Goal: Task Accomplishment & Management: Manage account settings

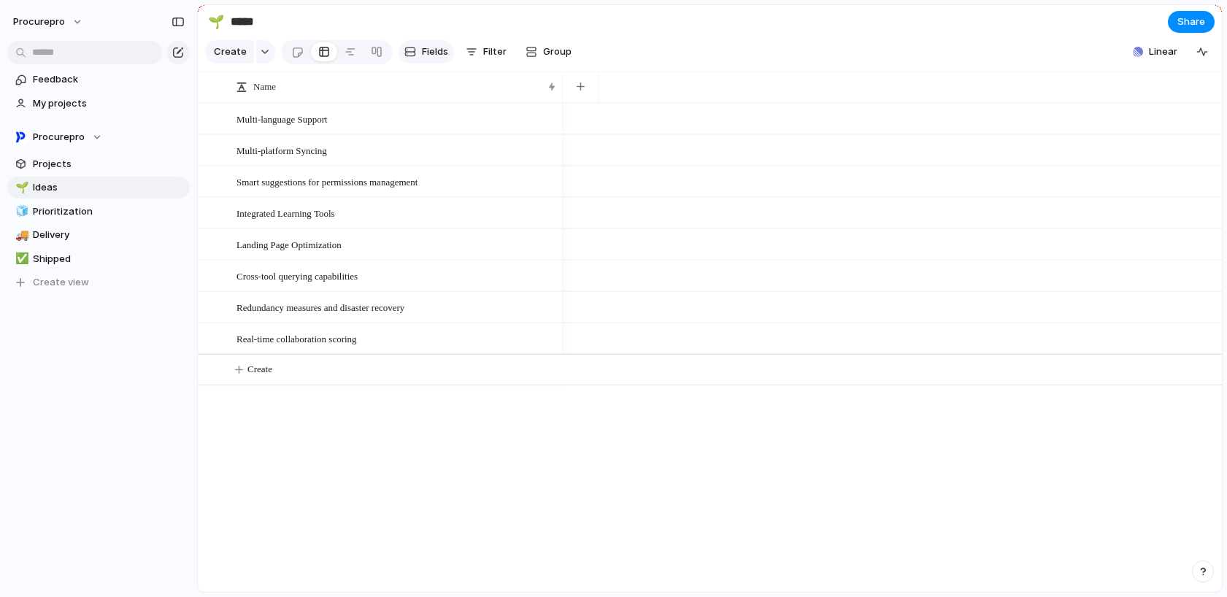
click at [444, 58] on span "Fields" at bounding box center [435, 52] width 26 height 15
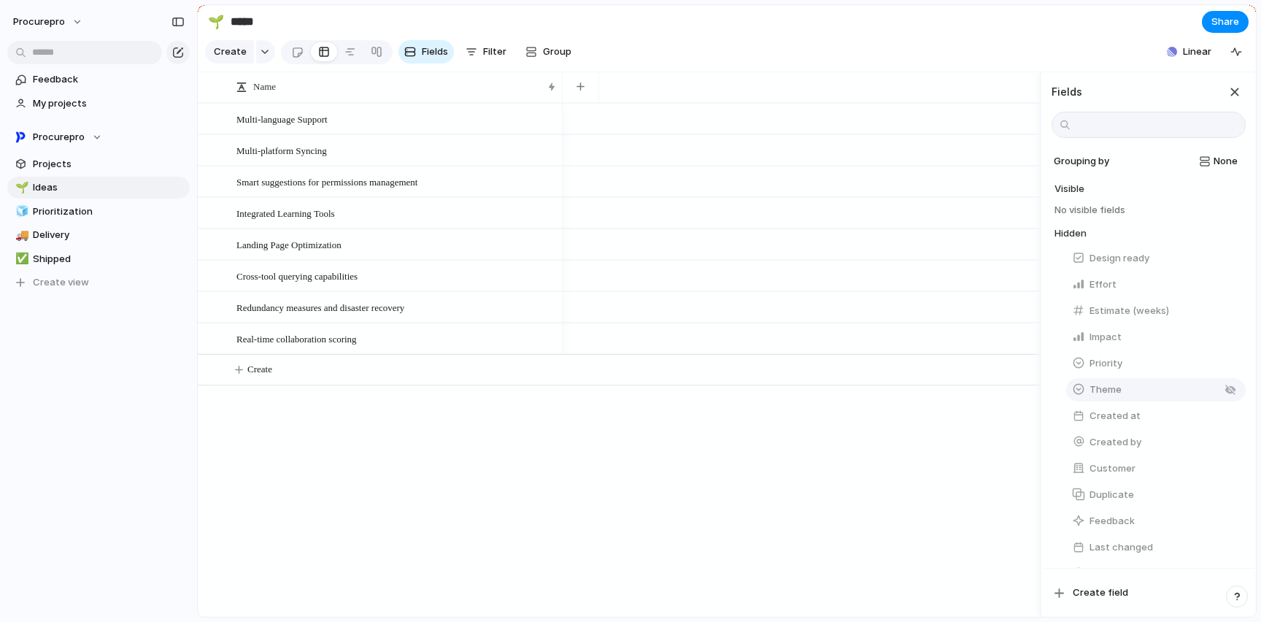
click at [1115, 397] on span "Theme" at bounding box center [1105, 389] width 32 height 15
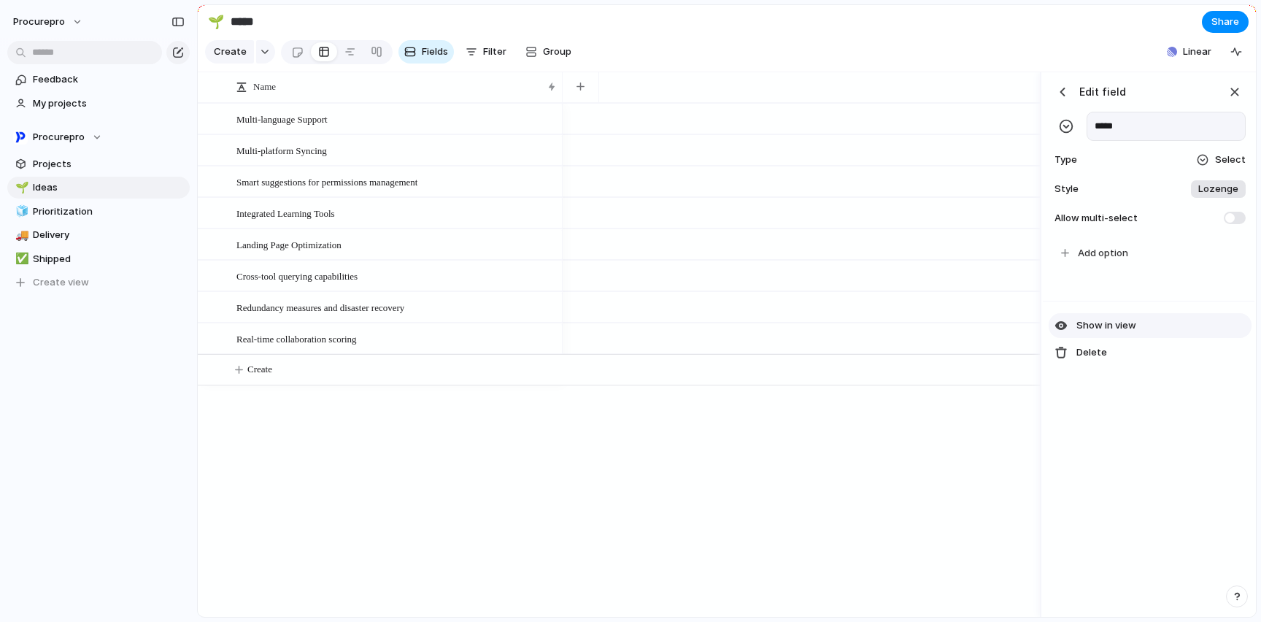
click at [1064, 332] on div "button" at bounding box center [1060, 325] width 13 height 13
click at [1093, 264] on div "Add option" at bounding box center [1149, 268] width 212 height 63
click at [1063, 266] on div "Add option" at bounding box center [1149, 268] width 212 height 63
click at [1065, 261] on div "Add option" at bounding box center [1149, 268] width 212 height 63
click at [1119, 266] on div "Add option" at bounding box center [1149, 268] width 212 height 63
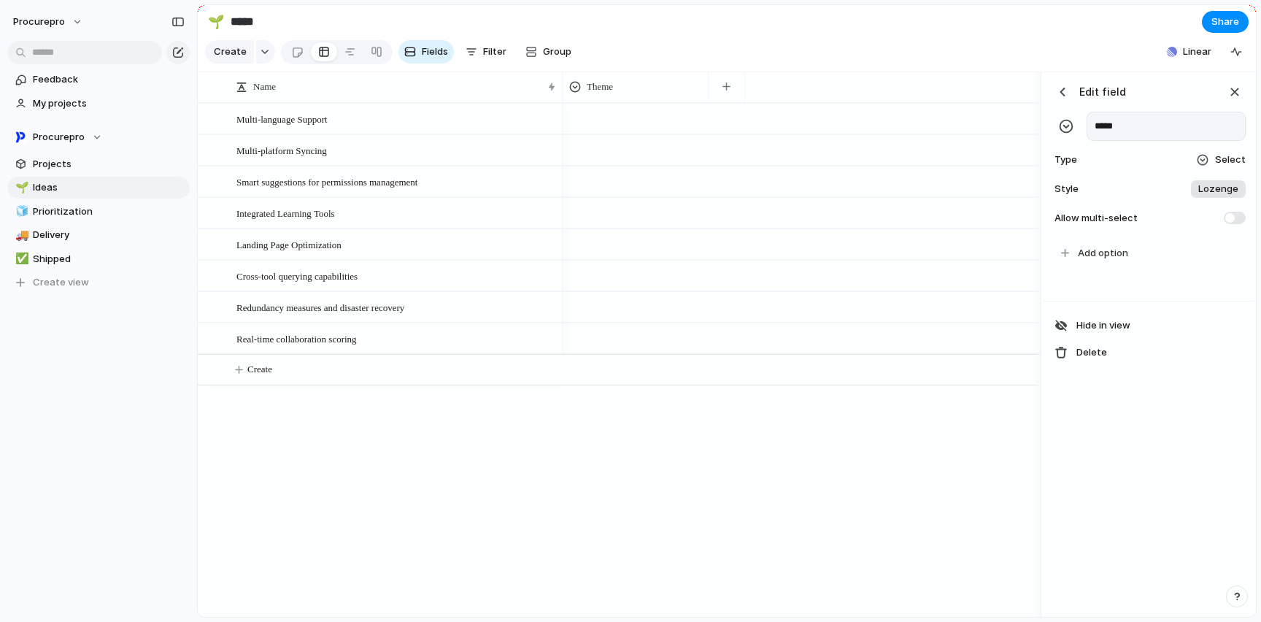
click at [1119, 266] on div "Add option" at bounding box center [1149, 268] width 212 height 63
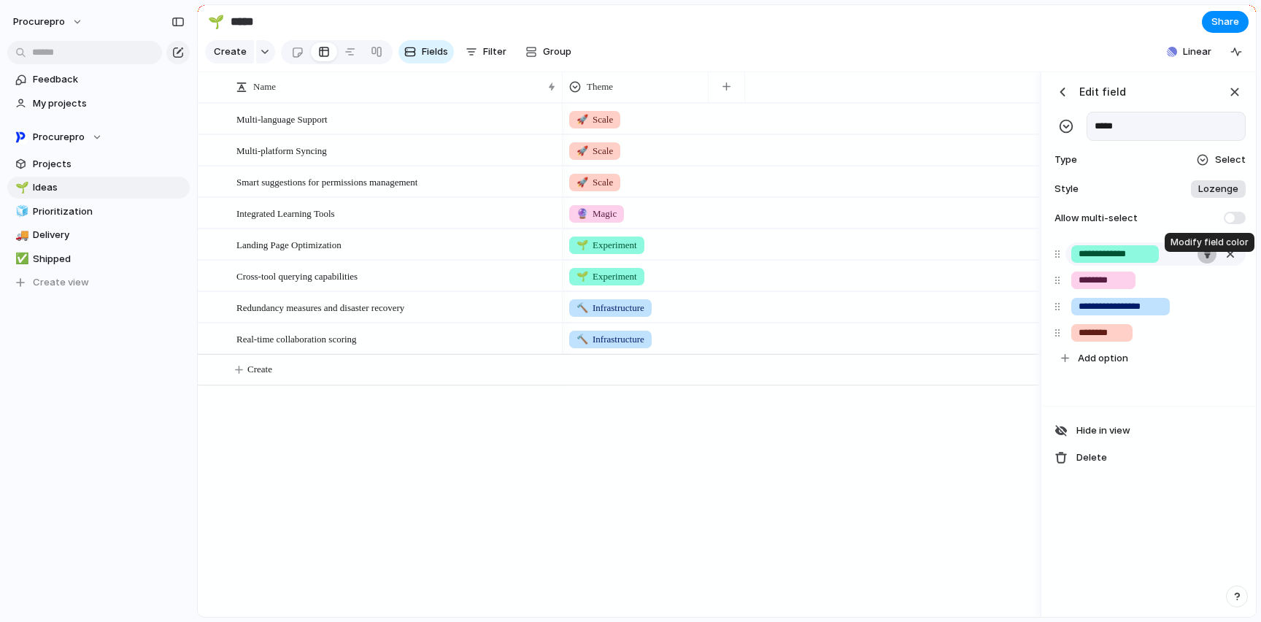
click at [1207, 263] on button "button" at bounding box center [1206, 253] width 19 height 19
click at [1178, 265] on div at bounding box center [630, 311] width 1261 height 622
click at [1123, 261] on input "**********" at bounding box center [1114, 254] width 73 height 15
click at [1121, 261] on input "**********" at bounding box center [1114, 254] width 73 height 15
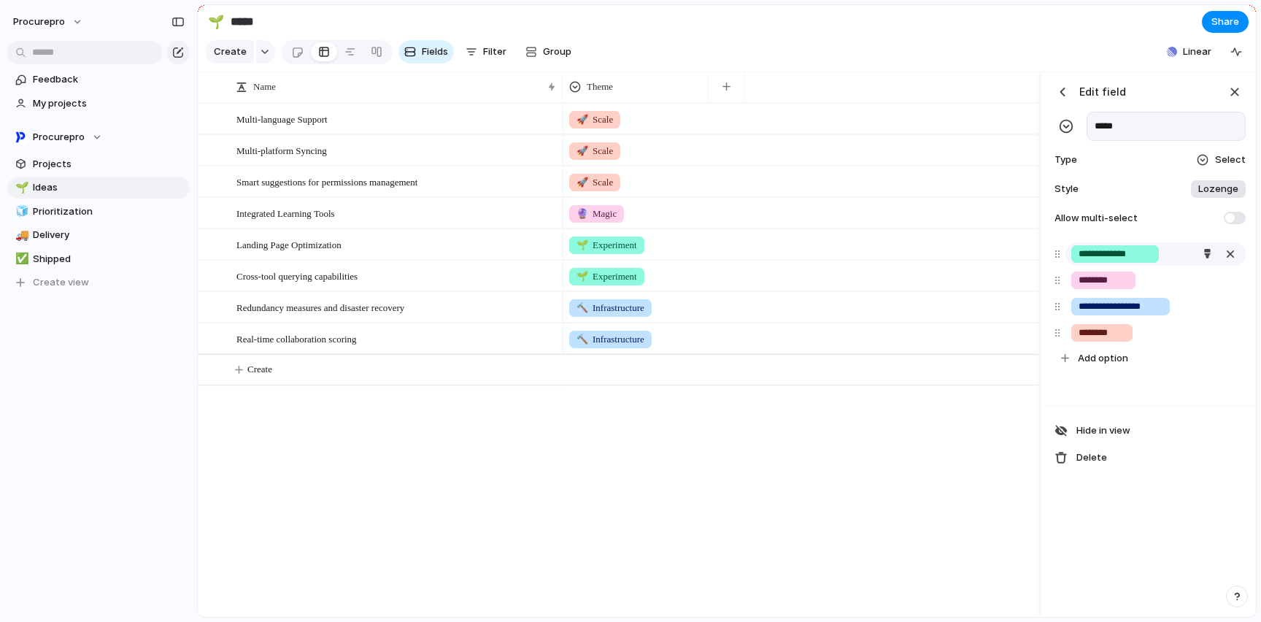
click at [1121, 261] on input "**********" at bounding box center [1114, 254] width 73 height 15
click at [1144, 141] on input "*****" at bounding box center [1165, 126] width 159 height 29
click at [1146, 141] on input "*****" at bounding box center [1165, 126] width 159 height 29
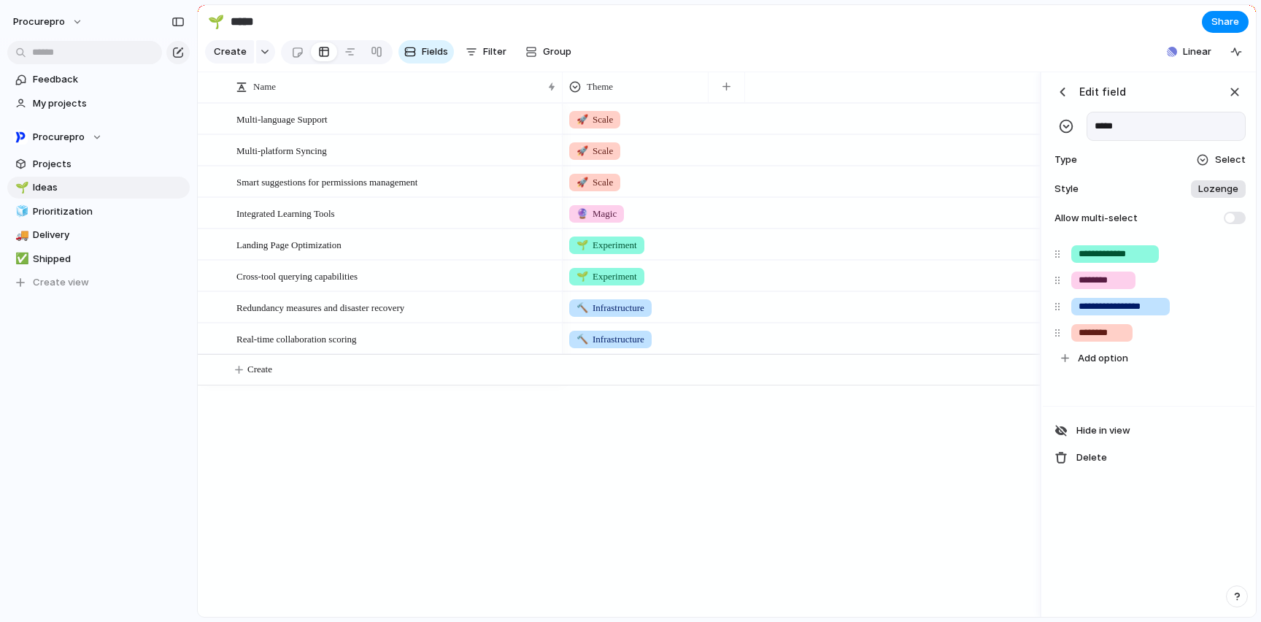
click at [1078, 32] on section "🌱 ***** Share" at bounding box center [727, 21] width 1058 height 33
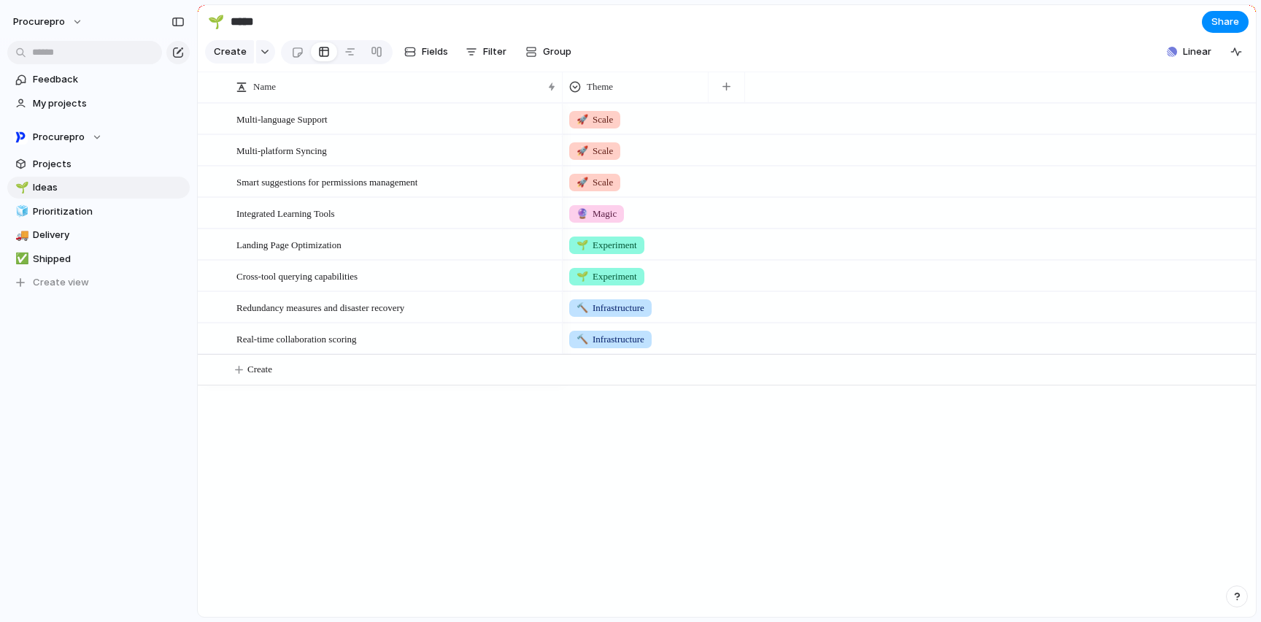
click at [785, 164] on div "🚀 Scale" at bounding box center [909, 149] width 693 height 31
click at [598, 127] on span "🚀 Scale" at bounding box center [594, 119] width 36 height 15
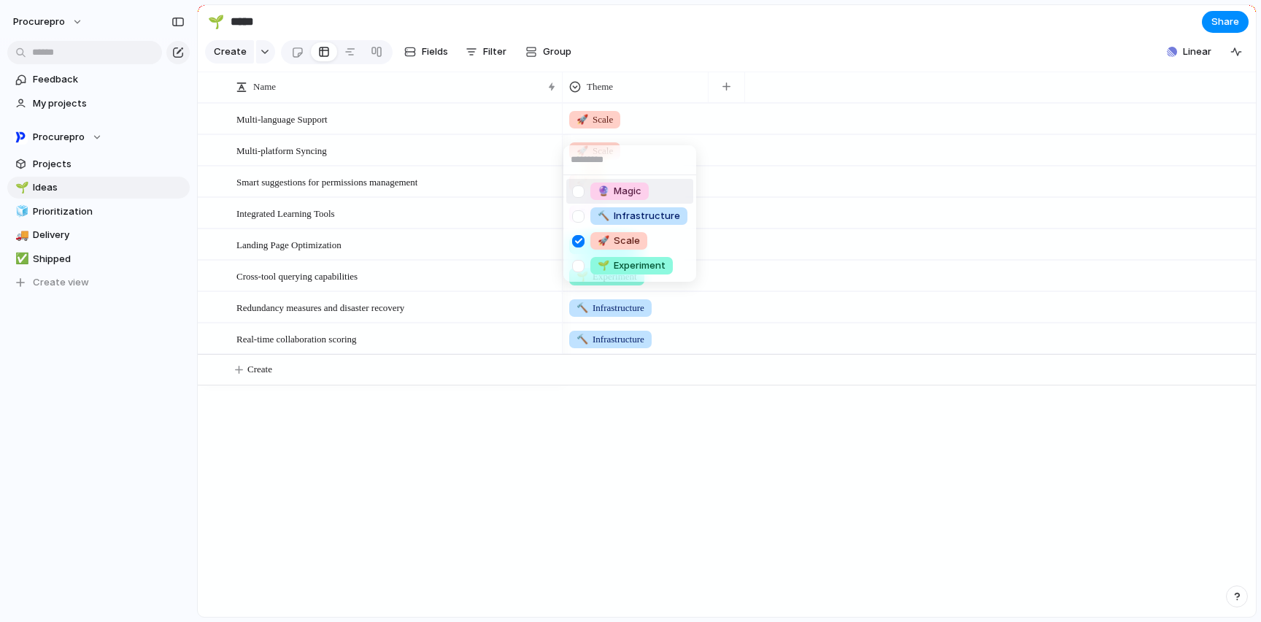
click at [428, 58] on div "🔮 Magic 🔨 Infrastructure 🚀 Scale 🌱 Experiment" at bounding box center [630, 311] width 1261 height 622
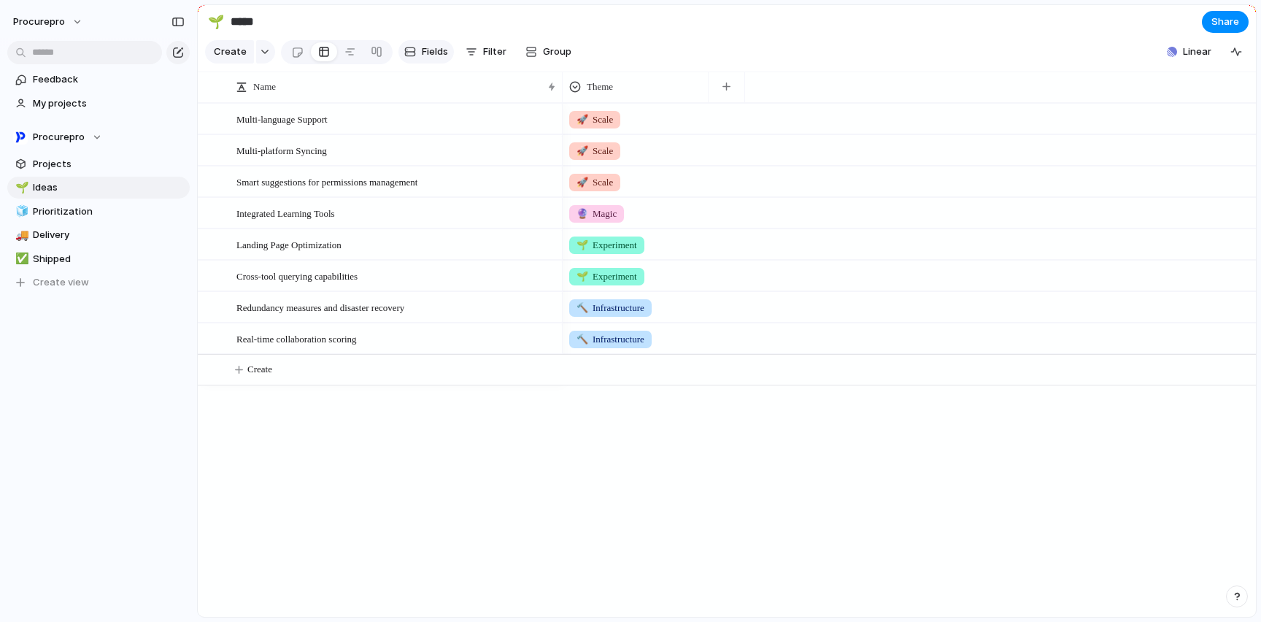
click at [429, 57] on span "Fields" at bounding box center [435, 52] width 26 height 15
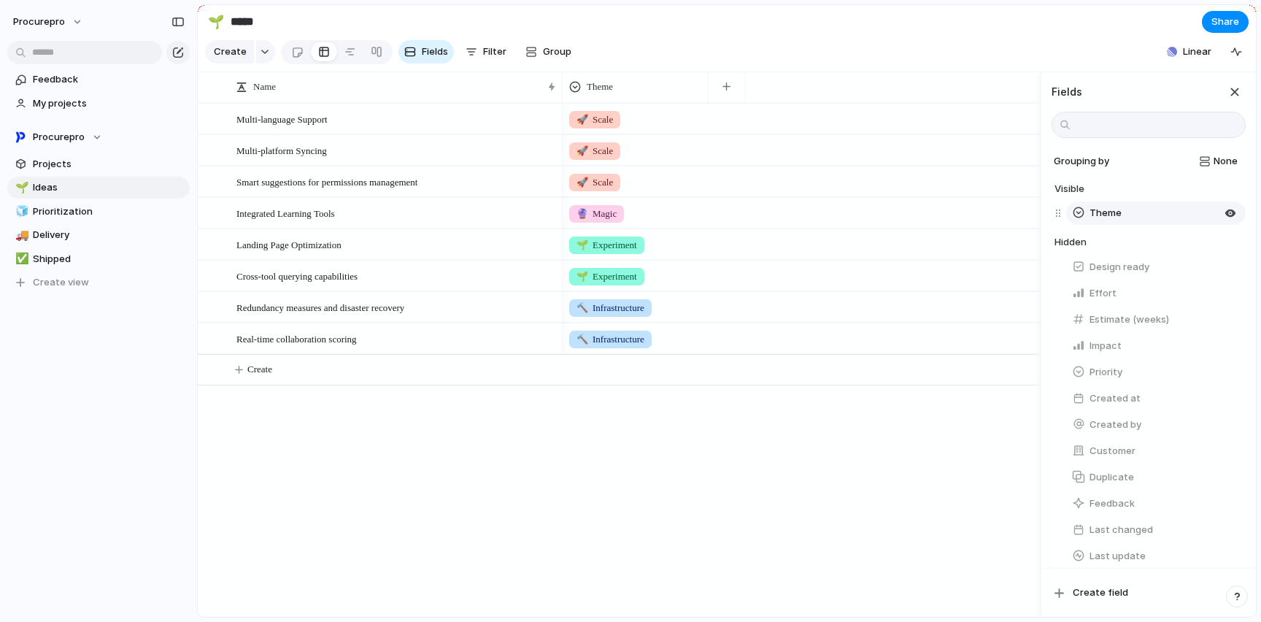
click at [1108, 220] on span "Theme" at bounding box center [1105, 213] width 32 height 15
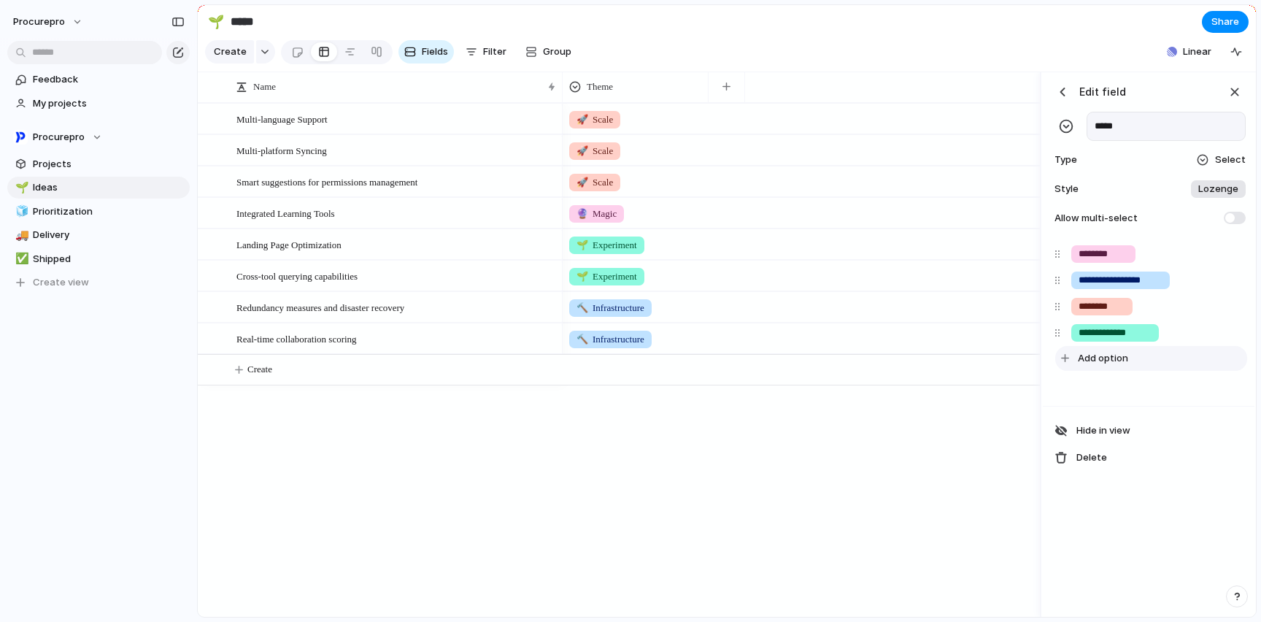
click at [1095, 366] on span "Add option" at bounding box center [1103, 358] width 50 height 15
click at [1226, 315] on div "button" at bounding box center [1230, 306] width 15 height 19
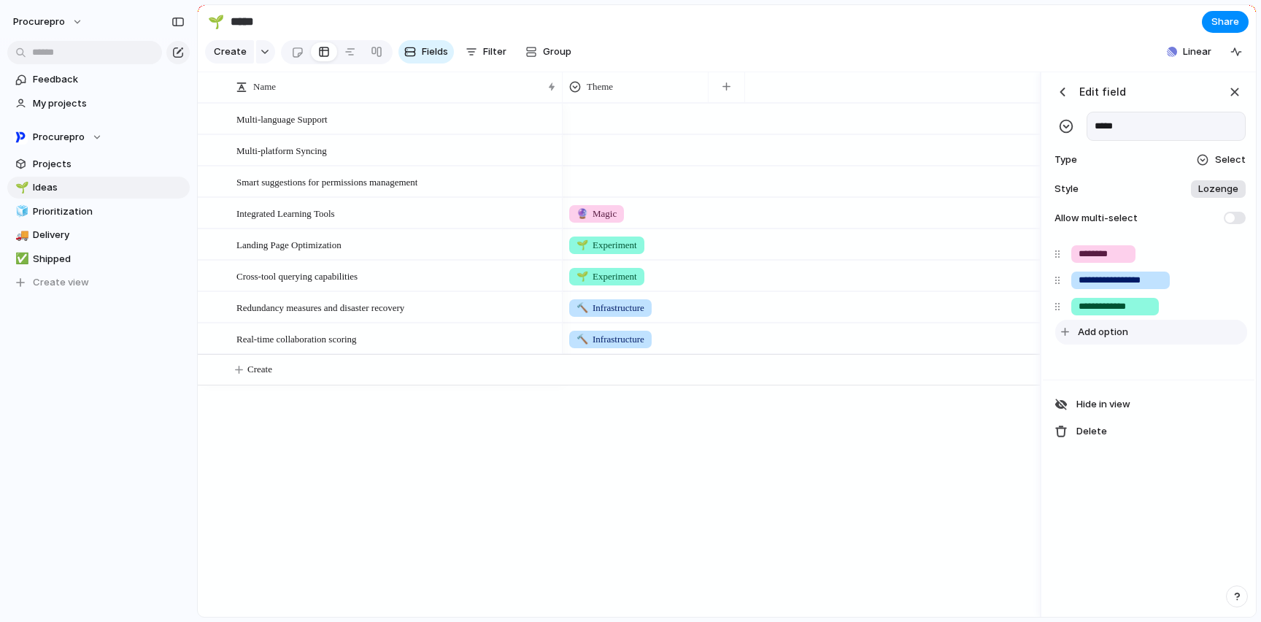
click at [1108, 339] on span "Add option" at bounding box center [1103, 332] width 50 height 15
type input "*"
type input "**********"
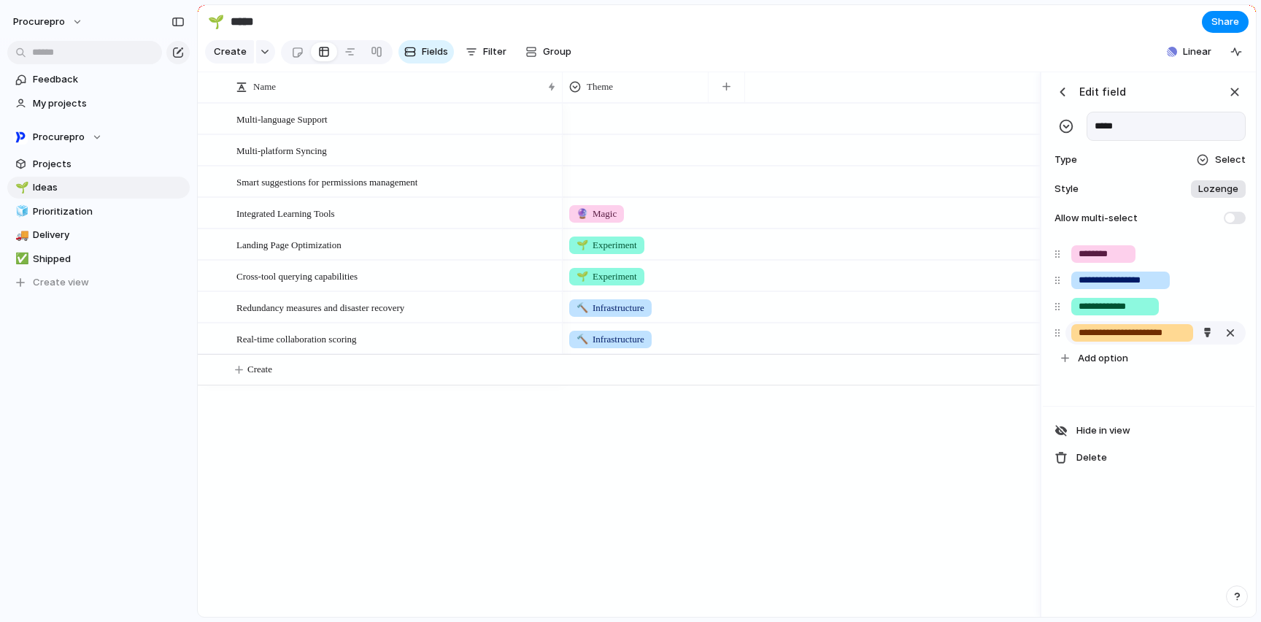
click at [1131, 340] on input "**********" at bounding box center [1132, 332] width 109 height 15
click at [1084, 340] on input "**********" at bounding box center [1132, 332] width 109 height 15
click at [1203, 166] on div at bounding box center [1203, 160] width 12 height 12
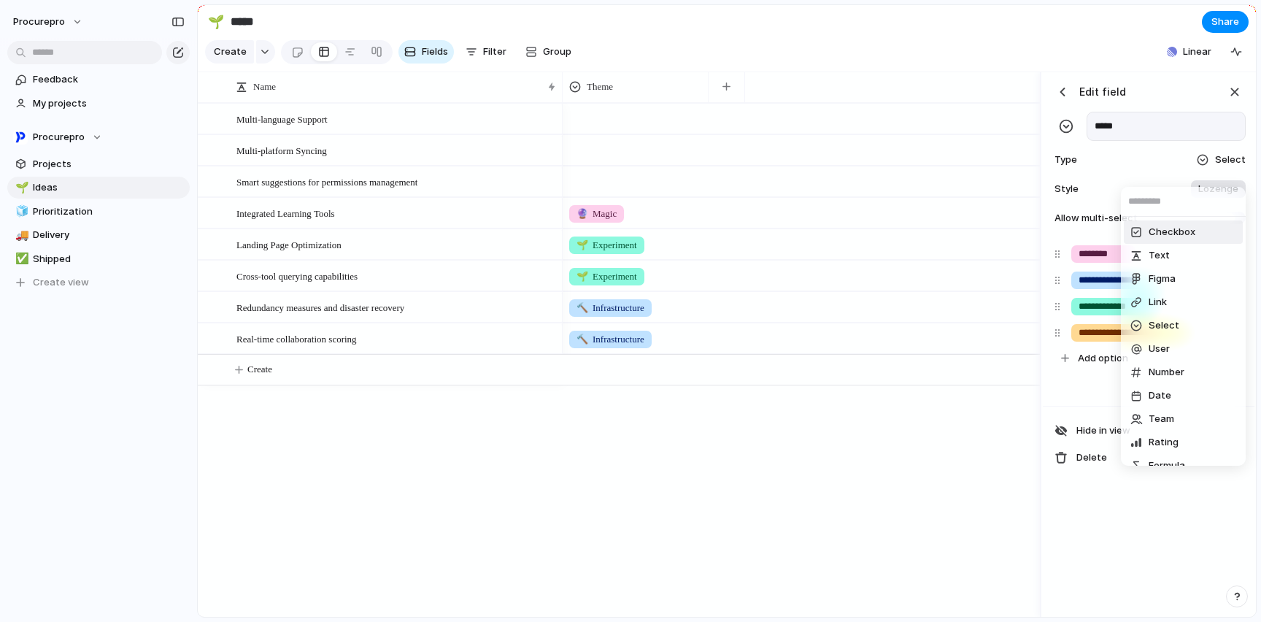
click at [1135, 169] on div "Checkbox Text Figma Link Select User Number Date Team Rating Formula Company" at bounding box center [630, 311] width 1261 height 622
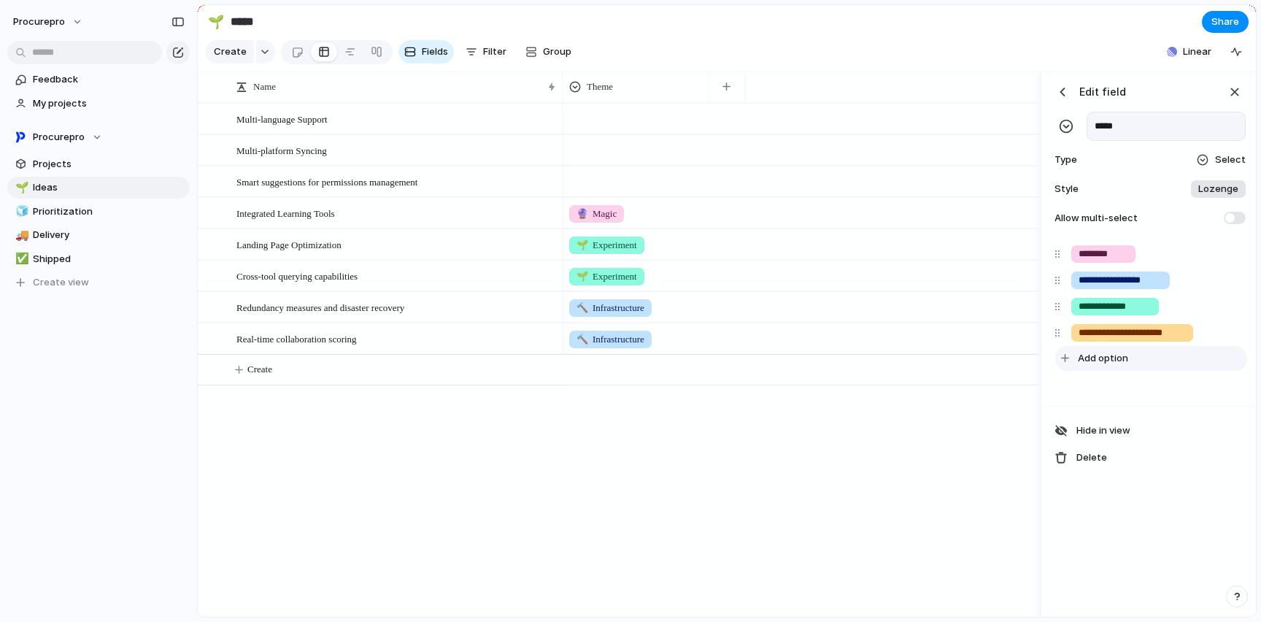
click at [1102, 366] on span "Add option" at bounding box center [1103, 358] width 50 height 15
type input "**********"
click at [1074, 368] on div "**********" at bounding box center [1126, 359] width 110 height 18
type input "**********"
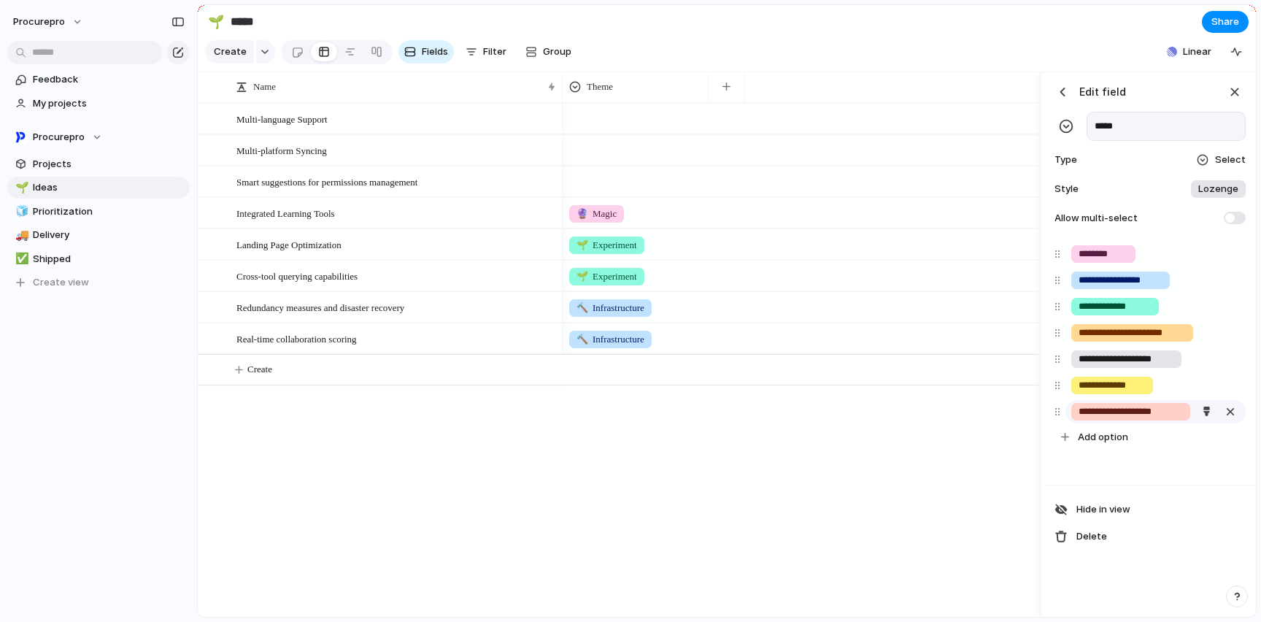
type input "**********"
click at [1101, 261] on input "********" at bounding box center [1103, 254] width 50 height 15
click at [1098, 261] on input "********" at bounding box center [1103, 254] width 50 height 15
type input "**********"
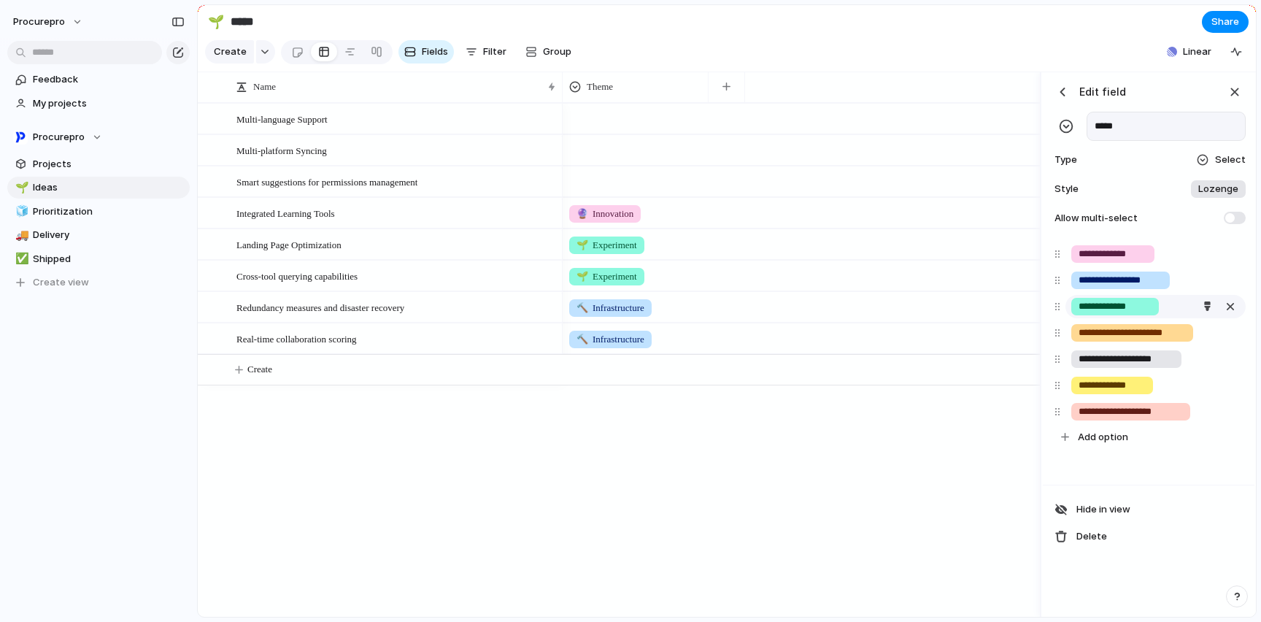
click at [1100, 312] on input "**********" at bounding box center [1114, 306] width 73 height 15
click at [1113, 444] on span "Add option" at bounding box center [1103, 437] width 50 height 15
type input "**********"
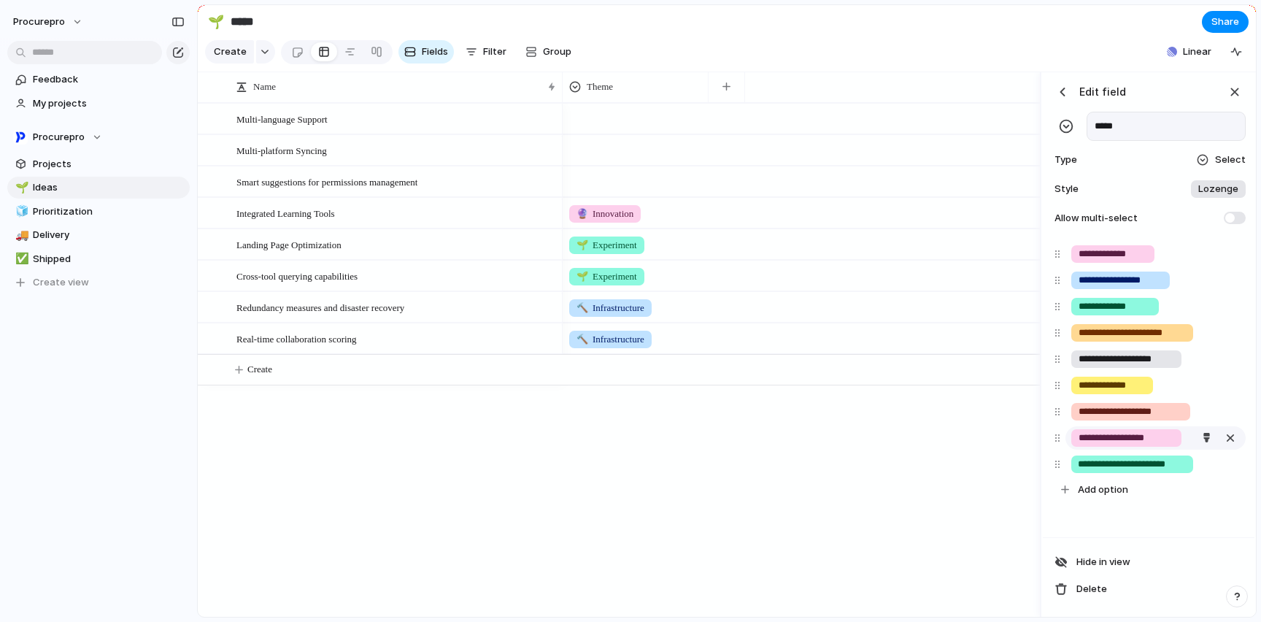
scroll to position [0, 11]
type input "**********"
click at [1155, 287] on input "**********" at bounding box center [1120, 280] width 84 height 15
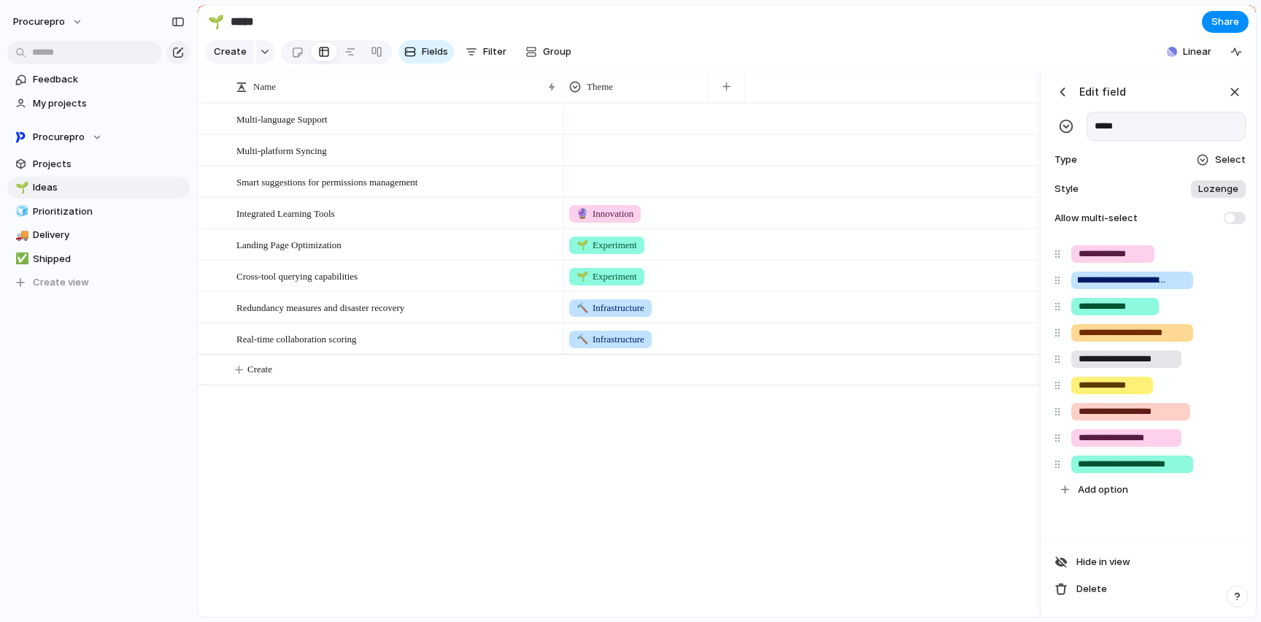
type input "**********"
click at [1118, 497] on span "Add option" at bounding box center [1103, 489] width 50 height 15
type input "**********"
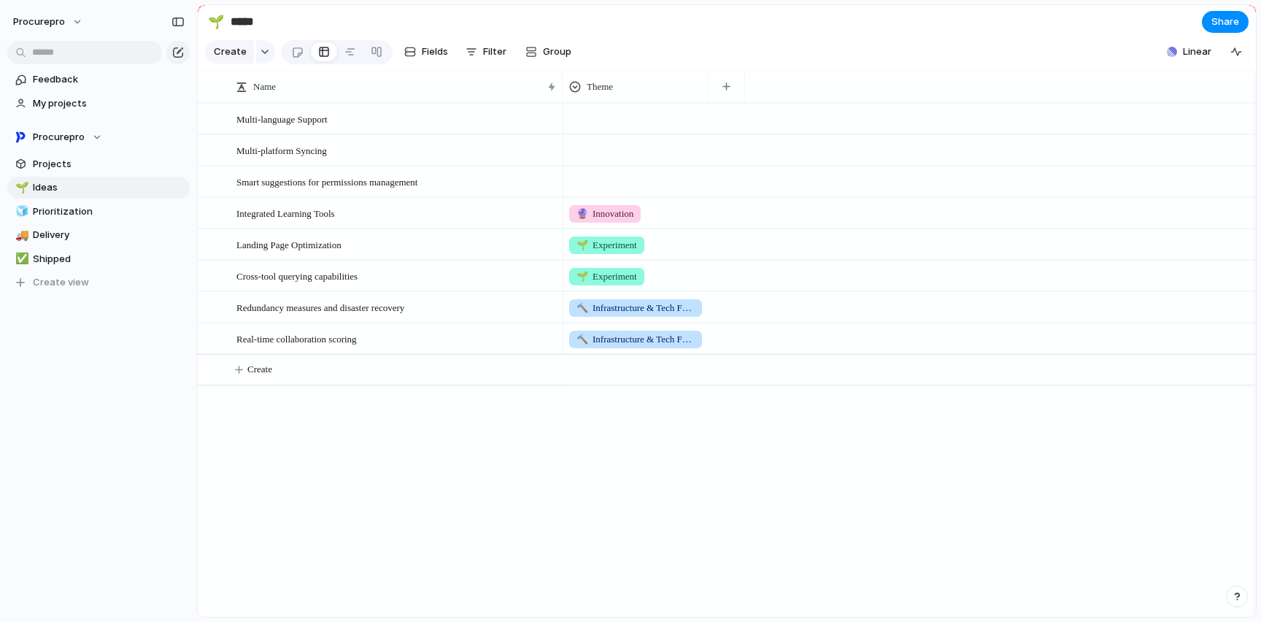
click at [954, 510] on div "🔮 Innovation 🌱 Experiment 🌱 Experiment 🔨 Infrastructure & Tech Foundations 🔨 In…" at bounding box center [909, 360] width 693 height 514
click at [611, 174] on div at bounding box center [635, 170] width 144 height 7
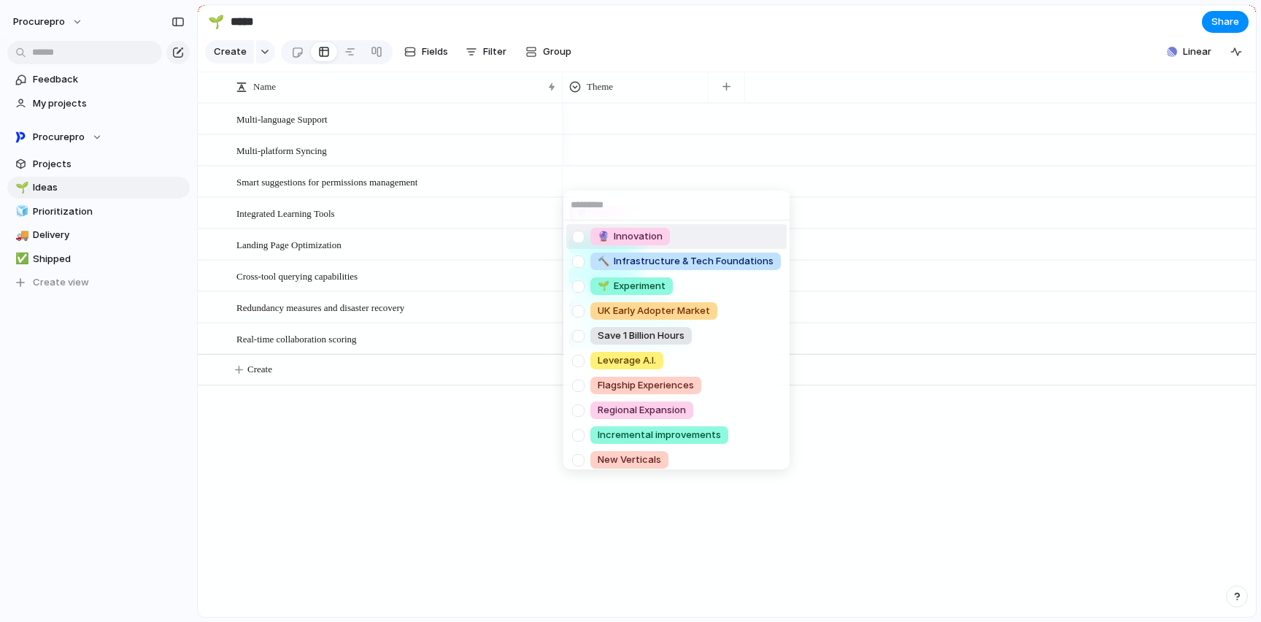
click at [575, 192] on input "text" at bounding box center [676, 204] width 226 height 29
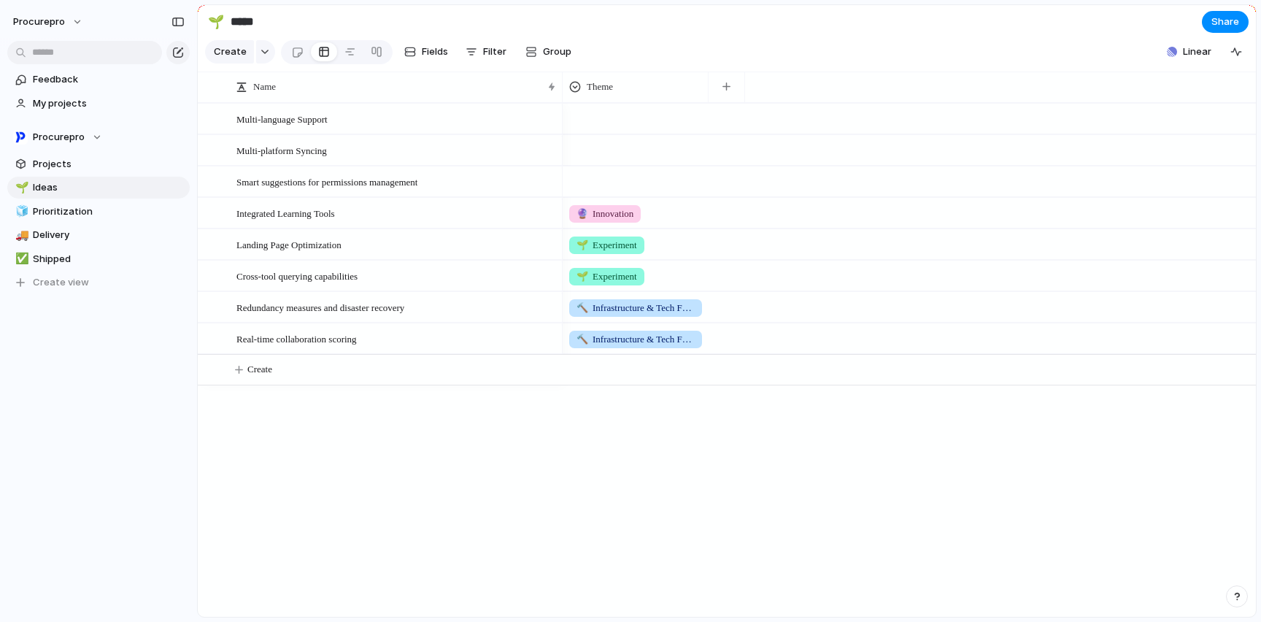
click at [922, 485] on div "🔮 Innovation 🔨 Infrastructure & Tech Foundations 🌱 Experiment UK Early Adopter …" at bounding box center [630, 311] width 1261 height 622
click at [349, 59] on div at bounding box center [350, 51] width 12 height 23
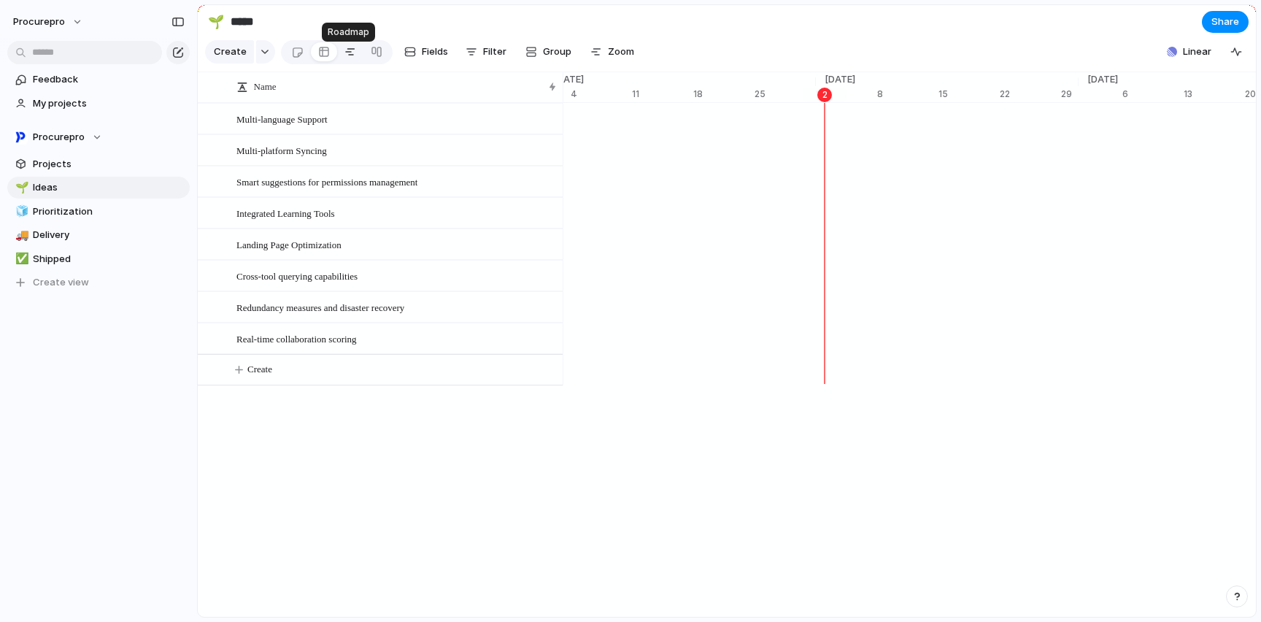
scroll to position [0, 9344]
click at [320, 58] on div at bounding box center [324, 51] width 12 height 23
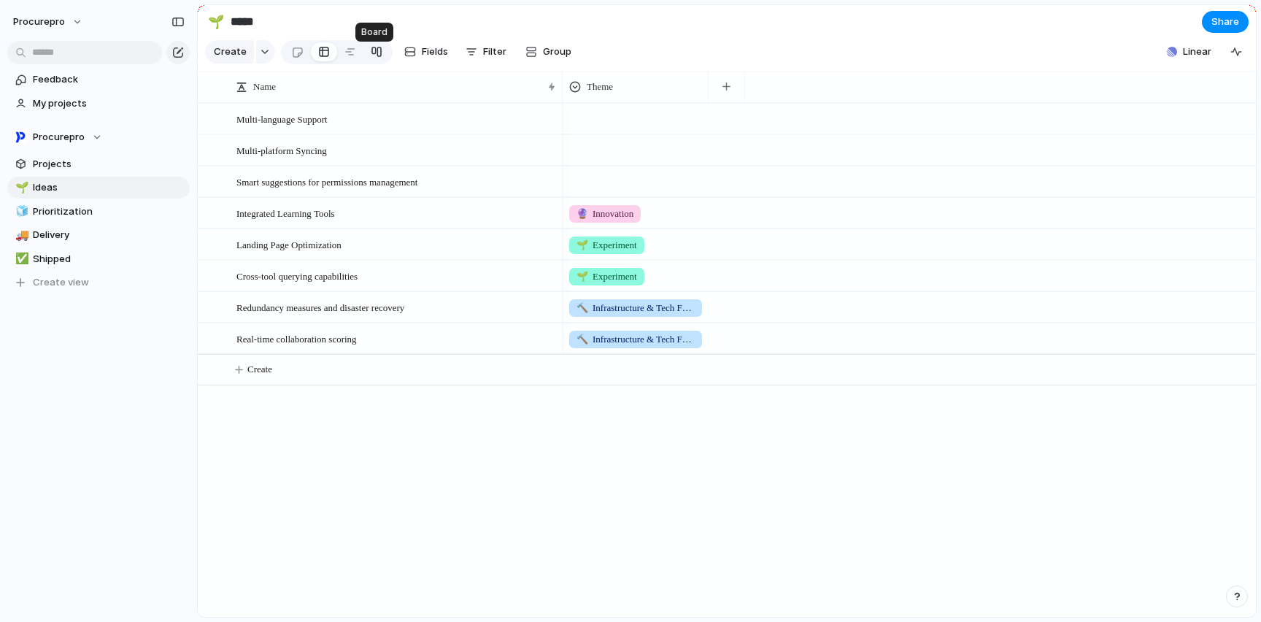
click at [373, 55] on div at bounding box center [377, 51] width 12 height 23
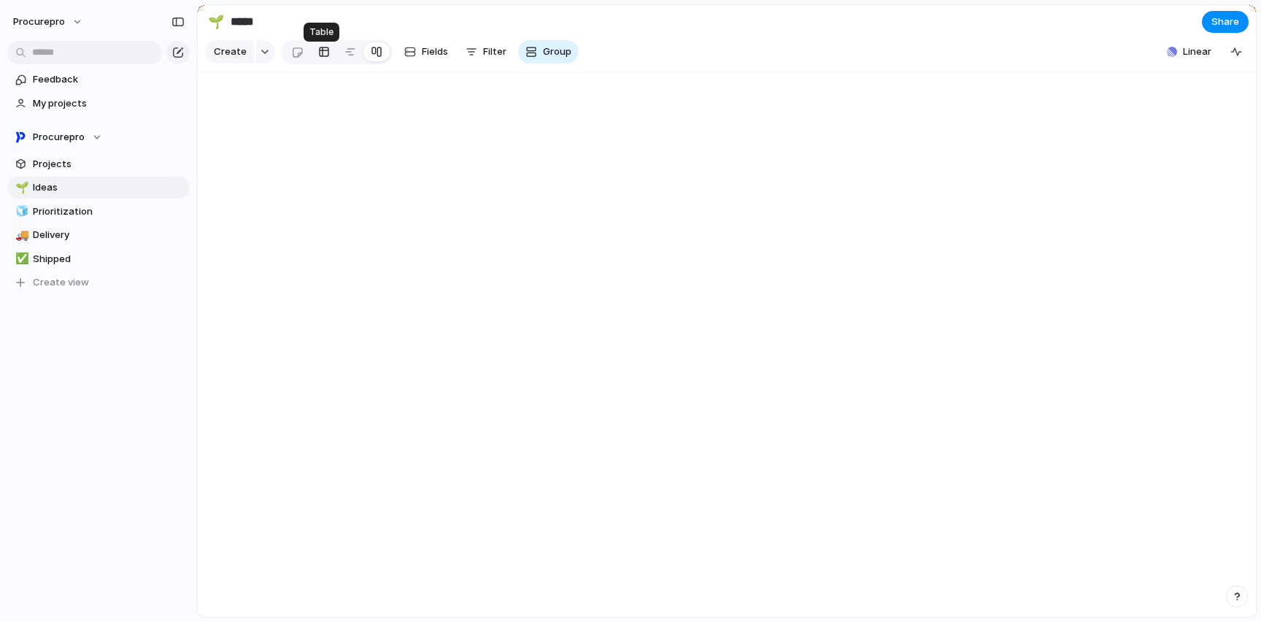
click at [318, 61] on div at bounding box center [324, 51] width 12 height 23
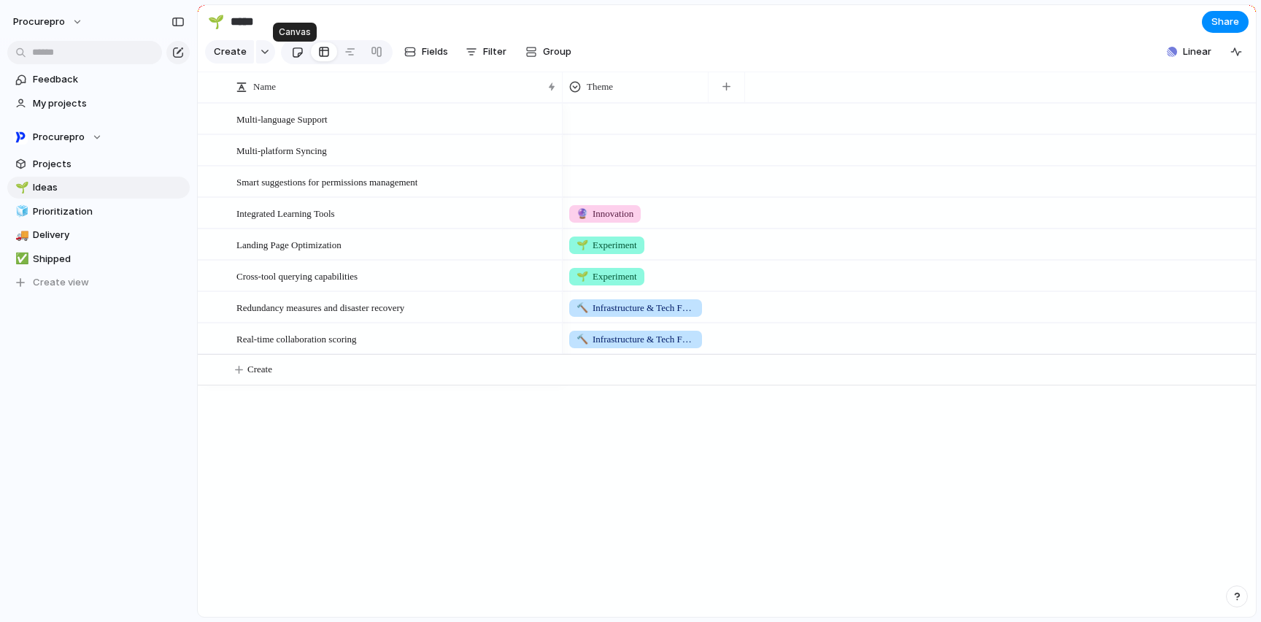
click at [296, 58] on div at bounding box center [297, 52] width 12 height 24
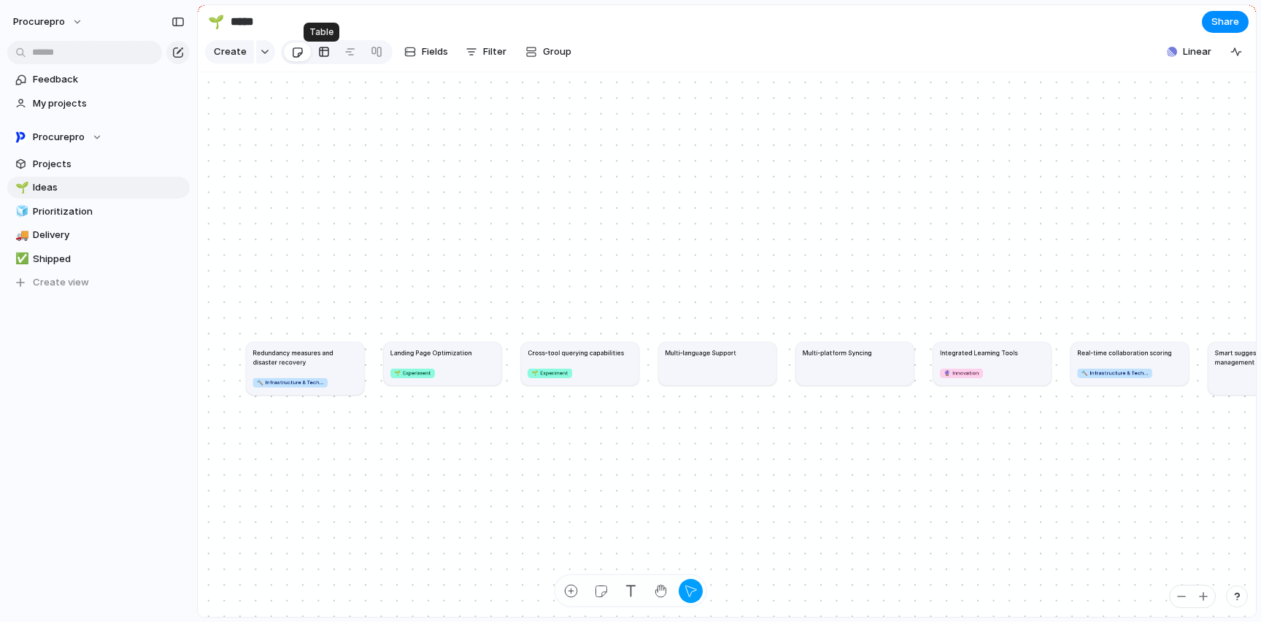
click at [320, 59] on div at bounding box center [324, 51] width 12 height 23
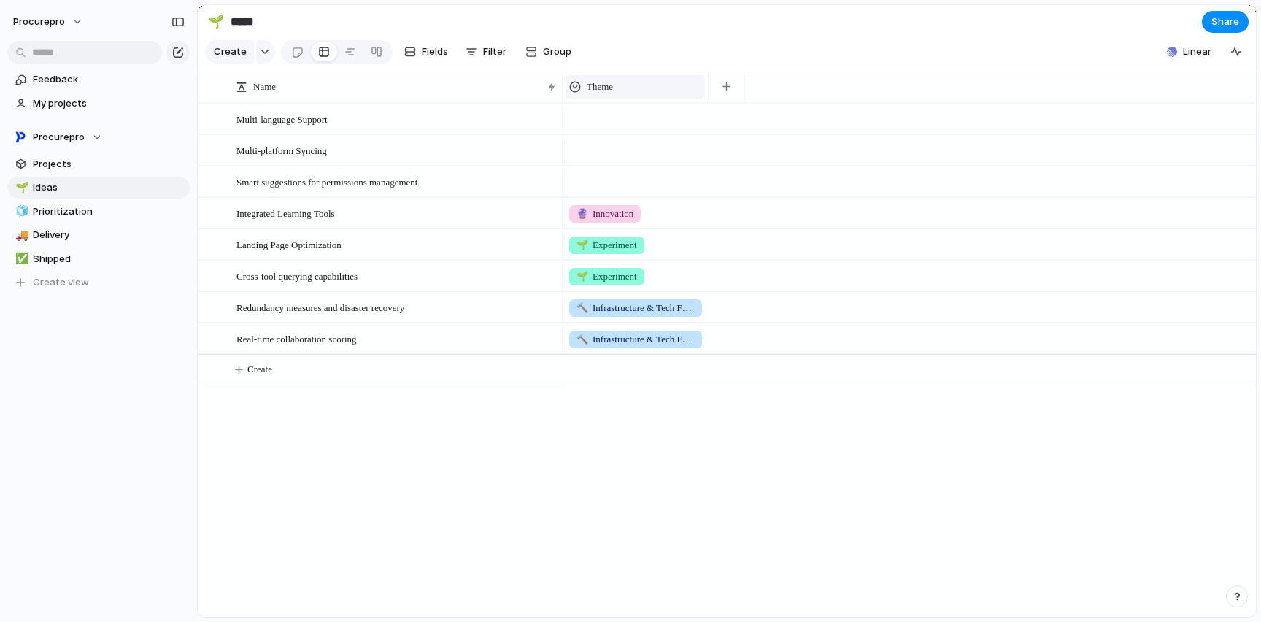
click at [613, 94] on span "Theme" at bounding box center [600, 87] width 26 height 15
click at [654, 93] on div "Modify Hide Sort ascending Sort descending" at bounding box center [630, 311] width 1261 height 622
click at [417, 58] on button "Fields" at bounding box center [425, 51] width 55 height 23
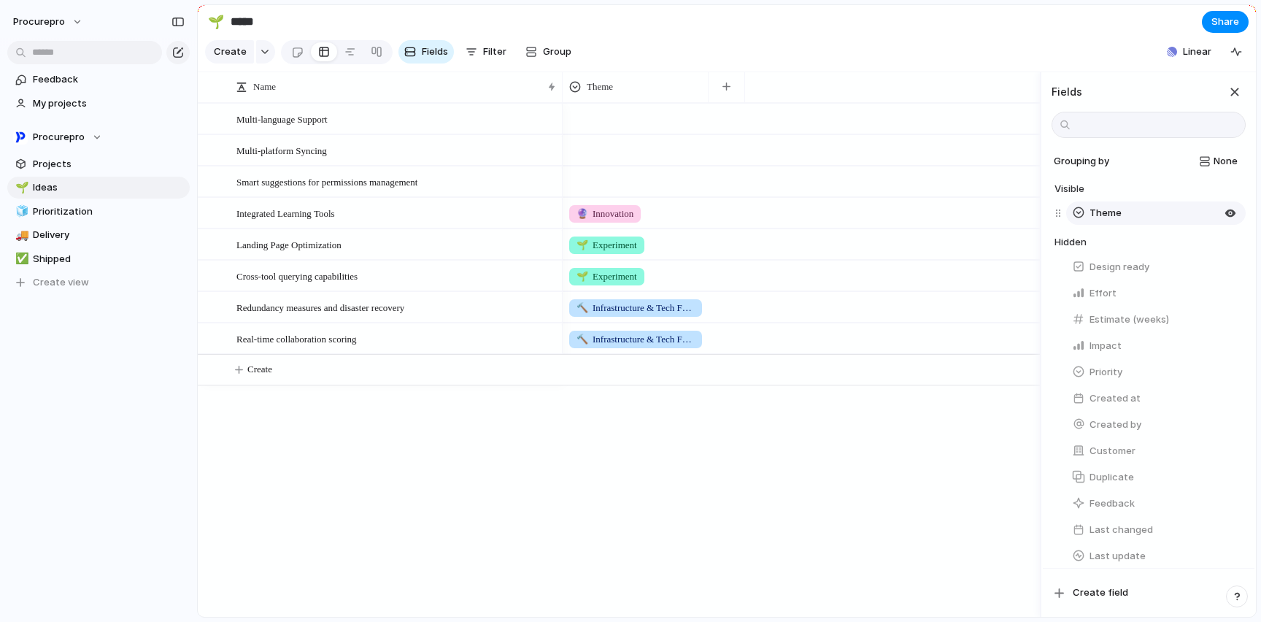
click at [1116, 220] on span "Theme" at bounding box center [1105, 213] width 32 height 15
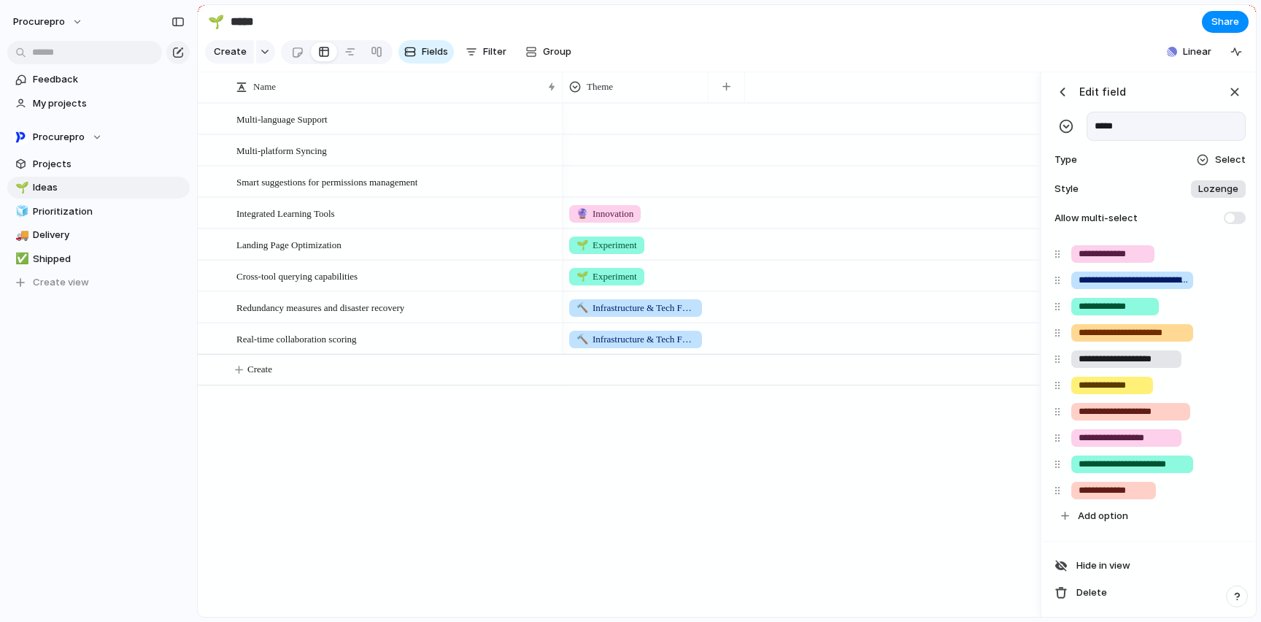
click at [1200, 196] on span "Lozenge" at bounding box center [1218, 189] width 40 height 15
click at [1218, 171] on div "******* *** Plain" at bounding box center [630, 311] width 1261 height 622
click at [1218, 167] on span "Select" at bounding box center [1230, 159] width 31 height 15
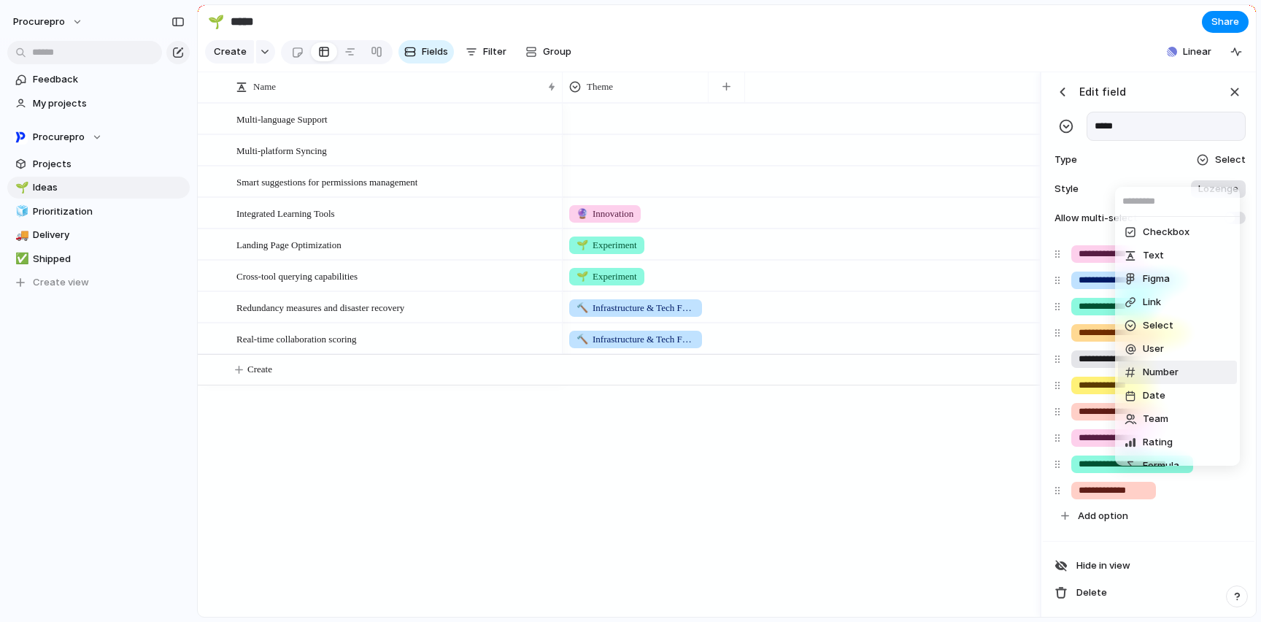
scroll to position [36, 0]
click at [1161, 401] on span "Rating" at bounding box center [1158, 406] width 30 height 15
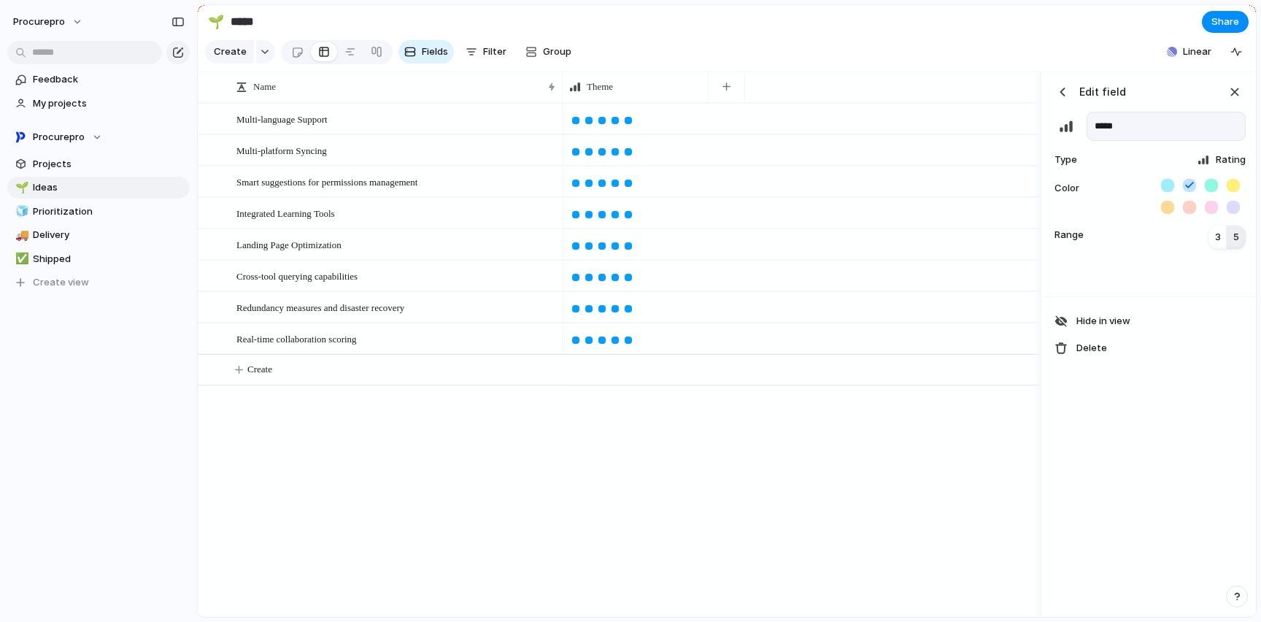
click at [1064, 99] on div "button" at bounding box center [1062, 92] width 15 height 15
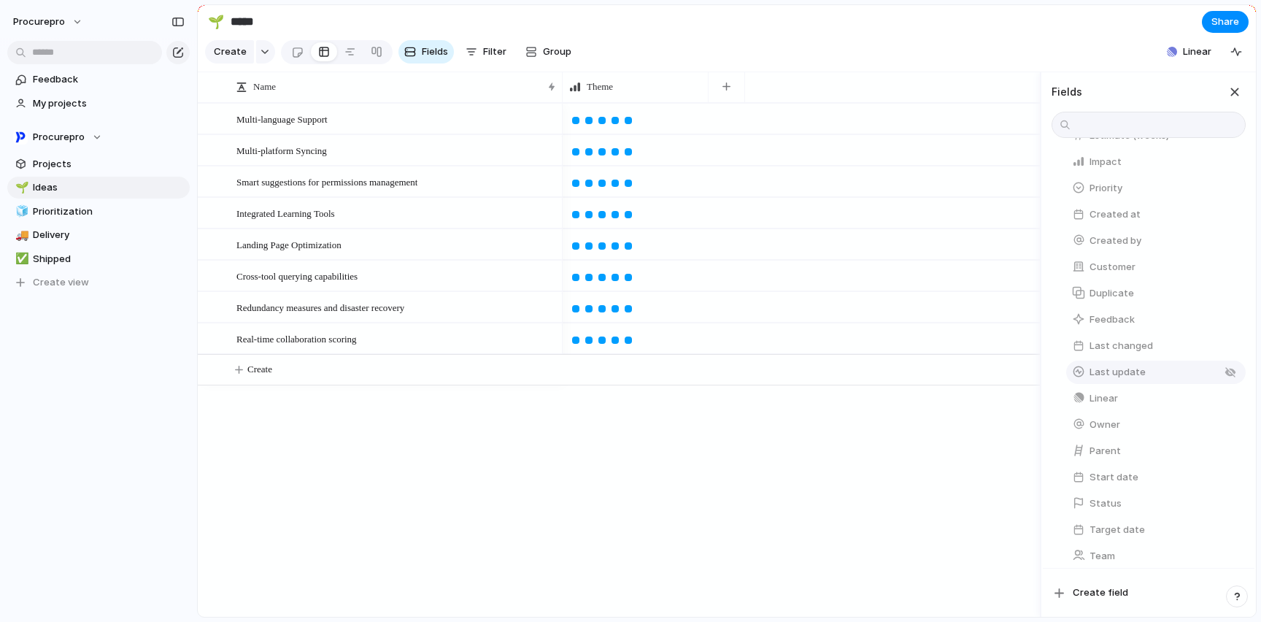
scroll to position [204, 0]
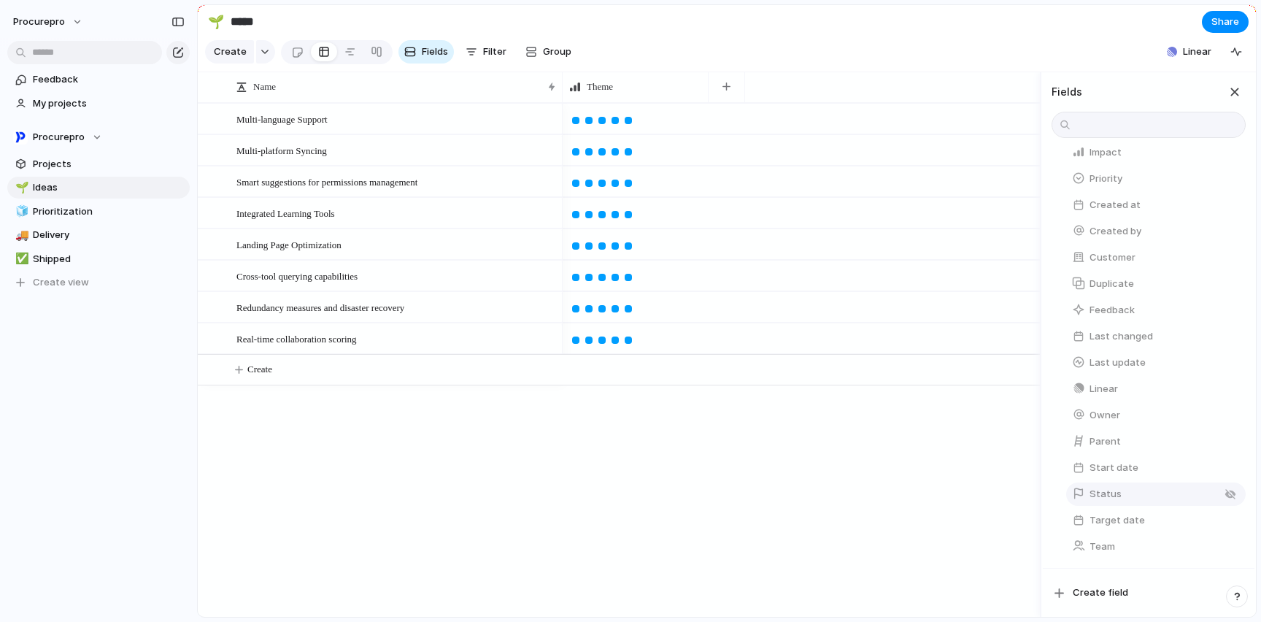
click at [1108, 493] on span "Status" at bounding box center [1105, 494] width 32 height 15
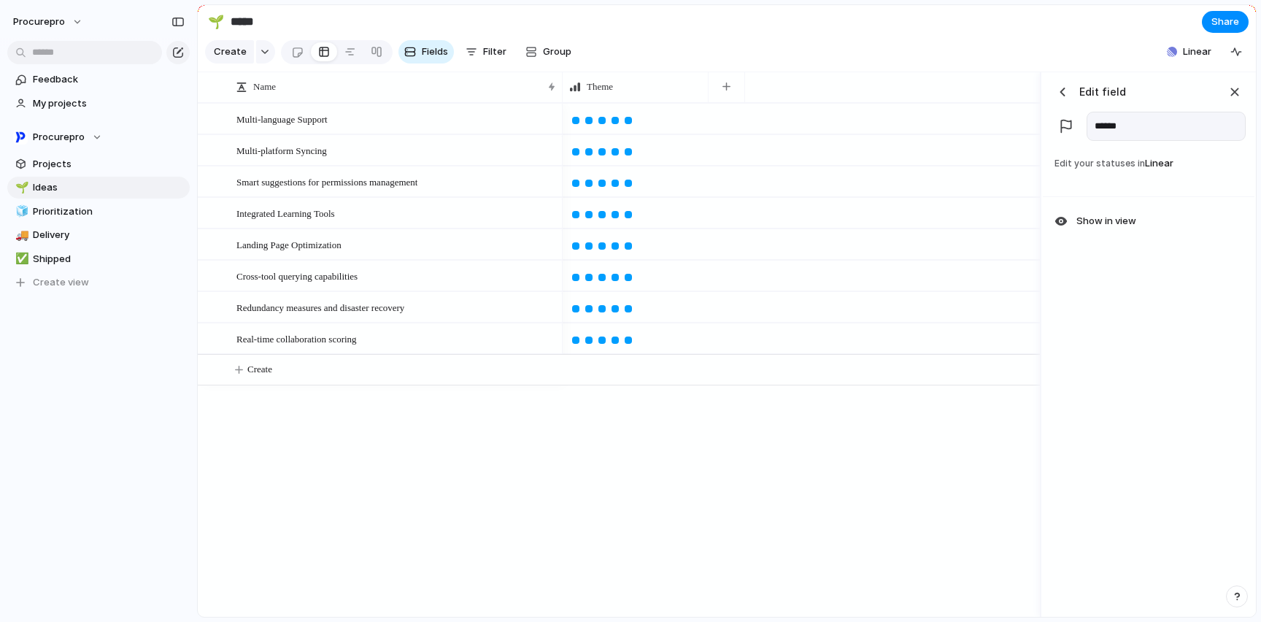
click at [927, 27] on section "🌱 ***** Share" at bounding box center [727, 21] width 1058 height 33
click at [1200, 59] on span "Linear" at bounding box center [1197, 52] width 28 height 15
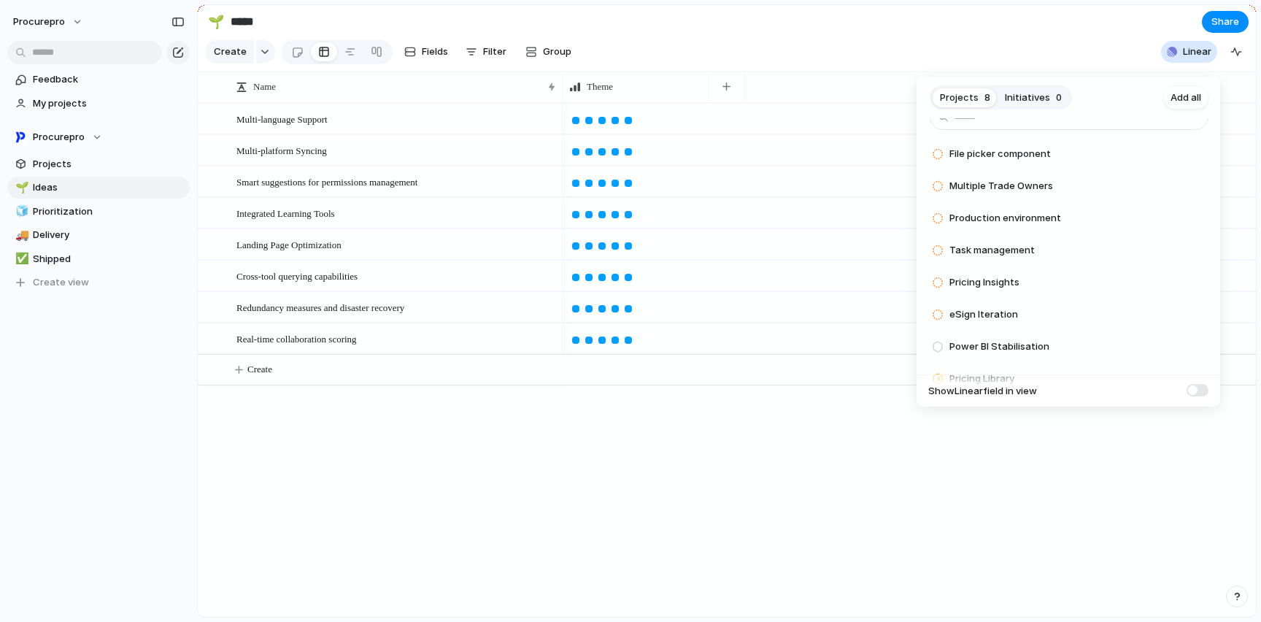
scroll to position [36, 0]
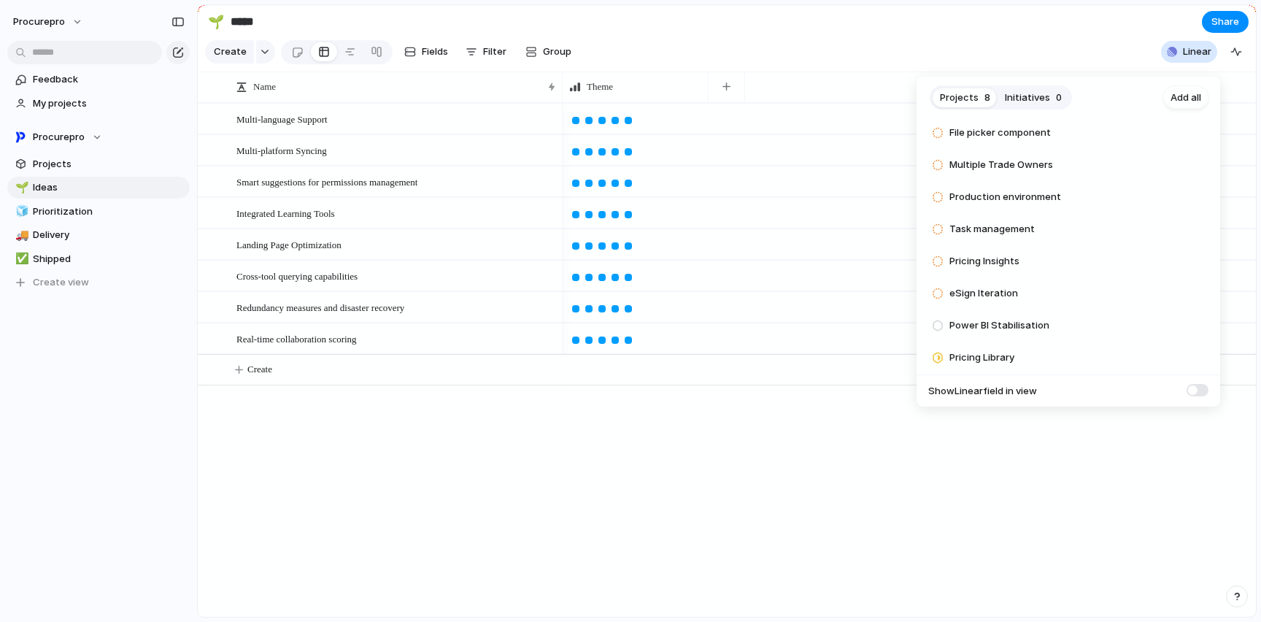
click at [1201, 392] on span at bounding box center [1197, 390] width 22 height 12
click at [1193, 392] on span at bounding box center [1197, 390] width 22 height 12
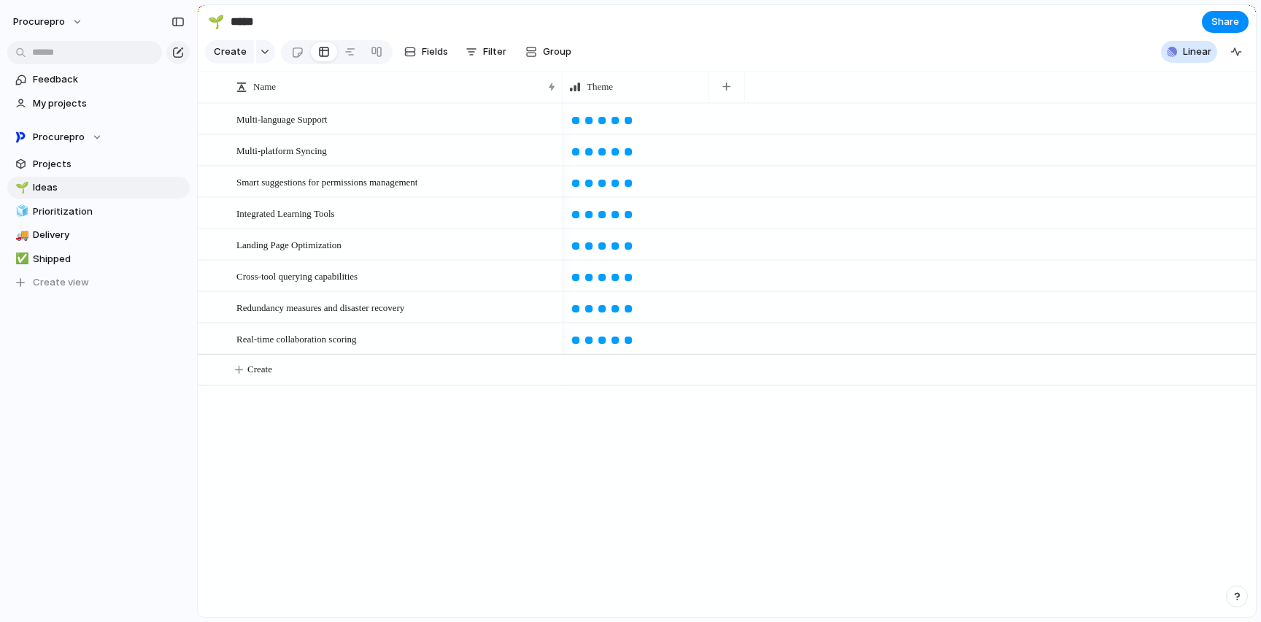
click at [1054, 22] on div "Projects 8 Initiatives 0 Add all File picker component Add Multiple Trade Owner…" at bounding box center [630, 311] width 1261 height 622
click at [47, 158] on span "Projects" at bounding box center [109, 164] width 152 height 15
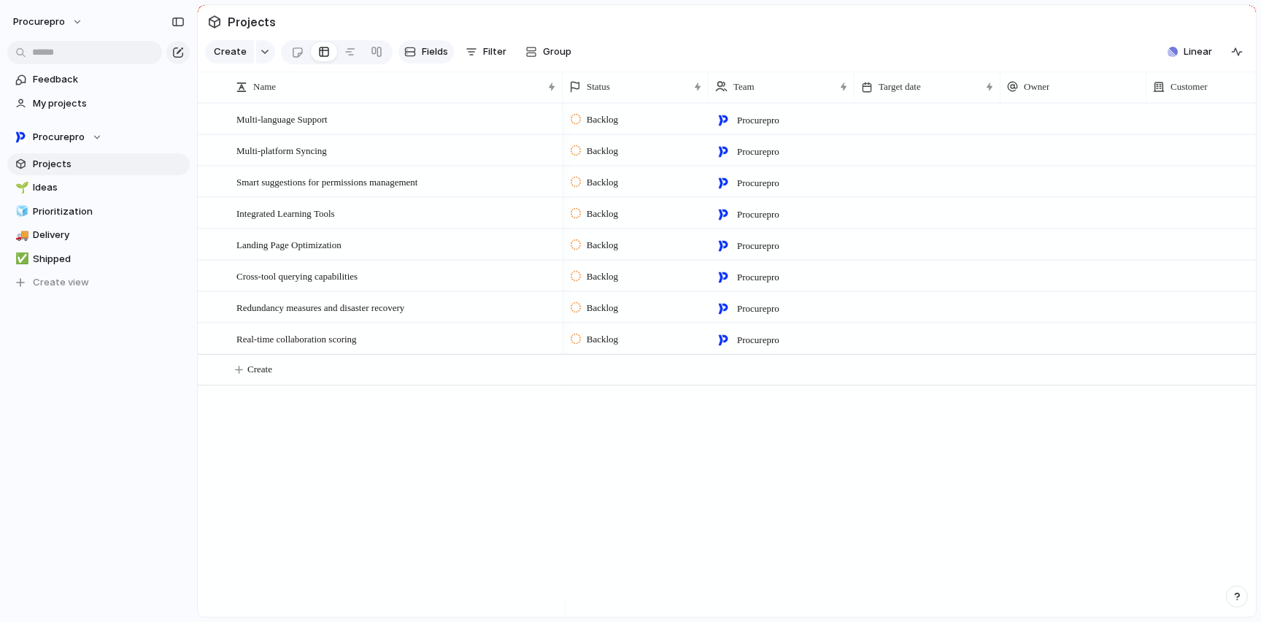
click at [410, 58] on div "button" at bounding box center [410, 52] width 12 height 12
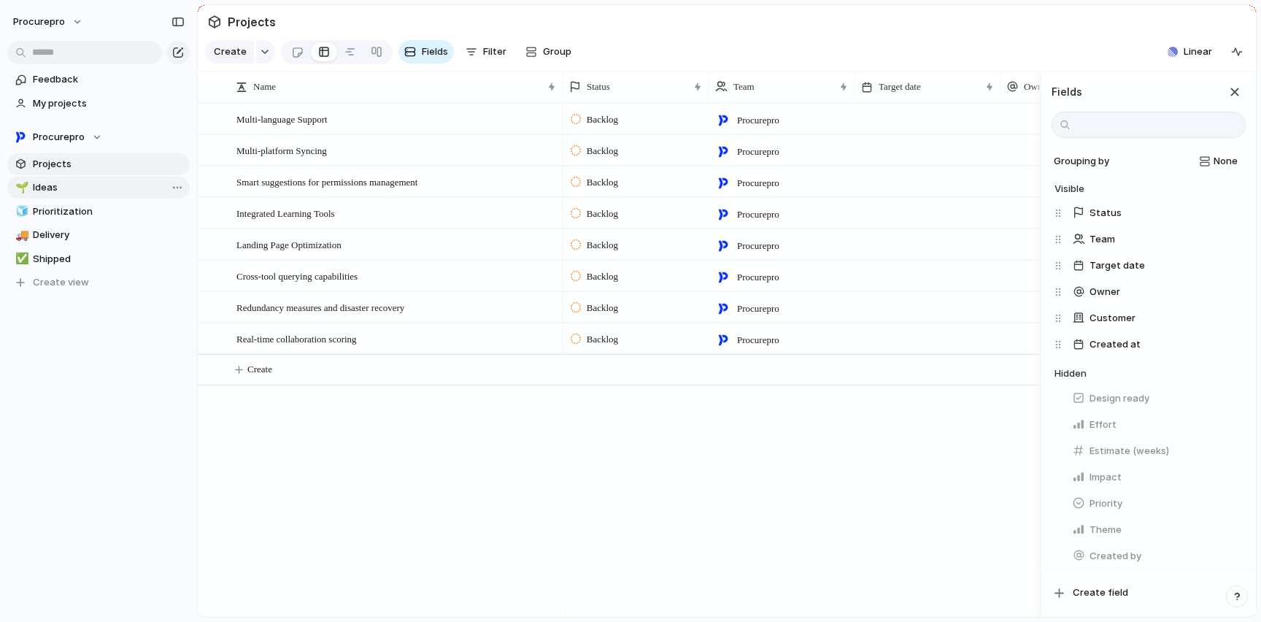
click at [61, 190] on span "Ideas" at bounding box center [109, 187] width 152 height 15
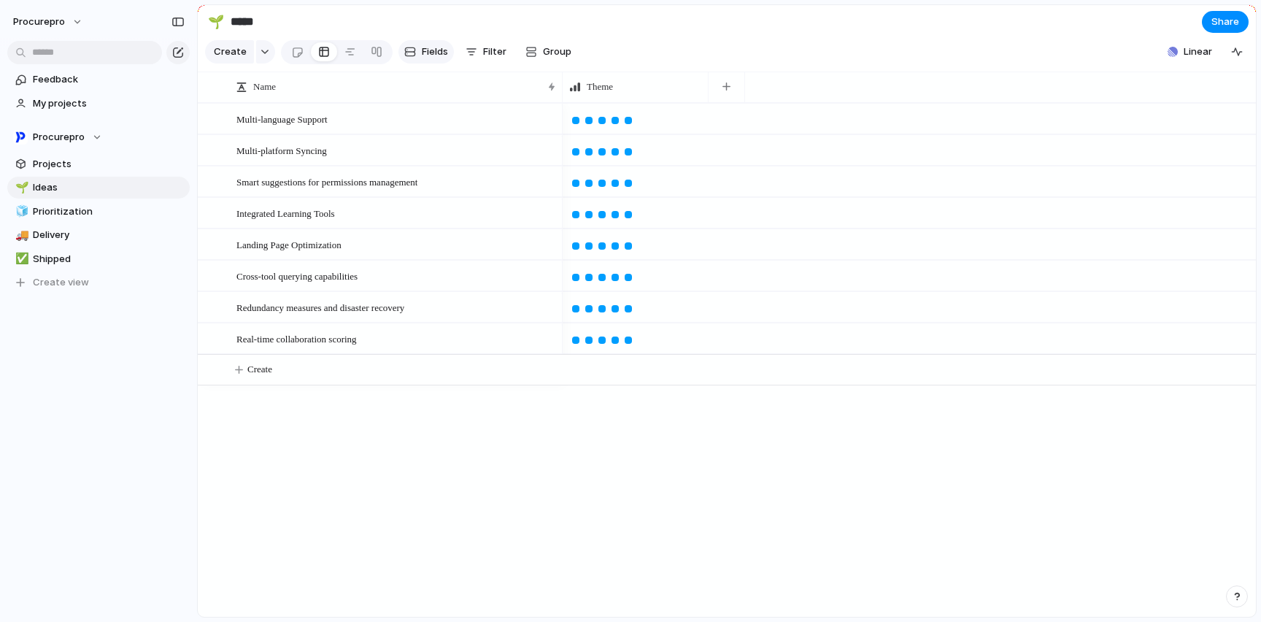
click at [430, 63] on button "Fields" at bounding box center [425, 51] width 55 height 23
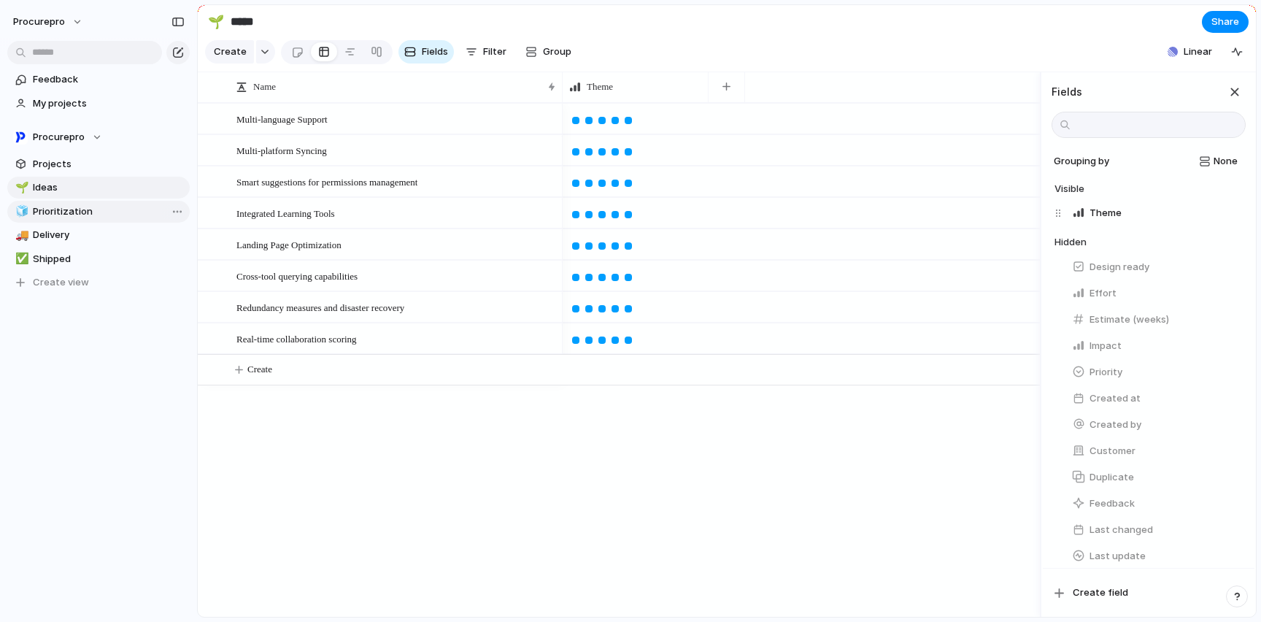
click at [53, 208] on span "Prioritization" at bounding box center [109, 211] width 152 height 15
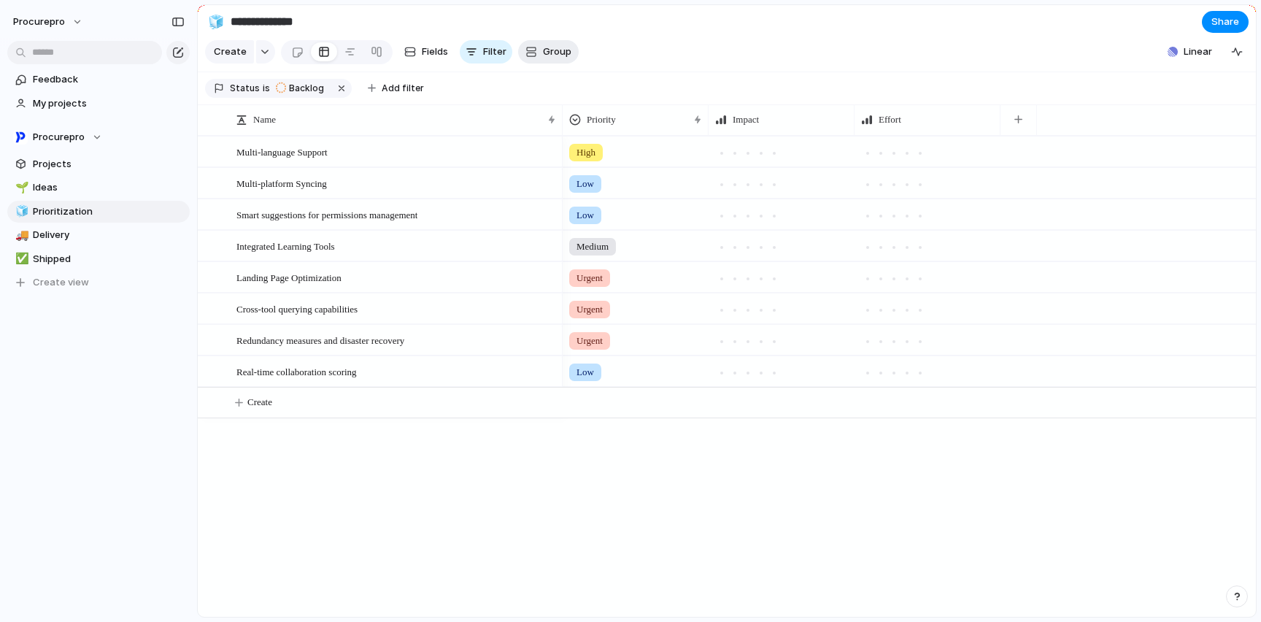
click at [552, 58] on span "Group" at bounding box center [557, 52] width 28 height 15
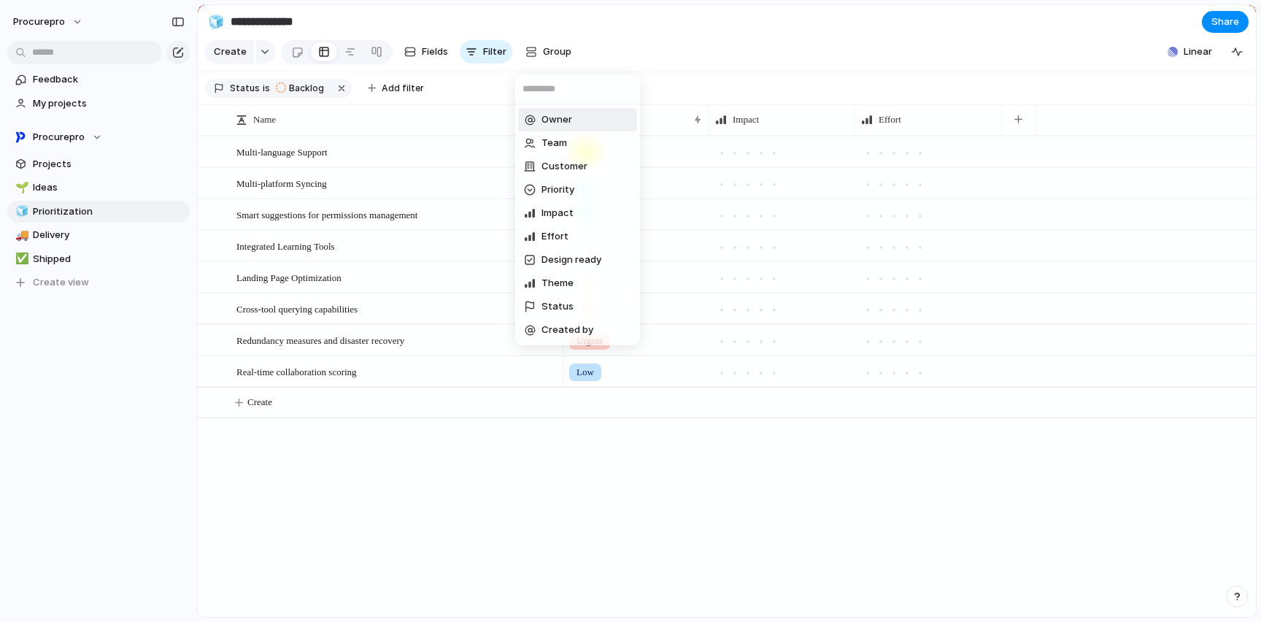
click at [665, 39] on div "Owner Team Customer Priority Impact Effort Design ready Theme Status Created by" at bounding box center [630, 311] width 1261 height 622
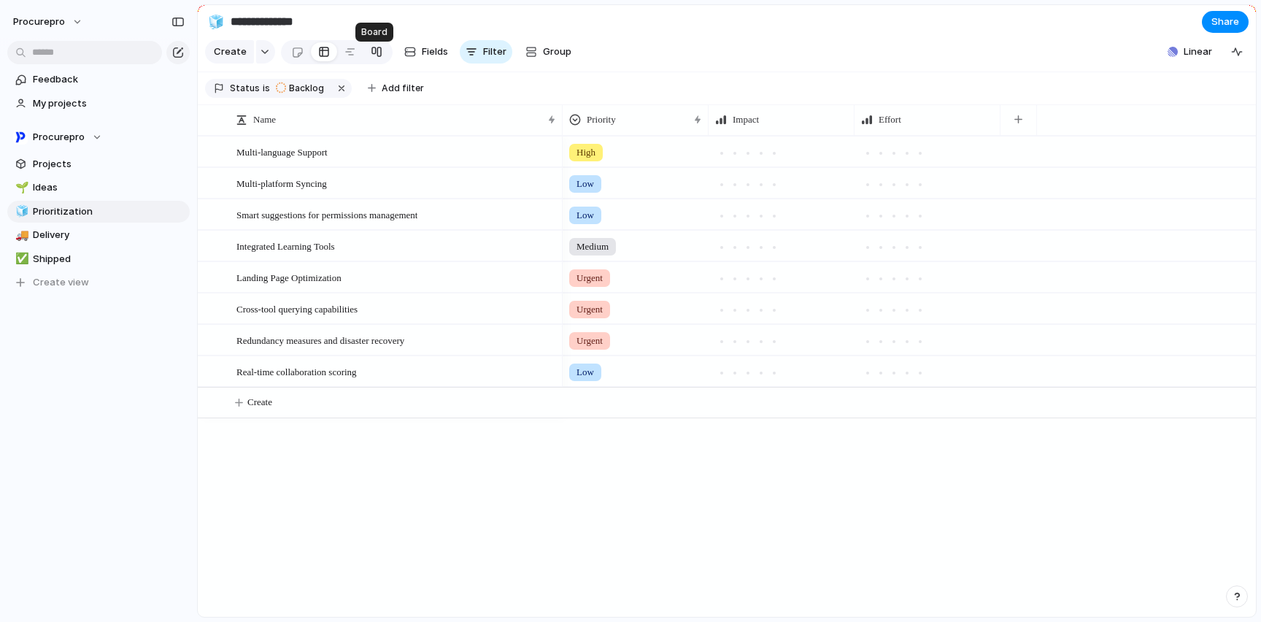
click at [379, 58] on div at bounding box center [377, 51] width 12 height 23
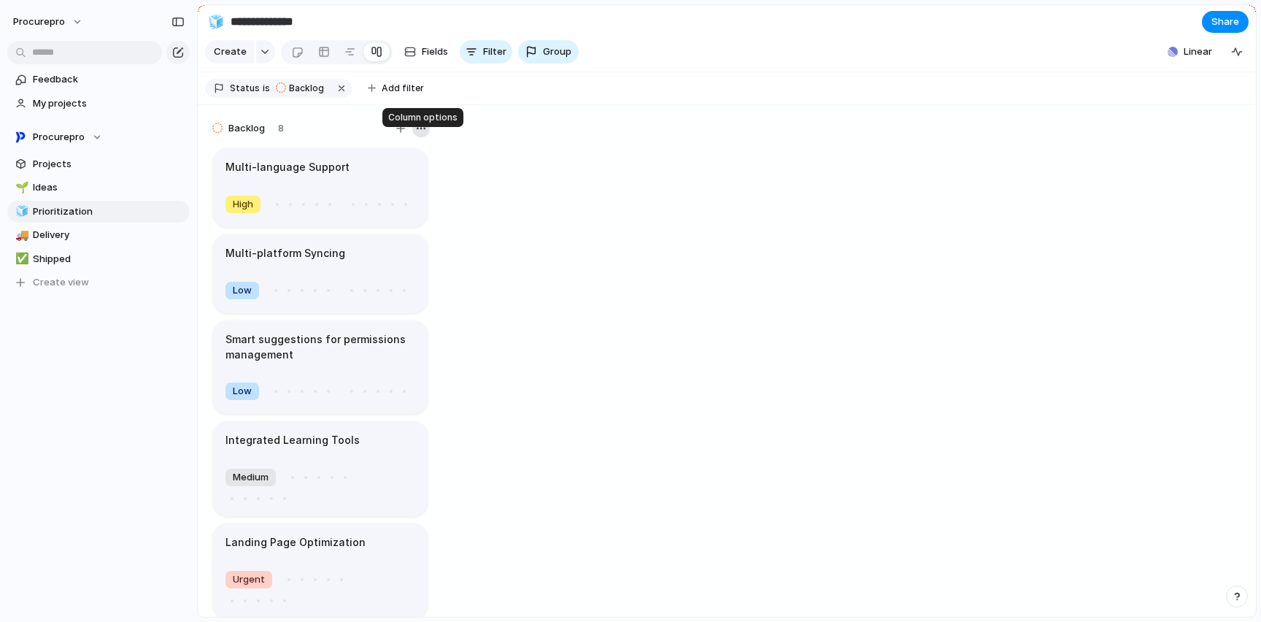
click at [421, 134] on div "button" at bounding box center [421, 129] width 12 height 12
click at [204, 134] on div "Change color" at bounding box center [630, 311] width 1261 height 622
click at [217, 134] on div at bounding box center [217, 127] width 10 height 13
click at [259, 136] on span "Backlog" at bounding box center [246, 128] width 36 height 15
click at [280, 136] on span "8" at bounding box center [281, 128] width 6 height 15
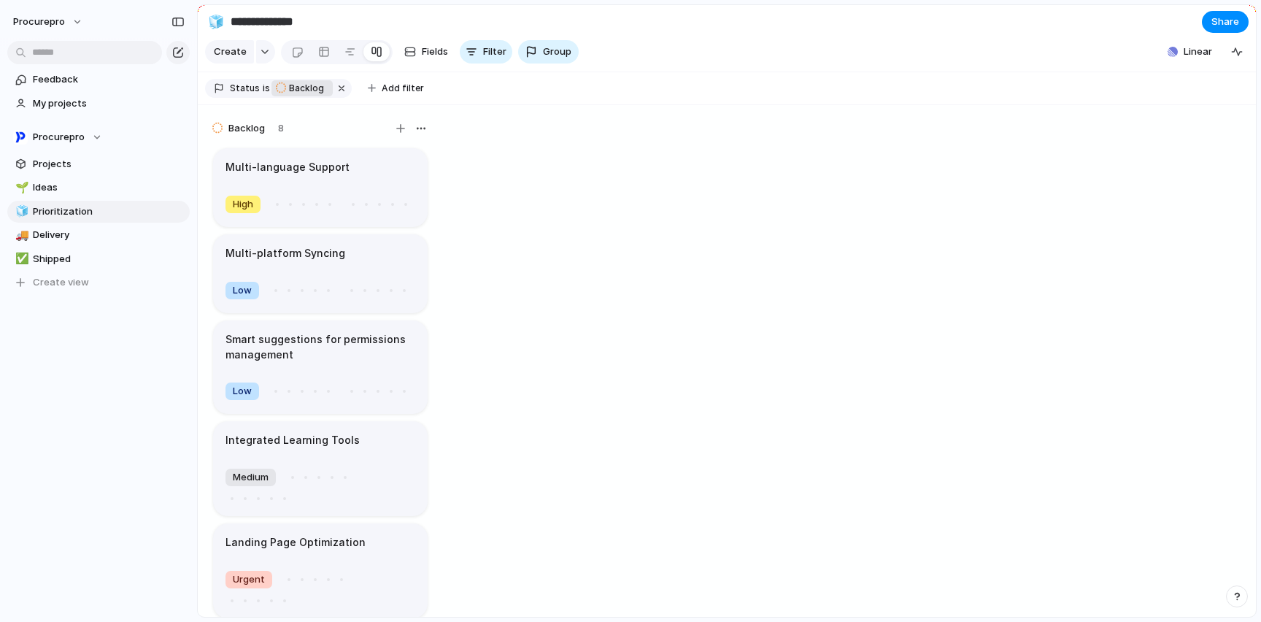
click at [302, 95] on span "Backlog" at bounding box center [306, 88] width 35 height 13
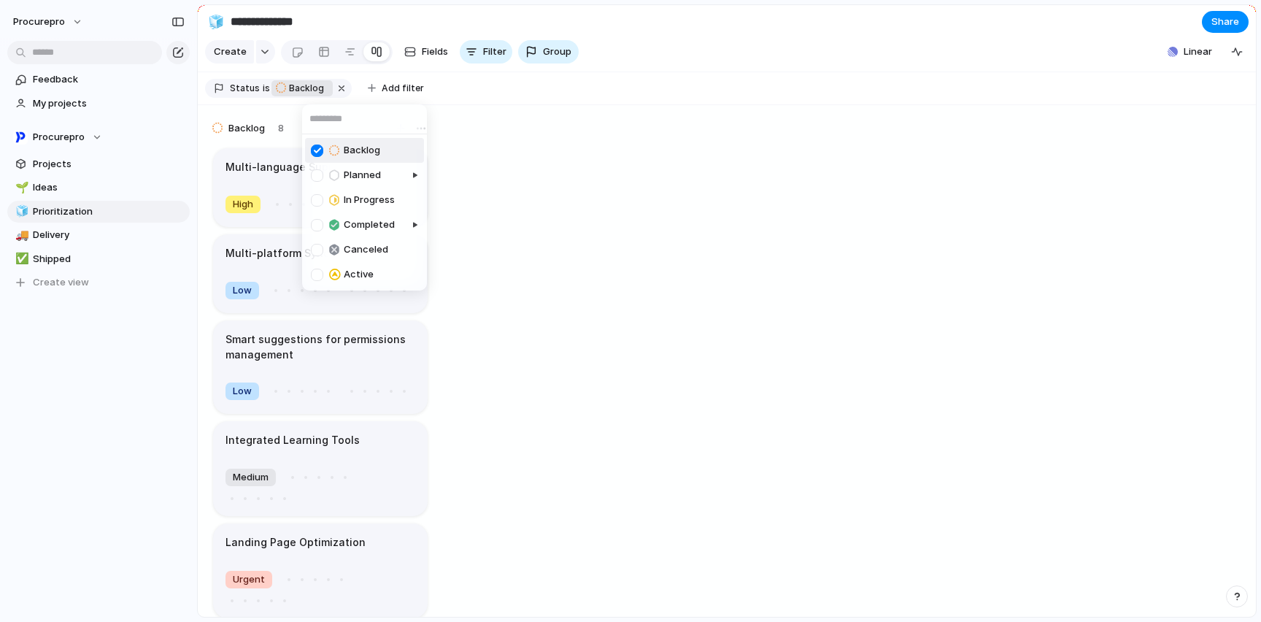
click at [838, 37] on div "Backlog Planned In Progress Completed Canceled Active" at bounding box center [630, 311] width 1261 height 622
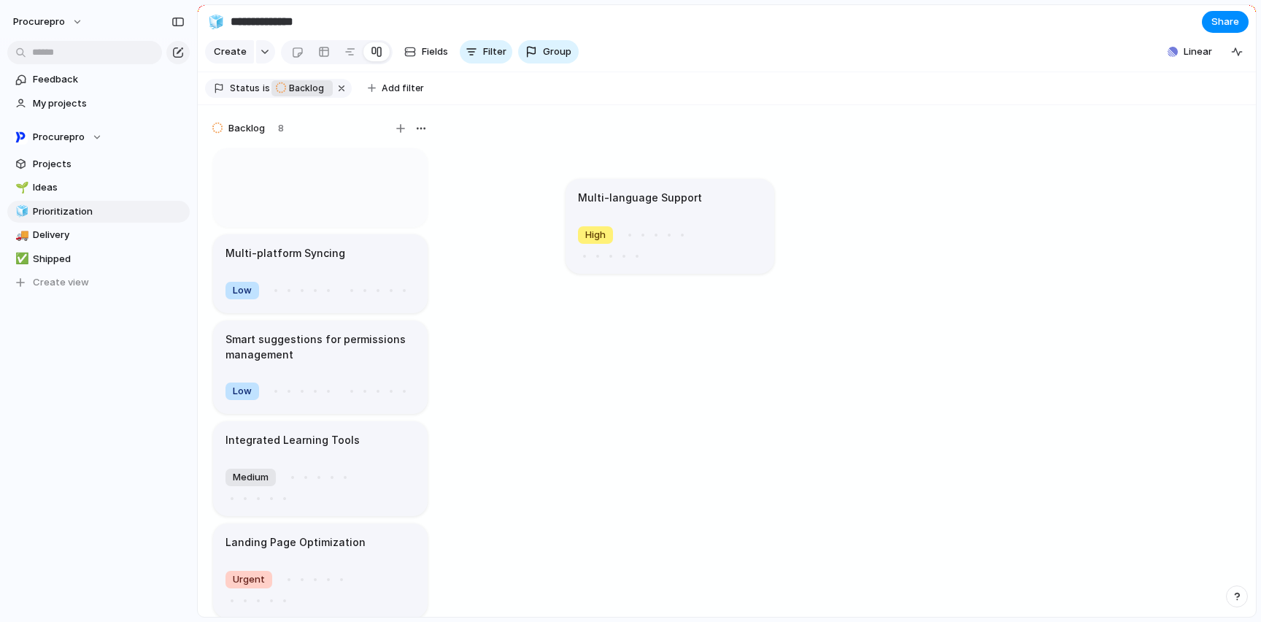
drag, startPoint x: 363, startPoint y: 213, endPoint x: 715, endPoint y: 233, distance: 353.0
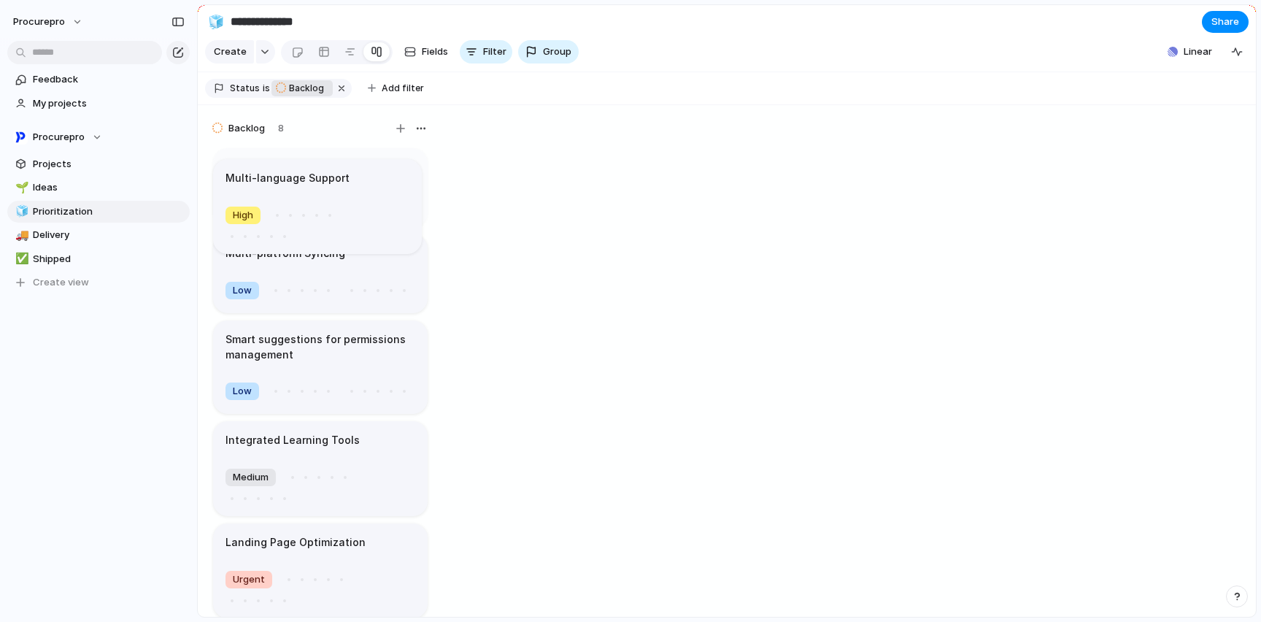
click at [715, 233] on body "**********" at bounding box center [630, 311] width 1261 height 622
click at [435, 59] on span "Fields" at bounding box center [435, 52] width 26 height 15
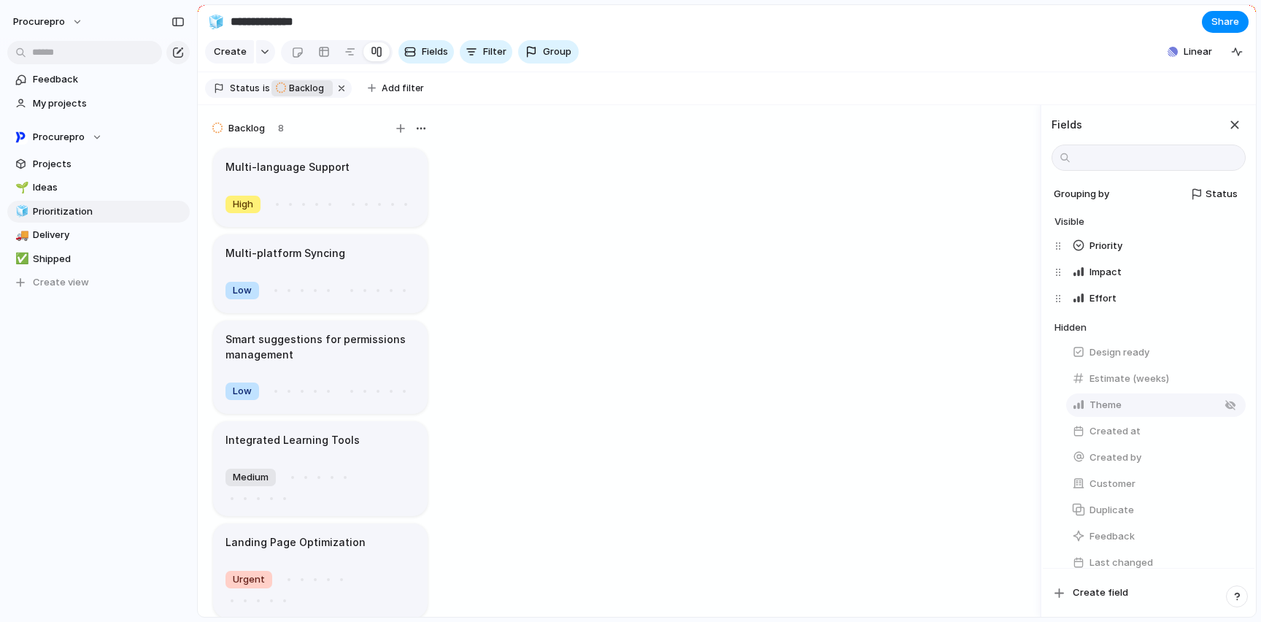
click at [1107, 412] on span "Theme" at bounding box center [1105, 405] width 32 height 15
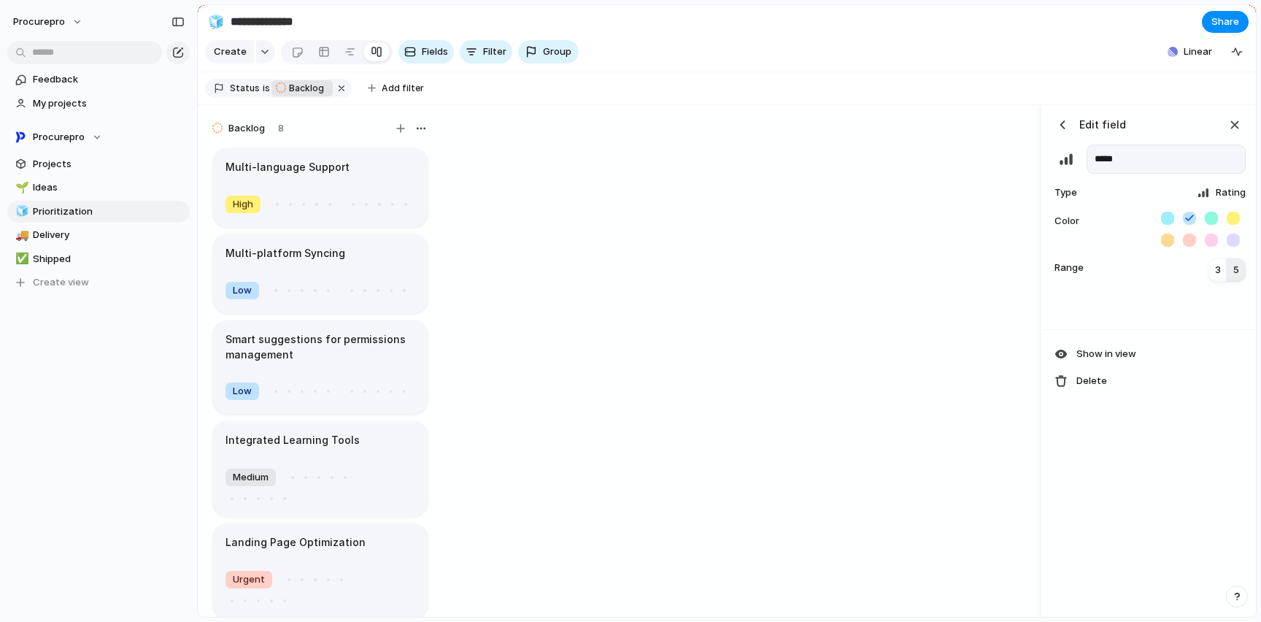
click at [1226, 200] on span "Rating" at bounding box center [1231, 192] width 30 height 15
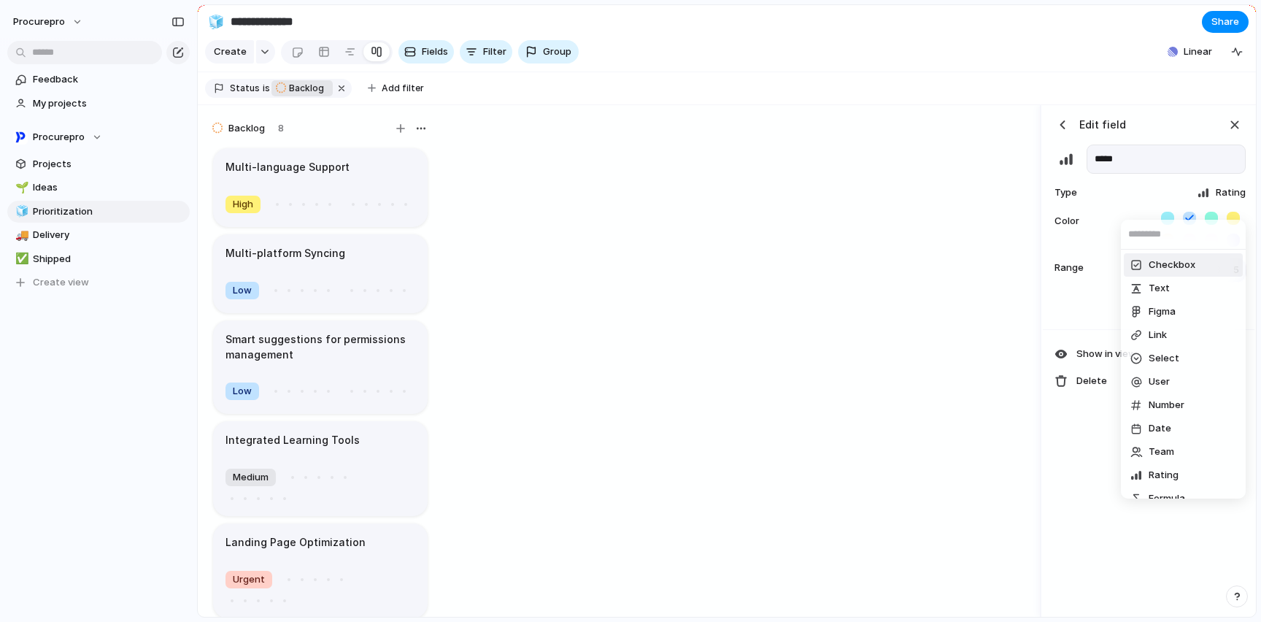
click at [1148, 263] on span "Checkbox" at bounding box center [1171, 265] width 47 height 15
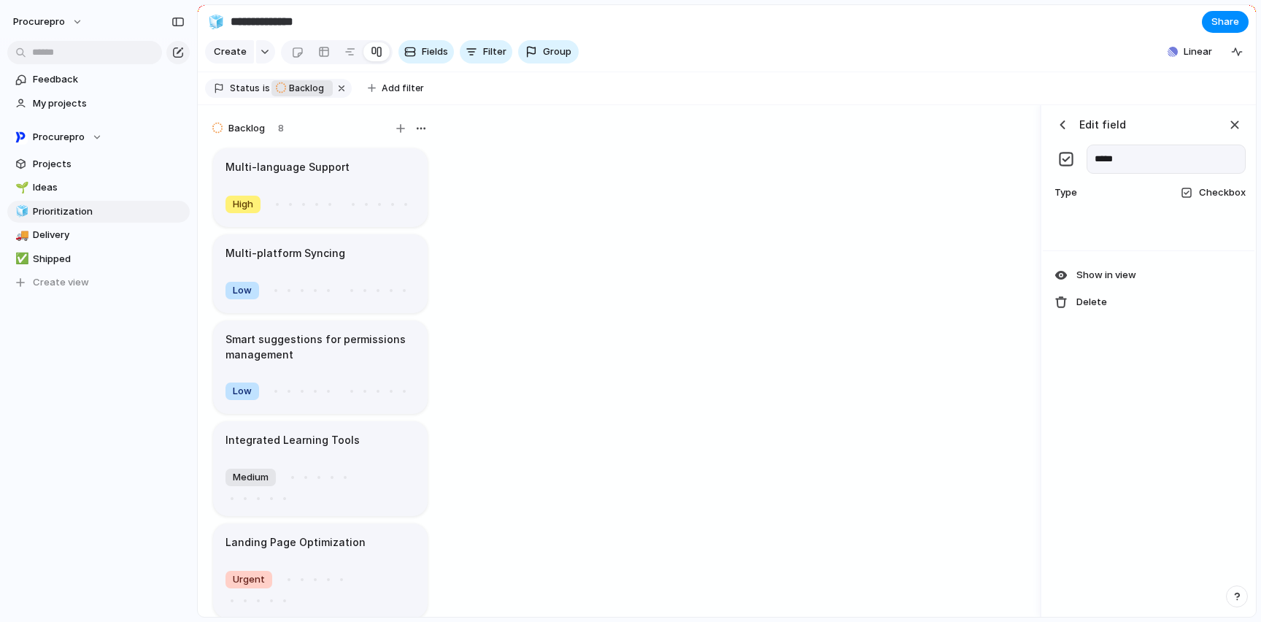
click at [1226, 132] on div "button" at bounding box center [1235, 125] width 16 height 16
click at [47, 180] on span "Ideas" at bounding box center [109, 187] width 152 height 15
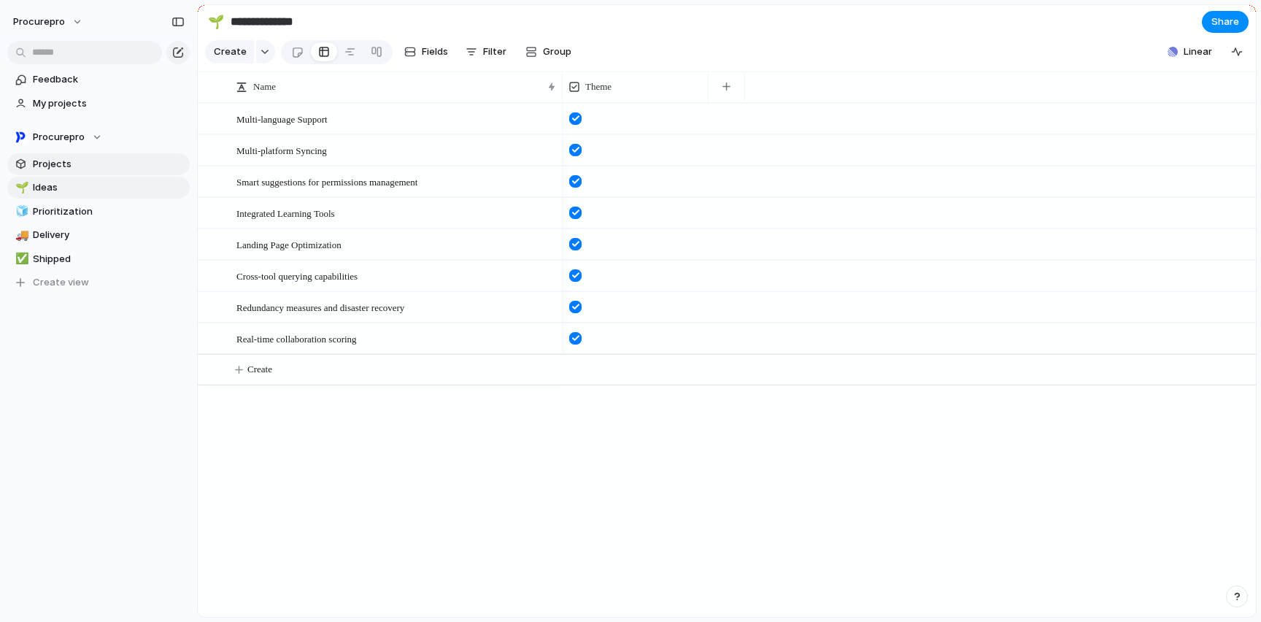
type input "*****"
click at [611, 92] on span "Theme" at bounding box center [598, 87] width 26 height 15
click at [601, 133] on span "Modify" at bounding box center [608, 130] width 31 height 15
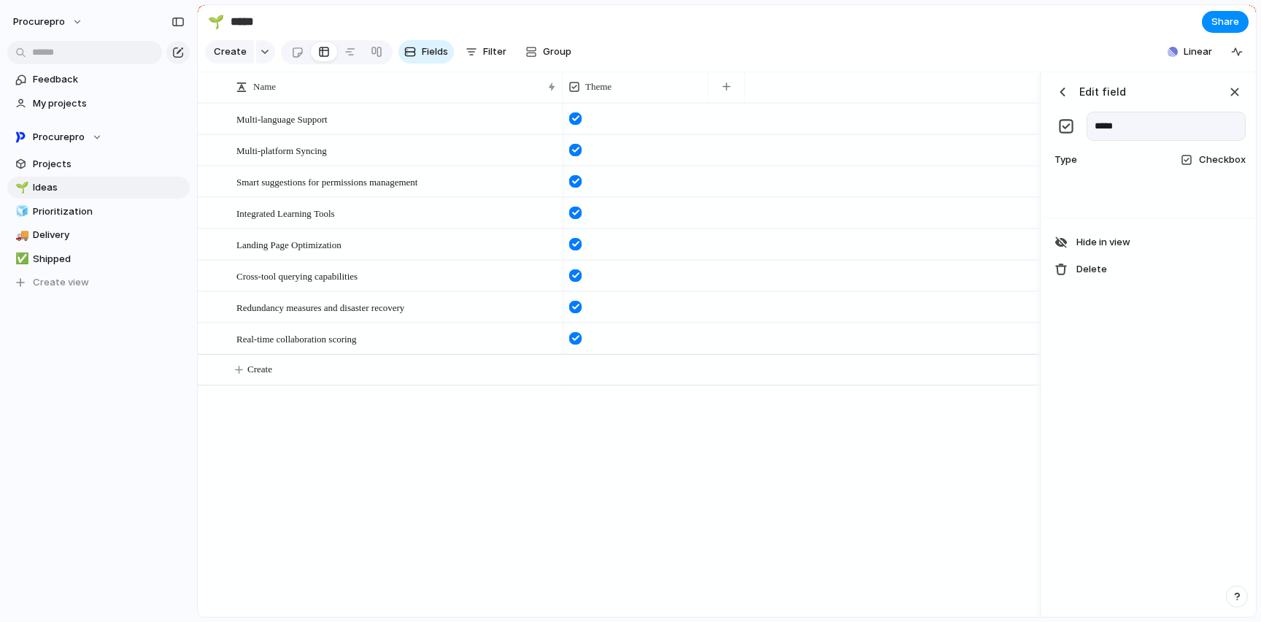
click at [1119, 380] on div "Edit field ***** Type Checkbox Hide in view Delete" at bounding box center [1149, 344] width 212 height 545
click at [1148, 138] on input "*****" at bounding box center [1165, 126] width 159 height 29
click at [490, 59] on span "Filter" at bounding box center [494, 52] width 23 height 15
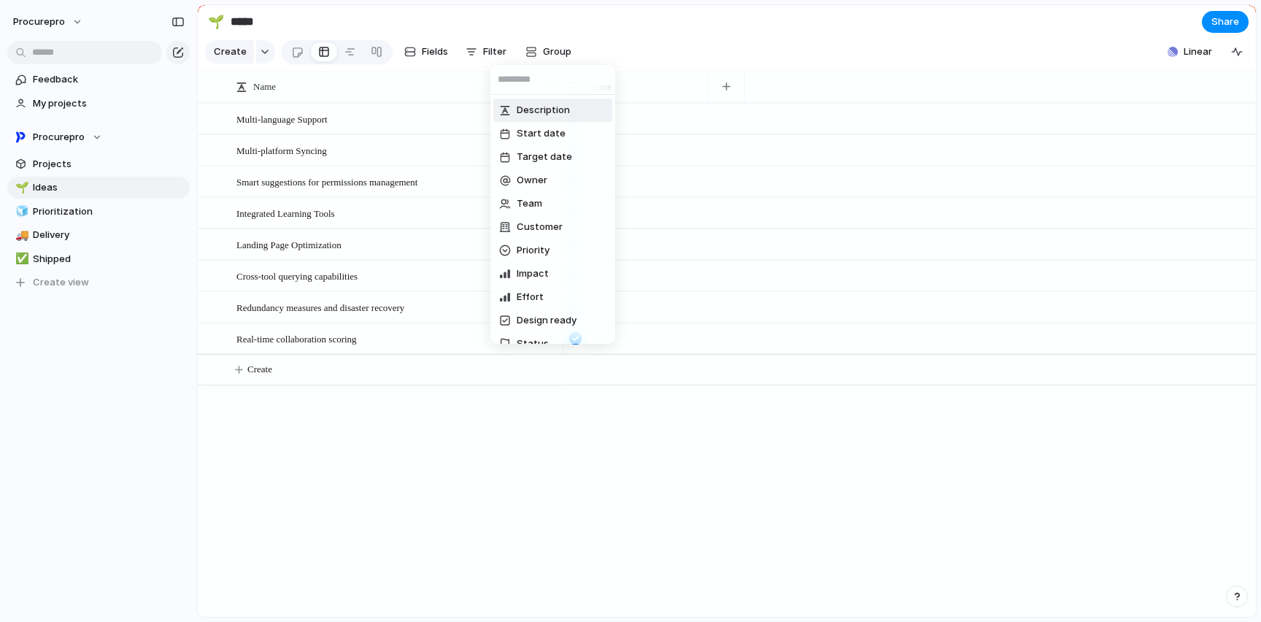
click at [435, 60] on div "Description Start date Target date Owner Team Customer Priority Impact Effort D…" at bounding box center [630, 311] width 1261 height 622
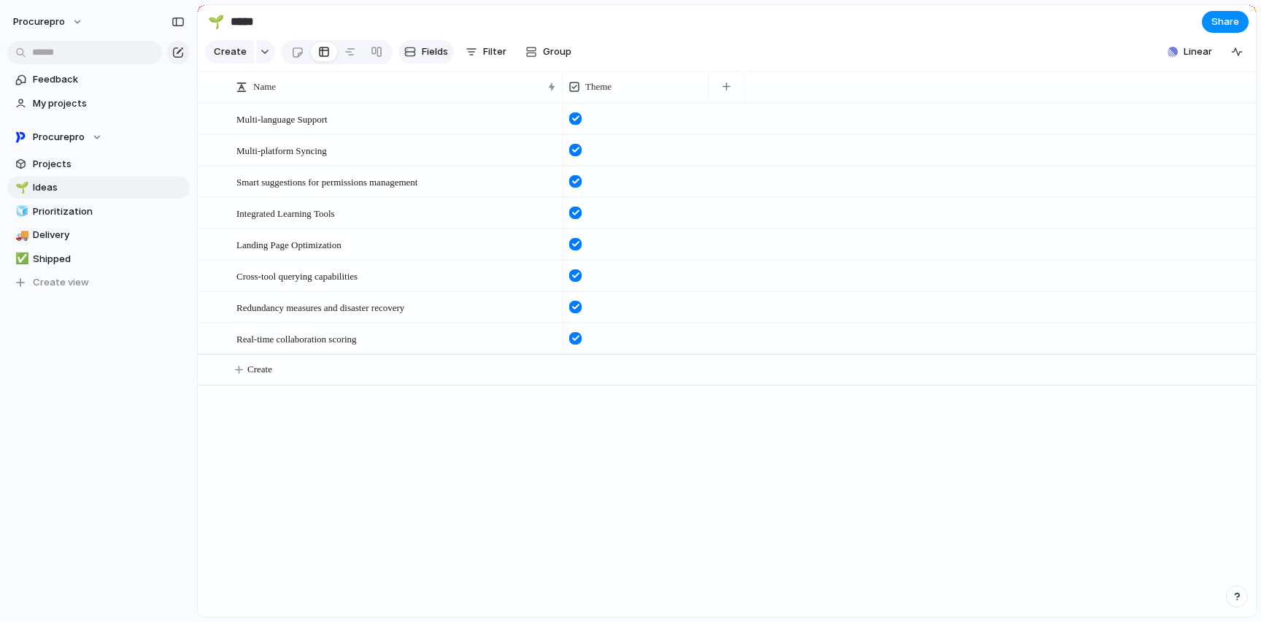
click at [426, 58] on span "Fields" at bounding box center [435, 52] width 26 height 15
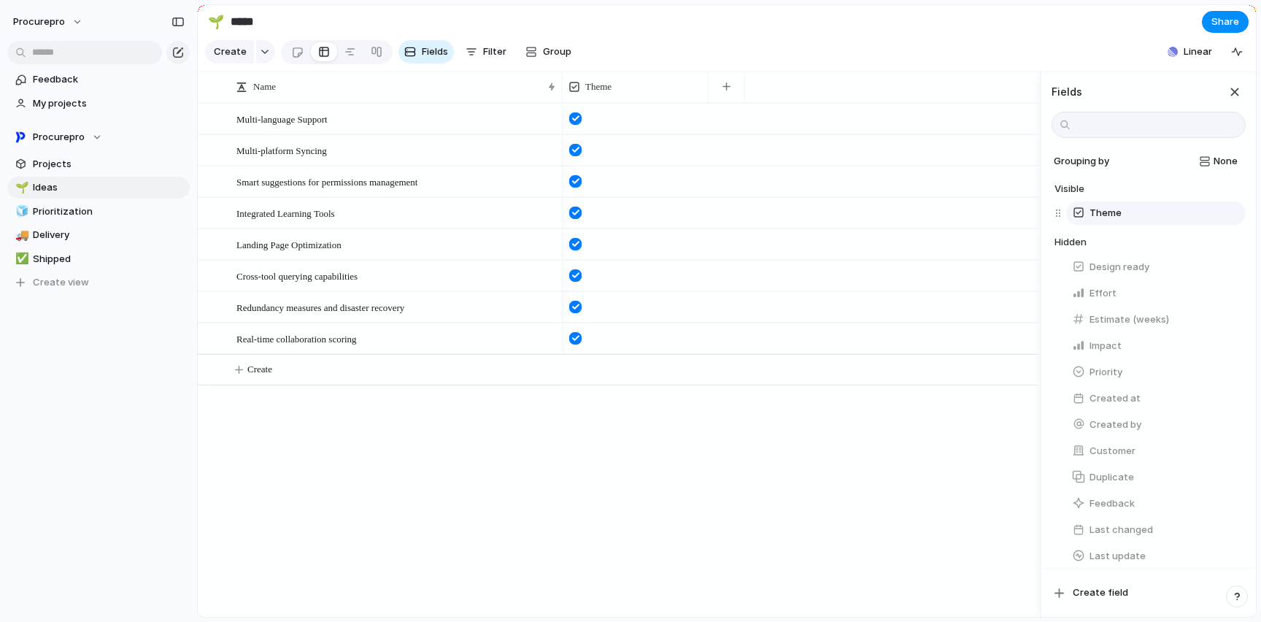
click at [1060, 225] on div at bounding box center [1060, 213] width 12 height 26
click at [1132, 225] on button "Theme" at bounding box center [1155, 212] width 179 height 23
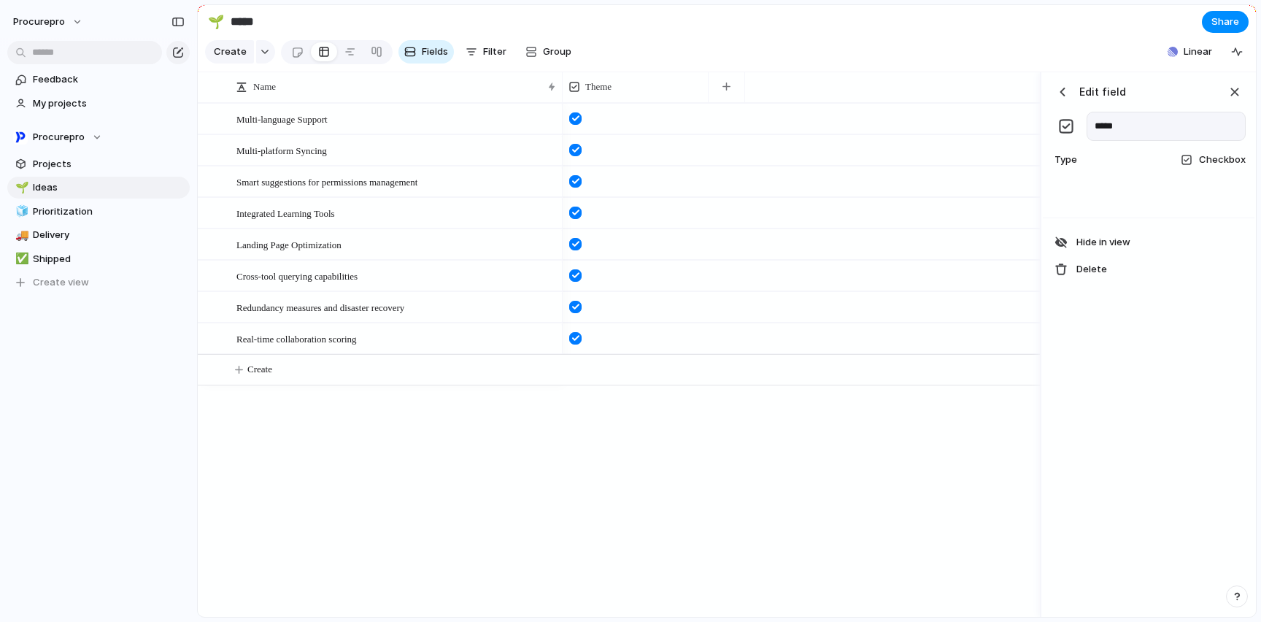
click at [1065, 134] on div "button" at bounding box center [1066, 126] width 15 height 15
click at [1155, 135] on input "*****" at bounding box center [1165, 126] width 159 height 29
click at [1226, 167] on span "Checkbox" at bounding box center [1222, 159] width 47 height 15
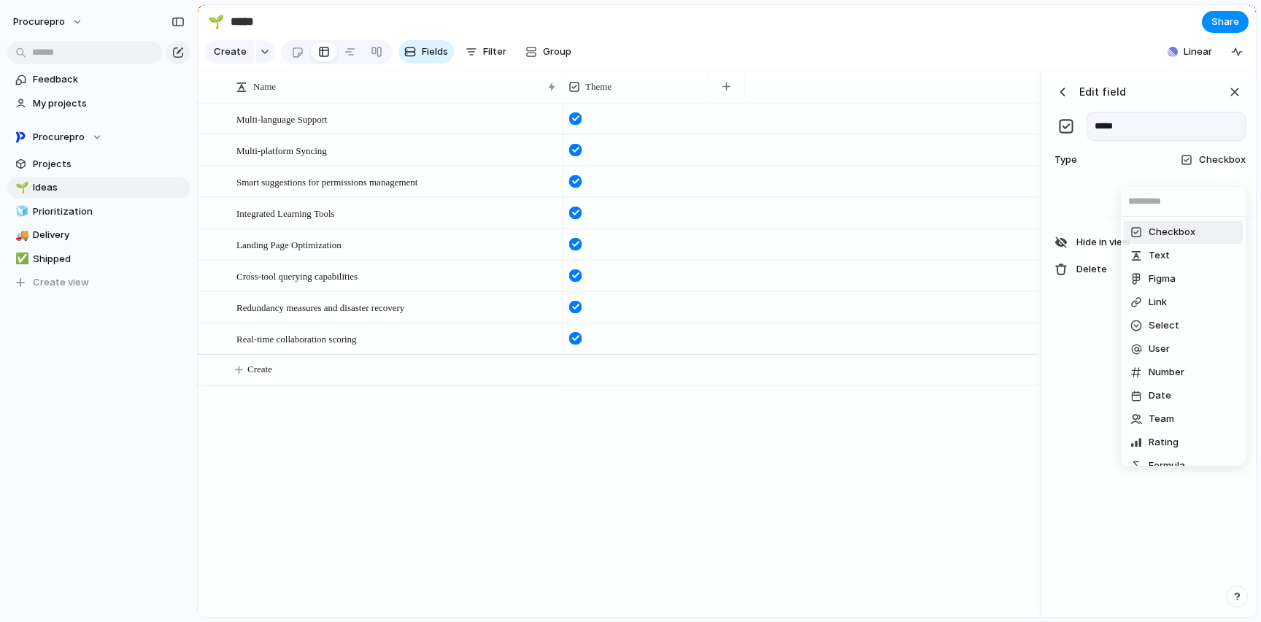
click at [1181, 235] on span "Checkbox" at bounding box center [1171, 232] width 47 height 15
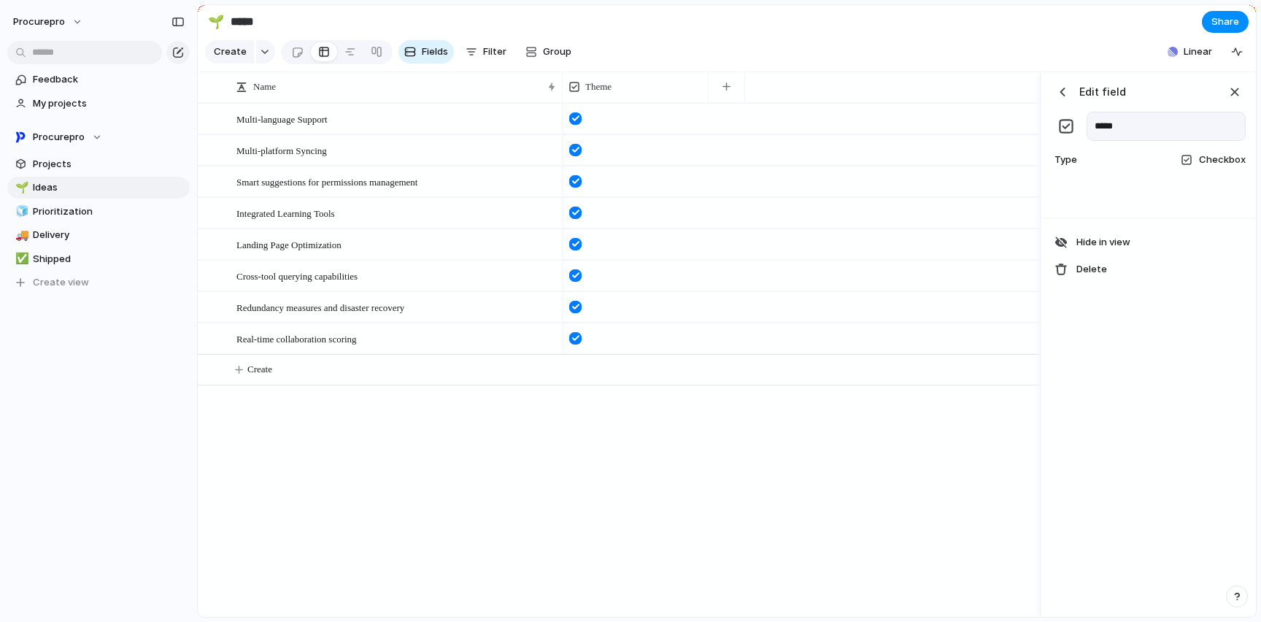
click at [1080, 217] on div at bounding box center [1149, 198] width 212 height 39
click at [1084, 217] on div at bounding box center [1149, 198] width 212 height 39
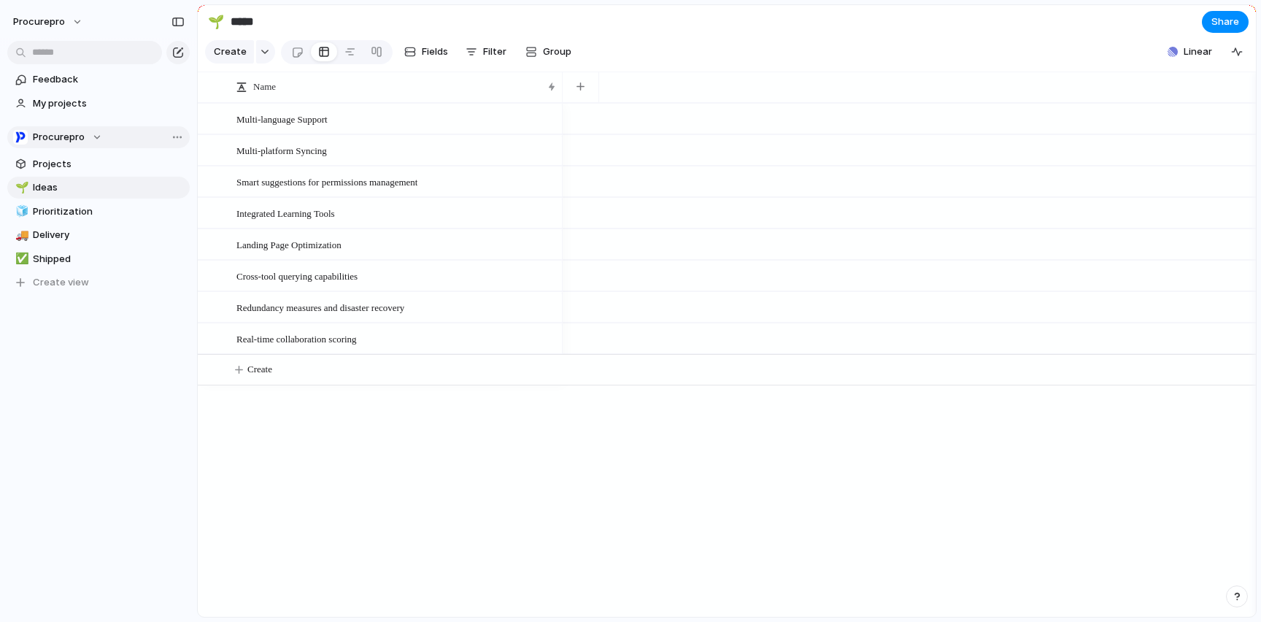
click at [95, 136] on div "Procurepro" at bounding box center [57, 137] width 89 height 15
click at [62, 101] on div "Procurepro ⚡ Engineering ⚡ Product ⚡ Tequila Create new team" at bounding box center [630, 311] width 1261 height 622
click at [62, 101] on span "My projects" at bounding box center [109, 103] width 152 height 15
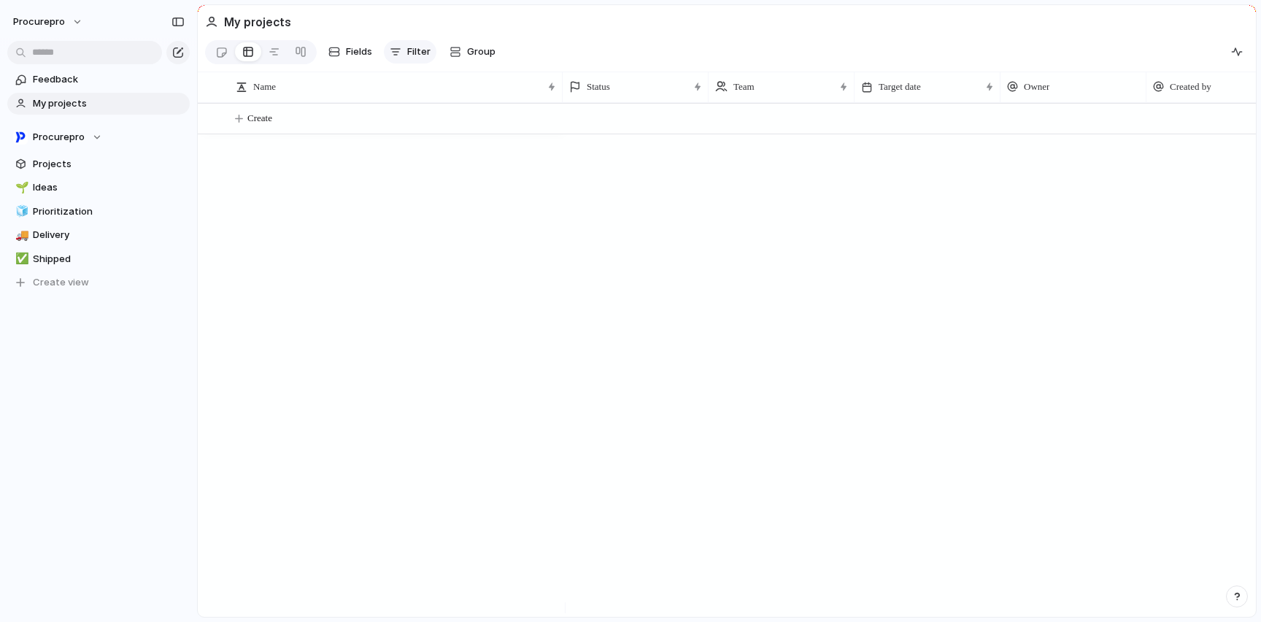
click at [415, 53] on span "Filter" at bounding box center [418, 52] width 23 height 15
click at [358, 54] on div "Description Start date Target date Team Customer Priority Impact Effort Design …" at bounding box center [630, 311] width 1261 height 622
click at [358, 54] on span "Fields" at bounding box center [359, 52] width 26 height 15
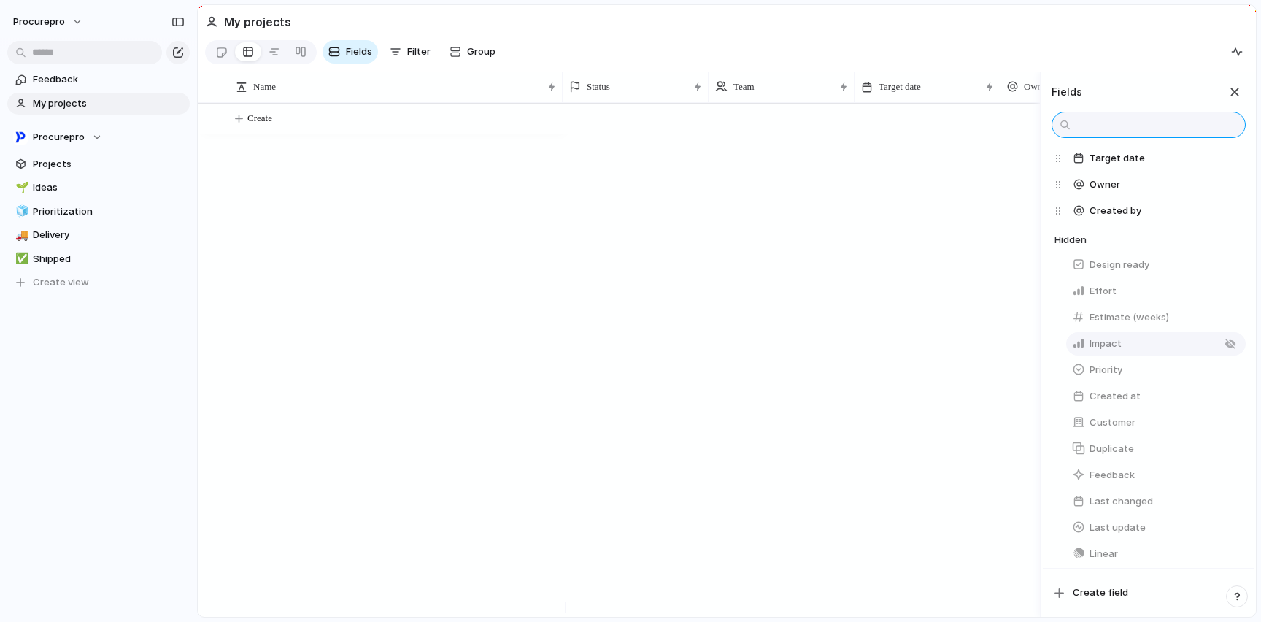
scroll to position [175, 0]
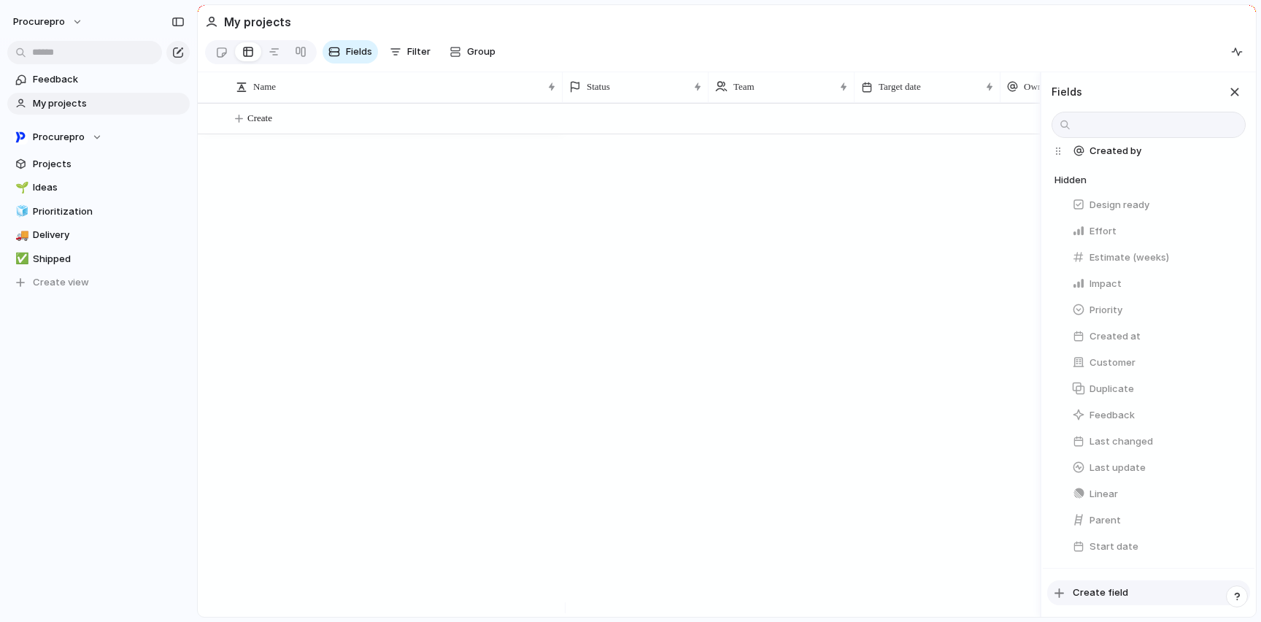
click at [1097, 580] on button "Create field" at bounding box center [1148, 592] width 203 height 25
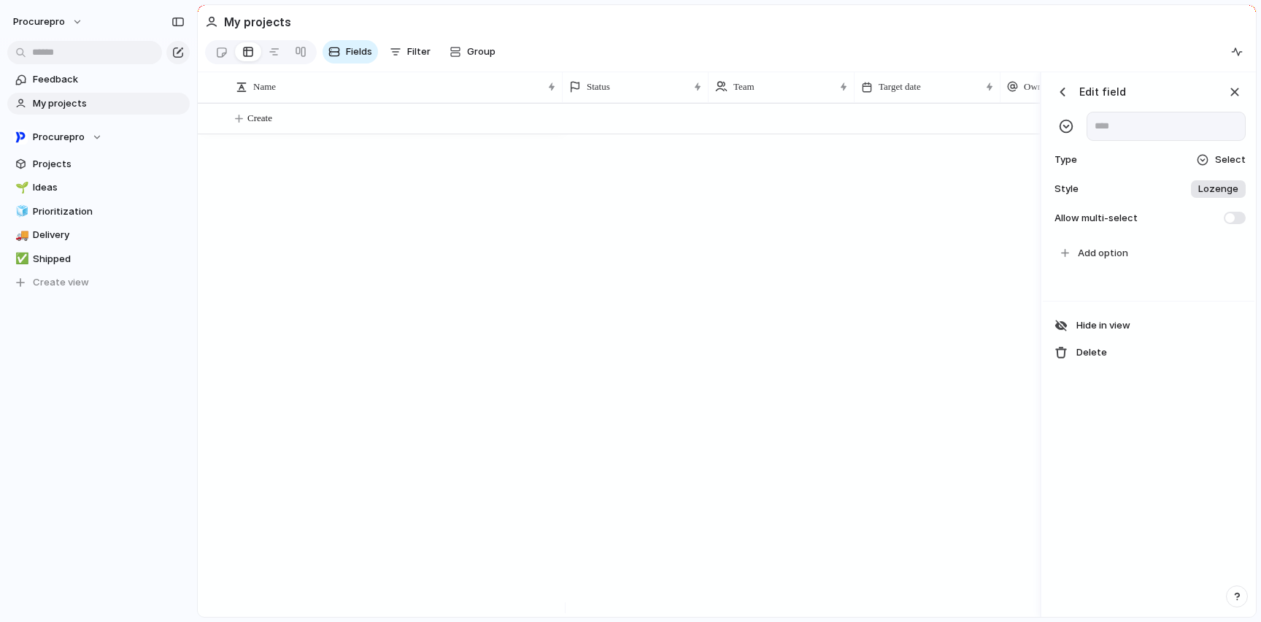
scroll to position [0, 435]
click at [1119, 125] on input "text" at bounding box center [1165, 126] width 159 height 29
type input "*****"
click at [1119, 260] on span "Add option" at bounding box center [1103, 253] width 50 height 15
click at [1112, 260] on span "Add option" at bounding box center [1103, 253] width 50 height 15
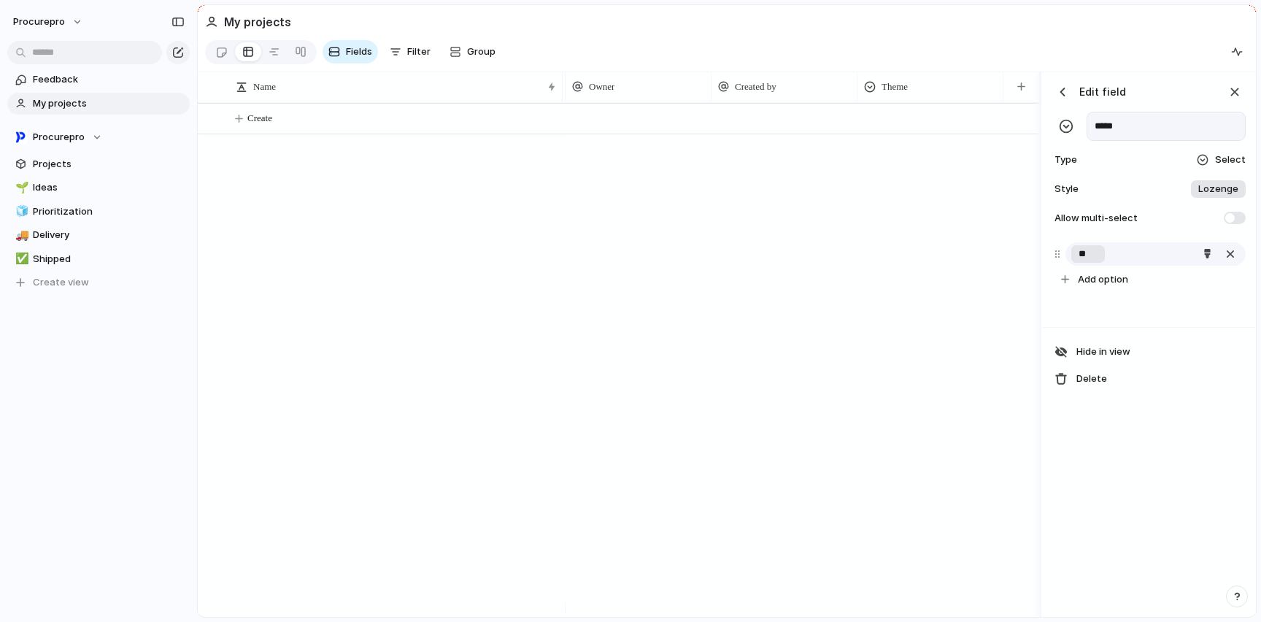
type input "*"
type input "**********"
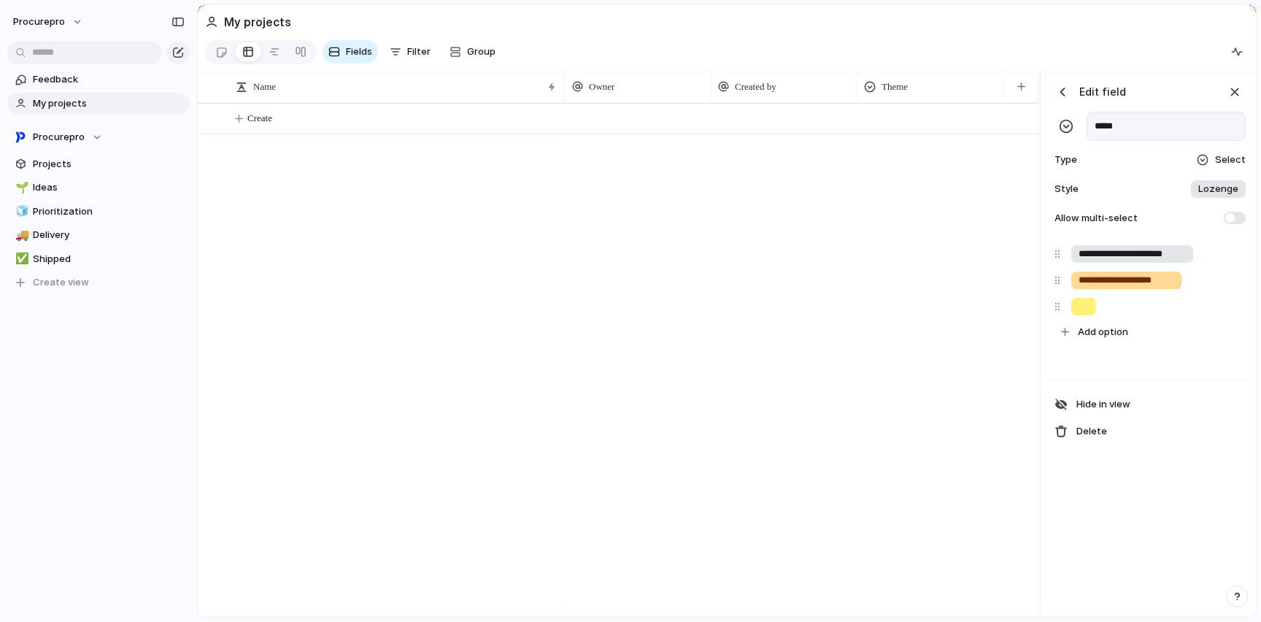
click at [734, 364] on div at bounding box center [801, 360] width 477 height 514
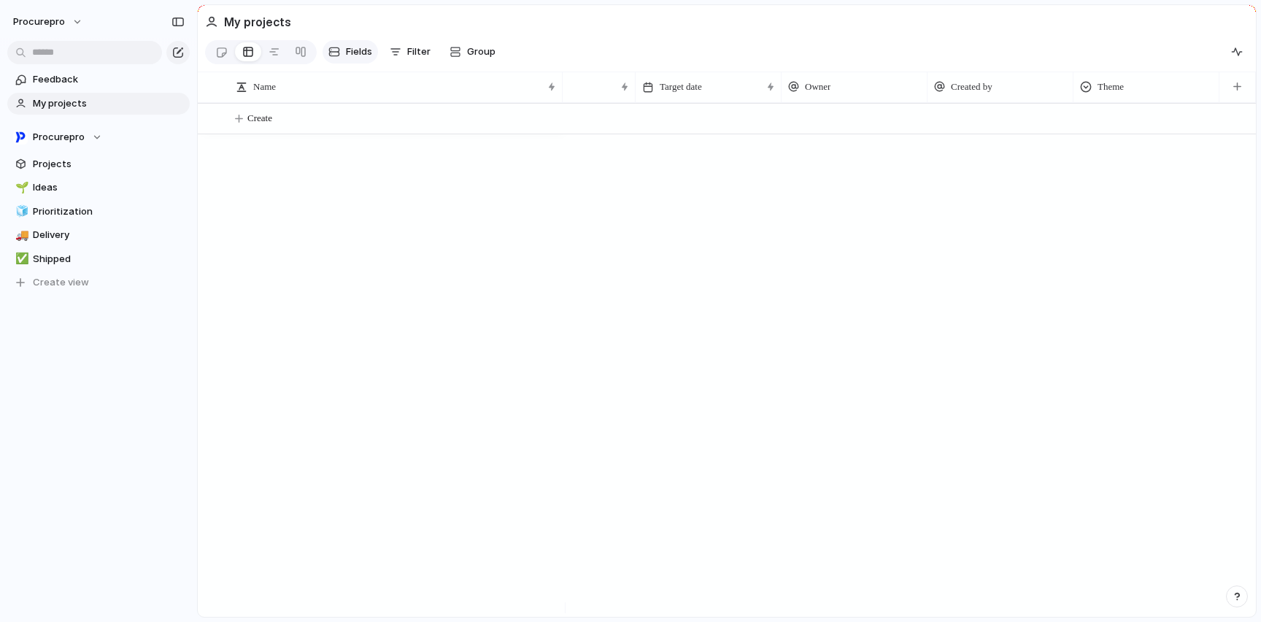
click at [358, 47] on span "Fields" at bounding box center [359, 52] width 26 height 15
click at [50, 167] on span "Projects" at bounding box center [109, 164] width 152 height 15
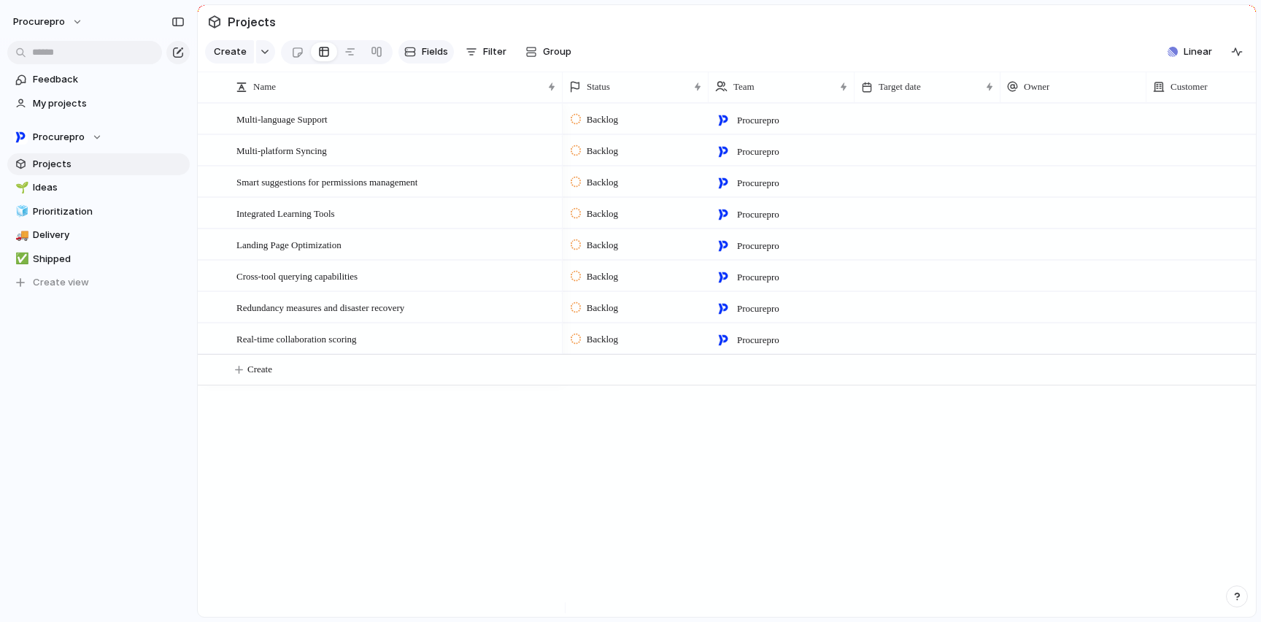
drag, startPoint x: 422, startPoint y: 52, endPoint x: 416, endPoint y: 65, distance: 14.4
click at [422, 52] on span "Fields" at bounding box center [435, 52] width 26 height 15
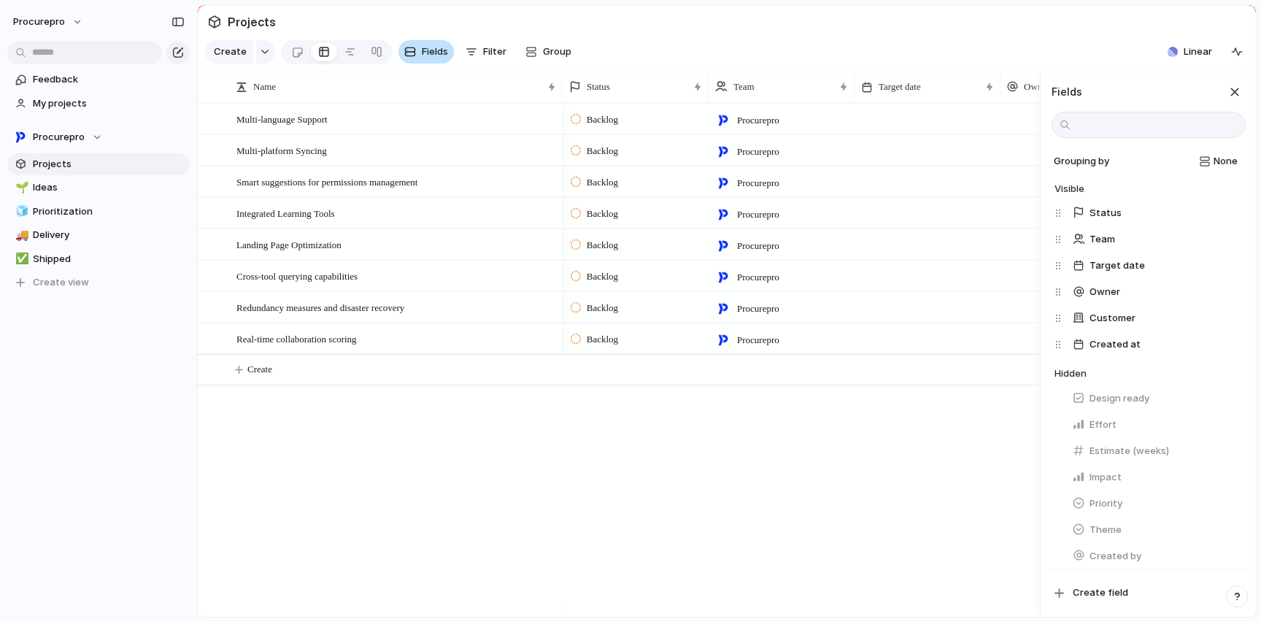
click at [422, 53] on span "Fields" at bounding box center [435, 52] width 26 height 15
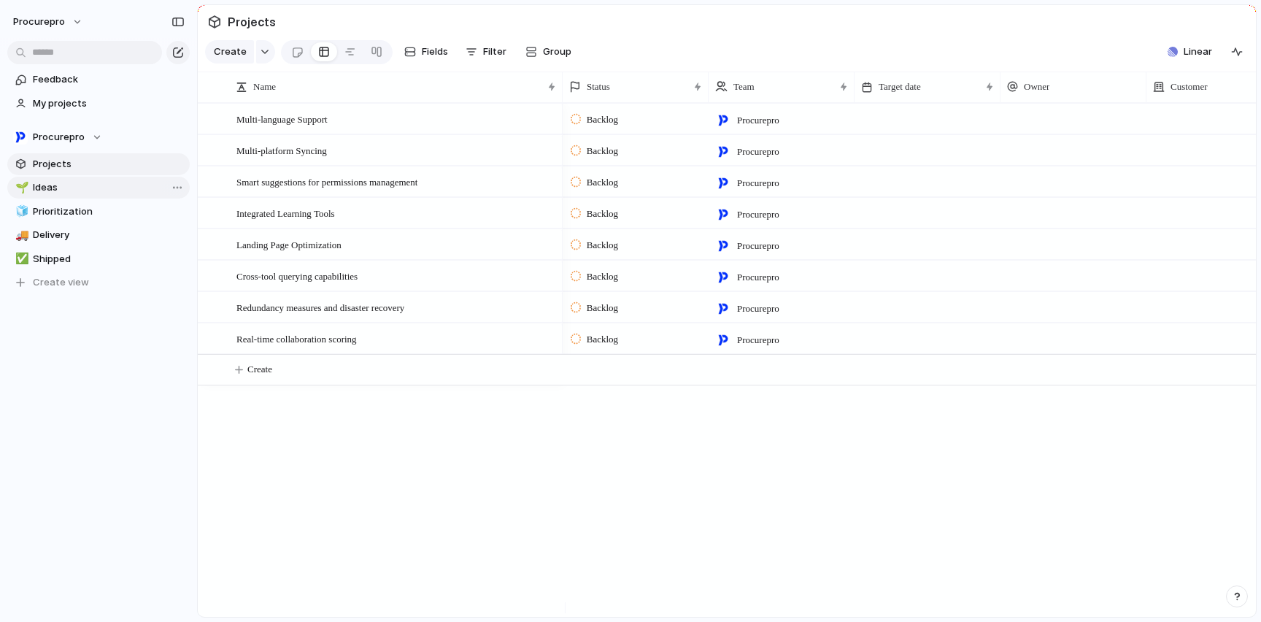
click at [70, 182] on span "Ideas" at bounding box center [109, 187] width 152 height 15
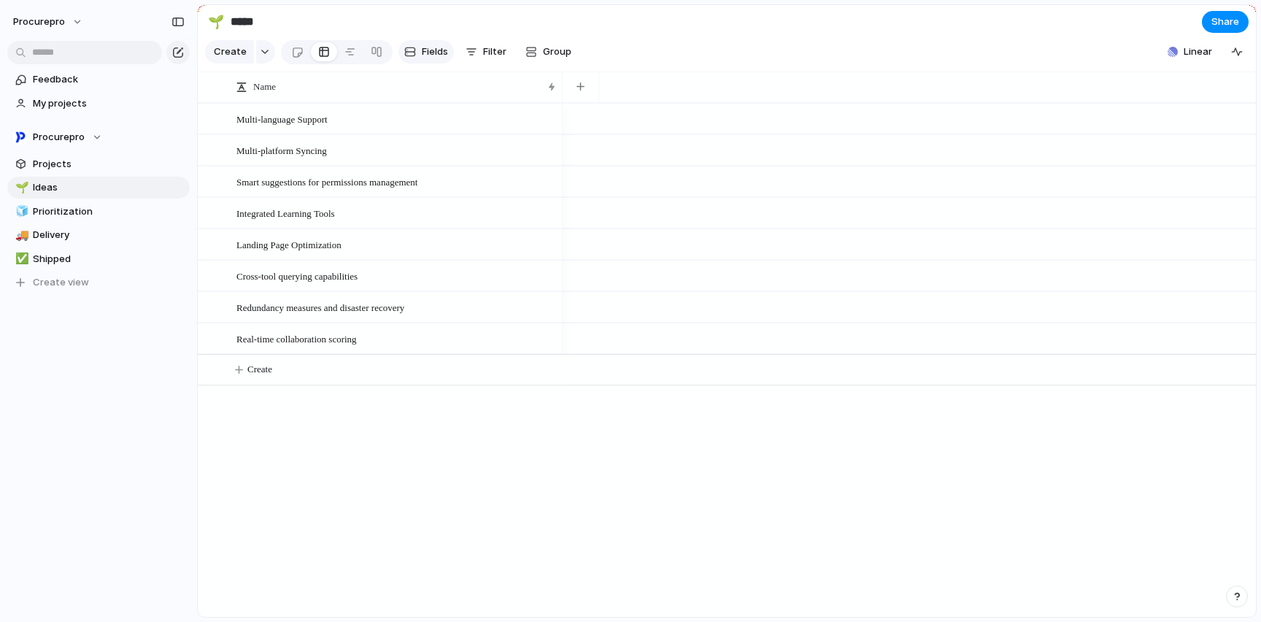
click at [434, 55] on span "Fields" at bounding box center [435, 52] width 26 height 15
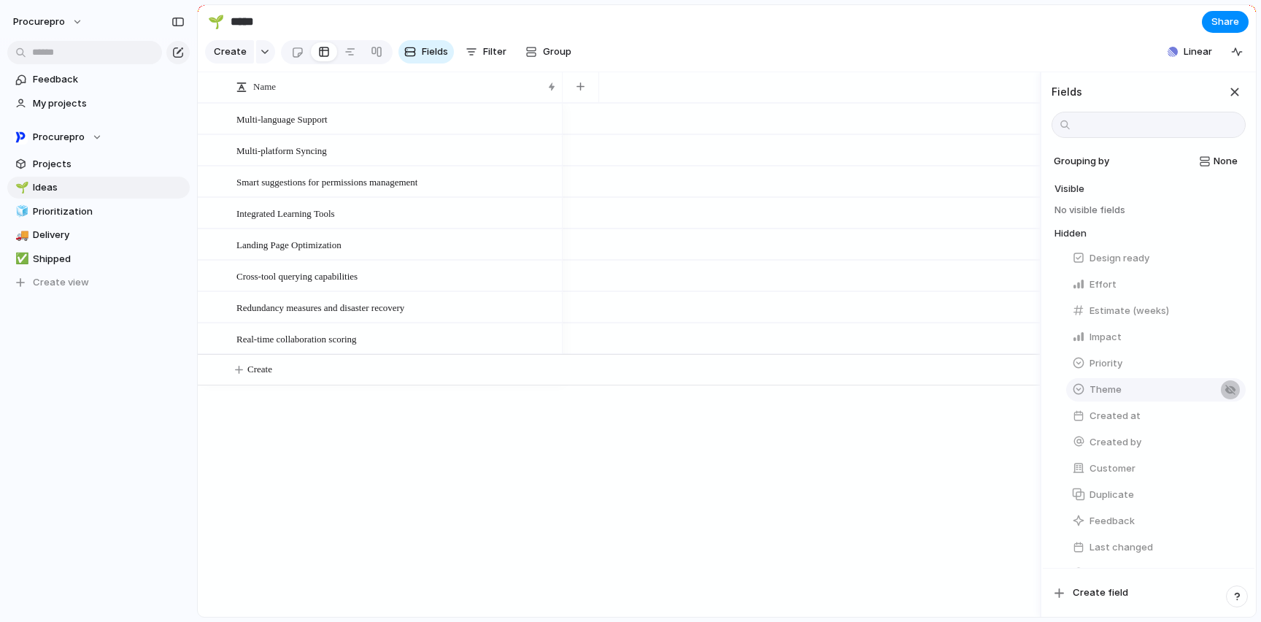
click at [1226, 395] on div "button" at bounding box center [1230, 390] width 12 height 12
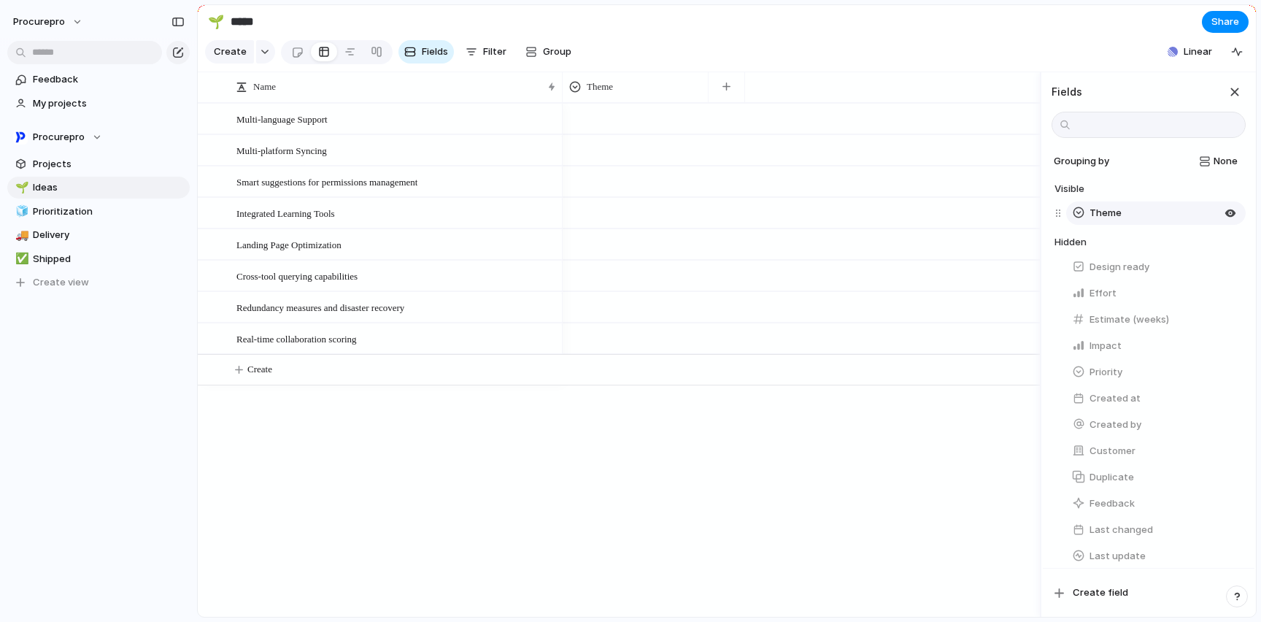
click at [1163, 225] on button "Theme" at bounding box center [1155, 212] width 179 height 23
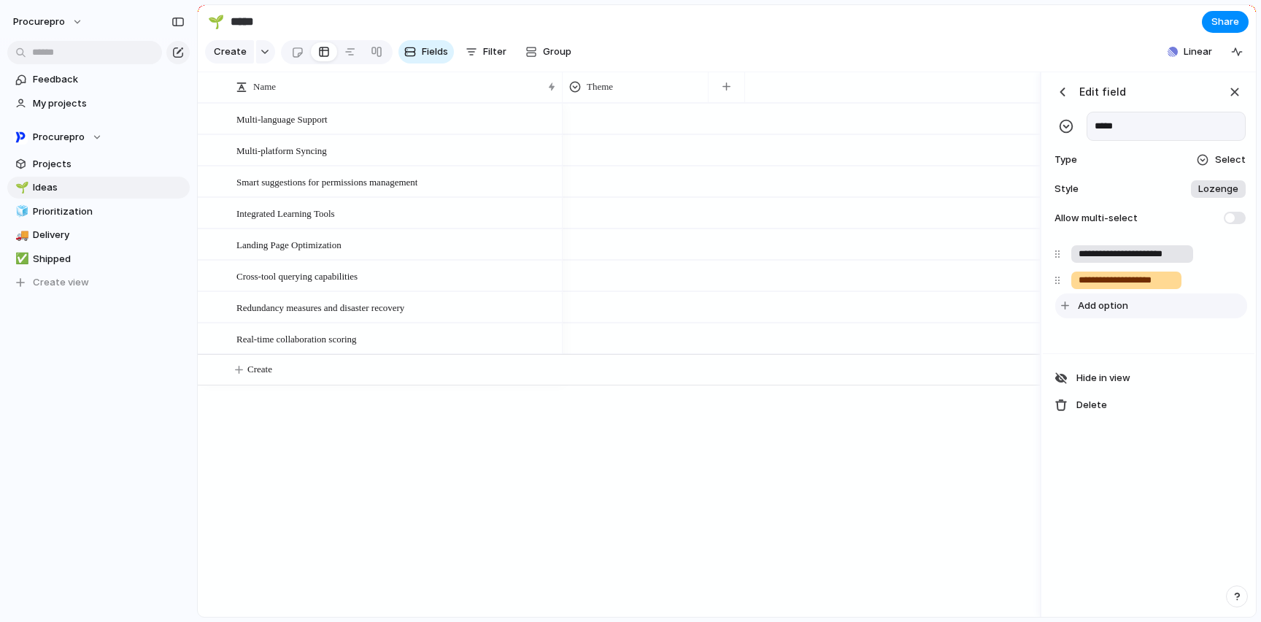
click at [1118, 313] on span "Add option" at bounding box center [1103, 305] width 50 height 15
type input "**********"
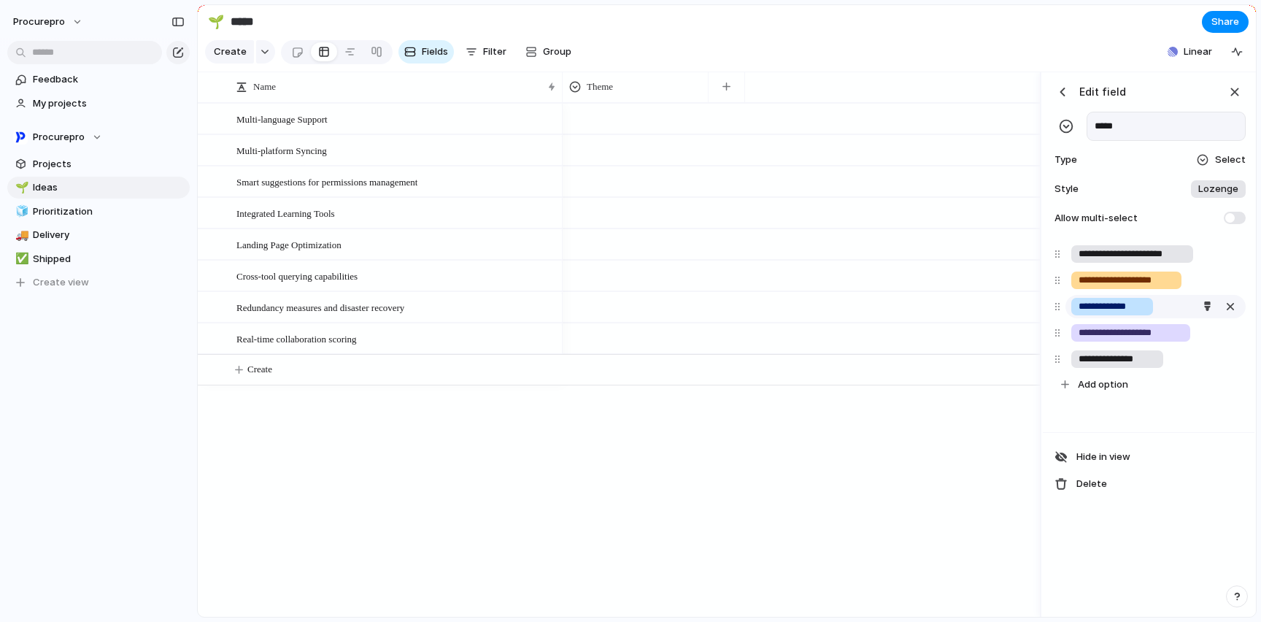
type input "**********"
type input "*"
type input "**********"
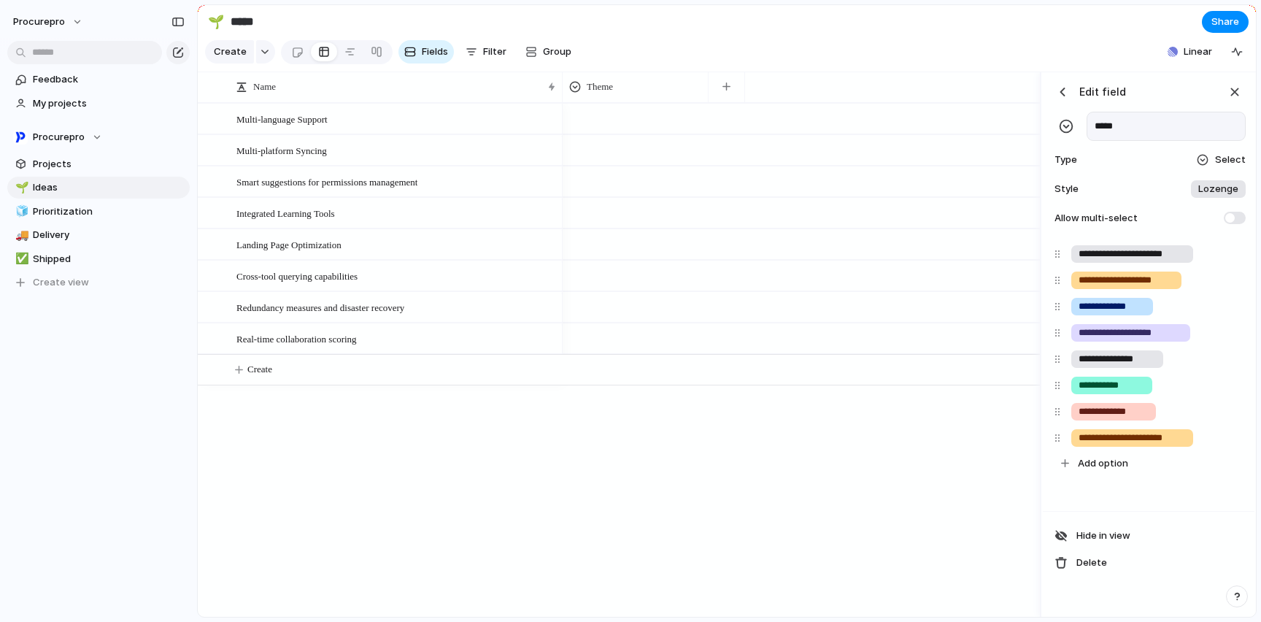
scroll to position [0, 6]
type input "**********"
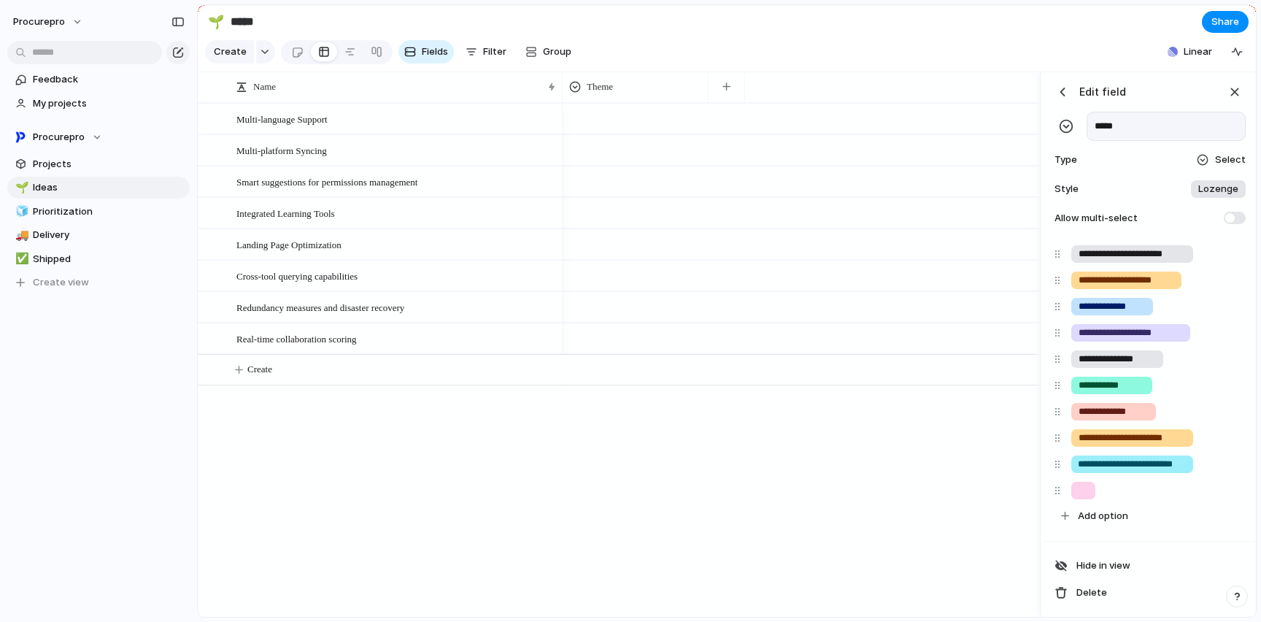
click at [534, 513] on div "Multi-language Support Multi-platform Syncing Smart suggestions for permissions…" at bounding box center [619, 360] width 842 height 514
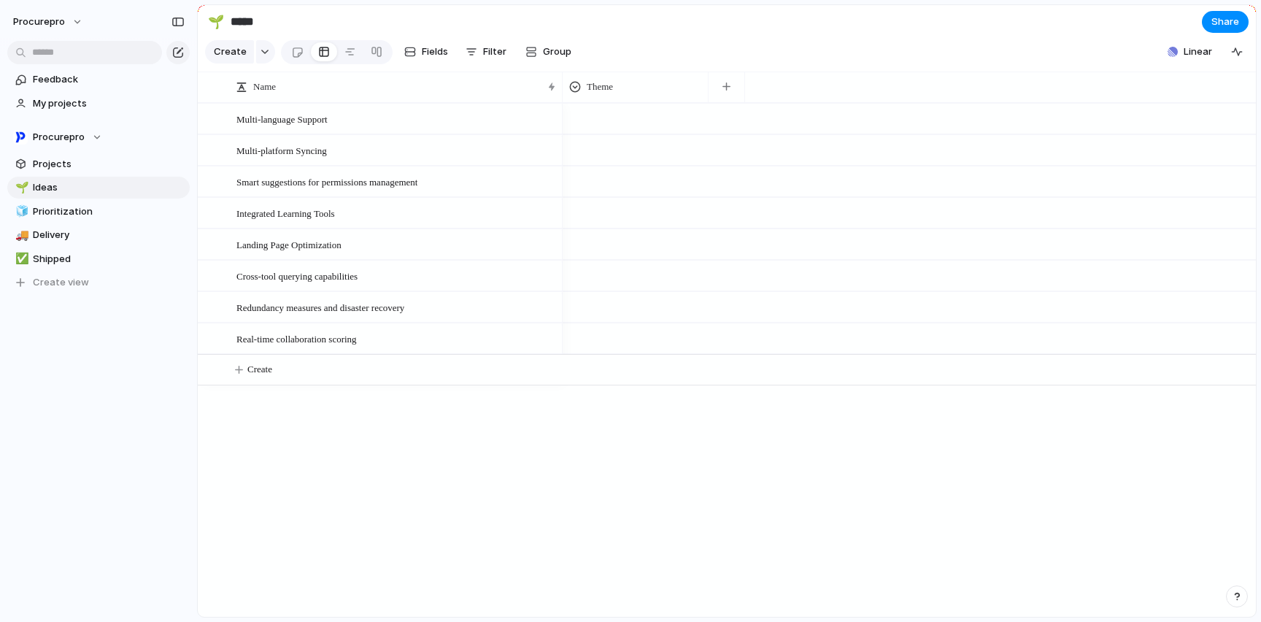
click at [587, 128] on div at bounding box center [635, 116] width 144 height 24
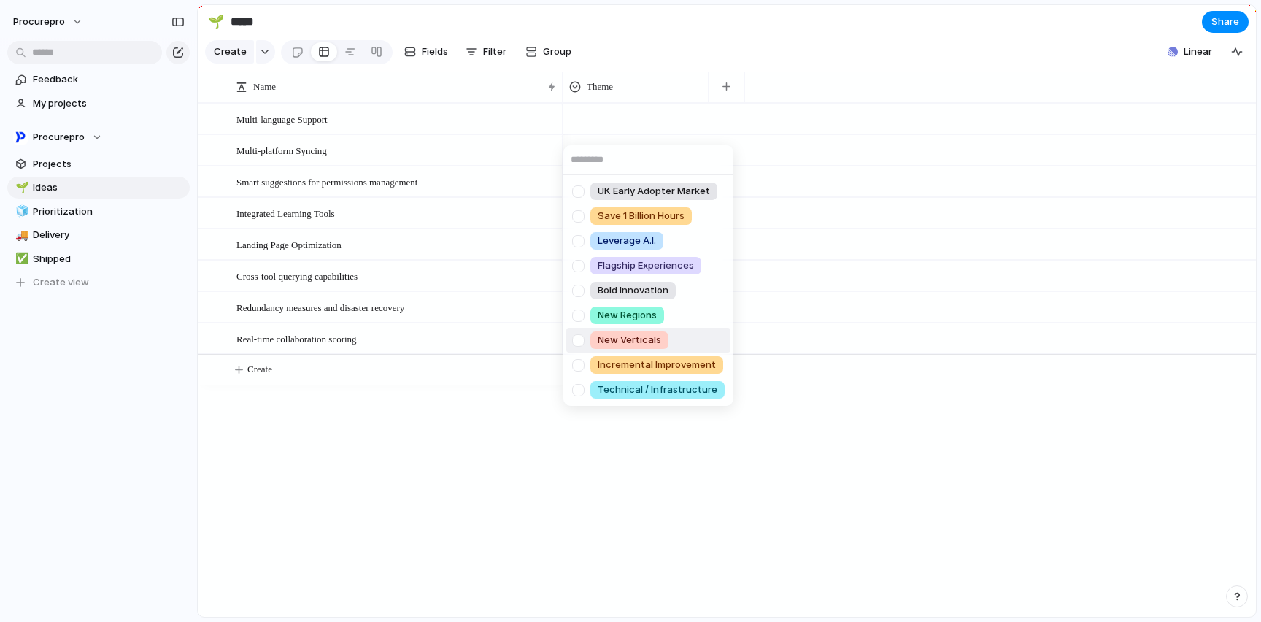
click at [582, 329] on div at bounding box center [578, 341] width 26 height 26
click at [579, 238] on div at bounding box center [578, 241] width 26 height 26
click at [579, 312] on div at bounding box center [578, 316] width 26 height 26
click at [600, 482] on div "UK Early Adopter Market Save 1 Billion Hours Leverage A.I. Flagship Experiences…" at bounding box center [630, 311] width 1261 height 622
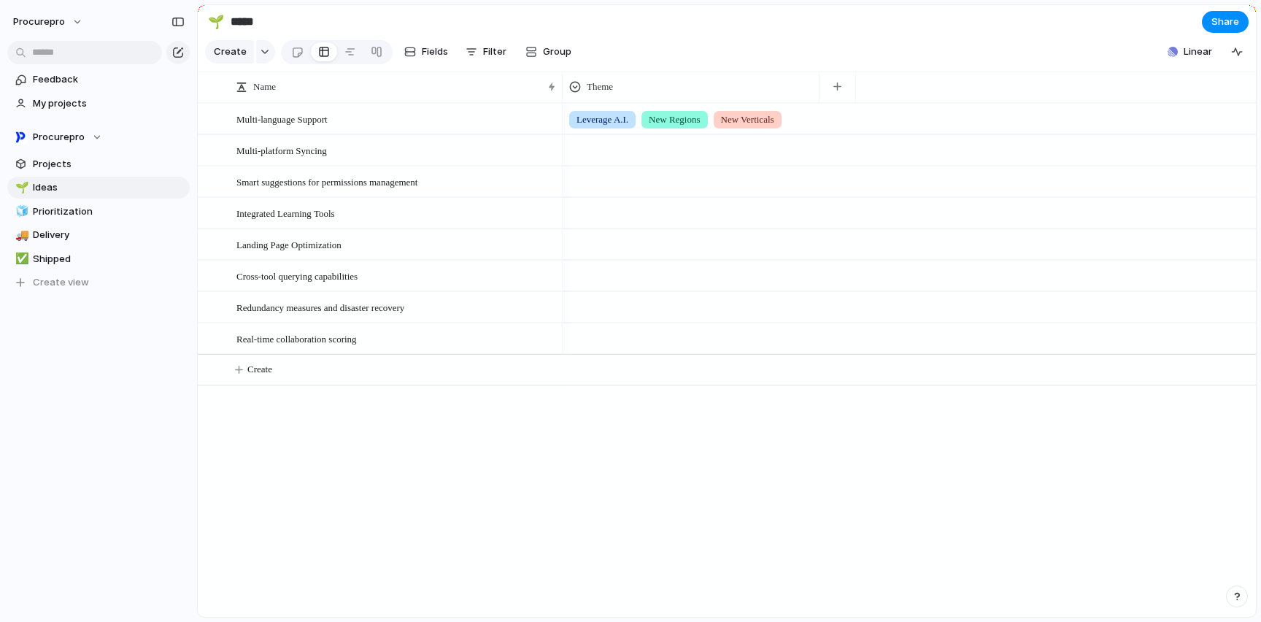
drag, startPoint x: 706, startPoint y: 107, endPoint x: 815, endPoint y: 107, distance: 109.4
click at [815, 102] on div at bounding box center [818, 87] width 7 height 31
click at [417, 58] on button "Fields" at bounding box center [425, 51] width 55 height 23
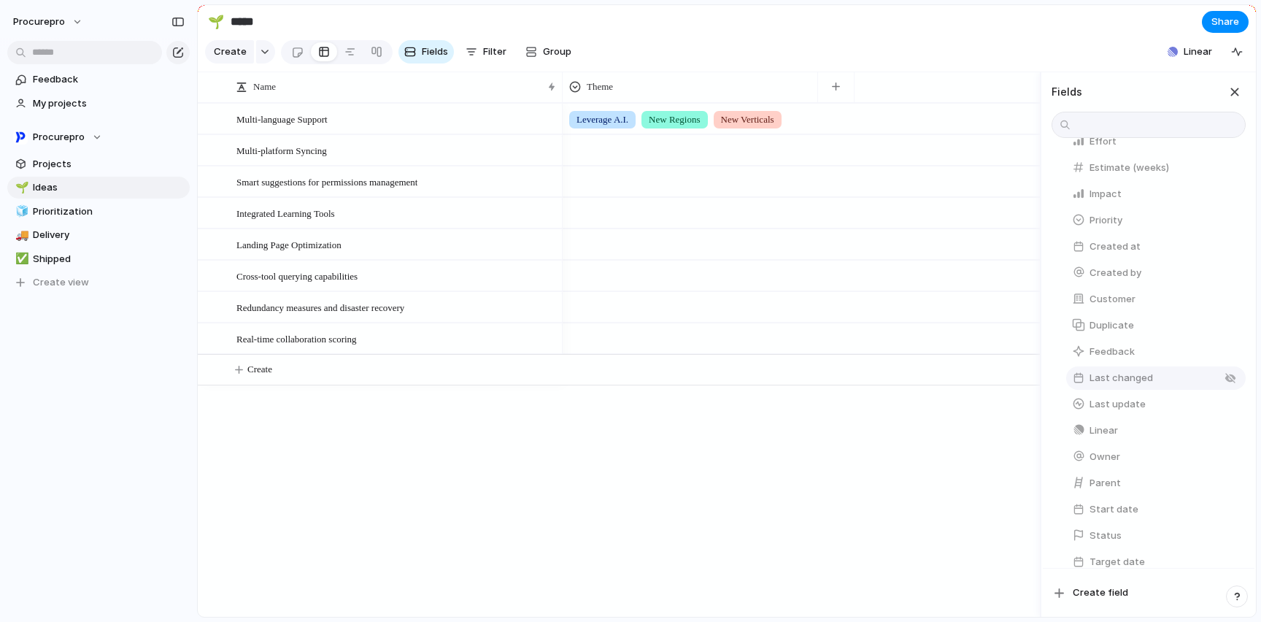
scroll to position [11, 0]
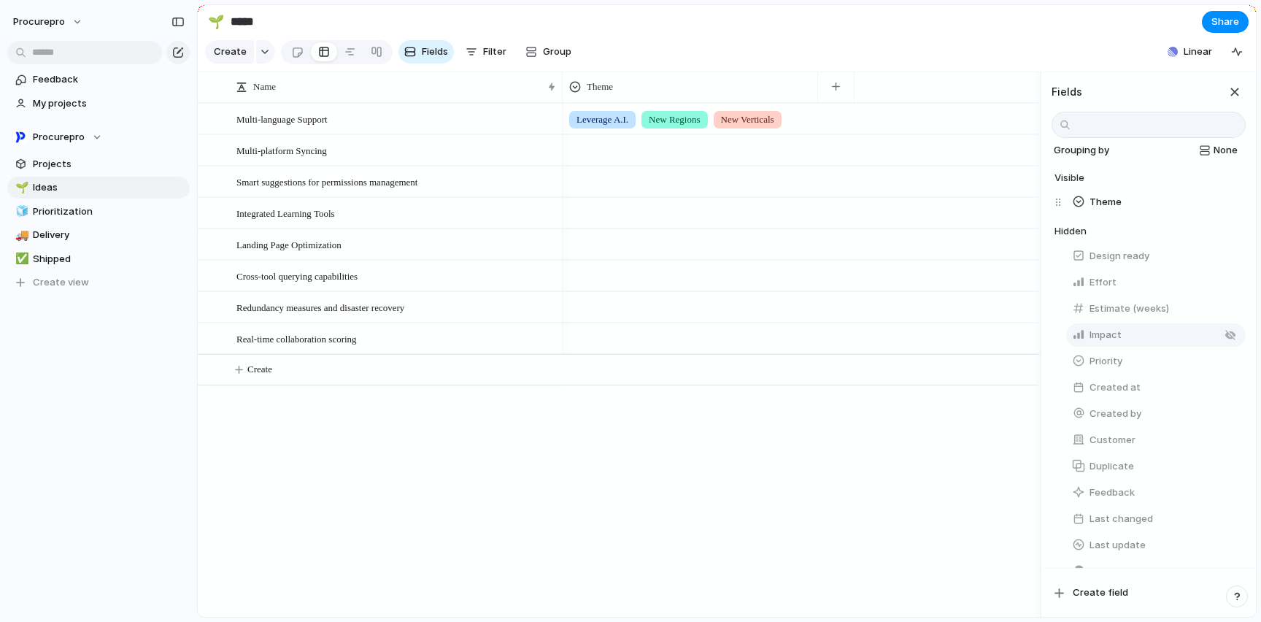
click at [1099, 339] on span "Impact" at bounding box center [1105, 335] width 32 height 15
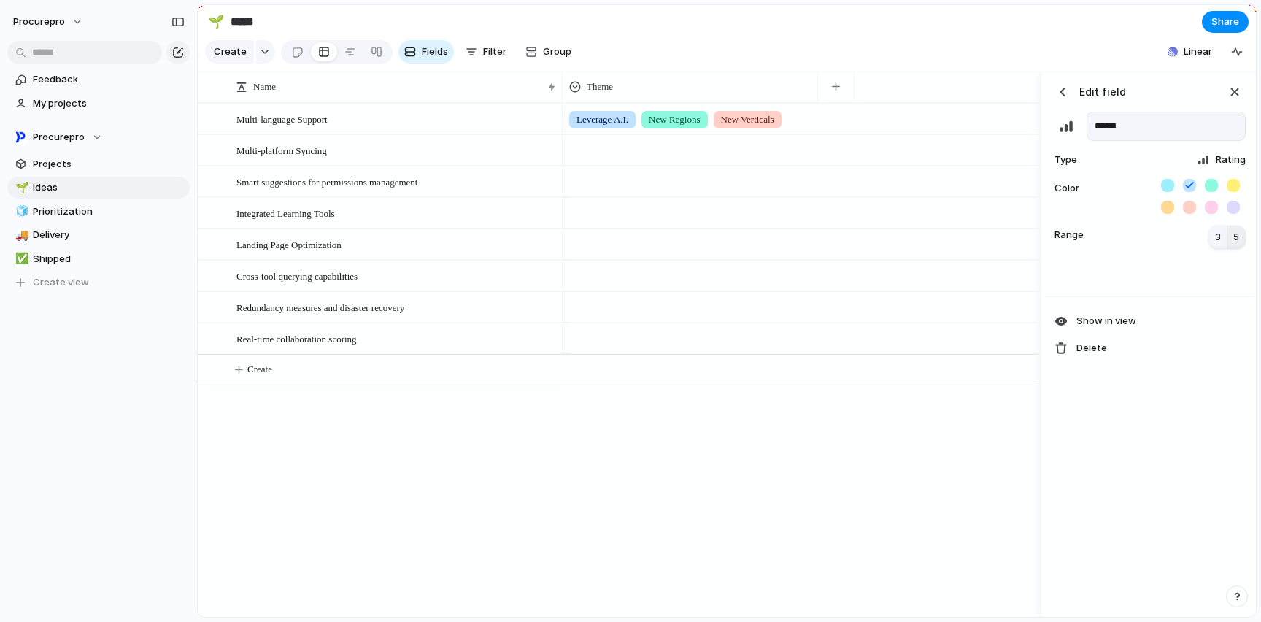
click at [1219, 244] on span "3" at bounding box center [1218, 237] width 6 height 15
click at [1226, 244] on span "5" at bounding box center [1236, 237] width 6 height 15
click at [879, 453] on div "Leverage A.I. New Regions New Verticals" at bounding box center [801, 360] width 477 height 514
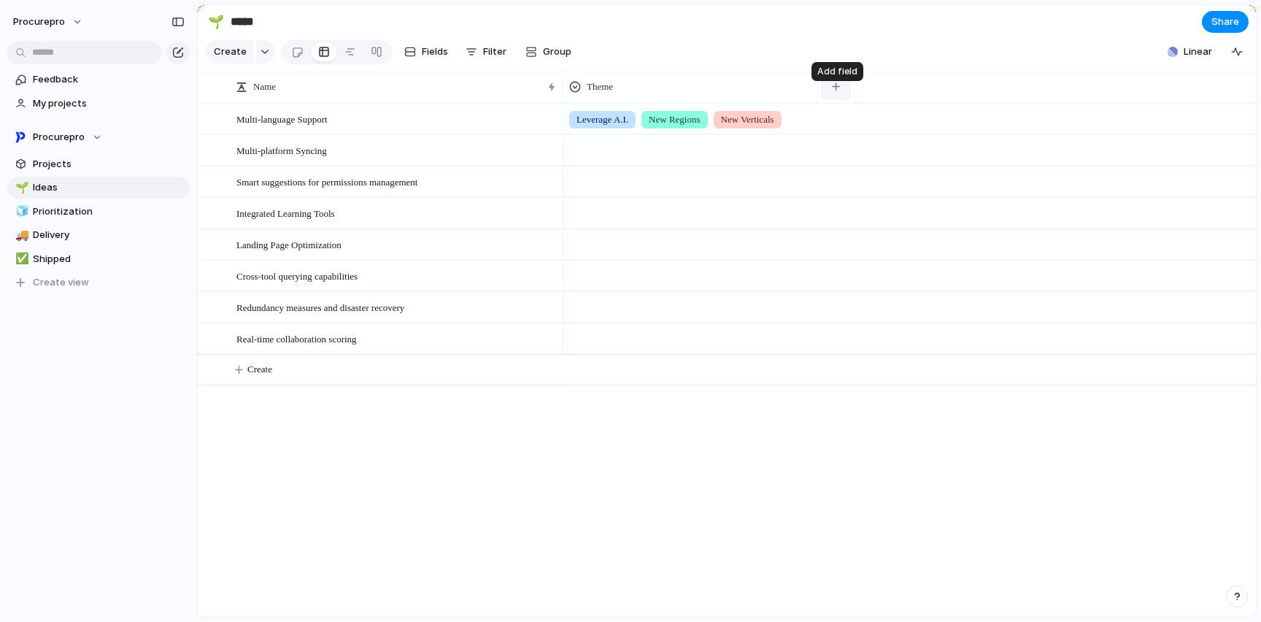
click at [835, 90] on div "button" at bounding box center [836, 86] width 8 height 8
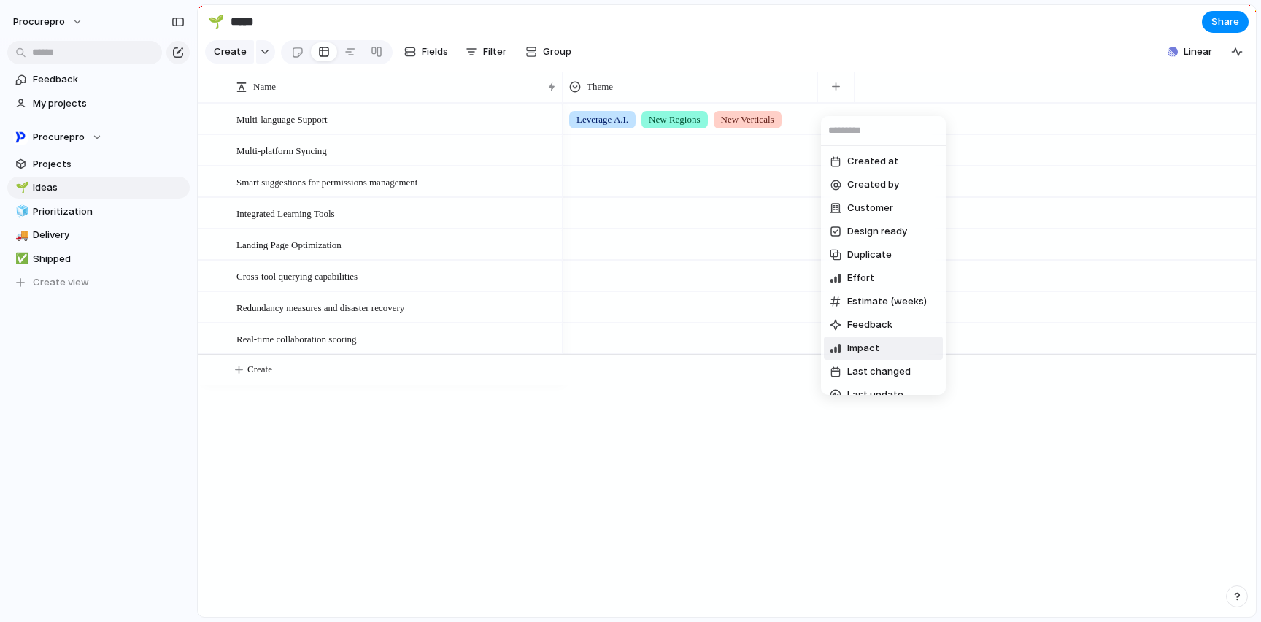
click at [860, 353] on span "Impact" at bounding box center [863, 348] width 32 height 15
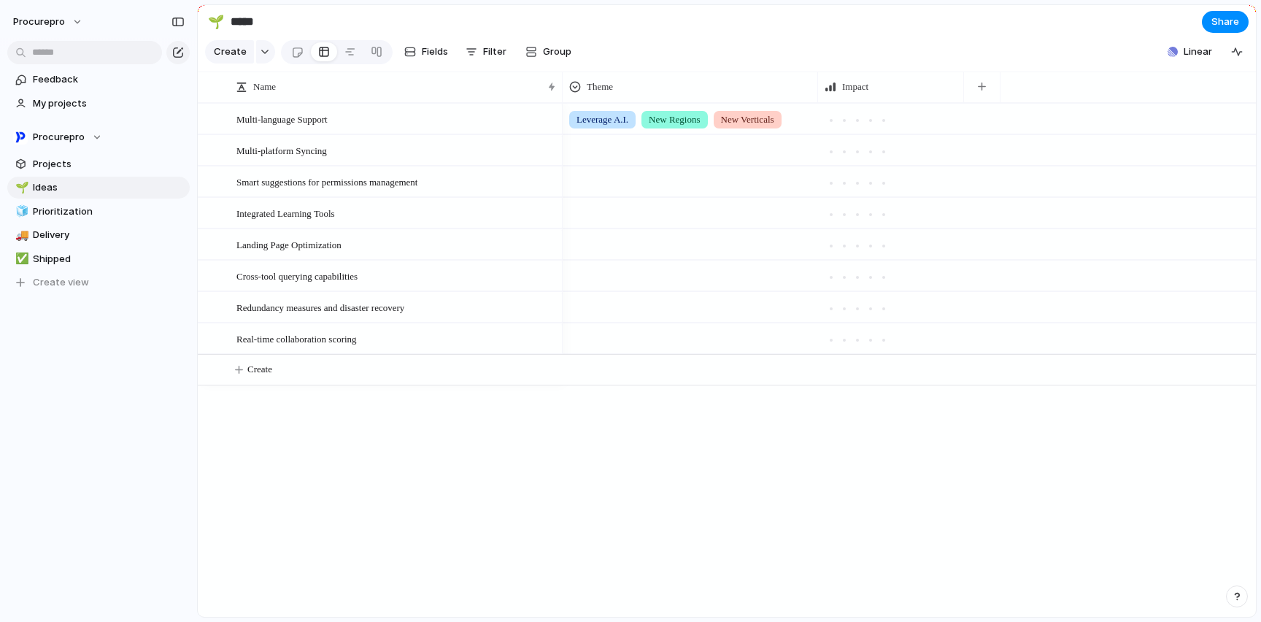
click at [861, 133] on div at bounding box center [891, 118] width 144 height 28
click at [860, 127] on div at bounding box center [857, 120] width 13 height 13
click at [875, 158] on div at bounding box center [870, 151] width 13 height 13
click at [846, 187] on div at bounding box center [844, 182] width 7 height 7
click at [880, 218] on div at bounding box center [883, 214] width 7 height 7
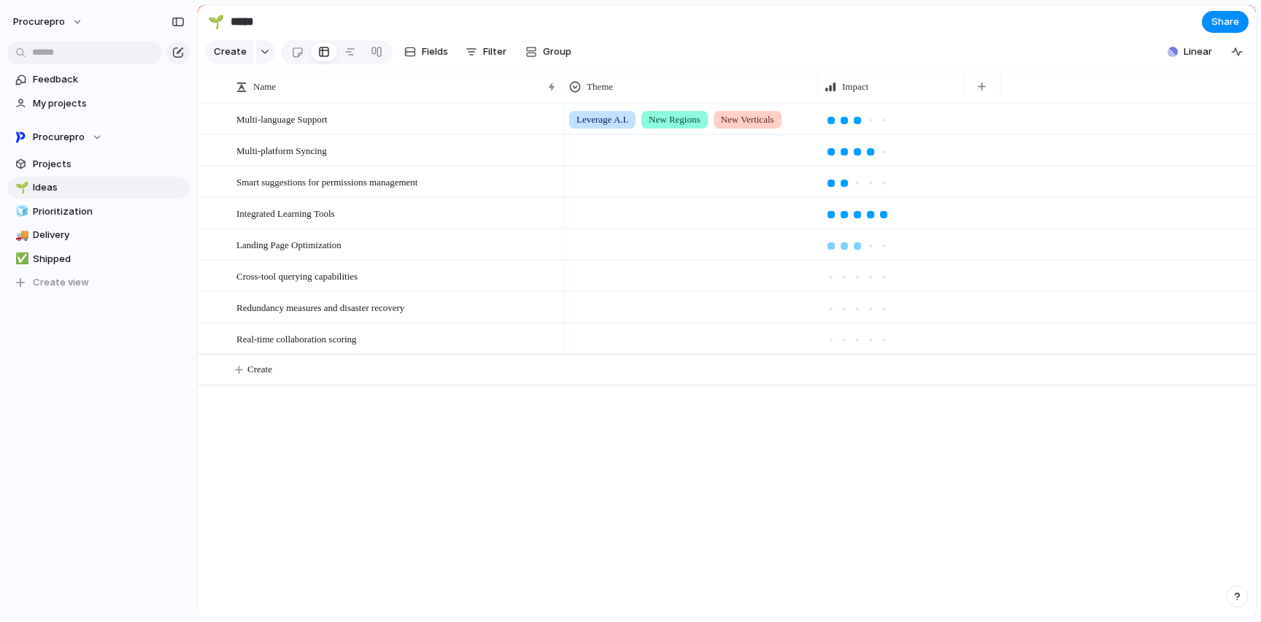
click at [857, 250] on div at bounding box center [857, 245] width 7 height 7
click at [844, 281] on div at bounding box center [844, 277] width 7 height 7
click at [425, 59] on span "Fields" at bounding box center [435, 52] width 26 height 15
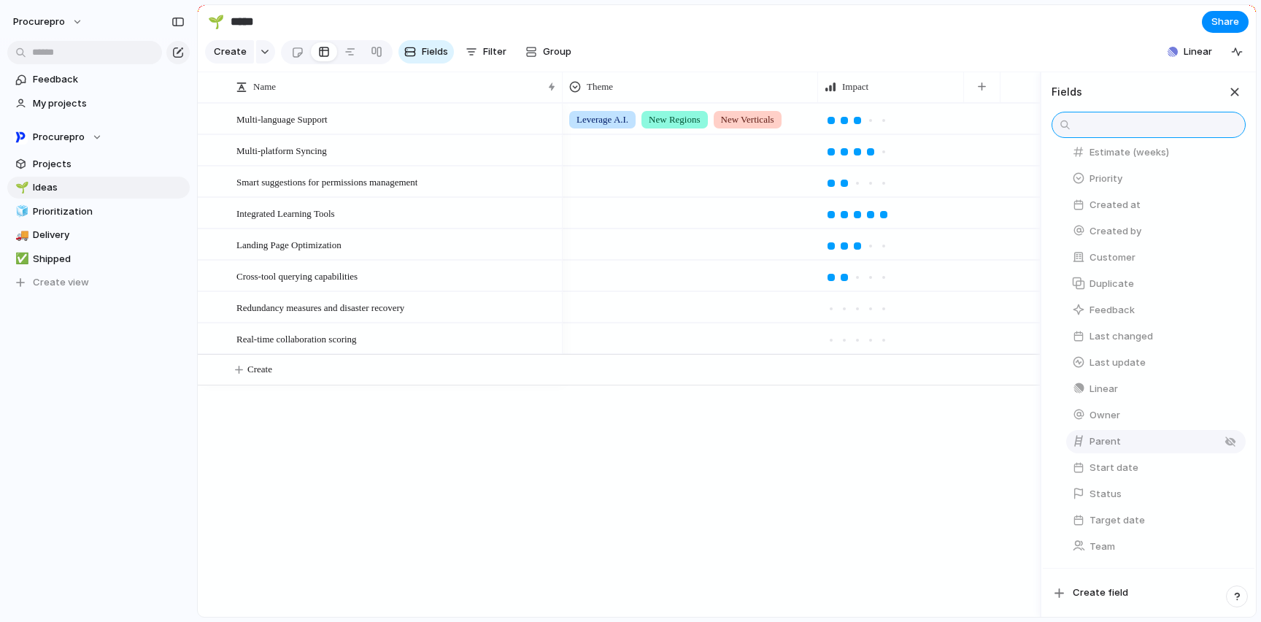
scroll to position [201, 0]
click at [1104, 593] on span "Create field" at bounding box center [1100, 592] width 55 height 15
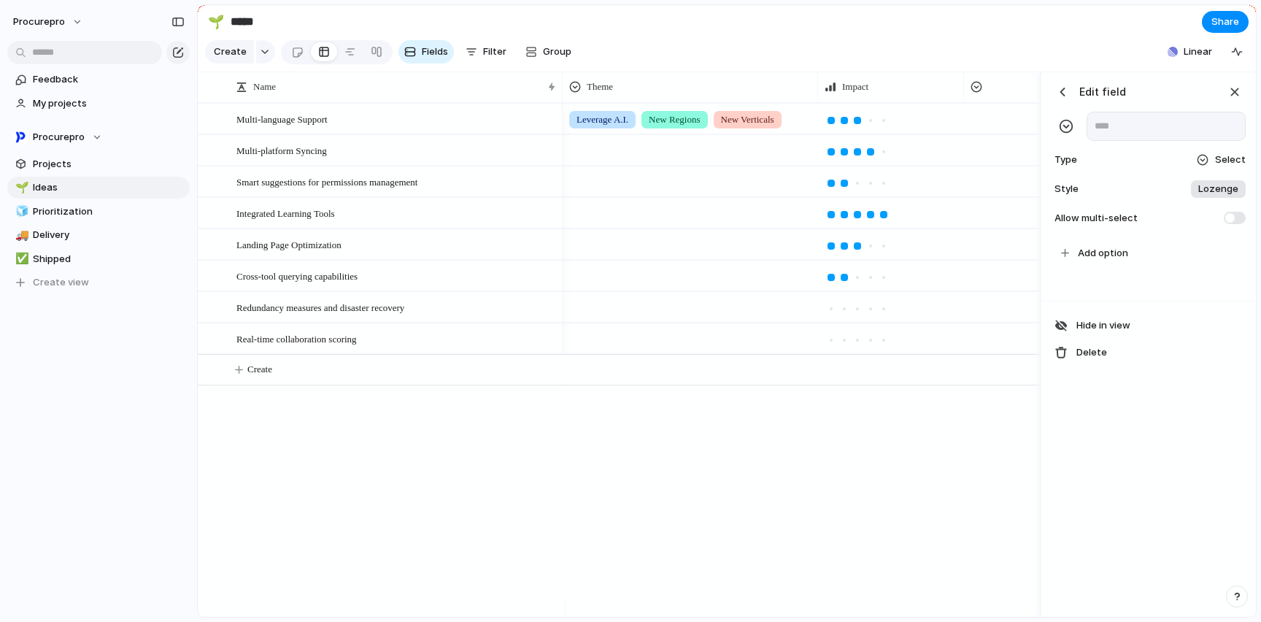
scroll to position [0, 77]
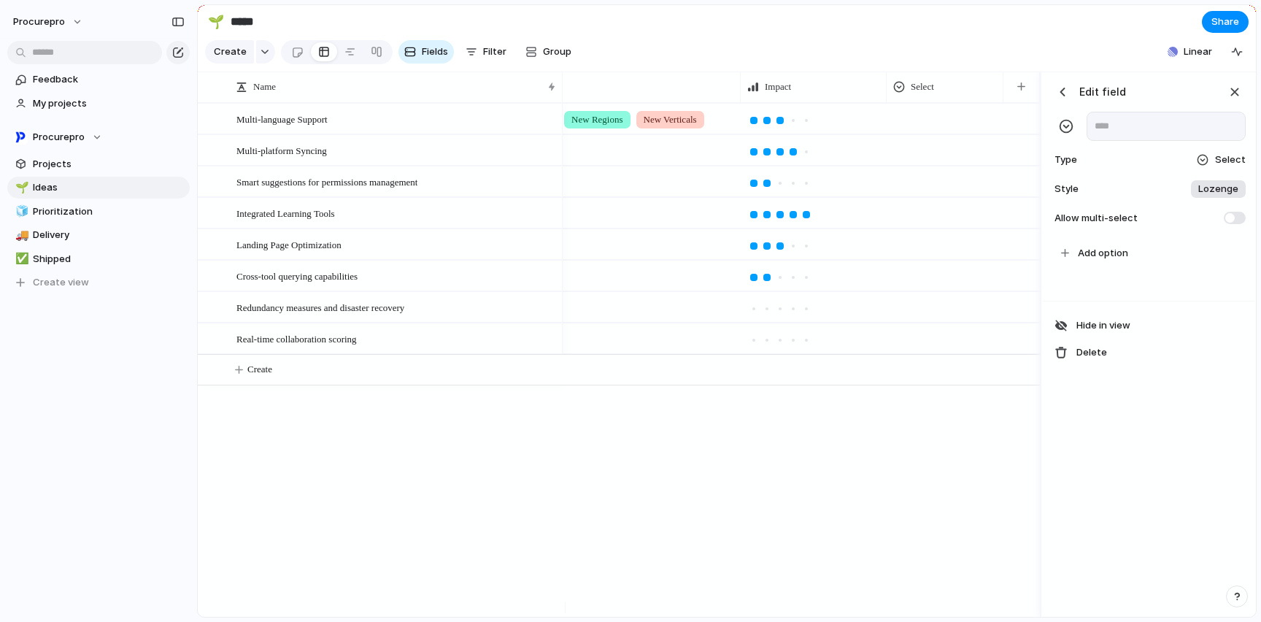
click at [1225, 167] on span "Select" at bounding box center [1230, 159] width 31 height 15
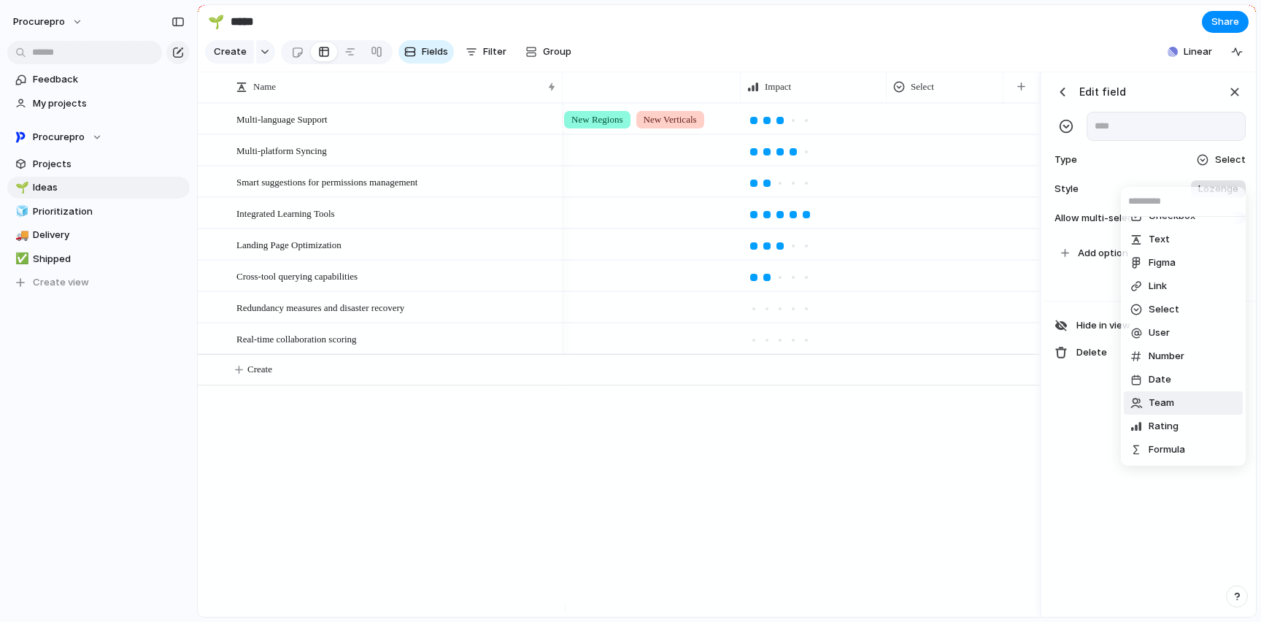
scroll to position [39, 0]
click at [1165, 420] on span "Formula" at bounding box center [1166, 427] width 36 height 15
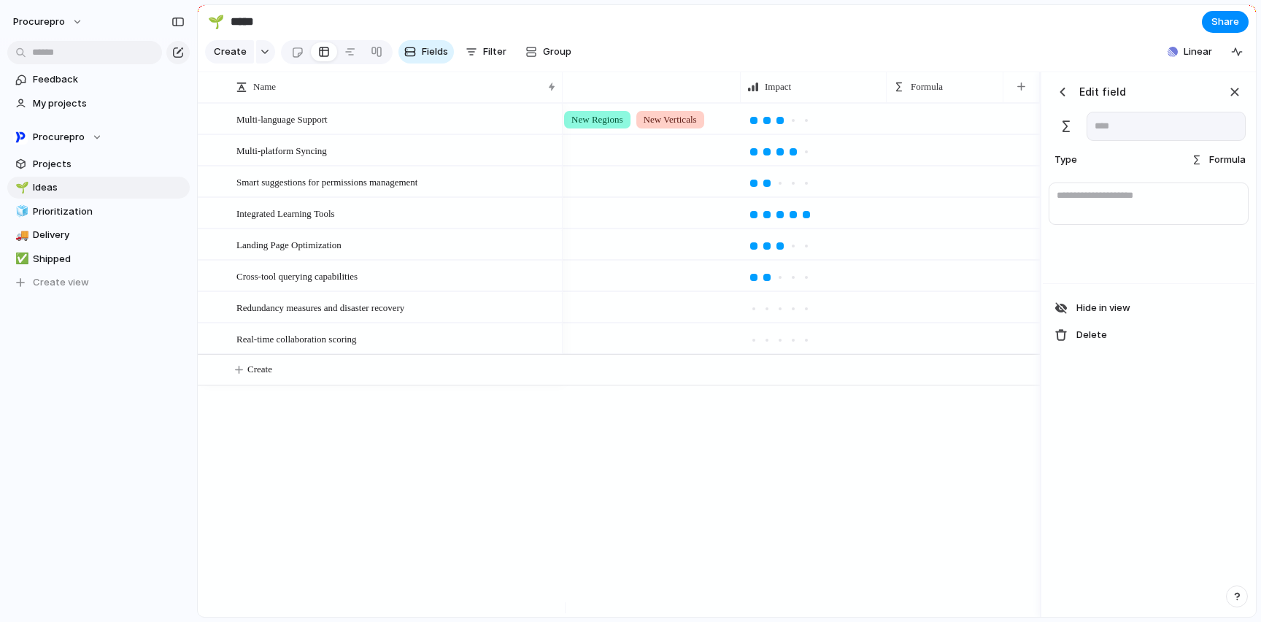
click at [1062, 99] on div "button" at bounding box center [1062, 92] width 15 height 15
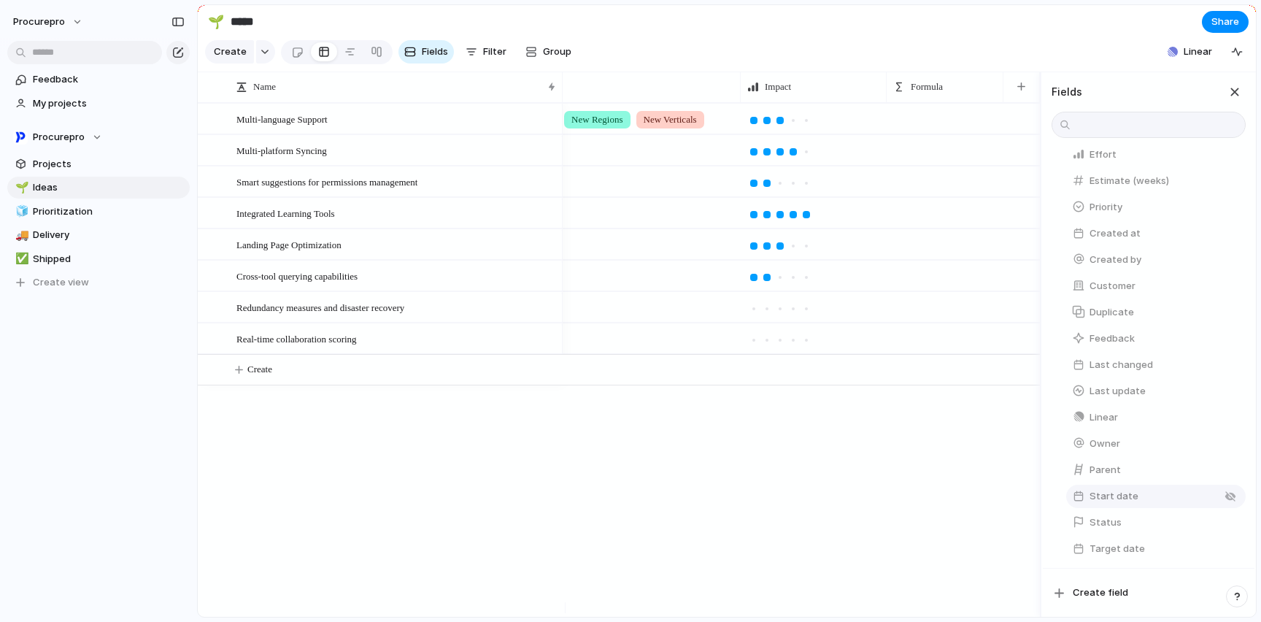
scroll to position [231, 0]
click at [1104, 492] on span "Status" at bounding box center [1105, 494] width 32 height 15
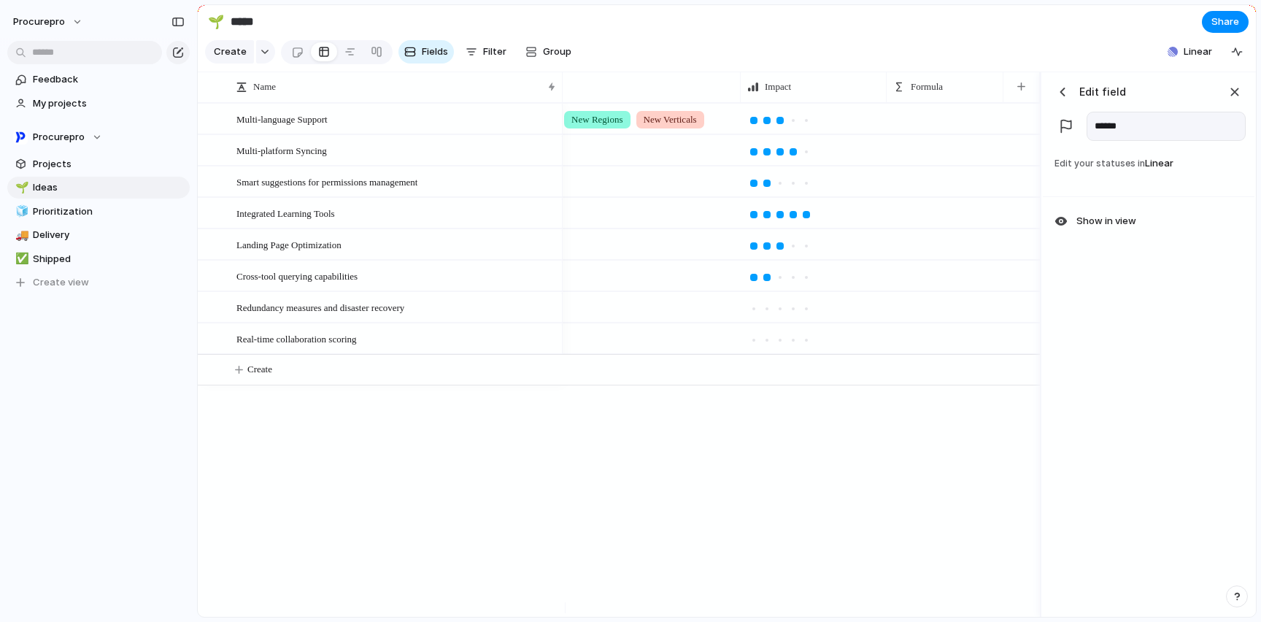
click at [1226, 100] on div "button" at bounding box center [1235, 92] width 16 height 16
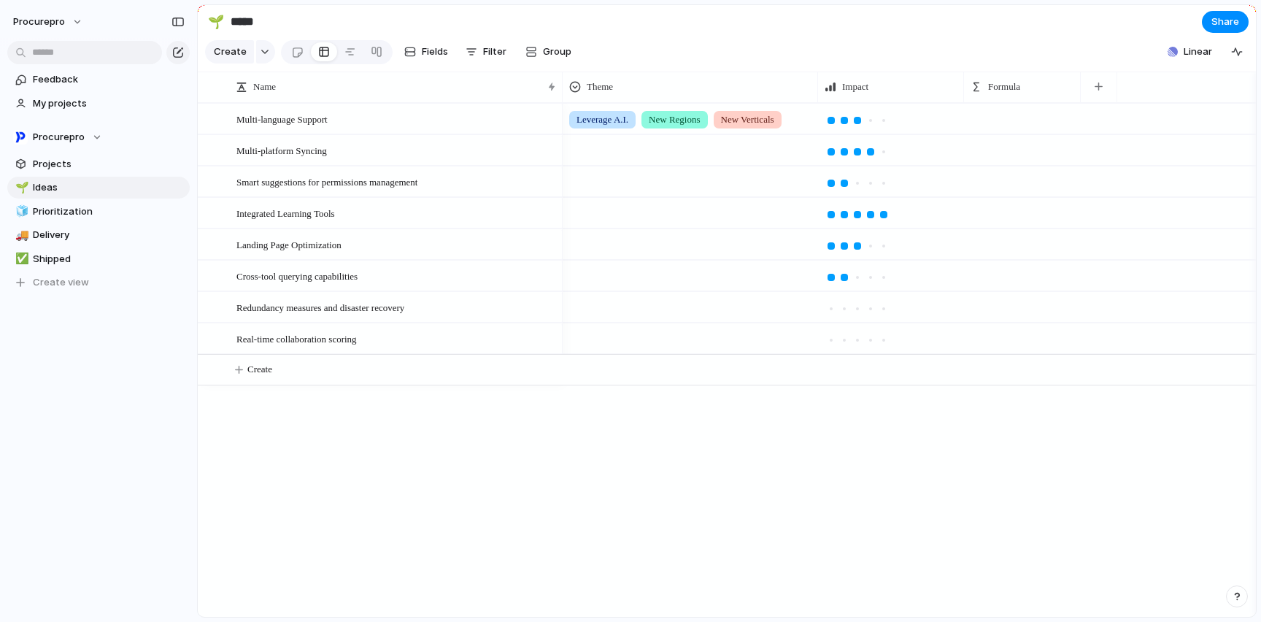
scroll to position [0, 0]
click at [430, 52] on span "Fields" at bounding box center [435, 52] width 26 height 15
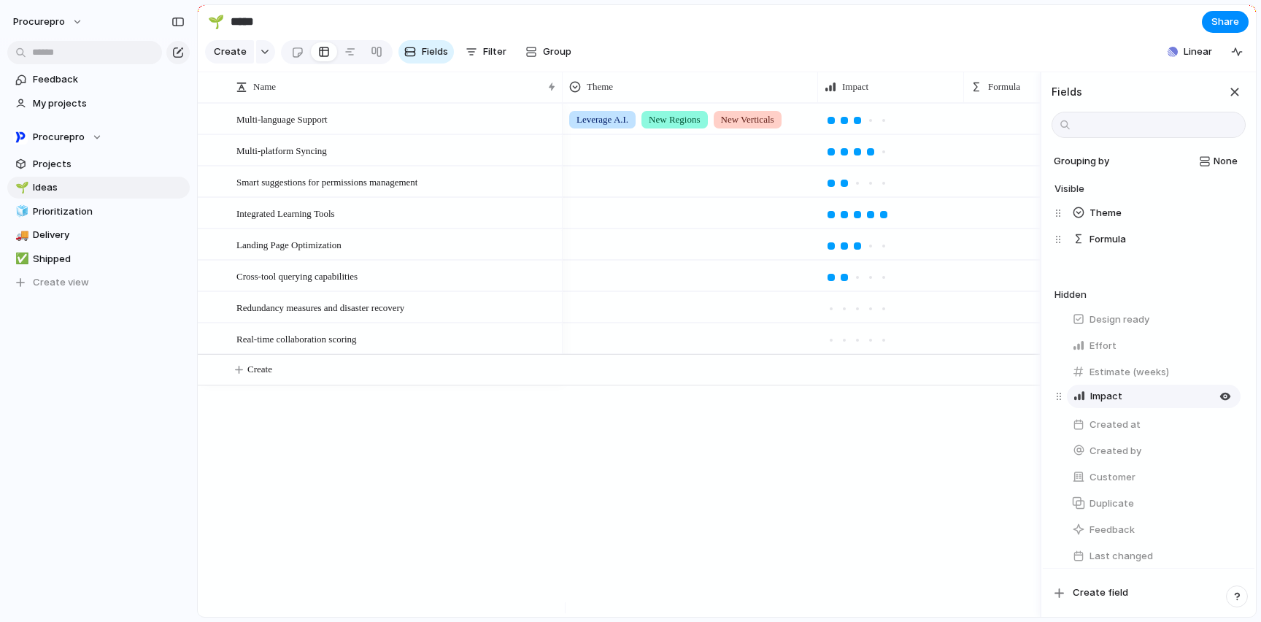
drag, startPoint x: 1115, startPoint y: 248, endPoint x: 1116, endPoint y: 394, distance: 145.9
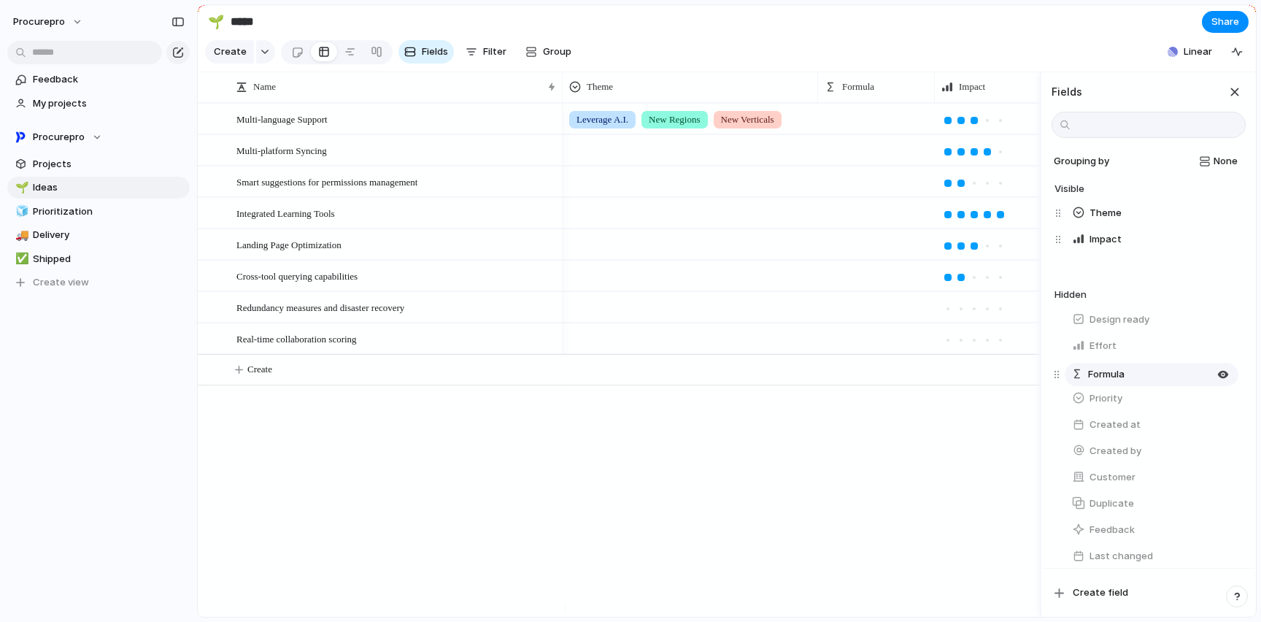
drag, startPoint x: 1146, startPoint y: 251, endPoint x: 1145, endPoint y: 375, distance: 124.0
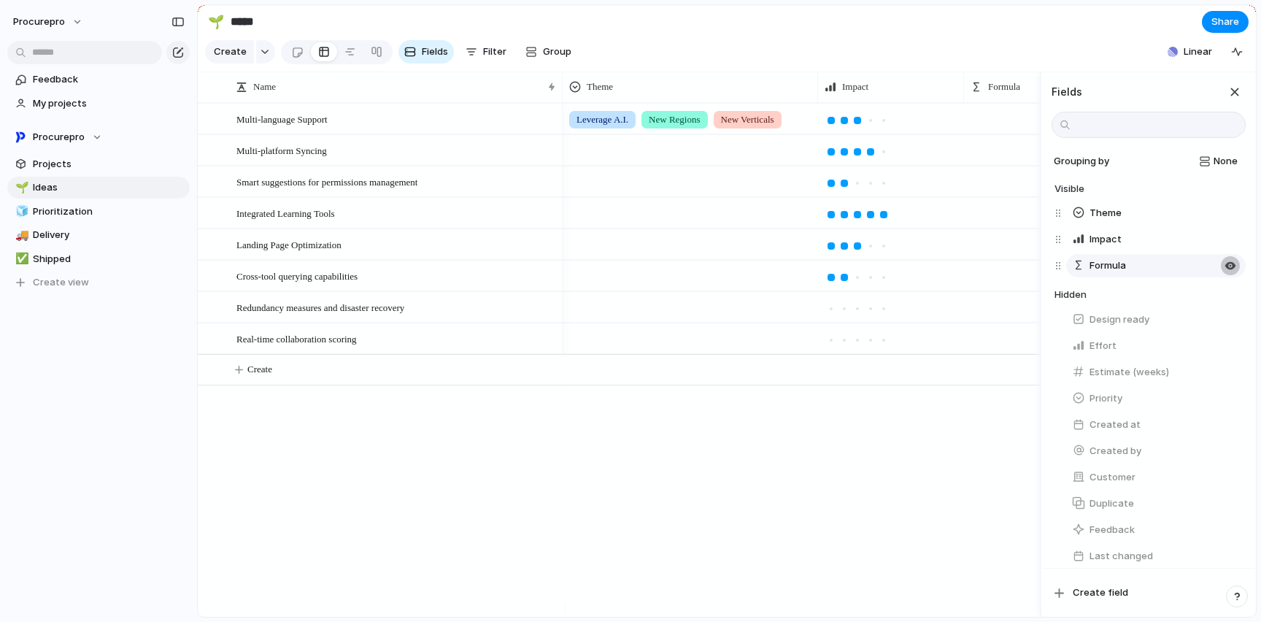
click at [1224, 271] on div "button" at bounding box center [1230, 266] width 12 height 12
click at [1226, 249] on button "button" at bounding box center [1230, 239] width 19 height 19
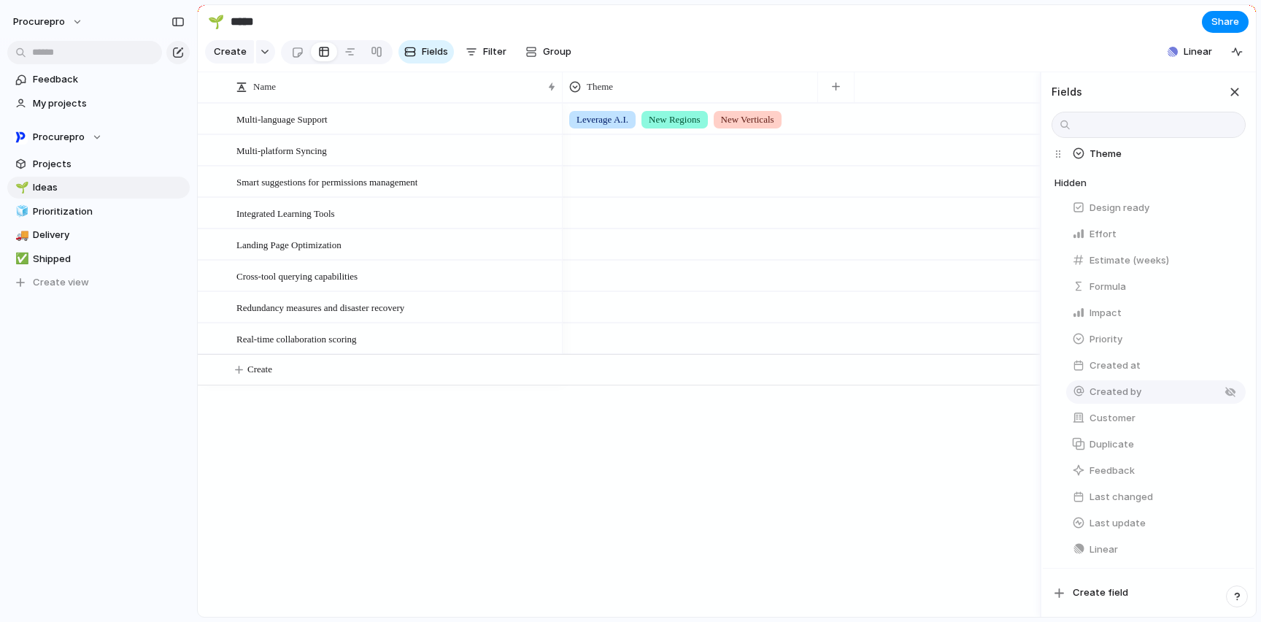
scroll to position [197, 0]
click at [321, 61] on div at bounding box center [324, 51] width 12 height 23
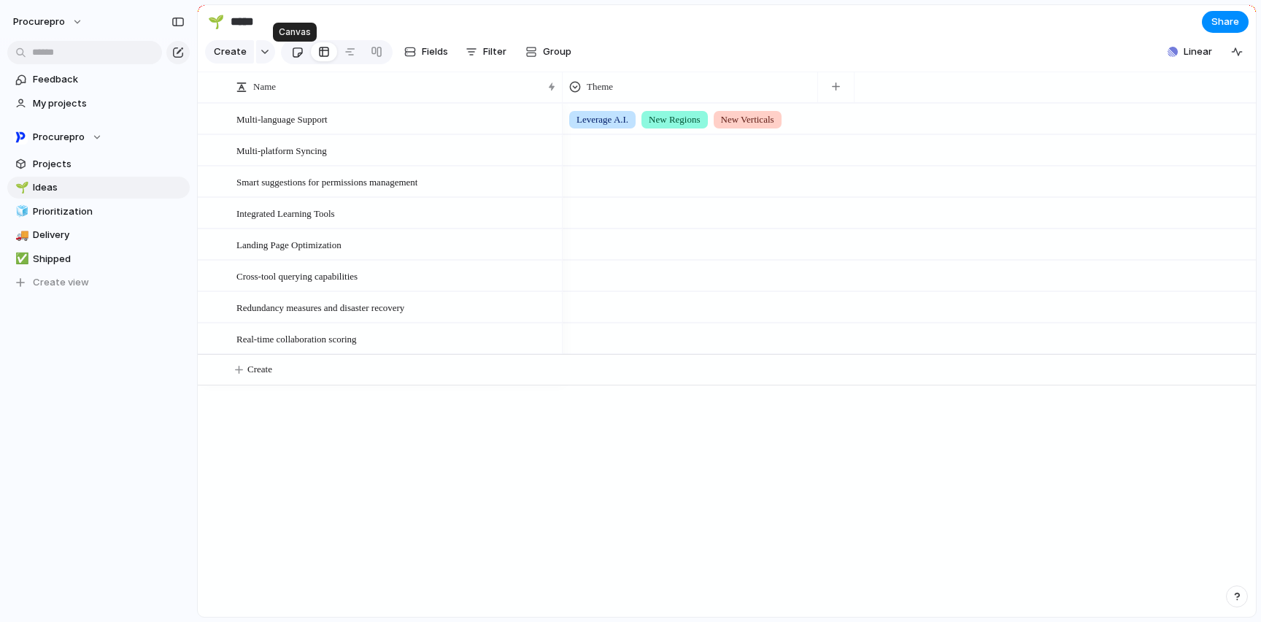
click at [295, 60] on div at bounding box center [297, 52] width 12 height 24
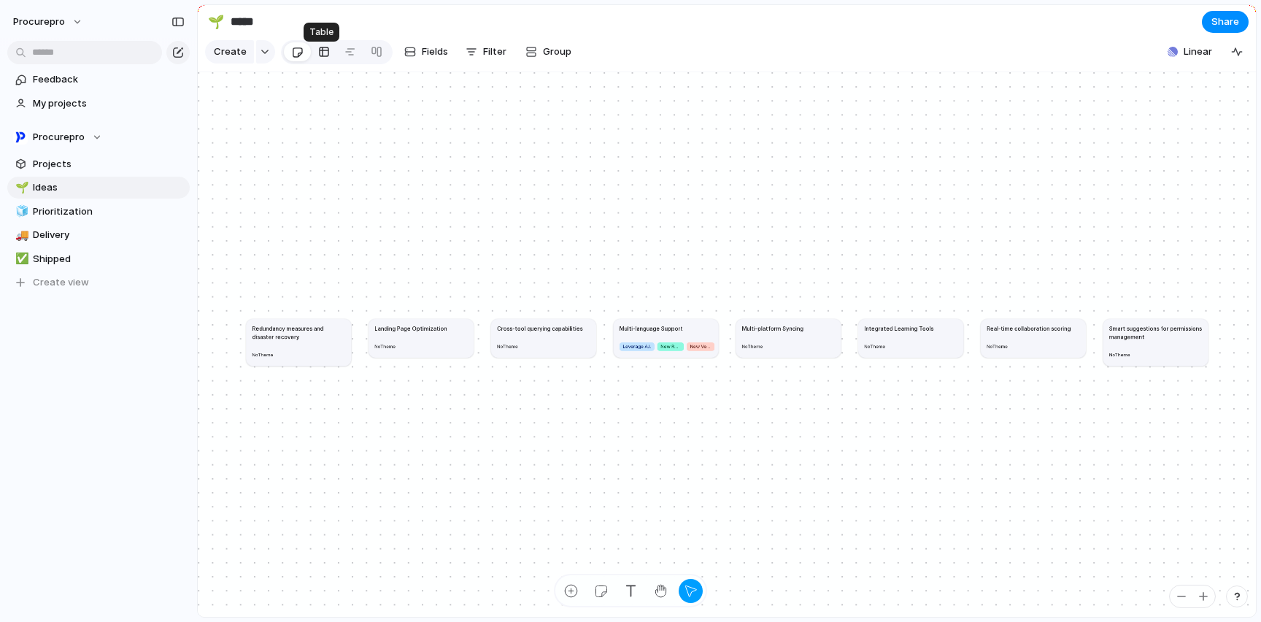
click at [323, 60] on div at bounding box center [324, 51] width 12 height 23
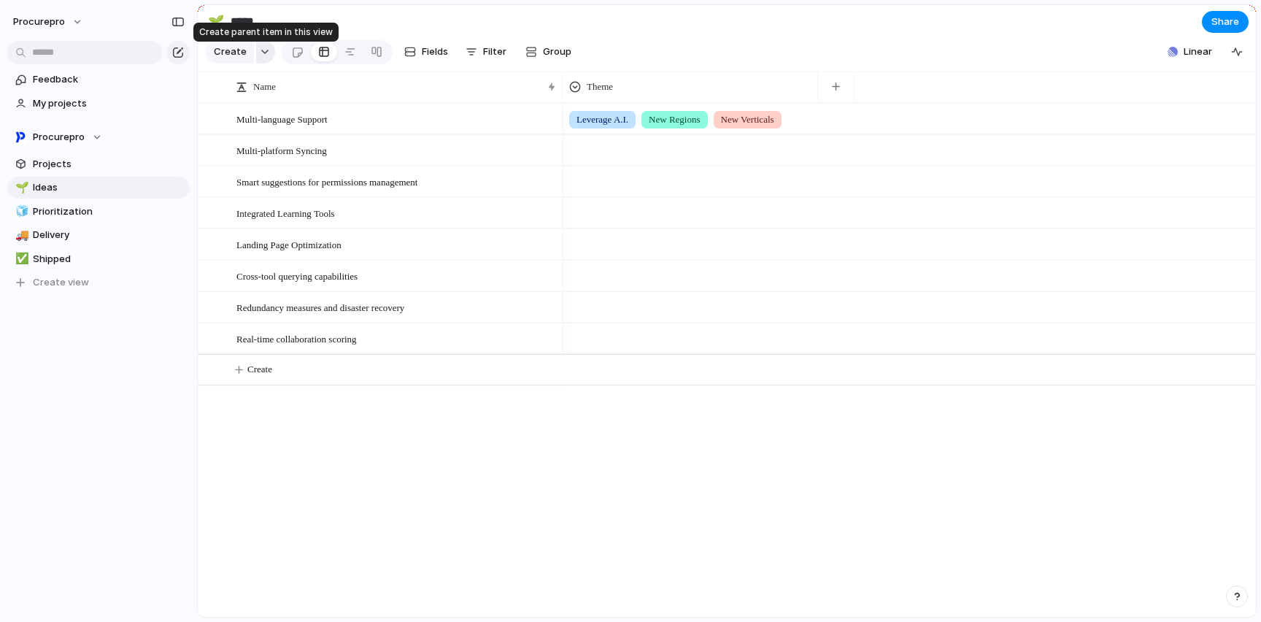
click at [263, 62] on button "button" at bounding box center [265, 51] width 19 height 23
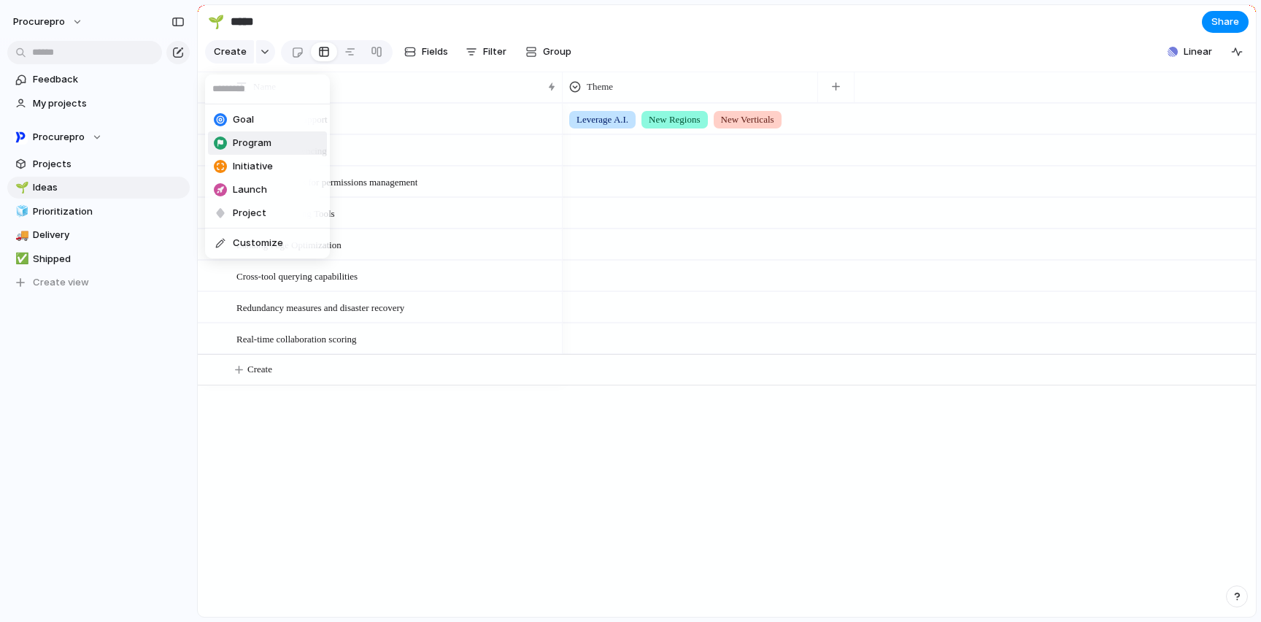
click at [697, 34] on div "Goal Program Initiative Launch Project Customize" at bounding box center [630, 311] width 1261 height 622
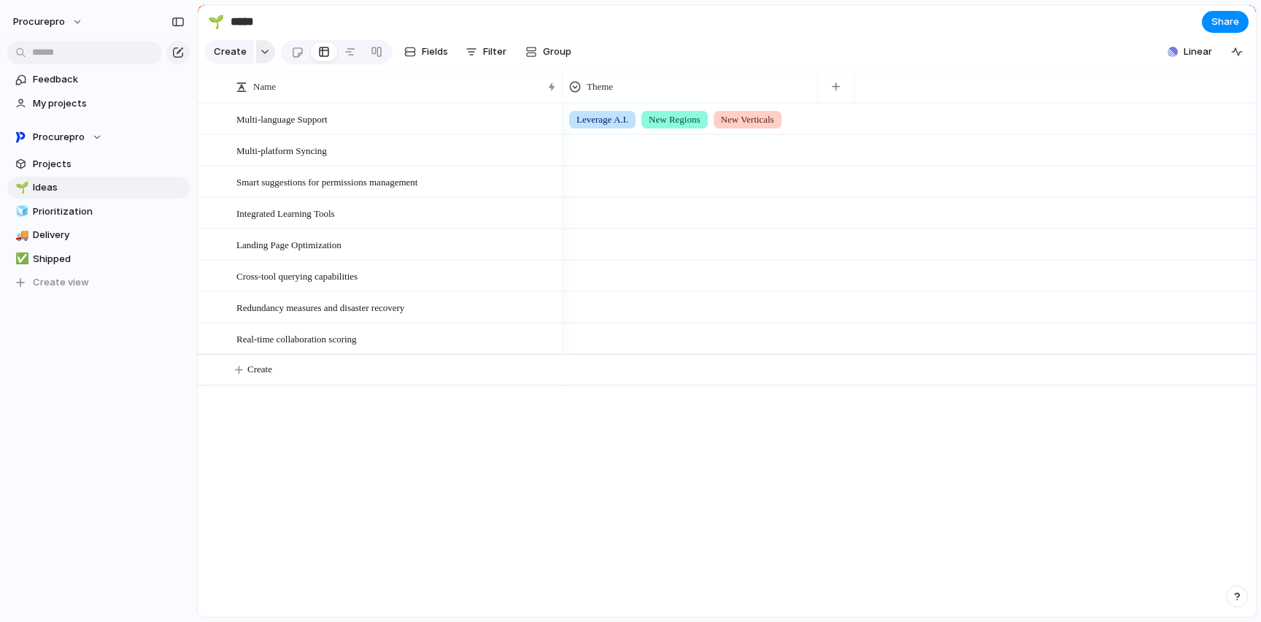
click at [256, 63] on button "button" at bounding box center [265, 51] width 19 height 23
click at [236, 123] on span "Goal" at bounding box center [243, 119] width 21 height 15
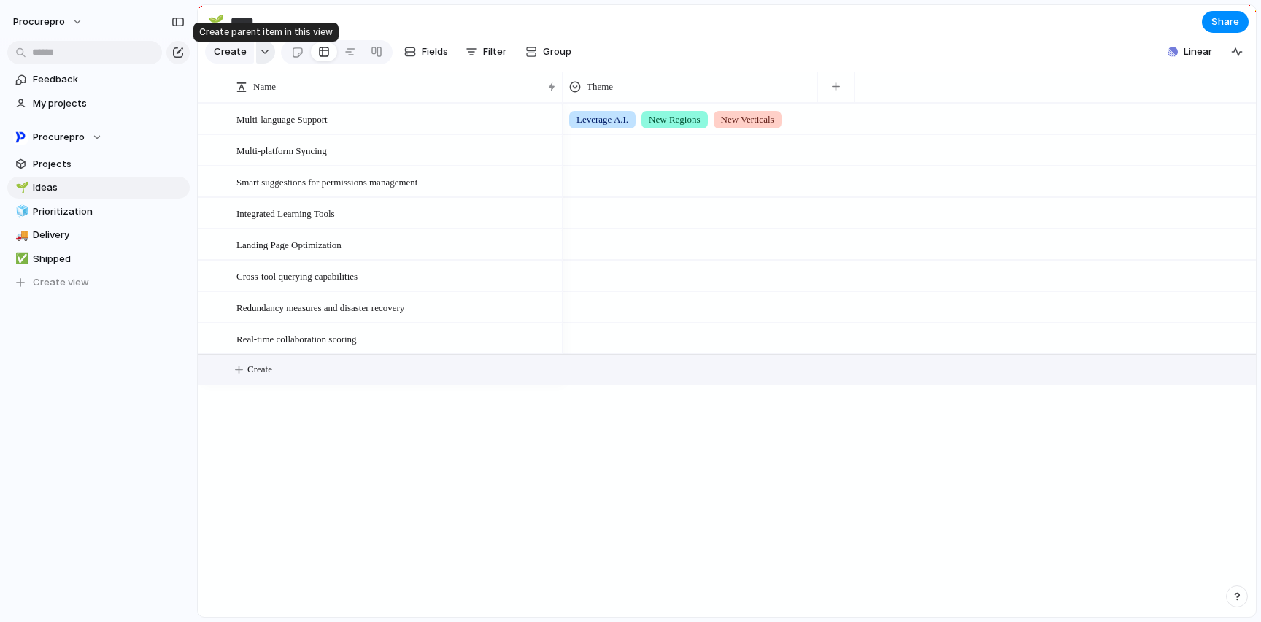
click at [261, 55] on div "button" at bounding box center [265, 52] width 10 height 6
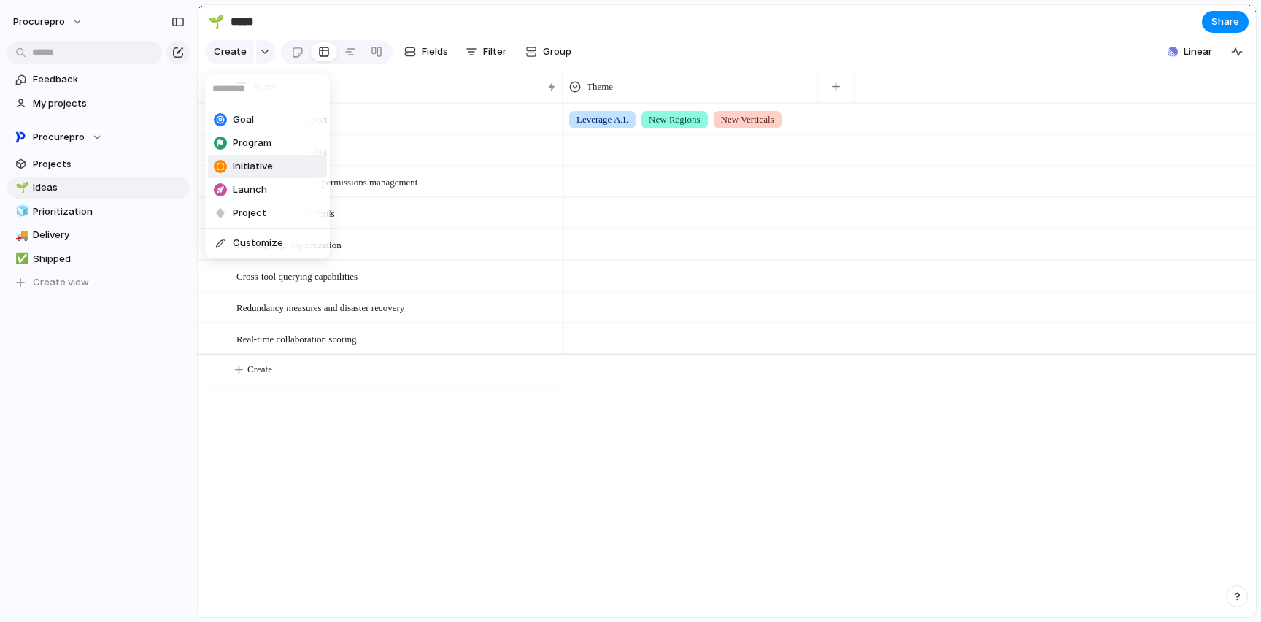
click at [264, 169] on span "Initiative" at bounding box center [253, 166] width 40 height 15
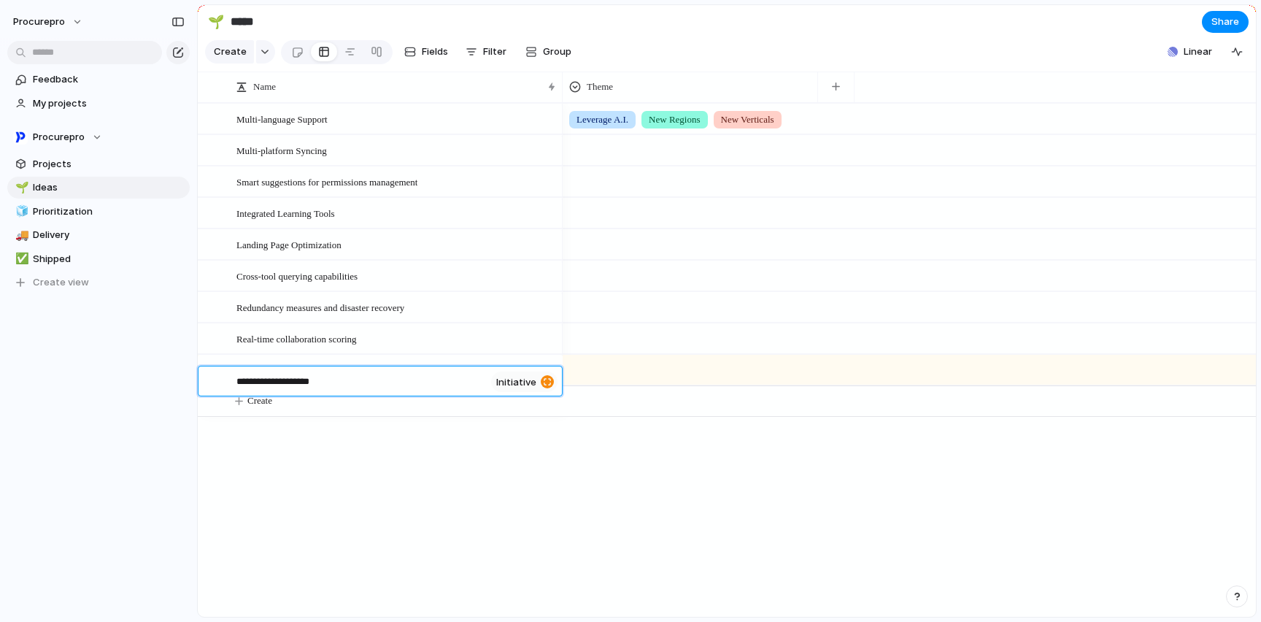
type textarea "**********"
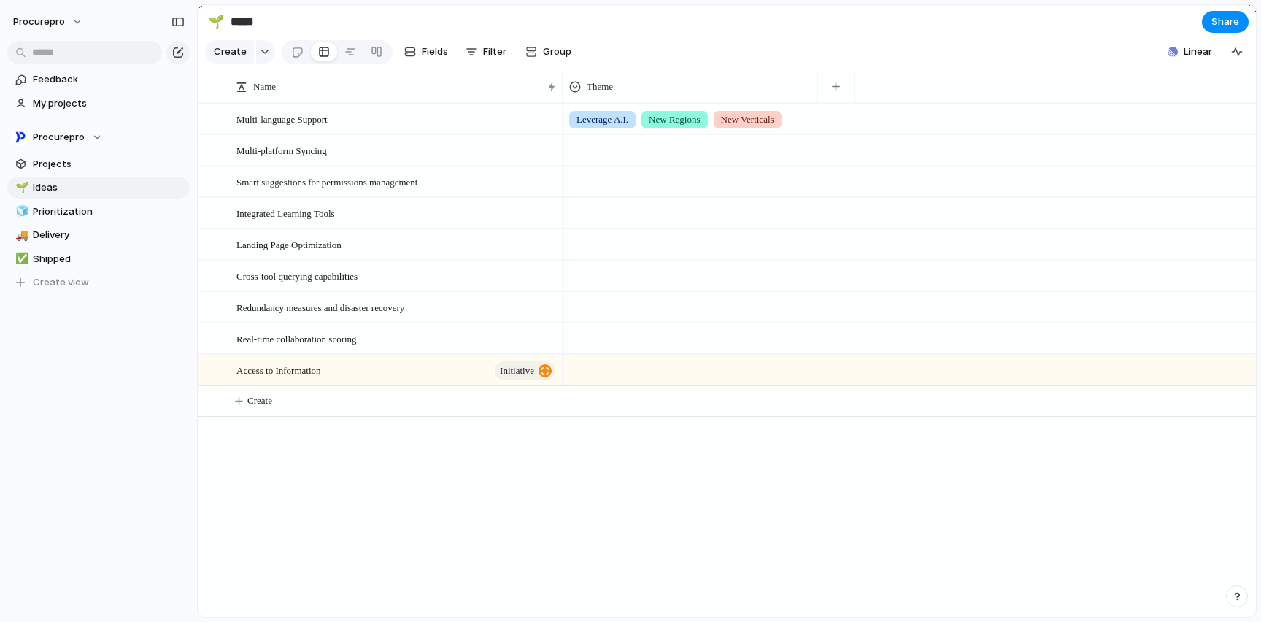
click at [585, 378] on div at bounding box center [690, 367] width 254 height 24
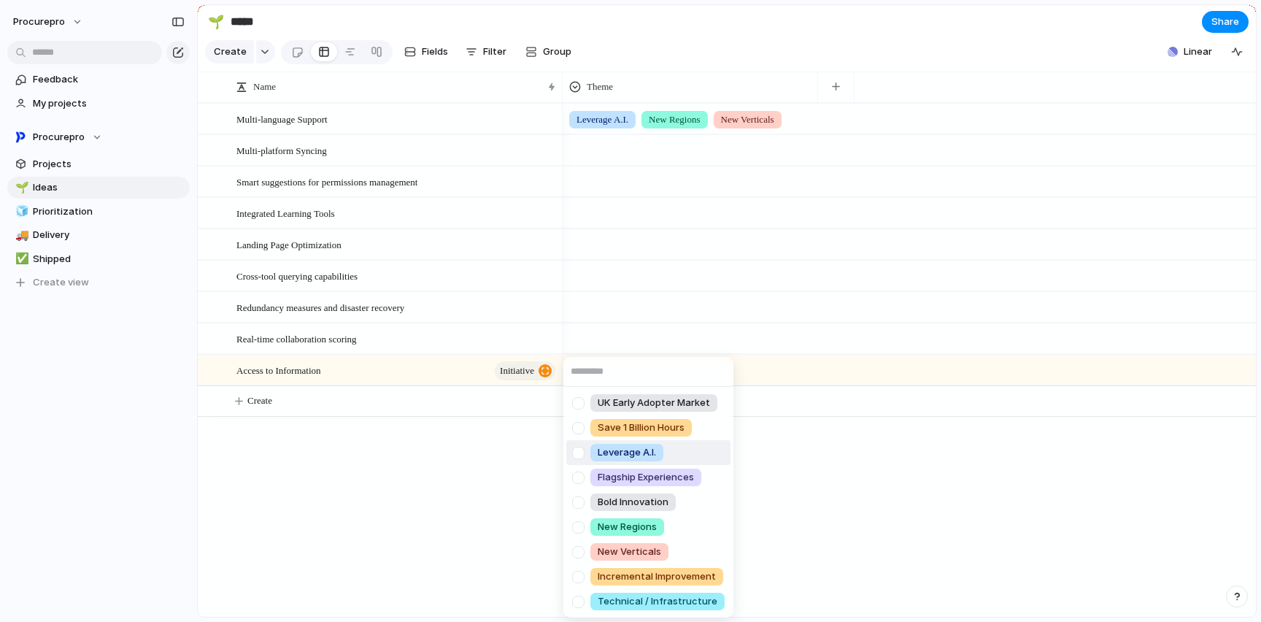
click at [578, 450] on div at bounding box center [578, 453] width 26 height 26
click at [579, 405] on div at bounding box center [578, 403] width 26 height 26
click at [580, 425] on div at bounding box center [578, 428] width 26 height 26
click at [579, 499] on div at bounding box center [578, 503] width 26 height 26
click at [581, 479] on div at bounding box center [578, 478] width 26 height 26
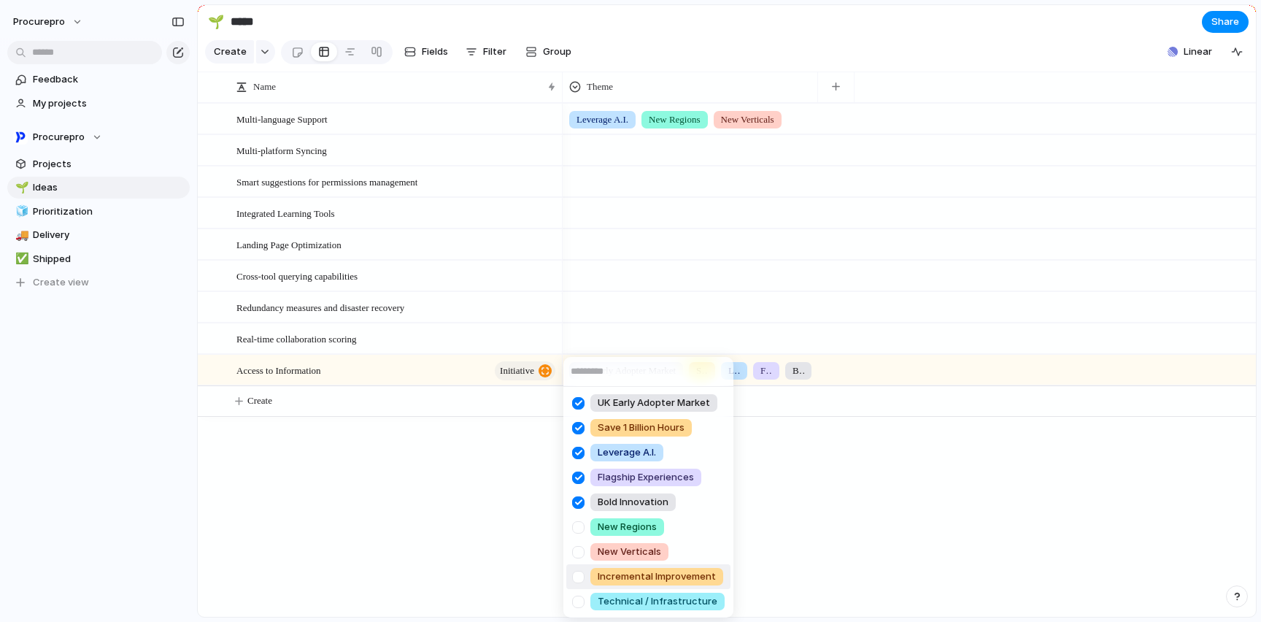
click at [911, 504] on div "UK Early Adopter Market Save 1 Billion Hours Leverage A.I. Flagship Experiences…" at bounding box center [630, 311] width 1261 height 622
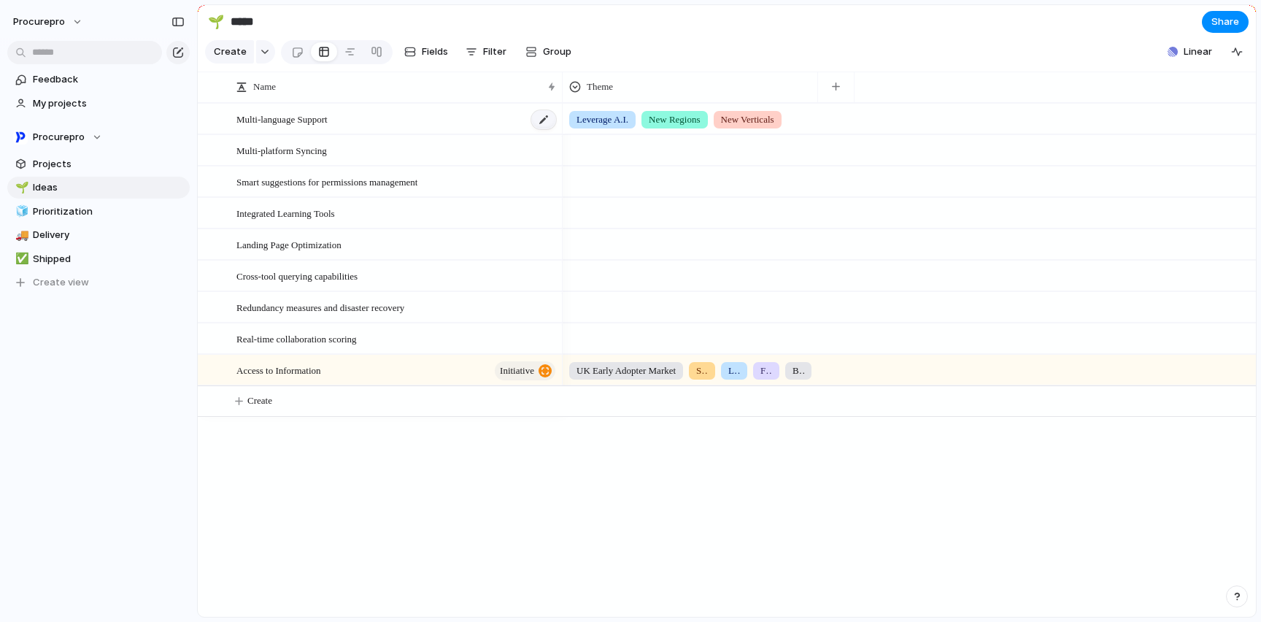
click at [547, 129] on div at bounding box center [543, 119] width 25 height 19
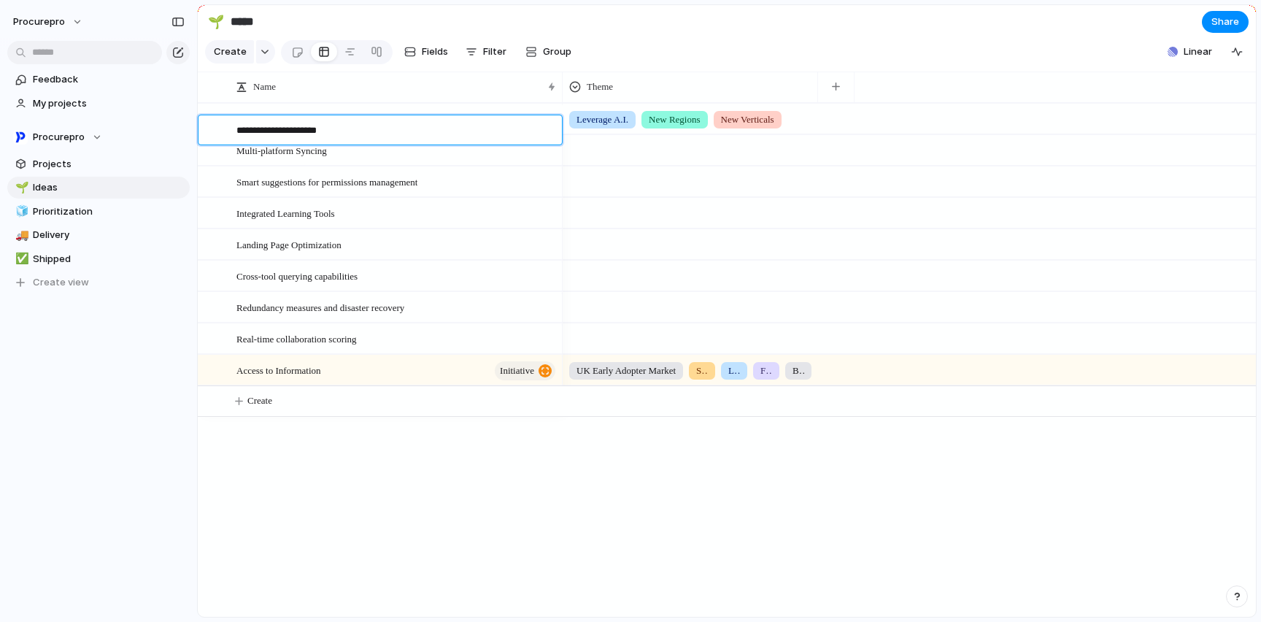
click at [306, 137] on textarea "**********" at bounding box center [393, 131] width 315 height 17
type textarea "**********"
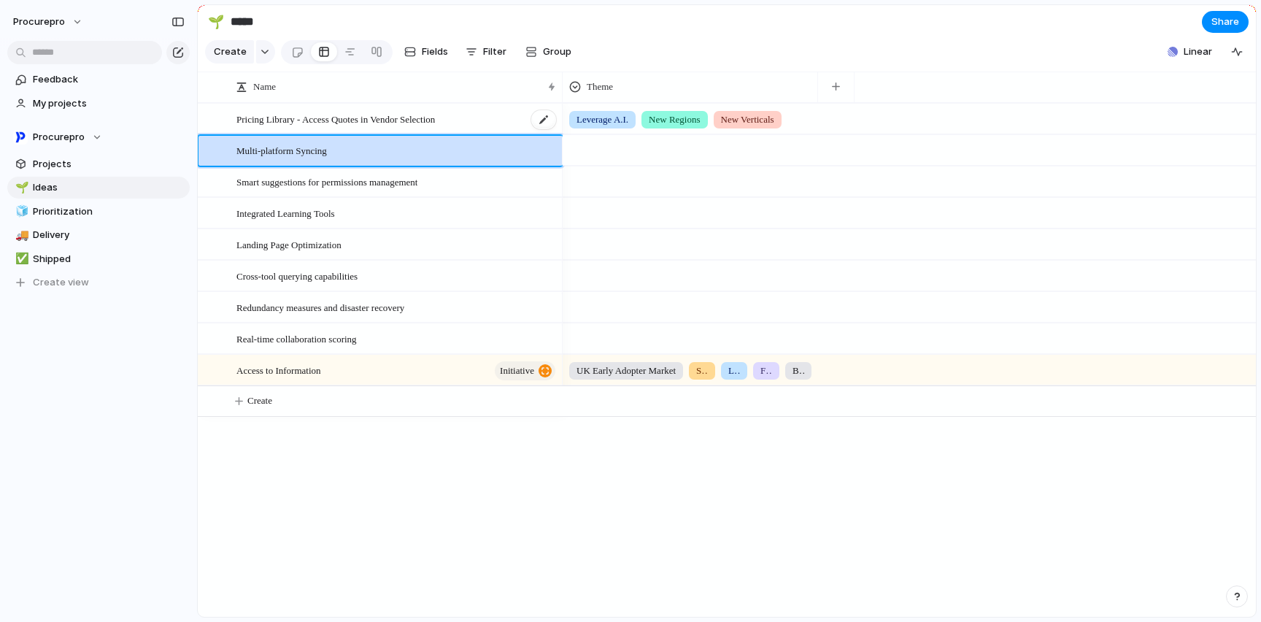
click at [481, 128] on div "Pricing Library - Access Quotes in Vendor Selection" at bounding box center [396, 119] width 321 height 30
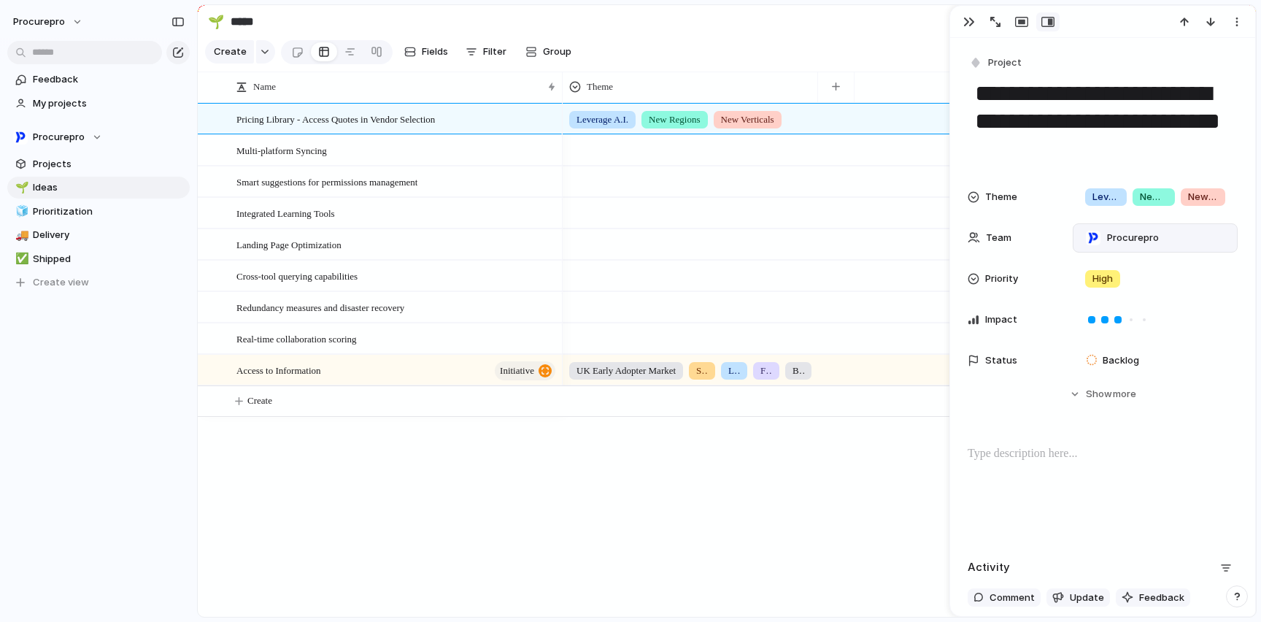
click at [1152, 234] on span "Procurepro" at bounding box center [1133, 238] width 52 height 15
click at [1097, 320] on div at bounding box center [1094, 321] width 26 height 26
click at [1100, 297] on div at bounding box center [1094, 298] width 26 height 26
click at [1118, 47] on div "Procurepro ⚡ Product ⚡ Tequila ⚡ Engineering" at bounding box center [630, 311] width 1261 height 622
click at [1127, 362] on span "Backlog" at bounding box center [1120, 360] width 36 height 15
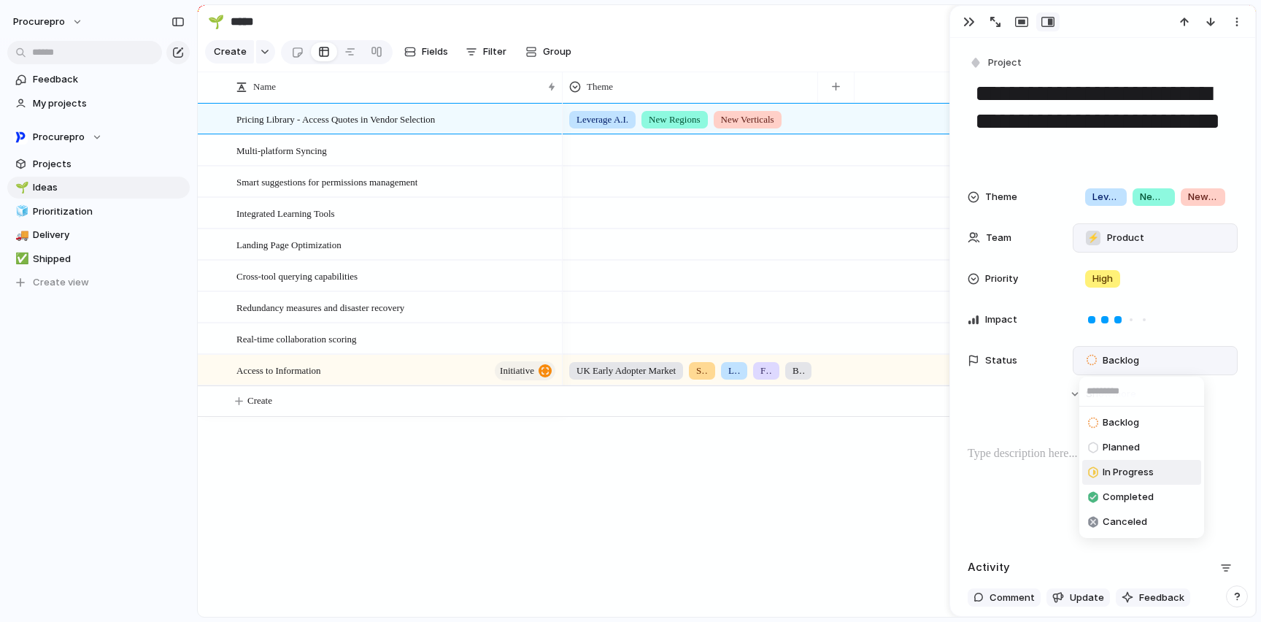
click at [1139, 475] on span "In Progress" at bounding box center [1127, 472] width 51 height 15
click at [735, 10] on section "🌱 ***** Share" at bounding box center [727, 21] width 1058 height 33
click at [1086, 397] on span "Show" at bounding box center [1099, 394] width 26 height 15
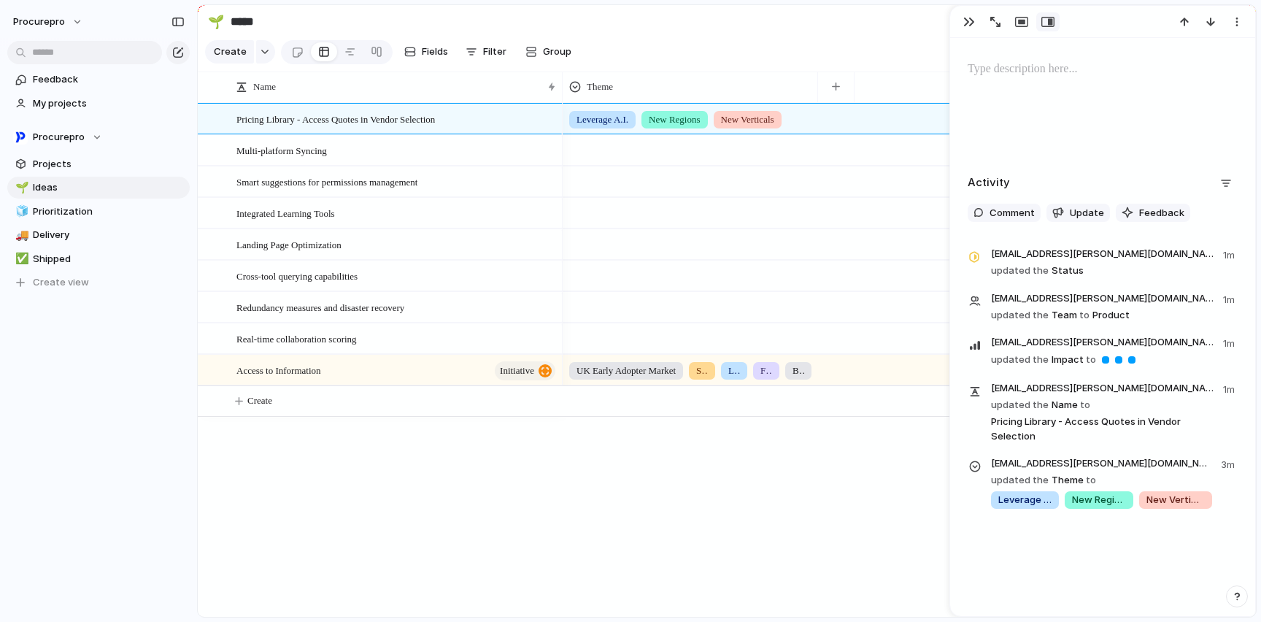
scroll to position [968, 0]
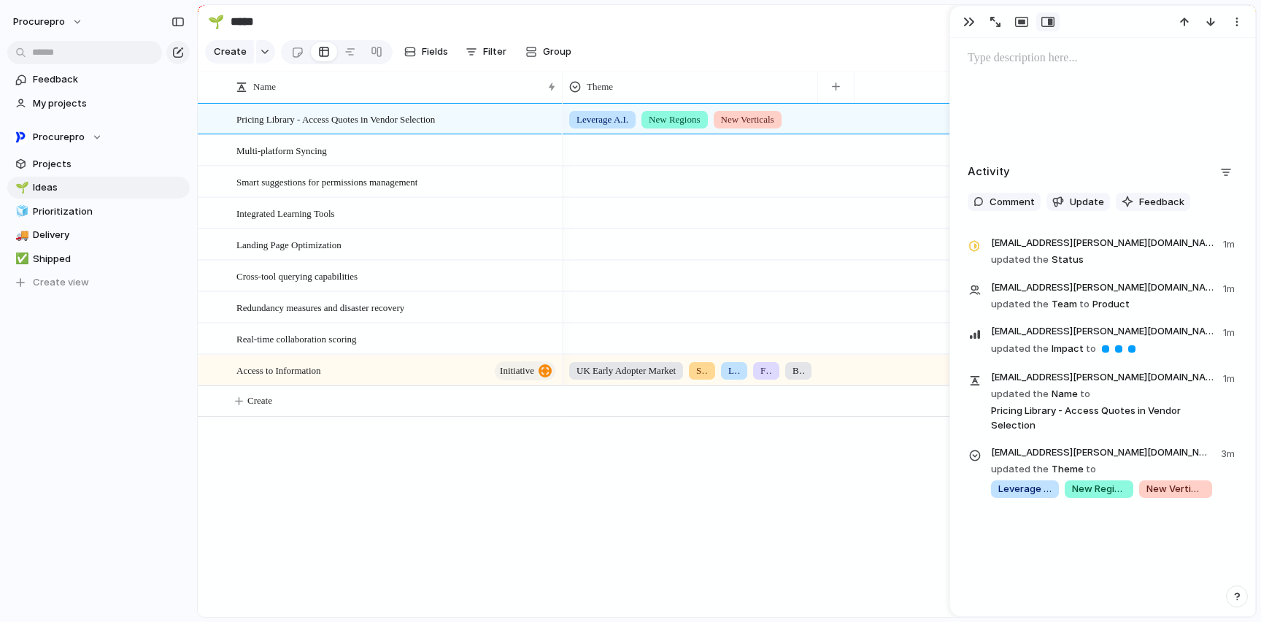
click at [811, 128] on div "Leverage A.I. New Regions New Verticals" at bounding box center [690, 116] width 254 height 24
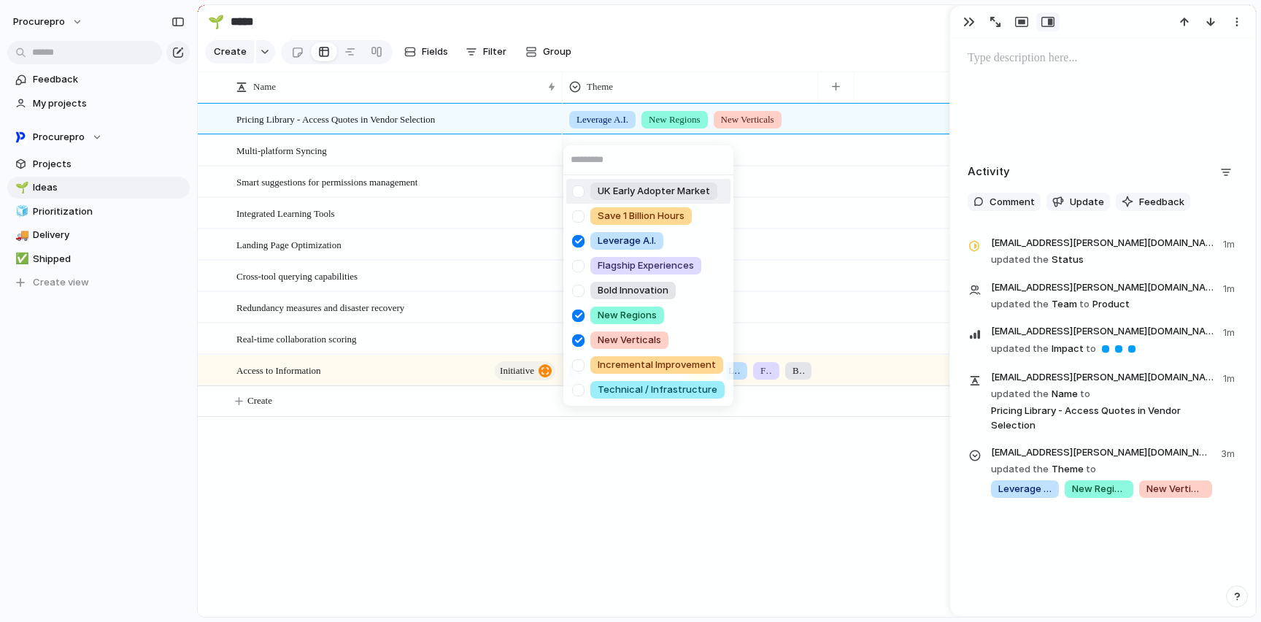
click at [579, 193] on div at bounding box center [578, 192] width 26 height 26
click at [580, 212] on div at bounding box center [578, 217] width 26 height 26
click at [579, 318] on div at bounding box center [578, 316] width 26 height 26
click at [578, 341] on div at bounding box center [578, 341] width 26 height 26
click at [581, 290] on div at bounding box center [578, 291] width 26 height 26
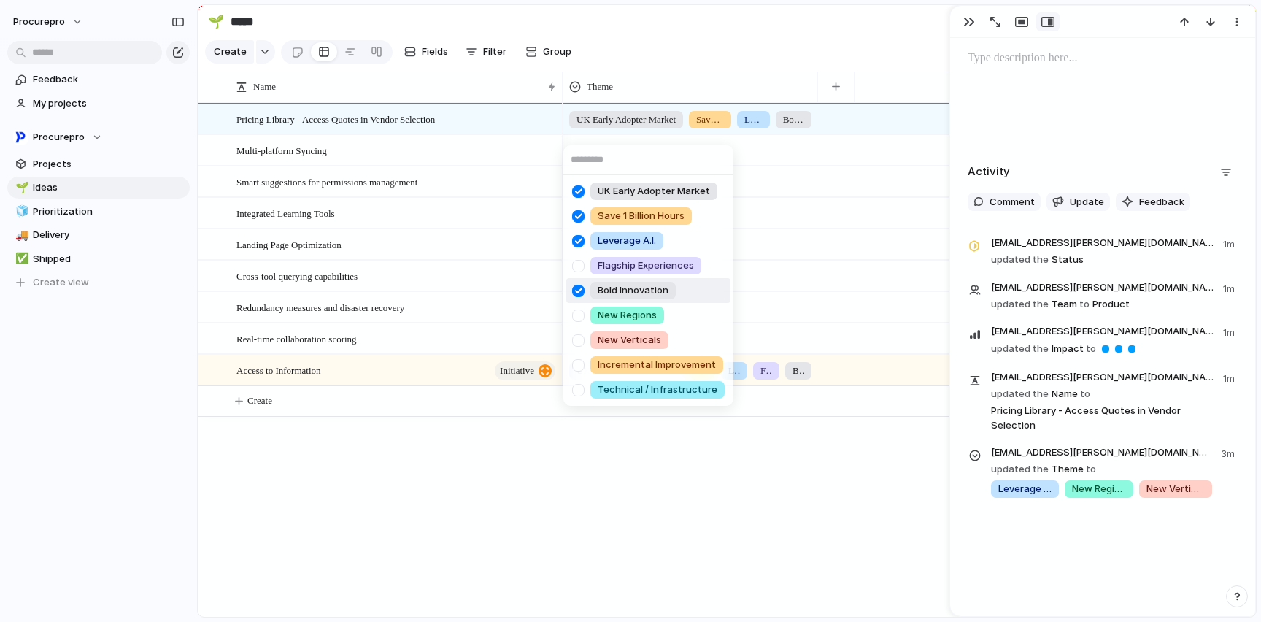
click at [579, 289] on div at bounding box center [578, 291] width 26 height 26
click at [579, 268] on div at bounding box center [578, 266] width 26 height 26
click at [654, 453] on div "UK Early Adopter Market Save 1 Billion Hours Leverage A.I. Flagship Experiences…" at bounding box center [630, 311] width 1261 height 622
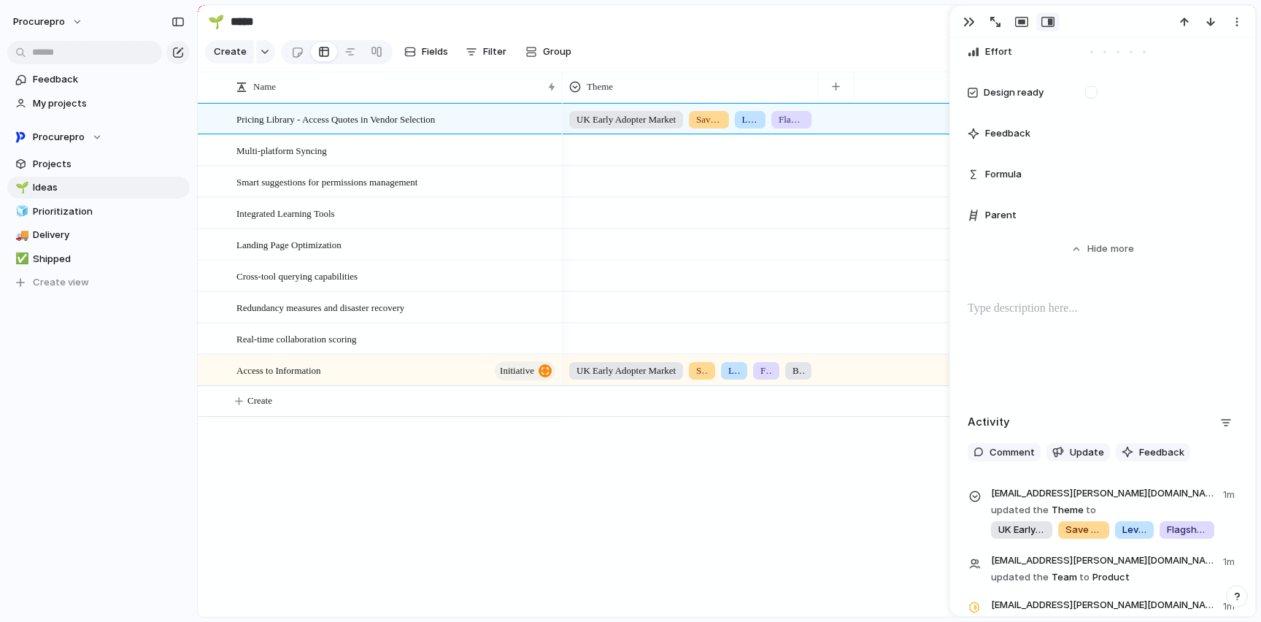
scroll to position [360, 0]
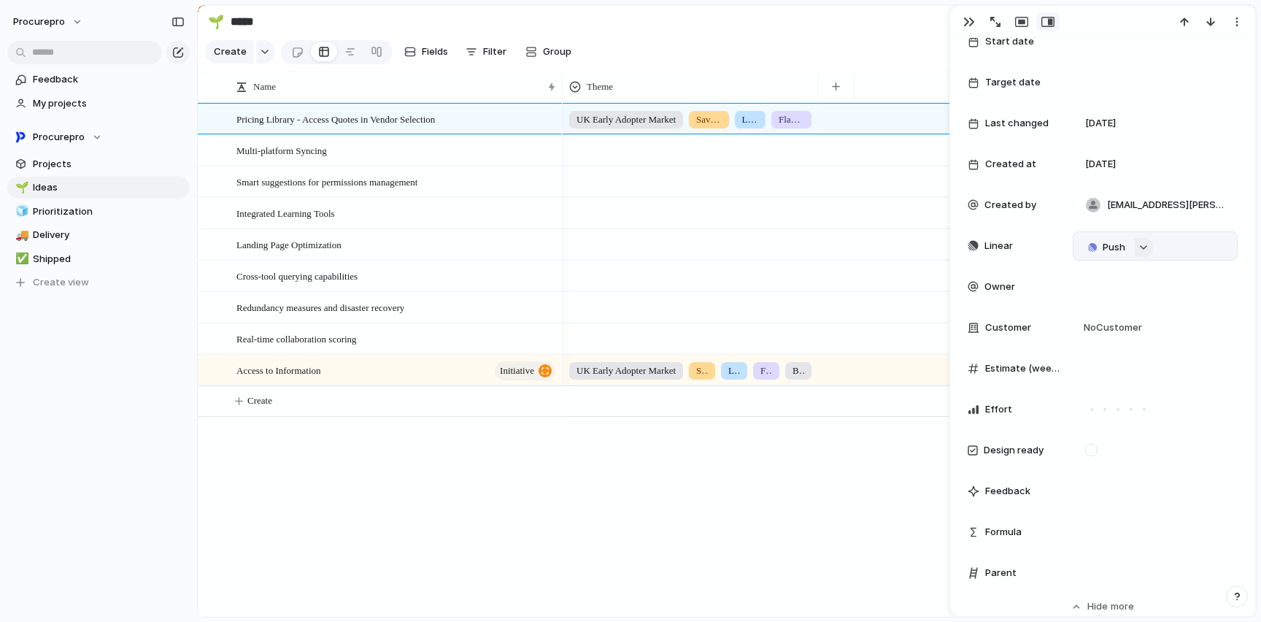
click at [1150, 246] on button "button" at bounding box center [1144, 247] width 19 height 19
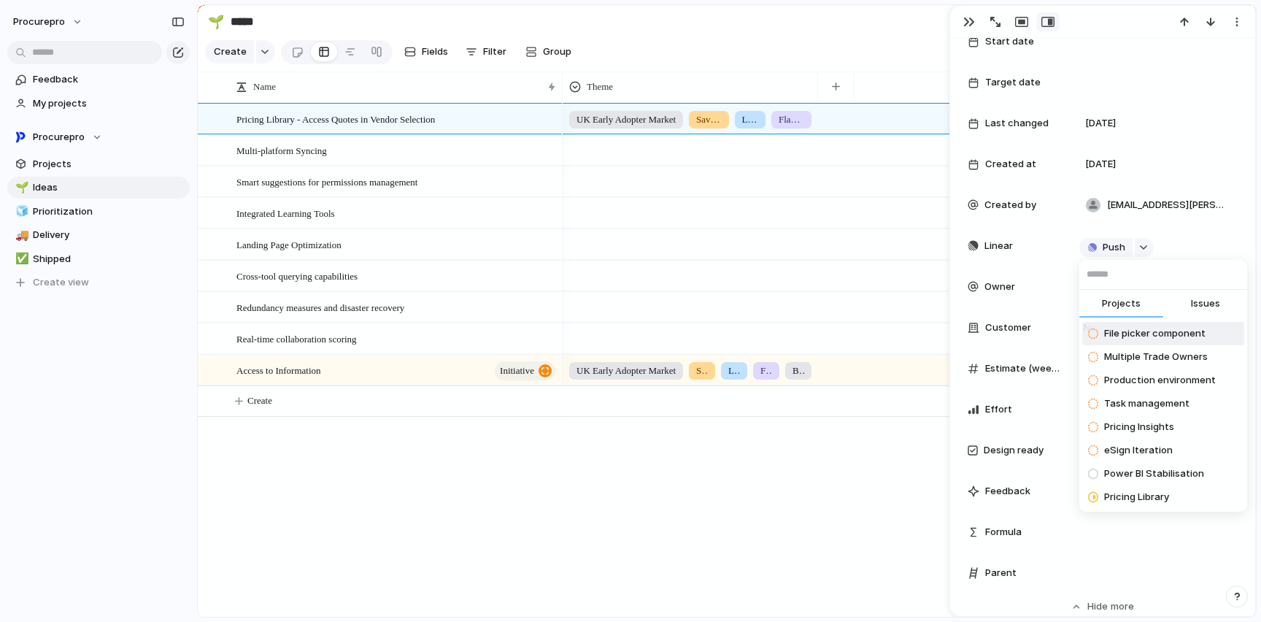
click at [1226, 240] on div "Projects Issues File picker component Multiple Trade Owners Production environm…" at bounding box center [630, 311] width 1261 height 622
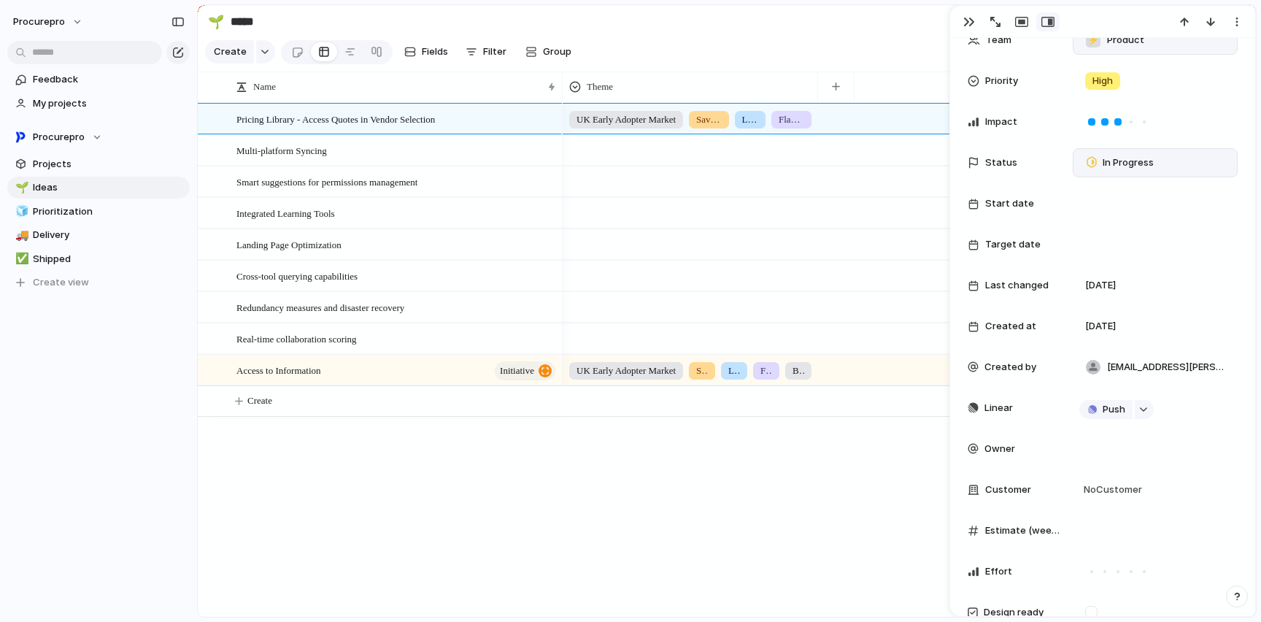
scroll to position [0, 0]
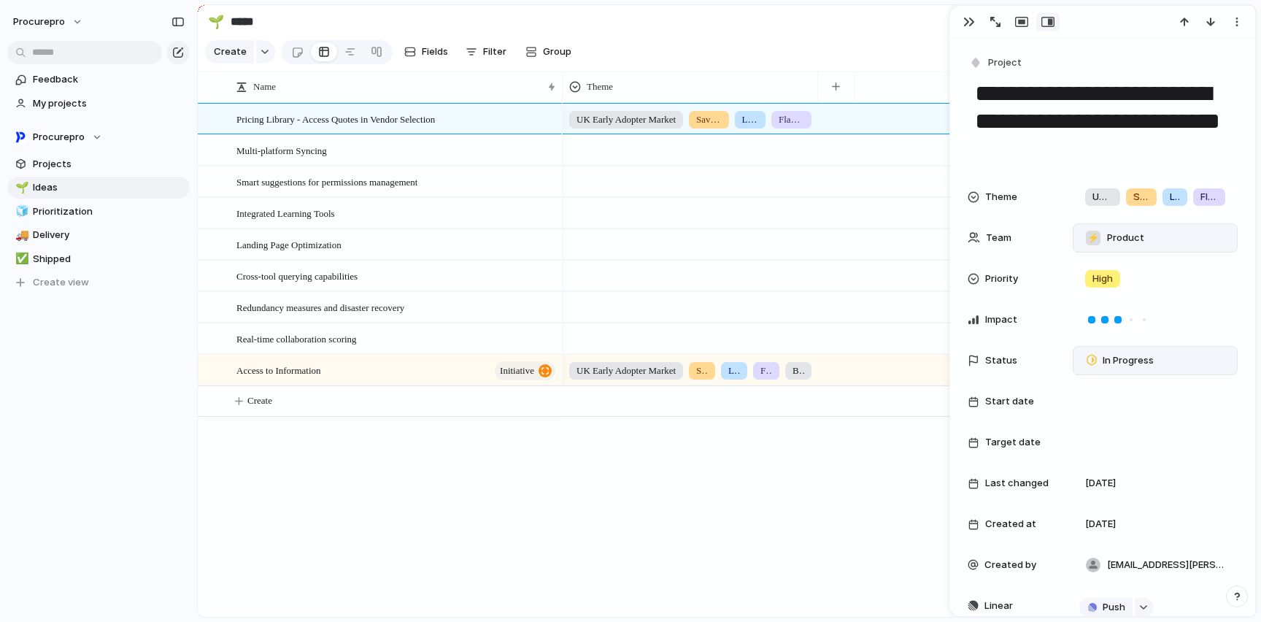
click at [766, 38] on section "🌱 ***** Share" at bounding box center [727, 21] width 1058 height 33
click at [970, 23] on div "button" at bounding box center [969, 22] width 12 height 12
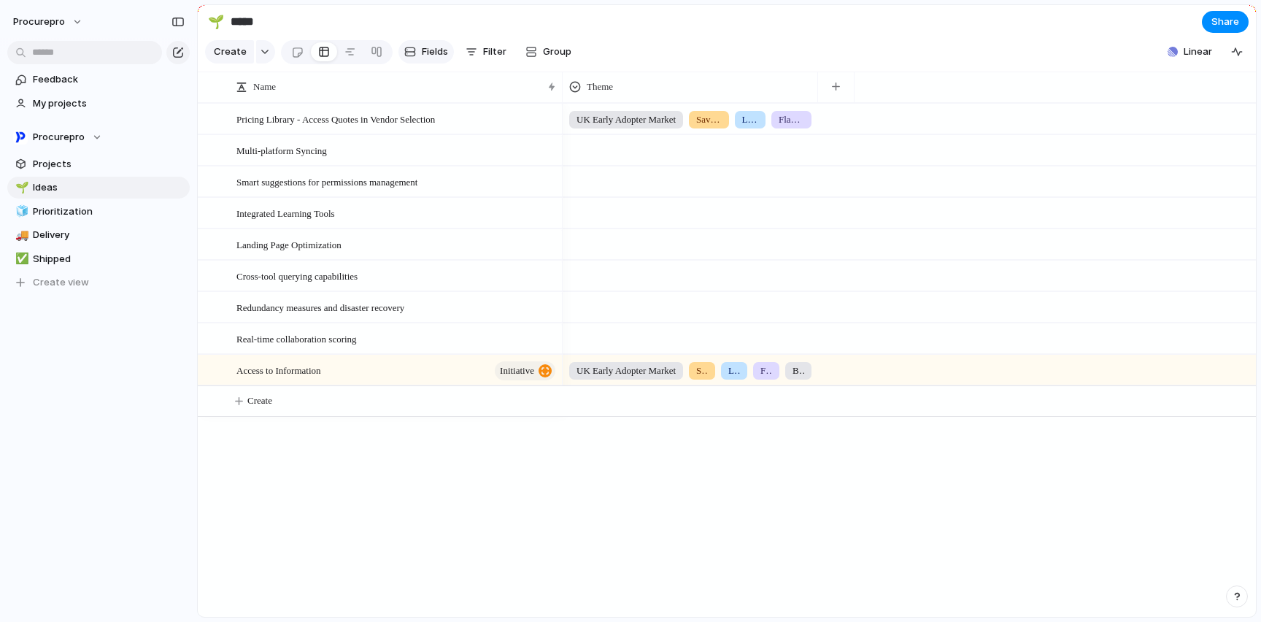
click at [434, 55] on span "Fields" at bounding box center [435, 52] width 26 height 15
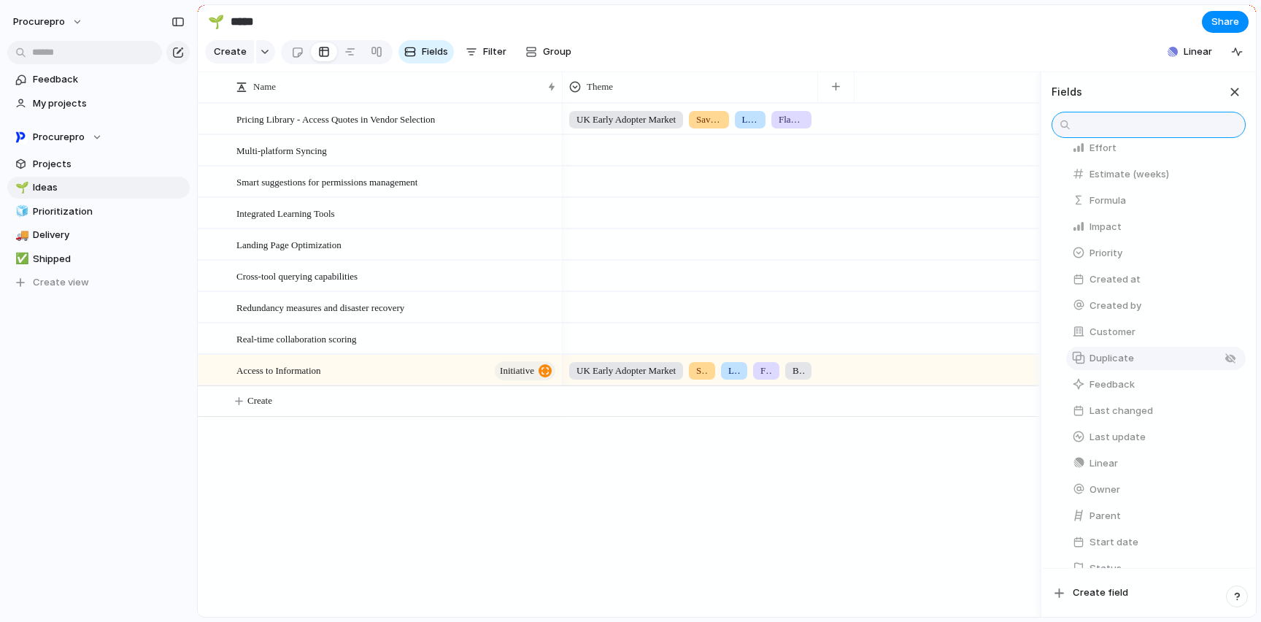
scroll to position [231, 0]
click at [1111, 592] on span "Create field" at bounding box center [1100, 592] width 55 height 15
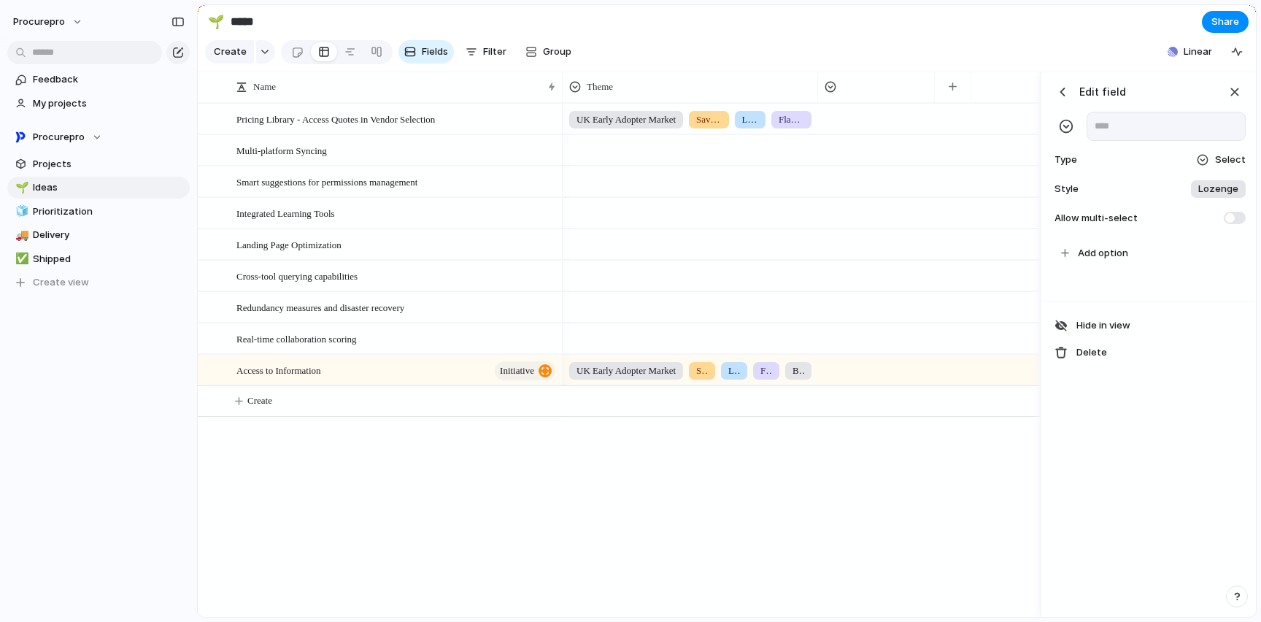
click at [1226, 167] on span "Select" at bounding box center [1230, 159] width 31 height 15
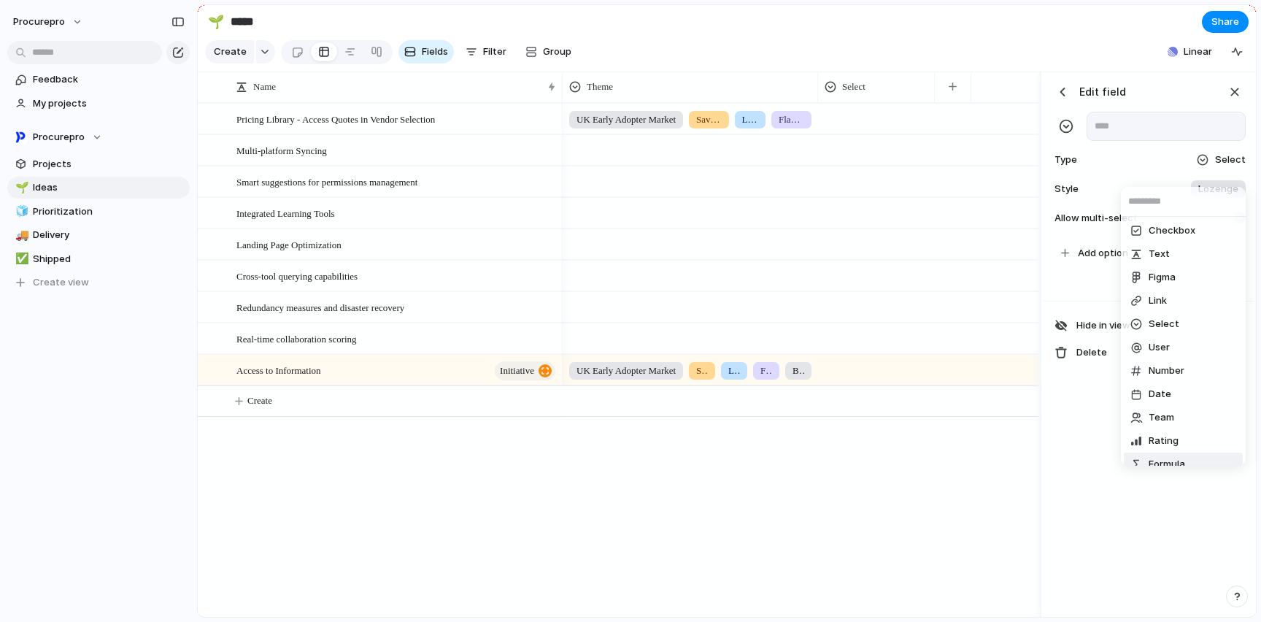
scroll to position [0, 0]
click at [1156, 325] on span "Select" at bounding box center [1163, 325] width 31 height 15
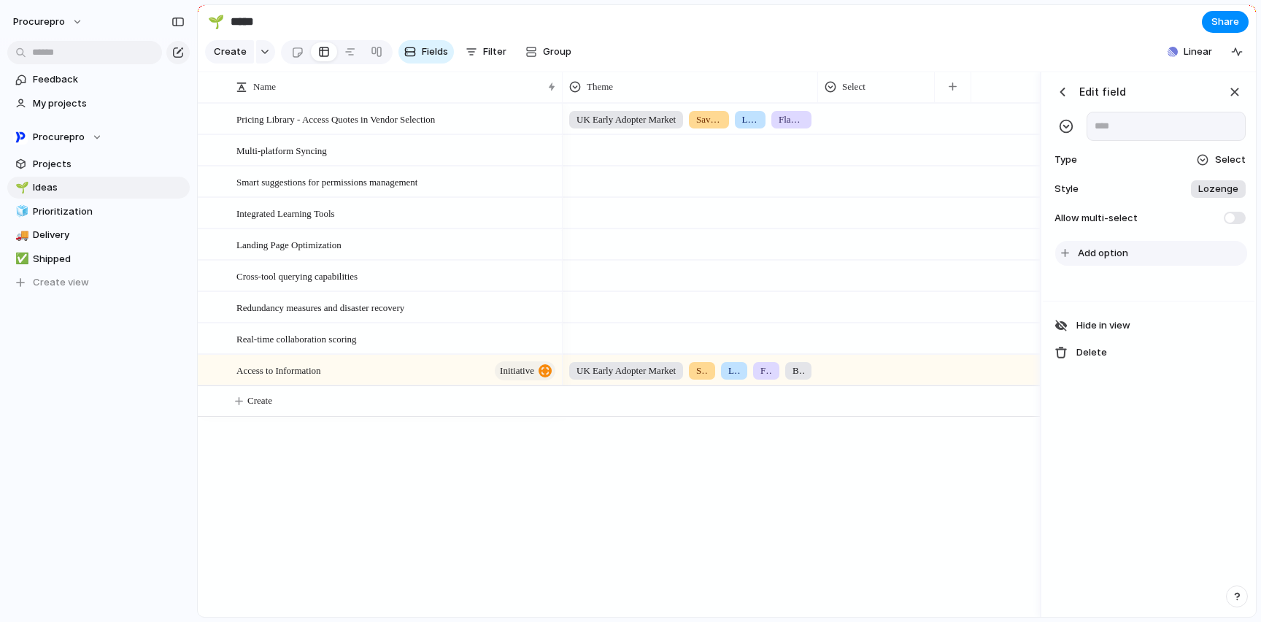
click at [1111, 260] on span "Add option" at bounding box center [1103, 253] width 50 height 15
click at [1226, 167] on span "Select" at bounding box center [1230, 159] width 31 height 15
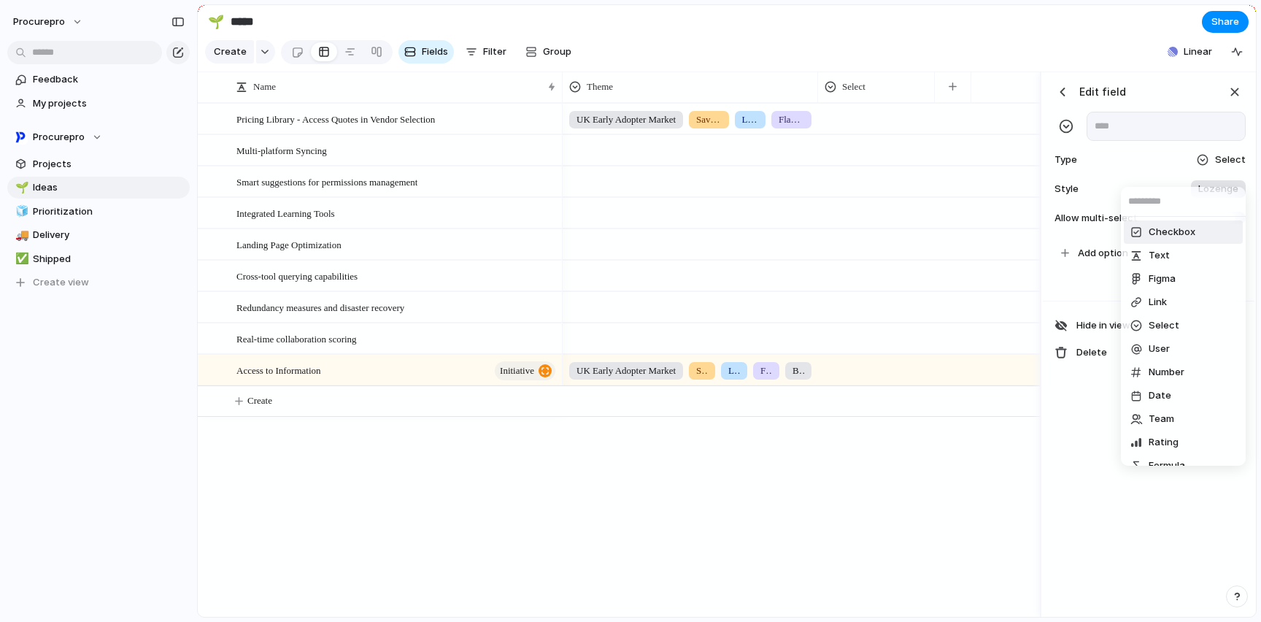
click at [1152, 234] on span "Checkbox" at bounding box center [1171, 232] width 47 height 15
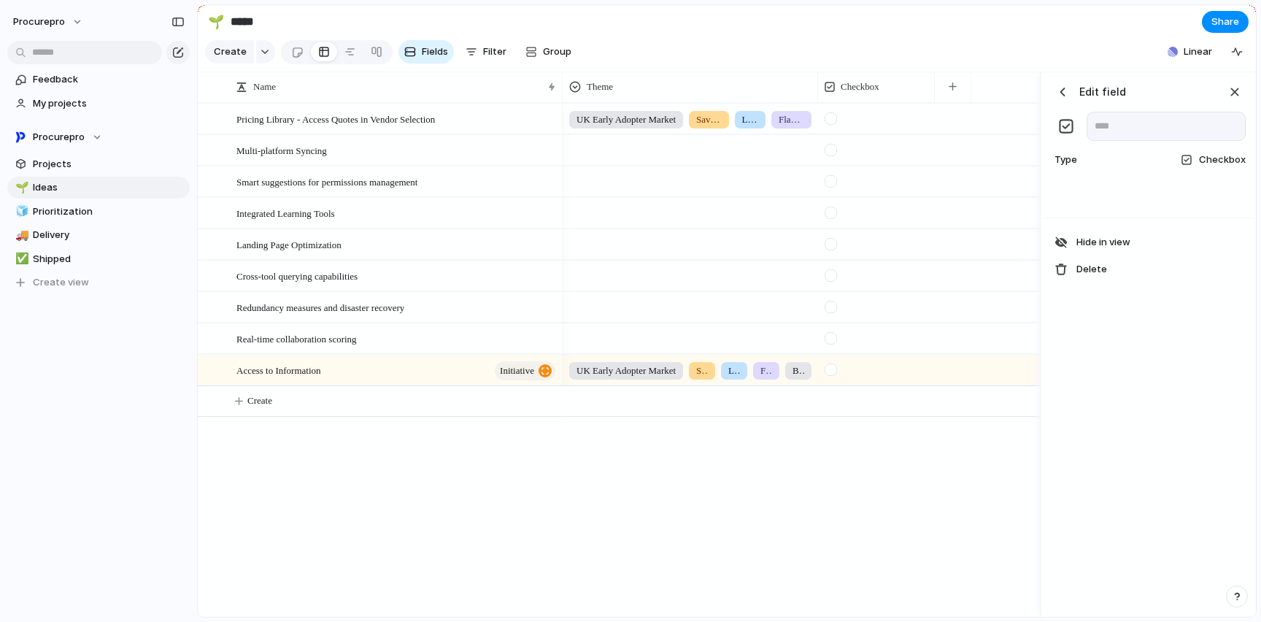
click at [1182, 198] on div at bounding box center [1149, 198] width 212 height 39
click at [1098, 217] on div at bounding box center [1149, 198] width 212 height 39
click at [834, 125] on div at bounding box center [830, 118] width 12 height 12
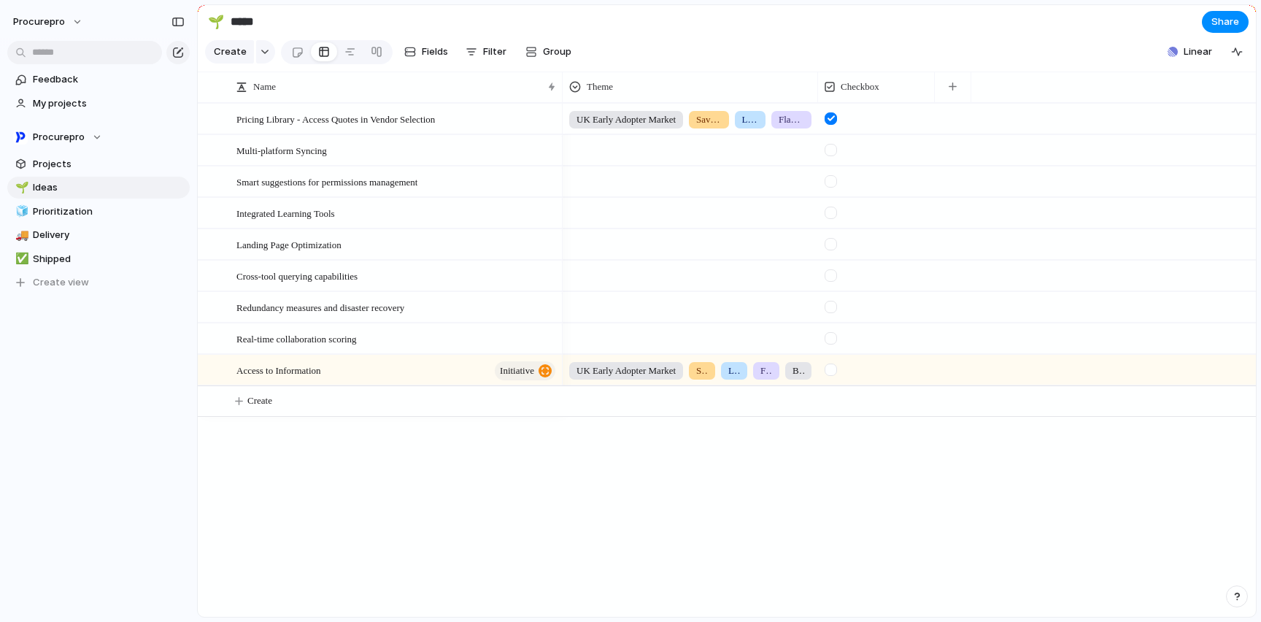
click at [834, 125] on div at bounding box center [830, 118] width 12 height 12
click at [879, 94] on span "Checkbox" at bounding box center [860, 87] width 39 height 15
click at [798, 47] on div "Modify Hide Sort ascending Sort descending" at bounding box center [630, 311] width 1261 height 622
click at [435, 57] on span "Fields" at bounding box center [435, 52] width 26 height 15
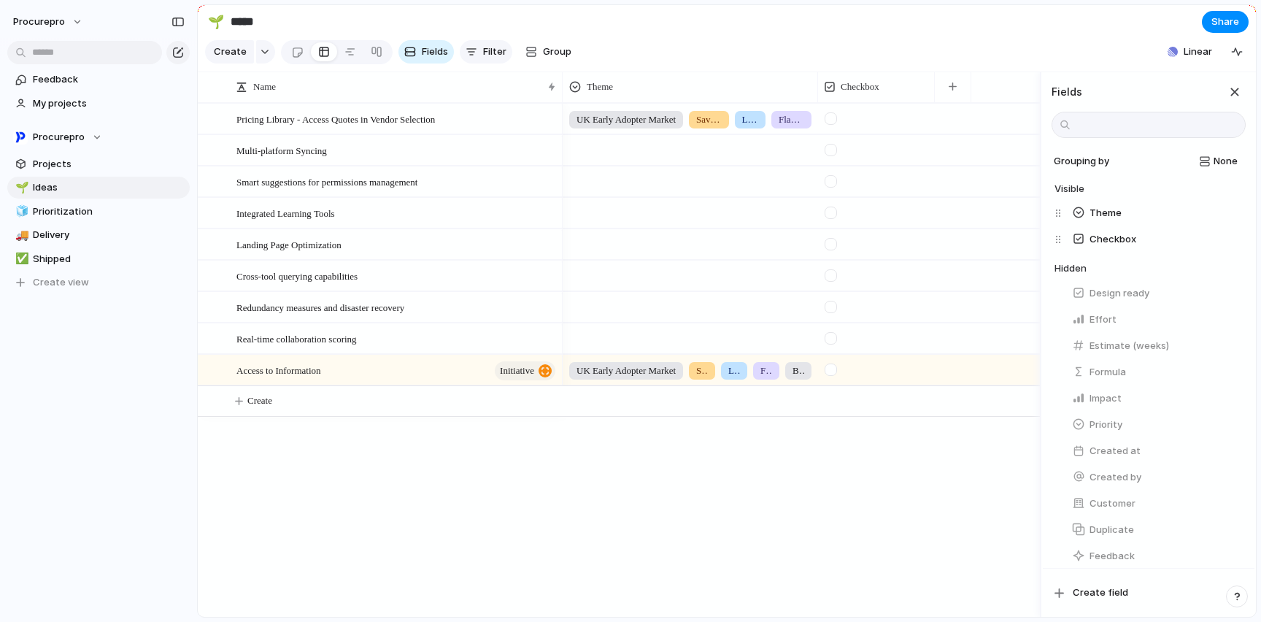
click at [491, 56] on span "Filter" at bounding box center [494, 52] width 23 height 15
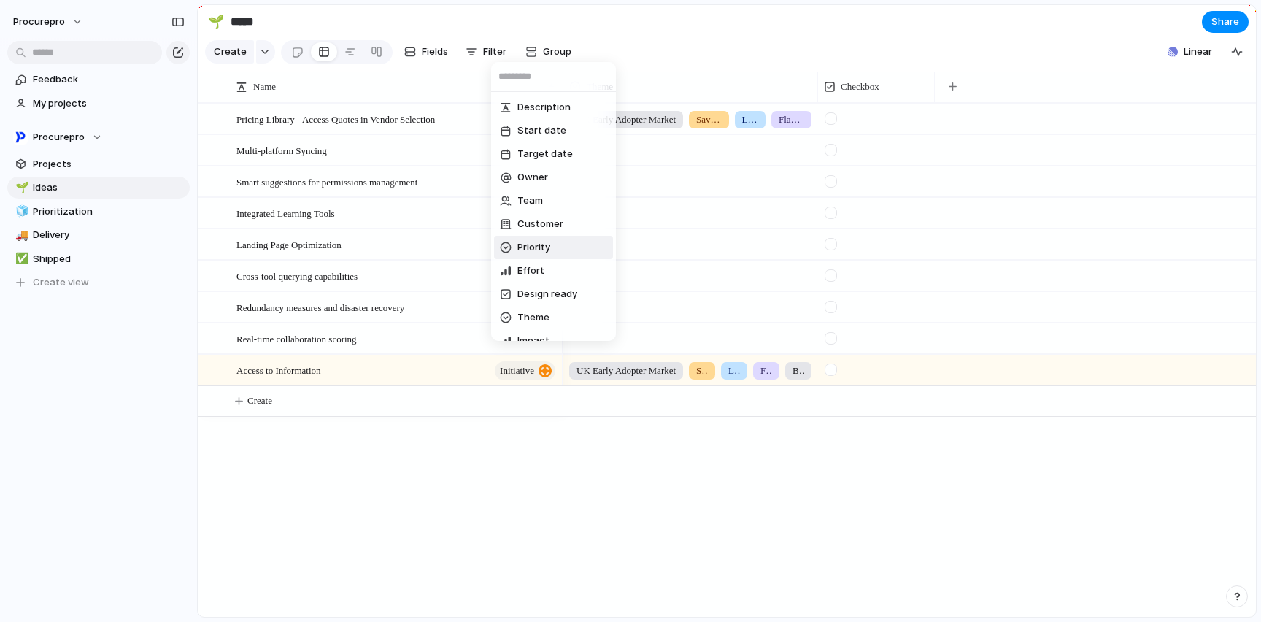
click at [529, 241] on span "Priority" at bounding box center [533, 247] width 33 height 15
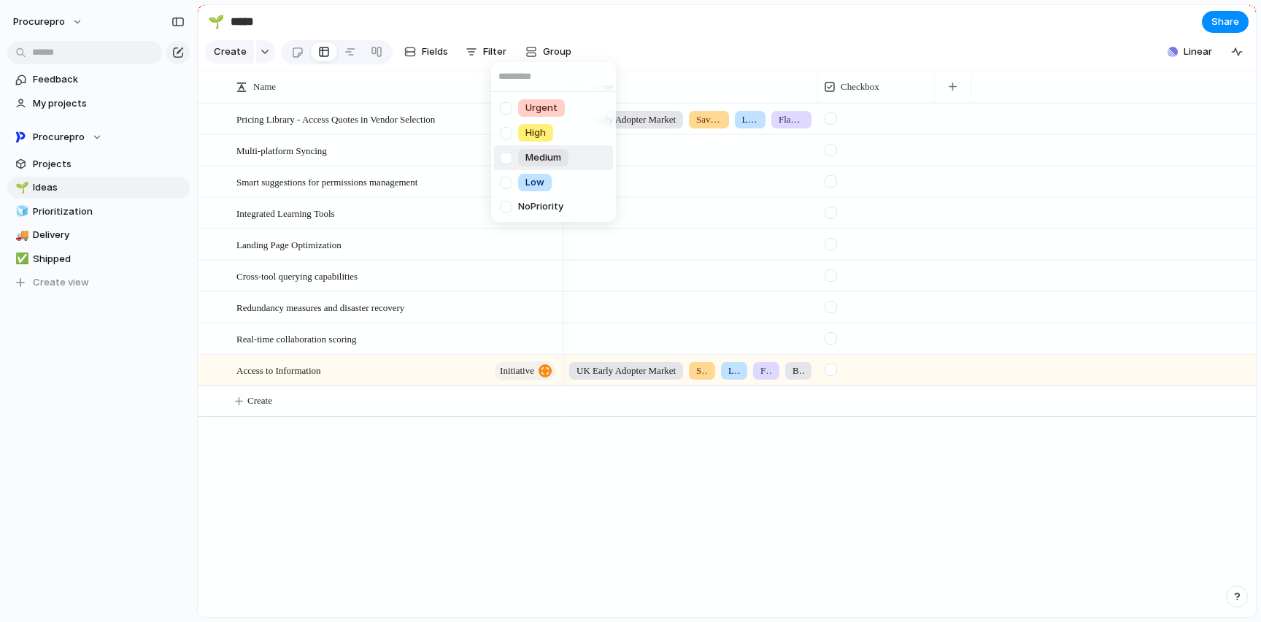
click at [726, 37] on div "Urgent High Medium Low No Priority" at bounding box center [630, 311] width 1261 height 622
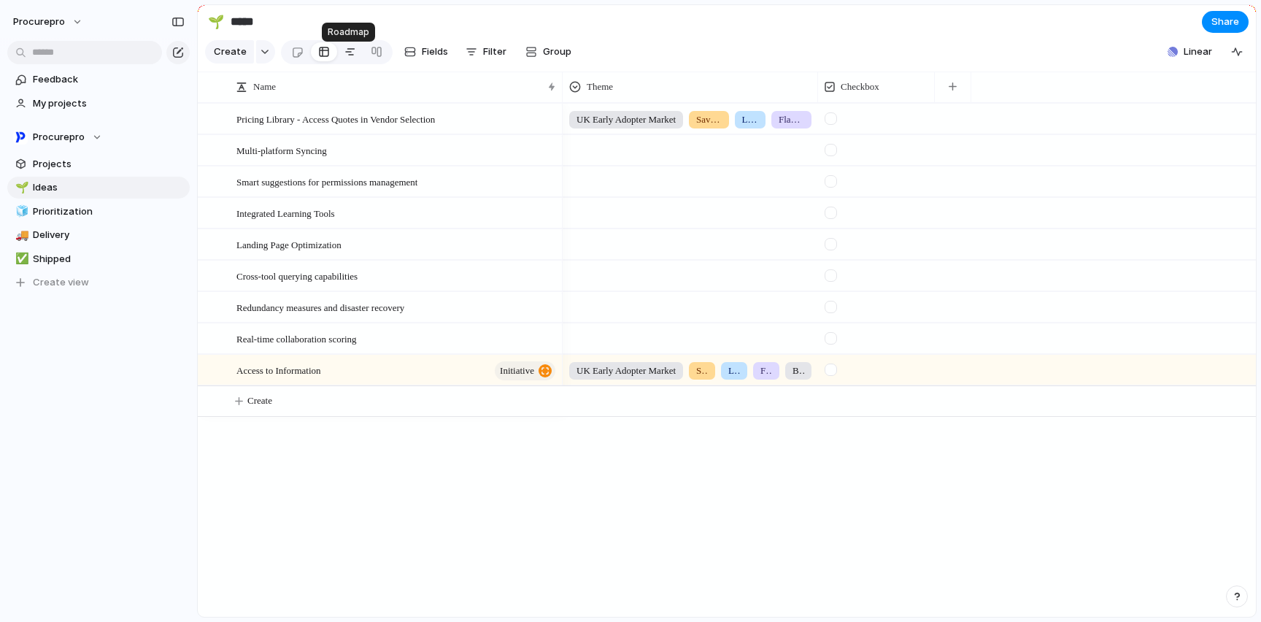
click at [348, 63] on div at bounding box center [350, 51] width 12 height 23
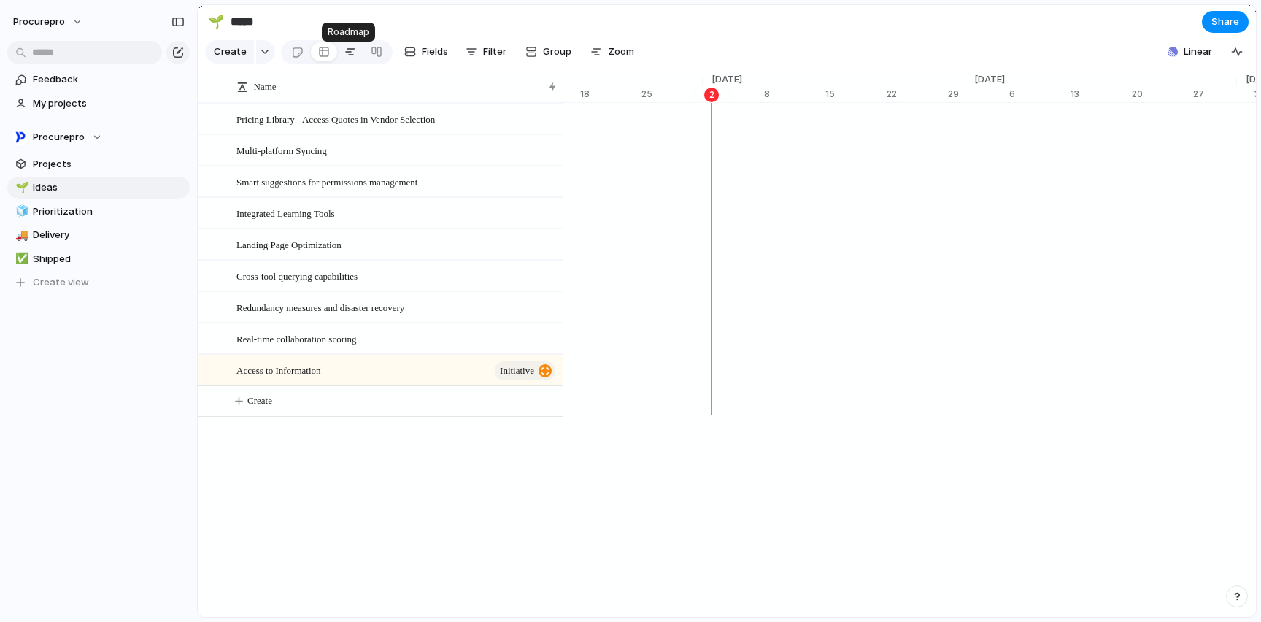
scroll to position [0, 9457]
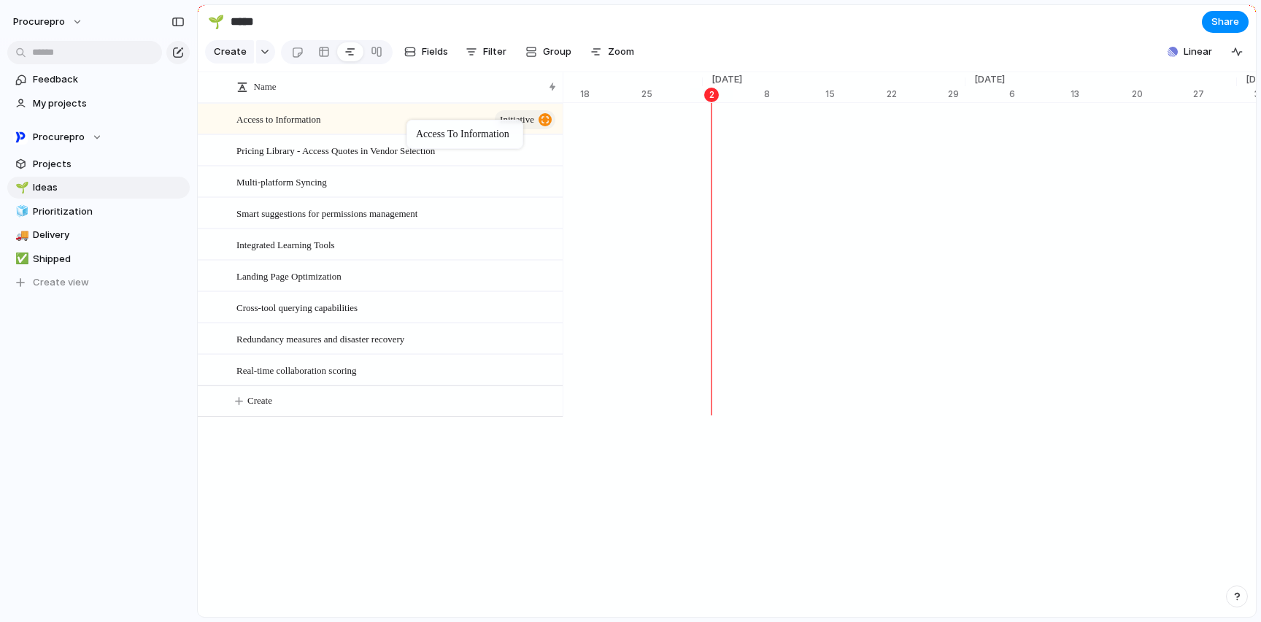
drag, startPoint x: 417, startPoint y: 382, endPoint x: 414, endPoint y: 123, distance: 259.0
click at [547, 161] on div at bounding box center [543, 151] width 25 height 19
click at [428, 55] on span "Fields" at bounding box center [435, 52] width 26 height 15
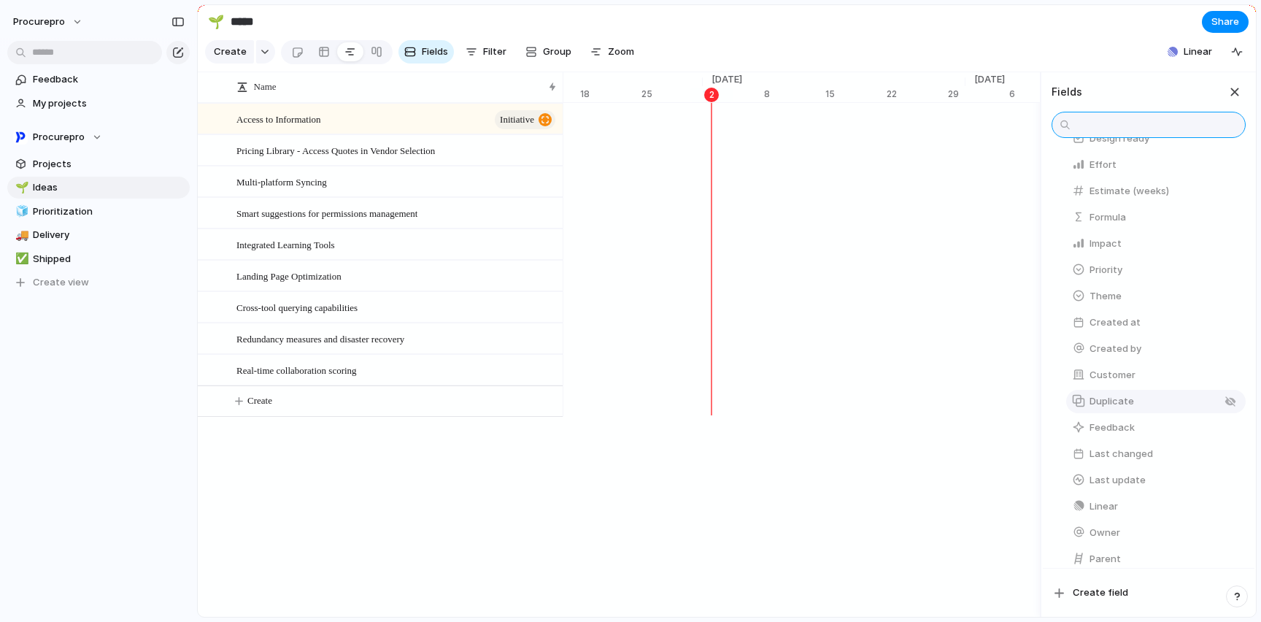
scroll to position [280, 0]
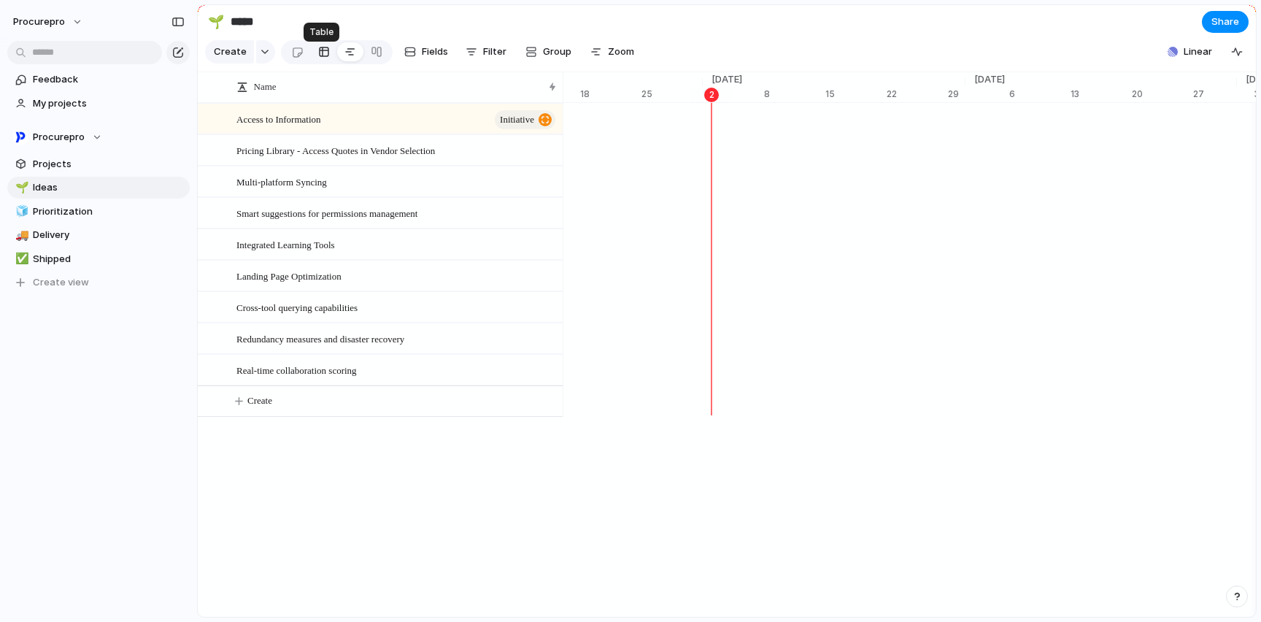
click at [323, 62] on div at bounding box center [324, 51] width 12 height 23
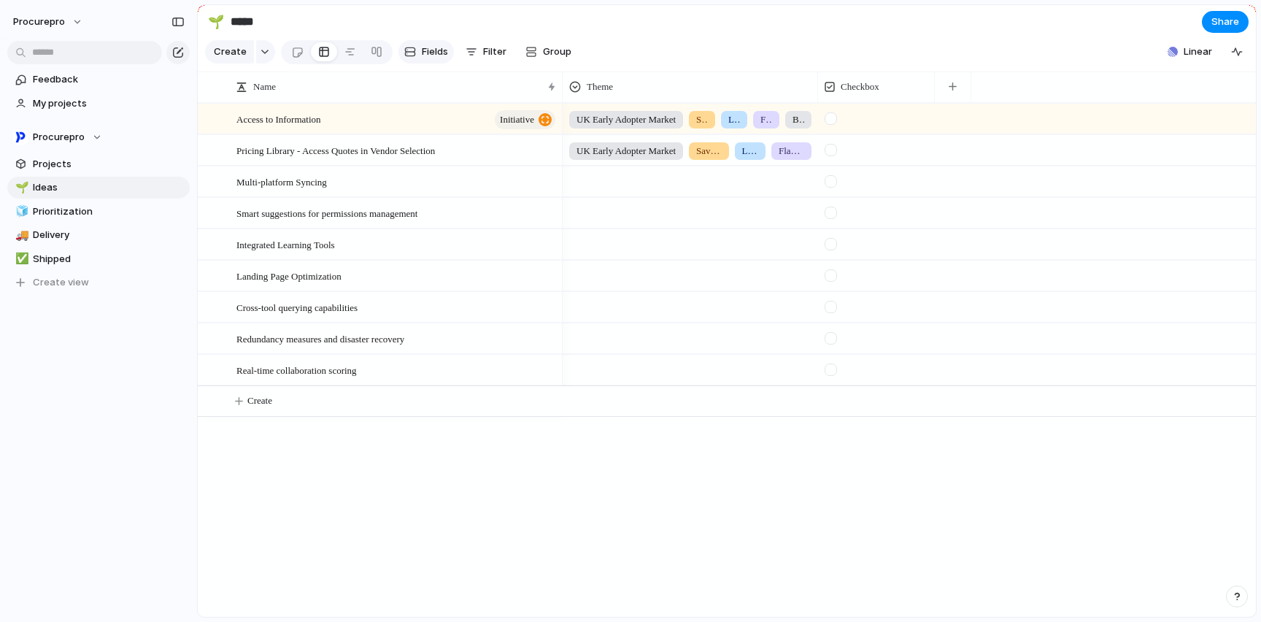
click at [427, 58] on span "Fields" at bounding box center [435, 52] width 26 height 15
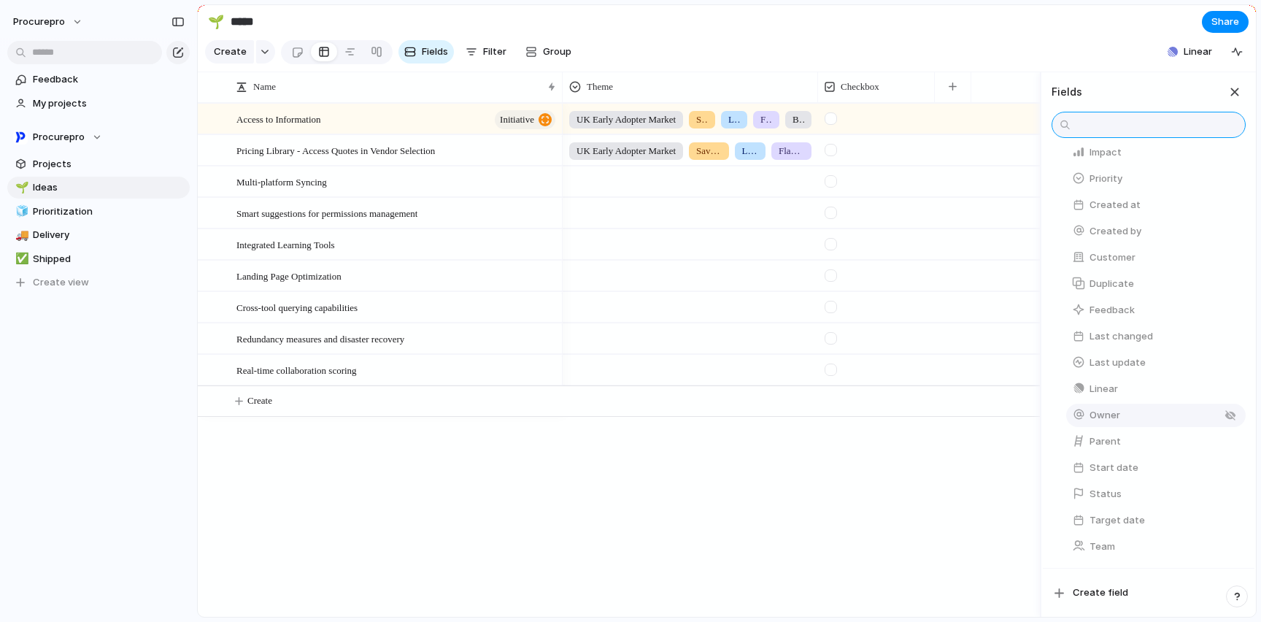
scroll to position [257, 0]
click at [1108, 439] on span "Parent" at bounding box center [1104, 441] width 31 height 15
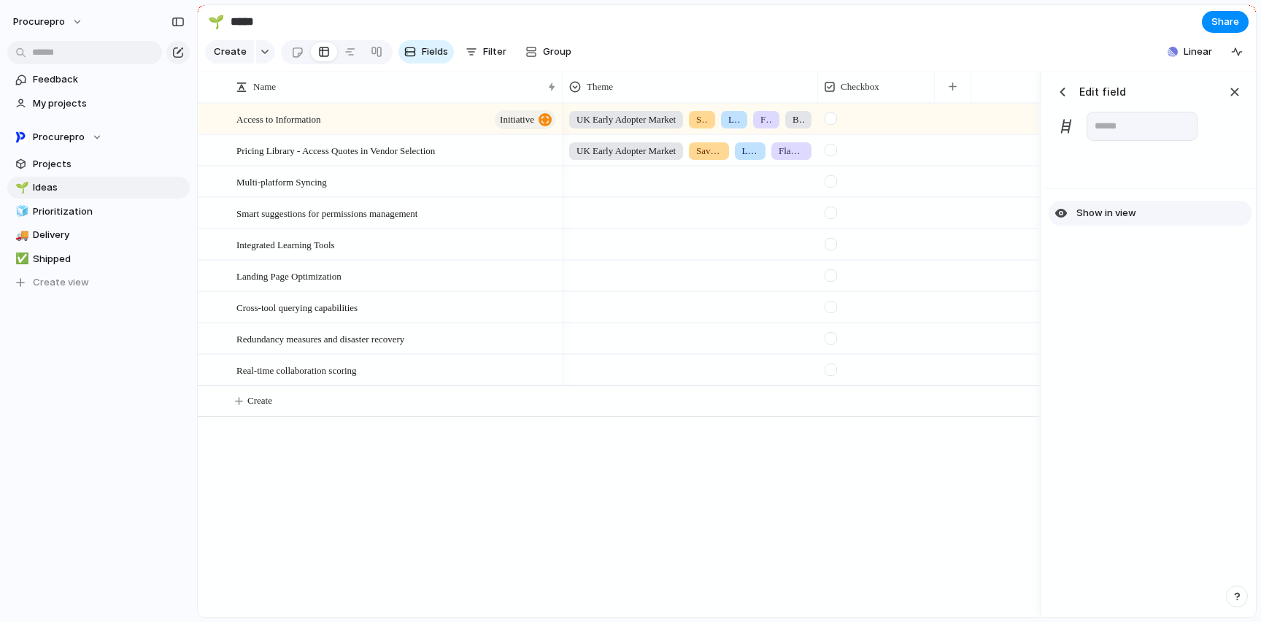
click at [1089, 220] on span "Show in view" at bounding box center [1106, 213] width 60 height 15
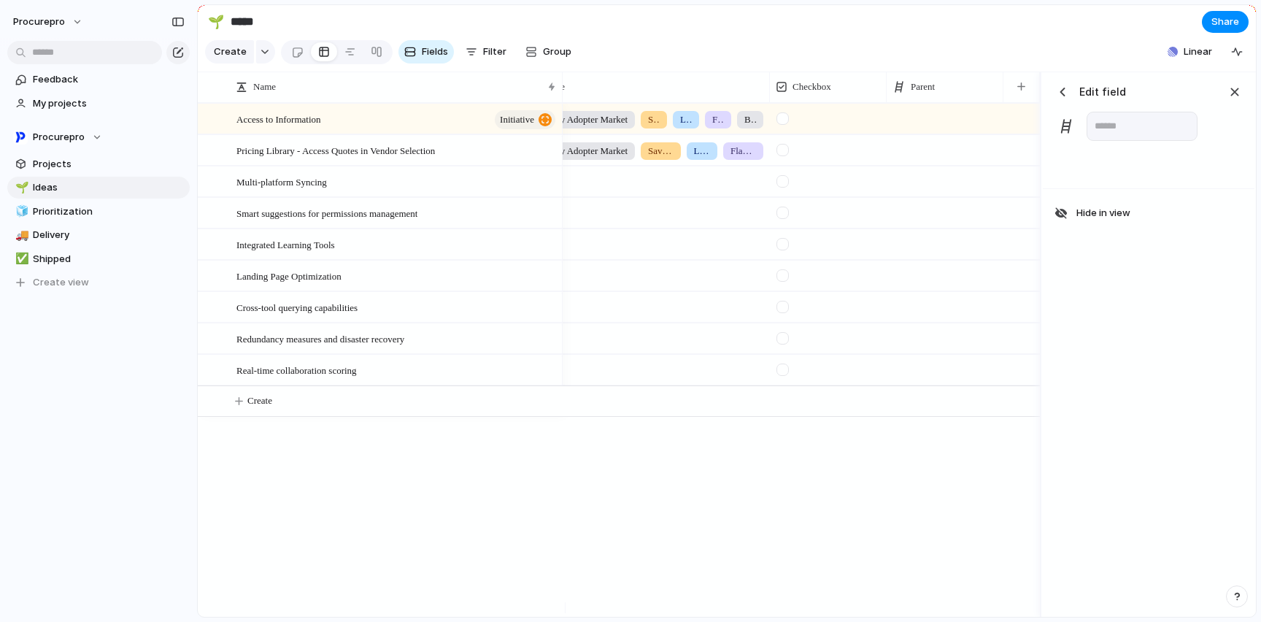
click at [903, 130] on div "UK Early Adopter Market Save 1 Billion Hours Leverage A.I. Flagship Experiences…" at bounding box center [776, 118] width 525 height 31
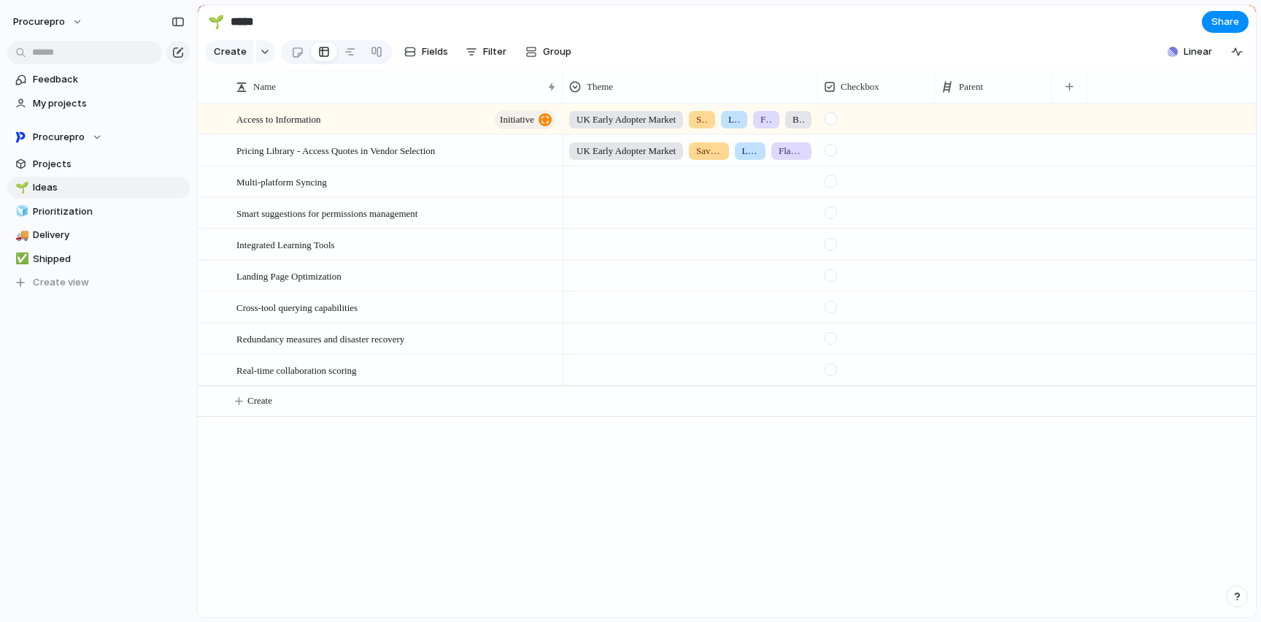
click at [991, 130] on div at bounding box center [993, 119] width 117 height 30
click at [913, 34] on div "Use the create dropdown to add your first parent" at bounding box center [630, 311] width 1261 height 622
click at [975, 192] on div at bounding box center [993, 181] width 117 height 30
click at [959, 165] on div "Access to Information" at bounding box center [630, 311] width 1261 height 622
click at [960, 160] on div at bounding box center [993, 150] width 117 height 30
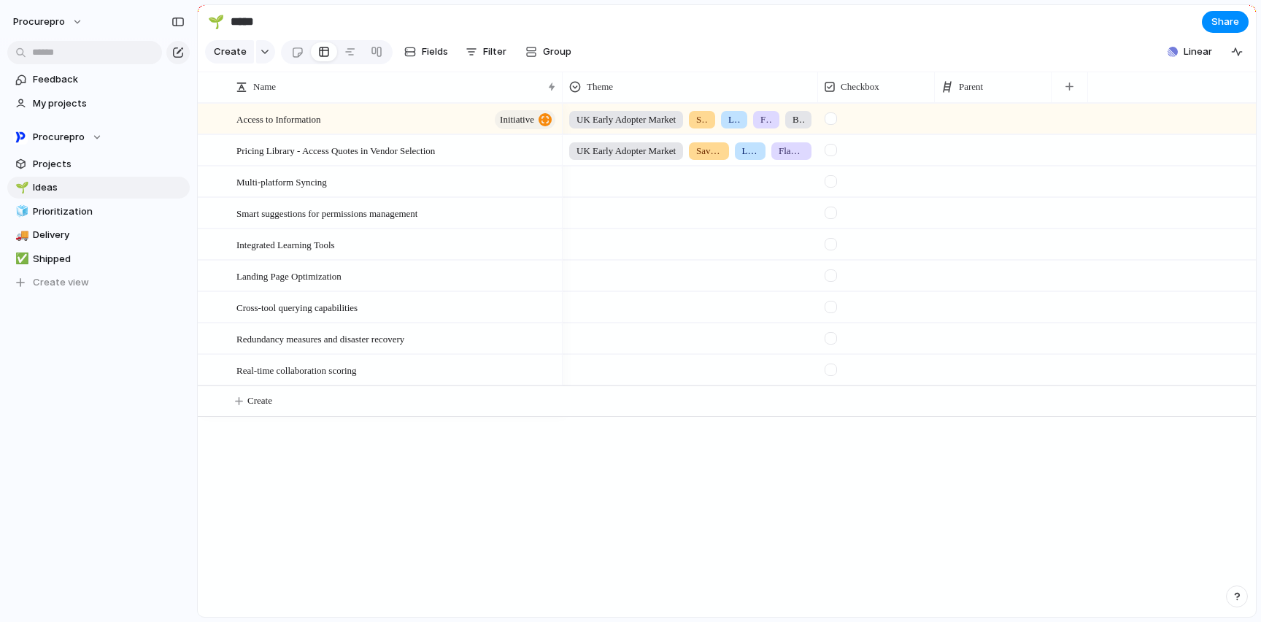
click at [958, 155] on div "Access to Information" at bounding box center [630, 311] width 1261 height 622
click at [958, 155] on div at bounding box center [993, 150] width 117 height 30
click at [992, 222] on span "Access to Information" at bounding box center [1014, 221] width 103 height 15
click at [765, 34] on section "🌱 ***** Share" at bounding box center [727, 21] width 1058 height 33
click at [979, 128] on div at bounding box center [993, 119] width 117 height 30
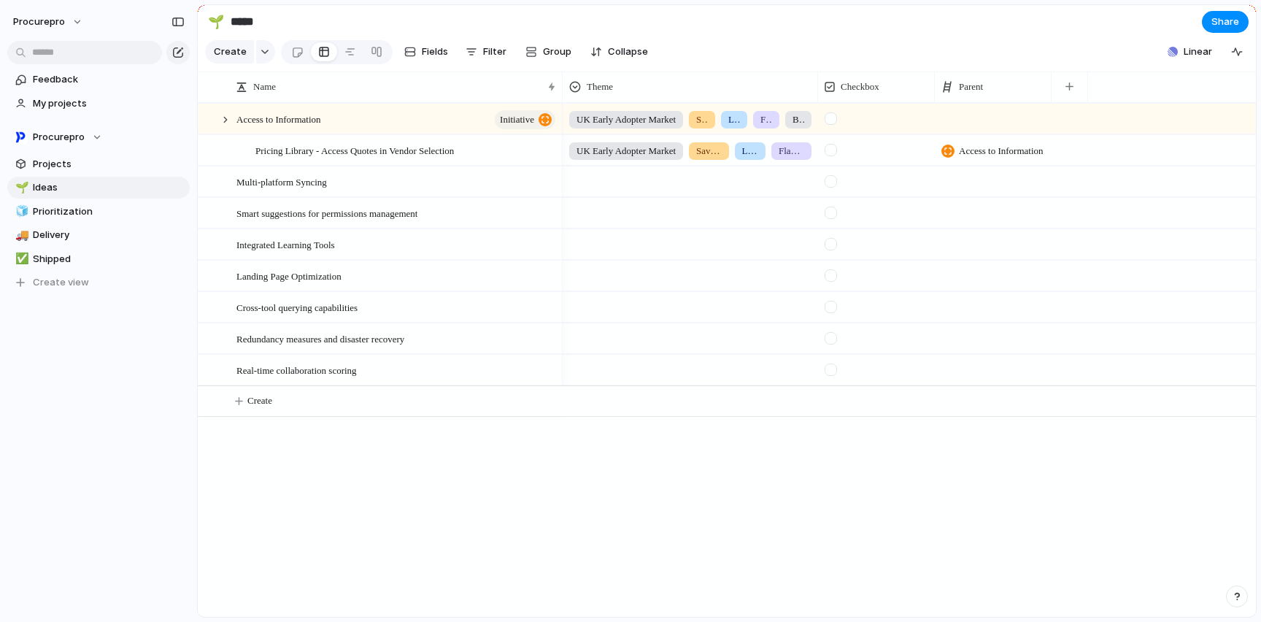
click at [974, 128] on div "Use the create dropdown to add your first parent" at bounding box center [630, 311] width 1261 height 622
click at [225, 126] on div at bounding box center [225, 119] width 13 height 13
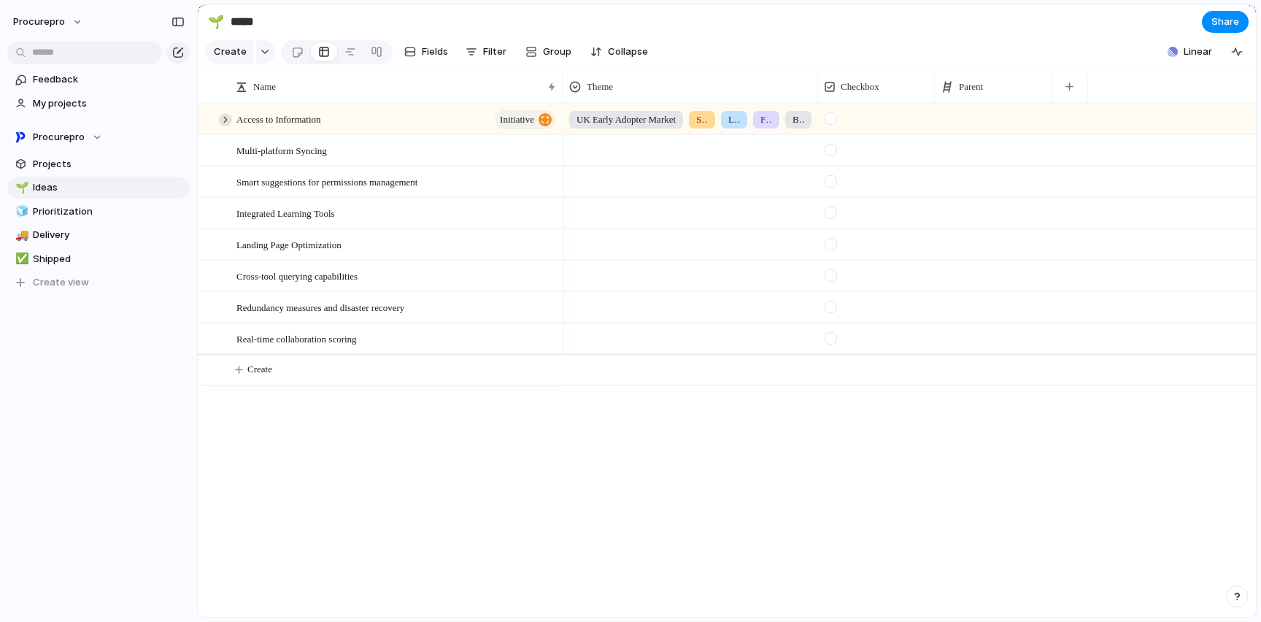
click at [224, 126] on div at bounding box center [225, 119] width 13 height 13
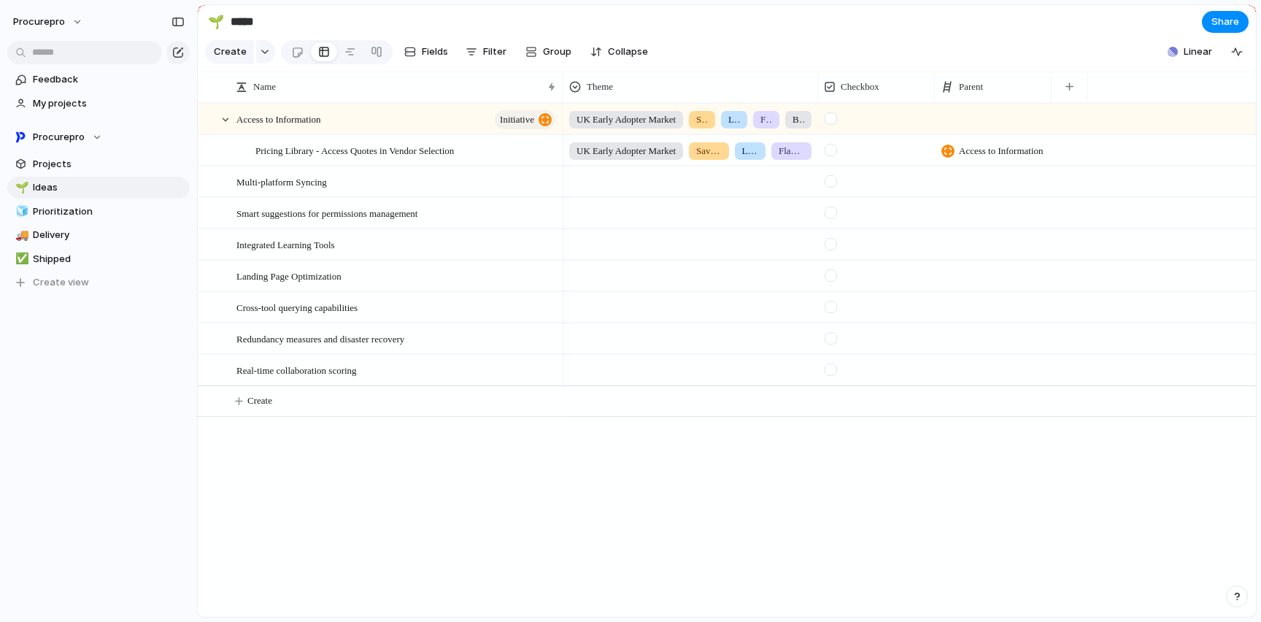
click at [1005, 165] on div "Access to Information" at bounding box center [993, 150] width 117 height 30
type input "*"
click at [971, 35] on div "No parent Access to Information" at bounding box center [630, 311] width 1261 height 622
click at [781, 42] on section "Create Fields Filter Group Zoom Collapse Linear" at bounding box center [727, 54] width 1058 height 35
click at [1002, 158] on span "Access to Information" at bounding box center [1001, 151] width 85 height 15
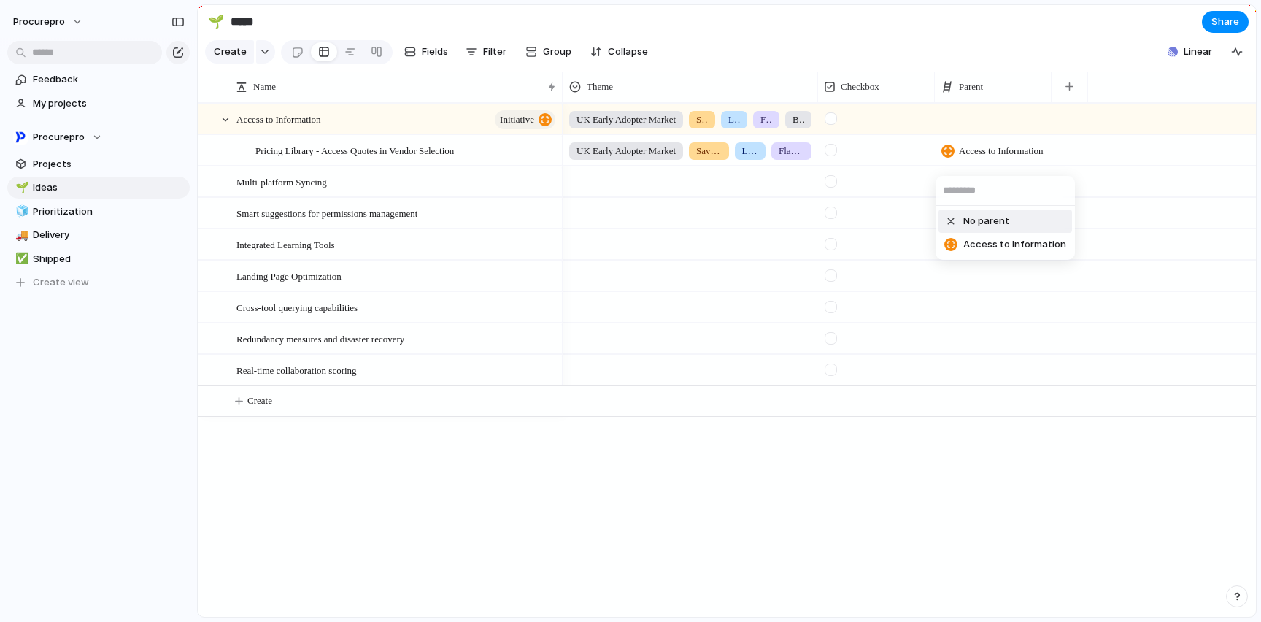
drag, startPoint x: 955, startPoint y: 223, endPoint x: 989, endPoint y: 179, distance: 55.2
click at [955, 223] on div at bounding box center [950, 221] width 13 height 13
click at [956, 94] on div "Parent" at bounding box center [992, 87] width 103 height 15
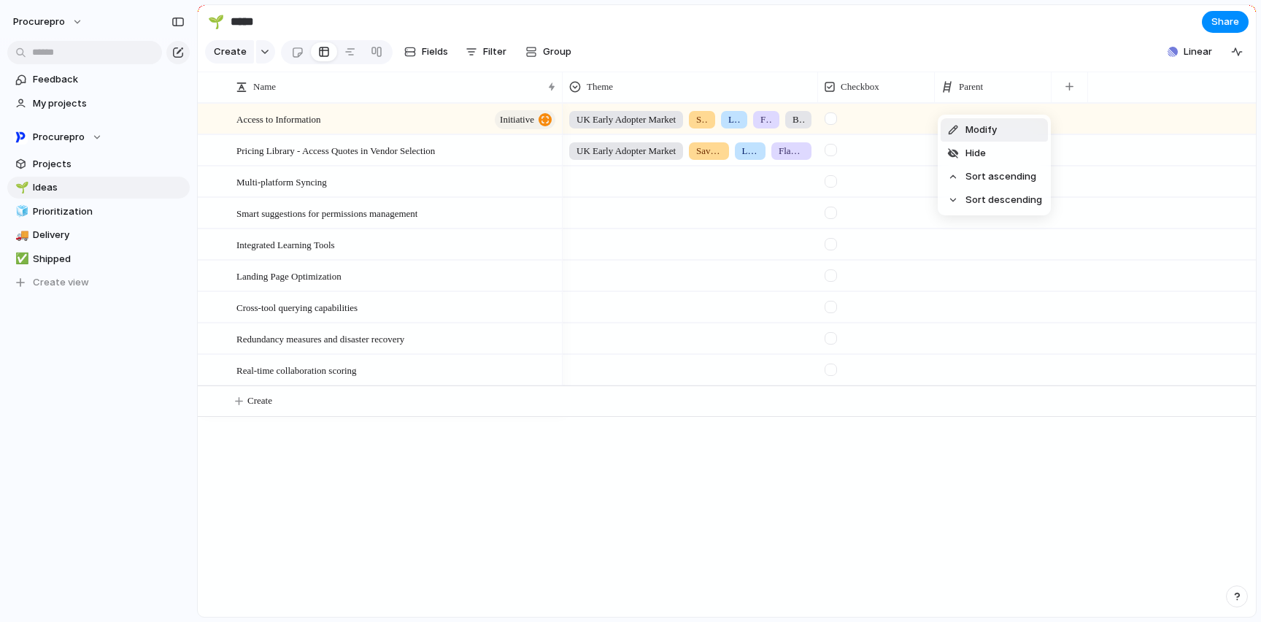
click at [975, 129] on span "Modify" at bounding box center [980, 130] width 31 height 15
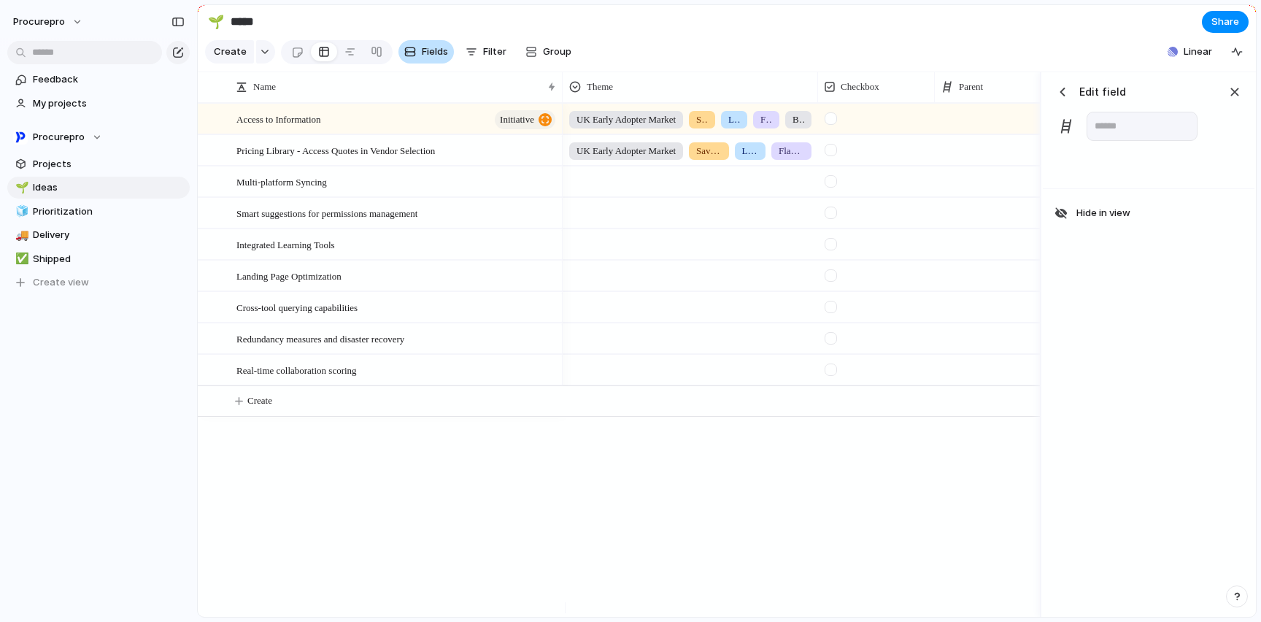
click at [437, 55] on span "Fields" at bounding box center [435, 52] width 26 height 15
click at [412, 58] on div "button" at bounding box center [410, 52] width 12 height 12
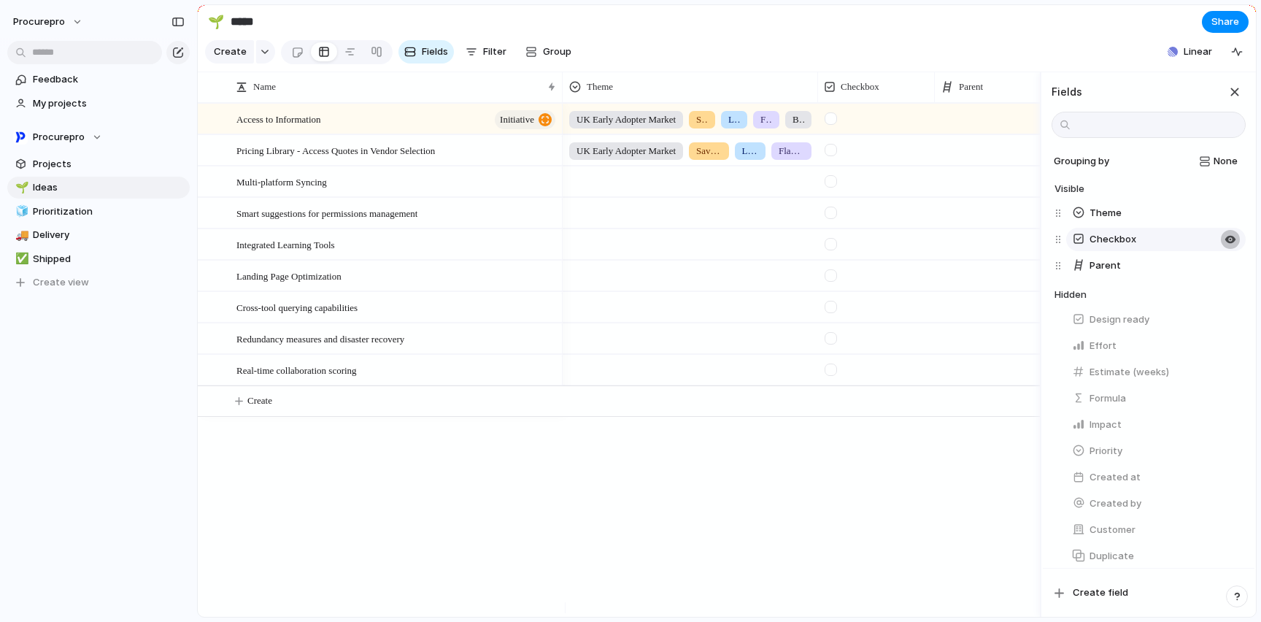
click at [1224, 245] on div "button" at bounding box center [1230, 239] width 12 height 12
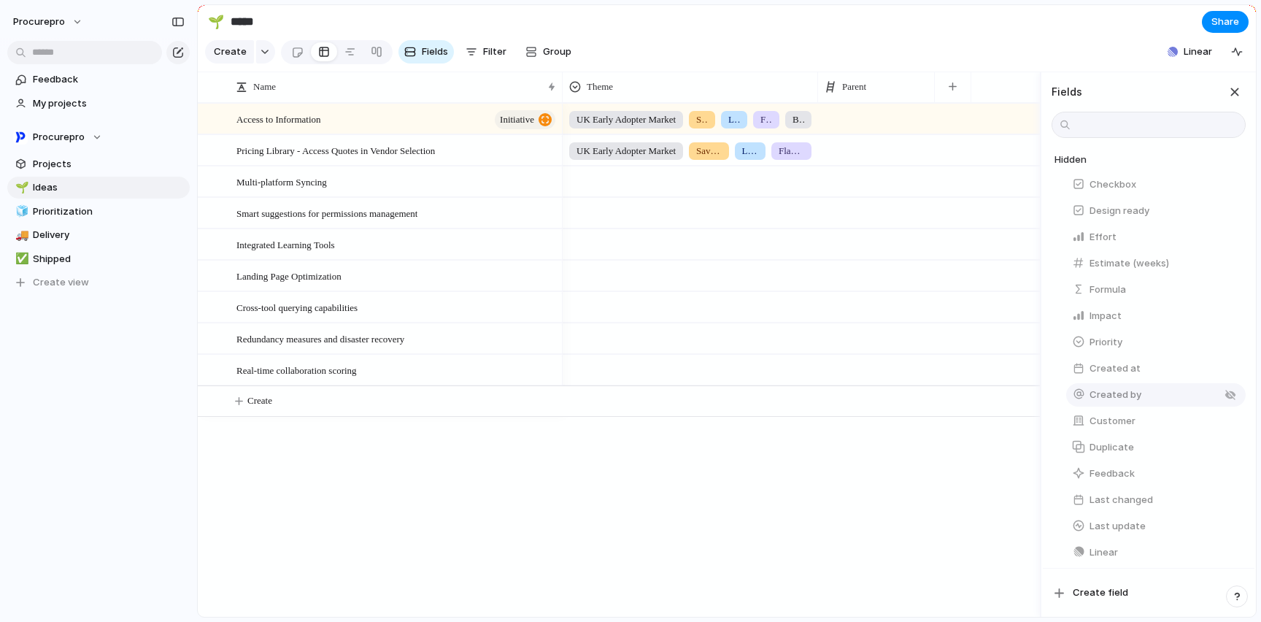
scroll to position [257, 0]
click at [1119, 491] on button "Status" at bounding box center [1155, 493] width 179 height 23
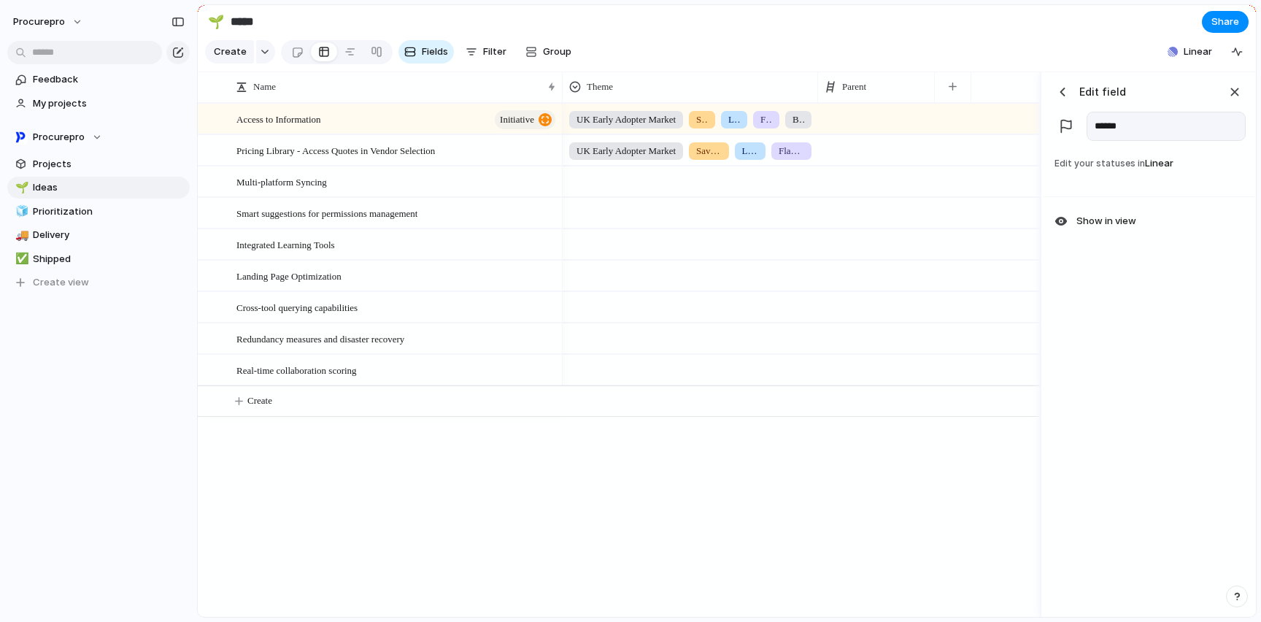
click at [986, 45] on section "Create Fields Filter Group Zoom Collapse Linear" at bounding box center [727, 54] width 1058 height 35
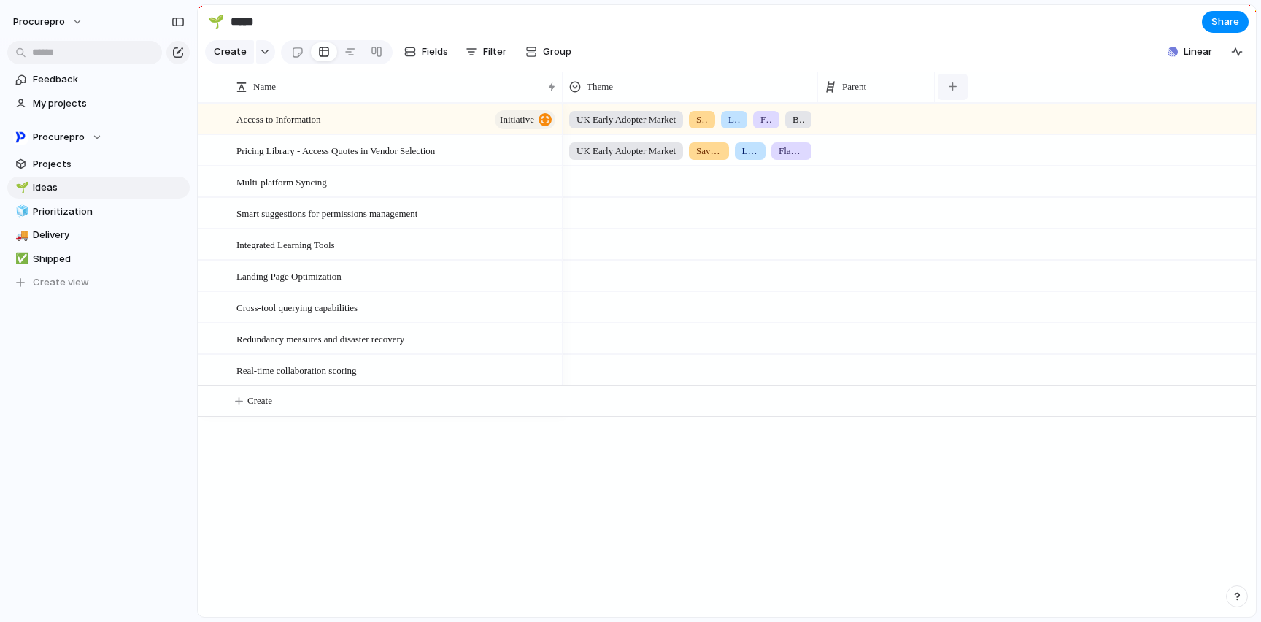
click at [959, 100] on button "button" at bounding box center [953, 87] width 30 height 26
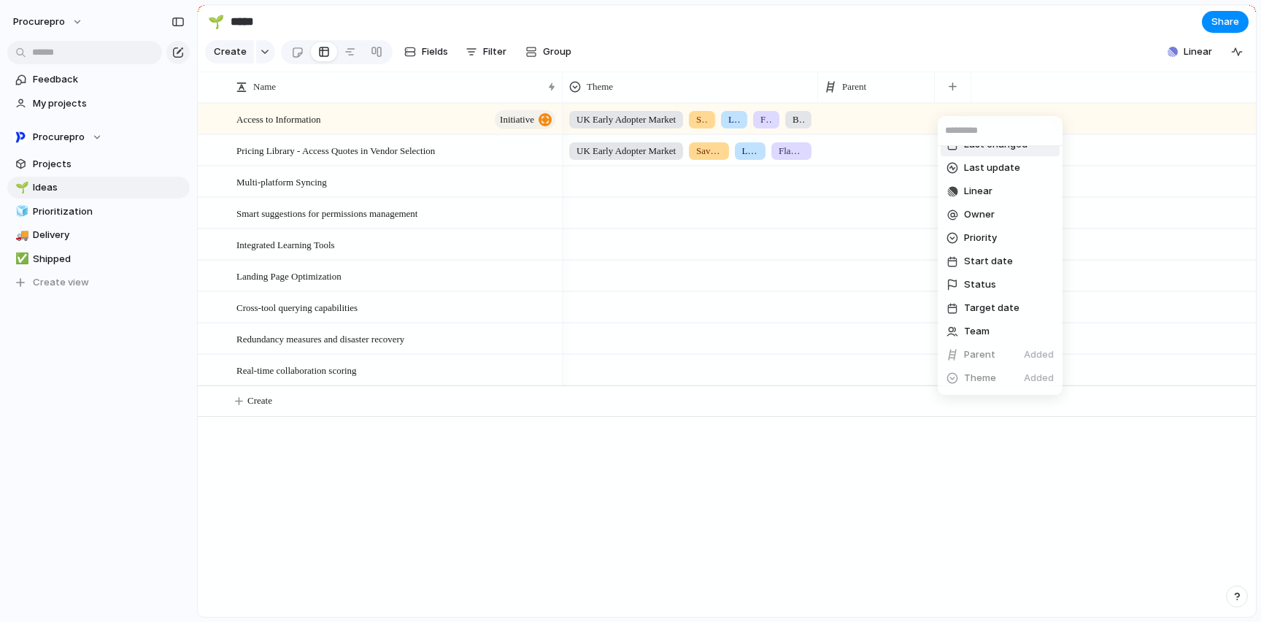
scroll to position [287, 0]
click at [972, 273] on span "Status" at bounding box center [980, 271] width 32 height 15
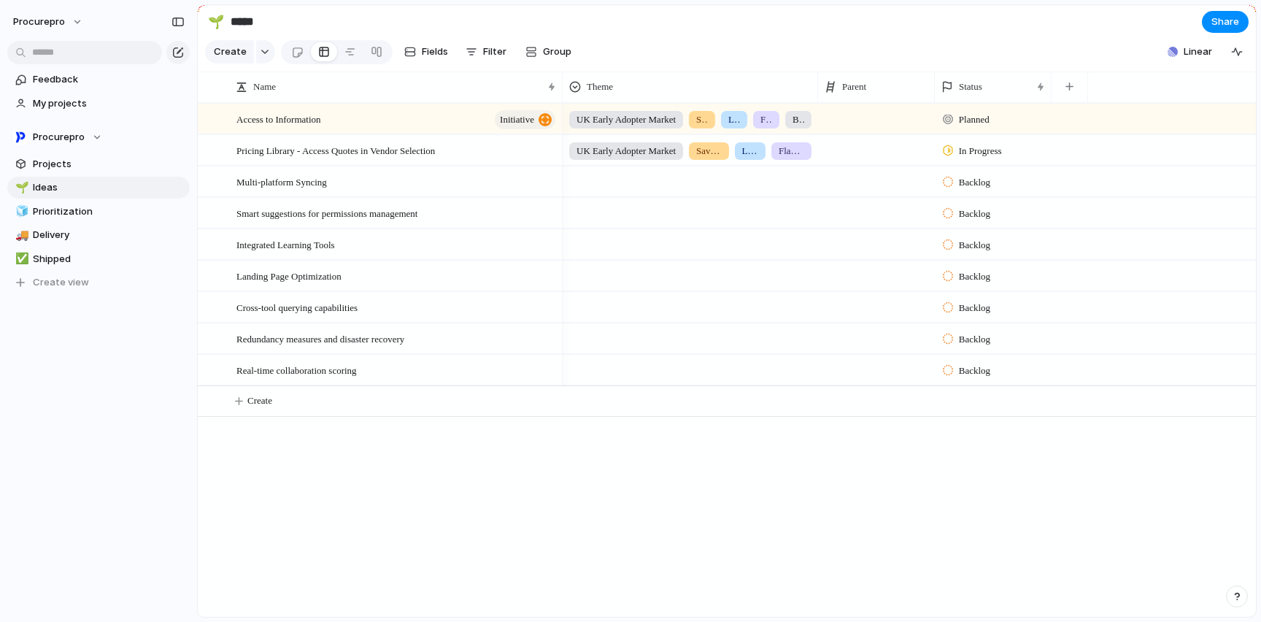
click at [949, 35] on section "🌱 ***** Share" at bounding box center [727, 21] width 1058 height 33
click at [372, 58] on div at bounding box center [377, 51] width 12 height 23
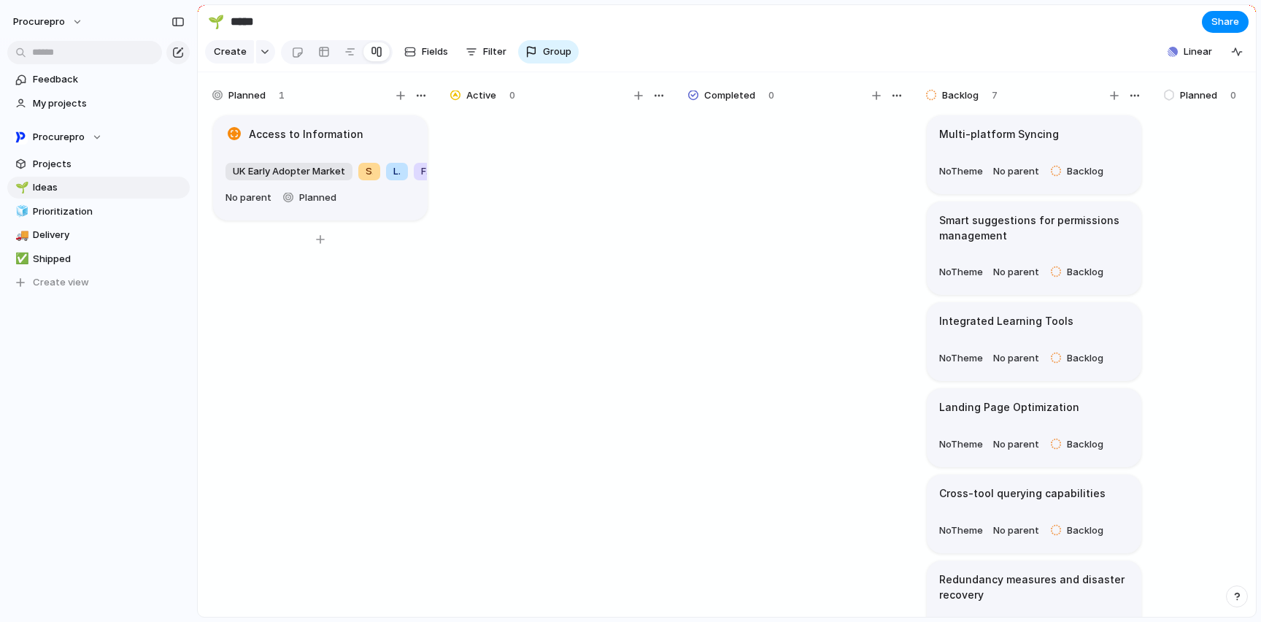
click at [355, 209] on div "UK Early Adopter Market Save 1 Billion Hours Leverage A.I. Flagship Experiences…" at bounding box center [320, 185] width 190 height 50
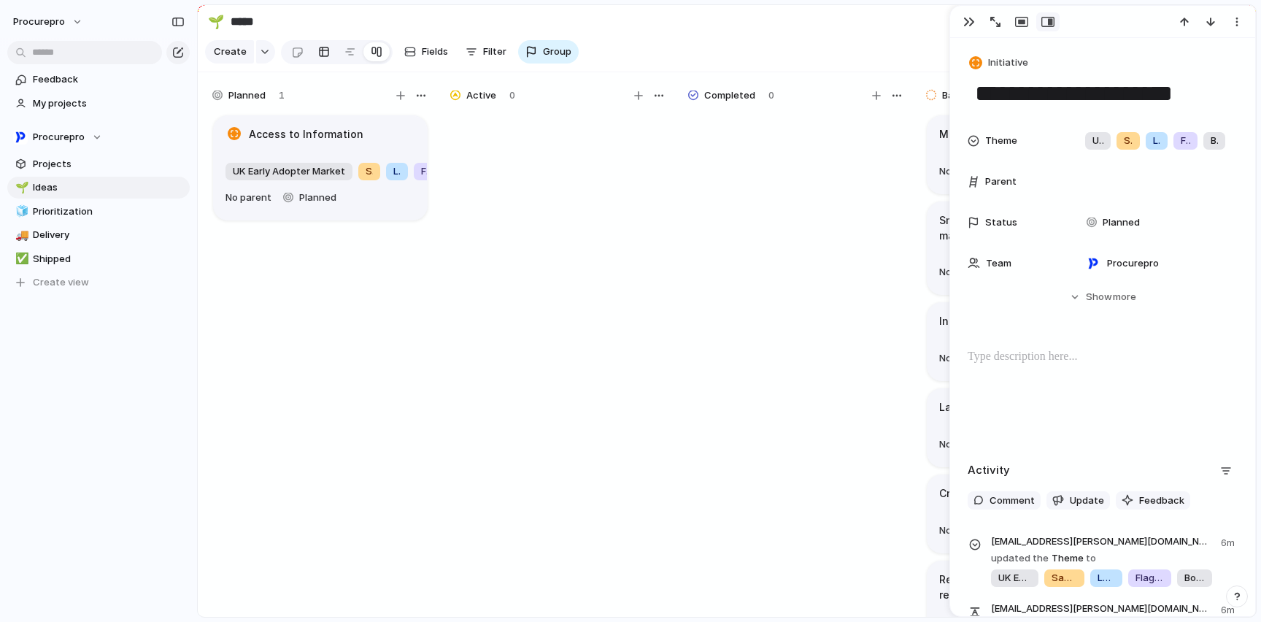
click at [321, 57] on div at bounding box center [324, 51] width 12 height 23
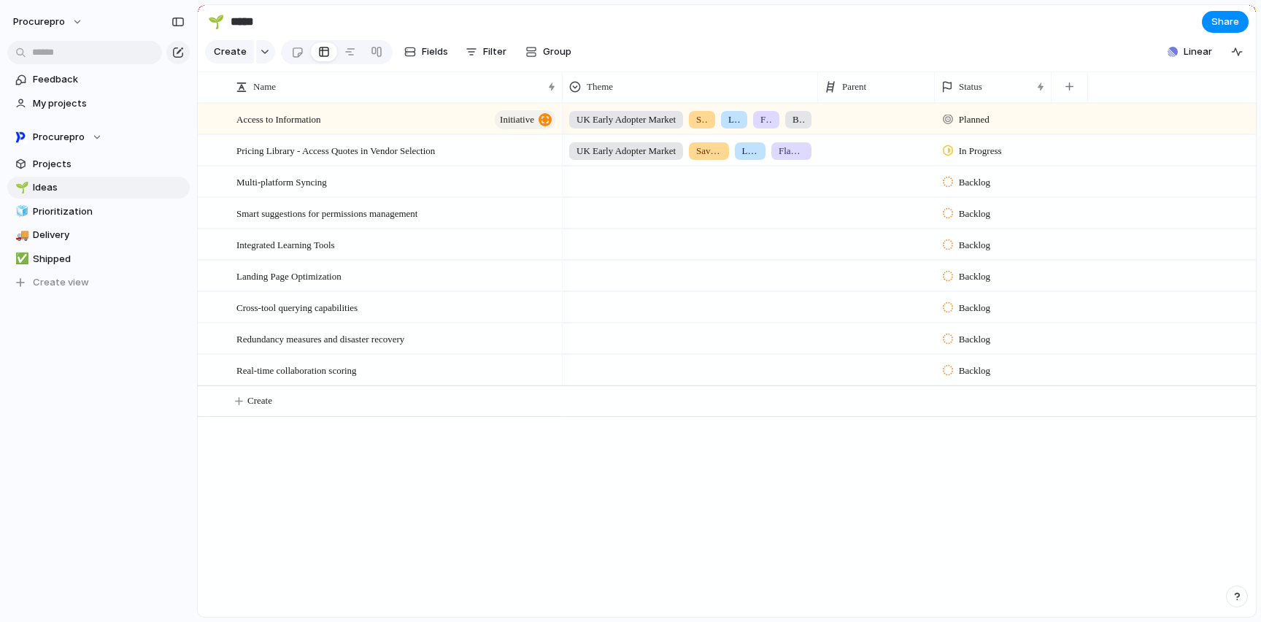
click at [854, 163] on div at bounding box center [876, 150] width 117 height 30
click at [865, 161] on div "Access to Information" at bounding box center [630, 311] width 1261 height 622
click at [862, 162] on div at bounding box center [876, 150] width 117 height 30
click at [868, 217] on span "Access to Information" at bounding box center [897, 221] width 103 height 15
click at [385, 61] on link at bounding box center [376, 51] width 26 height 23
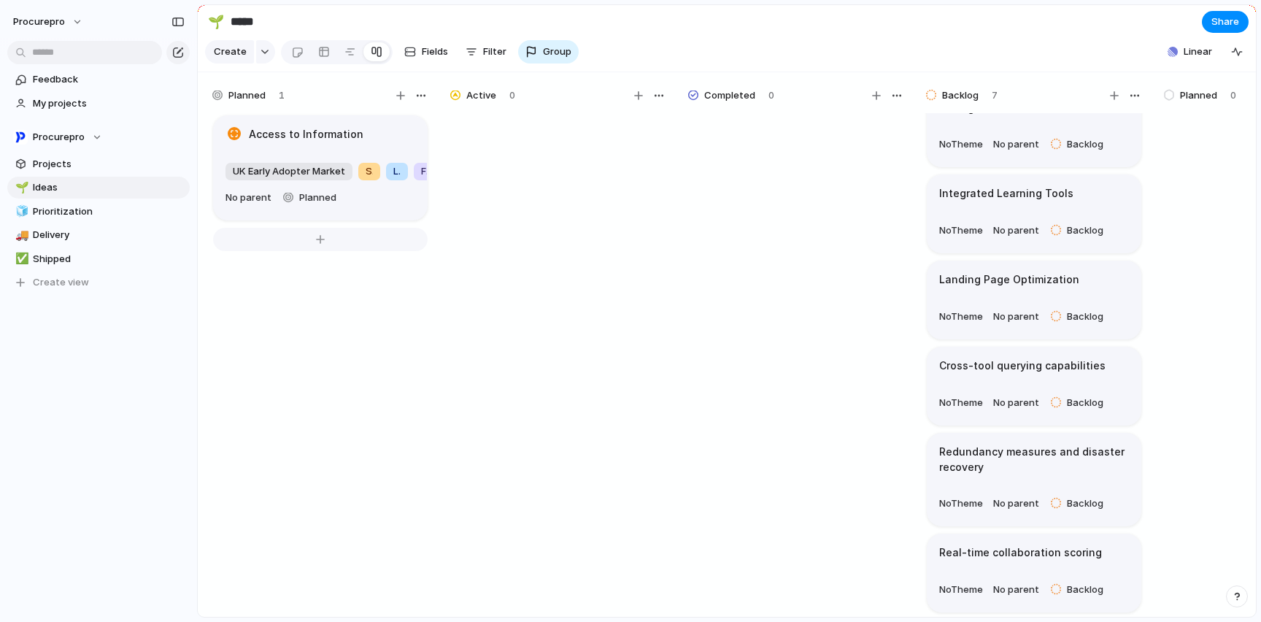
click at [317, 250] on div at bounding box center [320, 239] width 215 height 23
click at [769, 18] on section "🌱 ***** Share" at bounding box center [727, 21] width 1058 height 33
drag, startPoint x: 1054, startPoint y: 106, endPoint x: 992, endPoint y: 99, distance: 61.6
click at [992, 99] on div "Backlog 7" at bounding box center [1033, 95] width 219 height 20
click at [1135, 101] on div "button" at bounding box center [1135, 96] width 12 height 12
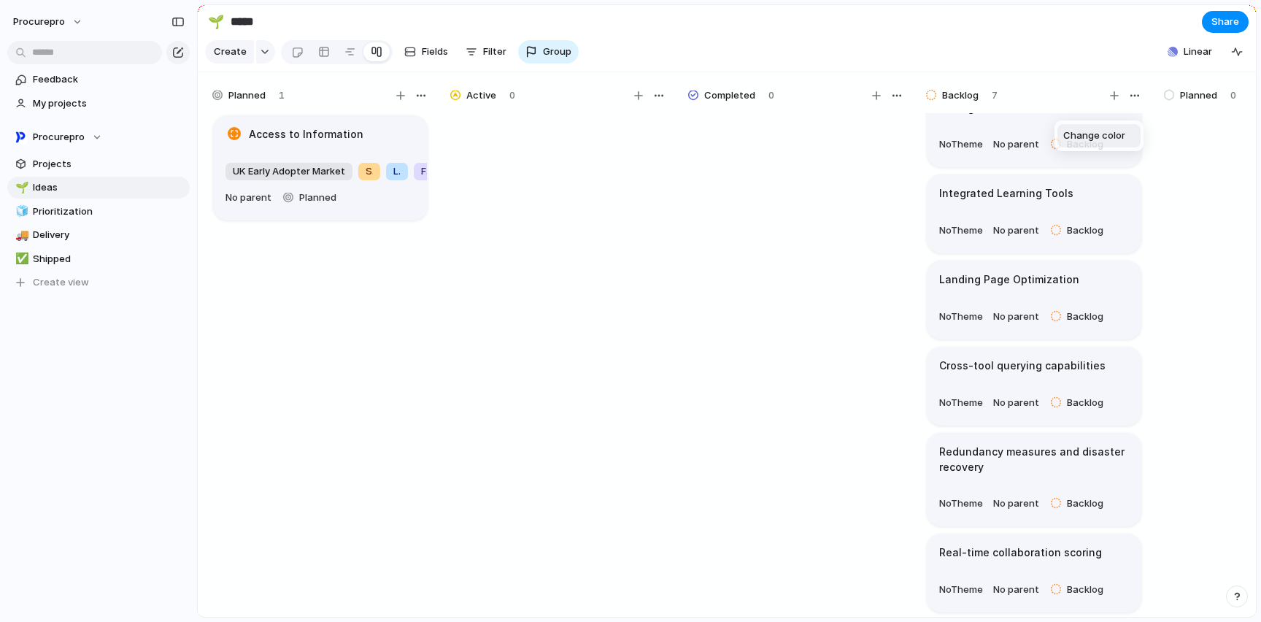
click at [975, 100] on div "Change color" at bounding box center [630, 311] width 1261 height 622
click at [495, 104] on div "Active" at bounding box center [475, 96] width 50 height 18
click at [432, 58] on span "Fields" at bounding box center [435, 52] width 26 height 15
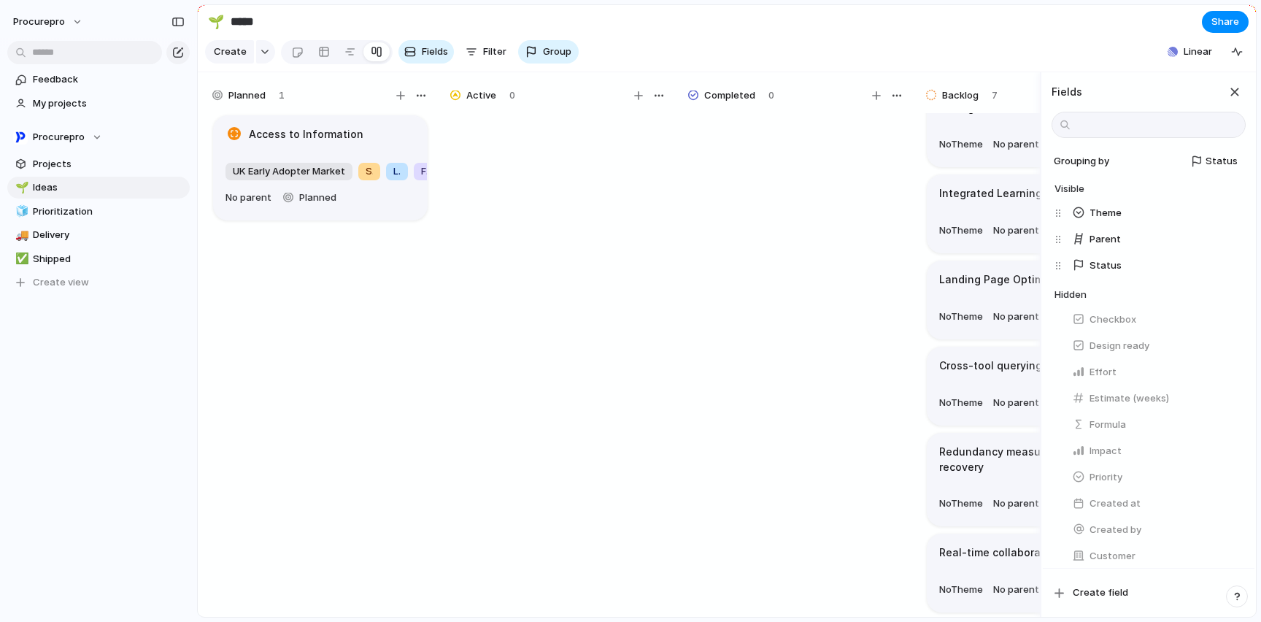
click at [903, 36] on section "🌱 ***** Share" at bounding box center [727, 21] width 1058 height 33
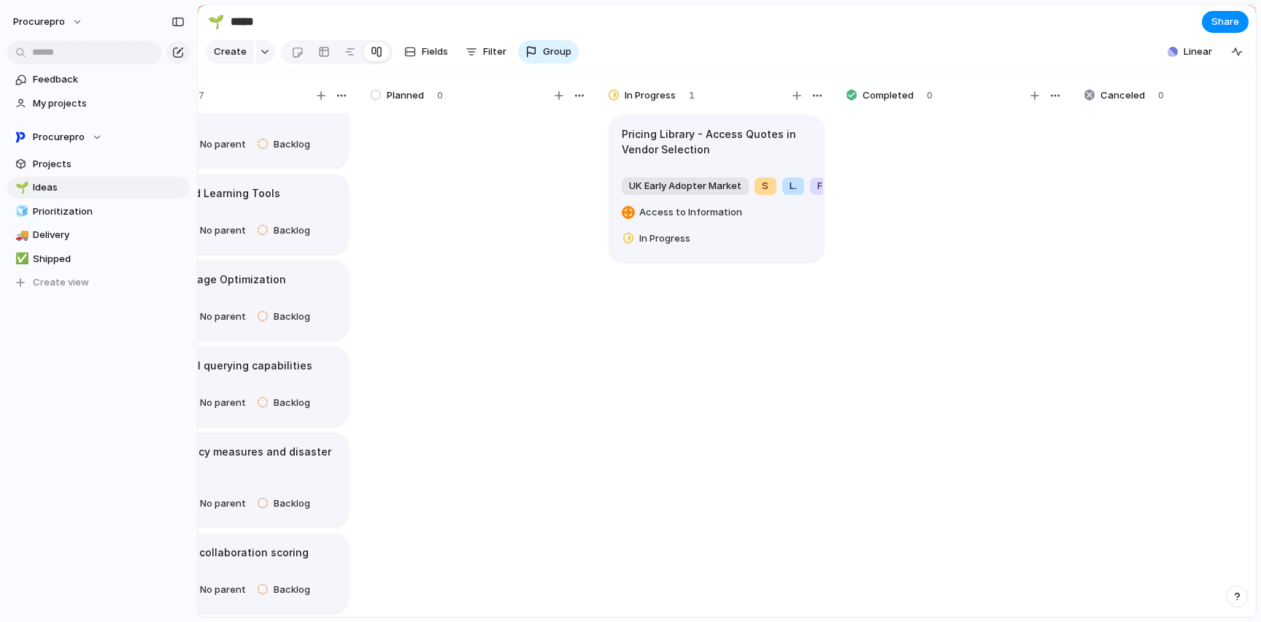
scroll to position [0, 852]
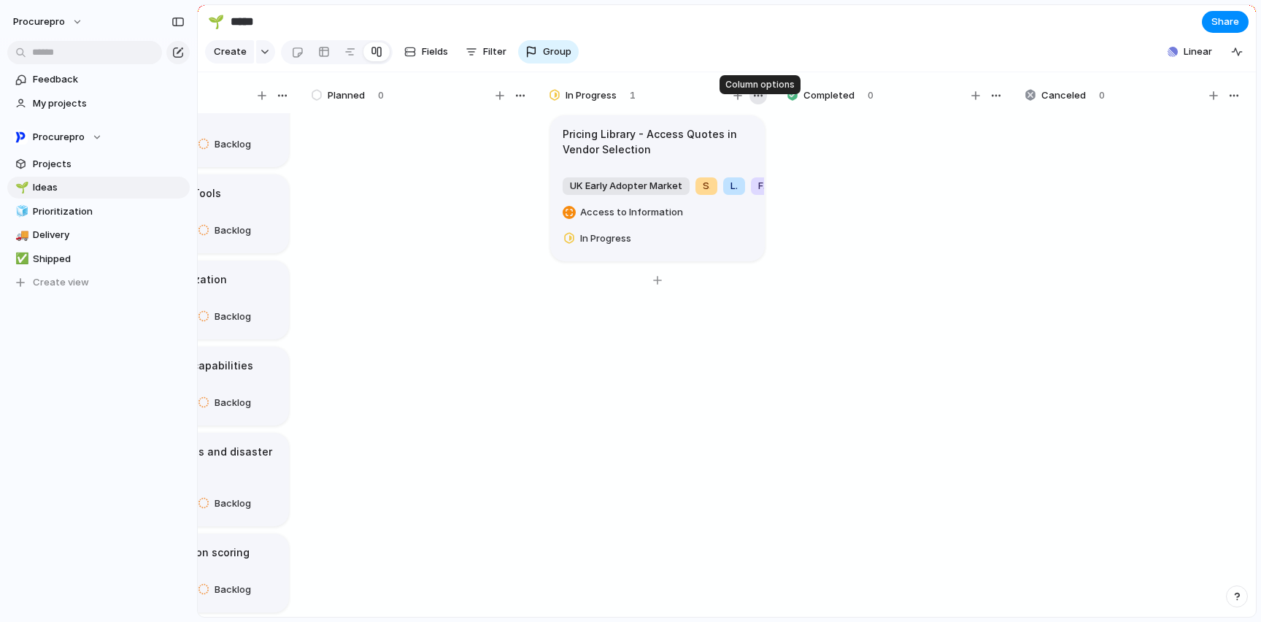
click at [757, 101] on div "button" at bounding box center [758, 96] width 12 height 12
click at [1226, 107] on div "Change color" at bounding box center [630, 311] width 1261 height 622
click at [1226, 101] on div "button" at bounding box center [1234, 96] width 12 height 12
click at [1226, 109] on div "Change color" at bounding box center [630, 311] width 1261 height 622
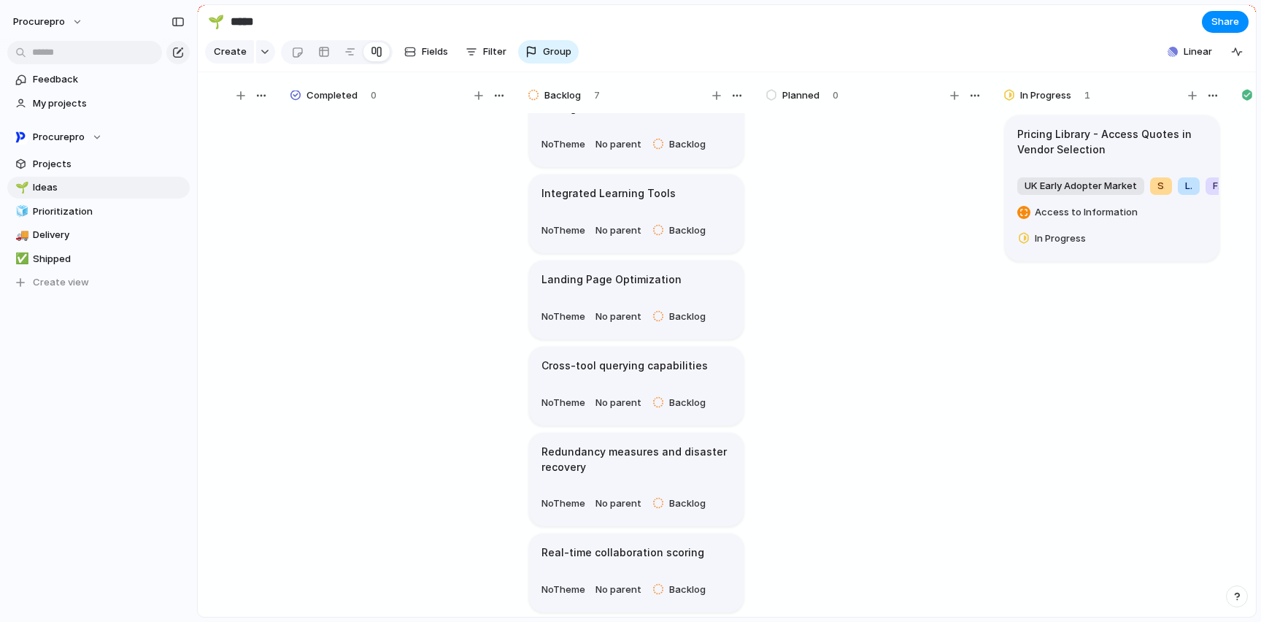
scroll to position [0, 437]
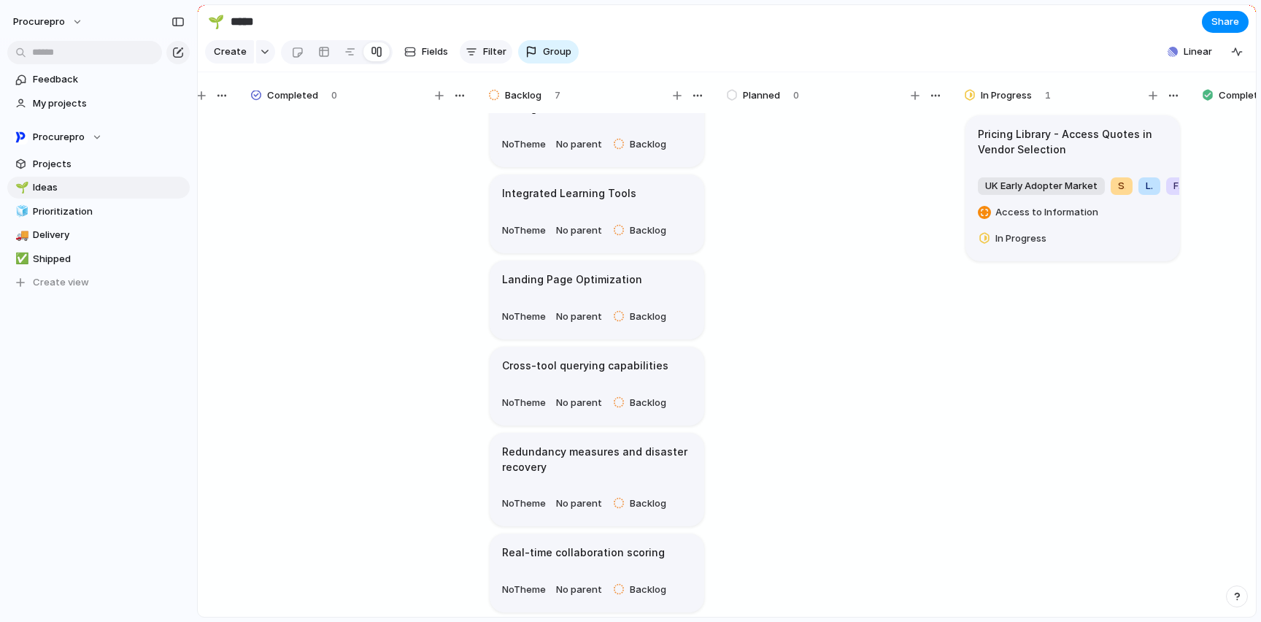
click at [497, 56] on span "Filter" at bounding box center [494, 52] width 23 height 15
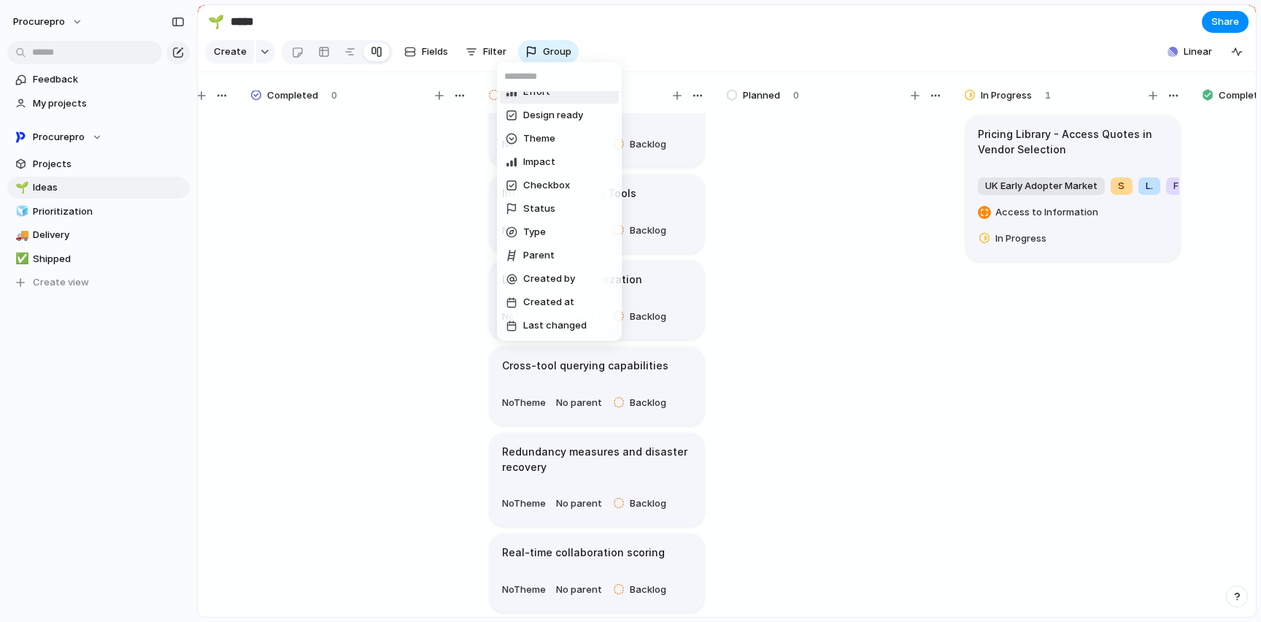
scroll to position [0, 0]
click at [429, 56] on div "Description Start date Target date Owner Team Customer Priority Effort Design r…" at bounding box center [630, 311] width 1261 height 622
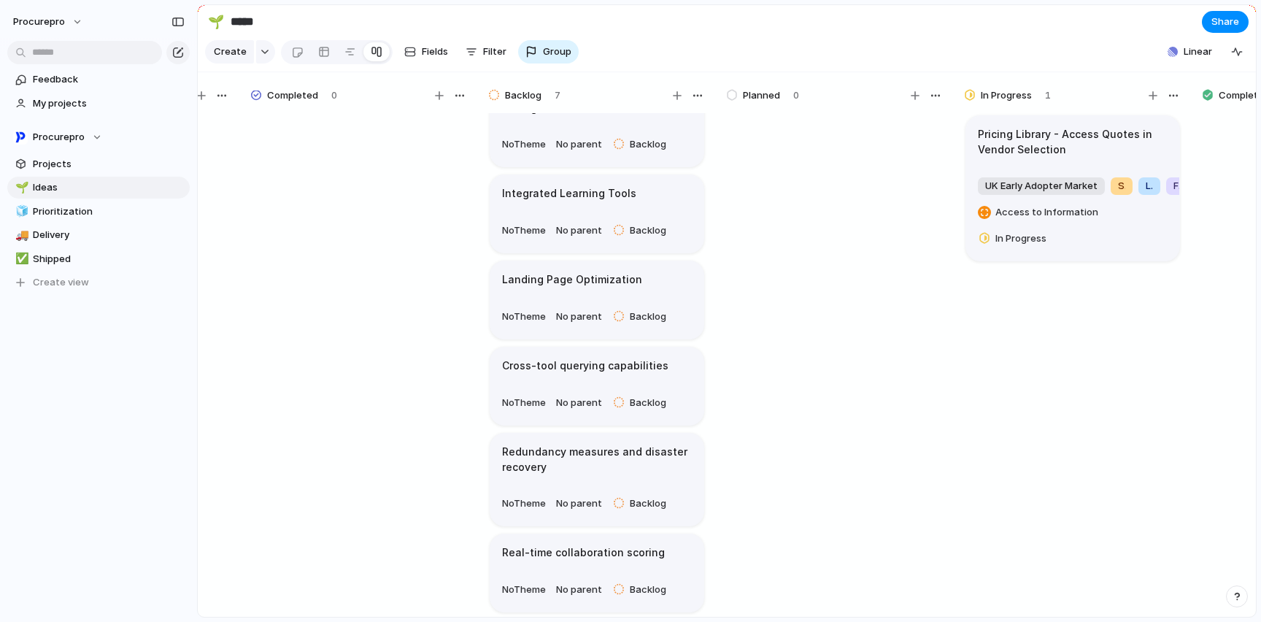
click at [429, 56] on span "Fields" at bounding box center [435, 52] width 26 height 15
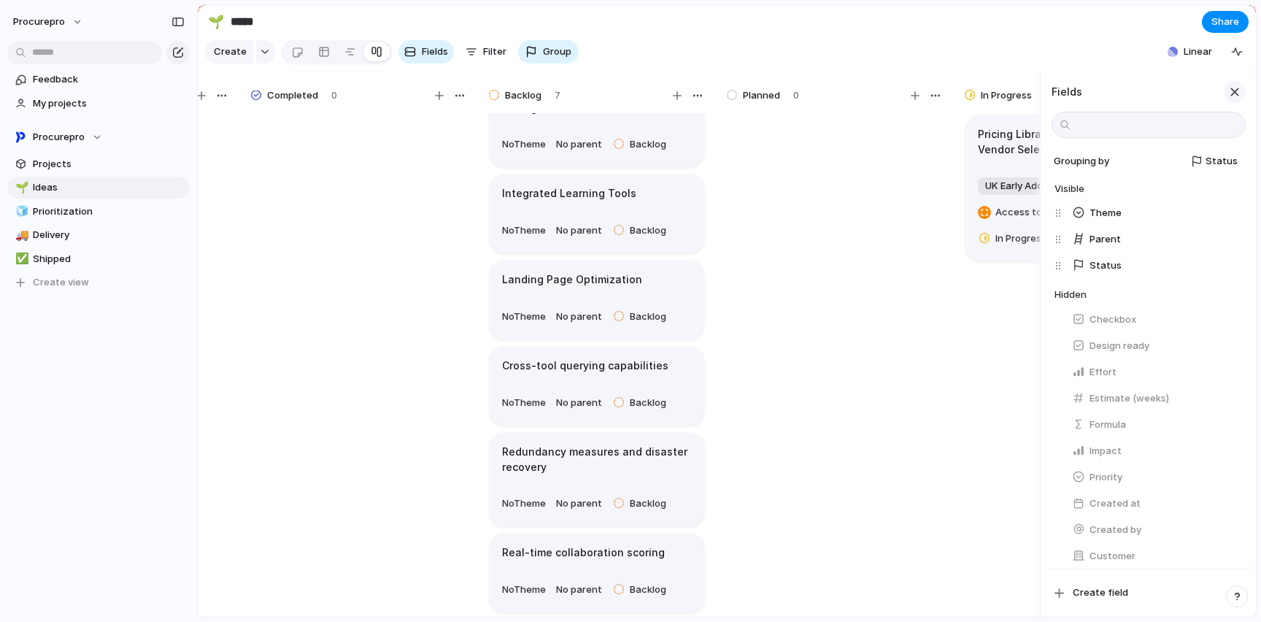
click at [1226, 100] on div "button" at bounding box center [1235, 92] width 16 height 16
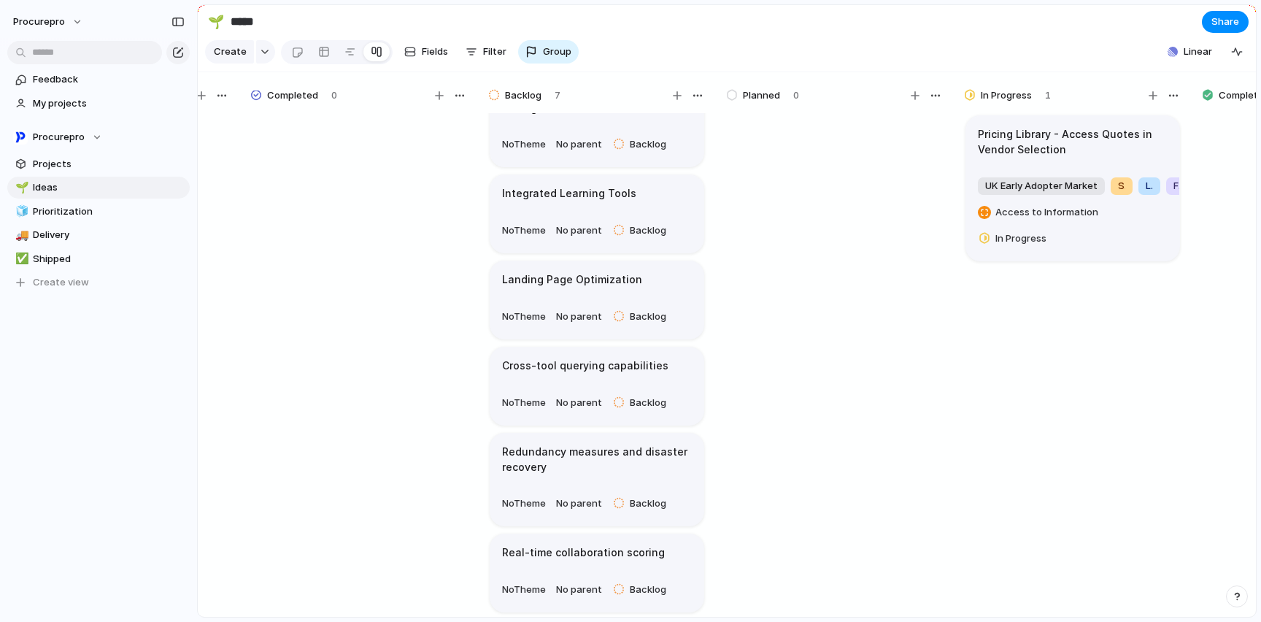
click at [828, 38] on section "🌱 ***** Share" at bounding box center [727, 21] width 1058 height 33
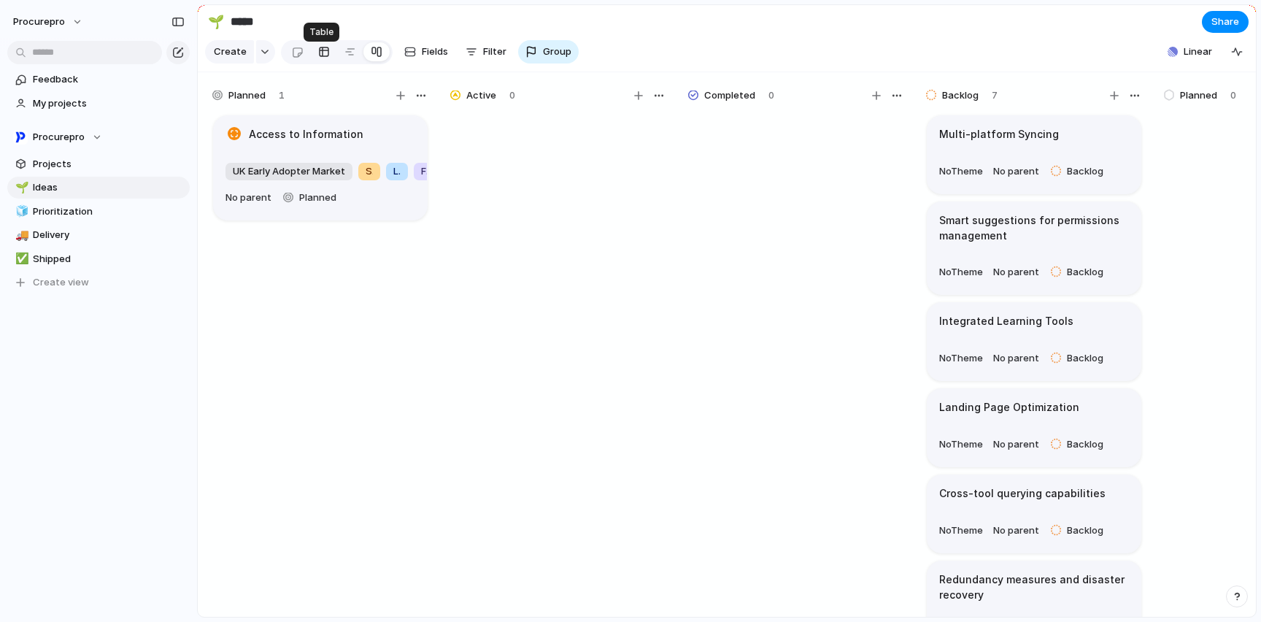
click at [318, 58] on div at bounding box center [324, 51] width 12 height 23
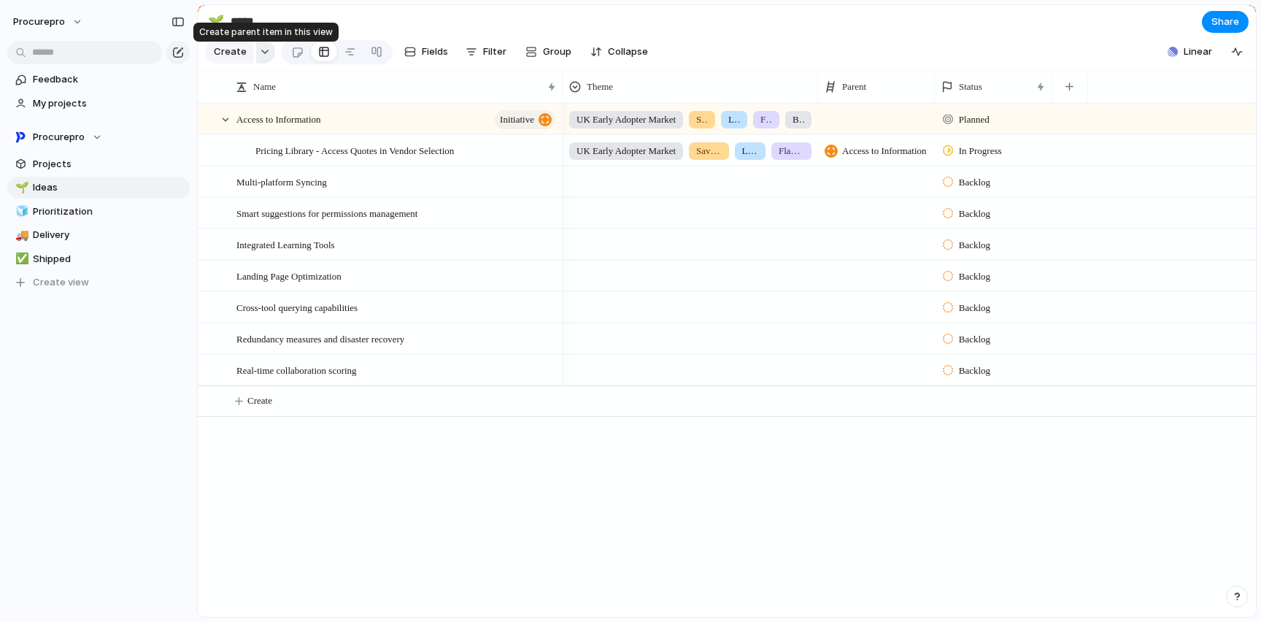
click at [260, 55] on div "button" at bounding box center [265, 52] width 10 height 6
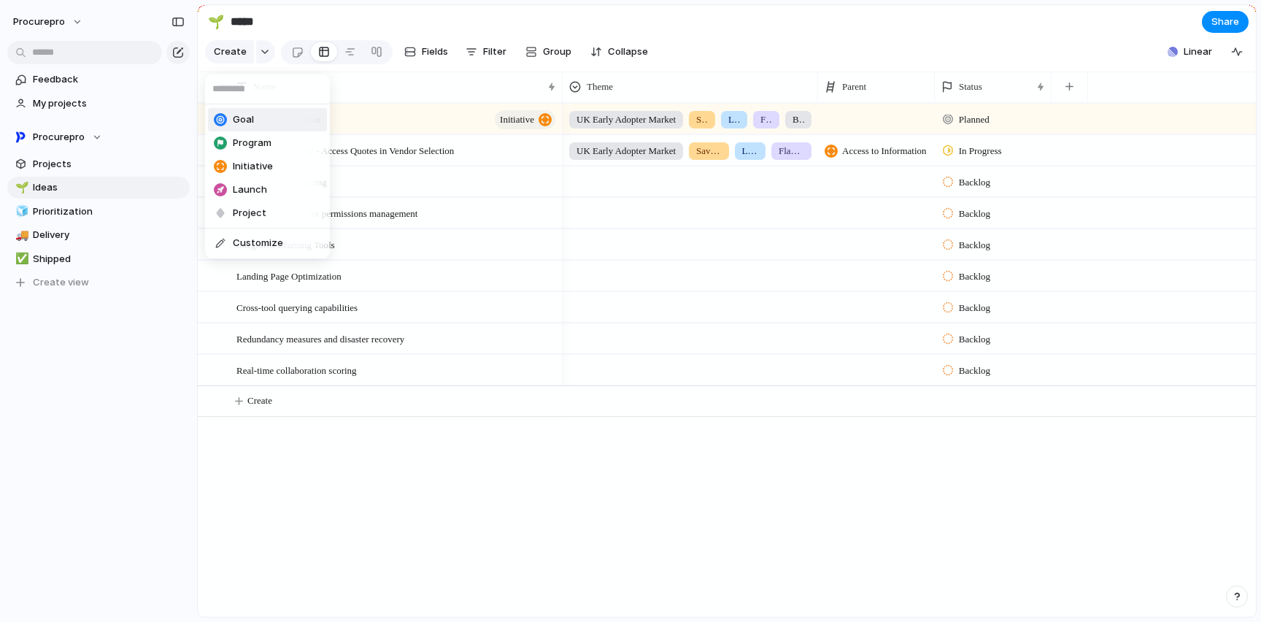
click at [239, 120] on span "Goal" at bounding box center [243, 119] width 21 height 15
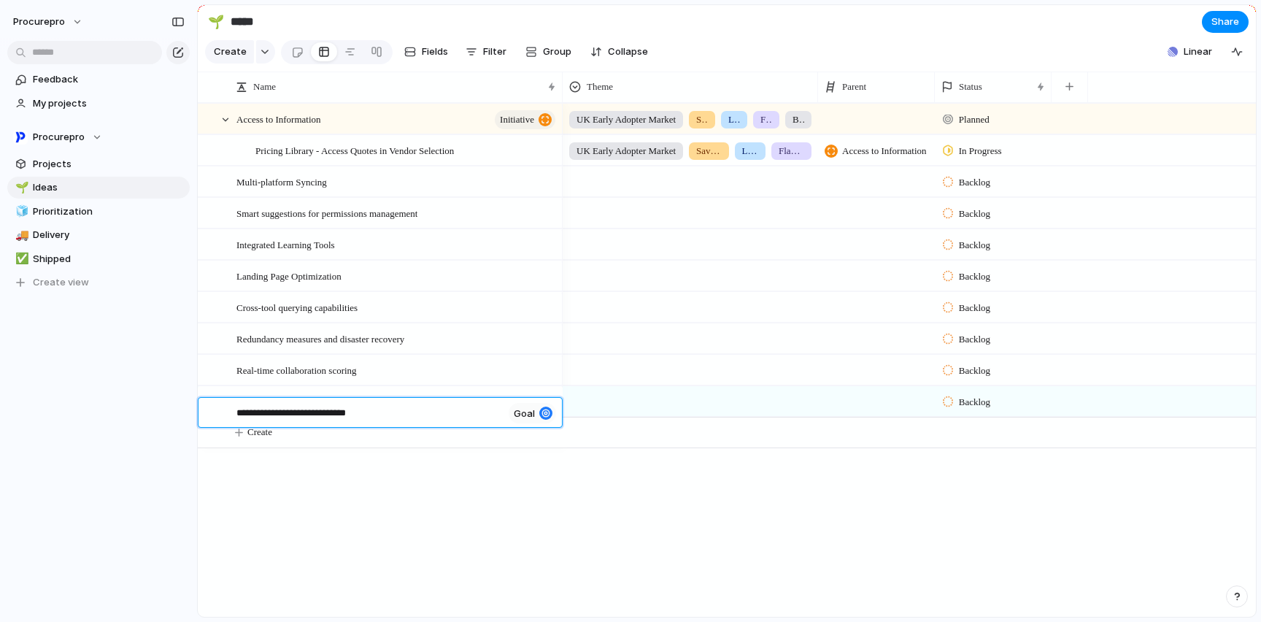
type textarea "**********"
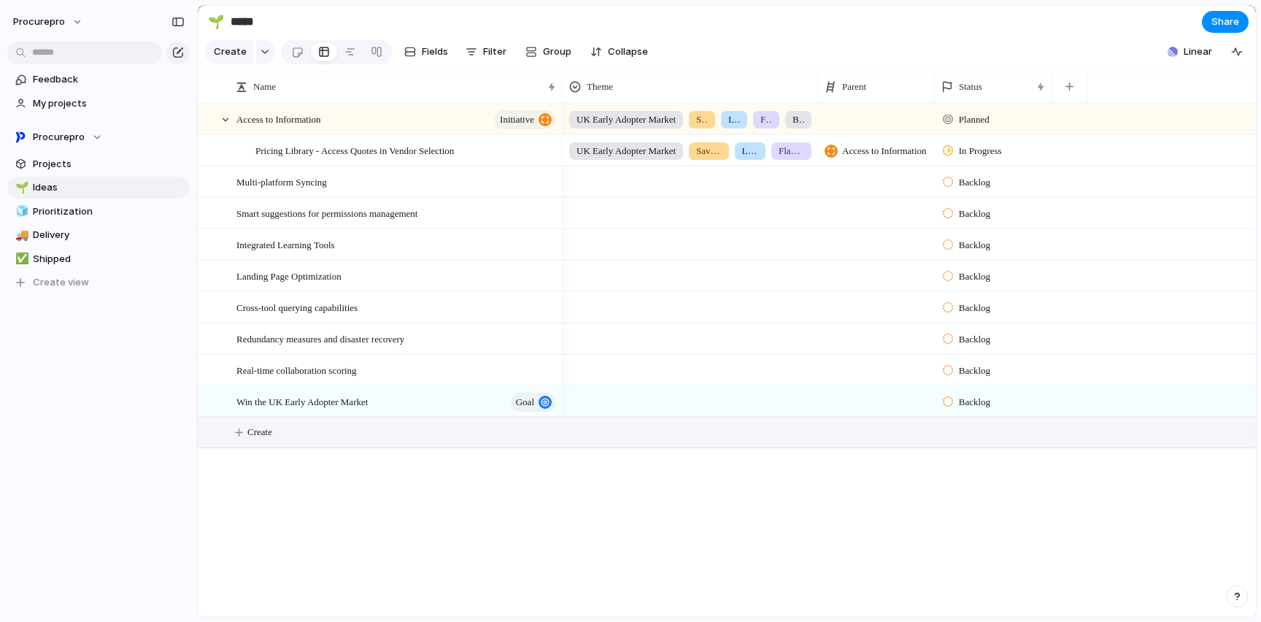
click at [876, 158] on span "Access to Information" at bounding box center [884, 151] width 85 height 15
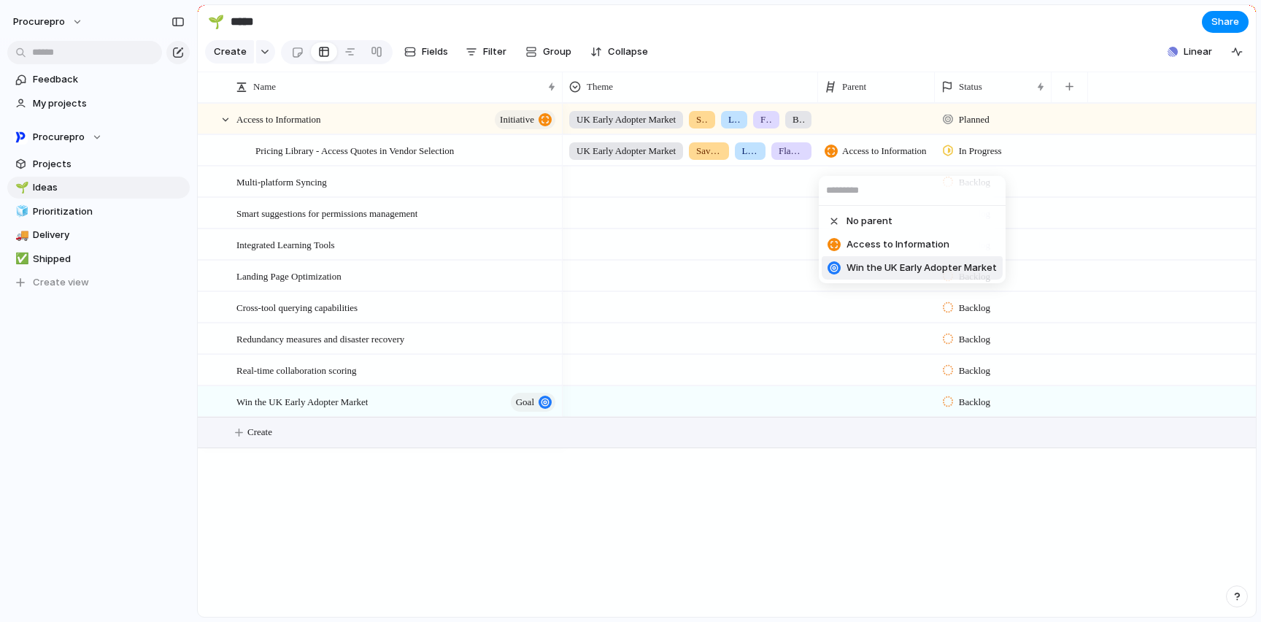
click at [877, 268] on span "Win the UK Early Adopter Market" at bounding box center [921, 267] width 150 height 15
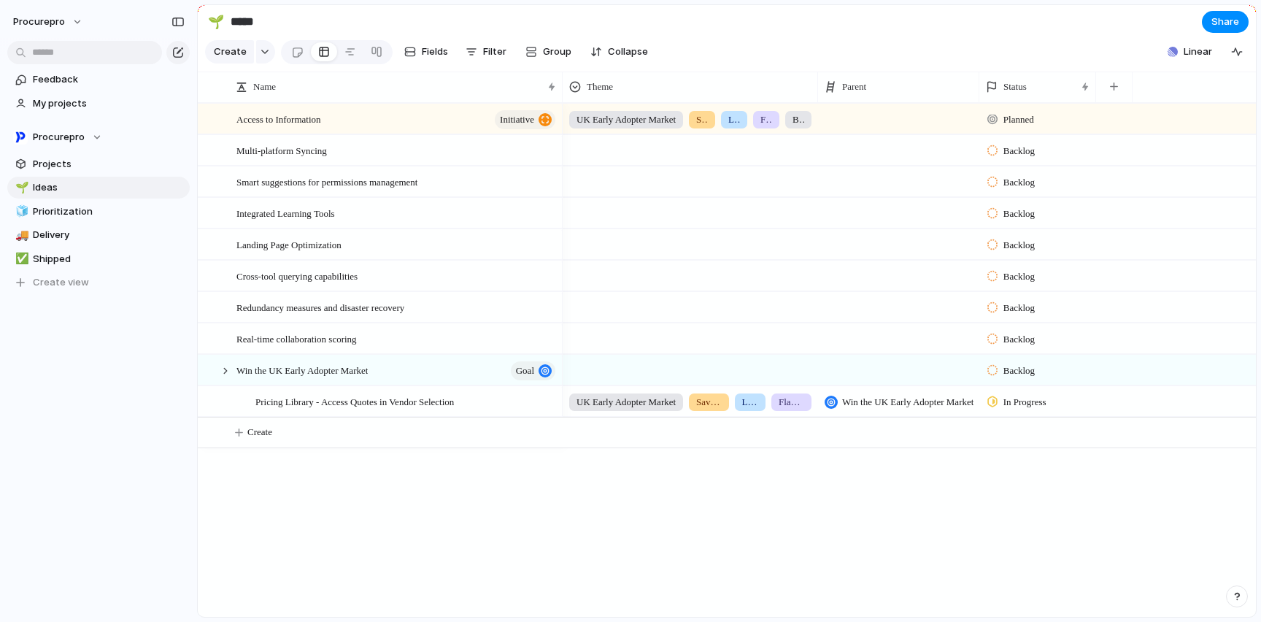
drag, startPoint x: 933, startPoint y: 97, endPoint x: 980, endPoint y: 94, distance: 46.8
click at [980, 94] on div at bounding box center [978, 87] width 7 height 31
click at [224, 377] on div at bounding box center [225, 370] width 13 height 13
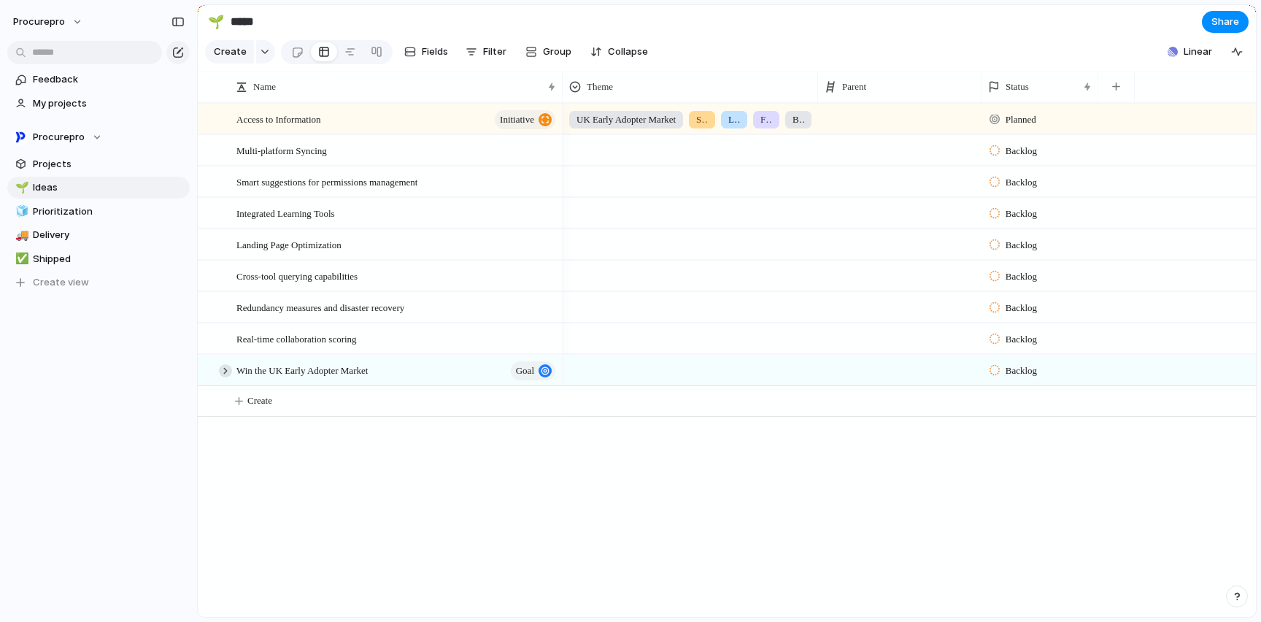
click at [225, 377] on div at bounding box center [225, 370] width 13 height 13
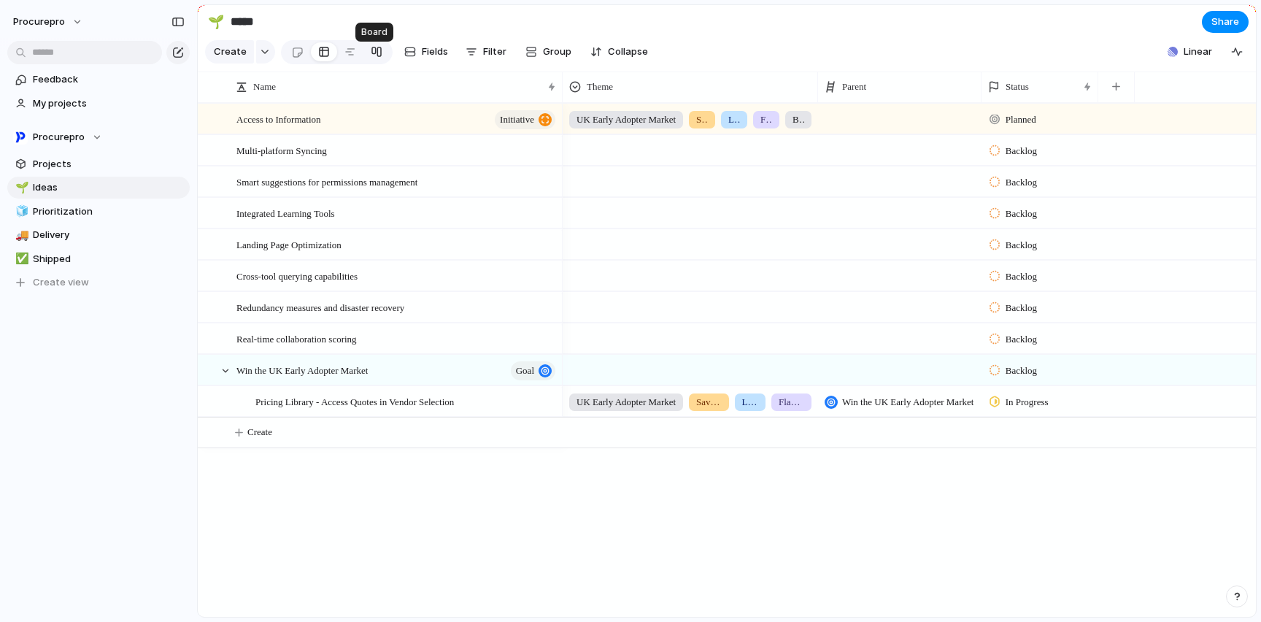
click at [374, 58] on div at bounding box center [377, 51] width 12 height 23
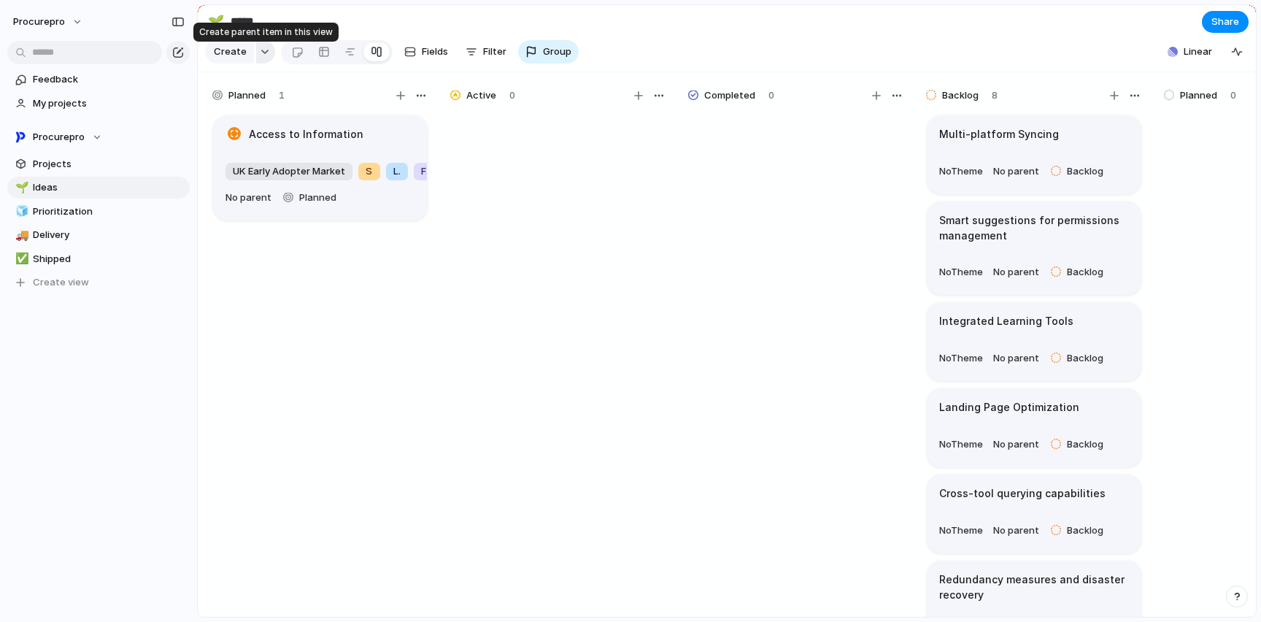
click at [260, 55] on div "button" at bounding box center [265, 52] width 10 height 6
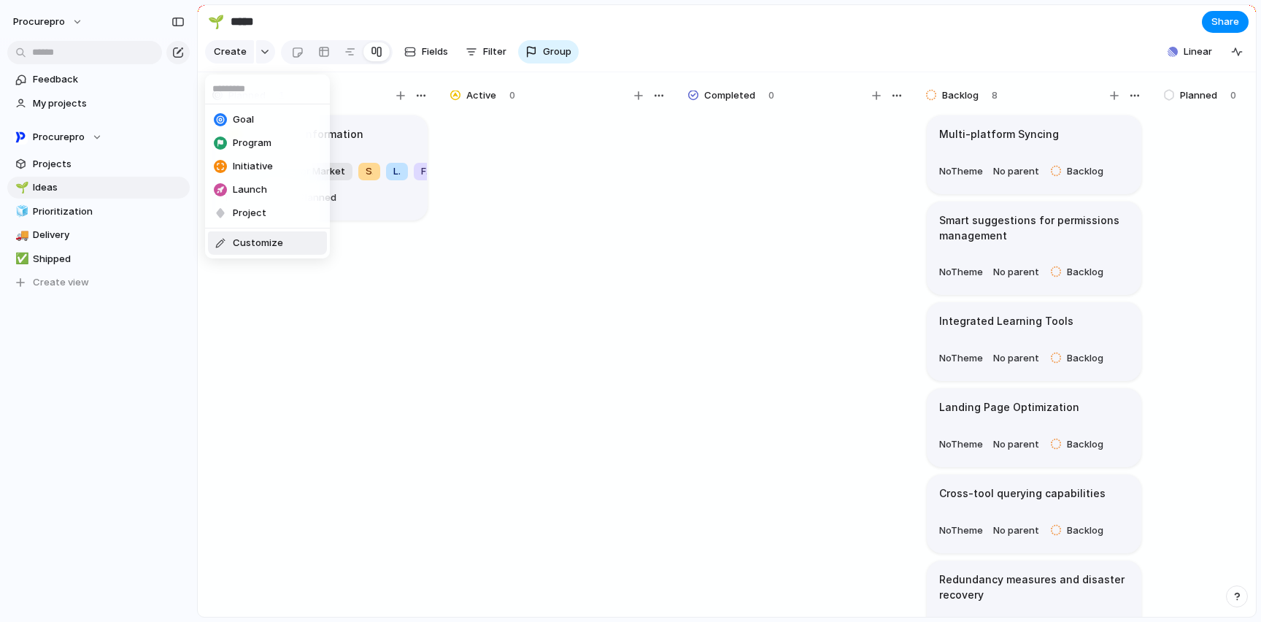
click at [243, 242] on span "Customize" at bounding box center [258, 243] width 50 height 15
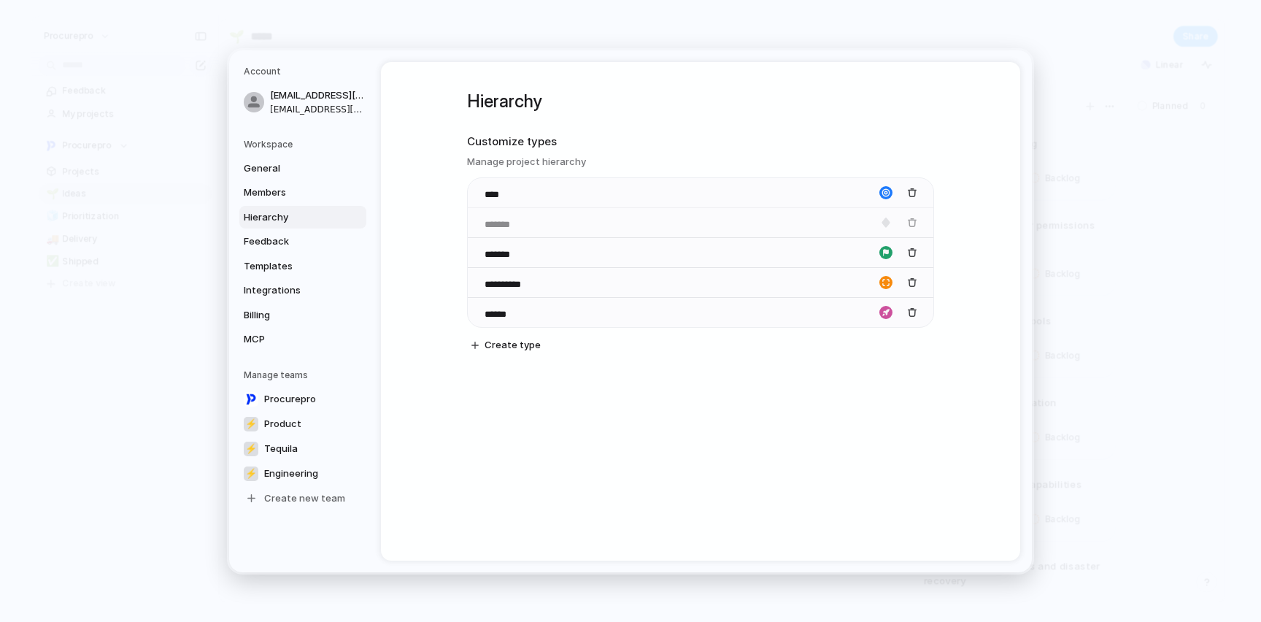
drag, startPoint x: 473, startPoint y: 315, endPoint x: 472, endPoint y: 216, distance: 99.2
click at [472, 216] on body "procurepro Feedback My projects Procurepro Projects 🌱 Ideas 🧊 Prioritization 🚚 …" at bounding box center [630, 311] width 1261 height 622
click at [263, 273] on link "Templates" at bounding box center [302, 265] width 127 height 23
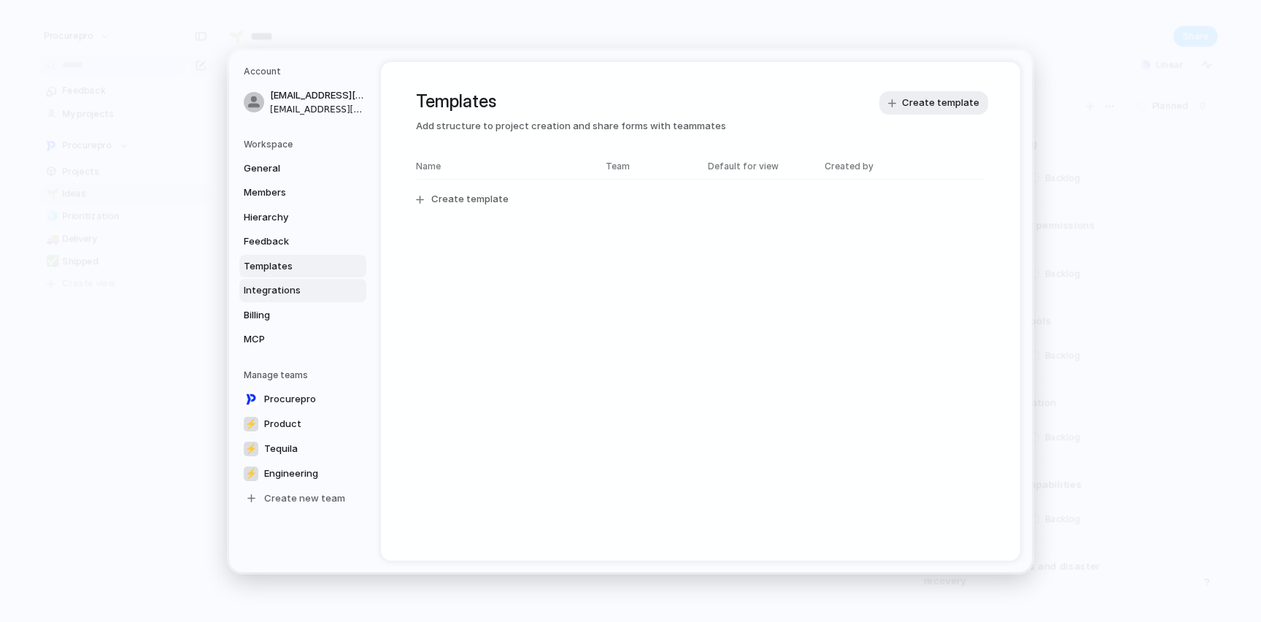
click at [260, 296] on span "Integrations" at bounding box center [290, 290] width 93 height 15
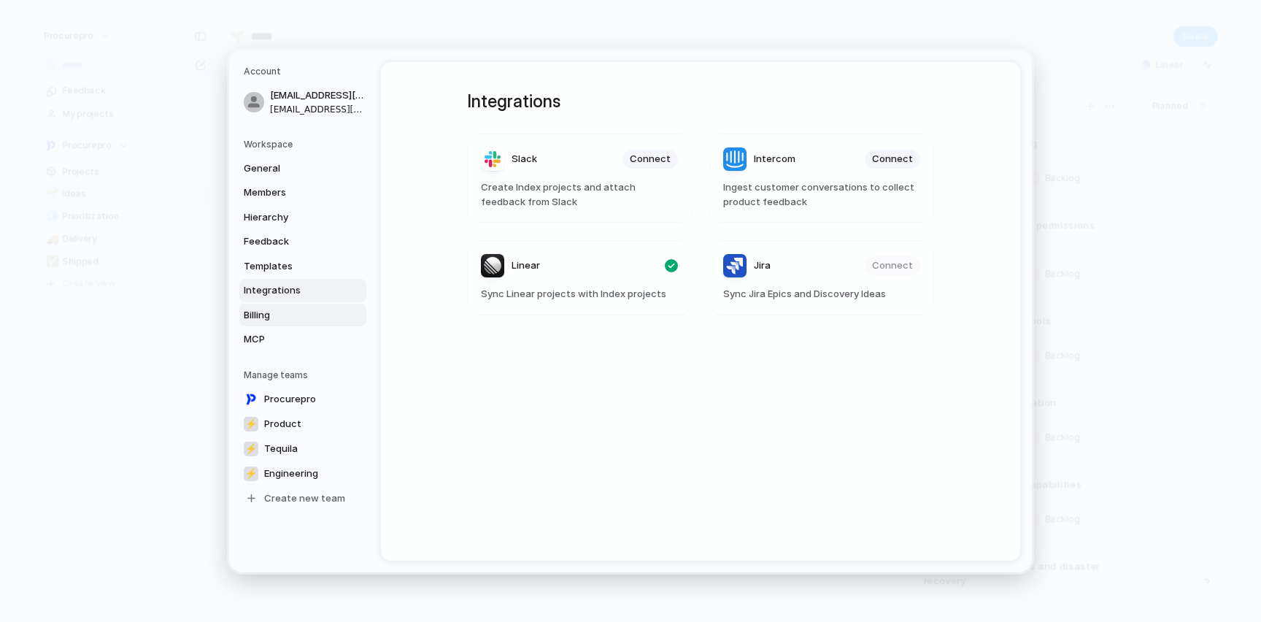
click at [282, 312] on span "Billing" at bounding box center [290, 314] width 93 height 15
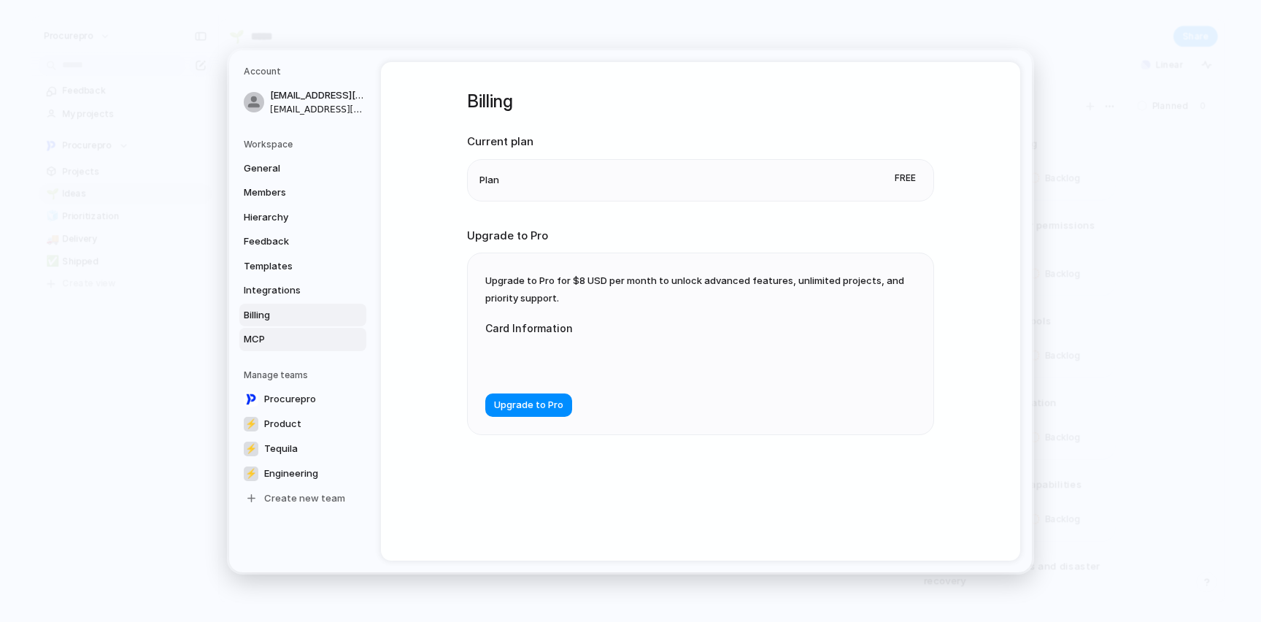
click at [255, 338] on span "MCP" at bounding box center [290, 339] width 93 height 15
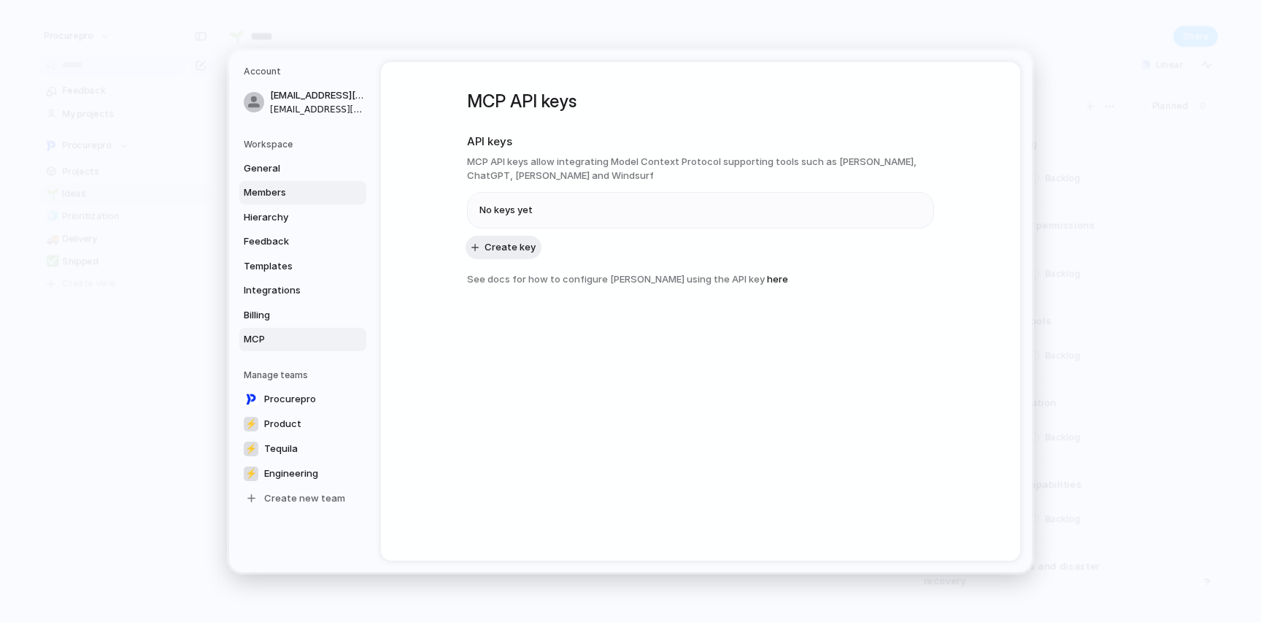
click at [266, 195] on span "Members" at bounding box center [290, 192] width 93 height 15
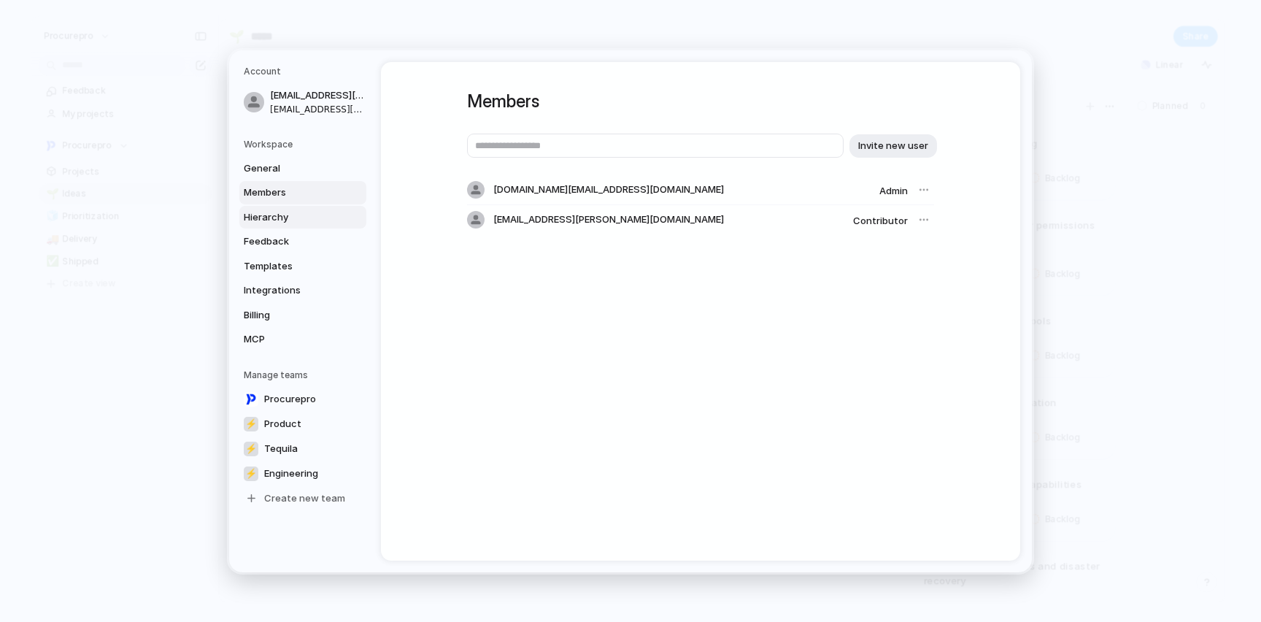
click at [270, 219] on span "Hierarchy" at bounding box center [290, 216] width 93 height 15
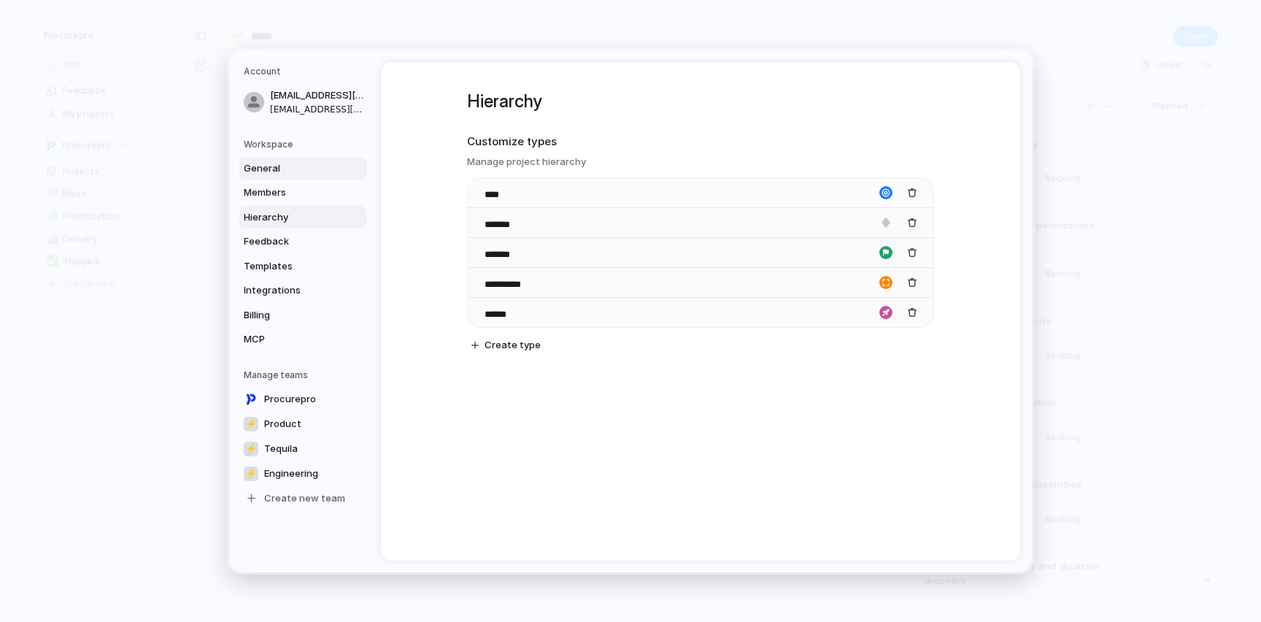
click at [270, 169] on span "General" at bounding box center [290, 168] width 93 height 15
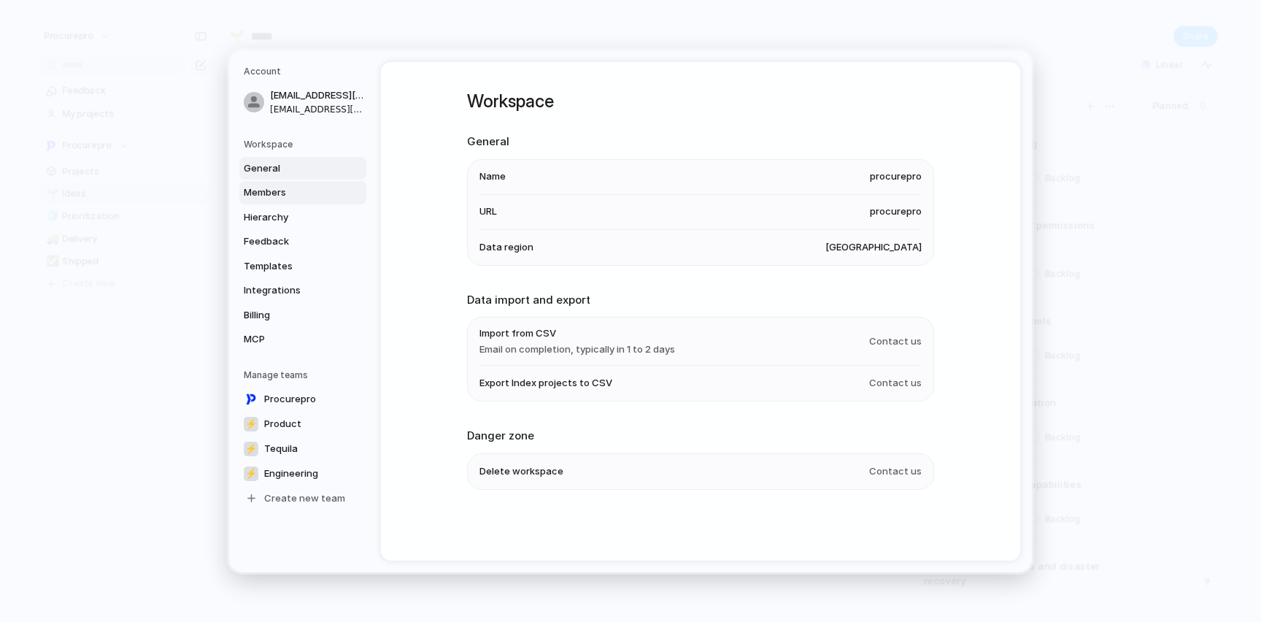
click at [258, 195] on span "Members" at bounding box center [290, 192] width 93 height 15
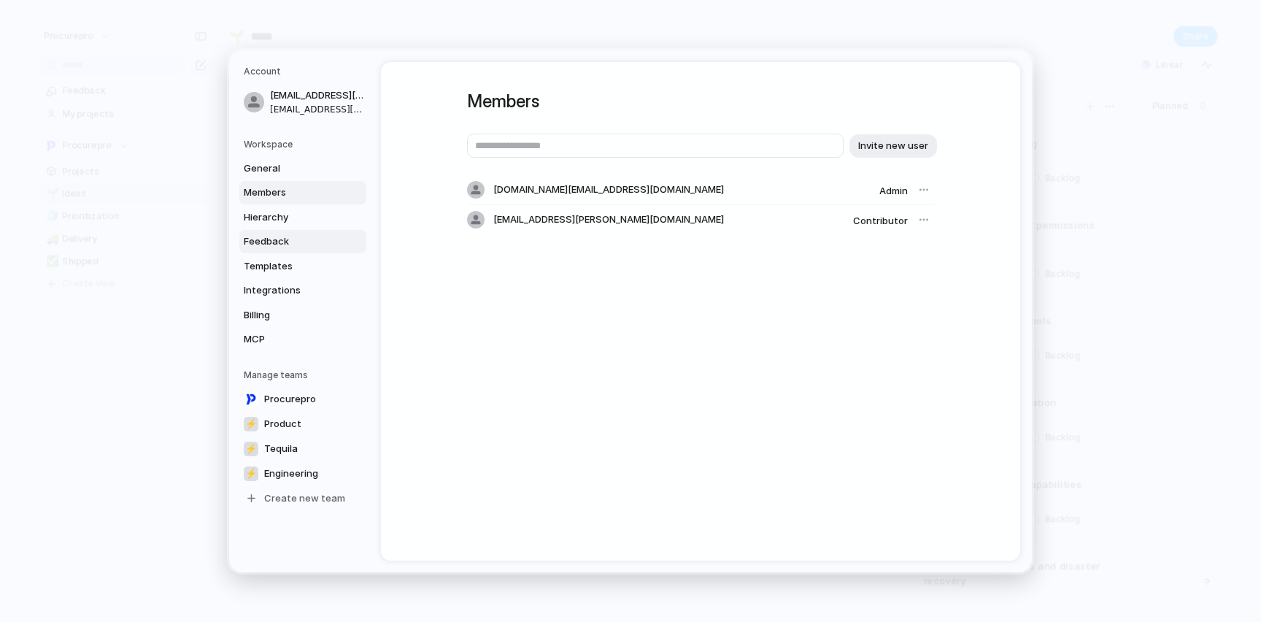
click at [282, 241] on span "Feedback" at bounding box center [290, 241] width 93 height 15
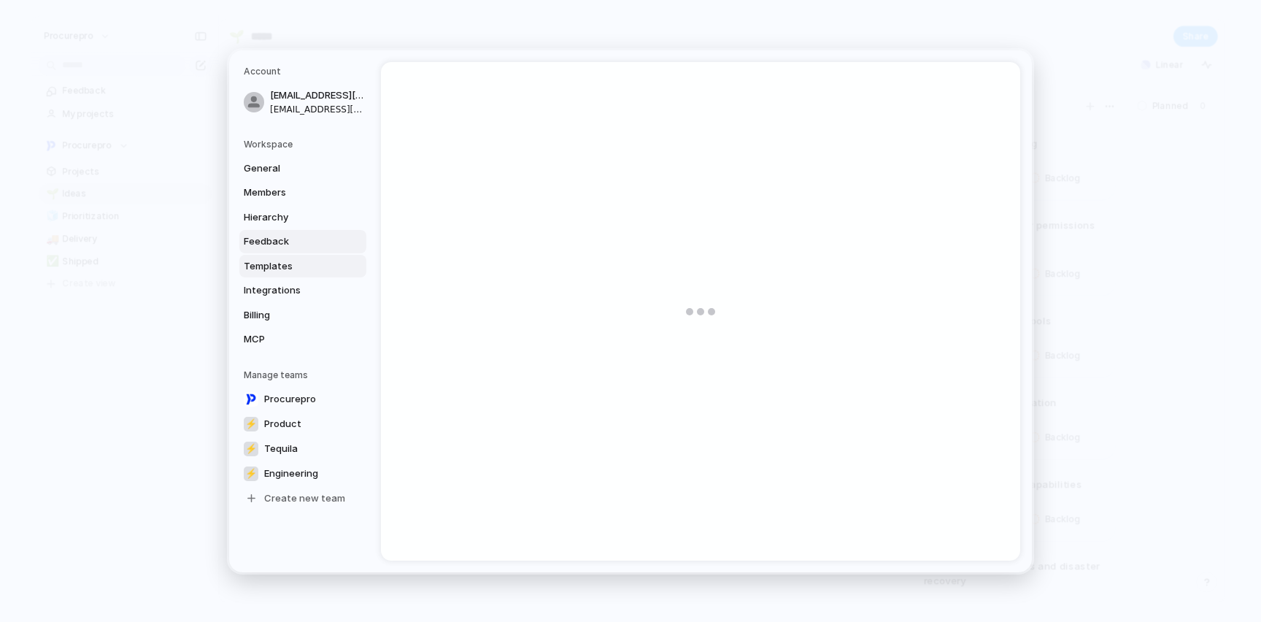
click at [275, 263] on span "Templates" at bounding box center [290, 265] width 93 height 15
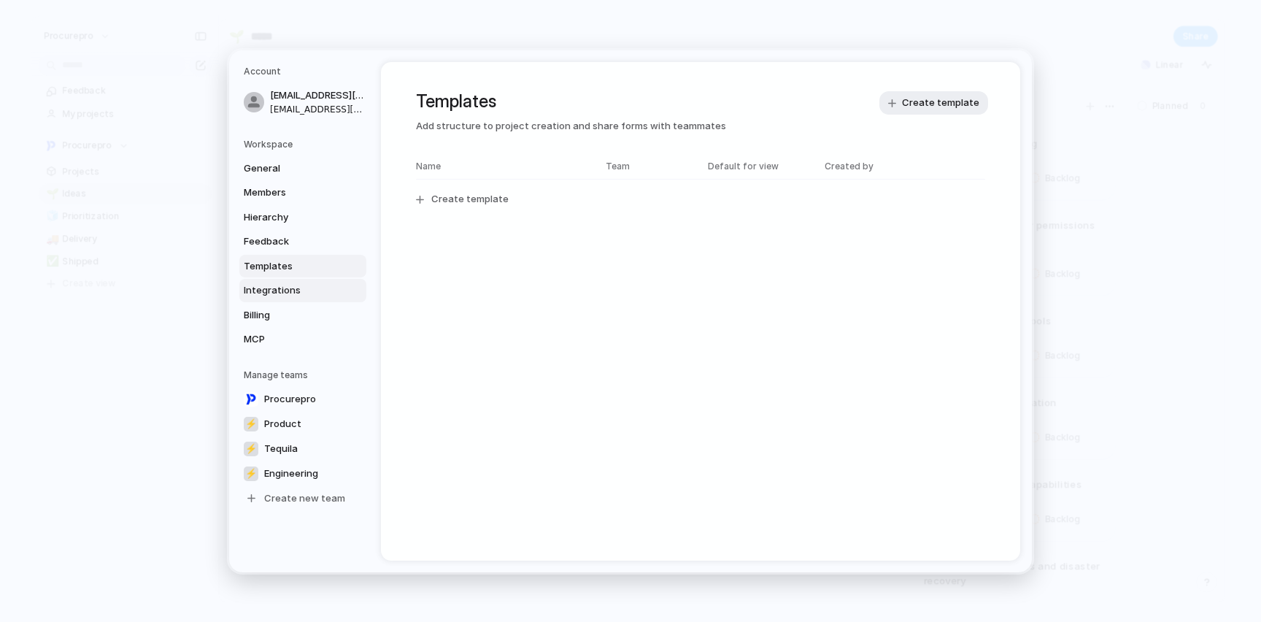
click at [253, 285] on span "Integrations" at bounding box center [290, 290] width 93 height 15
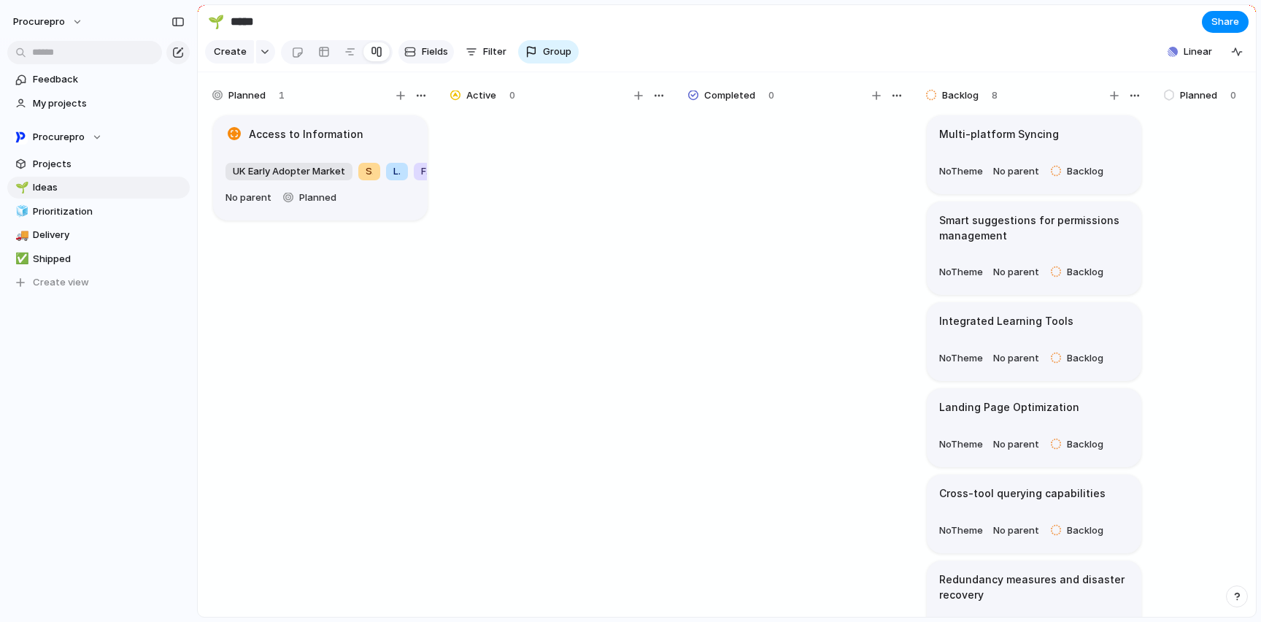
click at [423, 55] on span "Fields" at bounding box center [435, 52] width 26 height 15
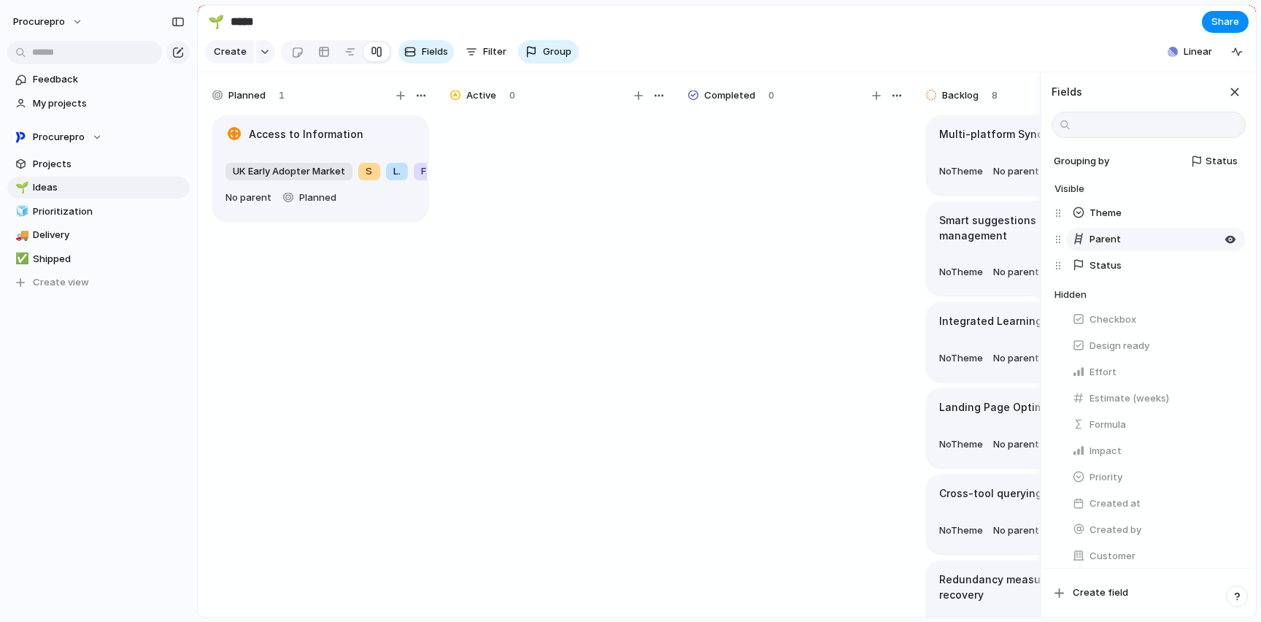
click at [1146, 247] on button "Parent" at bounding box center [1155, 239] width 179 height 23
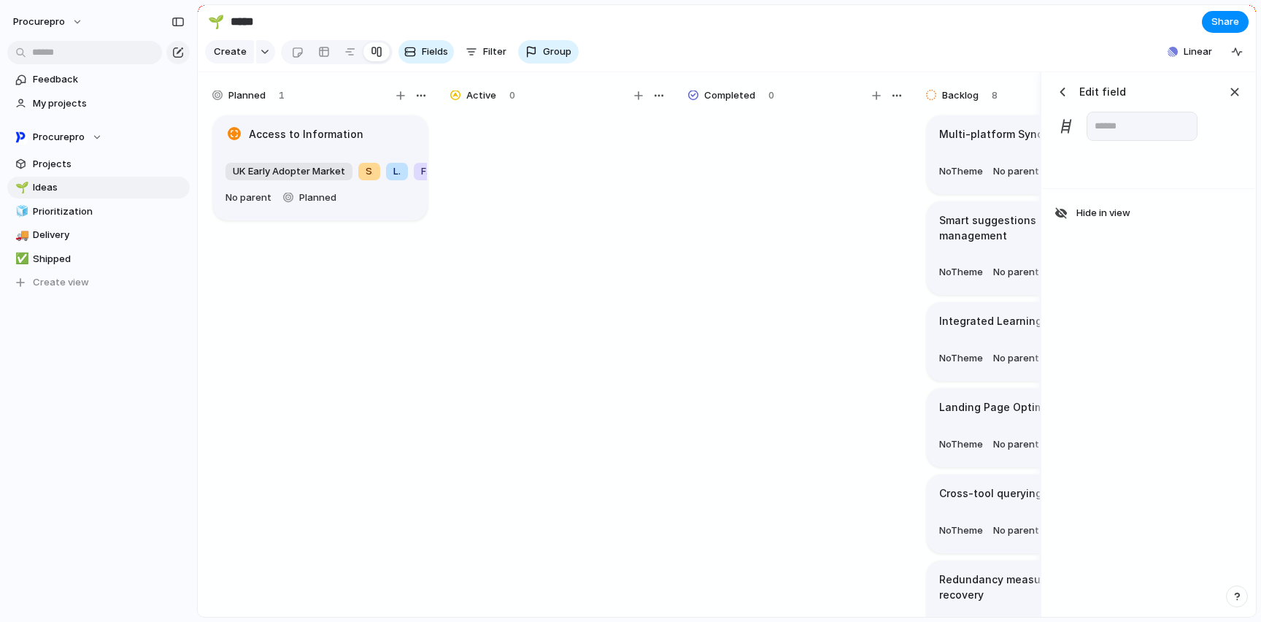
click at [874, 27] on section "🌱 ***** Share" at bounding box center [727, 21] width 1058 height 33
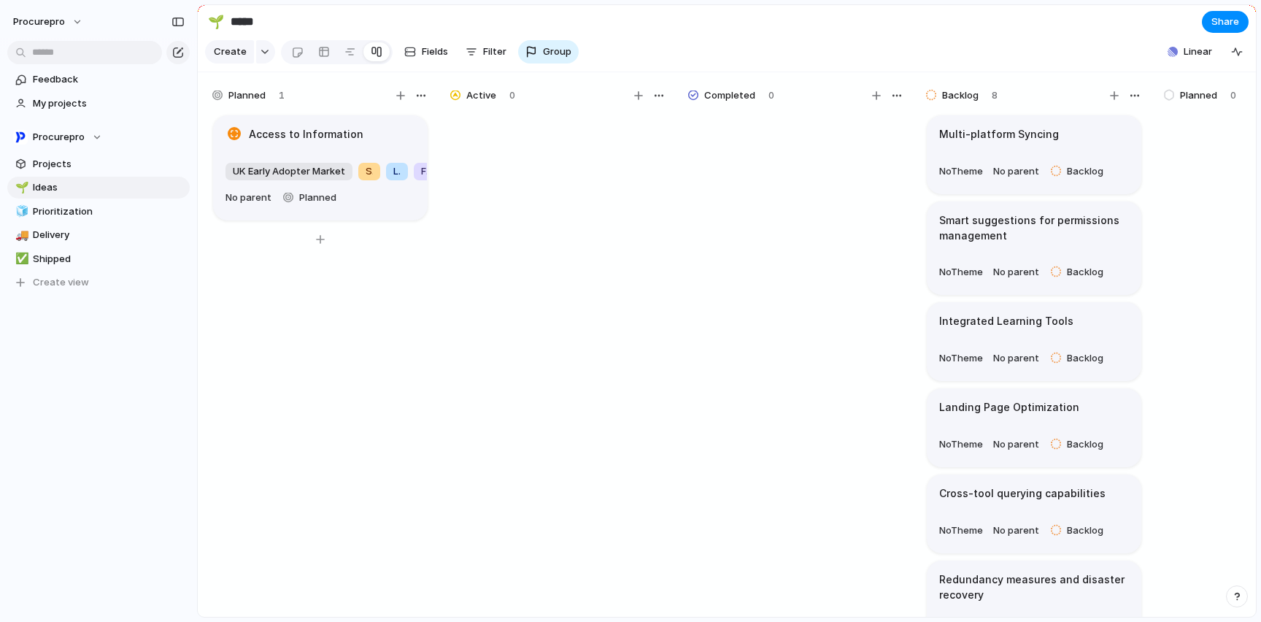
click at [312, 142] on h1 "Access to Information" at bounding box center [306, 134] width 115 height 16
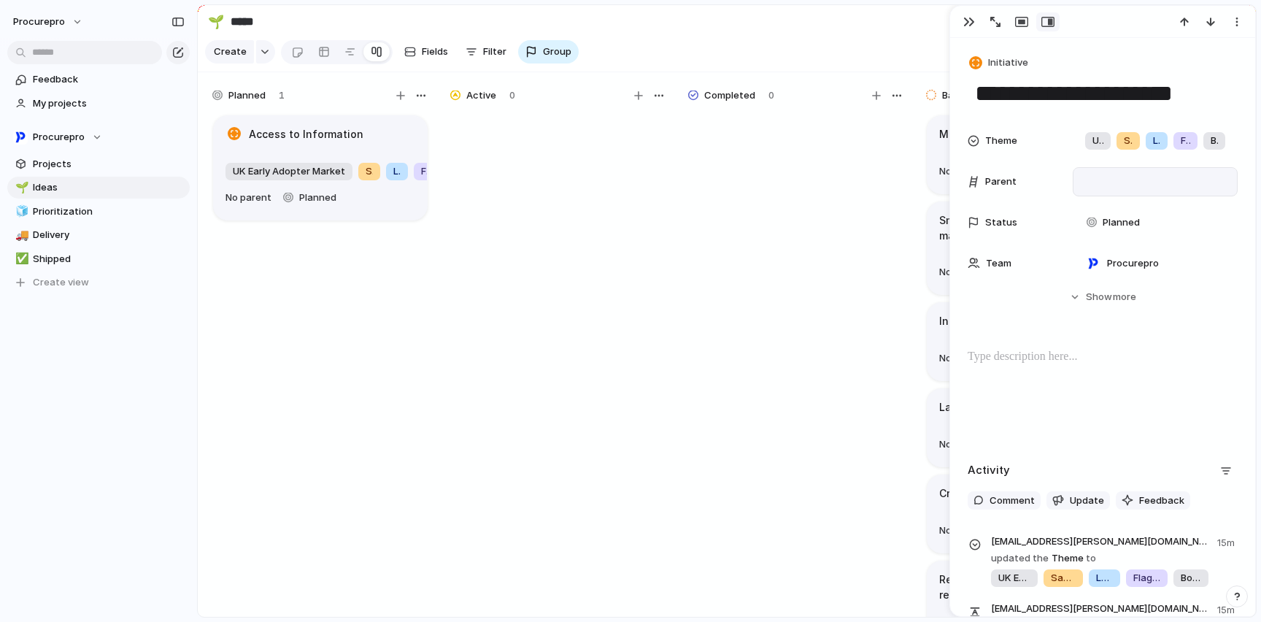
click at [1119, 178] on div at bounding box center [1155, 182] width 152 height 16
click at [1135, 235] on span "Win the UK Early Adopter Market" at bounding box center [1170, 232] width 150 height 15
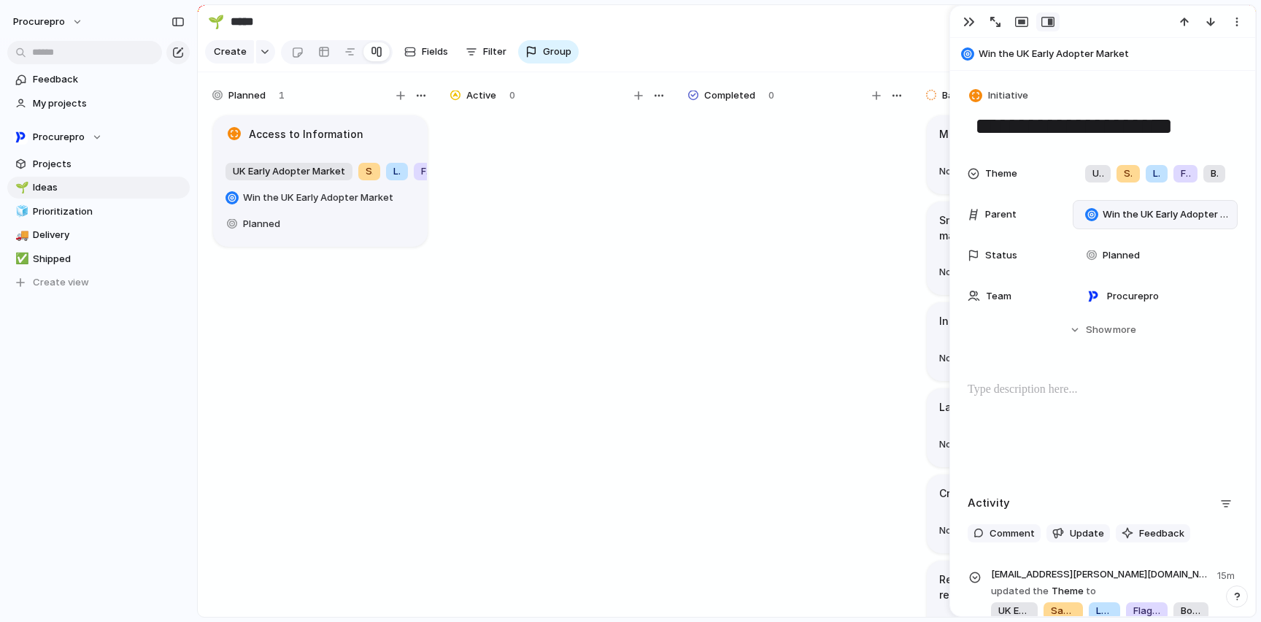
click at [768, 29] on section "🌱 ***** Share" at bounding box center [727, 21] width 1058 height 33
click at [709, 433] on div at bounding box center [796, 371] width 219 height 517
click at [967, 27] on div "button" at bounding box center [969, 22] width 12 height 12
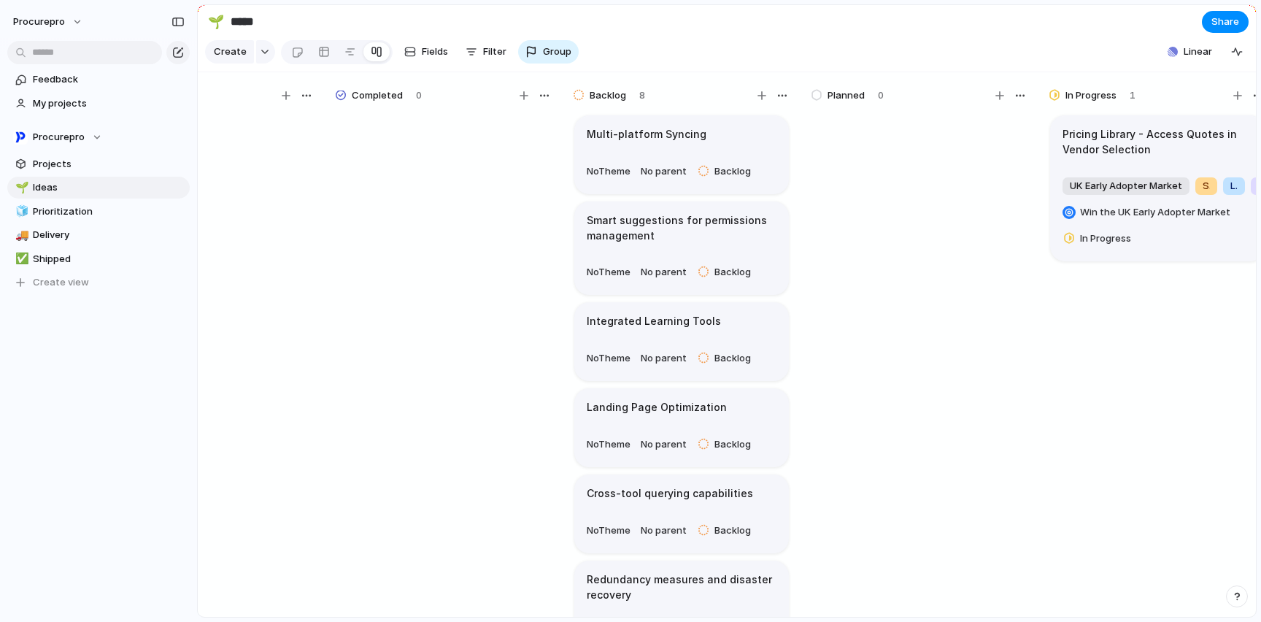
scroll to position [0, 535]
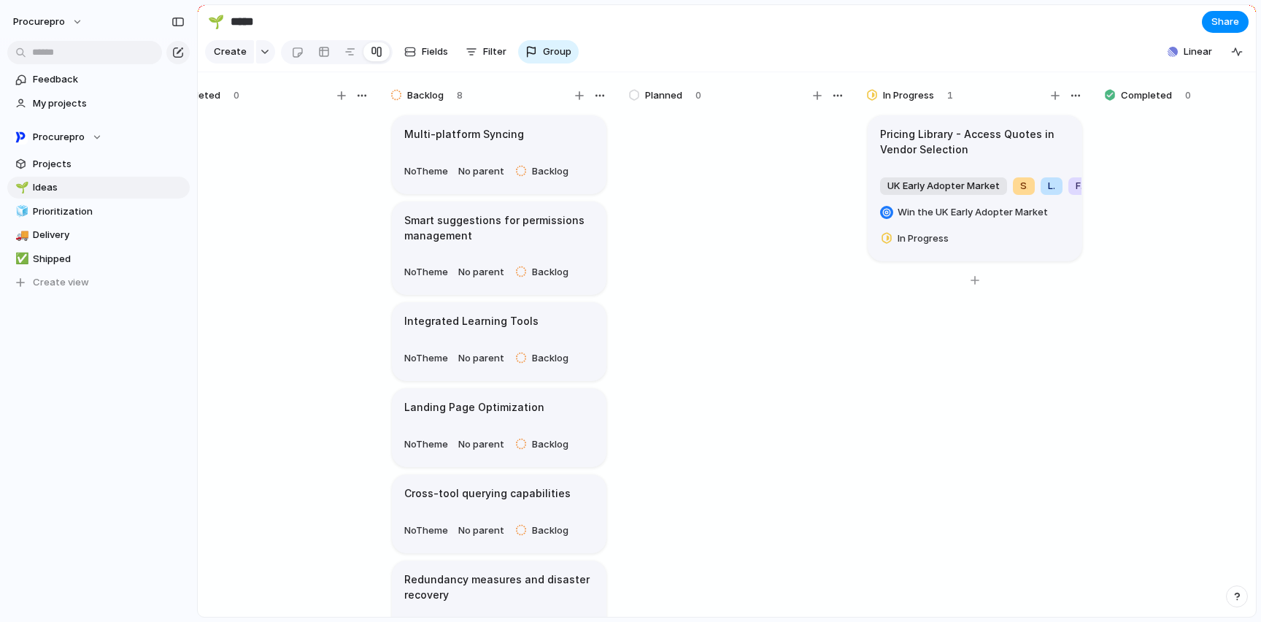
click at [995, 157] on h1 "Pricing Library - Access Quotes in Vendor Selection" at bounding box center [975, 141] width 190 height 31
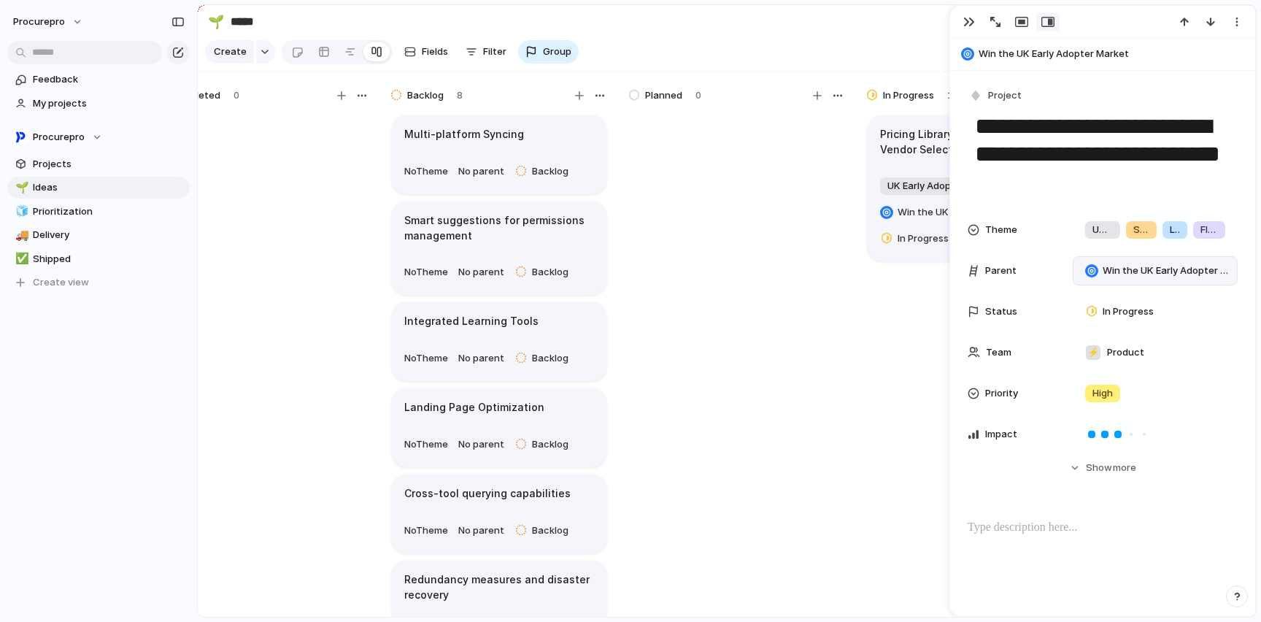
click at [1184, 274] on span "Win the UK Early Adopter Market" at bounding box center [1166, 270] width 128 height 15
click at [1165, 344] on span "Access to Information" at bounding box center [1146, 351] width 103 height 15
click at [780, 437] on div at bounding box center [736, 371] width 219 height 517
click at [962, 26] on button "button" at bounding box center [968, 21] width 23 height 19
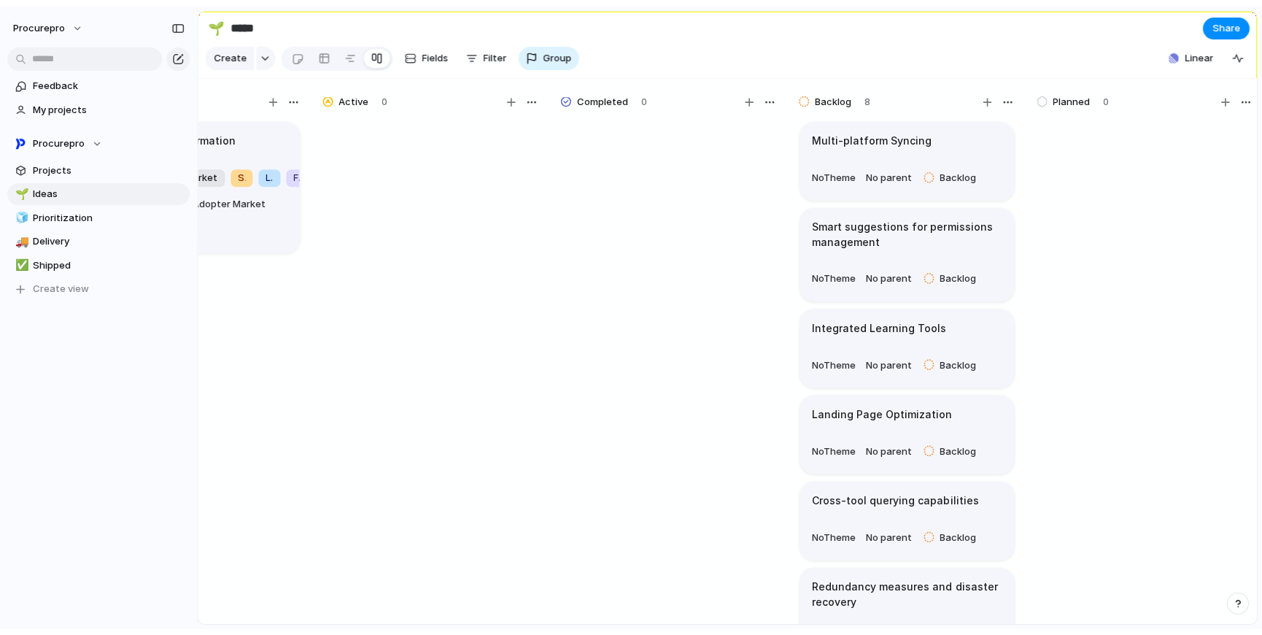
scroll to position [0, 38]
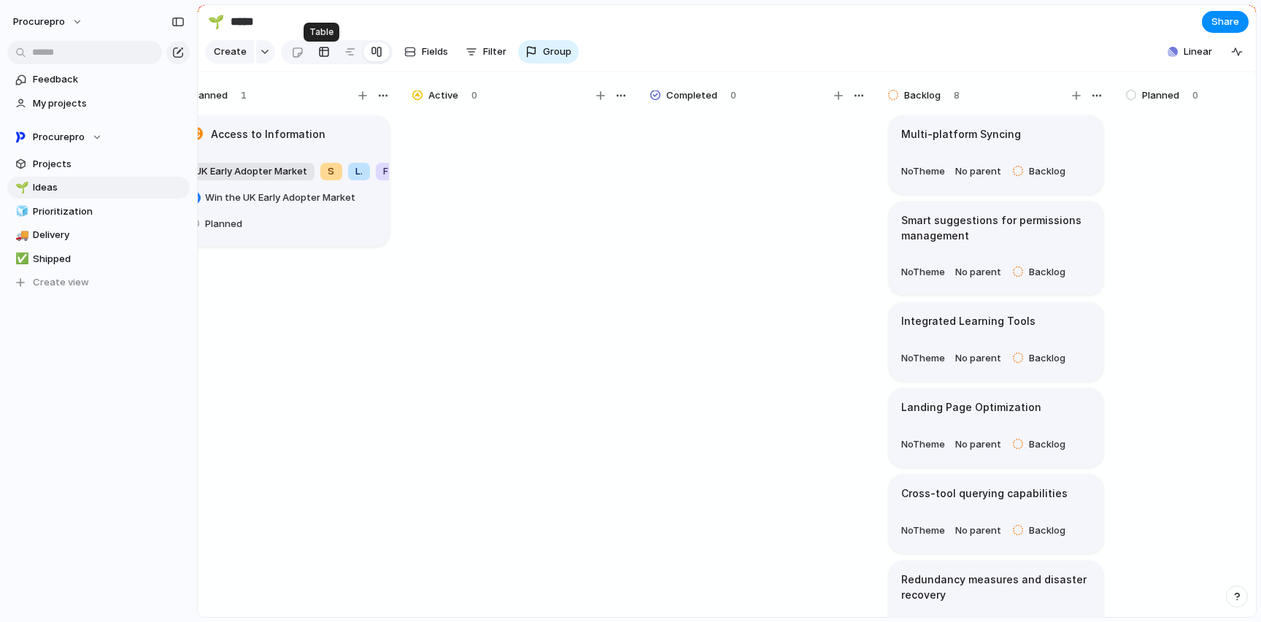
click at [320, 57] on div at bounding box center [324, 51] width 12 height 23
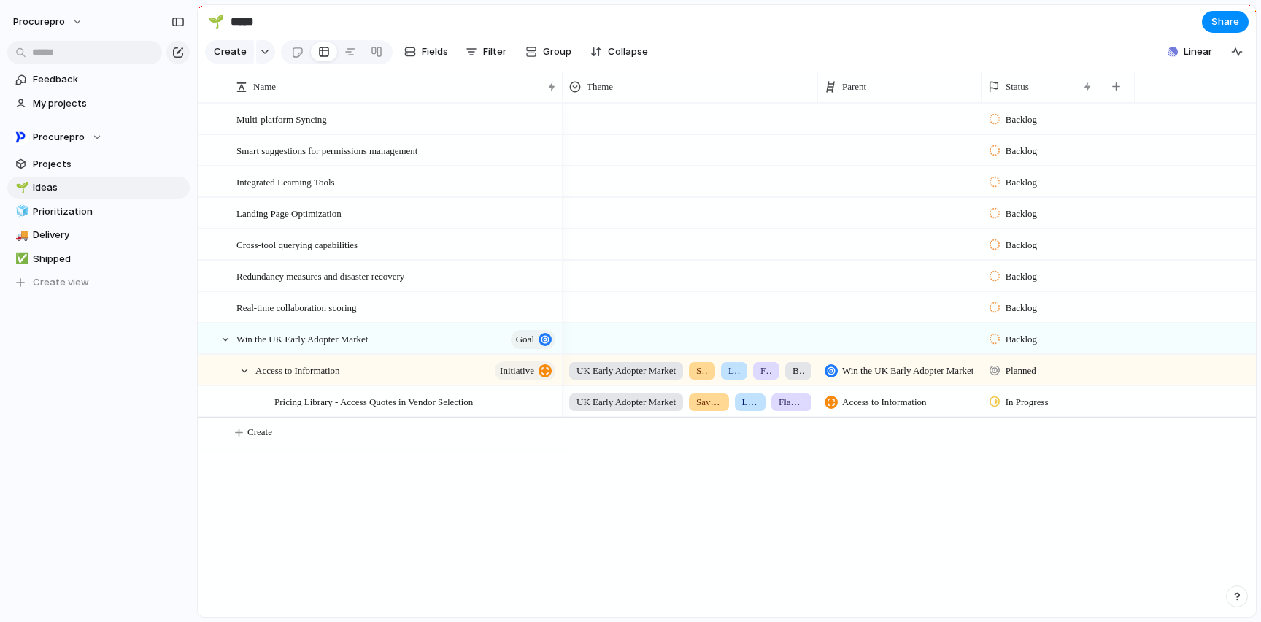
click at [995, 376] on div at bounding box center [994, 369] width 10 height 13
click at [1022, 471] on span "Active" at bounding box center [1020, 468] width 30 height 15
click at [1012, 345] on span "Backlog" at bounding box center [1020, 339] width 31 height 15
click at [1001, 350] on div "Backlog Planned In Progress Completed Canceled" at bounding box center [630, 311] width 1261 height 622
click at [1002, 348] on div "Backlog" at bounding box center [1015, 340] width 52 height 18
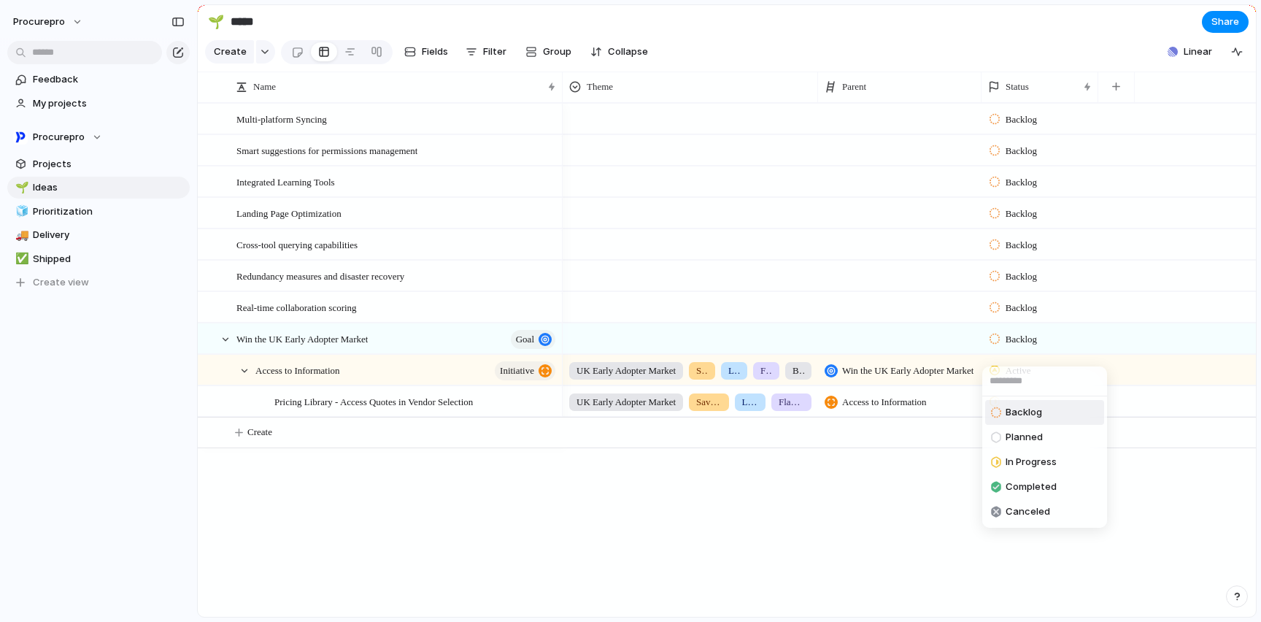
click at [798, 520] on div "Backlog Planned In Progress Completed Canceled" at bounding box center [630, 311] width 1261 height 622
click at [544, 346] on div "button" at bounding box center [544, 339] width 13 height 13
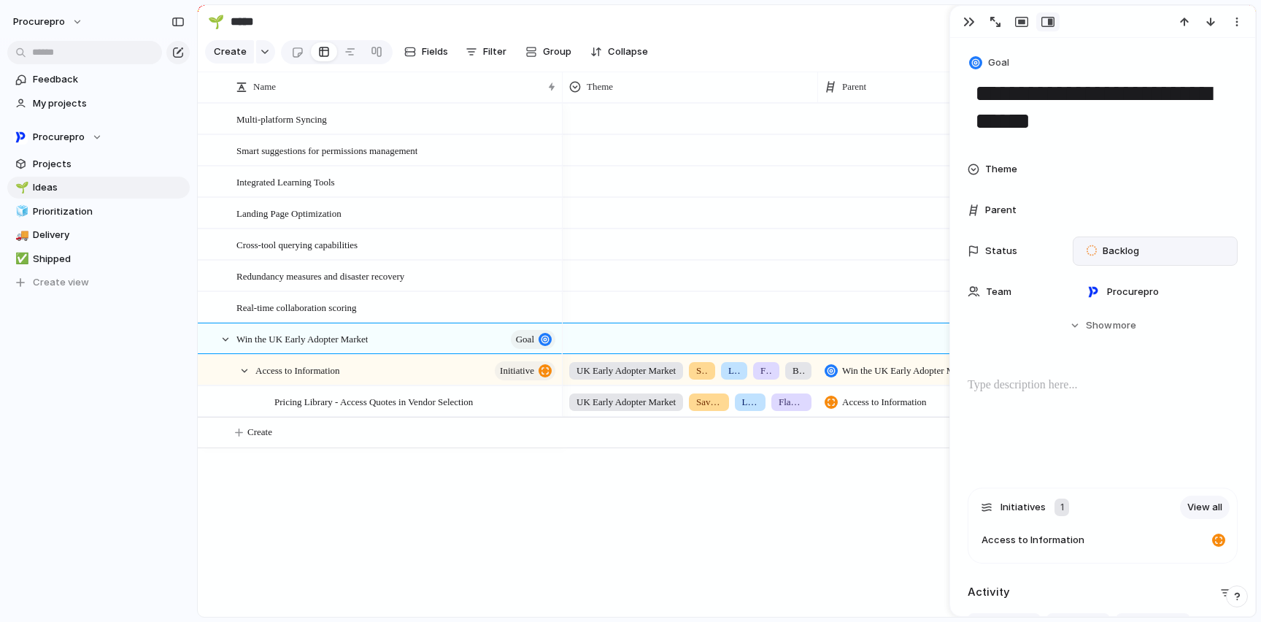
click at [1117, 252] on span "Backlog" at bounding box center [1120, 251] width 36 height 15
click at [816, 25] on div "Backlog Planned In Progress Completed Canceled" at bounding box center [630, 311] width 1261 height 622
click at [753, 30] on section "🌱 ***** Share" at bounding box center [727, 21] width 1058 height 33
click at [964, 20] on div "button" at bounding box center [969, 22] width 12 height 12
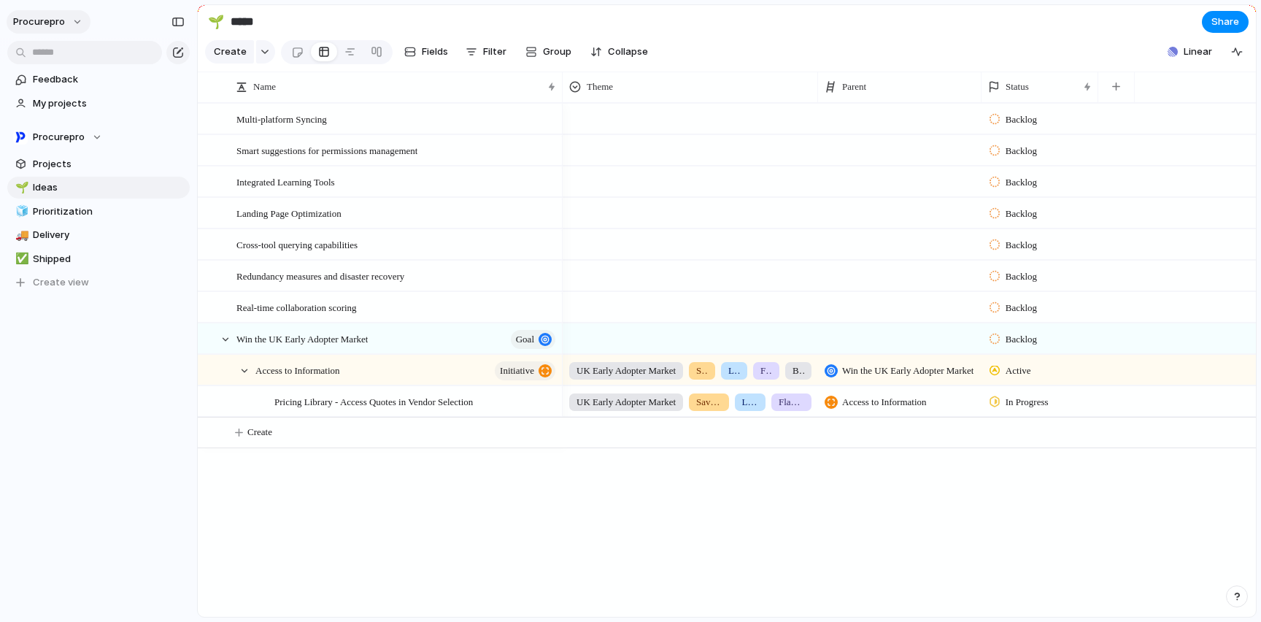
click at [78, 26] on button "procurepro" at bounding box center [49, 21] width 84 height 23
click at [57, 52] on span "Settings" at bounding box center [54, 54] width 40 height 15
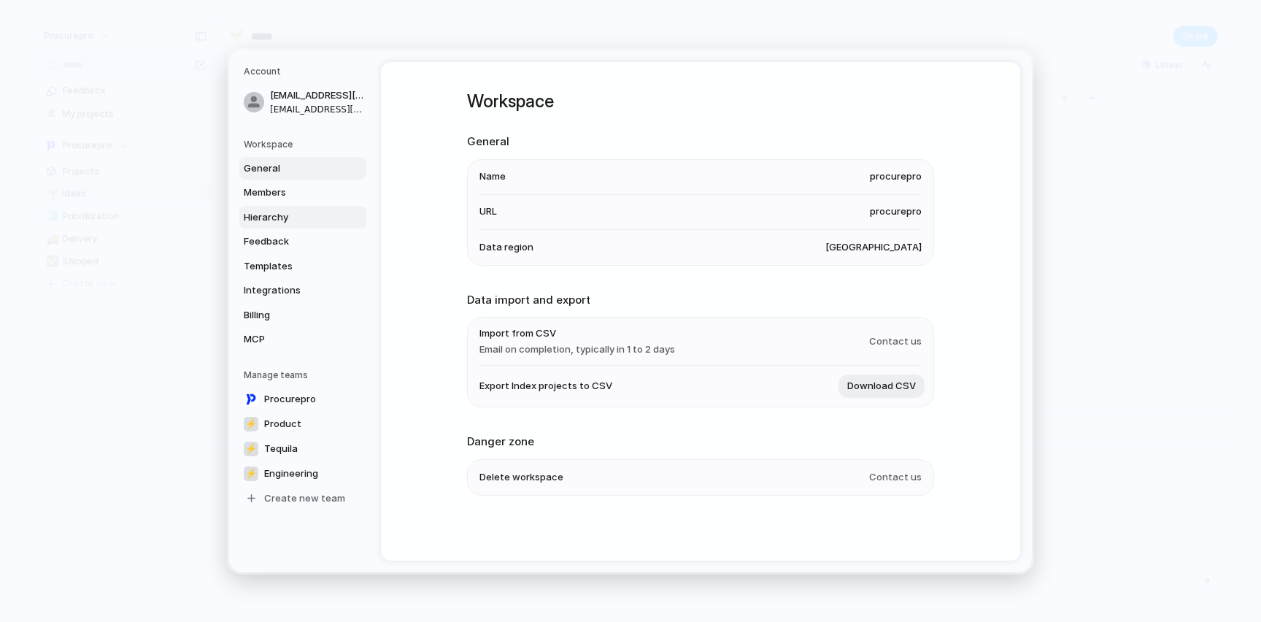
click at [260, 211] on span "Hierarchy" at bounding box center [290, 216] width 93 height 15
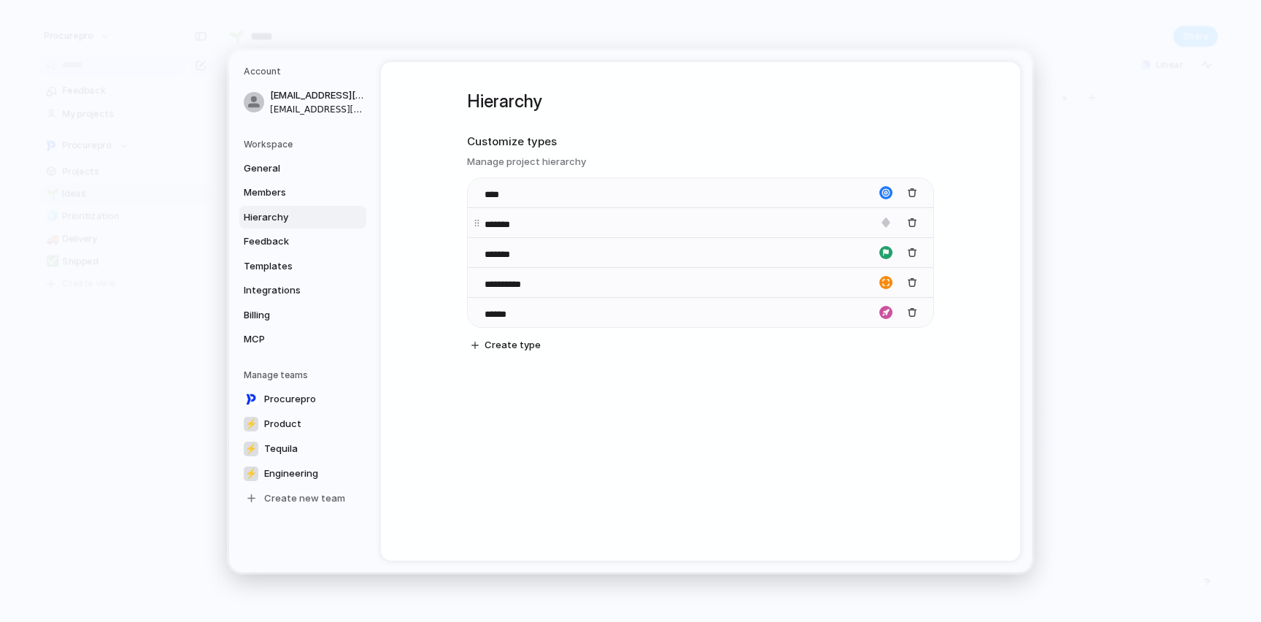
click at [508, 206] on div "**********" at bounding box center [701, 252] width 466 height 150
drag, startPoint x: 565, startPoint y: 283, endPoint x: 563, endPoint y: 272, distance: 11.2
click at [563, 272] on div "**********" at bounding box center [701, 282] width 466 height 30
drag, startPoint x: 472, startPoint y: 282, endPoint x: 473, endPoint y: 170, distance: 112.4
click at [473, 170] on body "procurepro Feedback My projects Procurepro Projects 🌱 Ideas 🧊 Prioritization 🚚 …" at bounding box center [630, 311] width 1261 height 622
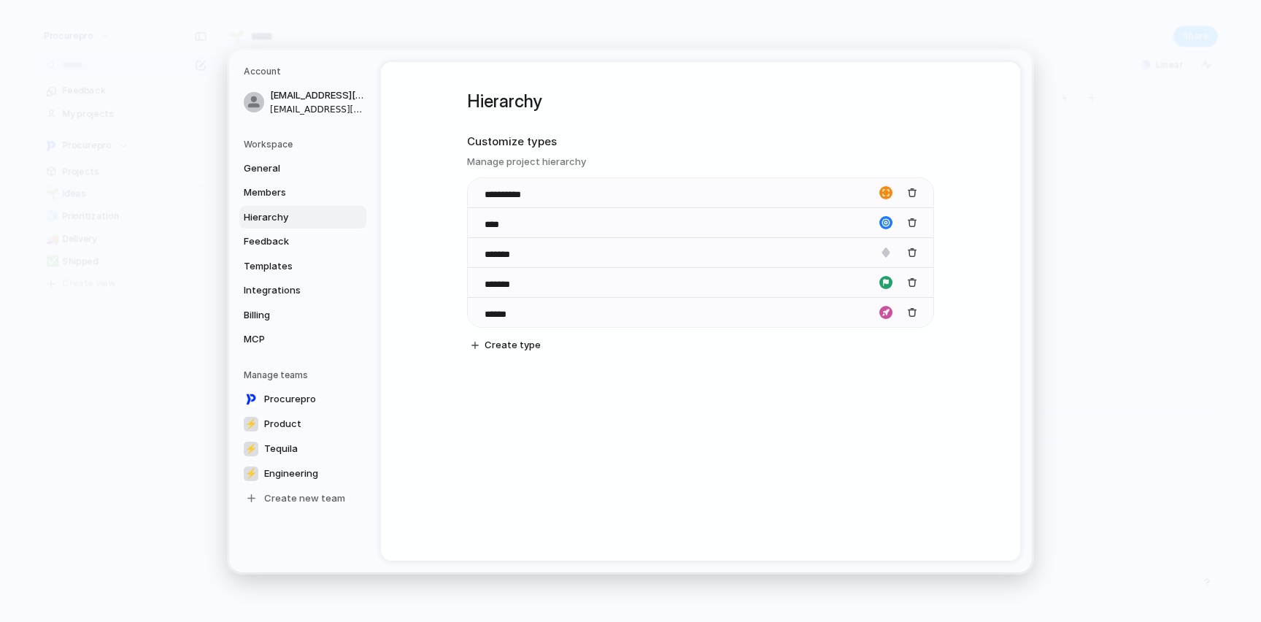
click at [681, 436] on div "**********" at bounding box center [700, 311] width 639 height 498
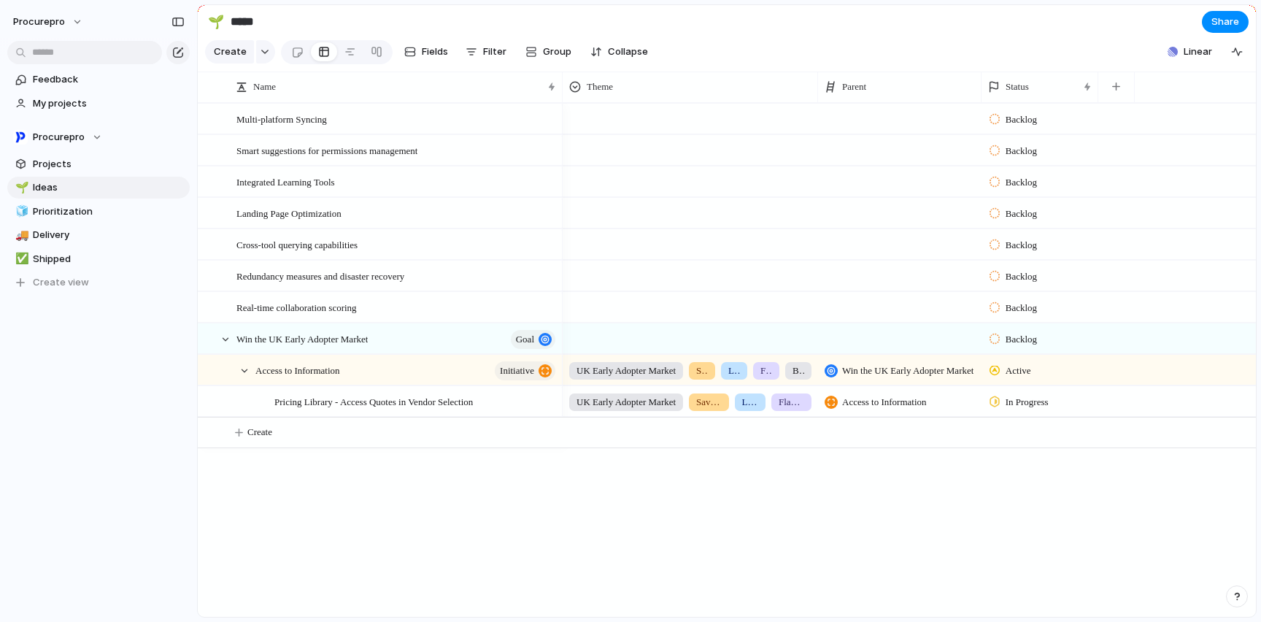
click at [892, 378] on span "Win the UK Early Adopter Market" at bounding box center [907, 370] width 131 height 15
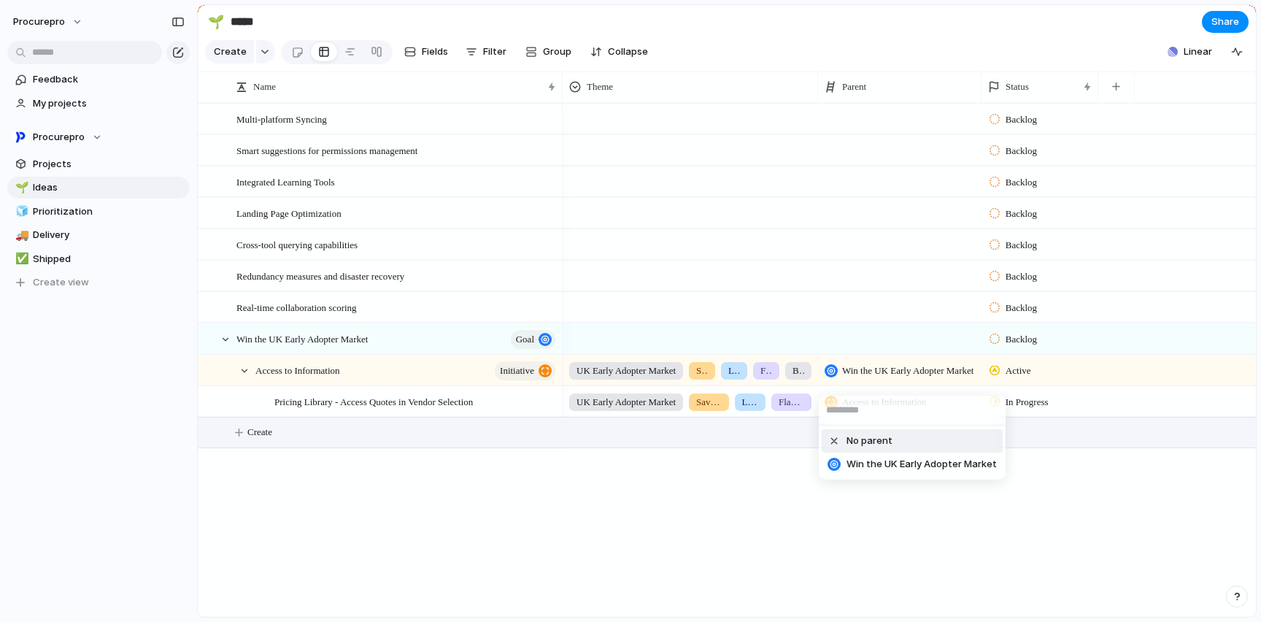
click at [880, 442] on span "No parent" at bounding box center [869, 440] width 46 height 15
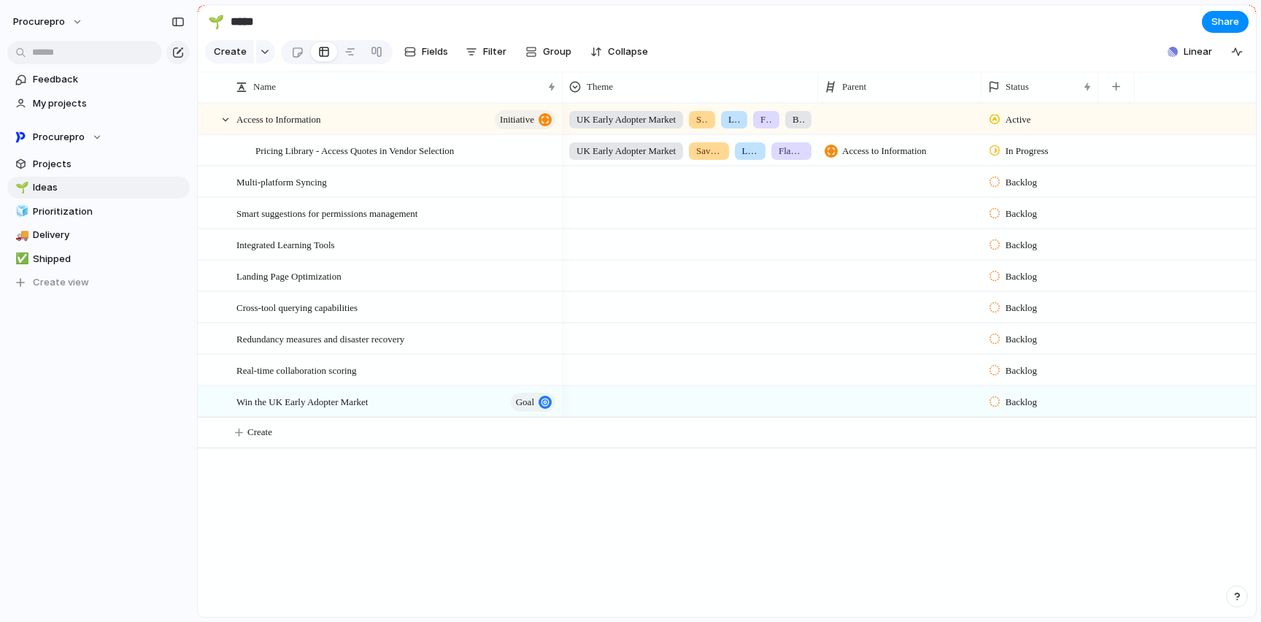
click at [936, 416] on div at bounding box center [899, 401] width 163 height 30
click at [868, 471] on span "Access to Information" at bounding box center [897, 472] width 103 height 15
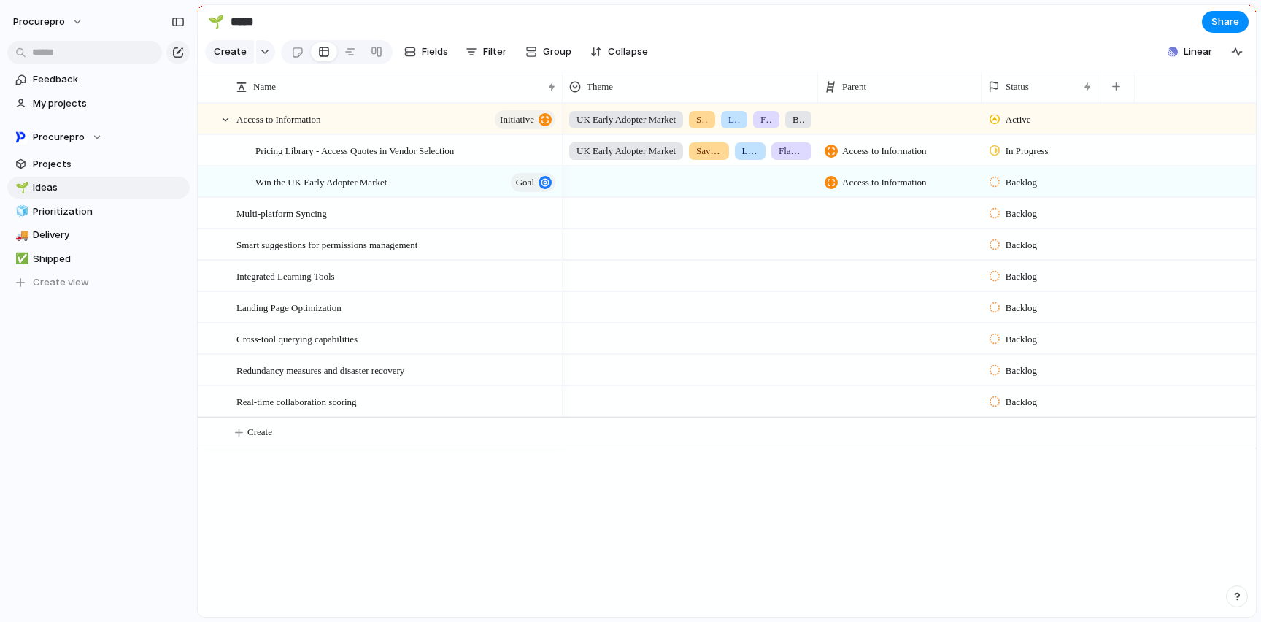
click at [873, 158] on span "Access to Information" at bounding box center [884, 151] width 85 height 15
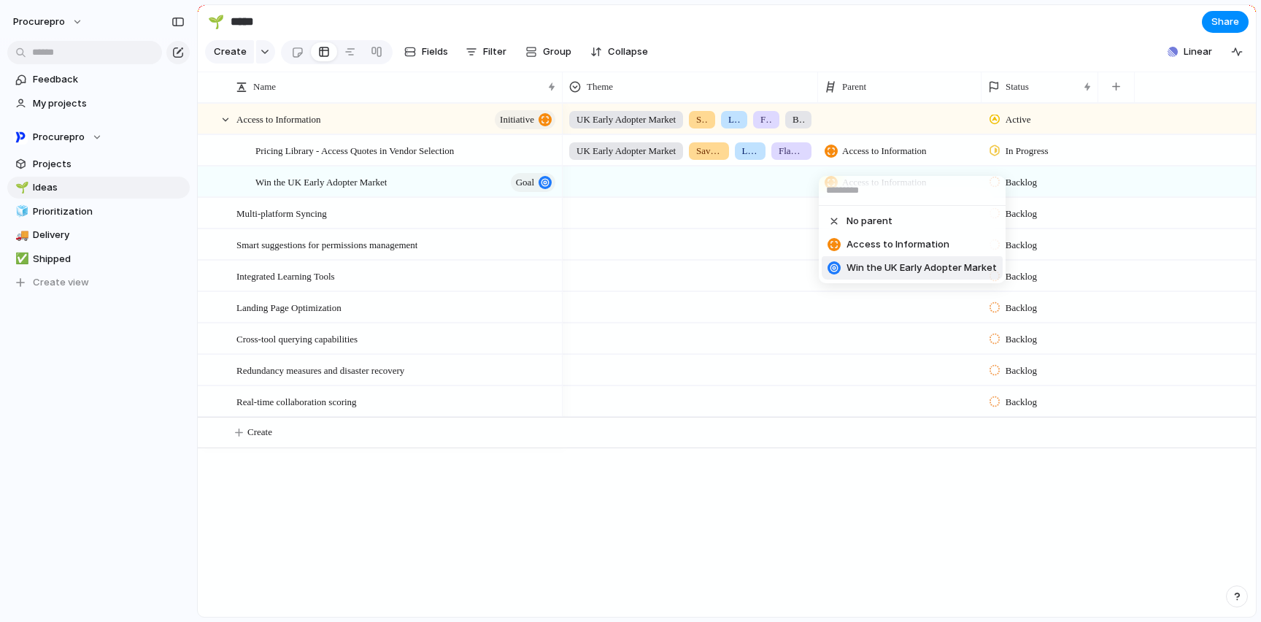
click at [894, 264] on span "Win the UK Early Adopter Market" at bounding box center [921, 267] width 150 height 15
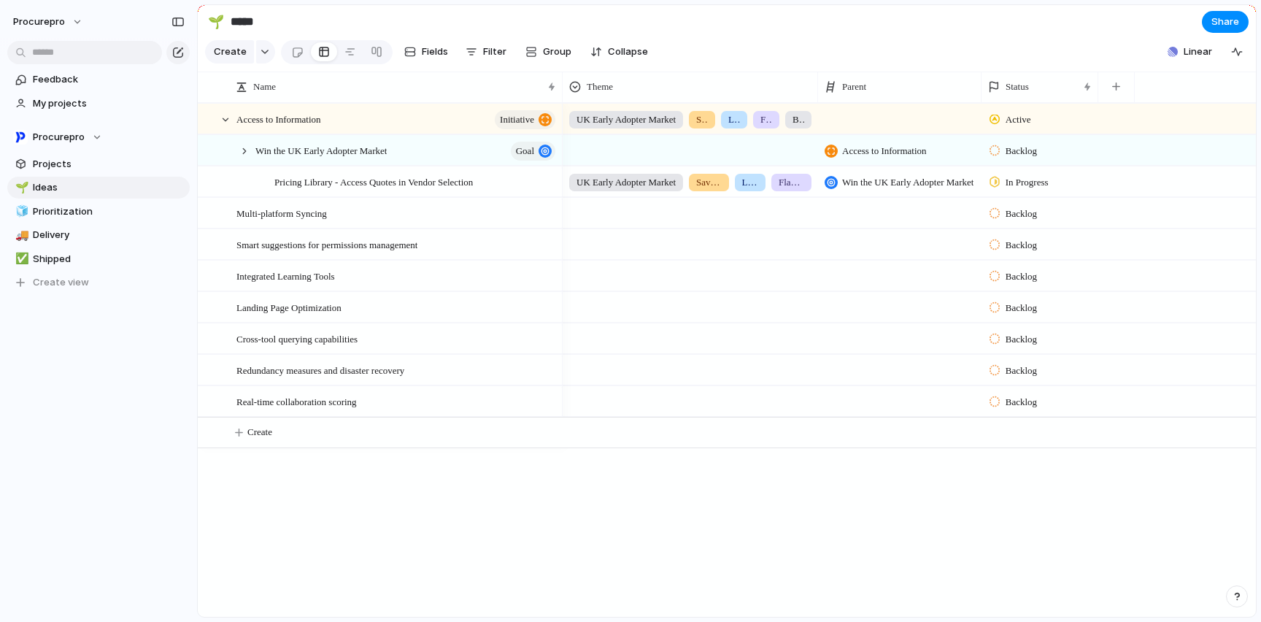
click at [965, 18] on section "🌱 ***** Share" at bounding box center [727, 21] width 1058 height 33
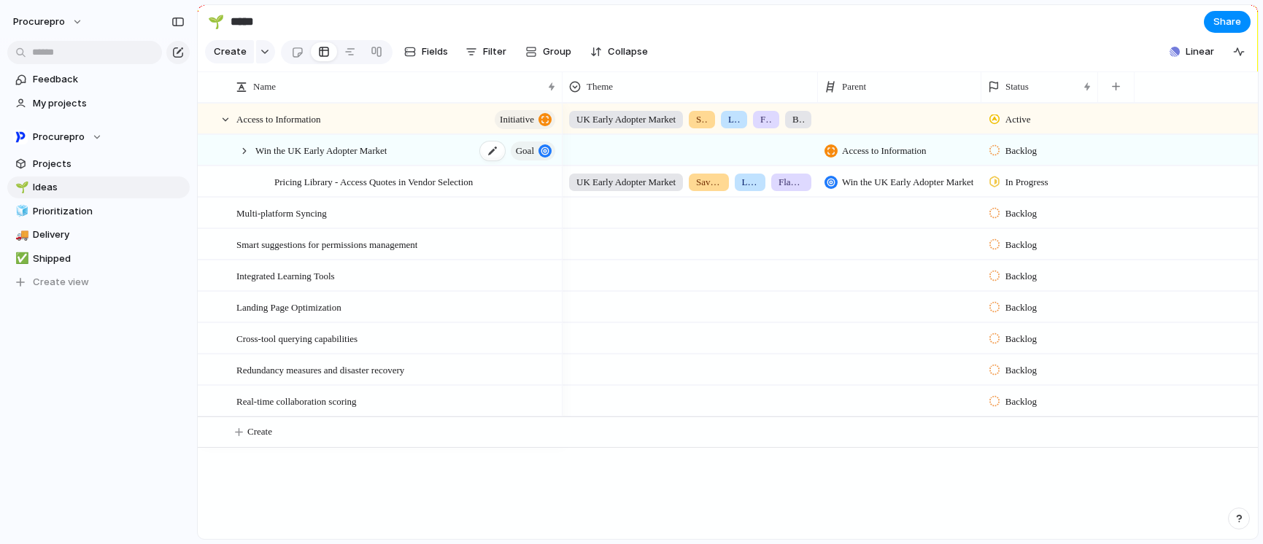
click at [520, 161] on span "goal" at bounding box center [525, 151] width 18 height 20
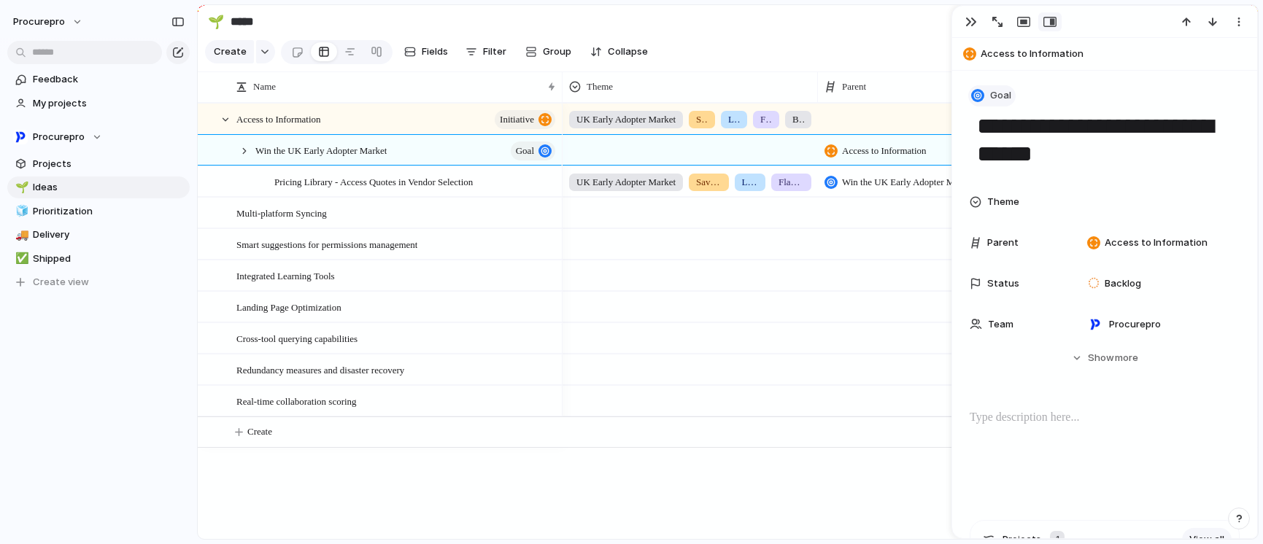
click at [996, 99] on span "Goal" at bounding box center [1000, 95] width 21 height 15
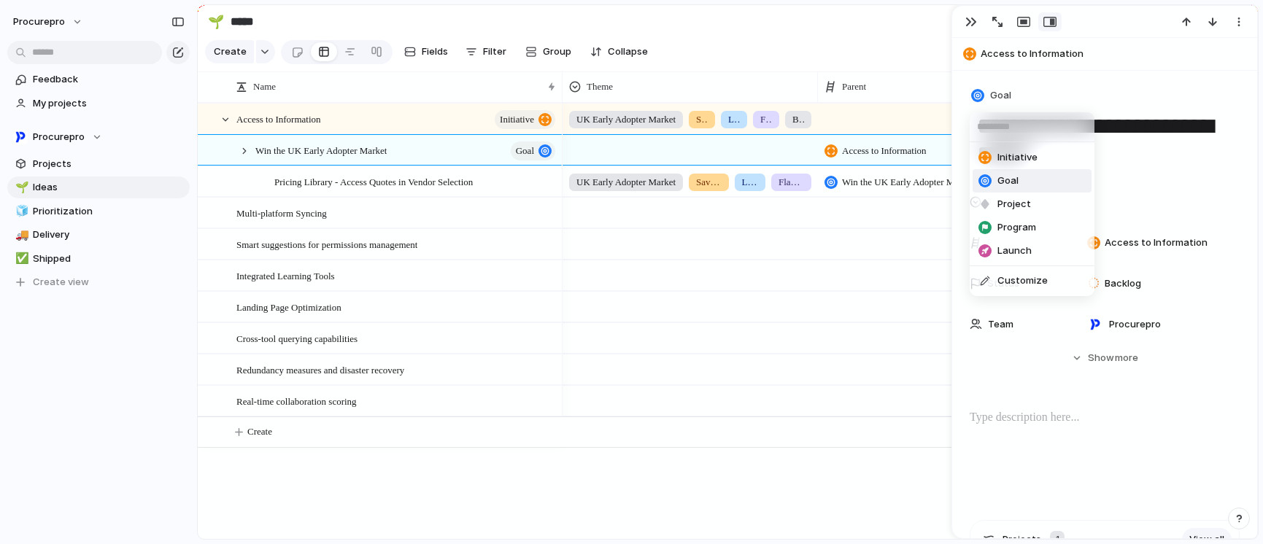
click at [1002, 182] on span "Goal" at bounding box center [1007, 181] width 21 height 15
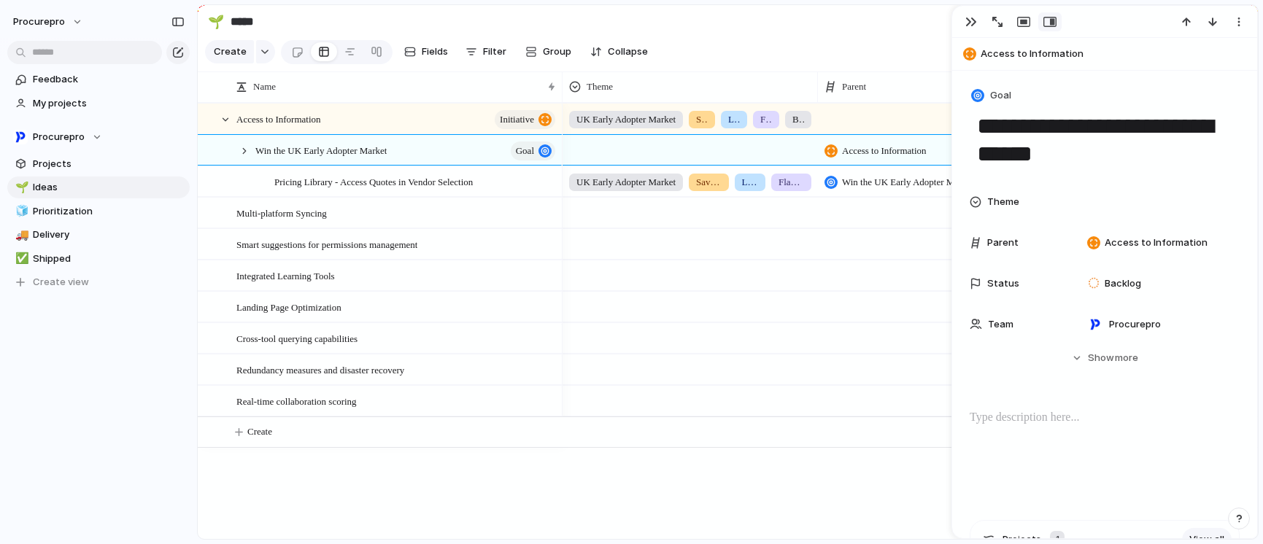
drag, startPoint x: 447, startPoint y: 486, endPoint x: 439, endPoint y: 491, distance: 9.5
click at [447, 486] on div "Multi-platform Syncing Smart suggestions for permissions management Integrated …" at bounding box center [728, 321] width 1060 height 436
click at [969, 22] on div "button" at bounding box center [971, 22] width 12 height 12
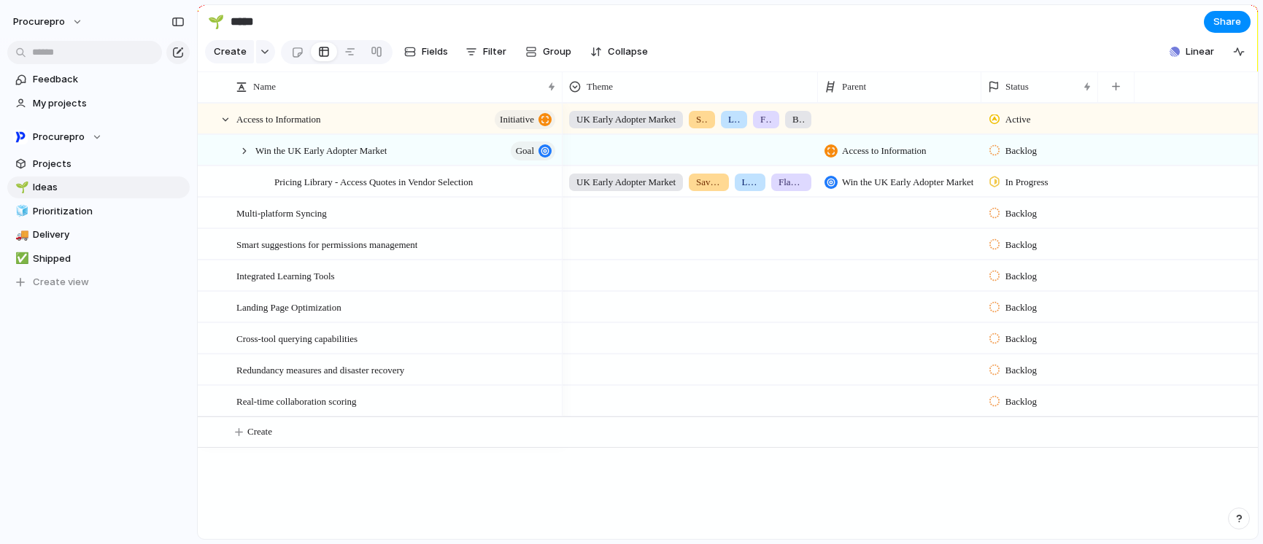
click at [908, 158] on span "Access to Information" at bounding box center [884, 151] width 85 height 15
click at [867, 221] on span "No parent" at bounding box center [869, 221] width 46 height 15
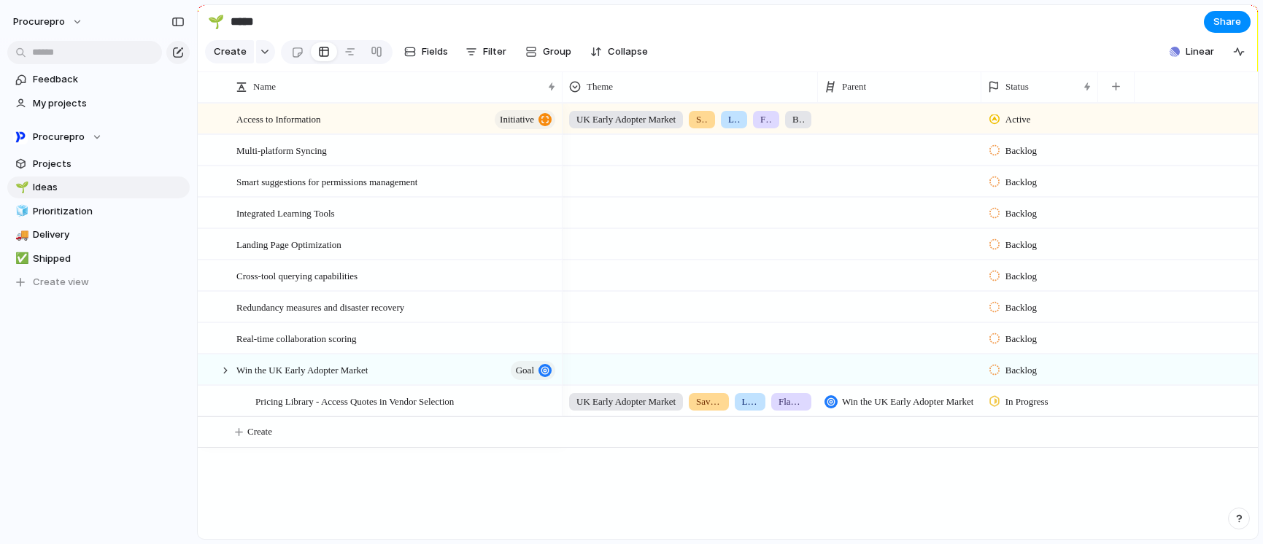
click at [906, 131] on div at bounding box center [899, 119] width 163 height 30
click at [891, 191] on span "Win the UK Early Adopter Market" at bounding box center [921, 189] width 150 height 15
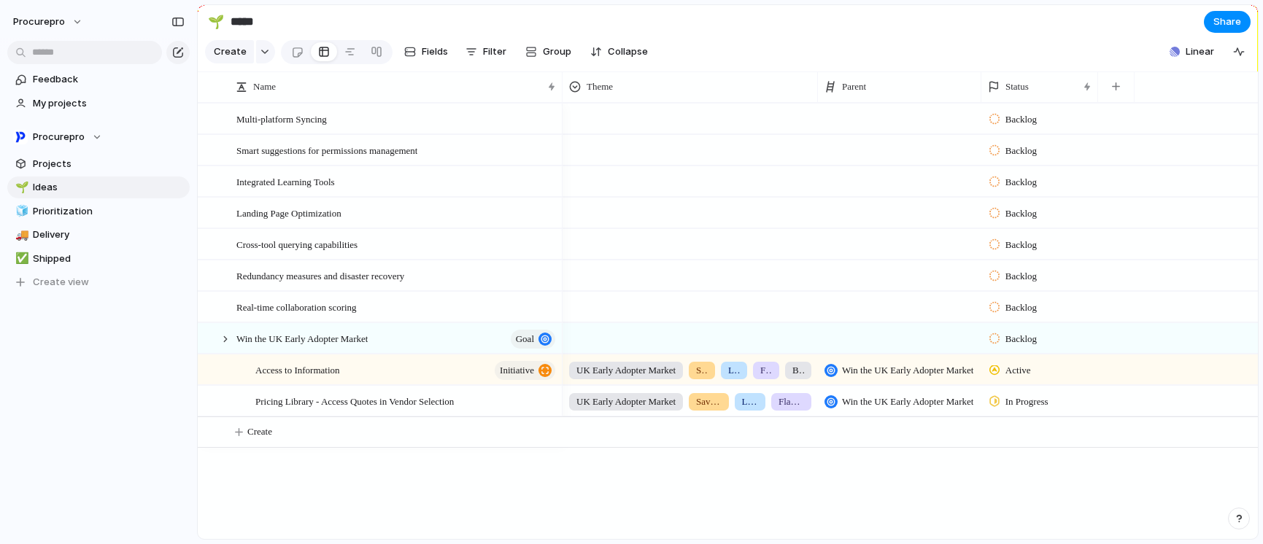
click at [890, 409] on span "Win the UK Early Adopter Market" at bounding box center [907, 402] width 131 height 15
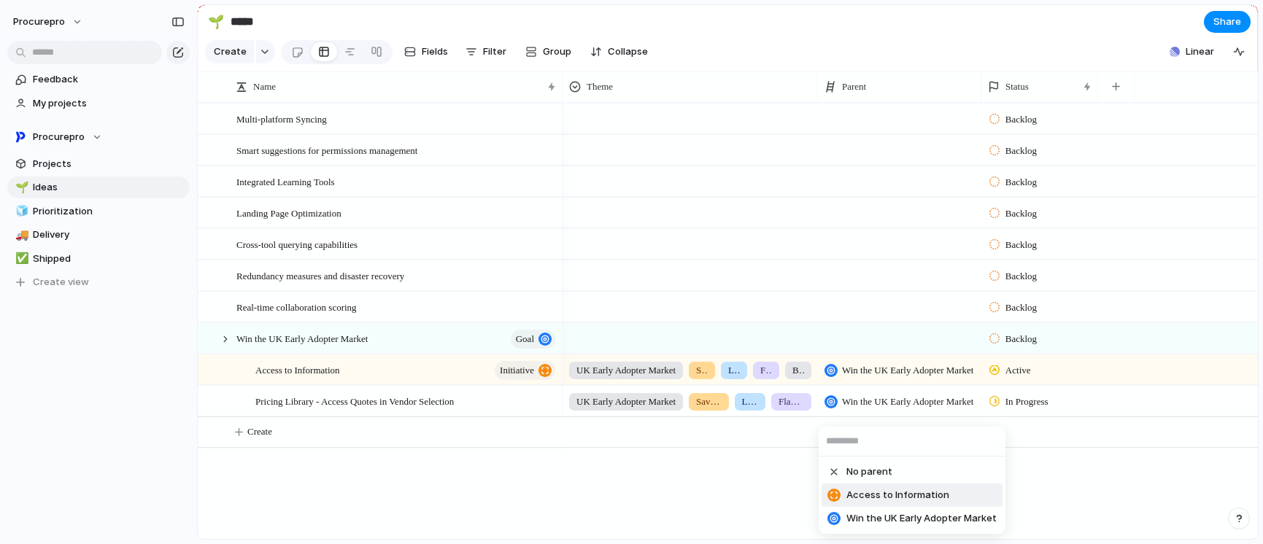
click at [915, 499] on span "Access to Information" at bounding box center [897, 495] width 103 height 15
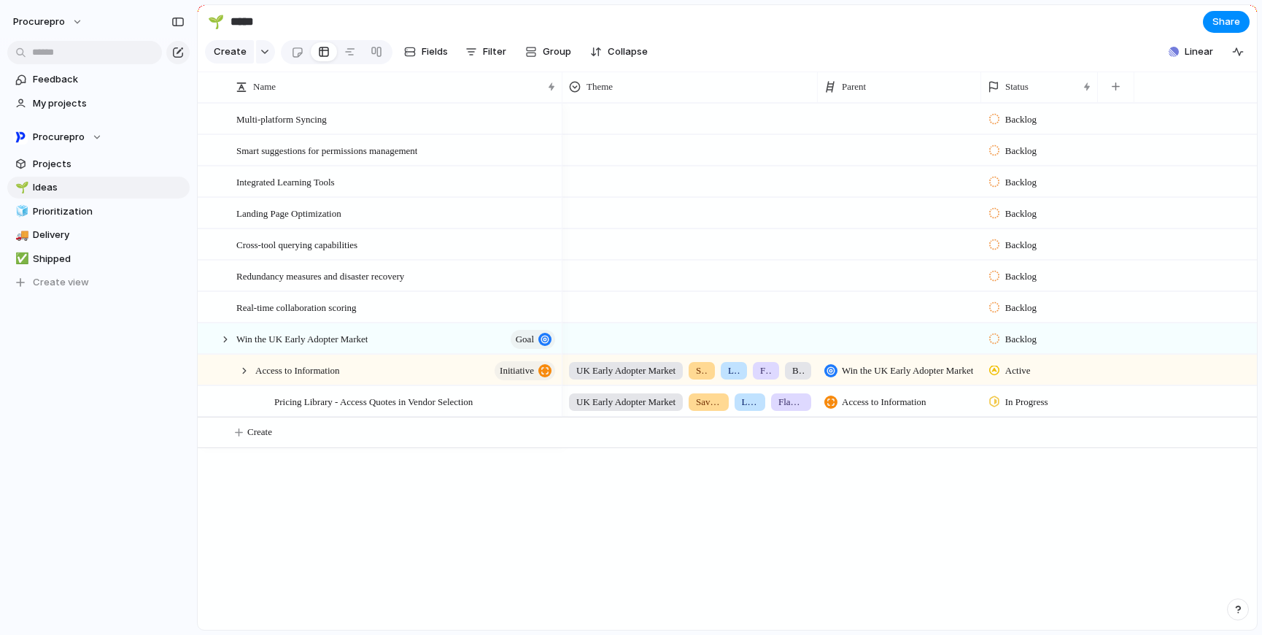
click at [256, 476] on div "Multi-platform Syncing Smart suggestions for permissions management Integrated …" at bounding box center [727, 366] width 1059 height 527
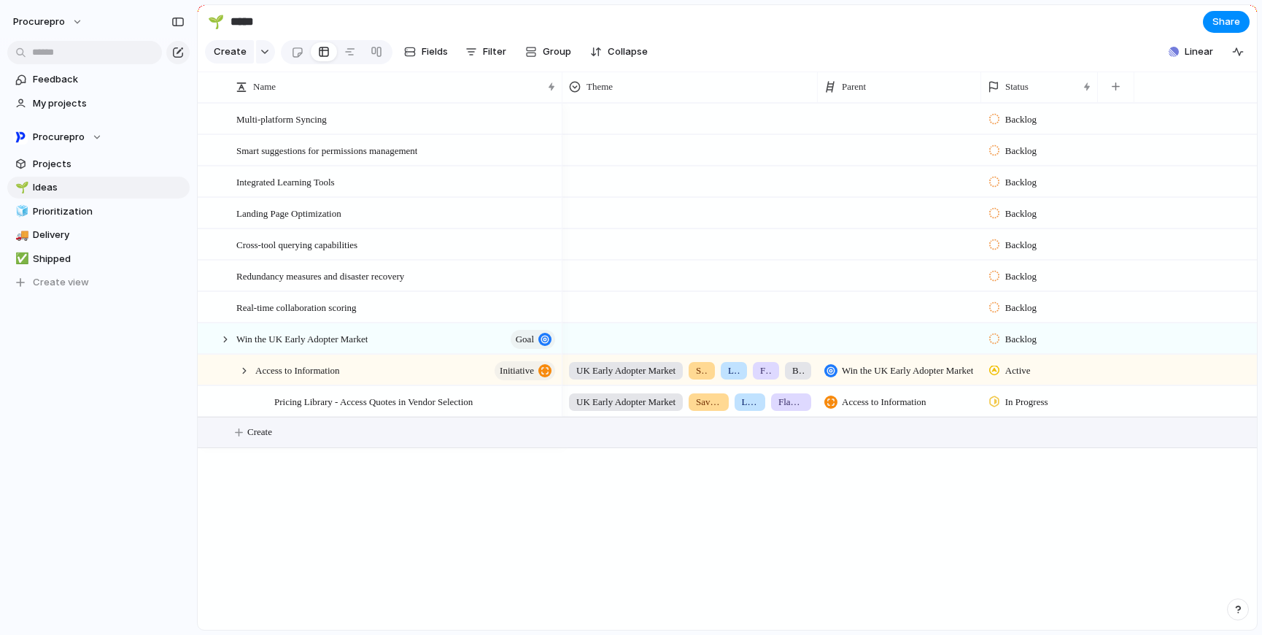
click at [258, 439] on span "Create" at bounding box center [259, 432] width 25 height 15
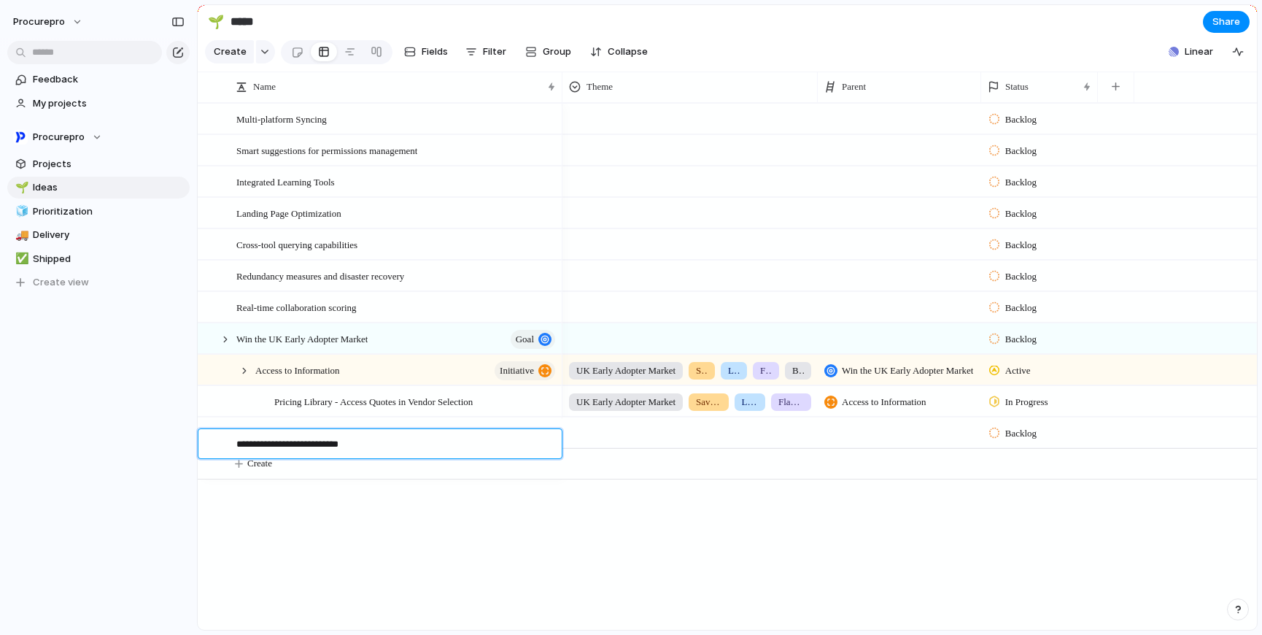
type textarea "**********"
click at [512, 447] on textarea "**********" at bounding box center [393, 445] width 315 height 17
click at [420, 438] on div "Step change demand generation" at bounding box center [396, 433] width 321 height 30
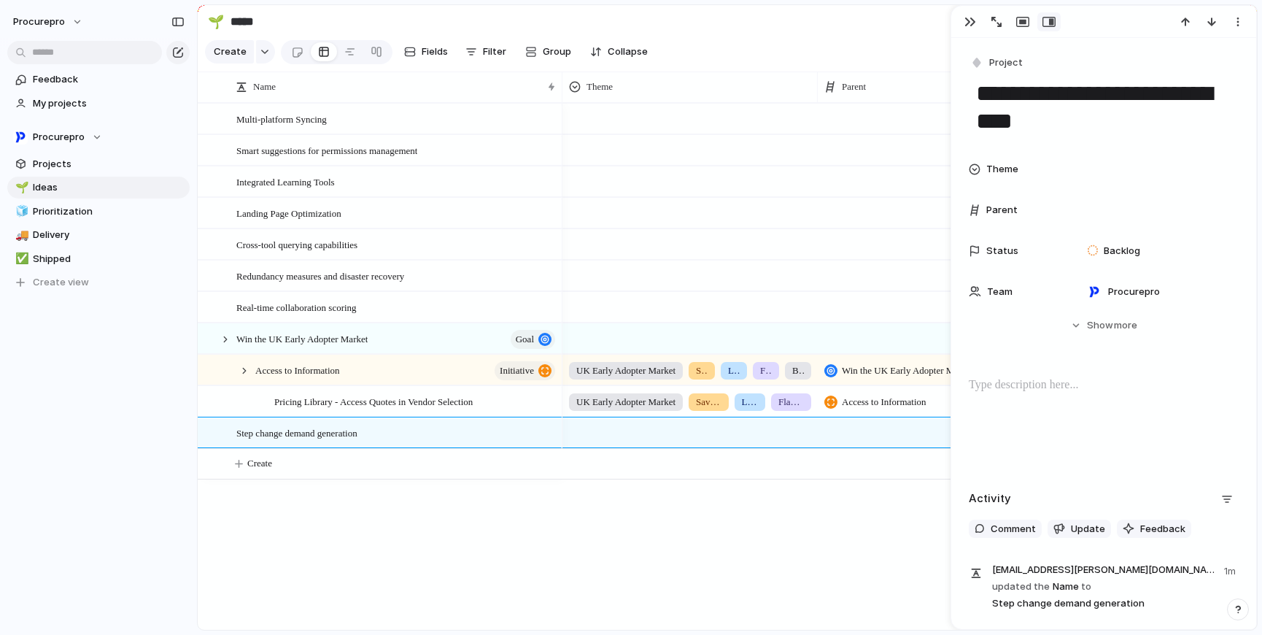
click at [984, 74] on div "**********" at bounding box center [1104, 95] width 270 height 85
click at [997, 66] on span "Project" at bounding box center [1006, 62] width 34 height 15
click at [1013, 144] on span "Goal" at bounding box center [1007, 148] width 21 height 15
click at [978, 63] on div "button" at bounding box center [976, 62] width 13 height 13
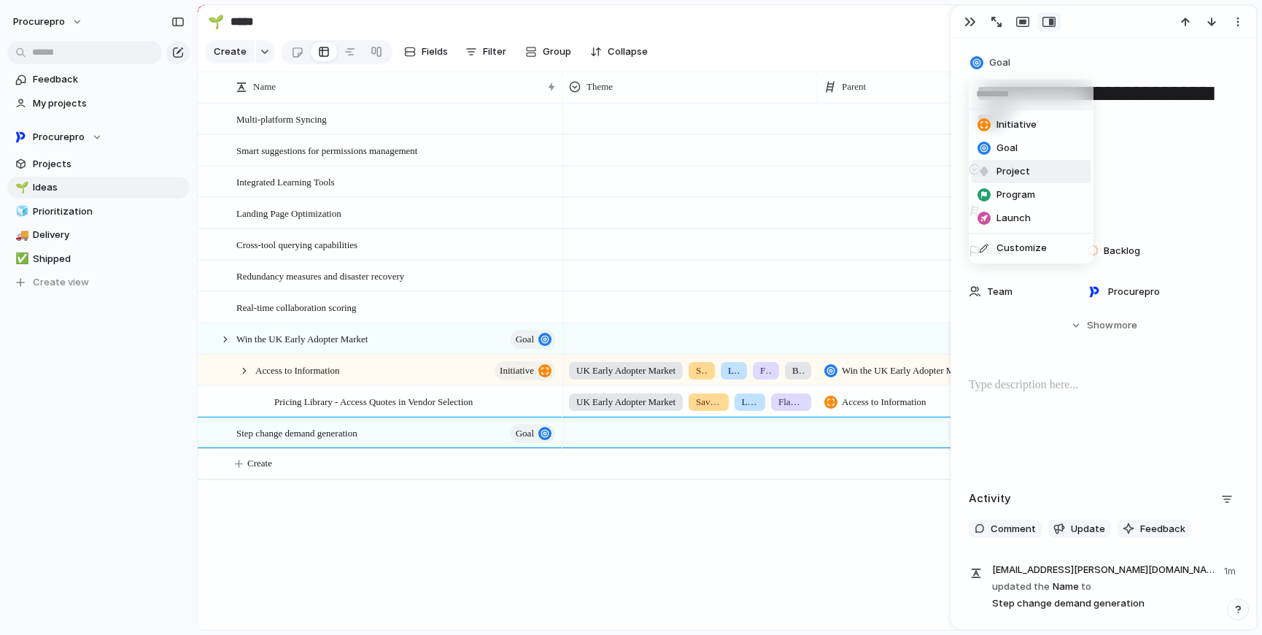
click at [1016, 172] on span "Project" at bounding box center [1014, 171] width 34 height 15
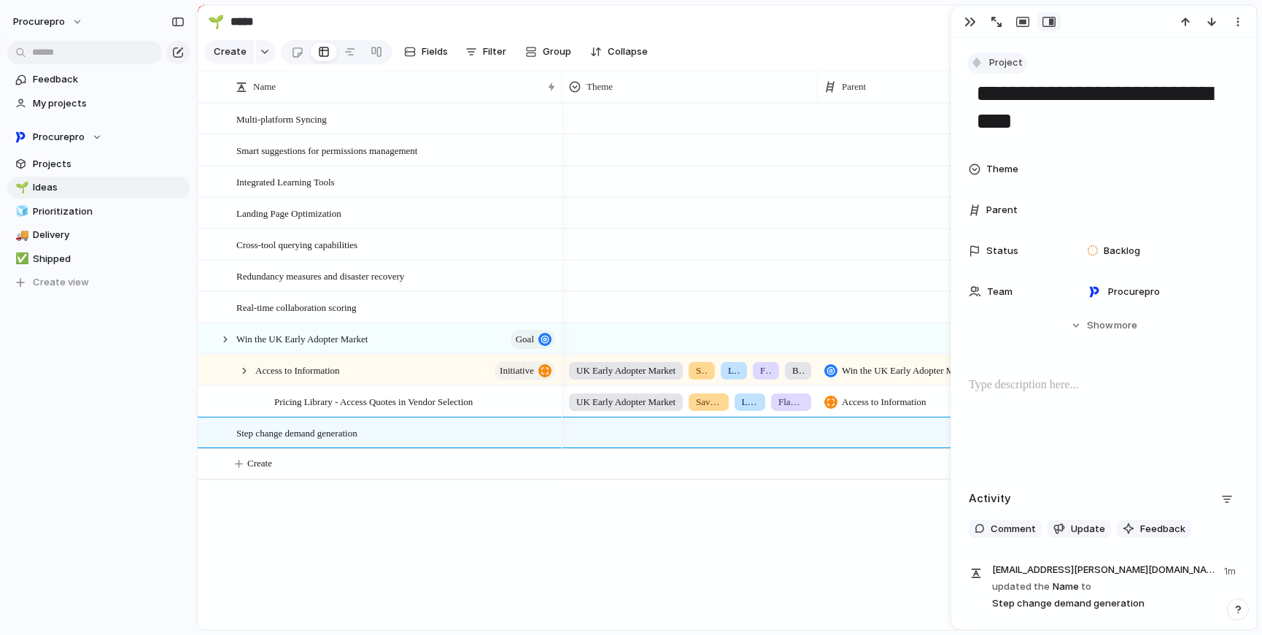
click at [1006, 60] on span "Project" at bounding box center [1006, 62] width 34 height 15
click at [1024, 194] on span "Program" at bounding box center [1016, 195] width 39 height 15
click at [1022, 66] on span "Program" at bounding box center [1008, 62] width 39 height 15
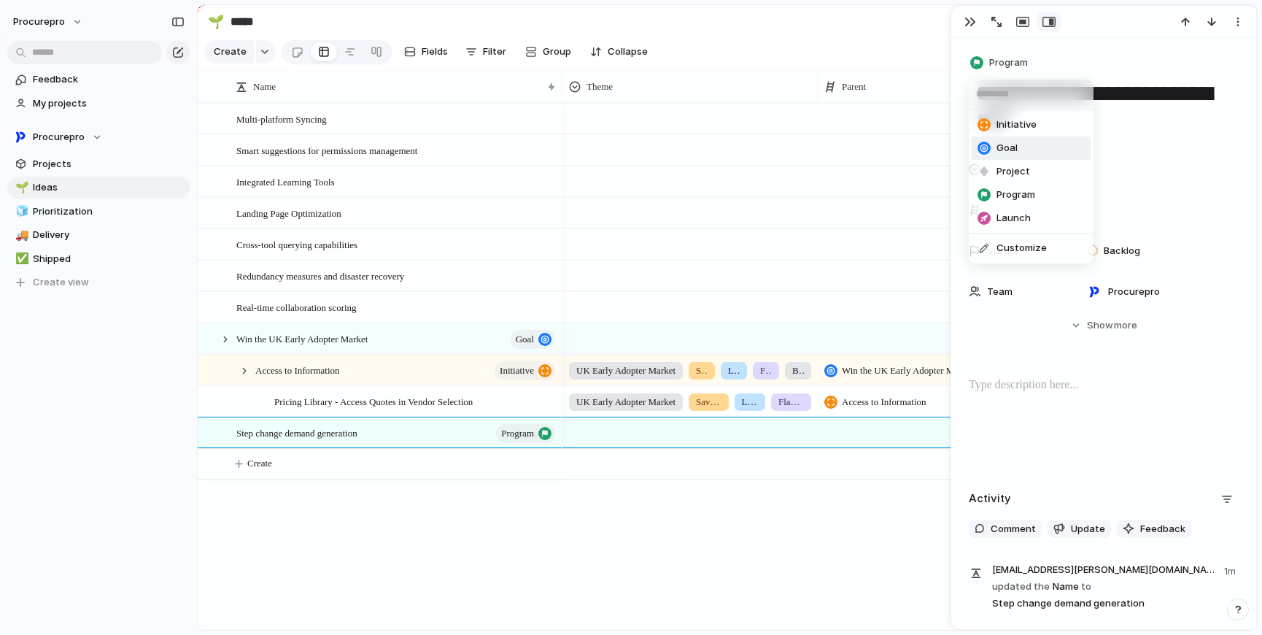
click at [1025, 145] on li "Goal" at bounding box center [1031, 147] width 119 height 23
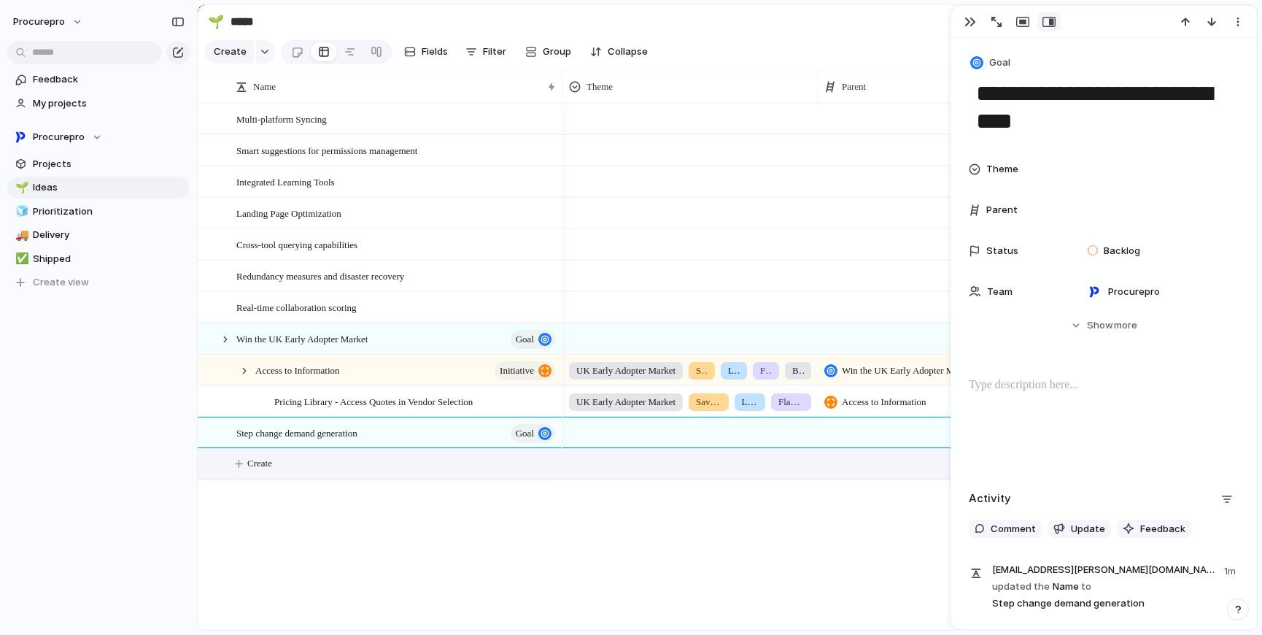
click at [281, 476] on button "Create" at bounding box center [745, 464] width 1067 height 30
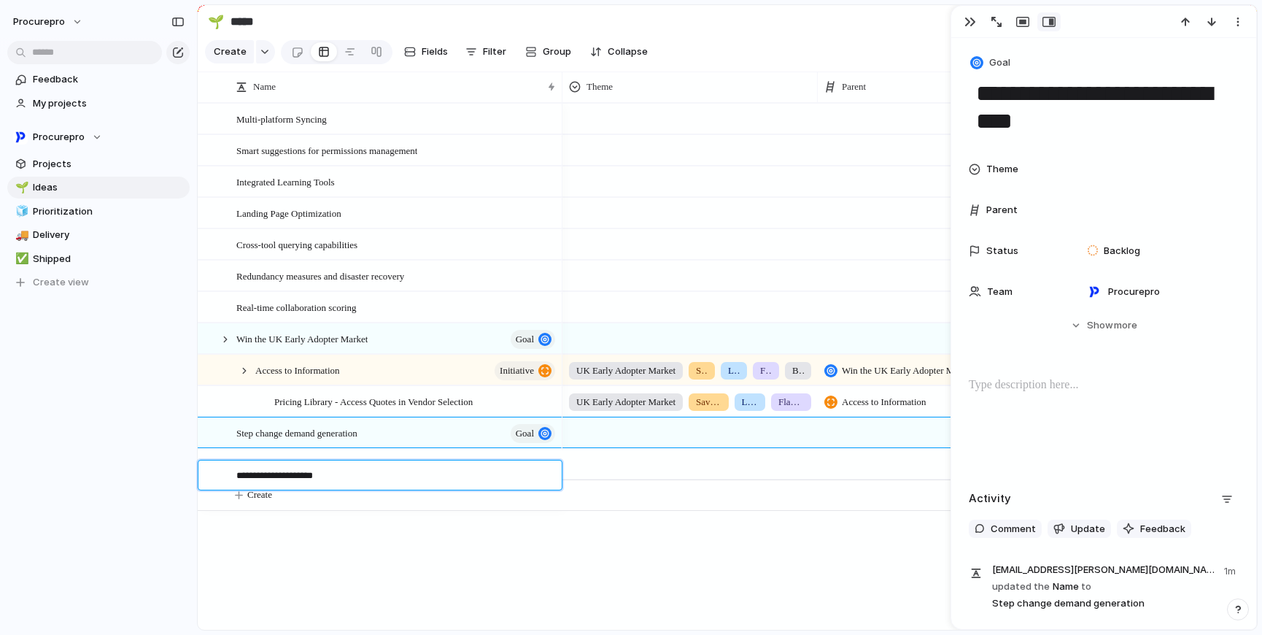
type textarea "**********"
click at [435, 475] on div "Level up our data game" at bounding box center [396, 464] width 321 height 30
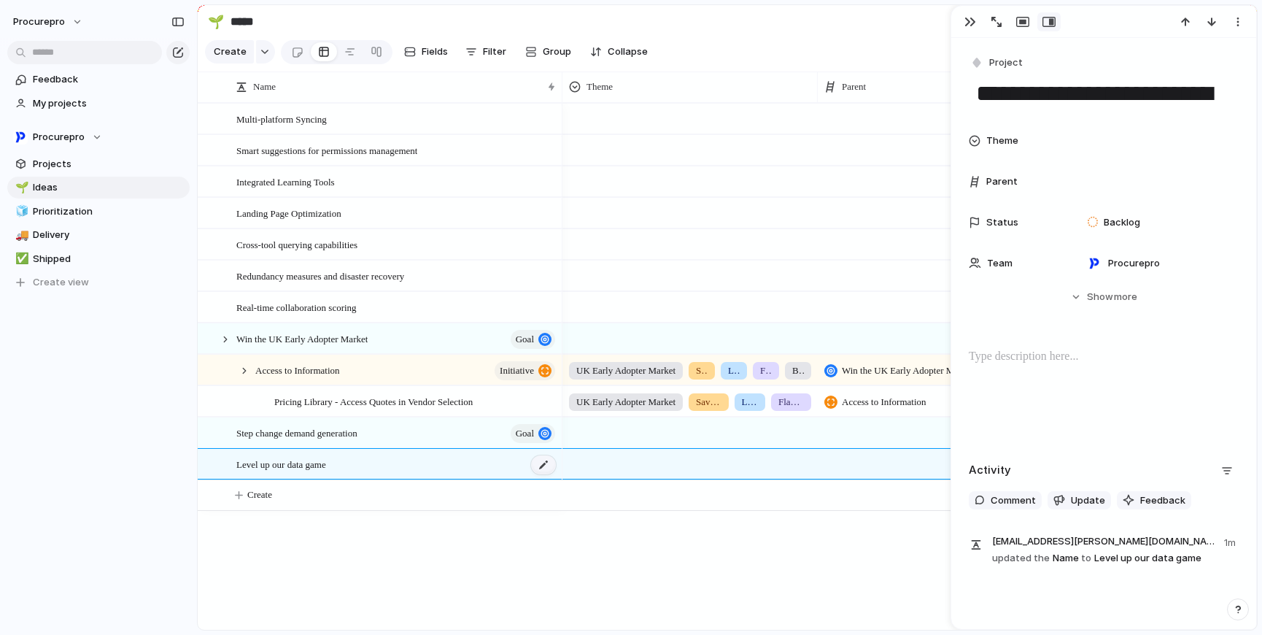
click at [547, 470] on div at bounding box center [543, 464] width 25 height 19
click at [984, 64] on button "Project" at bounding box center [998, 63] width 60 height 21
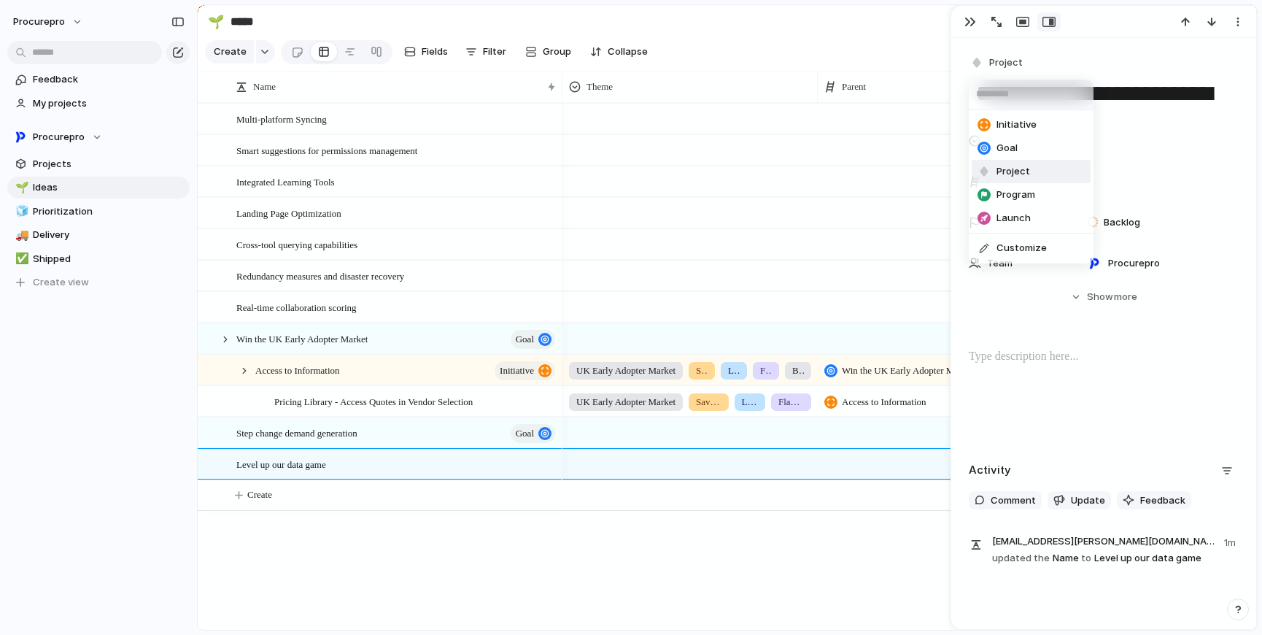
click at [1012, 145] on span "Goal" at bounding box center [1007, 148] width 21 height 15
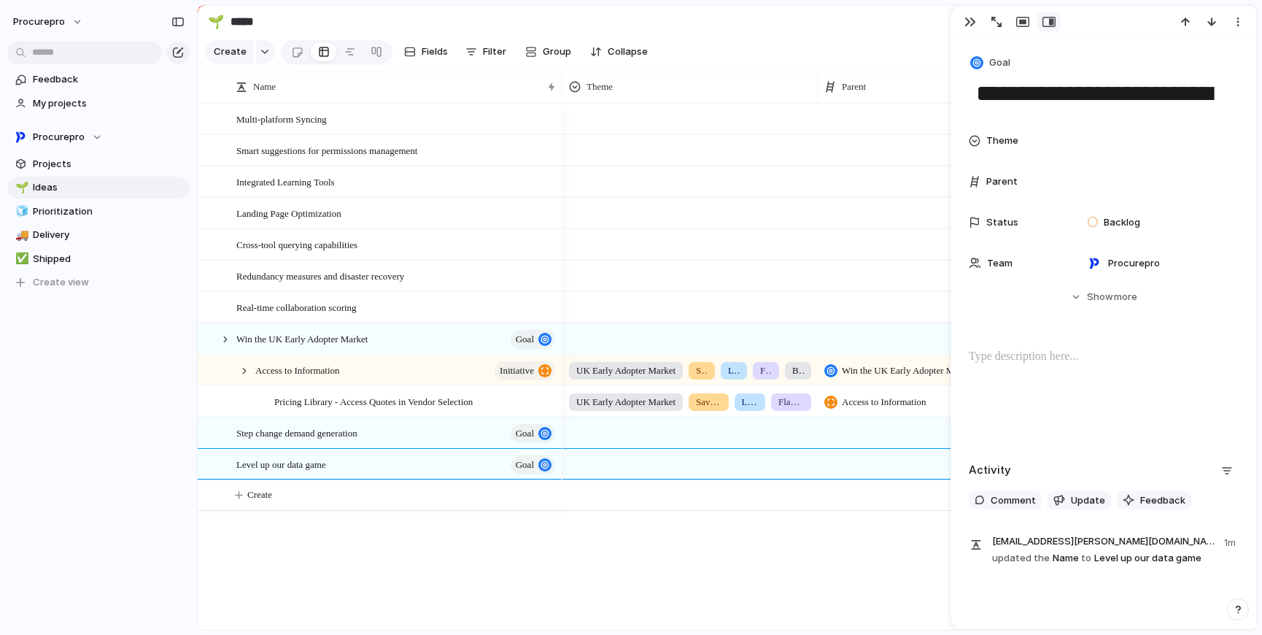
click at [816, 47] on section "Create Fields Filter Group Zoom Collapse Linear" at bounding box center [727, 54] width 1059 height 35
click at [860, 28] on section "🌱 ***** Share" at bounding box center [727, 21] width 1059 height 33
drag, startPoint x: 967, startPoint y: 18, endPoint x: 960, endPoint y: 28, distance: 12.8
click at [967, 18] on div "button" at bounding box center [971, 22] width 12 height 12
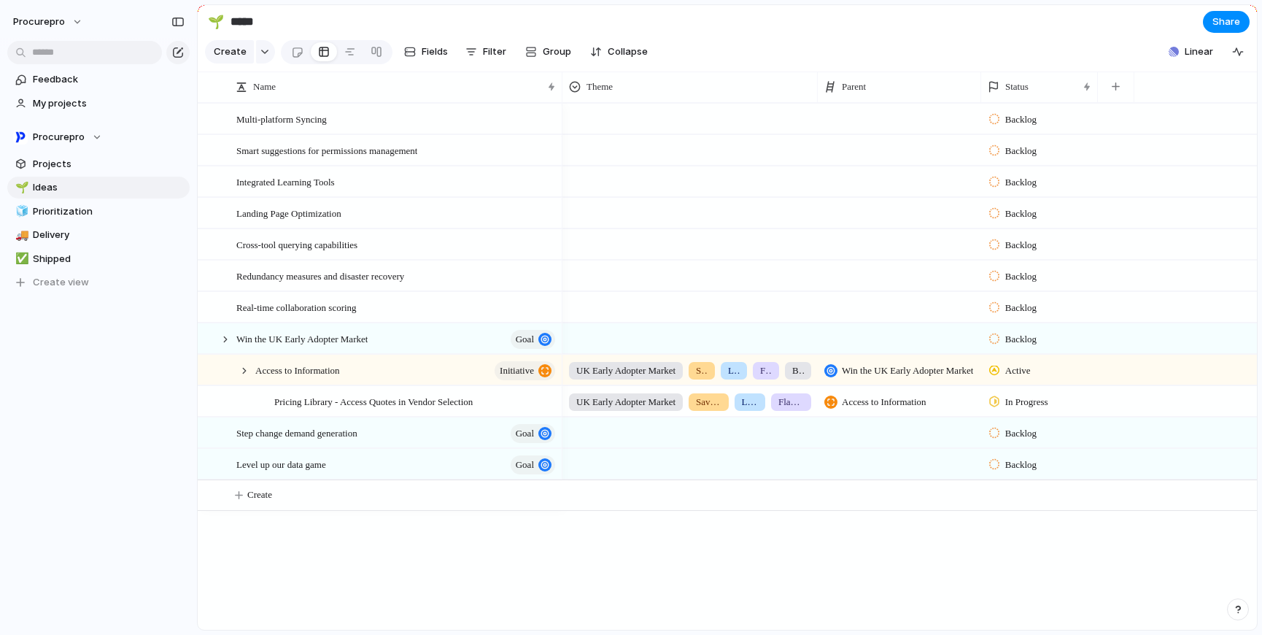
click at [657, 378] on span "UK Early Adopter Market" at bounding box center [625, 370] width 99 height 15
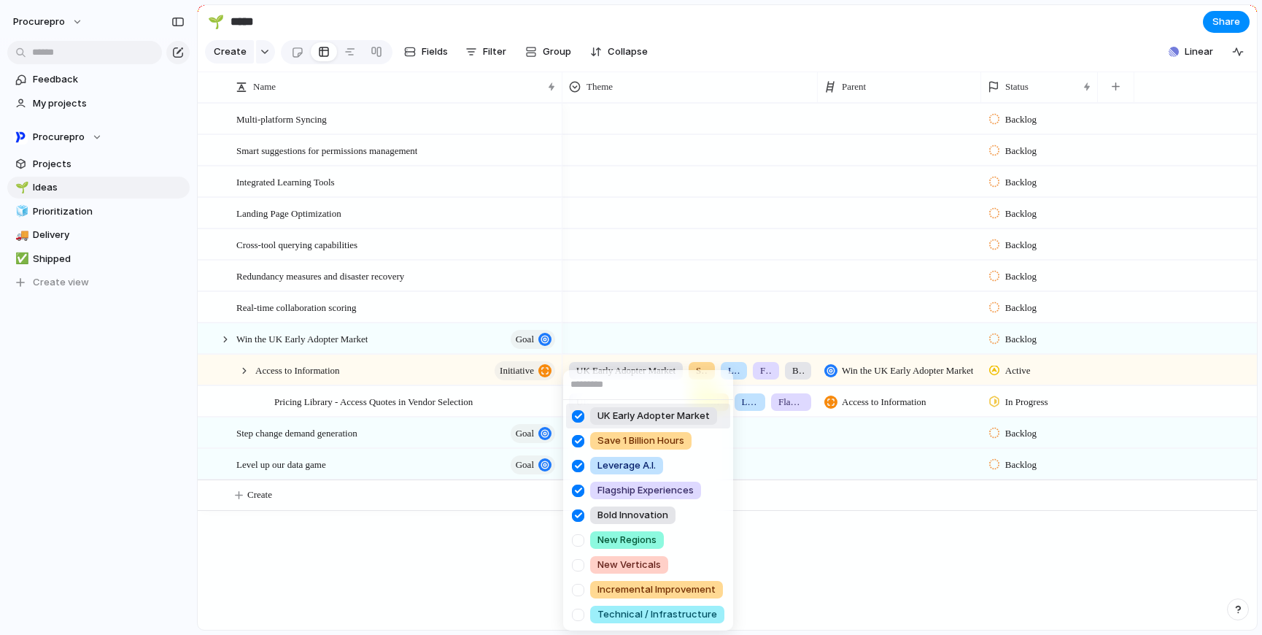
click at [581, 421] on div at bounding box center [578, 416] width 26 height 26
click at [579, 437] on div at bounding box center [578, 441] width 26 height 26
click at [576, 461] on div at bounding box center [578, 466] width 26 height 26
click at [577, 490] on div at bounding box center [578, 491] width 26 height 26
drag, startPoint x: 579, startPoint y: 513, endPoint x: 590, endPoint y: 511, distance: 10.3
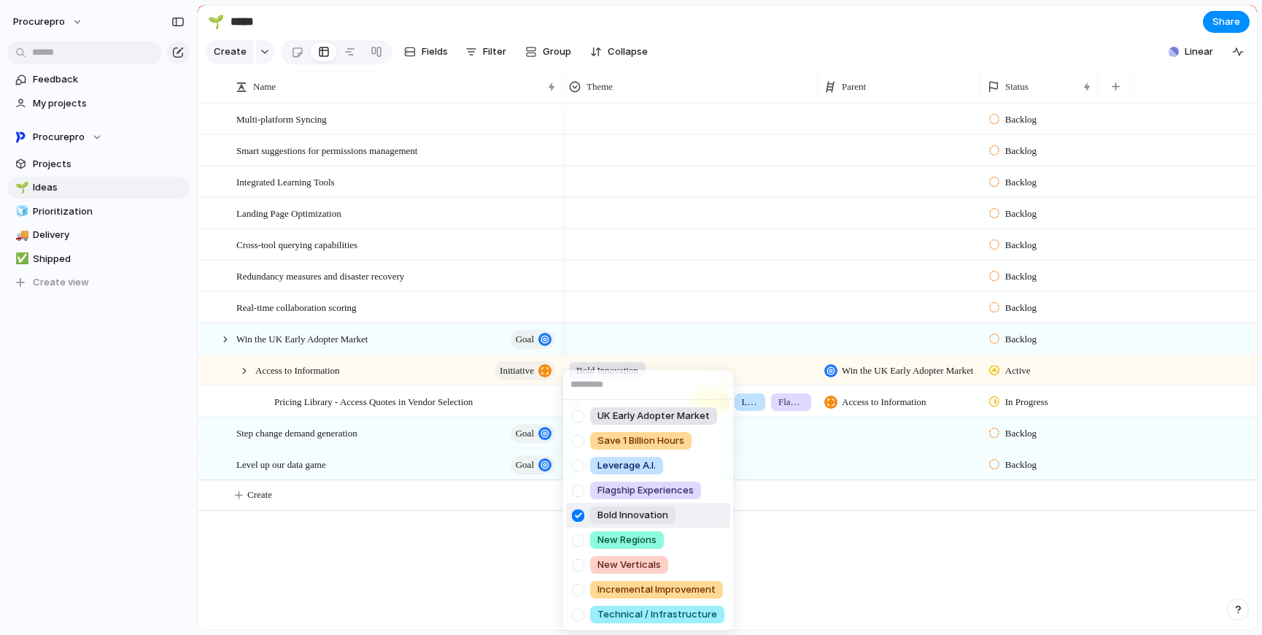
click at [580, 513] on div at bounding box center [578, 516] width 26 height 26
click at [917, 562] on div "UK Early Adopter Market Save 1 Billion Hours Leverage A.I. Flagship Experiences…" at bounding box center [631, 317] width 1262 height 635
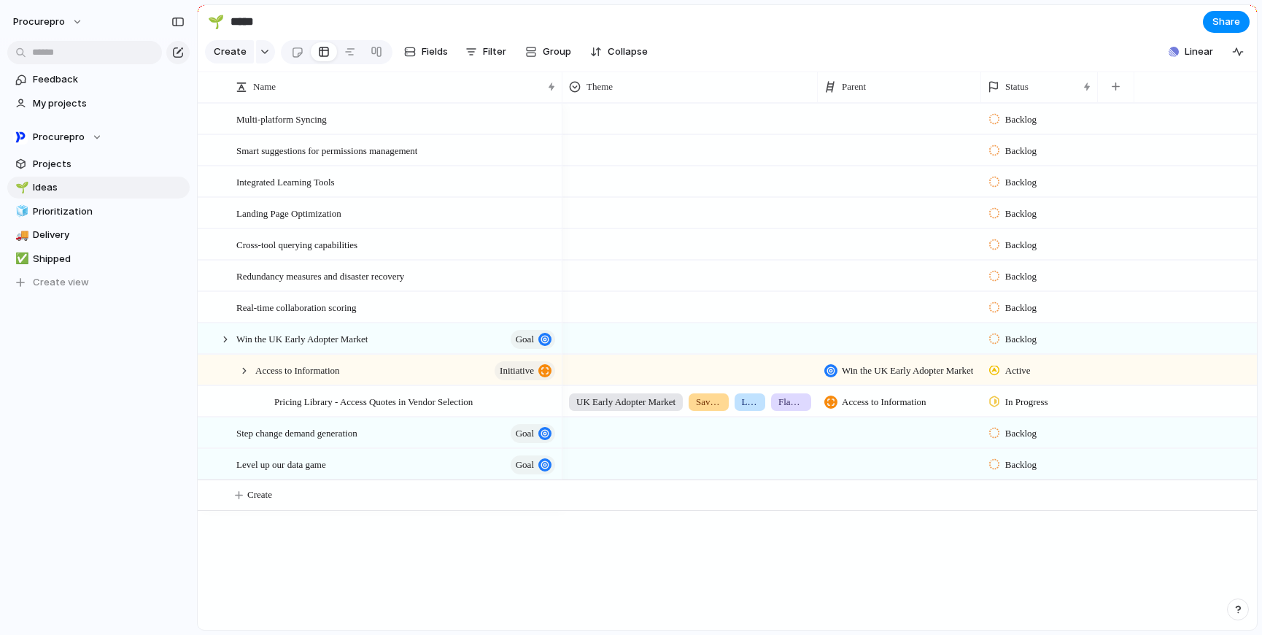
click at [636, 409] on span "UK Early Adopter Market" at bounding box center [625, 402] width 99 height 15
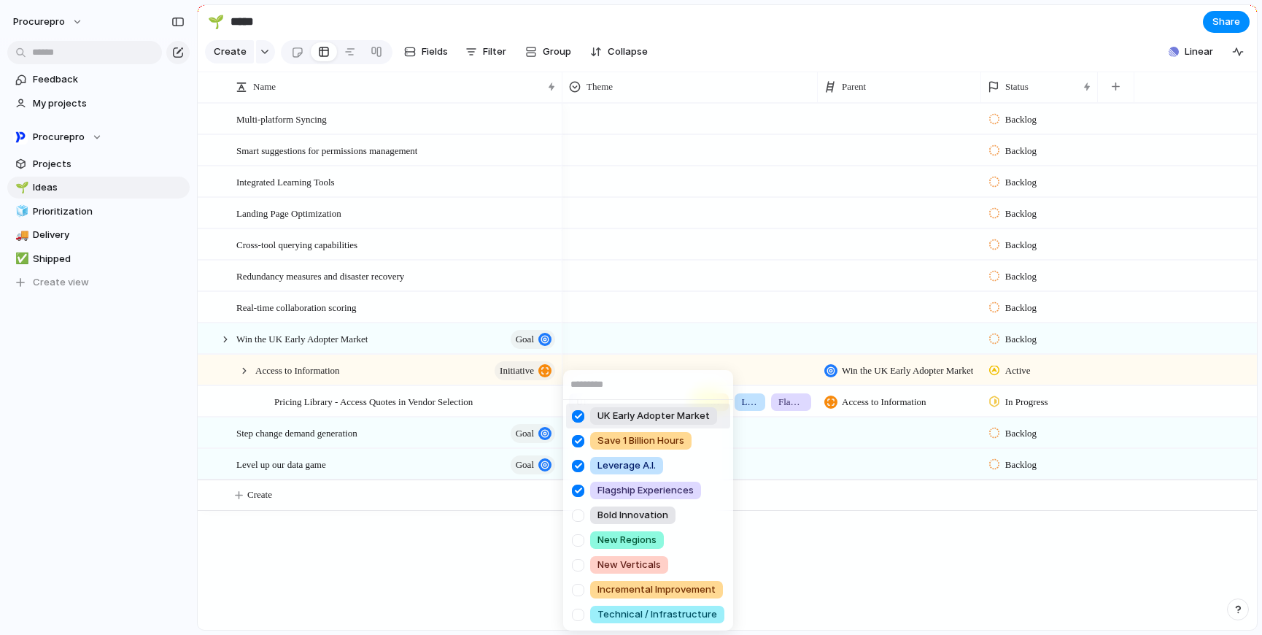
click at [574, 417] on div at bounding box center [578, 416] width 26 height 26
click at [578, 444] on div at bounding box center [578, 441] width 26 height 26
click at [580, 455] on div at bounding box center [578, 466] width 26 height 26
click at [579, 479] on div at bounding box center [578, 491] width 26 height 26
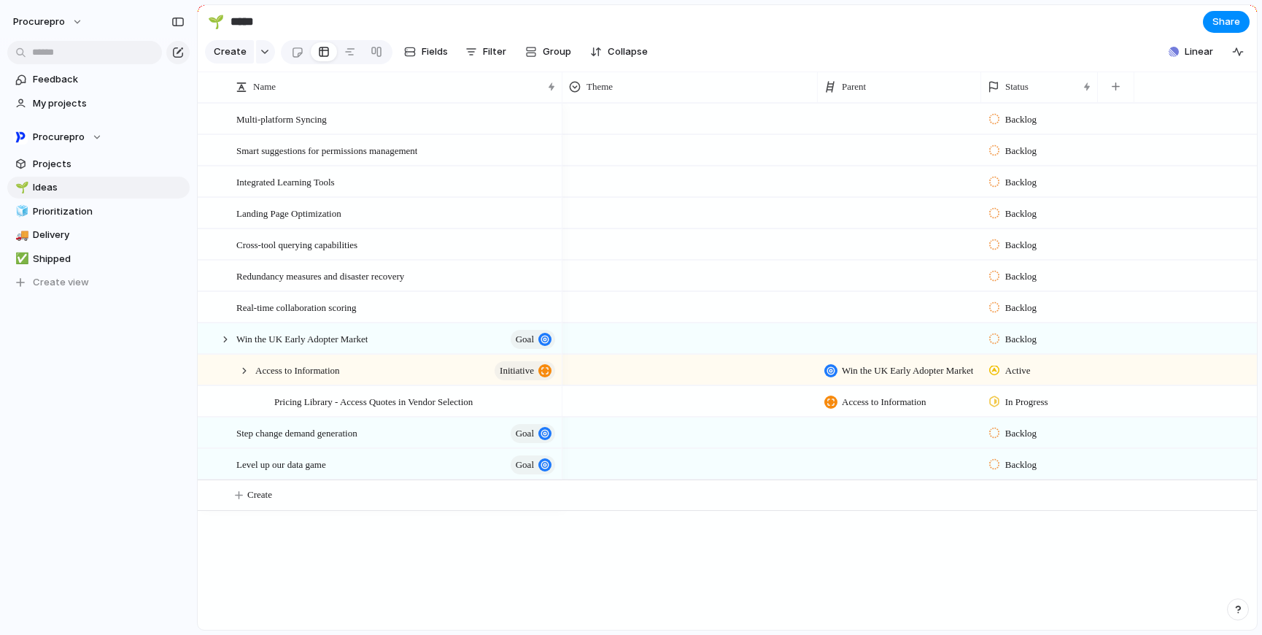
click at [848, 552] on div "UK Early Adopter Market Save 1 Billion Hours Leverage A.I. Flagship Experiences…" at bounding box center [631, 317] width 1262 height 635
click at [895, 378] on span "Win the UK Early Adopter Market" at bounding box center [907, 370] width 131 height 15
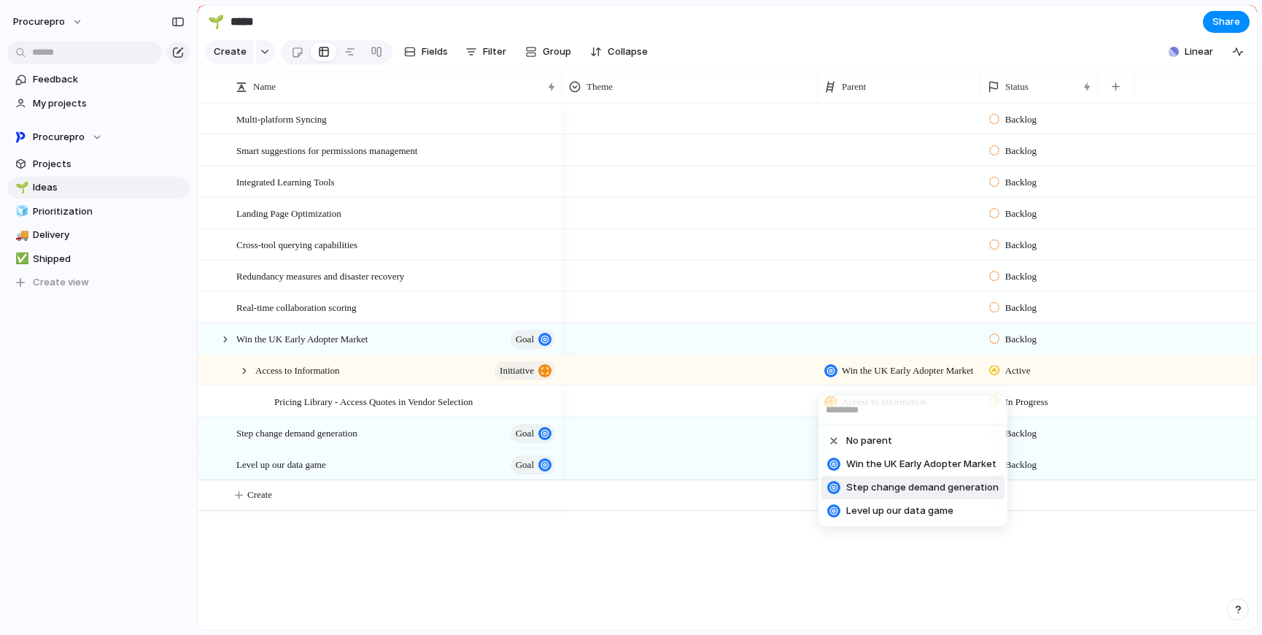
click at [903, 482] on span "Step change demand generation" at bounding box center [922, 487] width 152 height 15
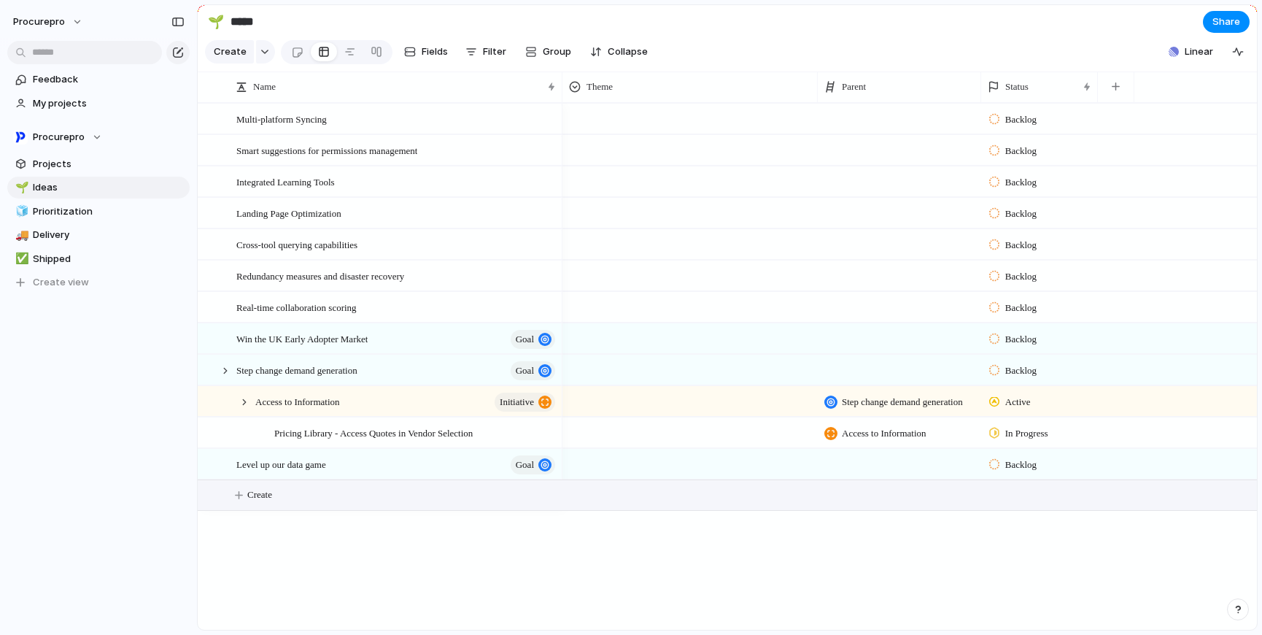
click at [256, 502] on span "Create" at bounding box center [259, 494] width 25 height 15
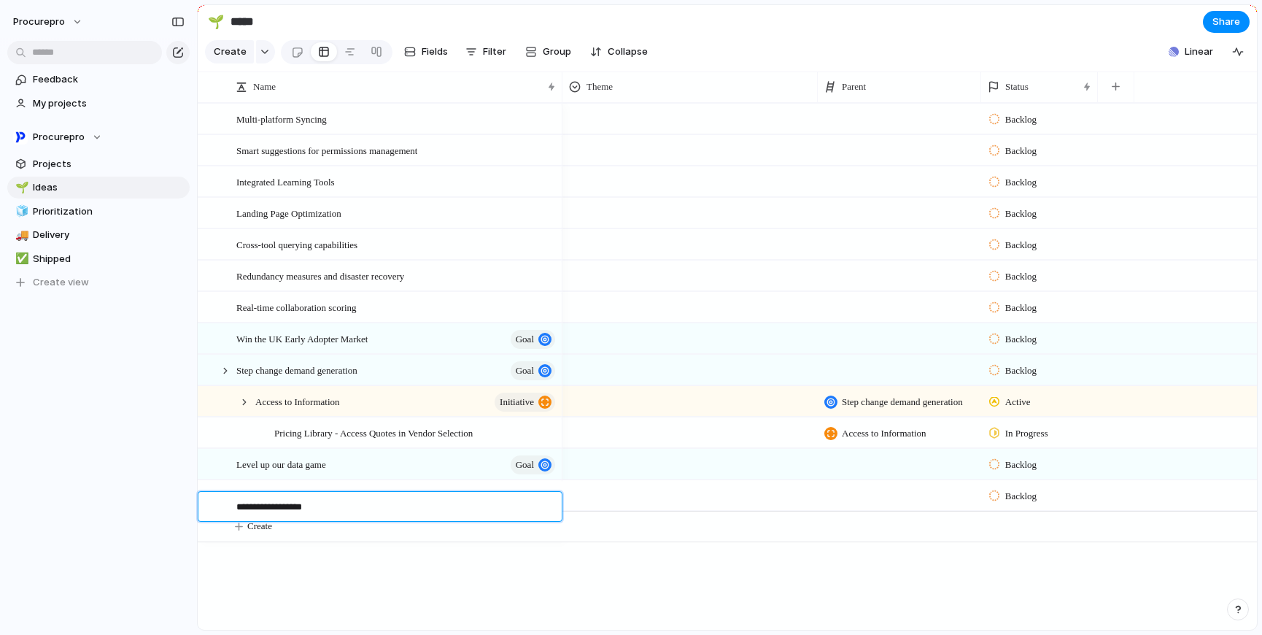
type textarea "**********"
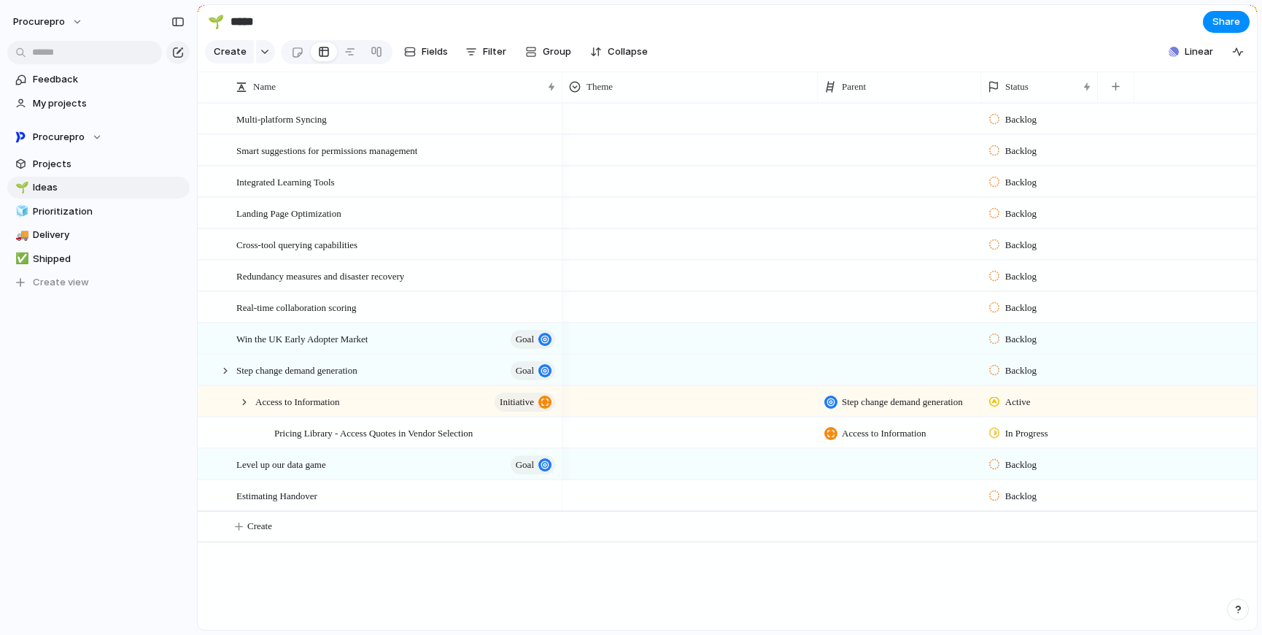
click at [883, 506] on div at bounding box center [899, 495] width 163 height 30
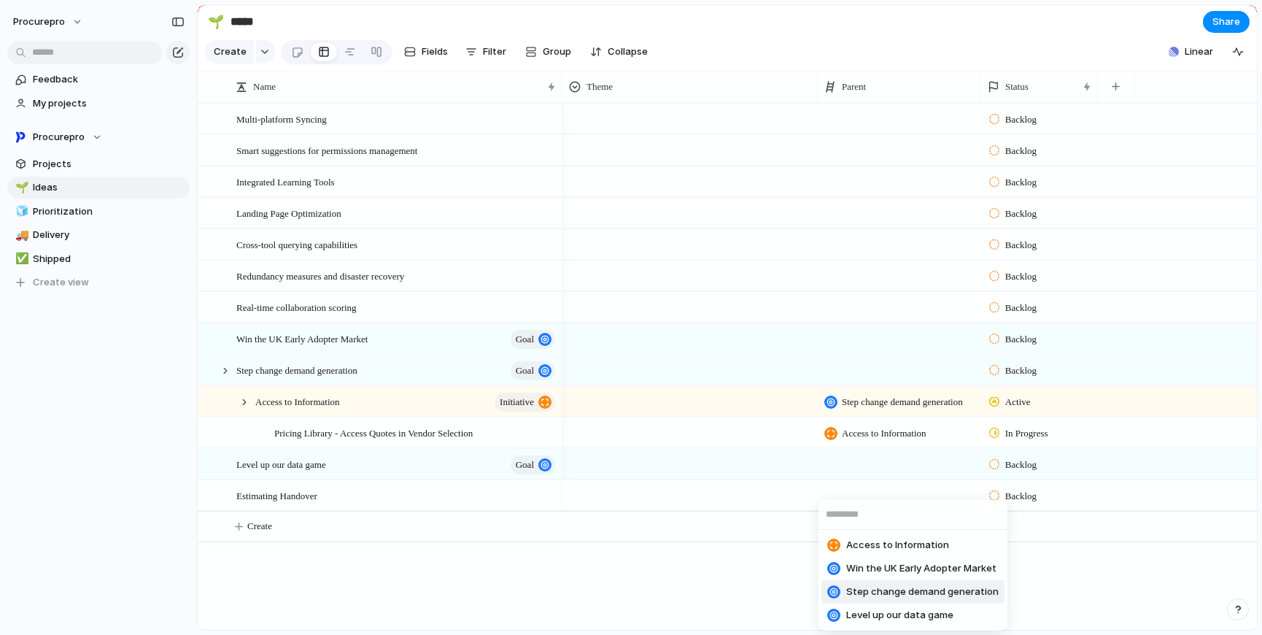
click at [905, 590] on span "Step change demand generation" at bounding box center [922, 591] width 152 height 15
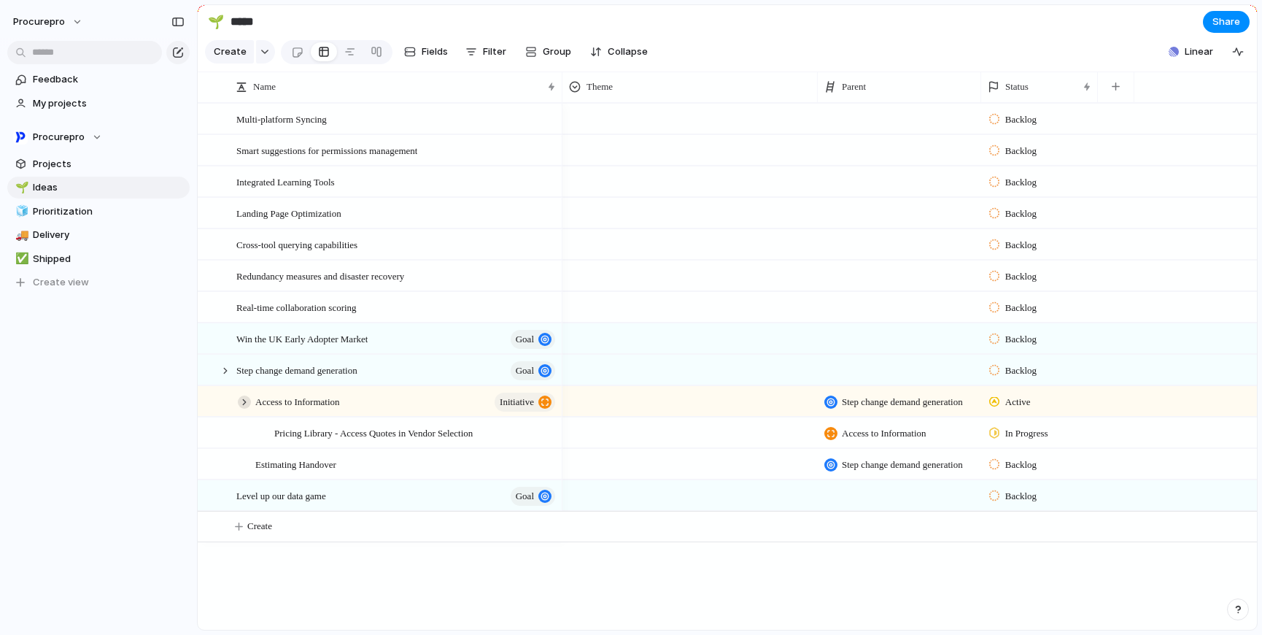
click at [243, 409] on div at bounding box center [244, 401] width 13 height 13
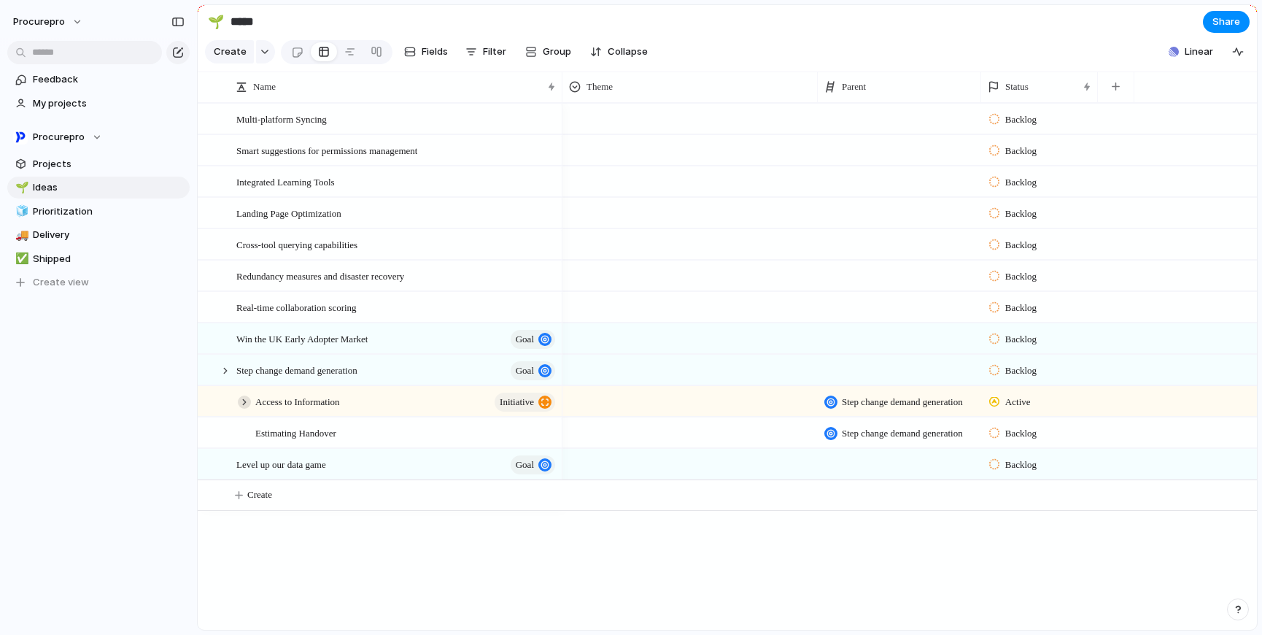
click at [243, 409] on div at bounding box center [244, 401] width 13 height 13
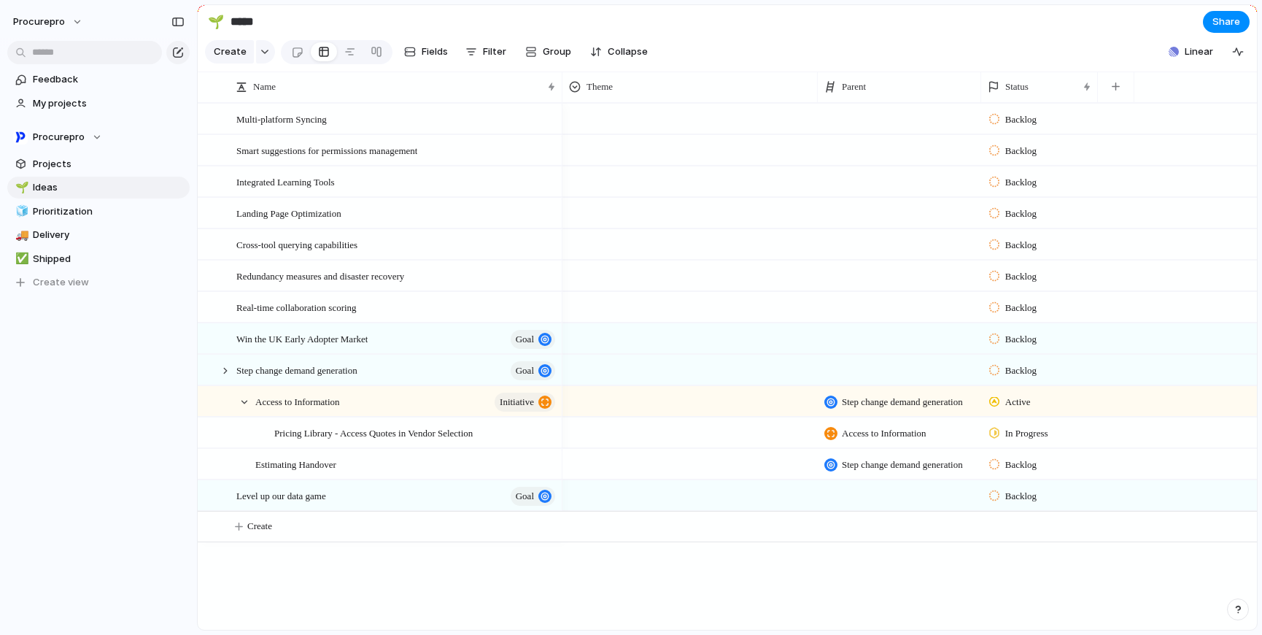
click at [1020, 472] on span "Backlog" at bounding box center [1020, 464] width 31 height 15
click at [1002, 560] on div at bounding box center [997, 565] width 13 height 18
click at [450, 479] on div "Estimating Handover" at bounding box center [406, 464] width 302 height 30
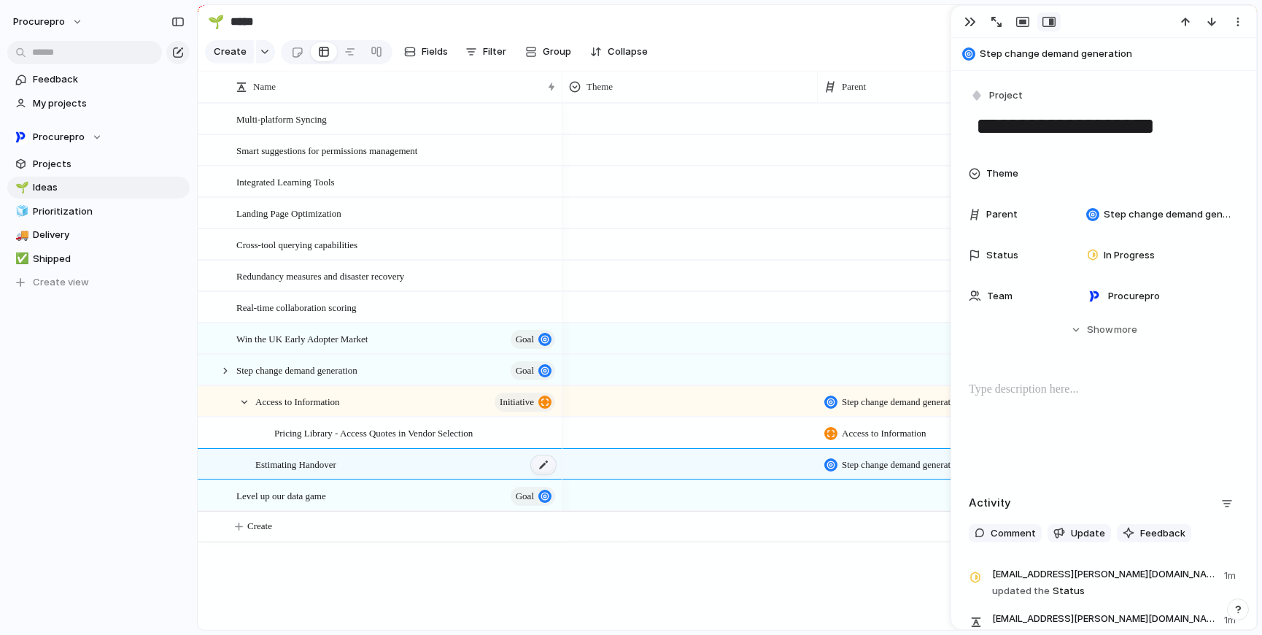
click at [546, 474] on div at bounding box center [543, 464] width 25 height 19
click at [1013, 87] on button "Project" at bounding box center [998, 95] width 60 height 21
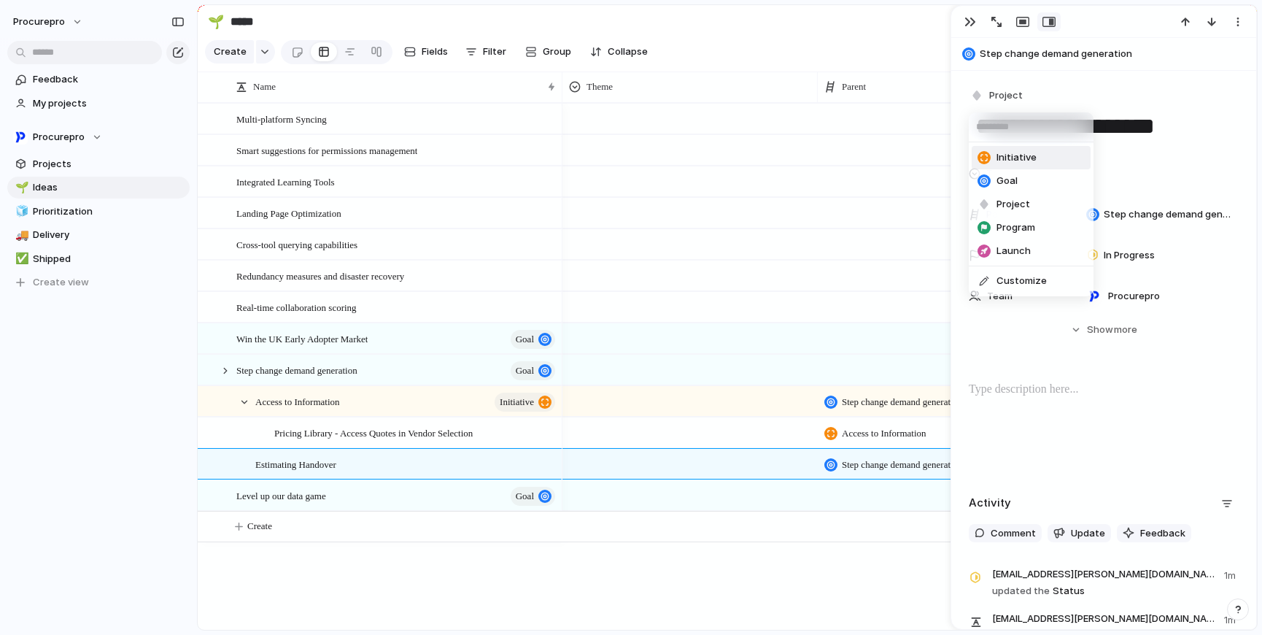
click at [1005, 160] on span "Initiative" at bounding box center [1017, 157] width 40 height 15
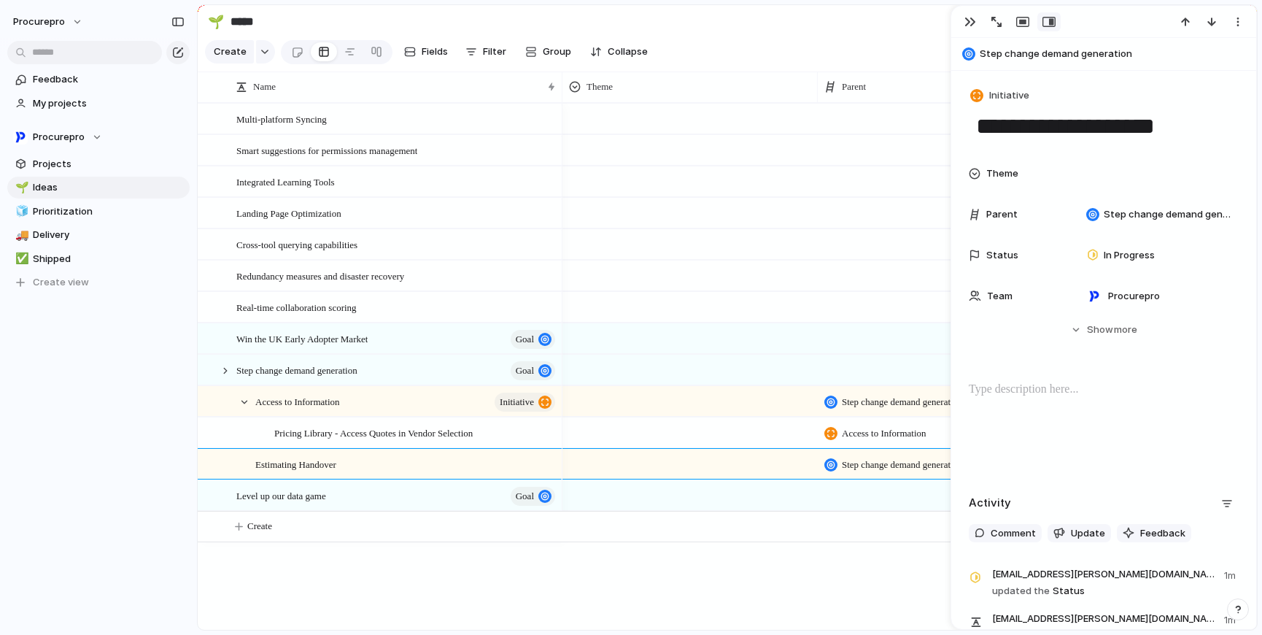
click at [806, 23] on section "🌱 ***** Share" at bounding box center [727, 21] width 1059 height 33
click at [969, 23] on div "button" at bounding box center [971, 22] width 12 height 12
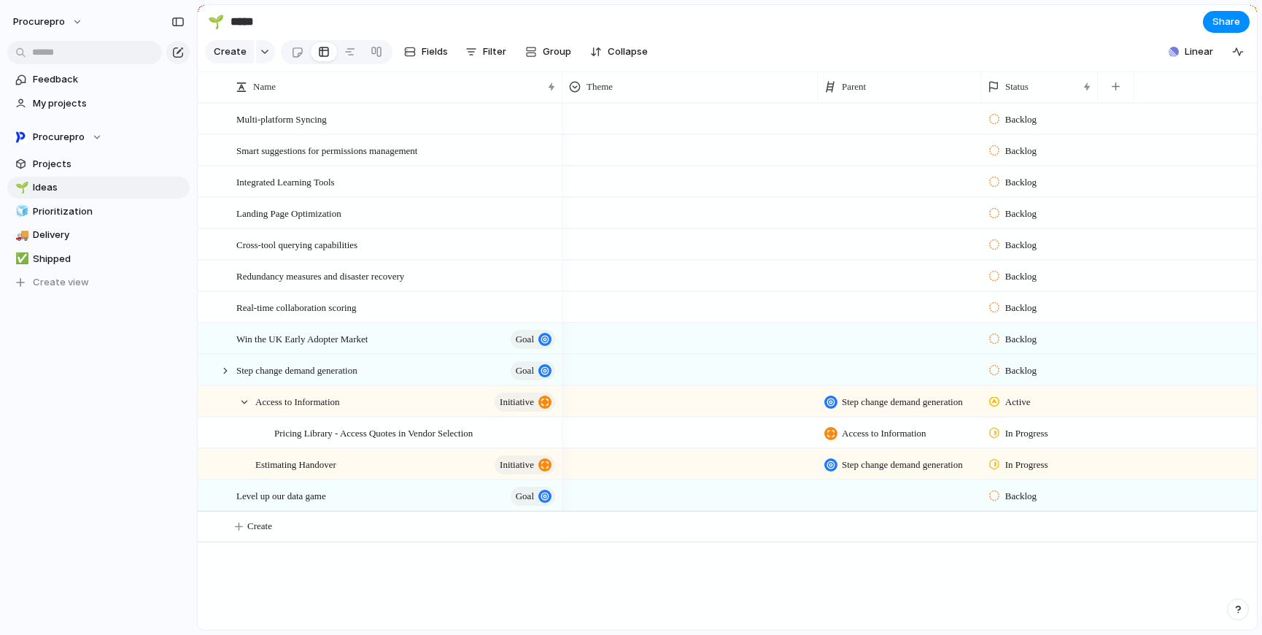
click at [843, 588] on div "Backlog Backlog Backlog Backlog Backlog Backlog Backlog Backlog Step change dem…" at bounding box center [910, 366] width 695 height 527
click at [244, 409] on div at bounding box center [244, 401] width 13 height 13
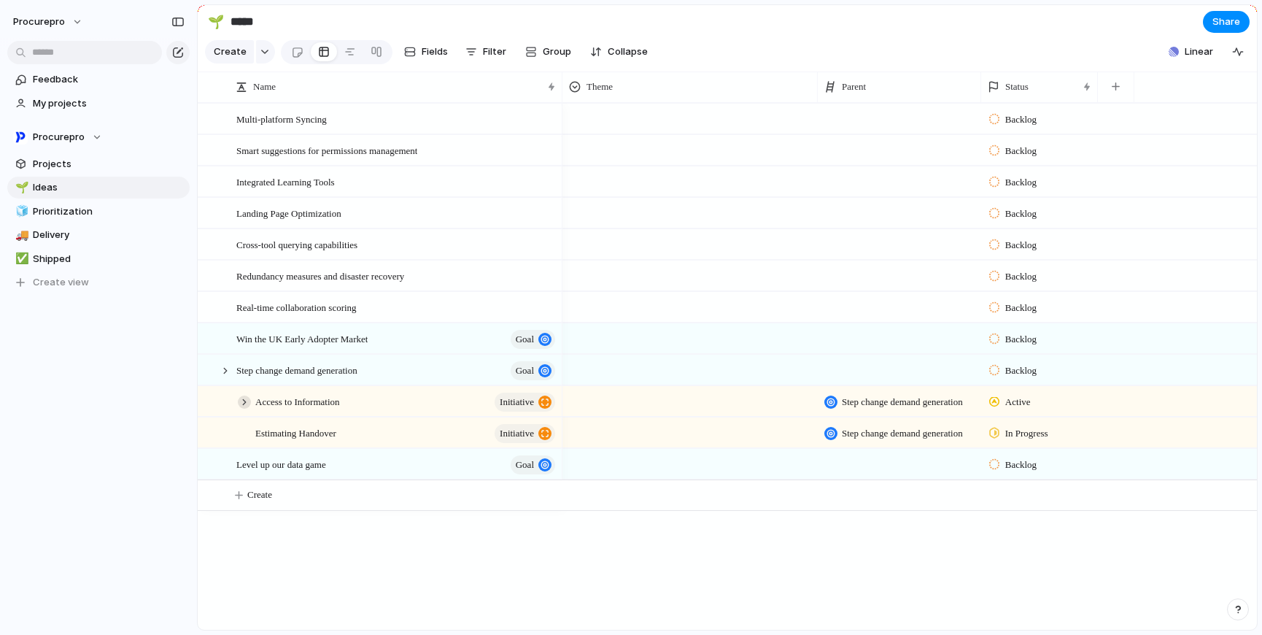
click at [244, 409] on div at bounding box center [244, 401] width 13 height 13
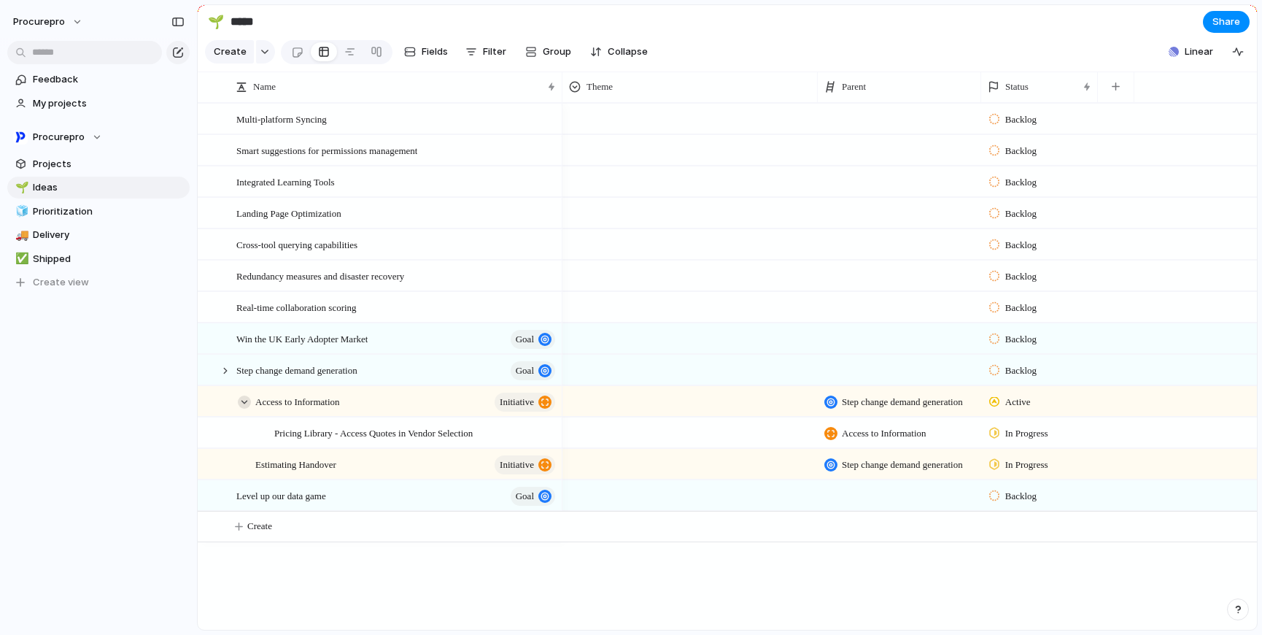
click at [247, 409] on div at bounding box center [244, 401] width 13 height 13
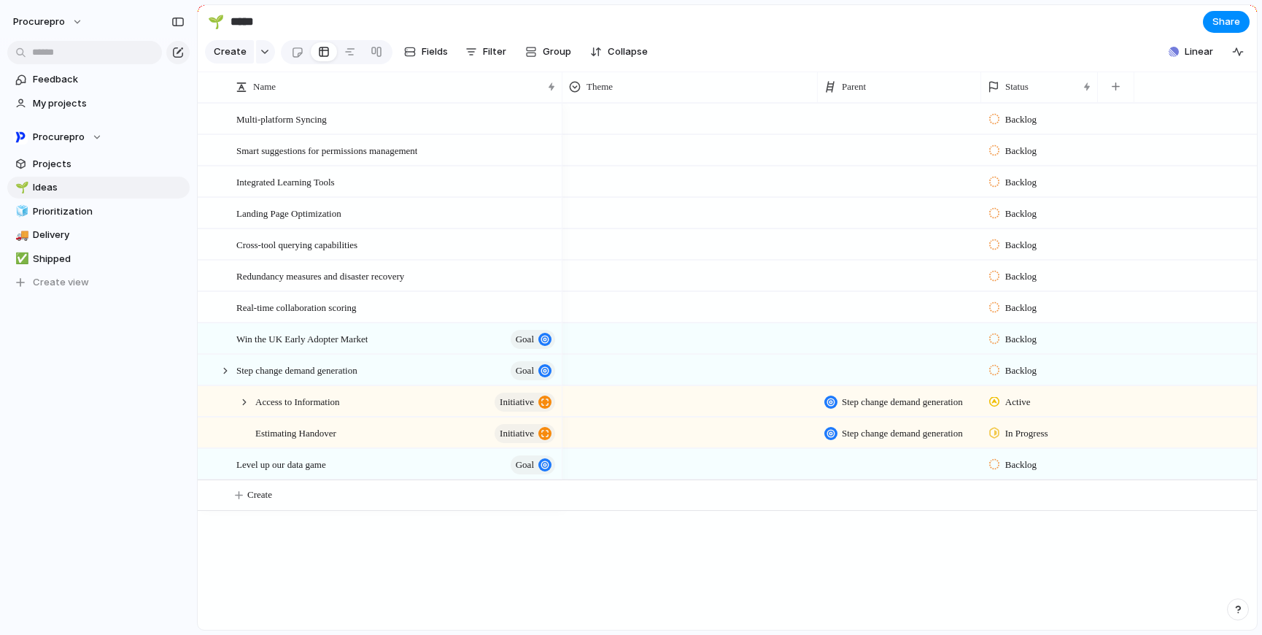
click at [1016, 409] on span "Active" at bounding box center [1018, 402] width 26 height 15
click at [801, 555] on div "Planned Active Completed" at bounding box center [631, 317] width 1262 height 635
click at [1010, 441] on span "In Progress" at bounding box center [1026, 433] width 43 height 15
click at [1007, 529] on span "Active" at bounding box center [1020, 531] width 30 height 15
click at [934, 560] on div "Backlog Backlog Backlog Backlog Backlog Backlog Backlog Backlog Step change dem…" at bounding box center [910, 366] width 695 height 527
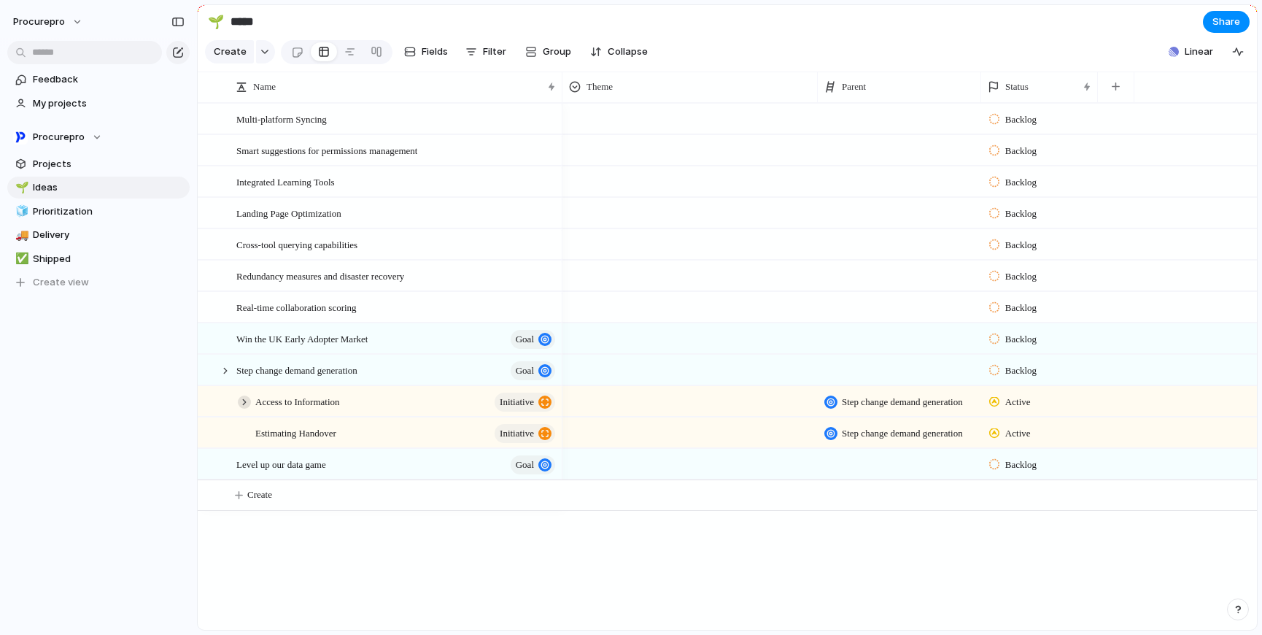
click at [247, 409] on div at bounding box center [244, 401] width 13 height 13
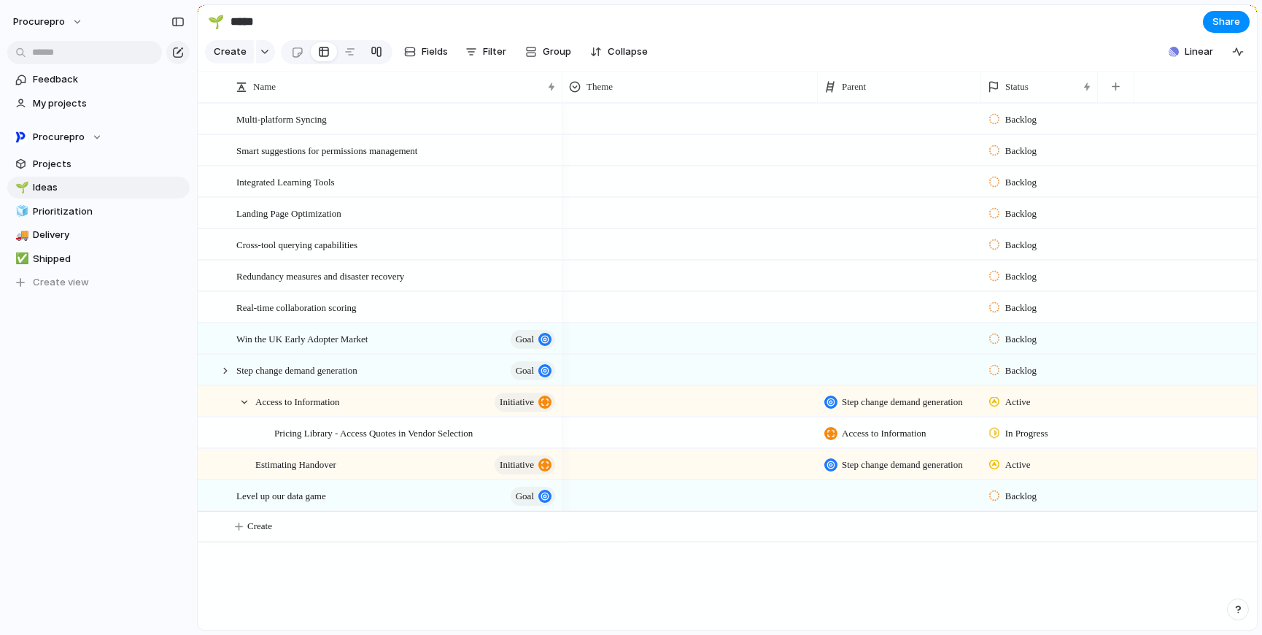
click at [372, 60] on div at bounding box center [377, 51] width 12 height 23
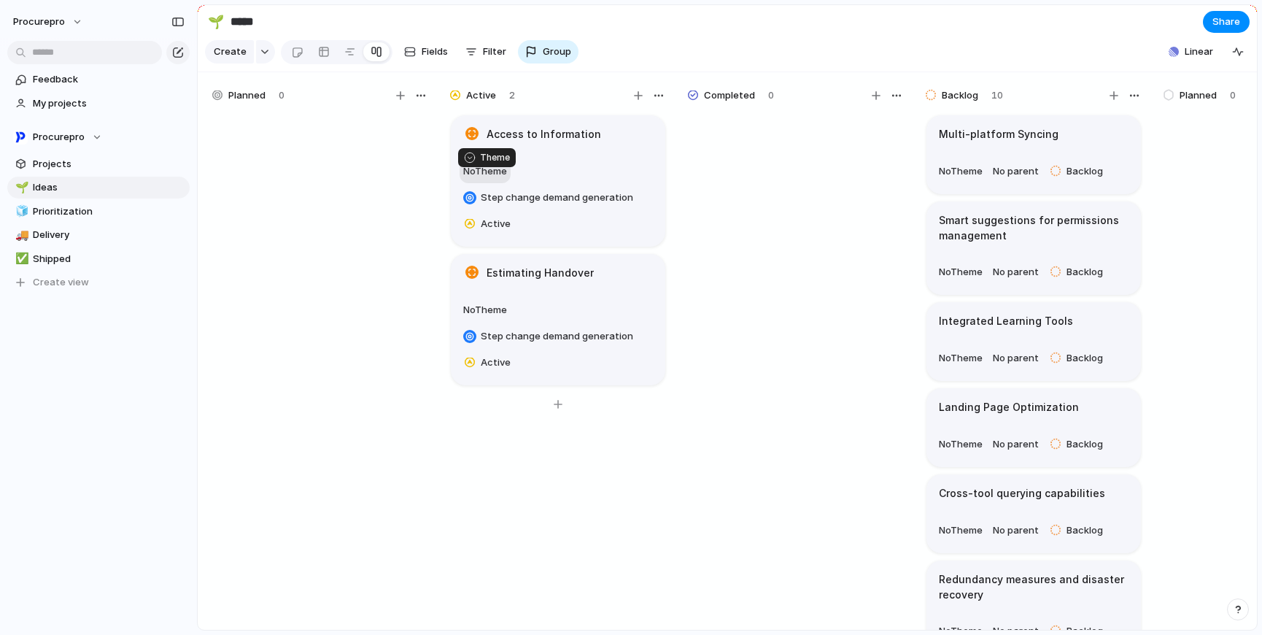
click at [494, 177] on span "No Theme" at bounding box center [485, 171] width 44 height 12
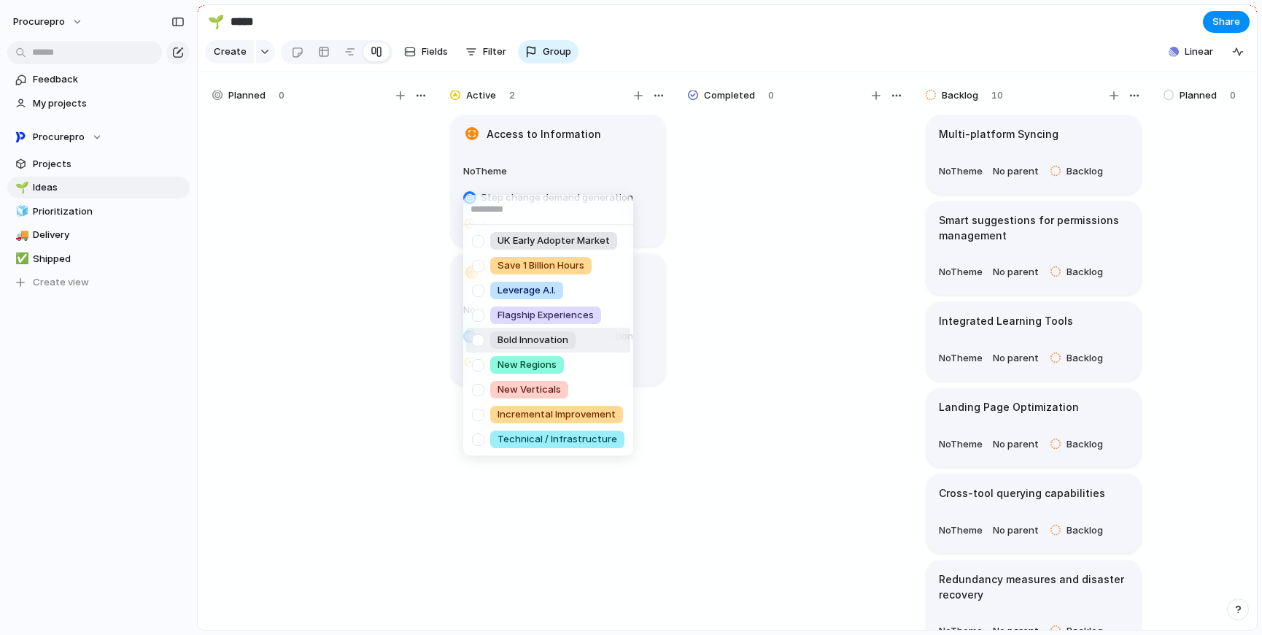
click at [825, 31] on div "UK Early Adopter Market Save 1 Billion Hours Leverage A.I. Flagship Experiences…" at bounding box center [631, 317] width 1262 height 635
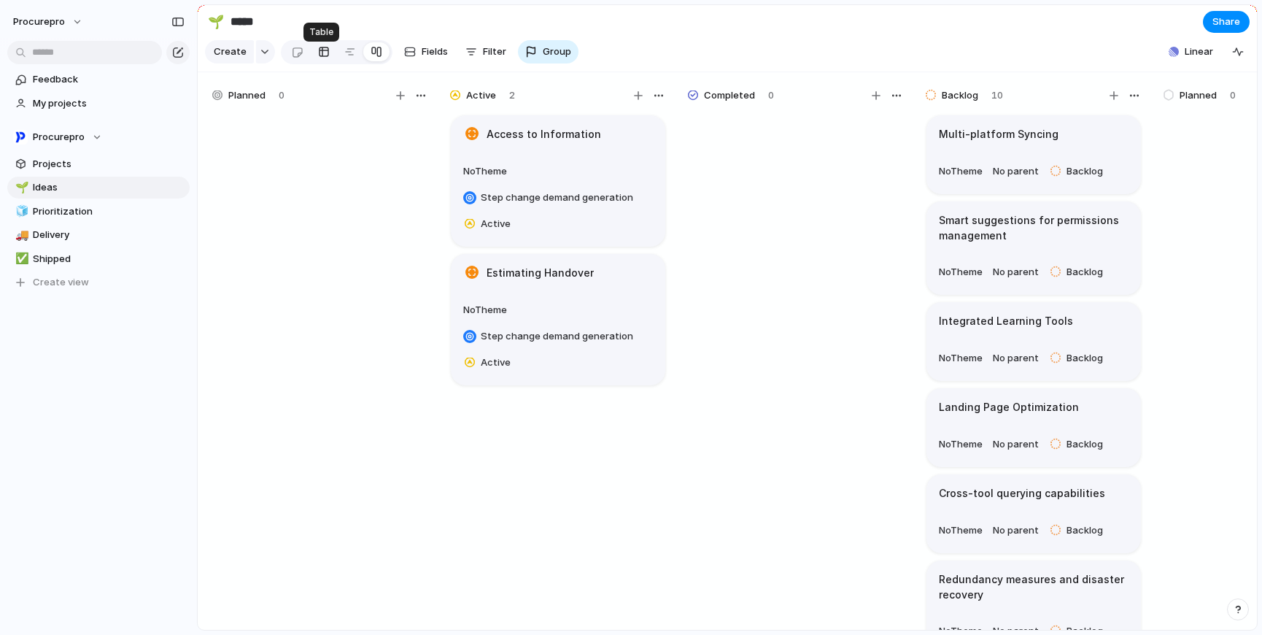
click at [323, 58] on div at bounding box center [324, 51] width 12 height 23
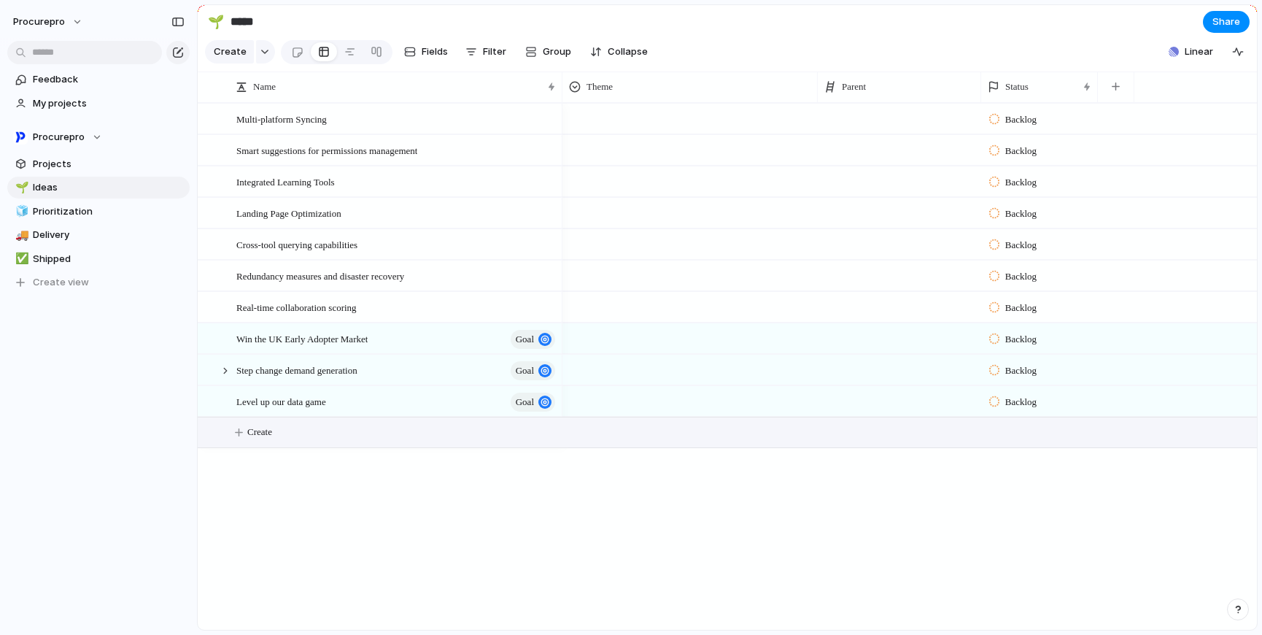
click at [261, 439] on span "Create" at bounding box center [259, 432] width 25 height 15
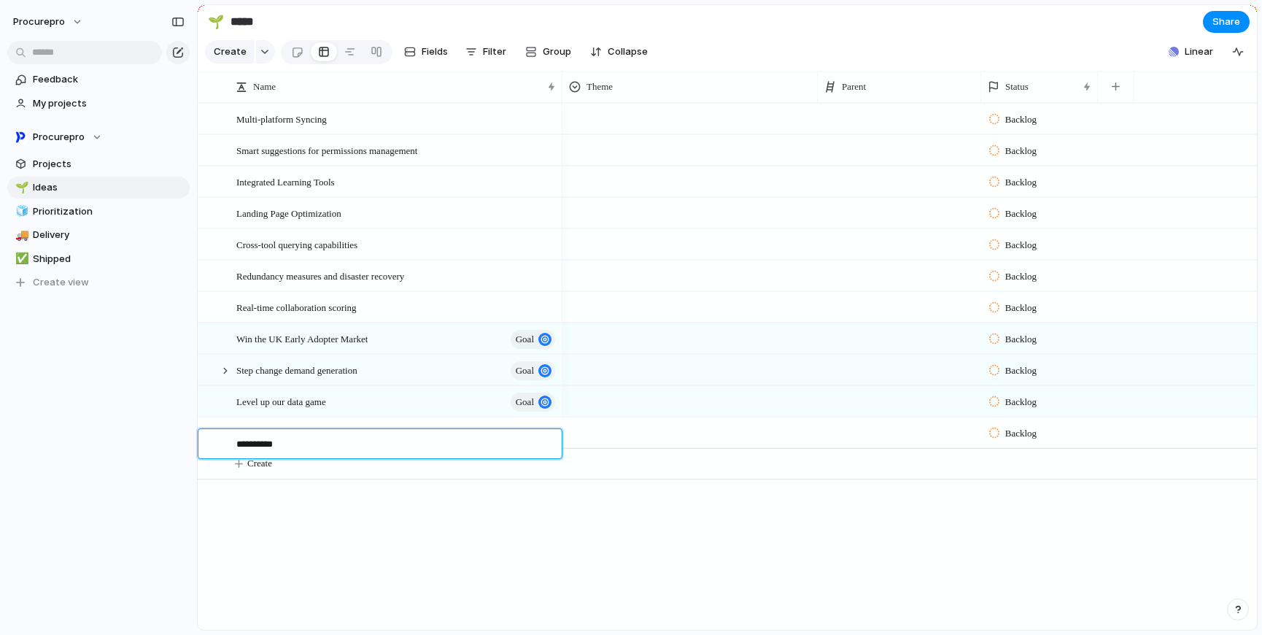
type textarea "**********"
click at [397, 448] on div "Permissions" at bounding box center [396, 433] width 321 height 30
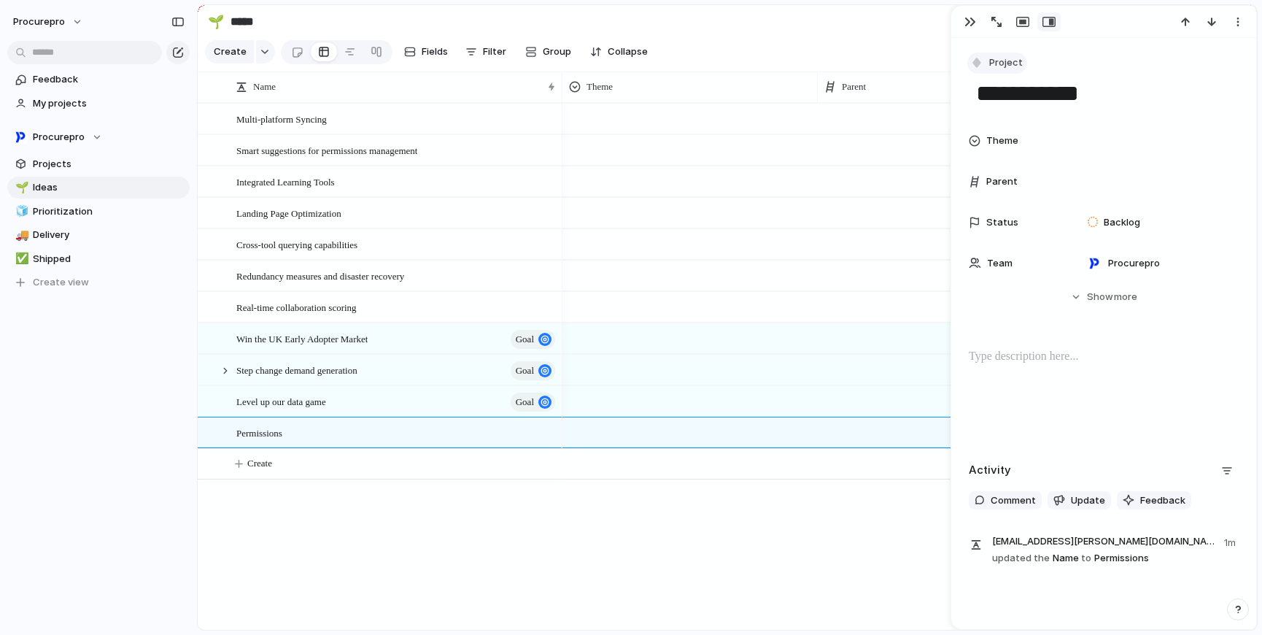
click at [1003, 66] on span "Project" at bounding box center [1006, 62] width 34 height 15
click at [1028, 124] on span "Initiative" at bounding box center [1017, 124] width 40 height 15
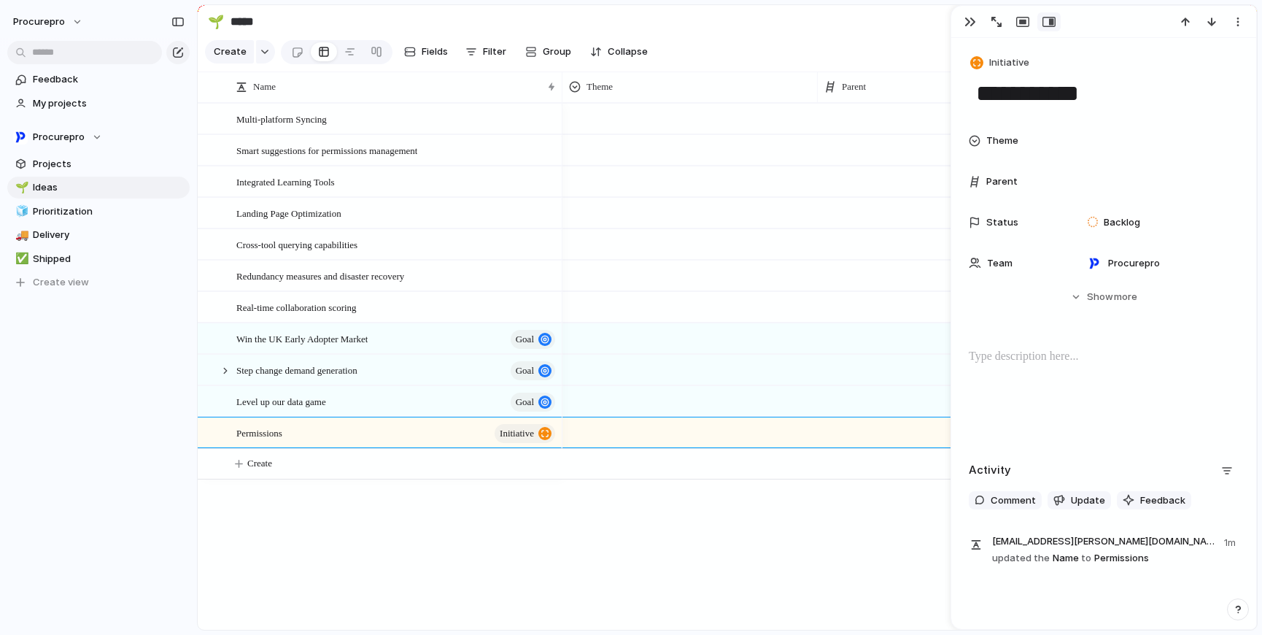
click at [1008, 187] on span "Parent" at bounding box center [1001, 181] width 31 height 15
click at [1001, 182] on span "Parent" at bounding box center [1001, 181] width 31 height 15
click at [1098, 187] on div at bounding box center [1157, 182] width 152 height 16
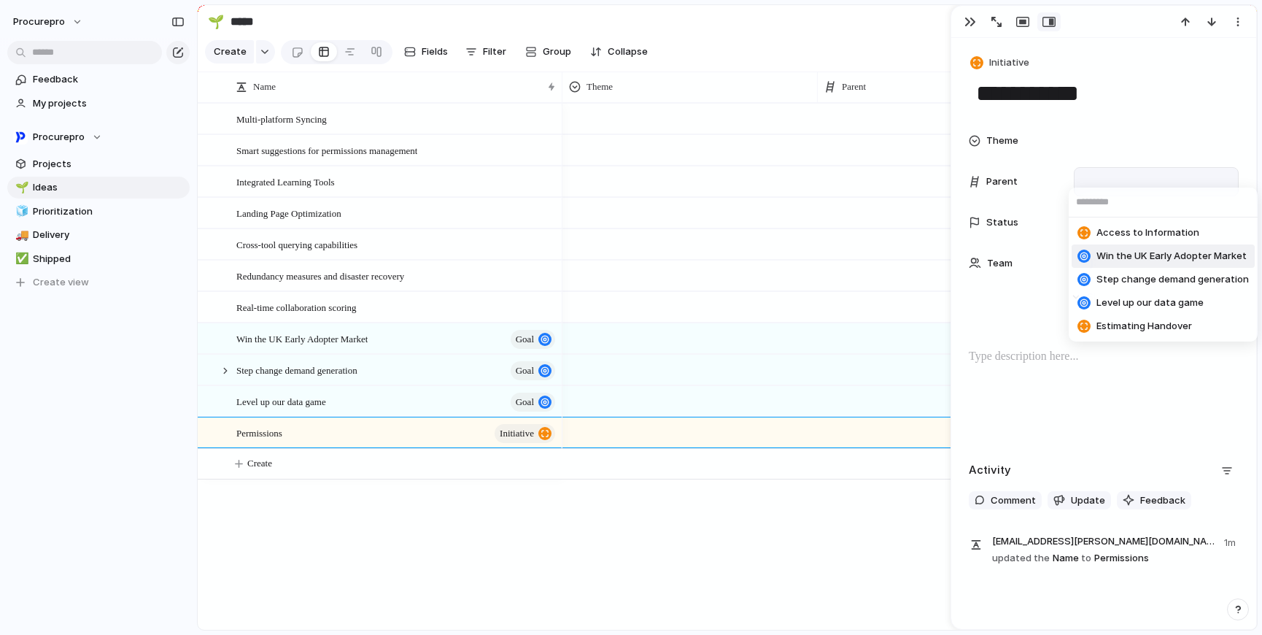
click at [1208, 256] on span "Win the UK Early Adopter Market" at bounding box center [1172, 256] width 150 height 15
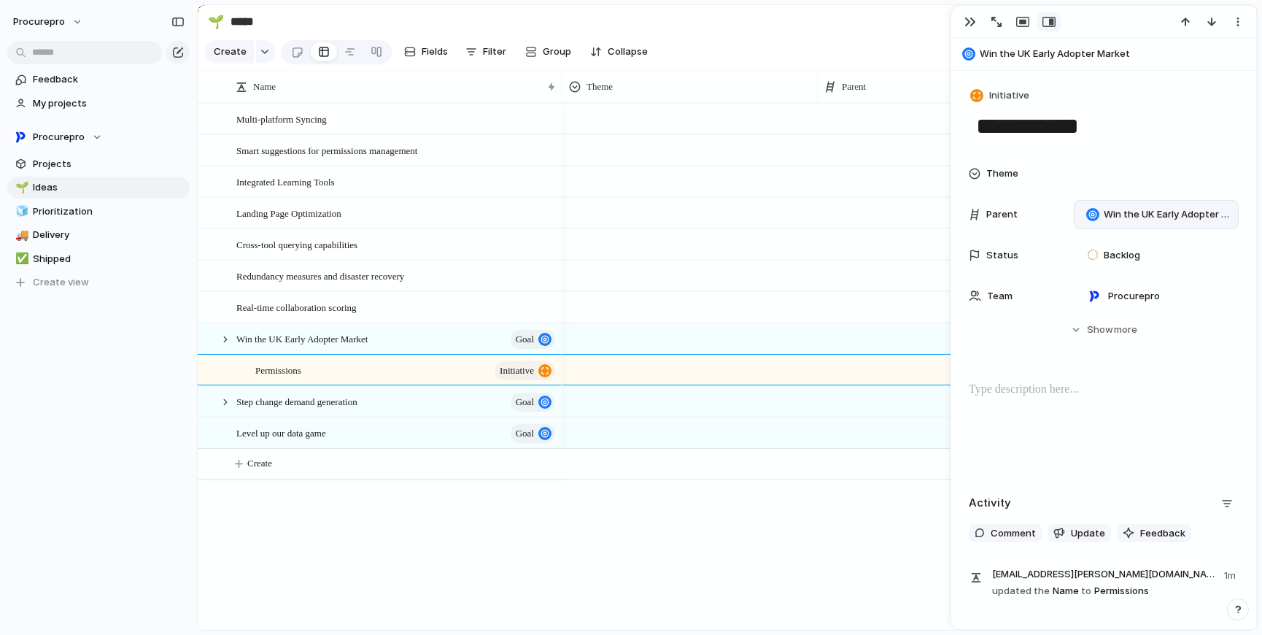
click at [683, 542] on div "Backlog Backlog Backlog Backlog Backlog Backlog Backlog Backlog Backlog Backlog…" at bounding box center [910, 366] width 695 height 527
drag, startPoint x: 962, startPoint y: 20, endPoint x: 951, endPoint y: 42, distance: 25.1
click at [962, 20] on button "button" at bounding box center [970, 21] width 23 height 19
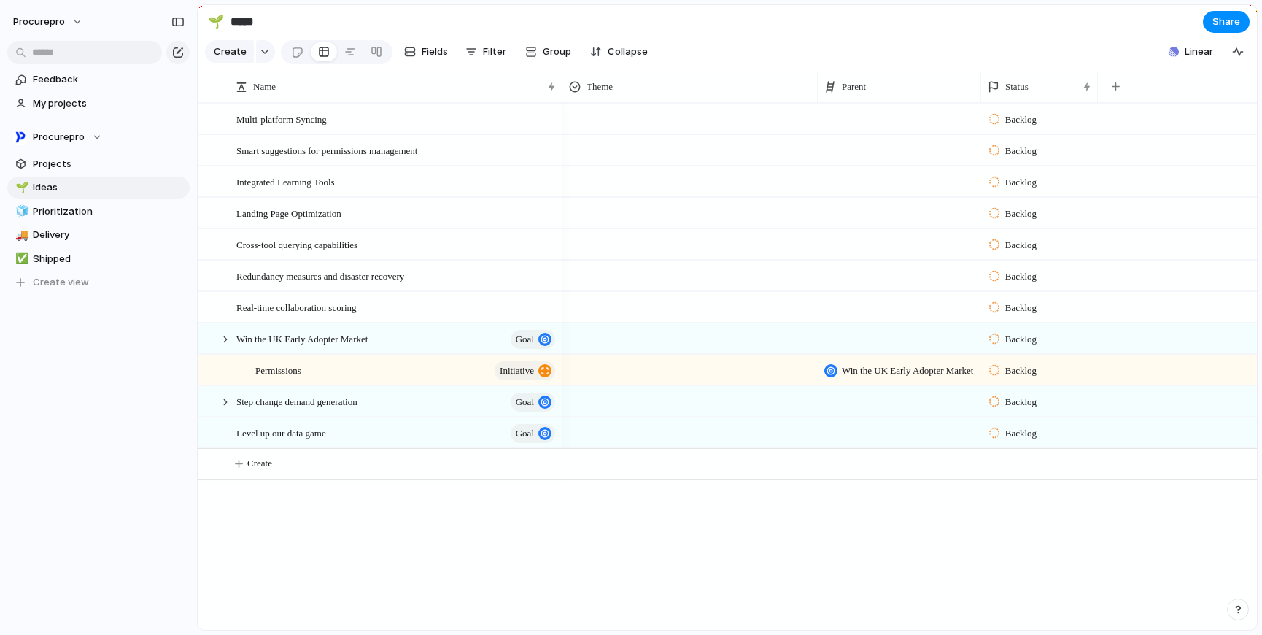
click at [1034, 368] on div "Backlog" at bounding box center [1039, 368] width 115 height 26
click at [1030, 467] on span "Active" at bounding box center [1020, 468] width 30 height 15
click at [227, 409] on div at bounding box center [225, 401] width 13 height 13
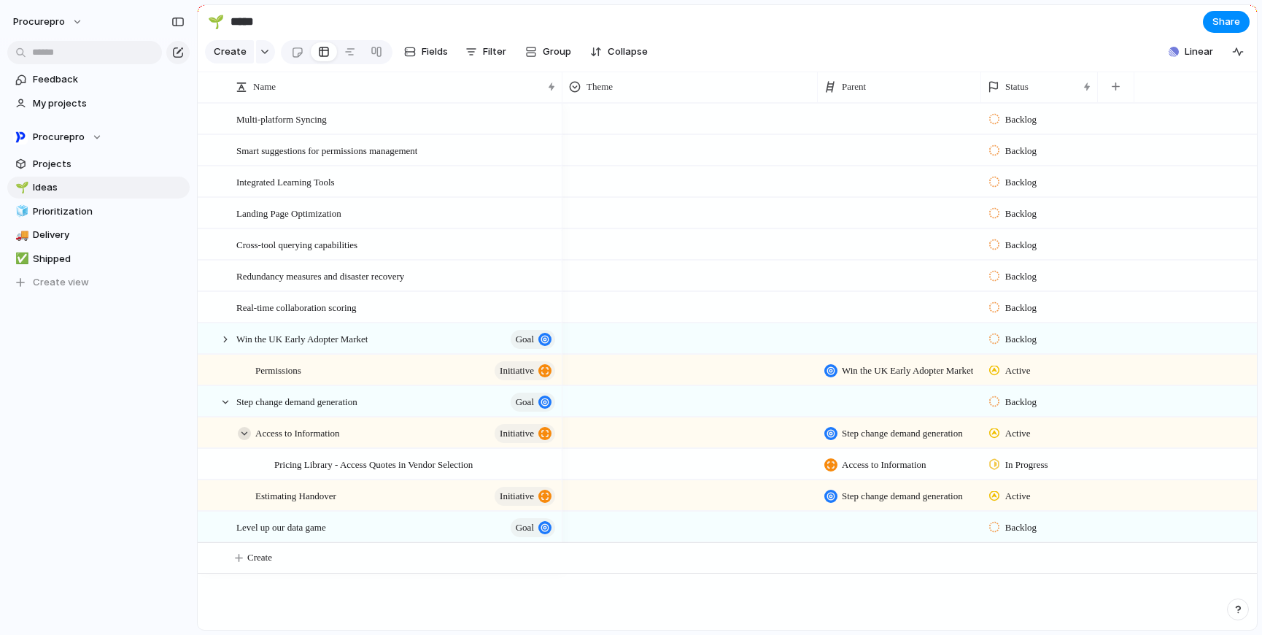
click at [246, 440] on div at bounding box center [244, 433] width 13 height 13
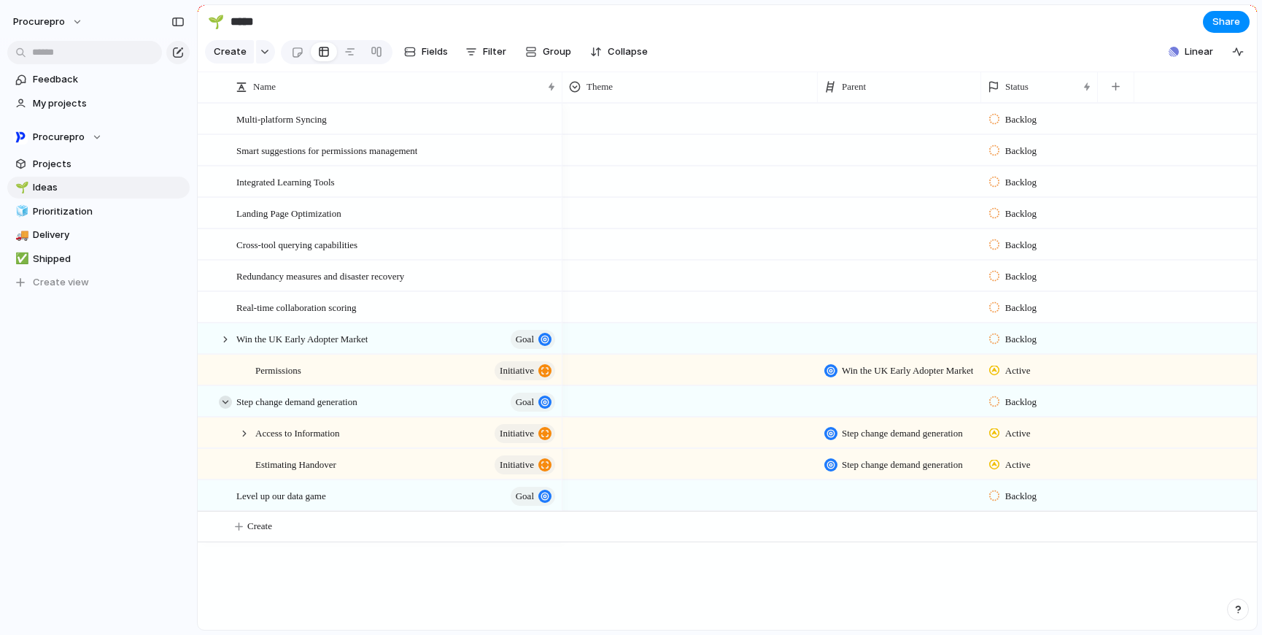
click at [223, 409] on div at bounding box center [225, 401] width 13 height 13
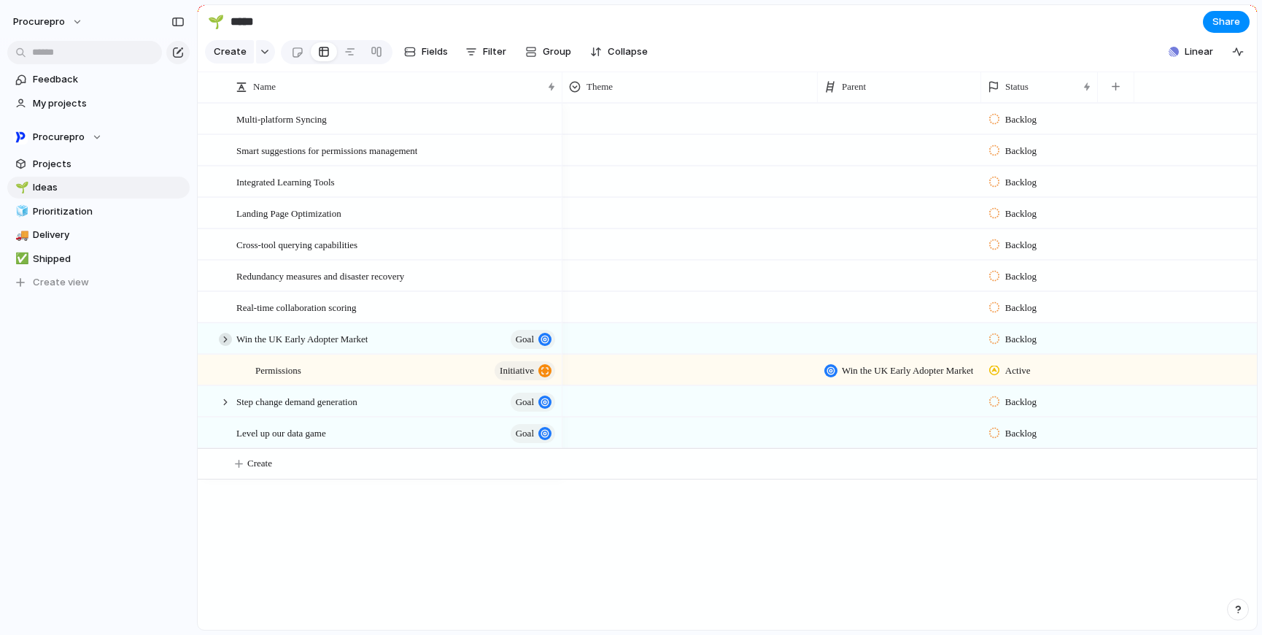
click at [225, 346] on div at bounding box center [225, 339] width 13 height 13
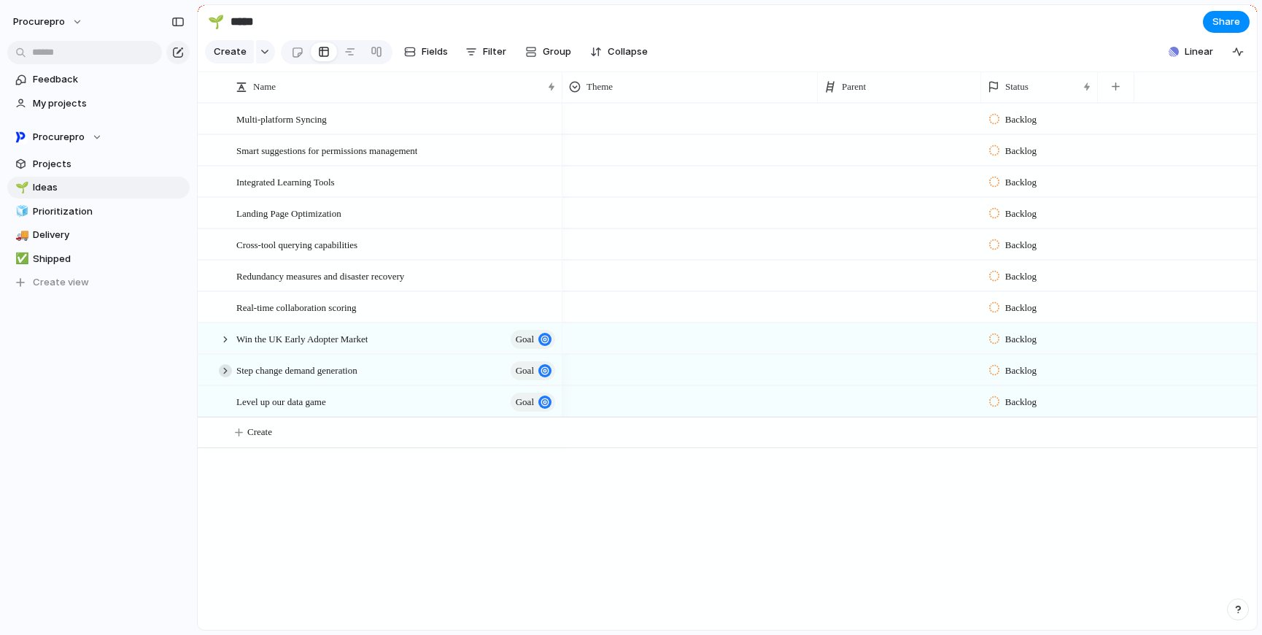
click at [223, 377] on div at bounding box center [225, 370] width 13 height 13
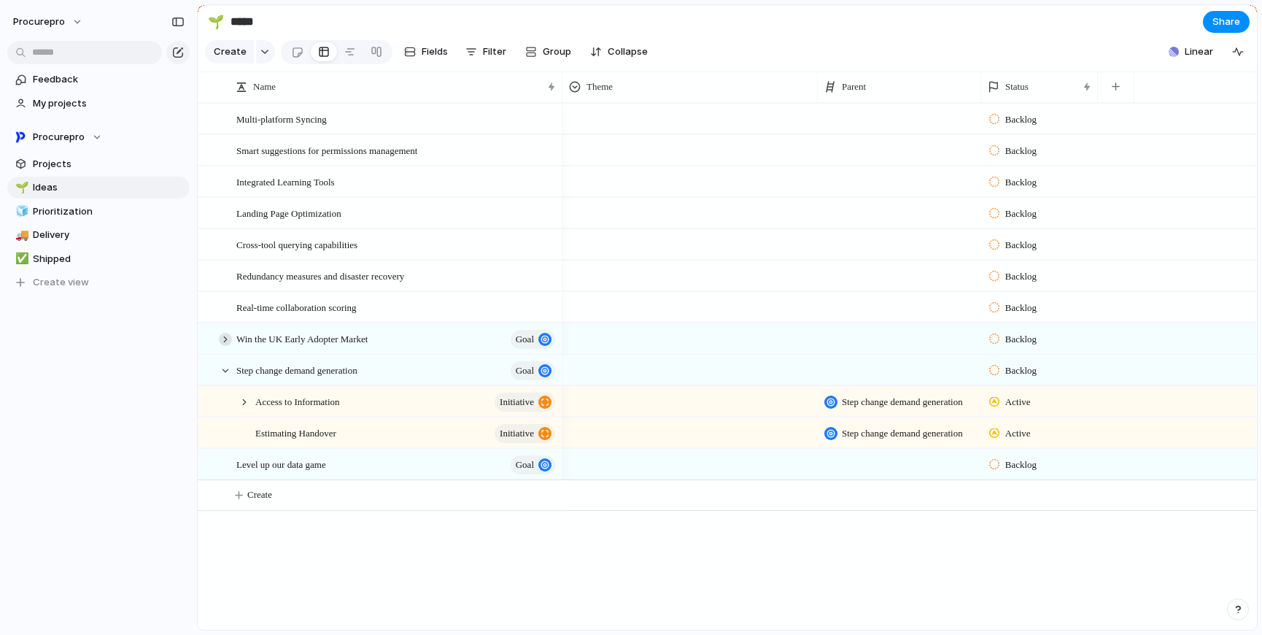
click at [225, 346] on div at bounding box center [225, 339] width 13 height 13
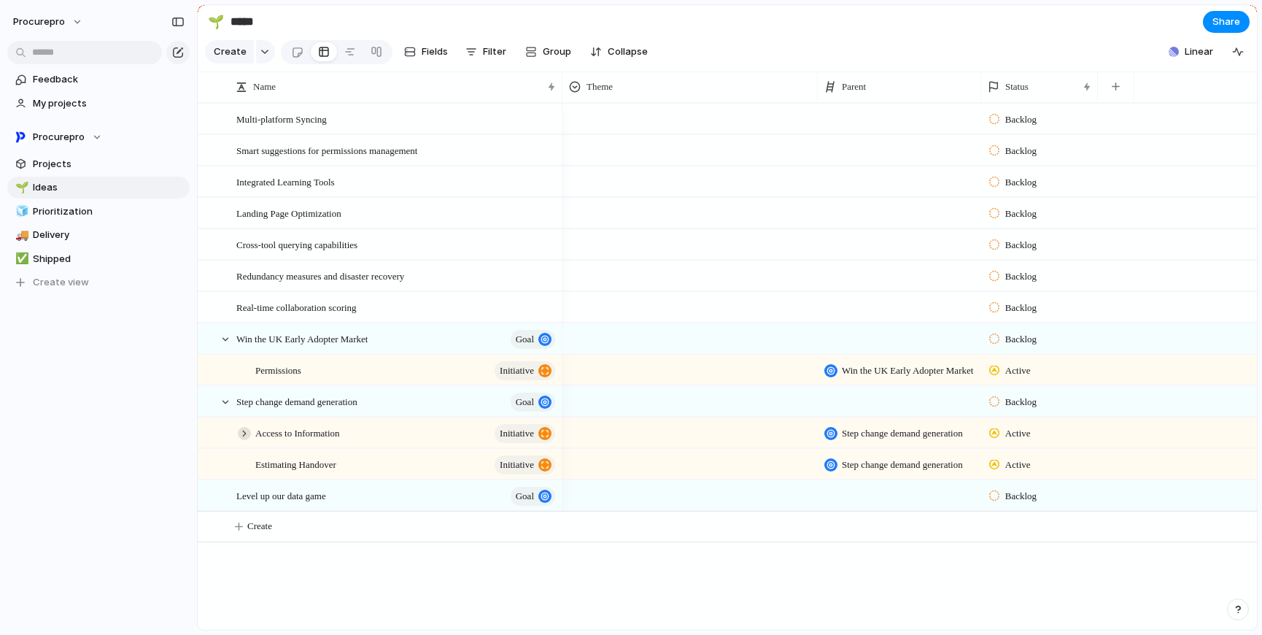
click at [245, 440] on div at bounding box center [244, 433] width 13 height 13
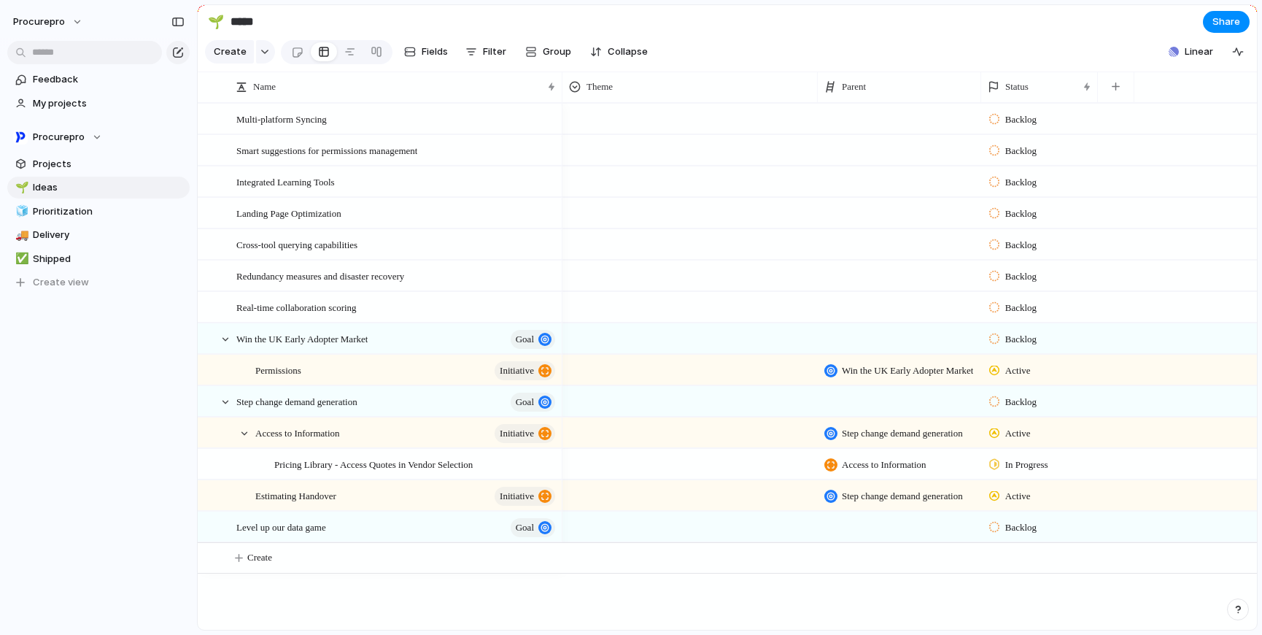
click at [875, 378] on span "Win the UK Early Adopter Market" at bounding box center [907, 370] width 131 height 15
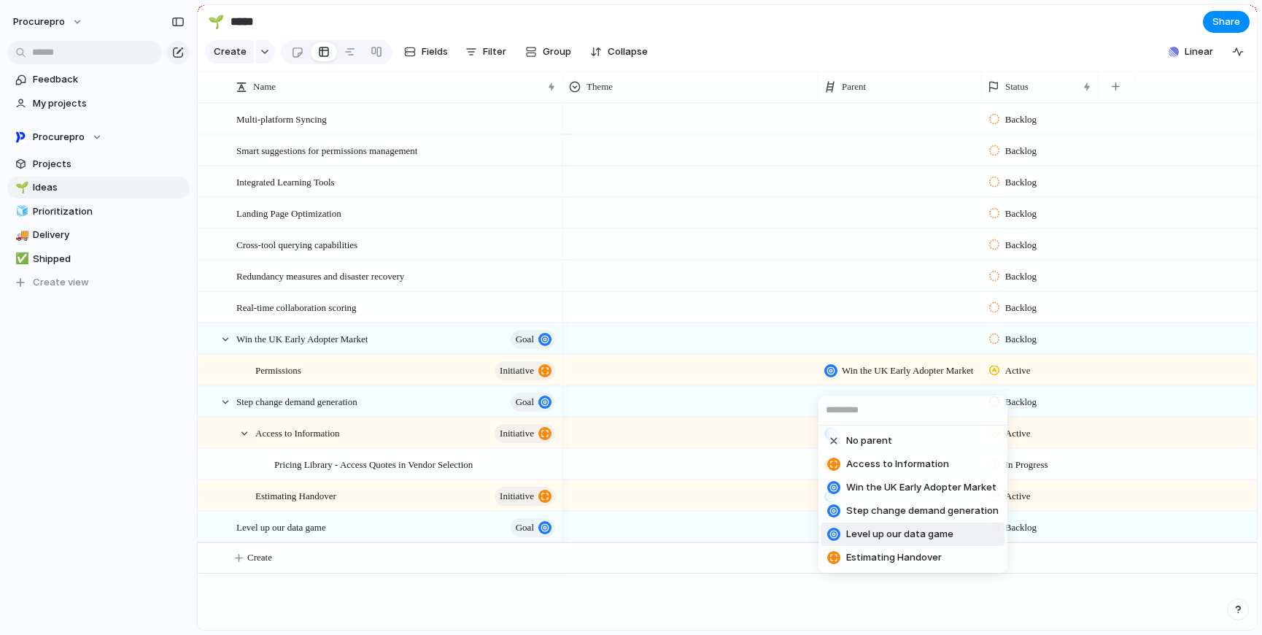
click at [861, 534] on span "Level up our data game" at bounding box center [899, 534] width 107 height 15
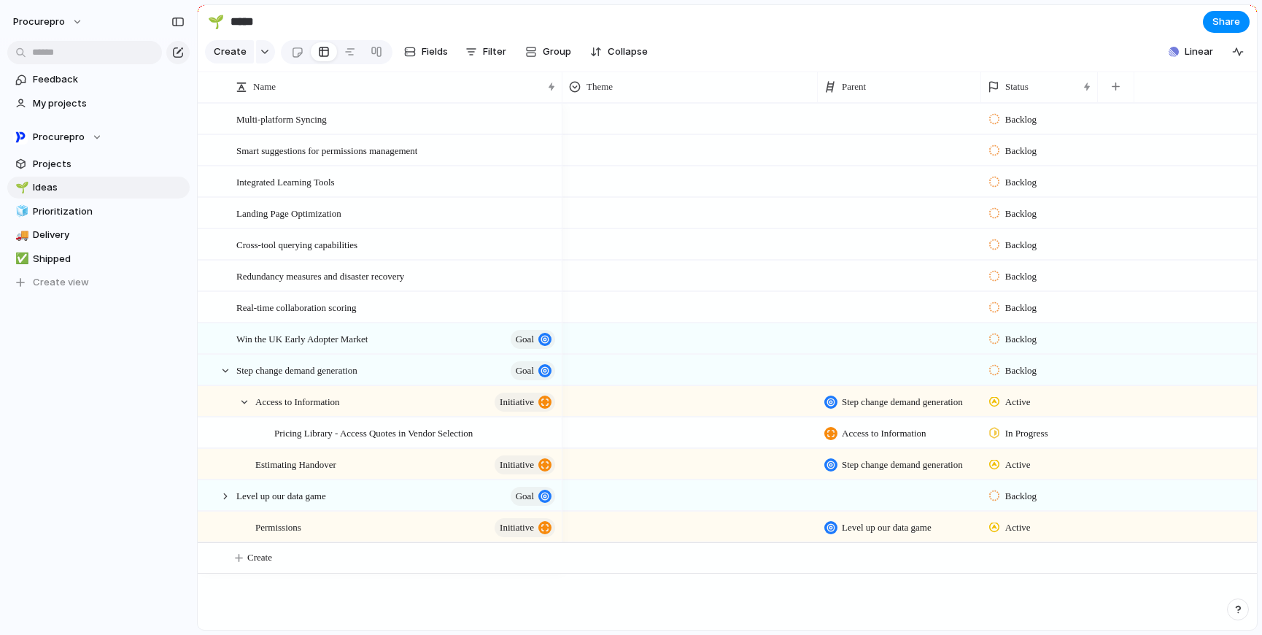
click at [860, 535] on span "Level up our data game" at bounding box center [887, 527] width 90 height 15
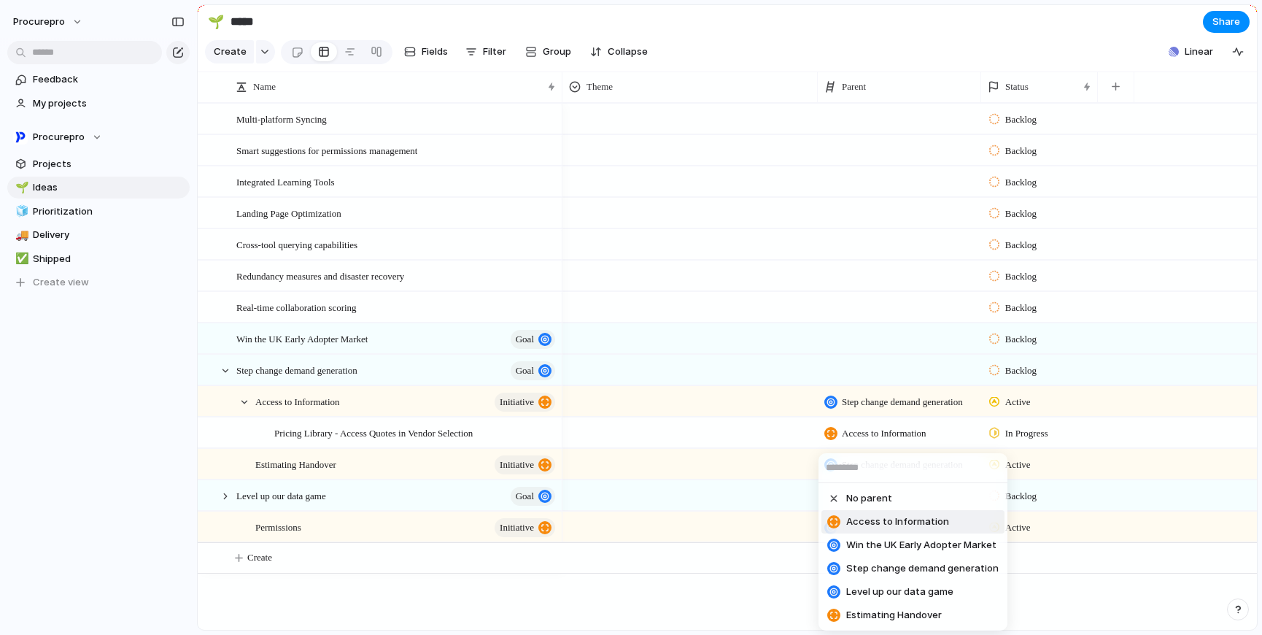
click at [881, 517] on span "Access to Information" at bounding box center [897, 521] width 103 height 15
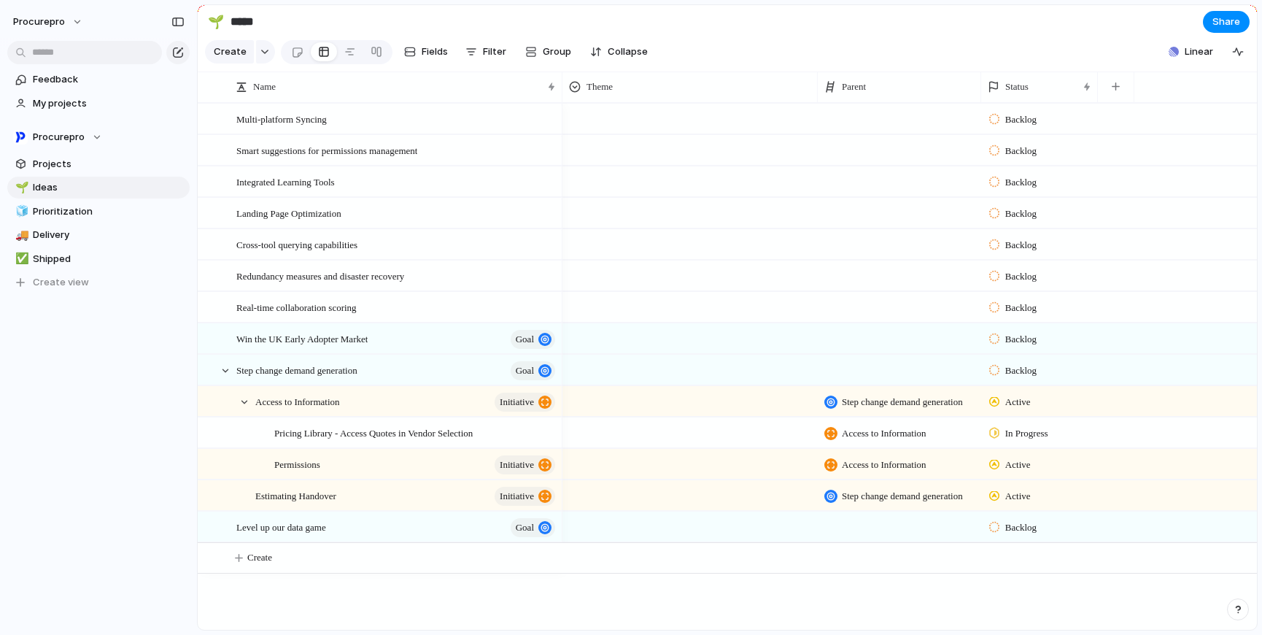
click at [876, 472] on span "Access to Information" at bounding box center [884, 464] width 85 height 15
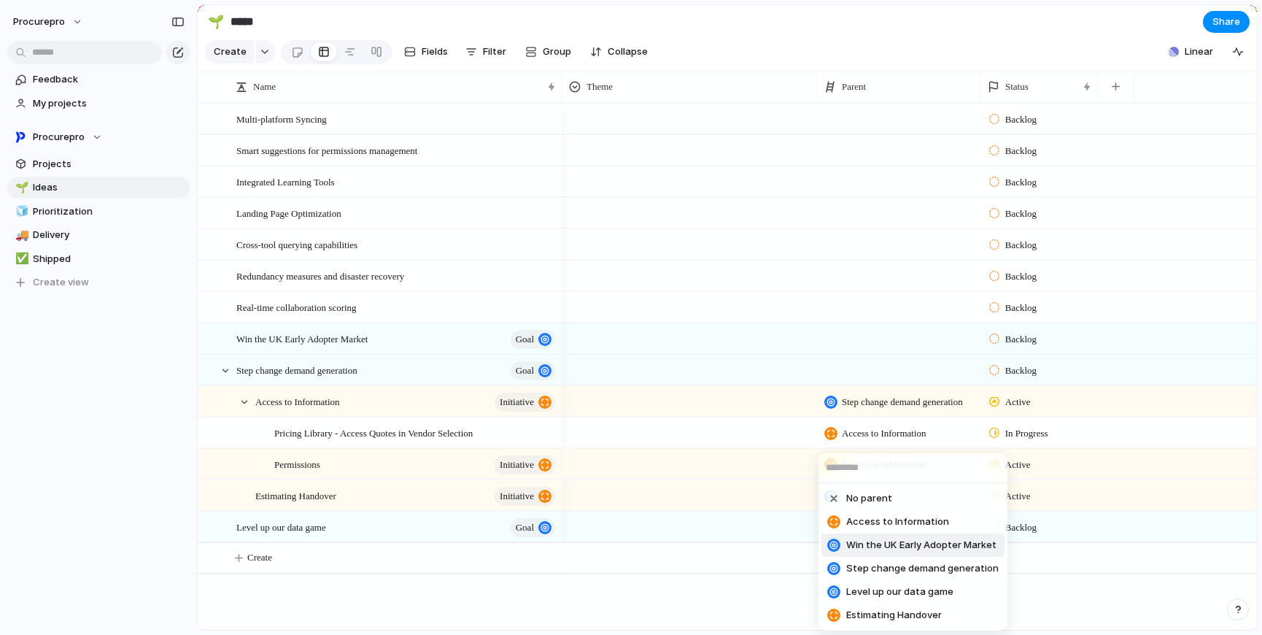
click at [892, 549] on span "Win the UK Early Adopter Market" at bounding box center [921, 545] width 150 height 15
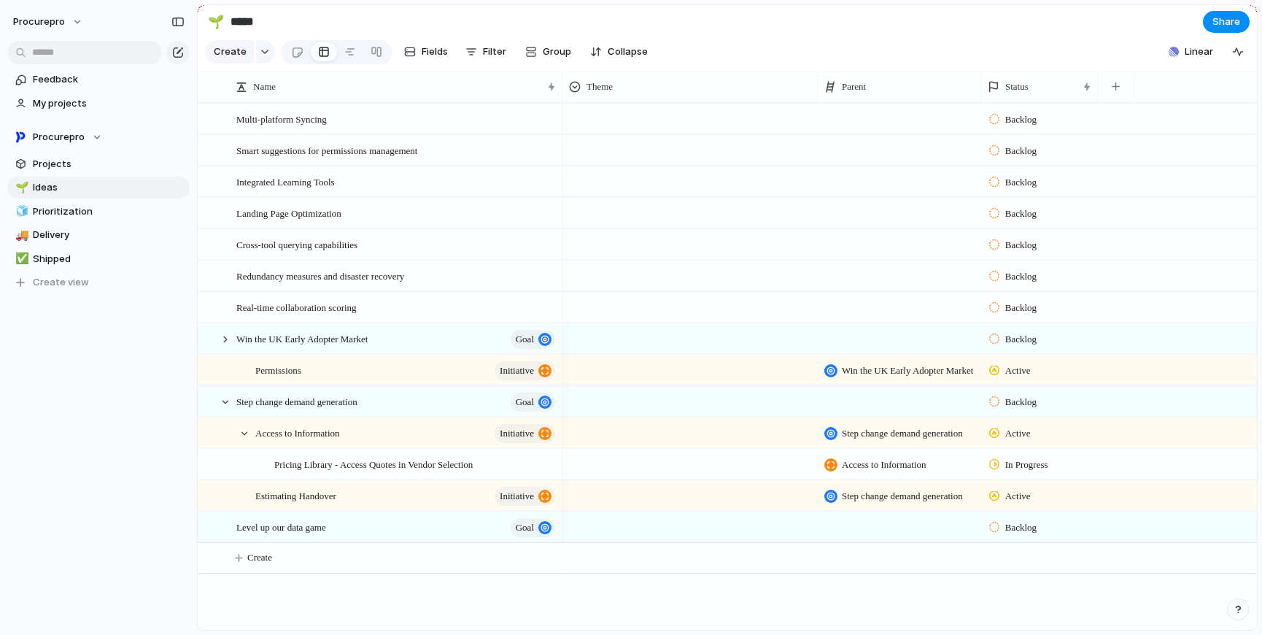
click at [803, 600] on div "Backlog Backlog Backlog Backlog Backlog Backlog Backlog Backlog Backlog Backlog…" at bounding box center [910, 366] width 695 height 527
click at [293, 409] on span "Step change demand generation" at bounding box center [296, 401] width 121 height 17
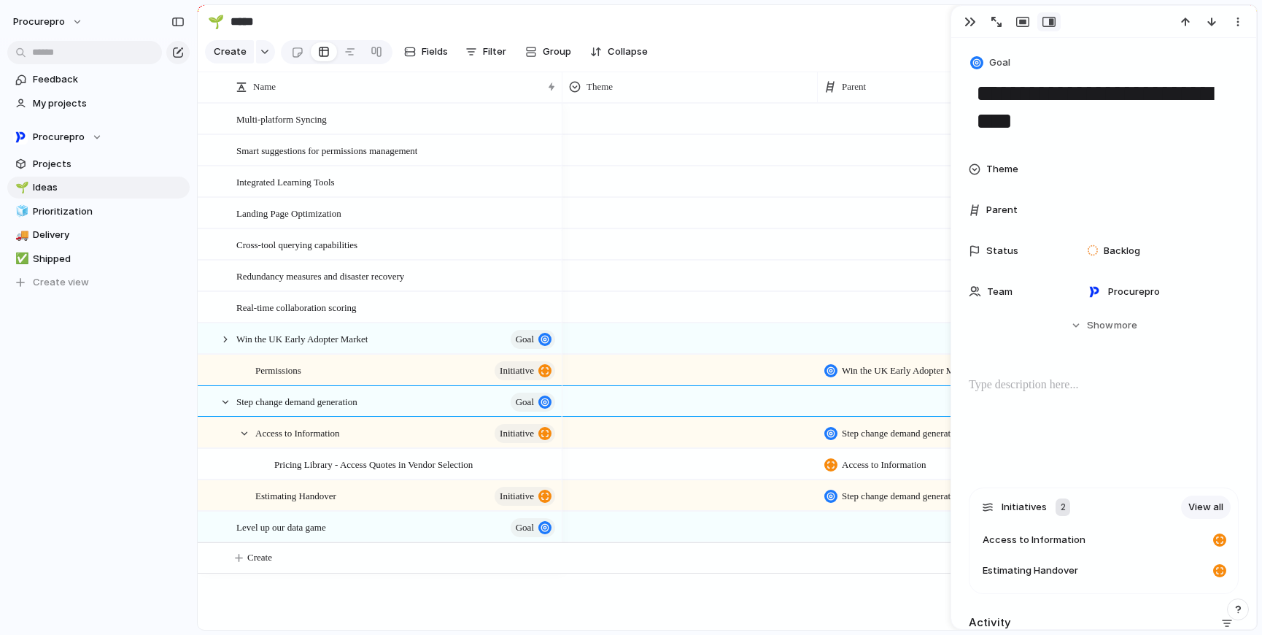
click at [975, 99] on textarea "**********" at bounding box center [1104, 107] width 258 height 59
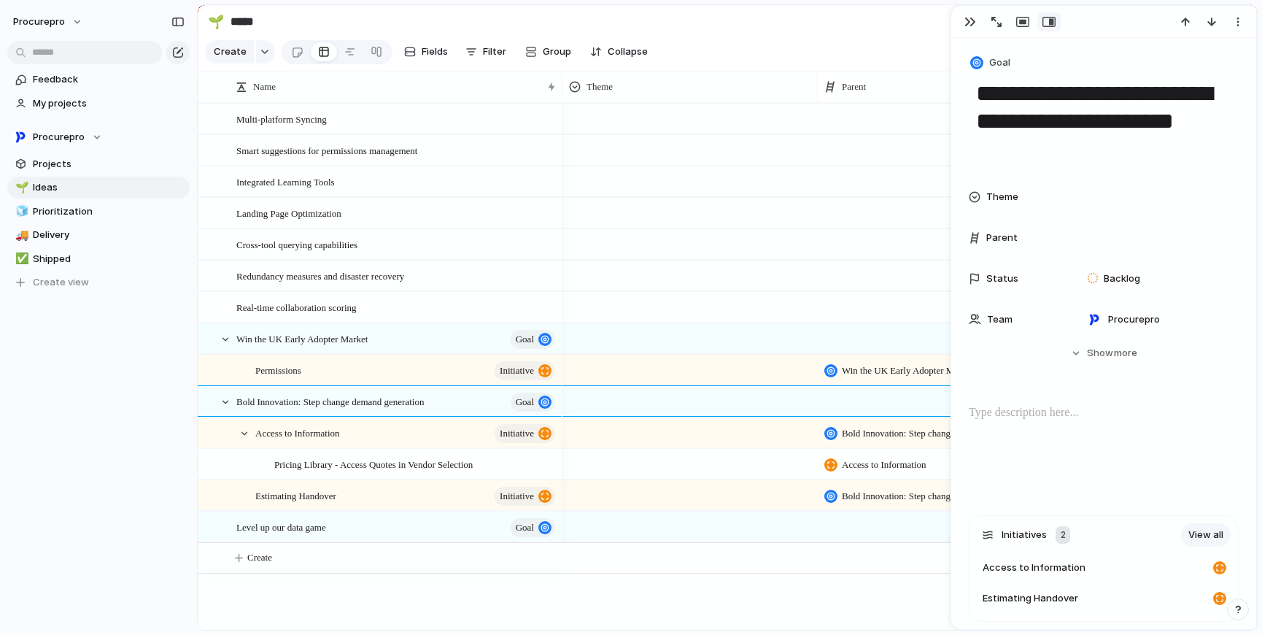
drag, startPoint x: 1084, startPoint y: 148, endPoint x: 972, endPoint y: 150, distance: 112.4
click at [975, 150] on textarea "**********" at bounding box center [1104, 121] width 258 height 87
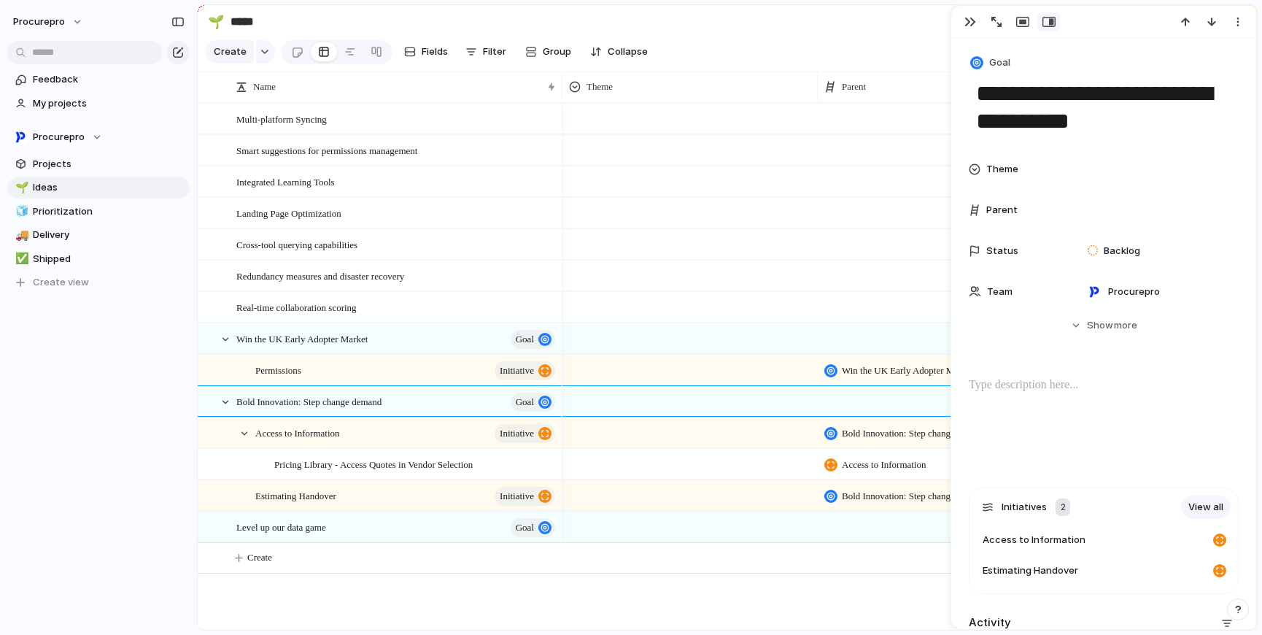
click at [984, 119] on textarea "**********" at bounding box center [1104, 107] width 258 height 59
click at [1067, 122] on textarea "**********" at bounding box center [1104, 107] width 258 height 59
click at [735, 23] on section "🌱 ***** Share" at bounding box center [727, 21] width 1059 height 33
click at [316, 440] on span "Access to Information" at bounding box center [297, 432] width 85 height 17
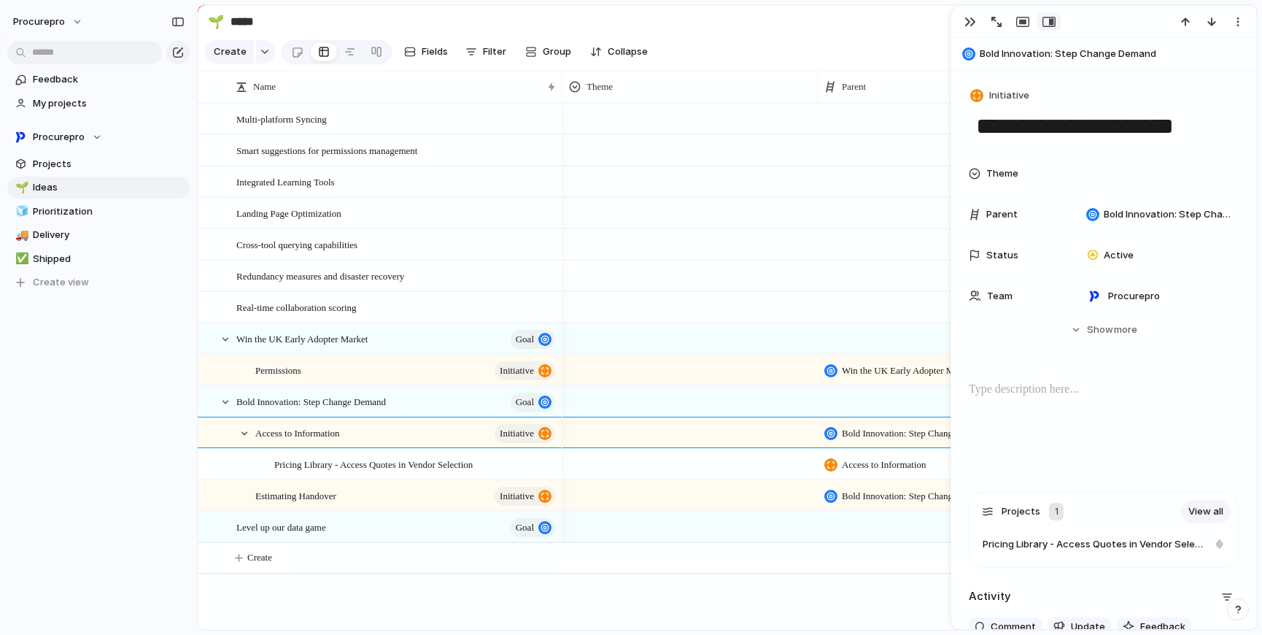
click at [779, 47] on section "Create Fields Filter Group Zoom Collapse Linear" at bounding box center [727, 54] width 1059 height 35
click at [288, 347] on span "Win the UK Early Adopter Market" at bounding box center [301, 338] width 131 height 17
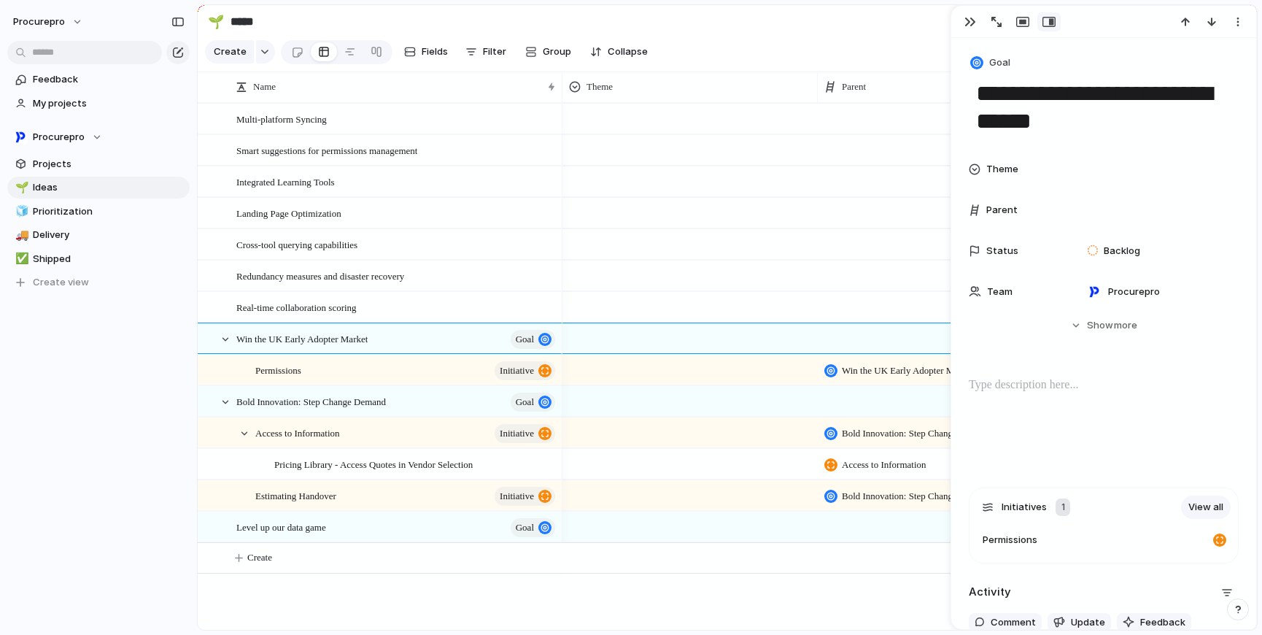
click at [1029, 99] on textarea "**********" at bounding box center [1104, 107] width 258 height 59
click at [1007, 121] on textarea "**********" at bounding box center [1104, 107] width 258 height 59
click at [110, 401] on div "Feedback My projects Procurepro Projects 🌱 Ideas 🧊 Prioritization 🚚 Delivery ✅ …" at bounding box center [98, 206] width 197 height 412
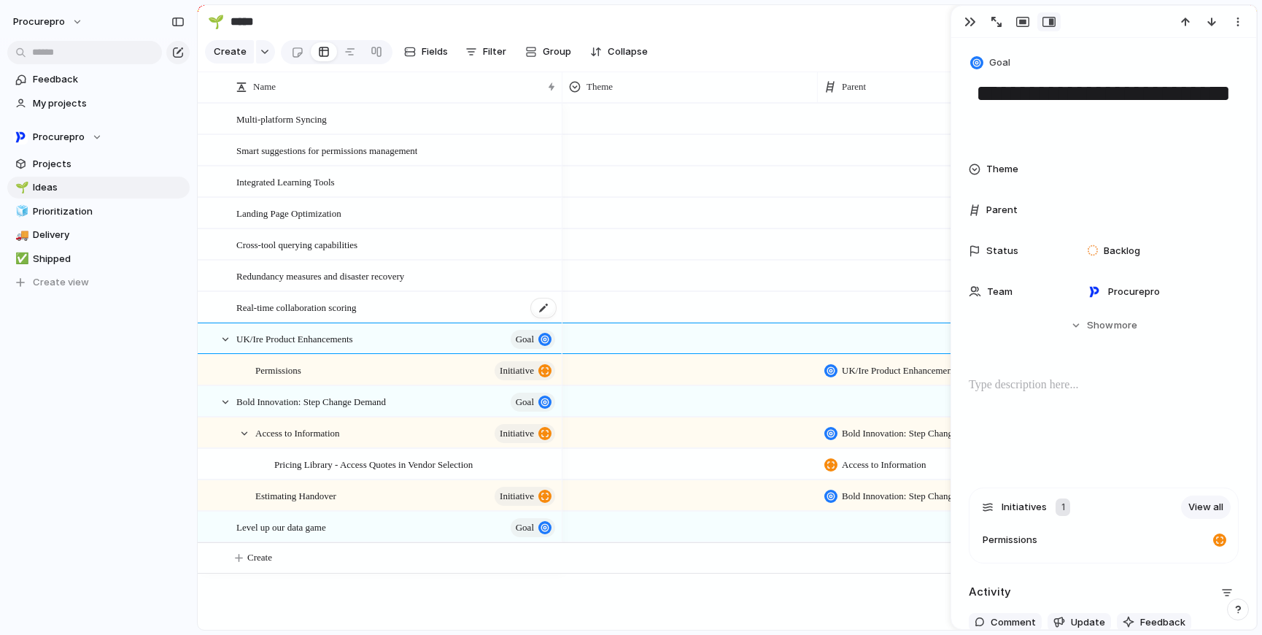
click at [444, 313] on div "Real-time collaboration scoring" at bounding box center [396, 308] width 321 height 30
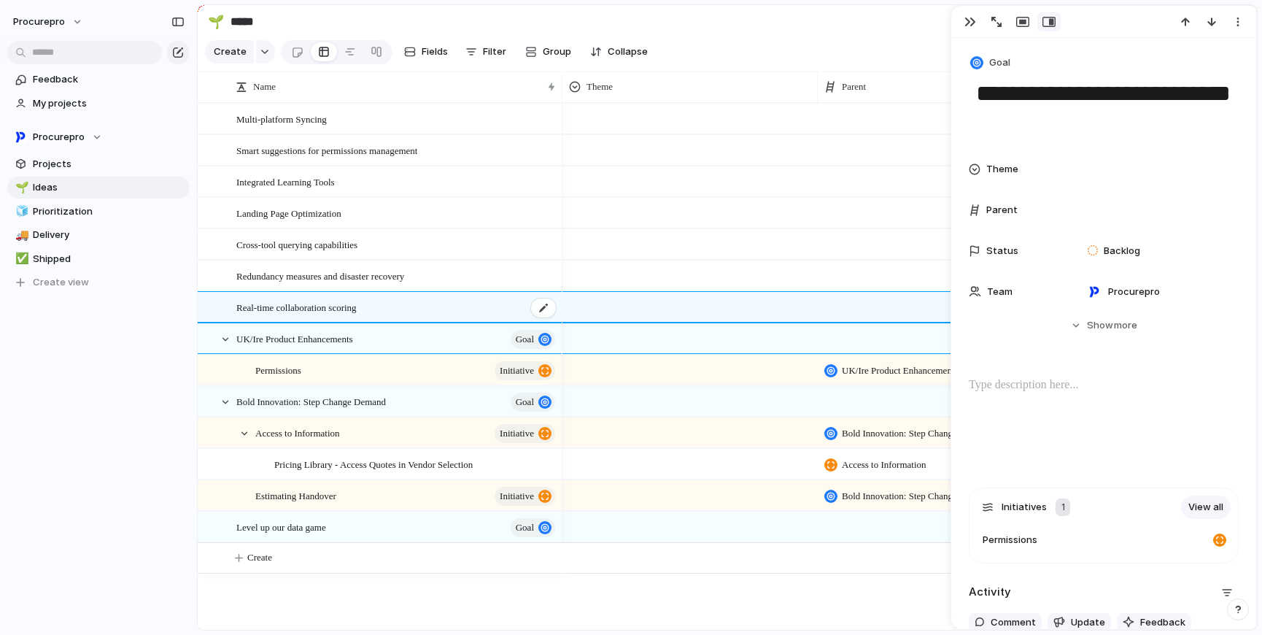
type textarea "**********"
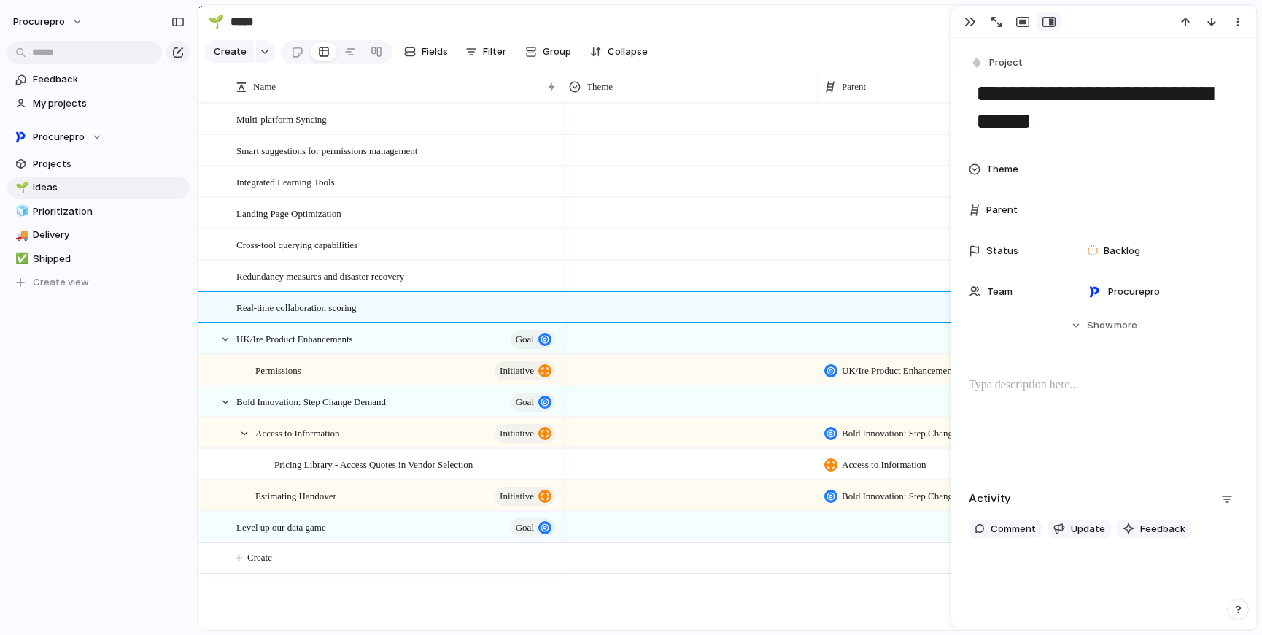
click at [968, 23] on div "button" at bounding box center [971, 22] width 12 height 12
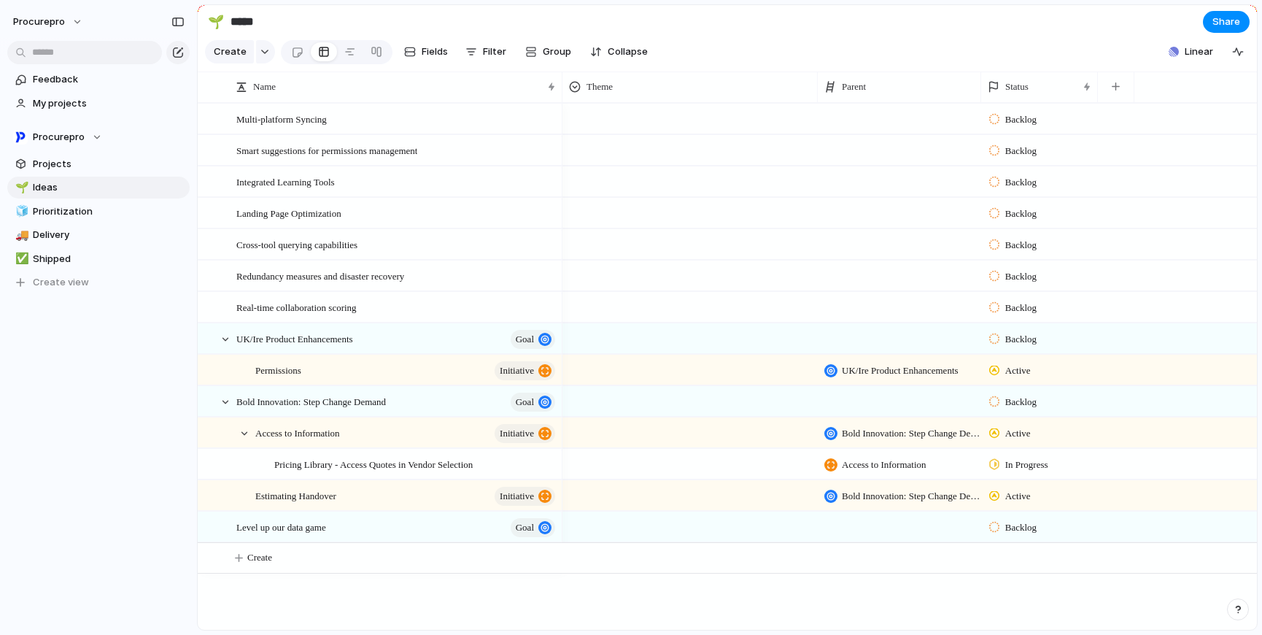
click at [265, 573] on button "Create" at bounding box center [745, 558] width 1067 height 30
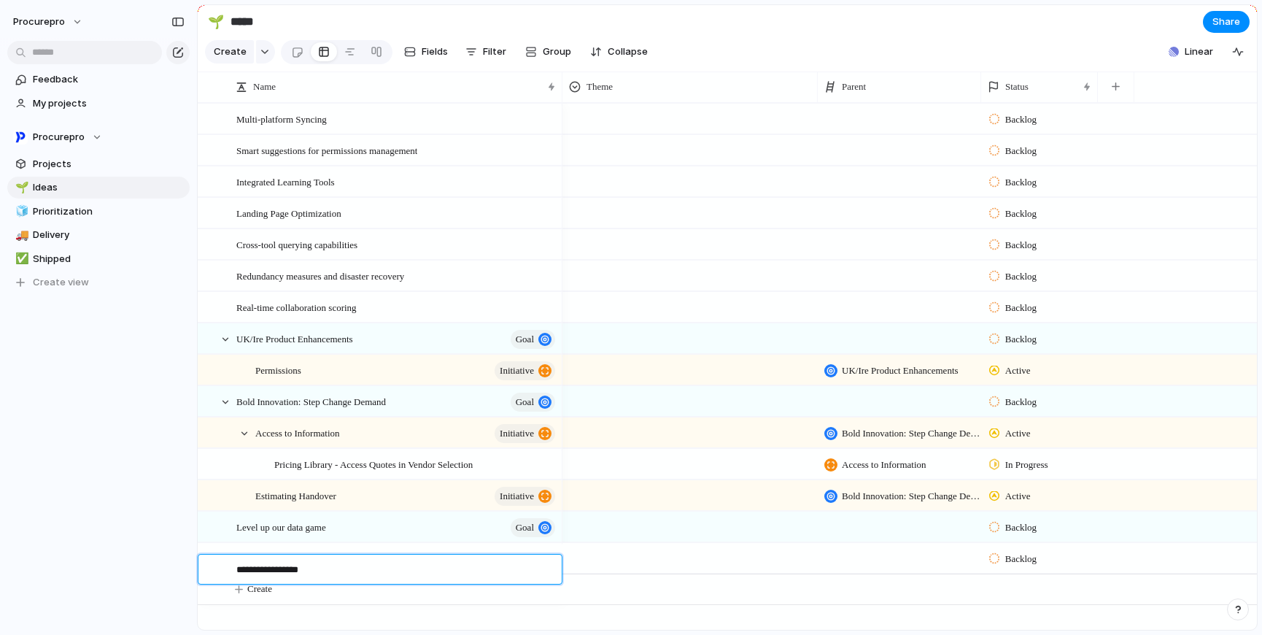
type textarea "**********"
click at [436, 575] on textarea "**********" at bounding box center [393, 571] width 315 height 17
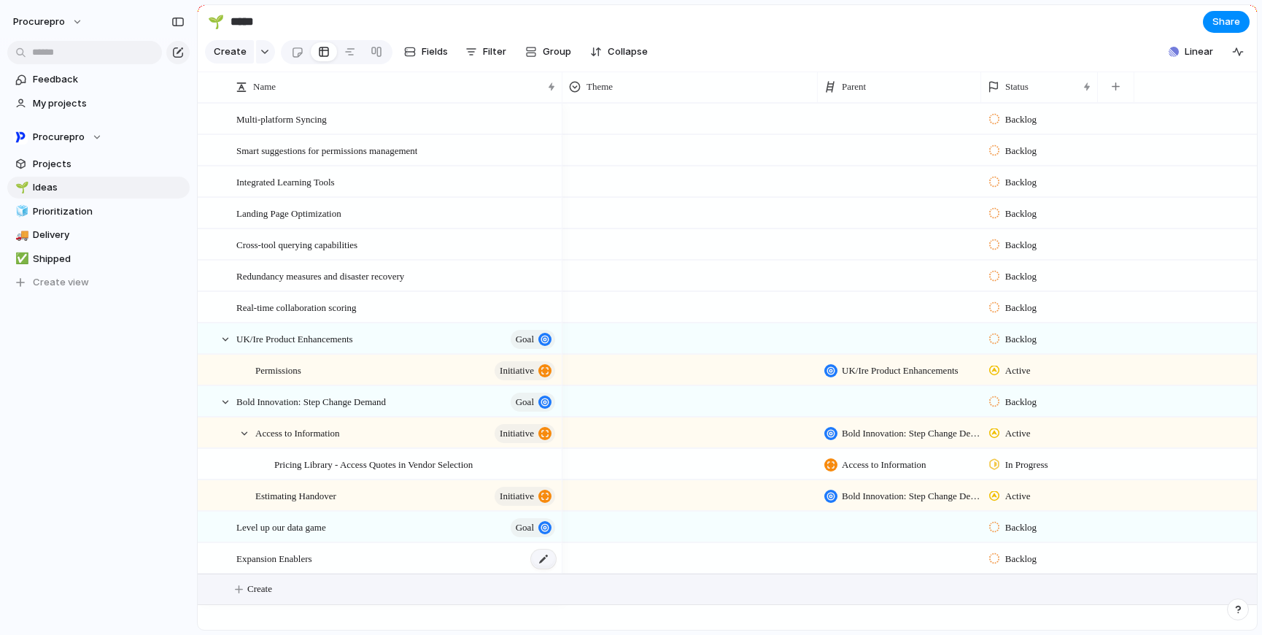
click at [549, 568] on div at bounding box center [543, 558] width 25 height 19
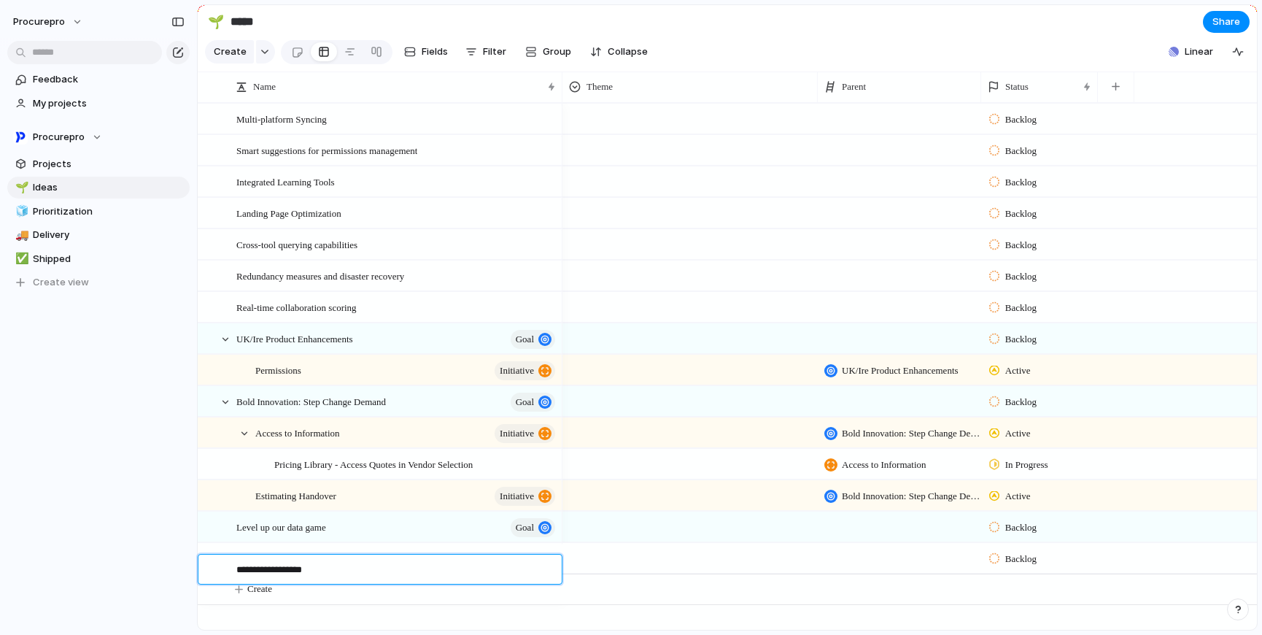
click at [536, 574] on textarea "**********" at bounding box center [393, 571] width 315 height 17
click at [406, 578] on textarea "**********" at bounding box center [393, 571] width 315 height 17
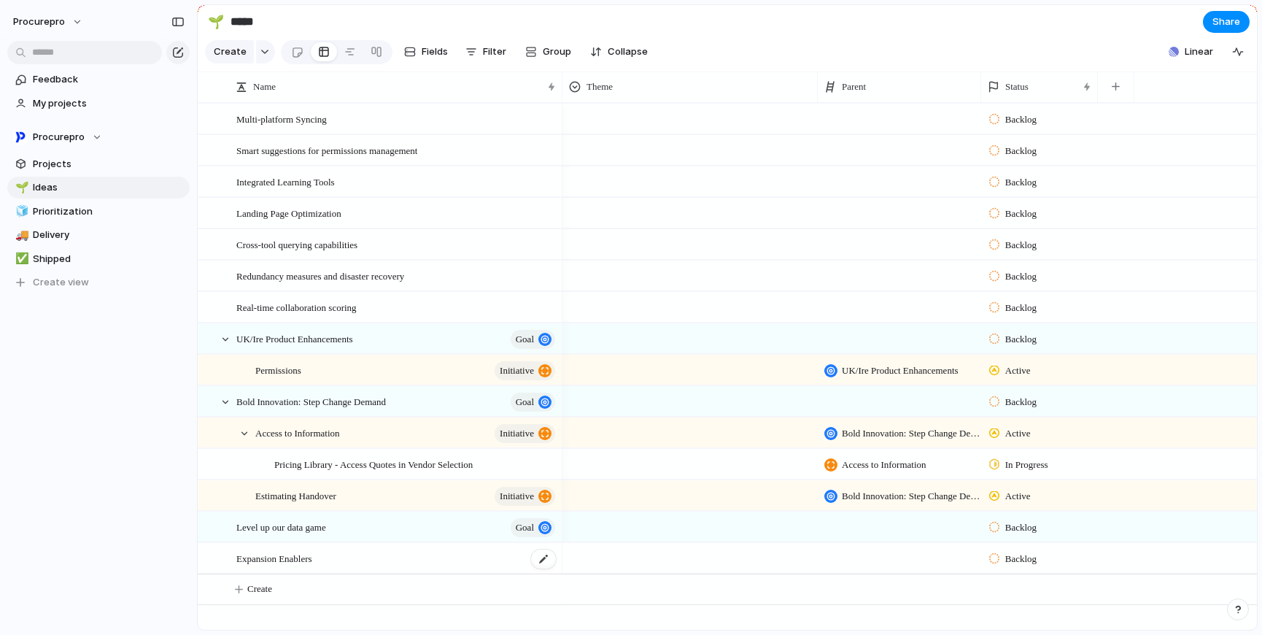
click at [428, 567] on div "Expansion Enablers" at bounding box center [396, 559] width 321 height 30
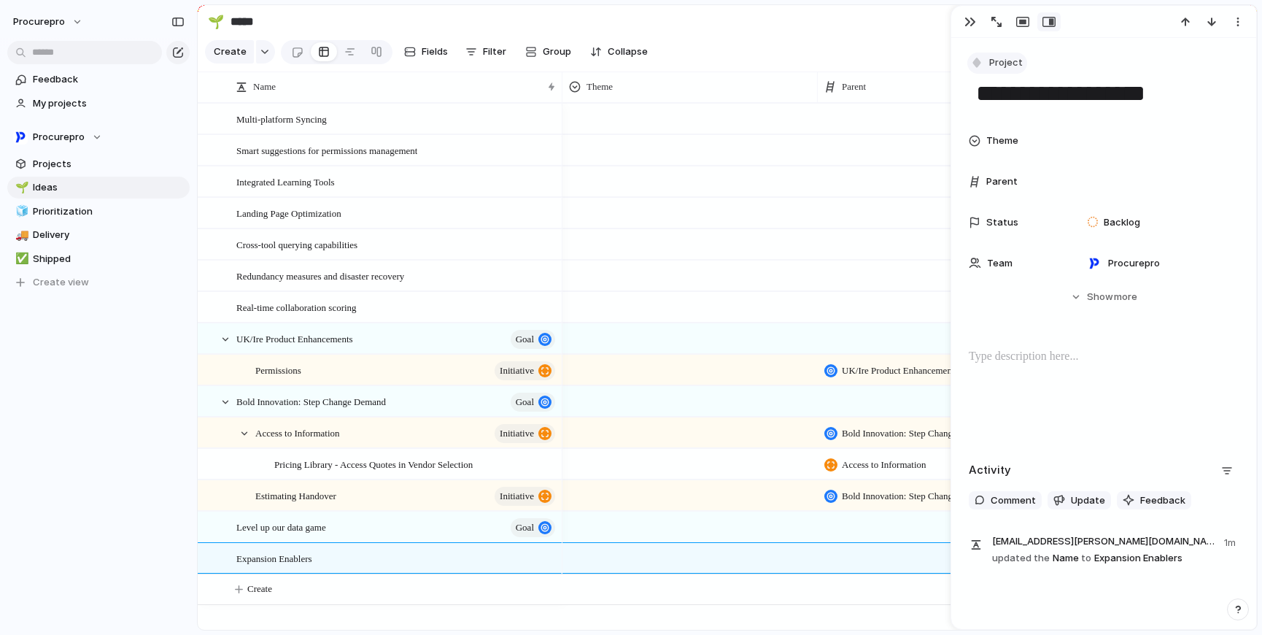
click at [1003, 59] on span "Project" at bounding box center [1006, 62] width 34 height 15
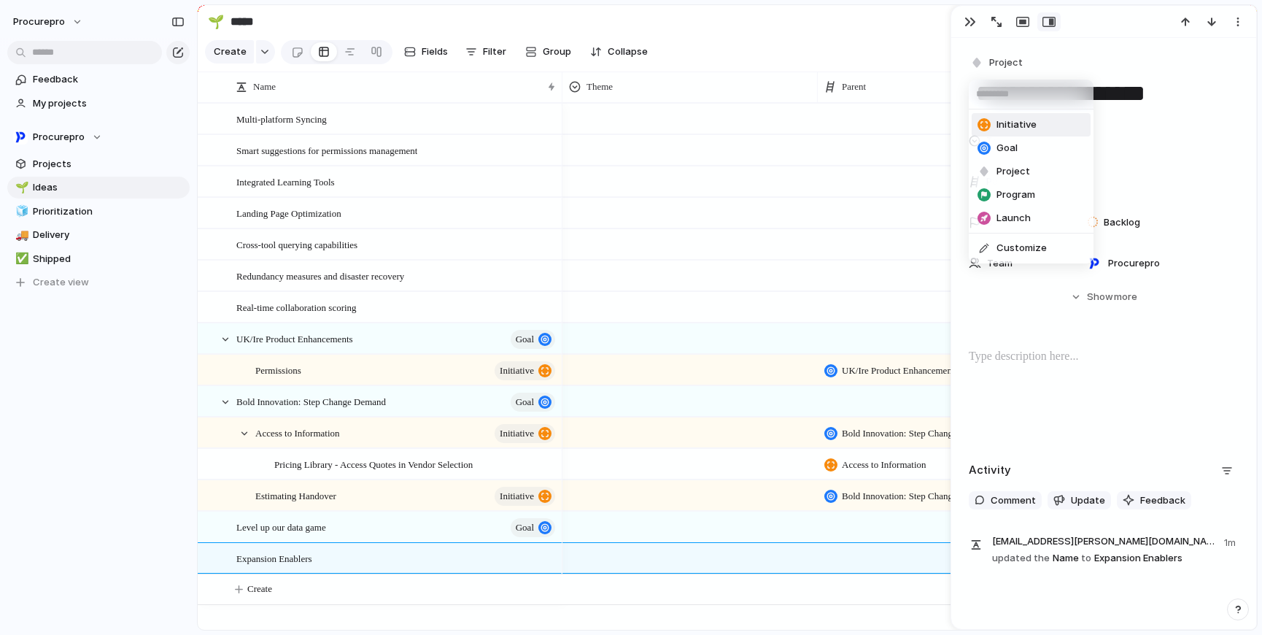
click at [1021, 125] on span "Initiative" at bounding box center [1017, 124] width 40 height 15
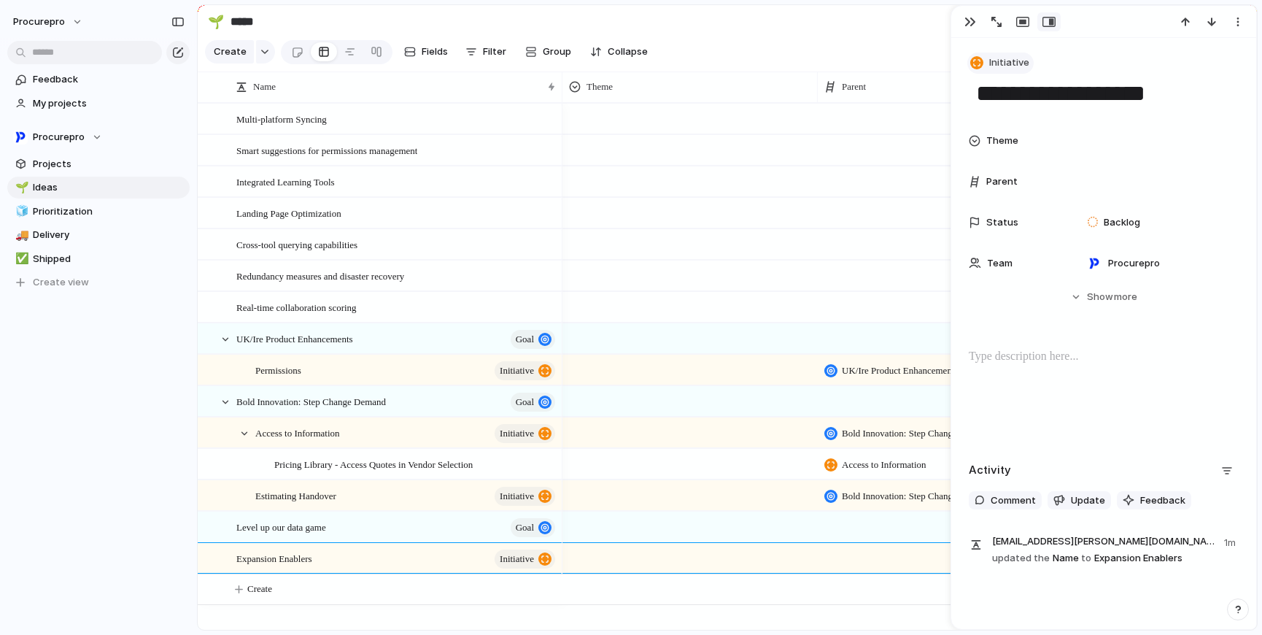
click at [1009, 66] on span "Initiative" at bounding box center [1009, 62] width 40 height 15
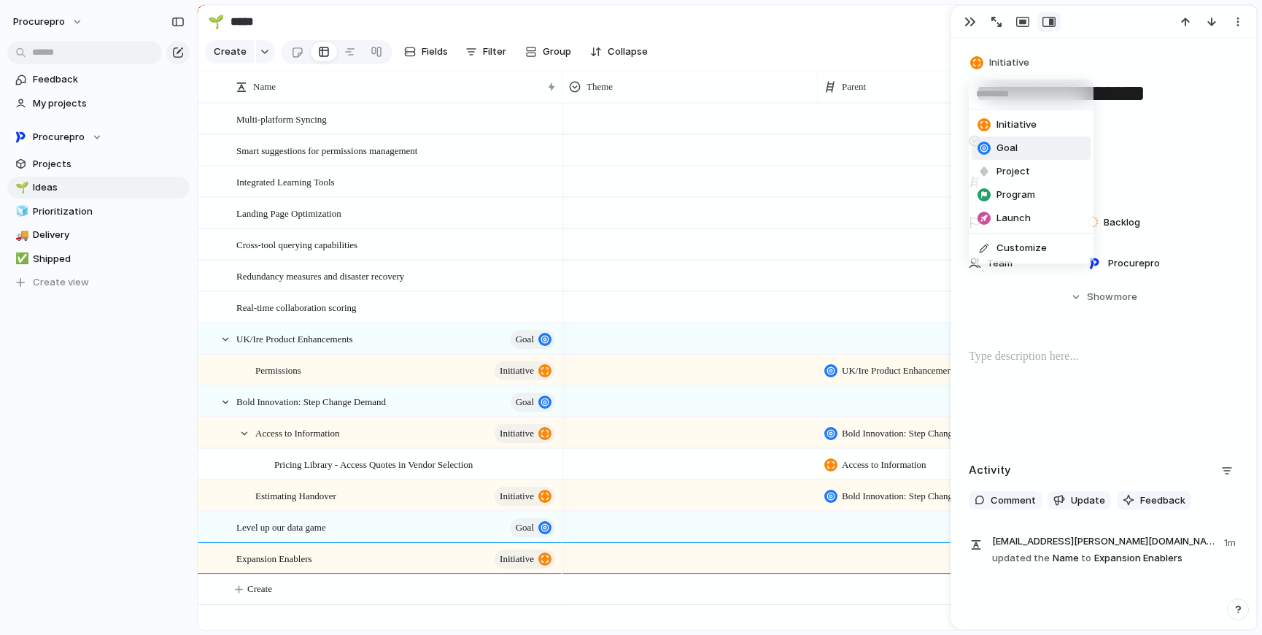
click at [1027, 145] on li "Goal" at bounding box center [1031, 147] width 119 height 23
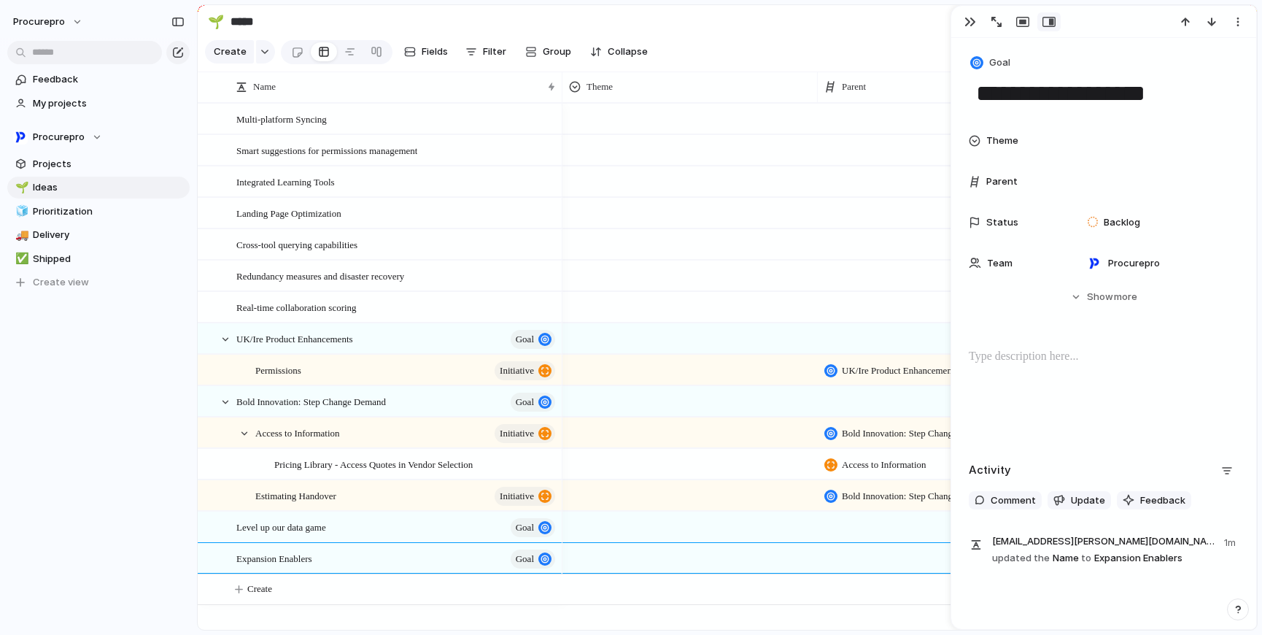
click at [854, 32] on section "🌱 ***** Share" at bounding box center [727, 21] width 1059 height 33
click at [484, 537] on div at bounding box center [492, 527] width 25 height 19
drag, startPoint x: 386, startPoint y: 544, endPoint x: 293, endPoint y: 535, distance: 93.1
click at [293, 535] on textarea "**********" at bounding box center [369, 539] width 266 height 17
click at [455, 543] on textarea "**********" at bounding box center [369, 539] width 266 height 17
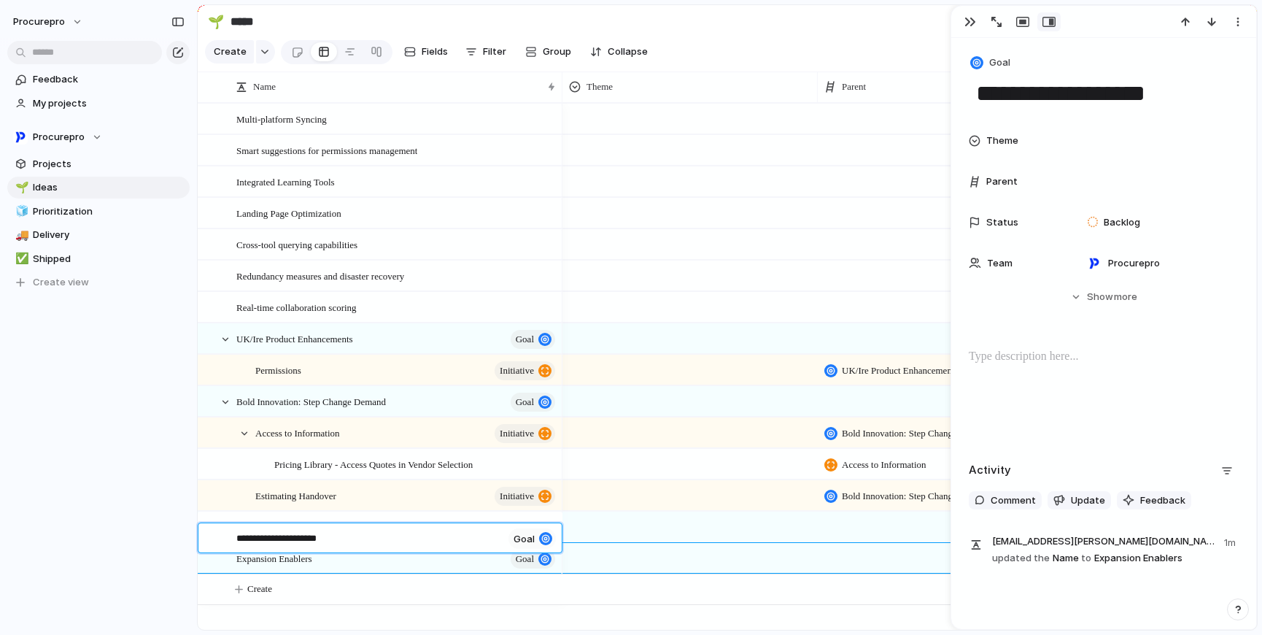
click at [476, 533] on textarea "**********" at bounding box center [369, 539] width 266 height 17
click at [117, 466] on div "procurepro Feedback My projects Procurepro Projects 🌱 Ideas 🧊 Prioritization 🚚 …" at bounding box center [98, 317] width 197 height 635
click at [366, 534] on div "Level up our data game goal" at bounding box center [396, 527] width 321 height 30
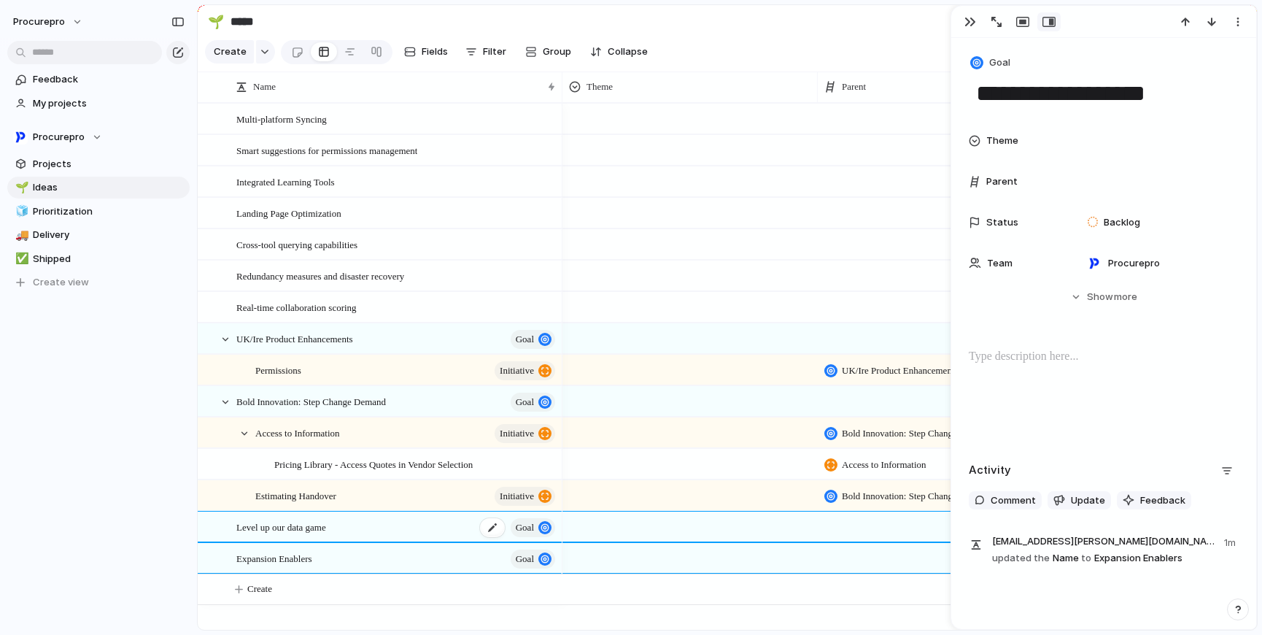
type textarea "**********"
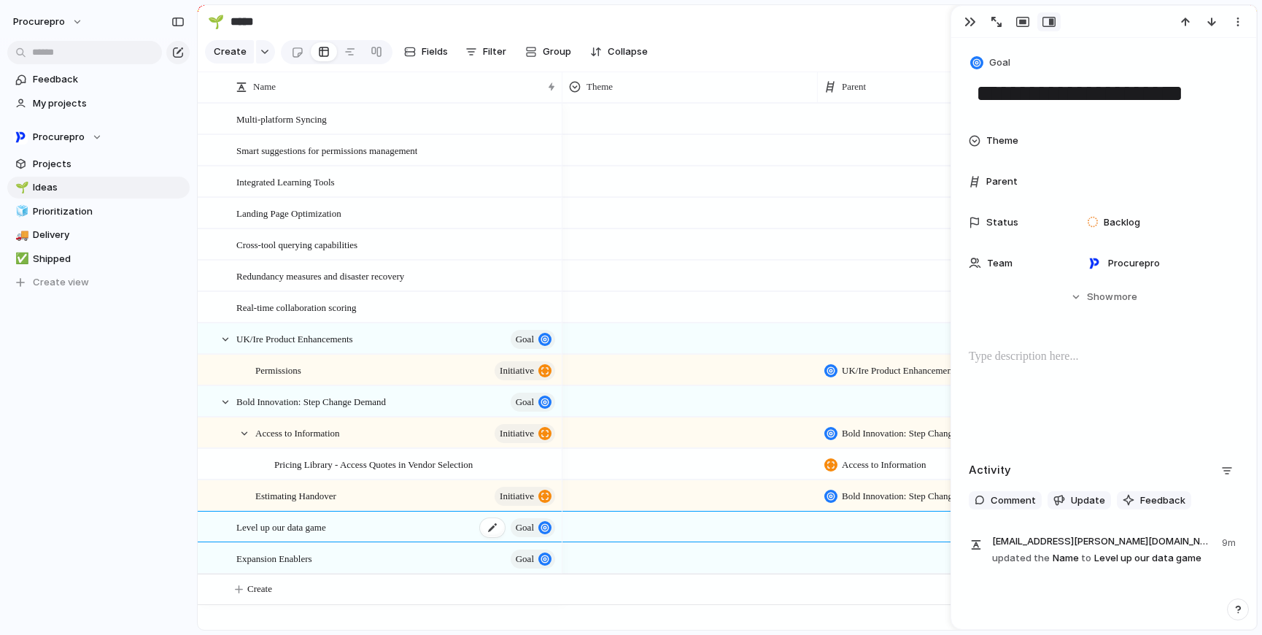
click at [290, 535] on span "Level up our data game" at bounding box center [281, 526] width 90 height 17
click at [482, 537] on div at bounding box center [492, 527] width 25 height 19
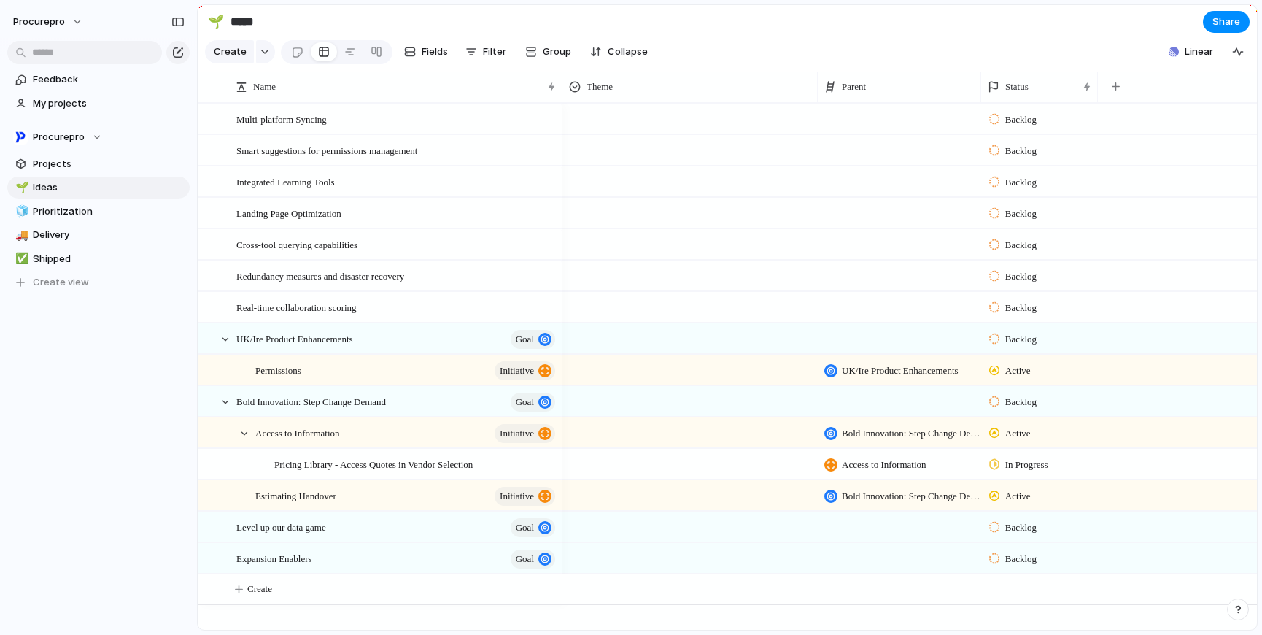
click at [692, 541] on div at bounding box center [690, 526] width 255 height 30
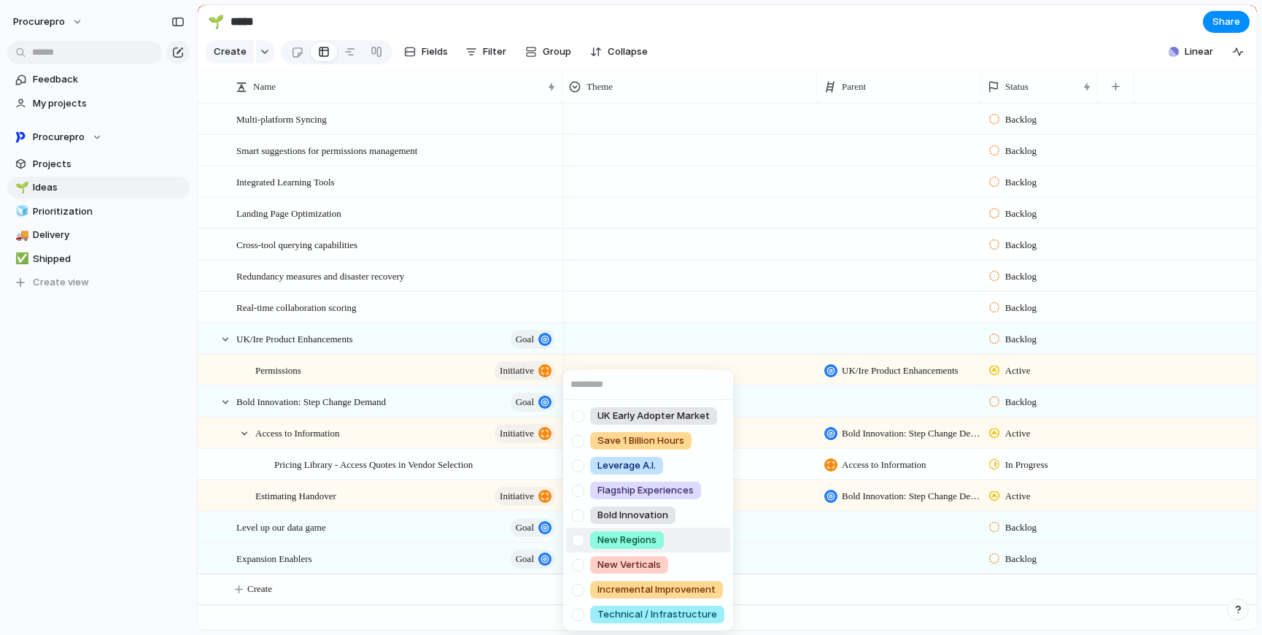
click at [451, 546] on div "UK Early Adopter Market Save 1 Billion Hours Leverage A.I. Flagship Experiences…" at bounding box center [631, 317] width 1262 height 635
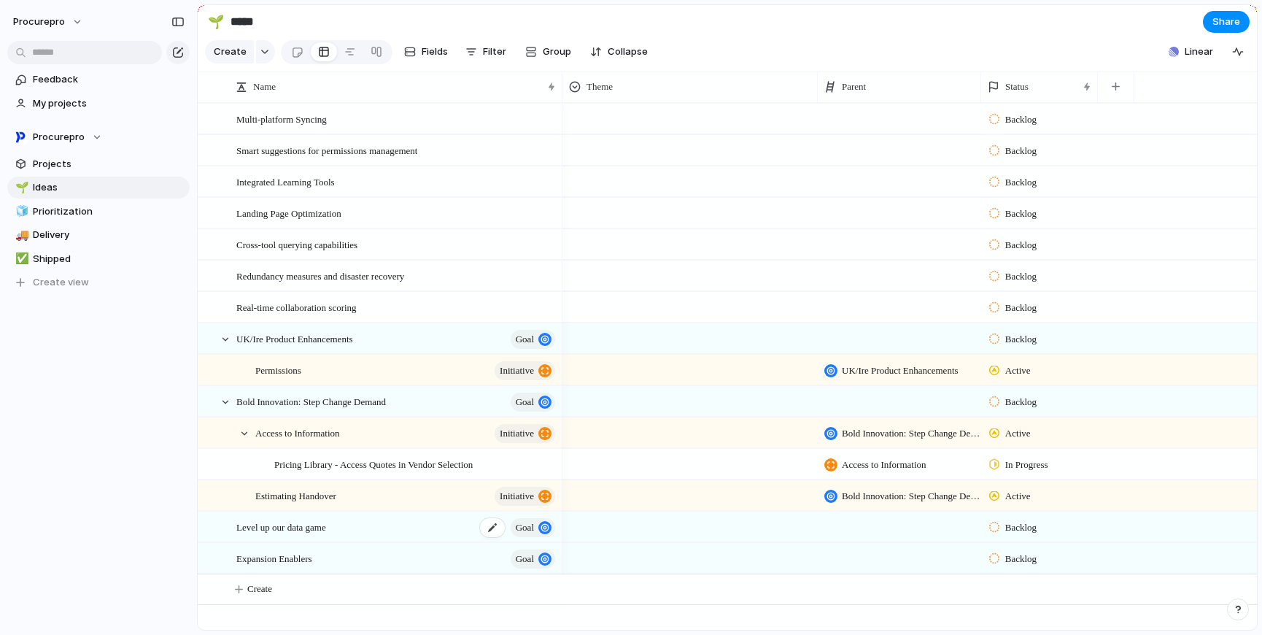
click at [326, 535] on span "Level up our data game" at bounding box center [281, 526] width 90 height 17
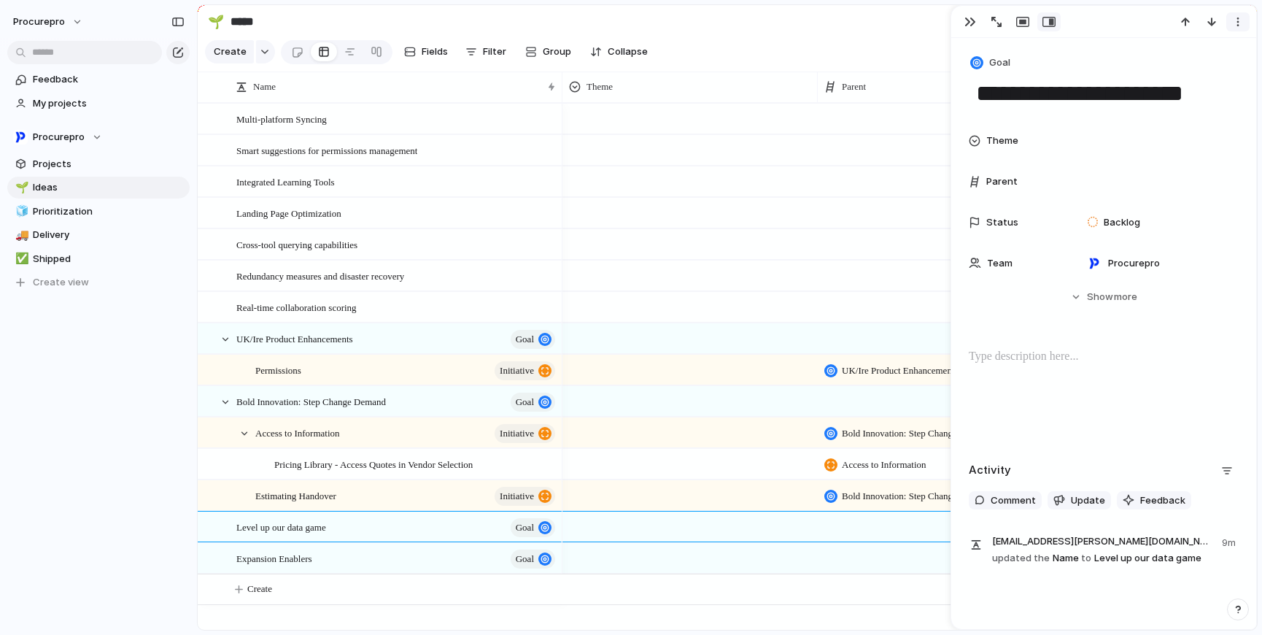
click at [1243, 19] on div "button" at bounding box center [1238, 22] width 12 height 12
click at [1189, 72] on li "Delete" at bounding box center [1192, 75] width 109 height 23
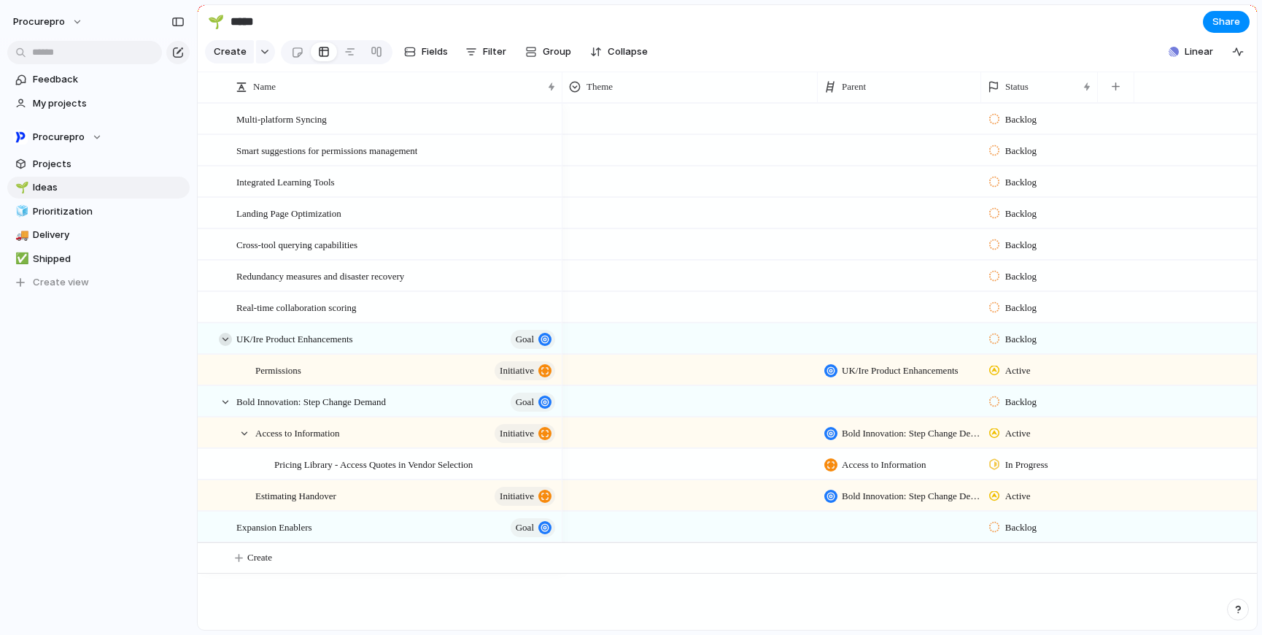
click at [225, 346] on div at bounding box center [225, 339] width 13 height 13
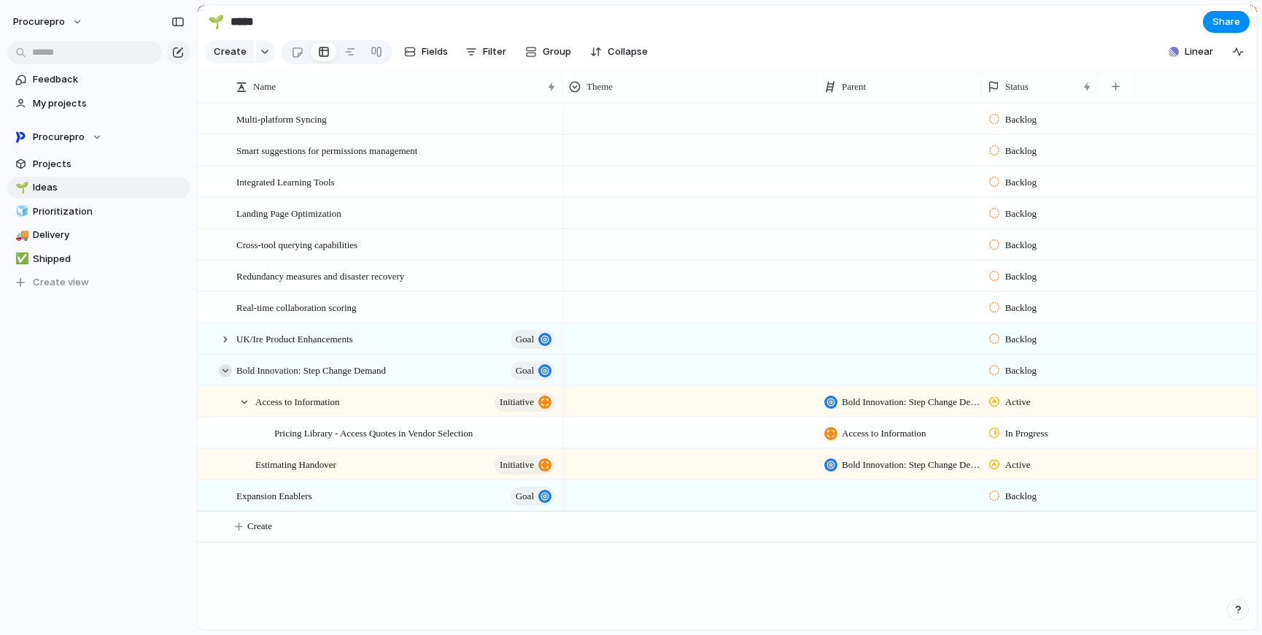
click at [225, 377] on div at bounding box center [225, 370] width 13 height 13
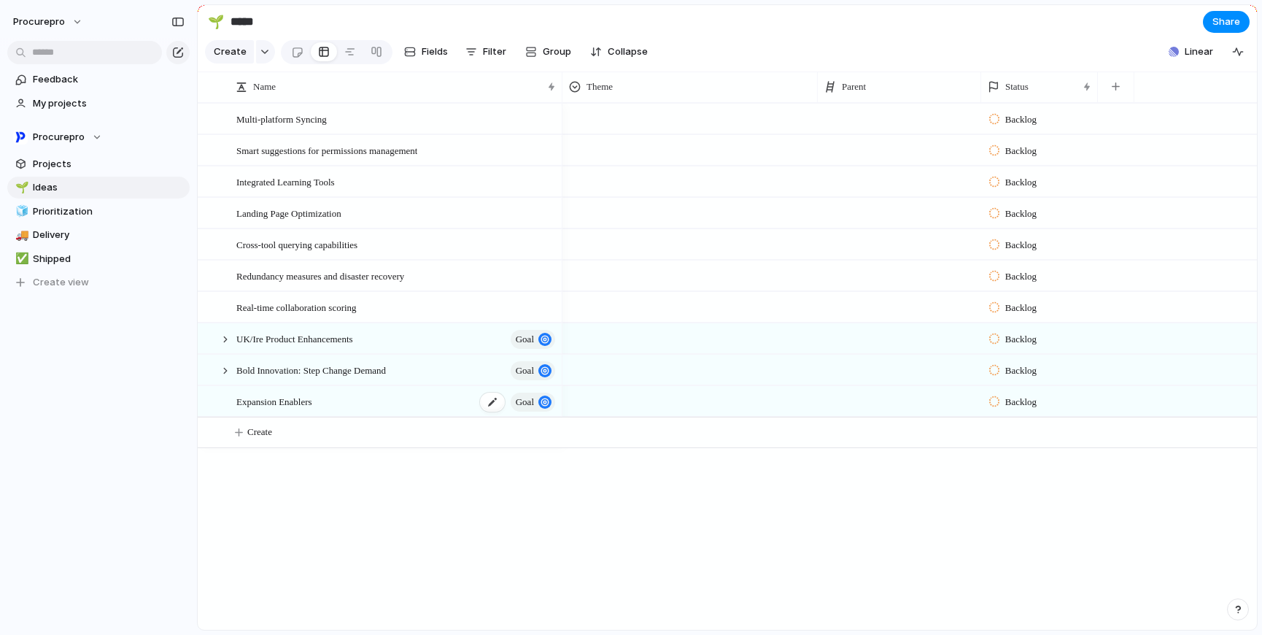
click at [340, 417] on div "Expansion Enablers goal" at bounding box center [396, 402] width 321 height 30
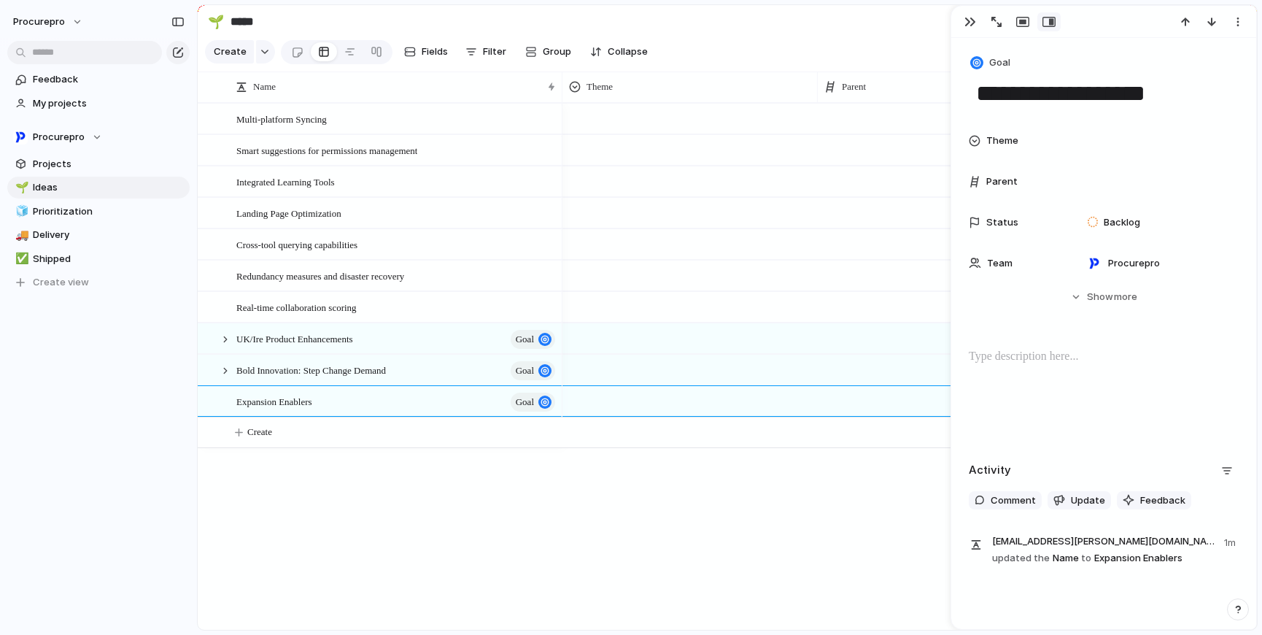
click at [1173, 91] on textarea "**********" at bounding box center [1104, 93] width 258 height 31
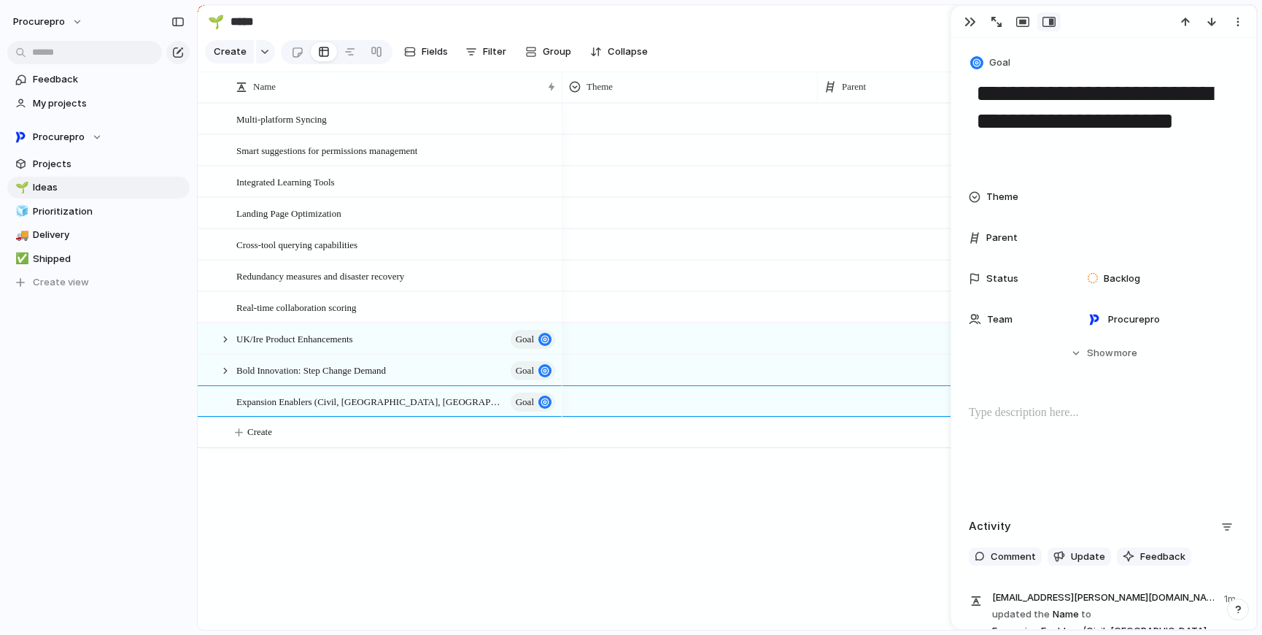
type textarea "**********"
click at [650, 497] on div "Backlog Backlog Backlog Backlog Backlog Backlog Backlog Backlog Backlog Backlog" at bounding box center [910, 366] width 695 height 527
click at [819, 28] on section "🌱 ***** Share" at bounding box center [727, 21] width 1059 height 33
click at [969, 20] on div "button" at bounding box center [971, 22] width 12 height 12
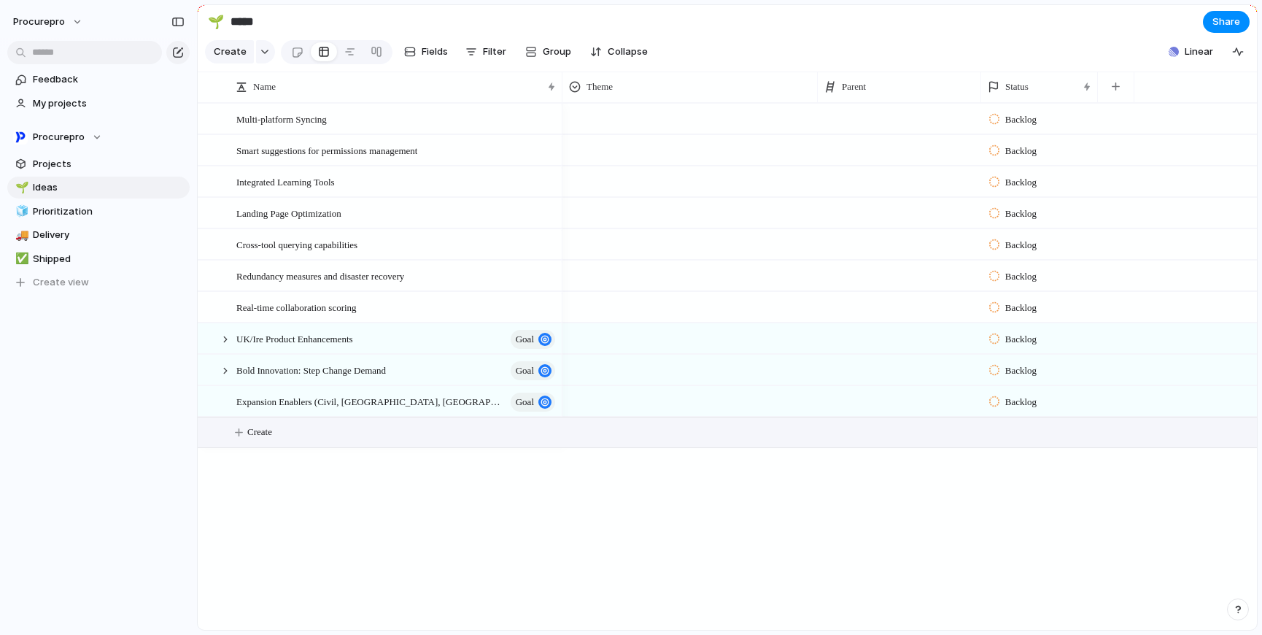
click at [245, 443] on button "Create" at bounding box center [745, 432] width 1067 height 30
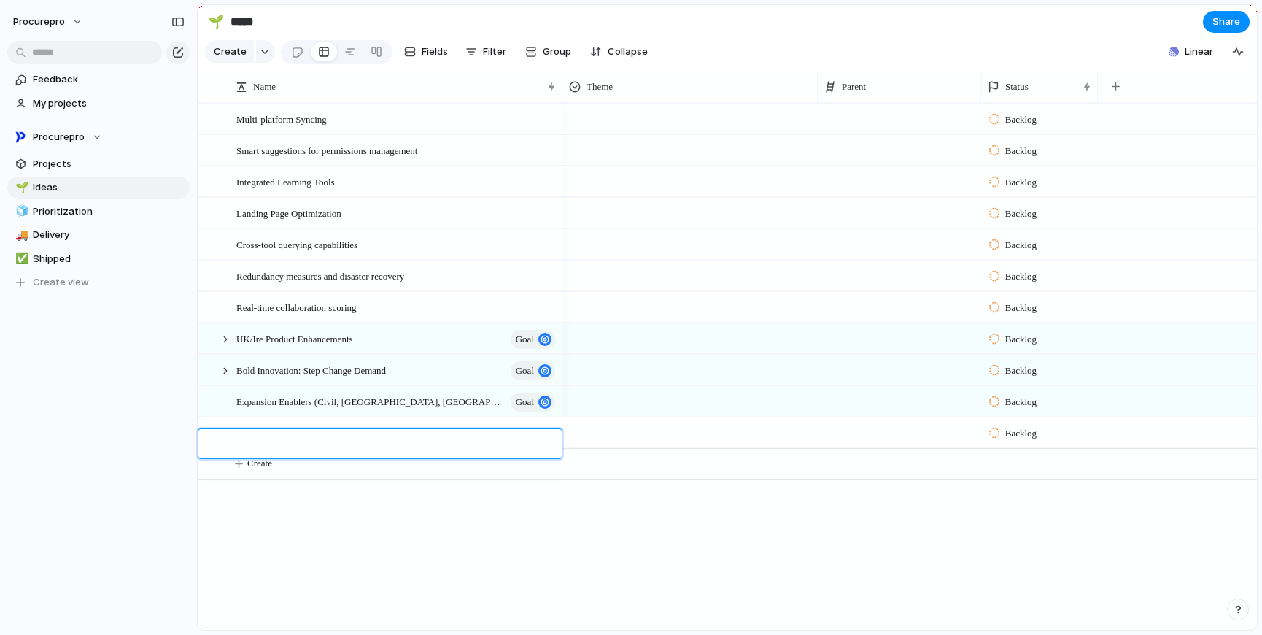
click at [242, 443] on textarea at bounding box center [393, 445] width 315 height 17
type textarea "**********"
click at [532, 443] on div at bounding box center [543, 433] width 25 height 19
click at [325, 441] on span "Incremental Feature Improvements" at bounding box center [303, 432] width 134 height 17
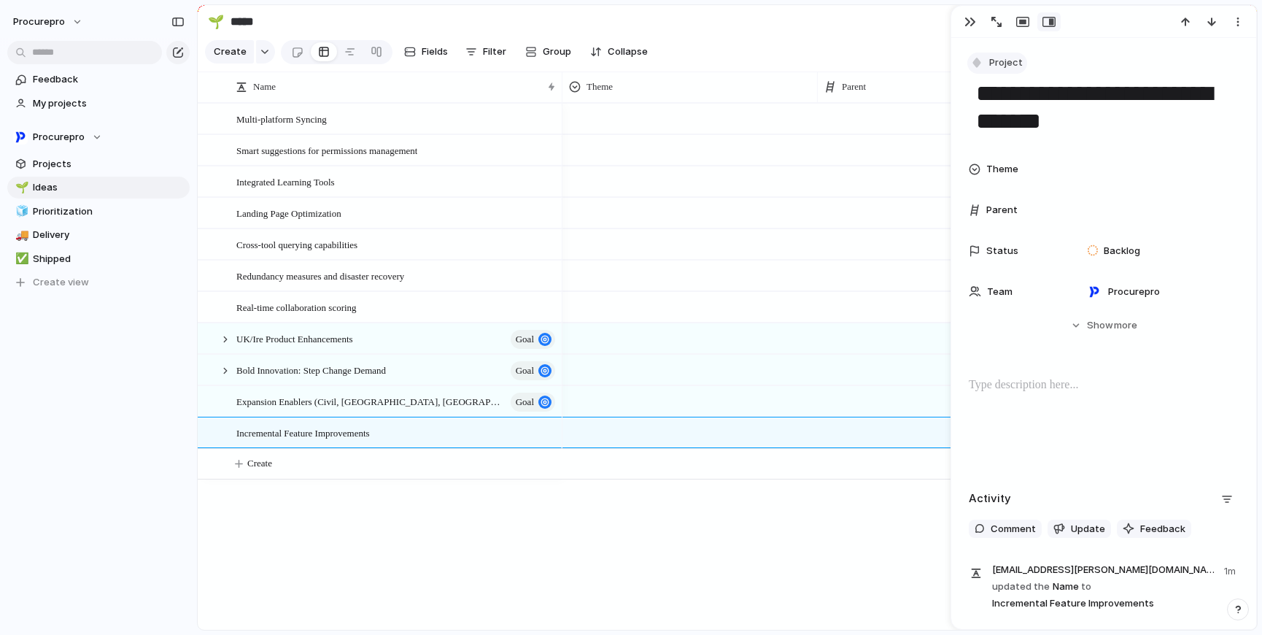
click at [988, 64] on button "Project" at bounding box center [998, 63] width 60 height 21
click at [1000, 145] on span "Goal" at bounding box center [1007, 148] width 21 height 15
click at [709, 553] on div "Backlog Backlog Backlog Backlog Backlog Backlog Backlog Backlog Backlog Backlog…" at bounding box center [910, 366] width 695 height 527
click at [981, 21] on div at bounding box center [1009, 21] width 104 height 19
click at [970, 29] on button "button" at bounding box center [970, 21] width 23 height 19
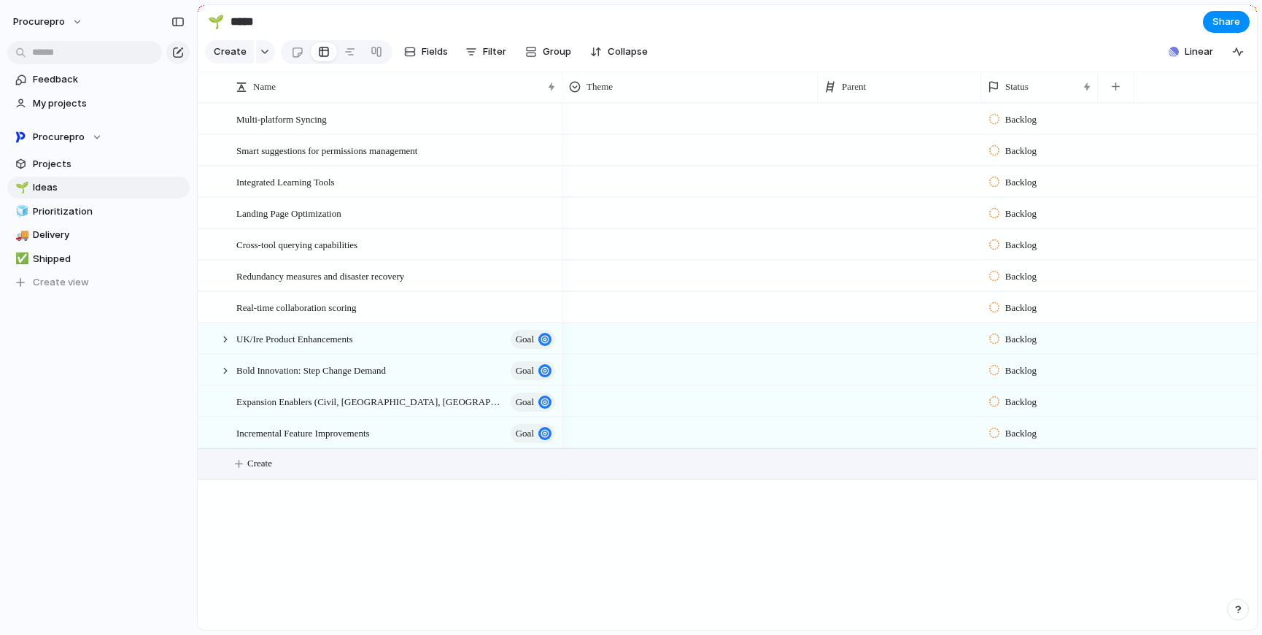
click at [256, 479] on button "Create" at bounding box center [745, 464] width 1067 height 30
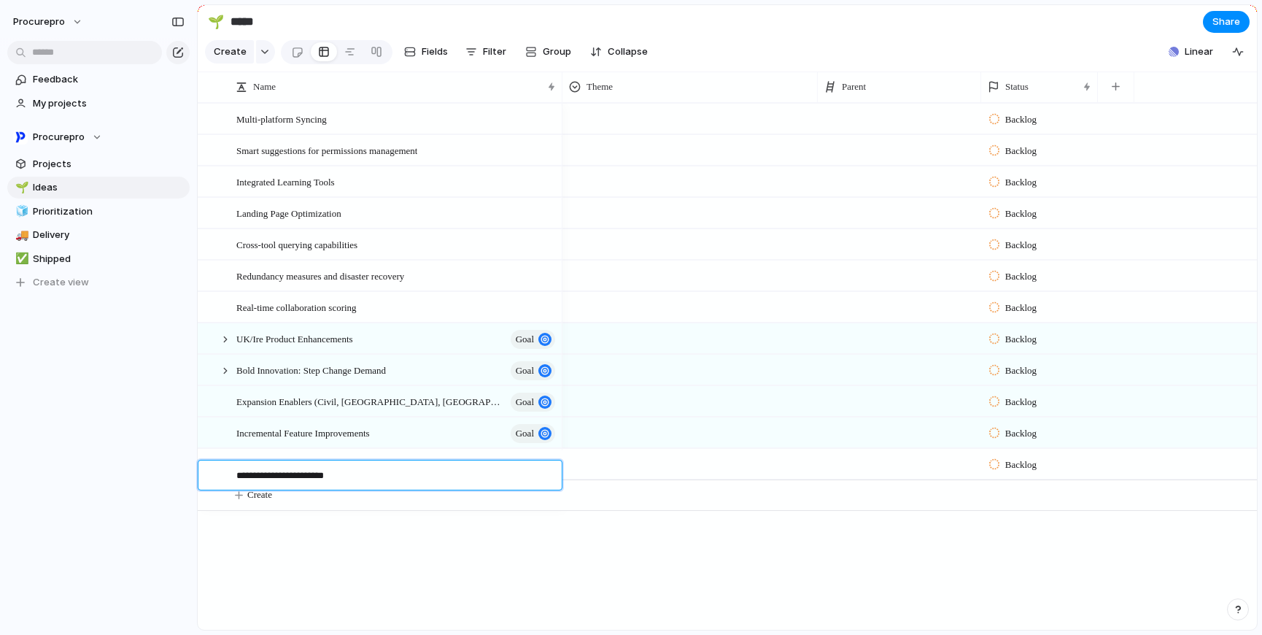
type textarea "**********"
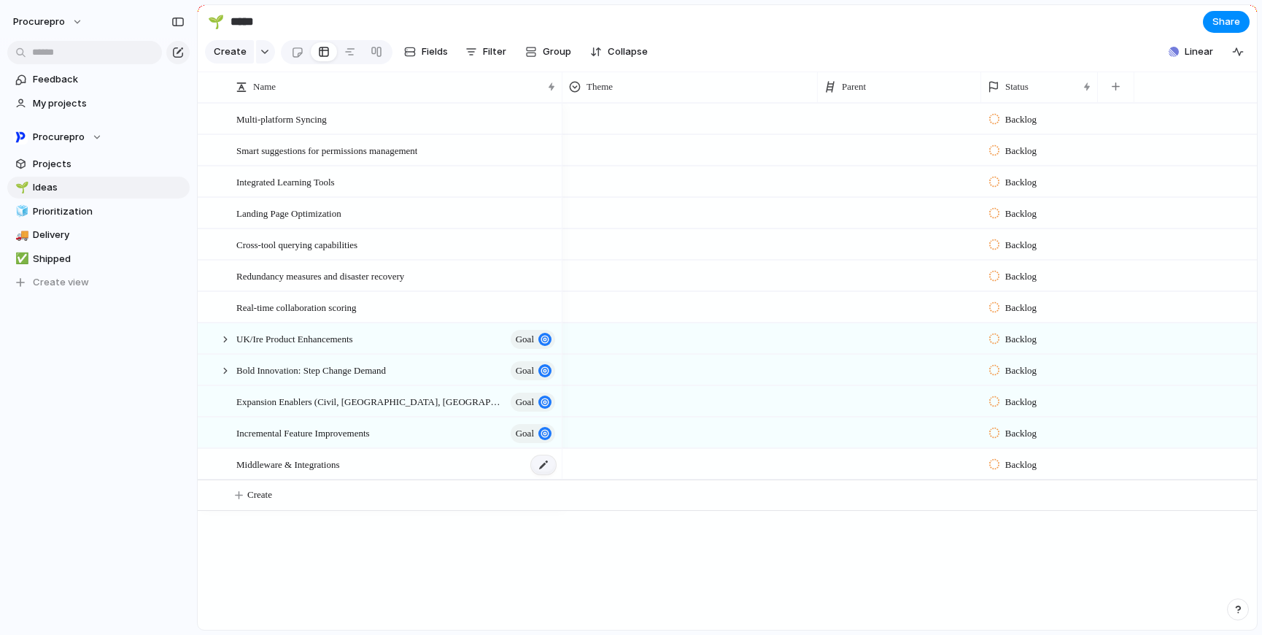
click at [541, 474] on div at bounding box center [543, 464] width 25 height 19
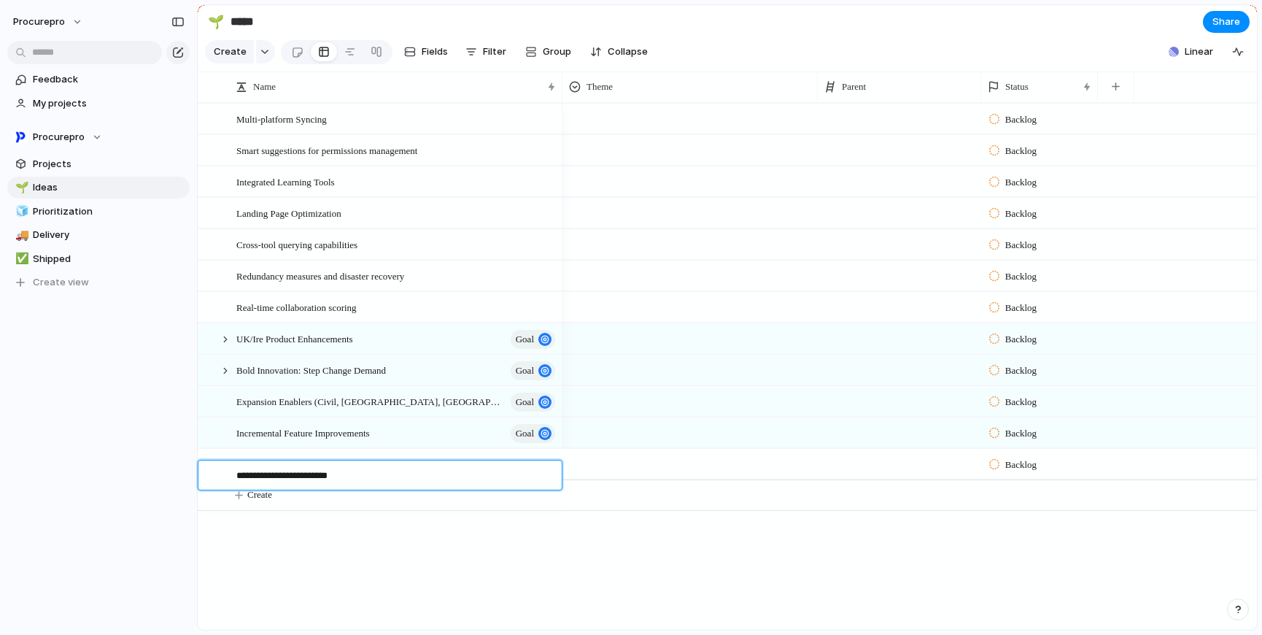
click at [518, 479] on textarea "**********" at bounding box center [393, 476] width 315 height 17
click at [357, 484] on textarea "**********" at bounding box center [393, 476] width 315 height 17
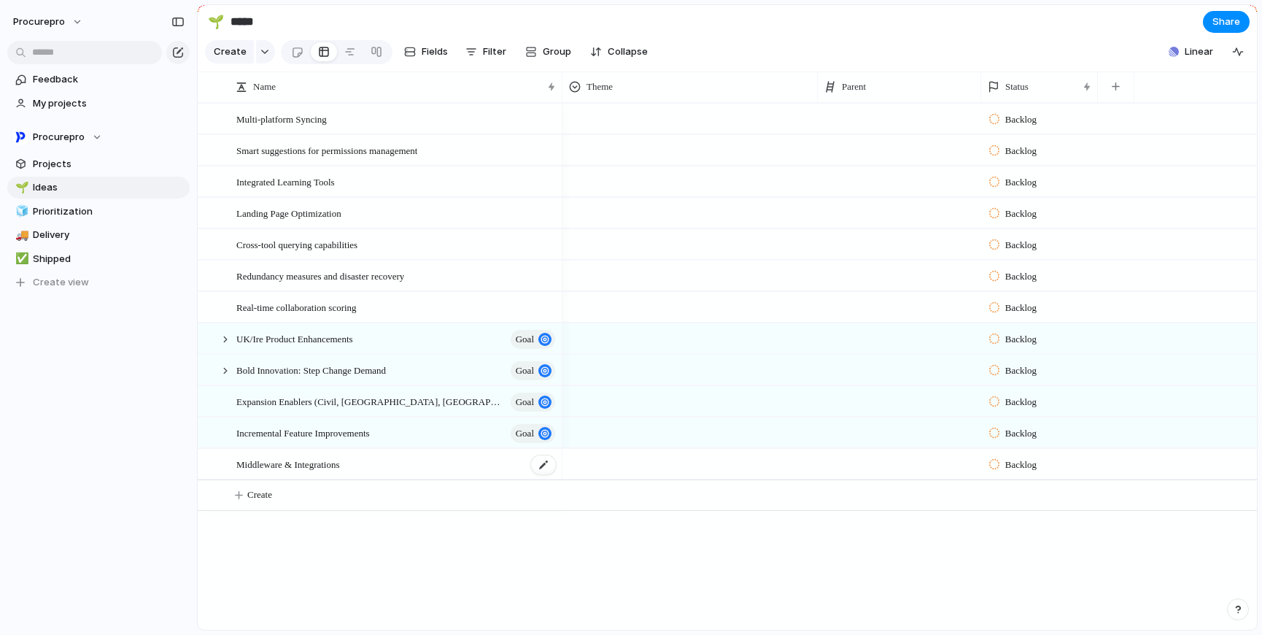
click at [382, 460] on div "Middleware & Integrations" at bounding box center [396, 464] width 321 height 30
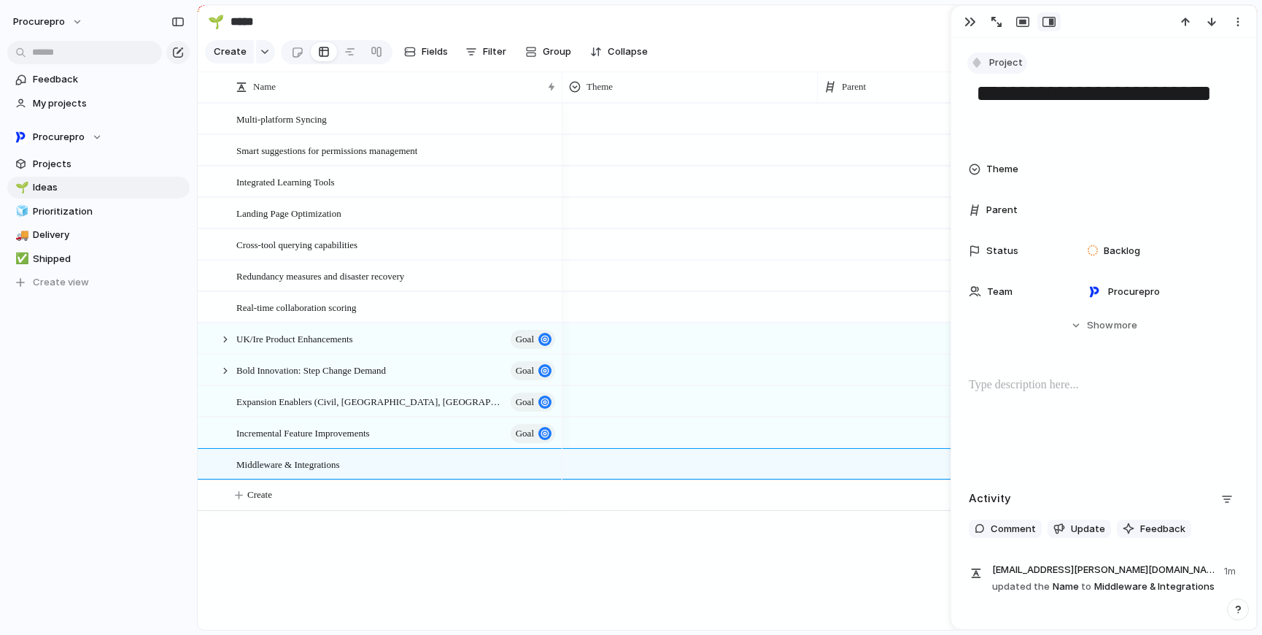
click at [1002, 62] on span "Project" at bounding box center [1006, 62] width 34 height 15
click at [1003, 156] on li "Goal" at bounding box center [1031, 147] width 119 height 23
click at [497, 562] on div "Multi-platform Syncing Smart suggestions for permissions management Integrated …" at bounding box center [727, 366] width 1059 height 527
click at [222, 377] on div at bounding box center [225, 370] width 13 height 13
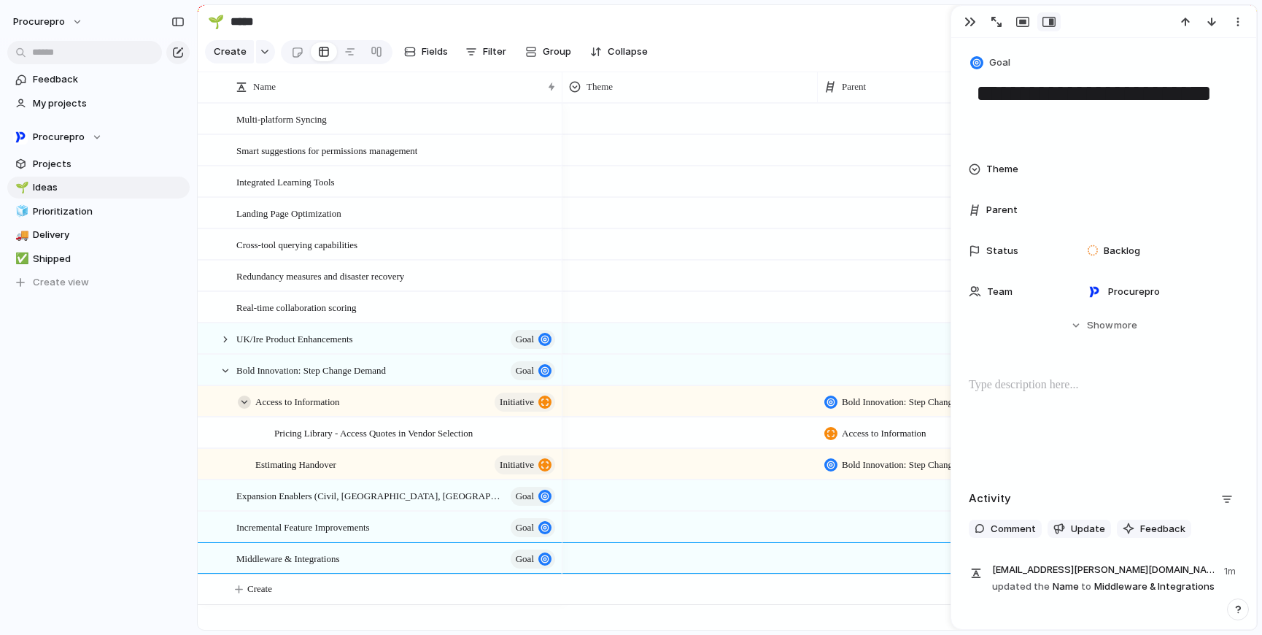
click at [244, 409] on div at bounding box center [244, 401] width 13 height 13
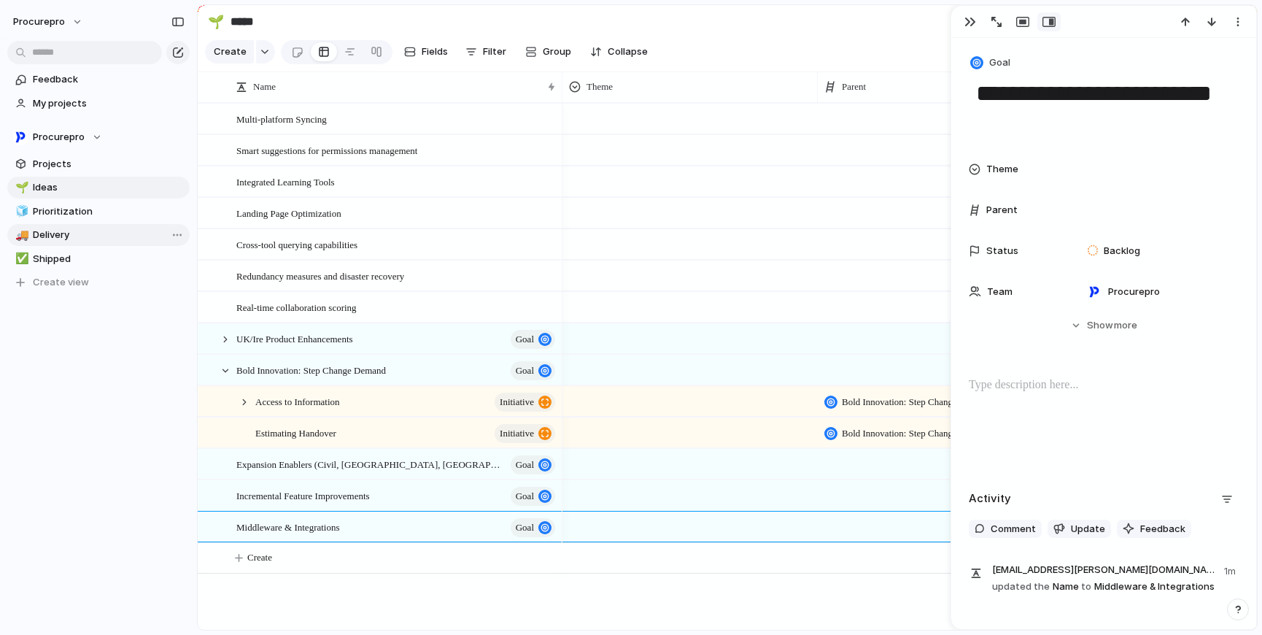
click at [156, 243] on link "🚚 Delivery" at bounding box center [98, 235] width 182 height 22
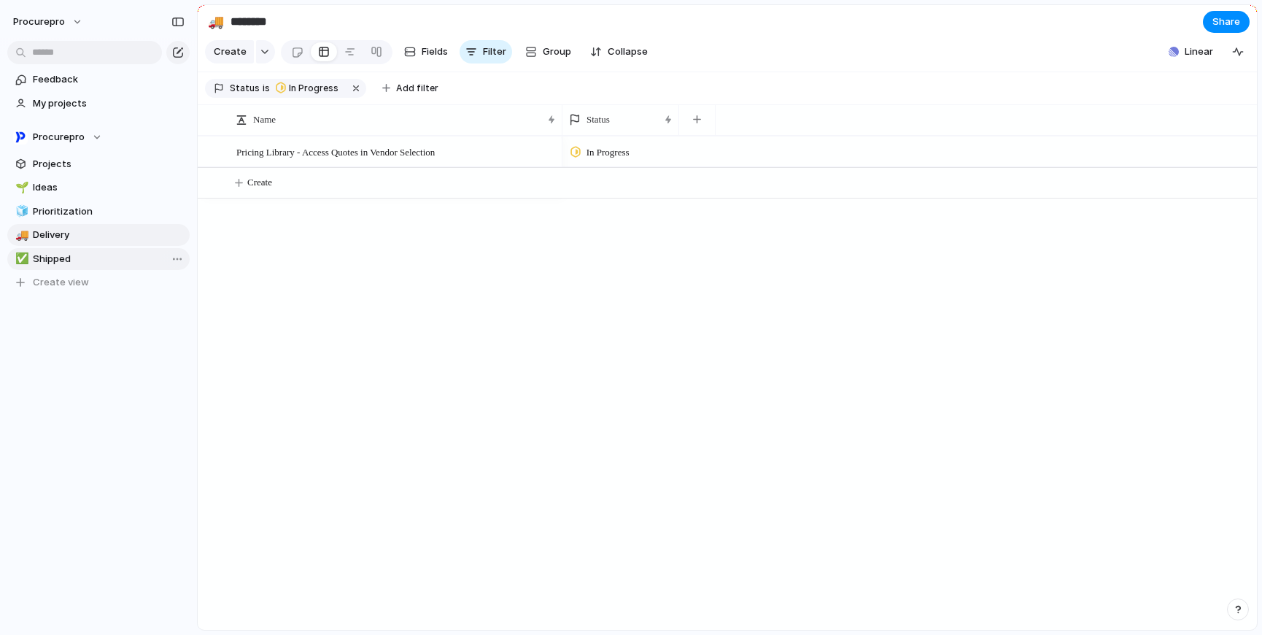
click at [111, 258] on span "Shipped" at bounding box center [109, 259] width 152 height 15
type input "*******"
click at [83, 134] on div "Procurepro" at bounding box center [57, 137] width 89 height 15
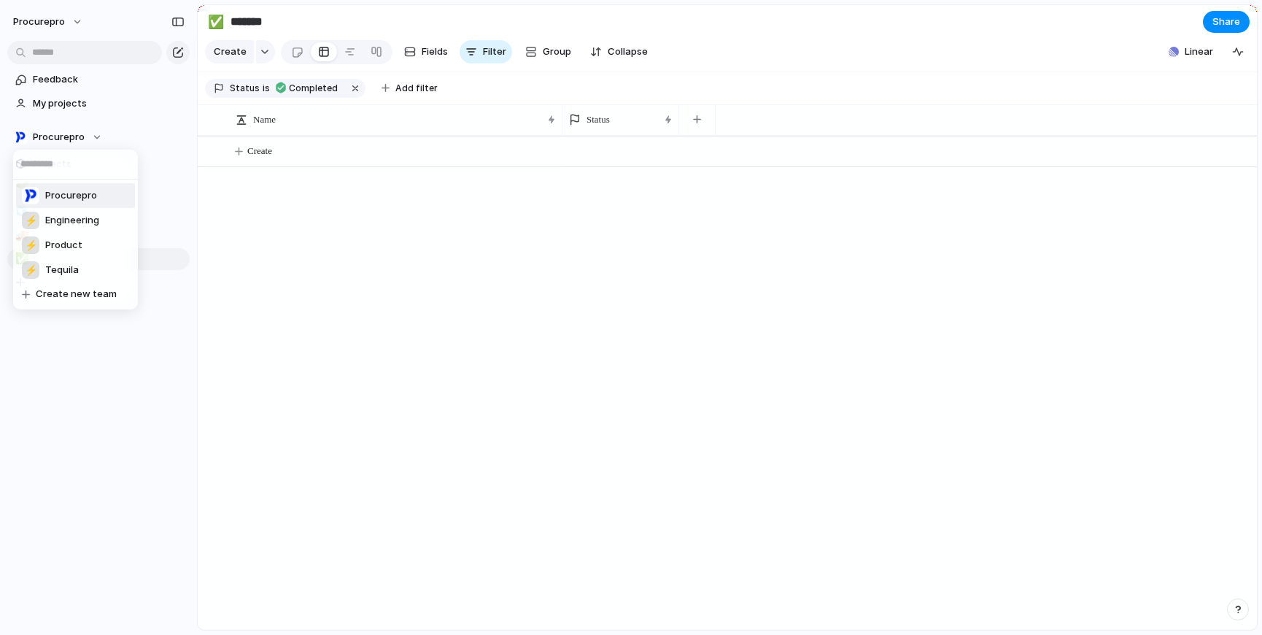
click at [74, 199] on span "Procurepro" at bounding box center [71, 195] width 52 height 15
click at [69, 103] on span "My projects" at bounding box center [109, 103] width 152 height 15
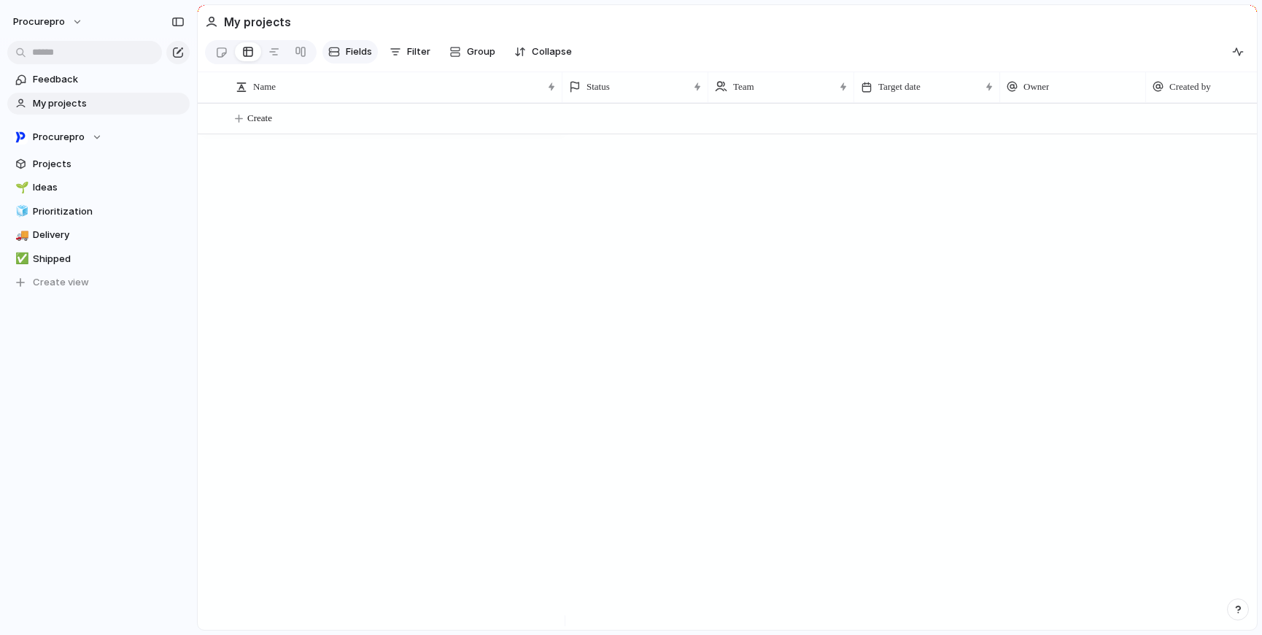
click at [364, 50] on span "Fields" at bounding box center [359, 52] width 26 height 15
click at [58, 82] on span "Feedback" at bounding box center [109, 79] width 152 height 15
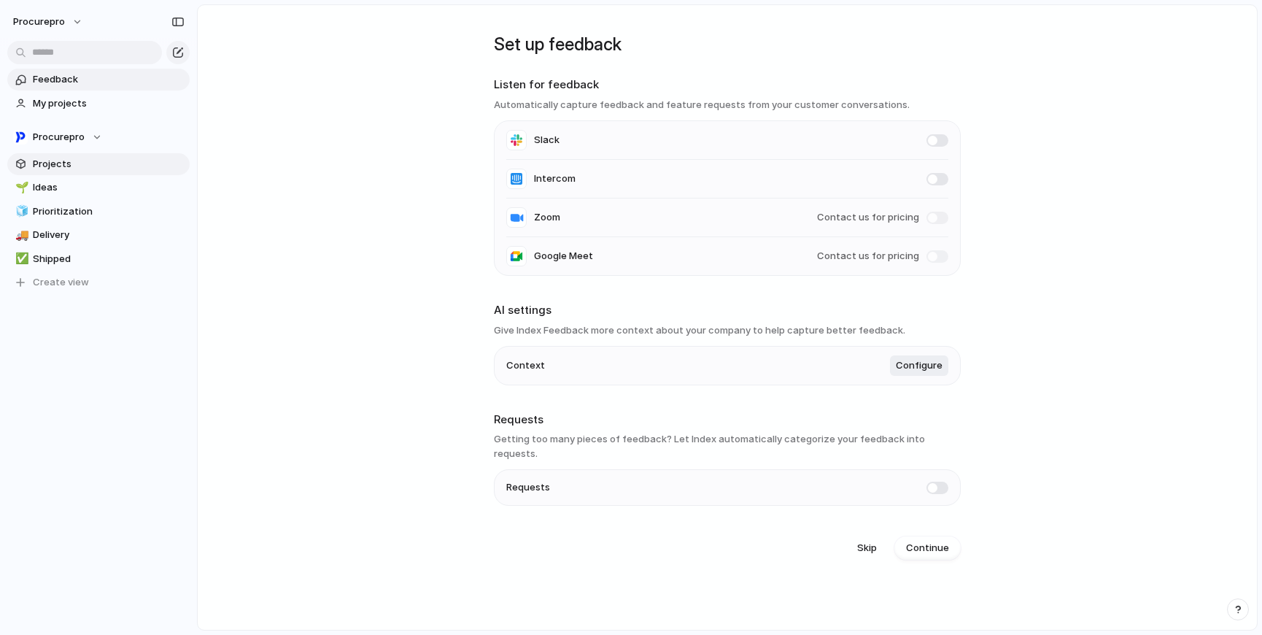
click at [45, 166] on span "Projects" at bounding box center [109, 164] width 152 height 15
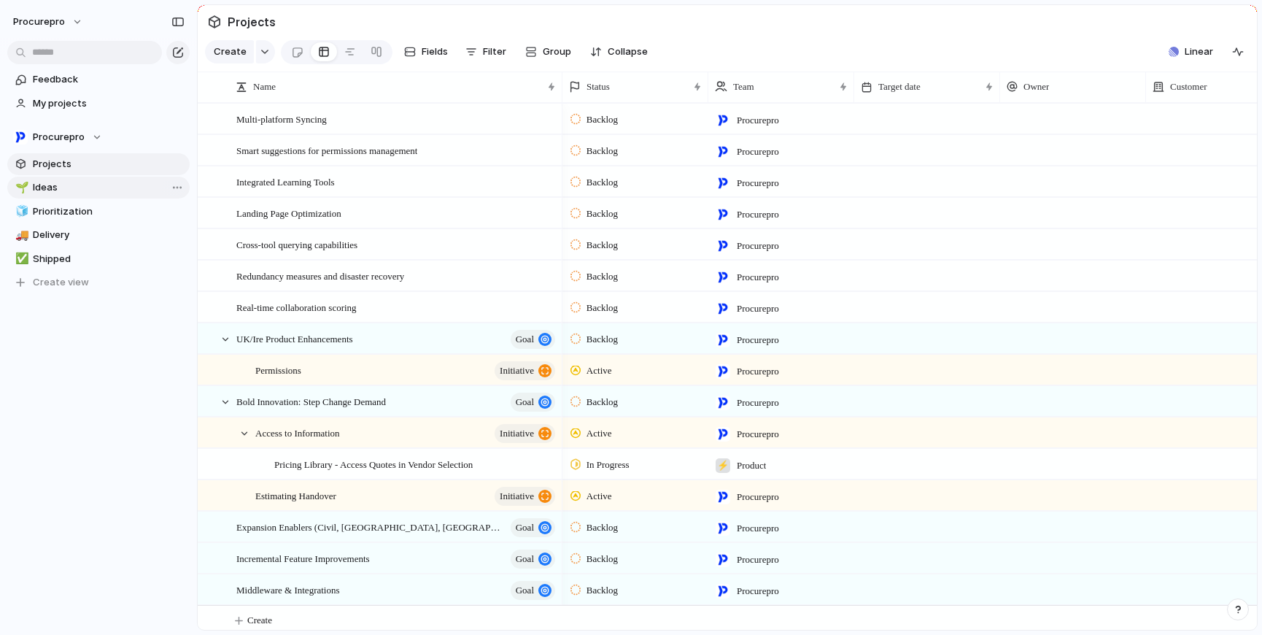
click at [44, 180] on span "Ideas" at bounding box center [109, 187] width 152 height 15
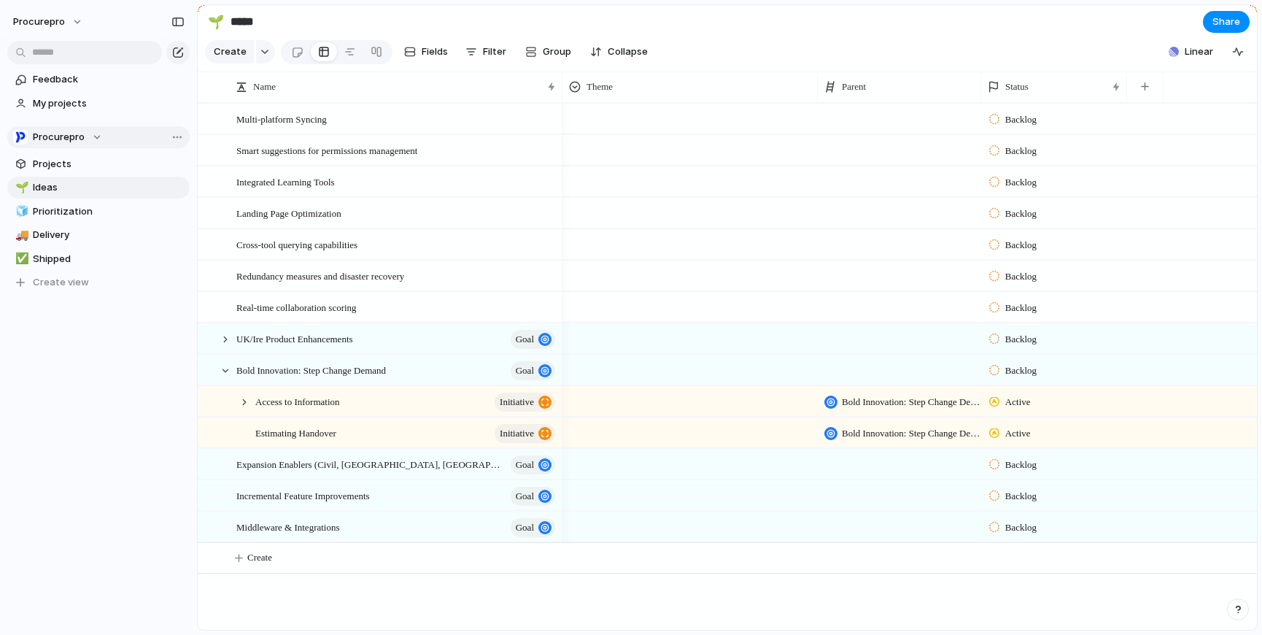
click at [54, 143] on span "Procurepro" at bounding box center [59, 137] width 52 height 15
click at [77, 468] on div "Procurepro ⚡ Engineering ⚡ Product ⚡ Tequila Create new team" at bounding box center [631, 317] width 1262 height 635
click at [59, 161] on span "Projects" at bounding box center [109, 164] width 152 height 15
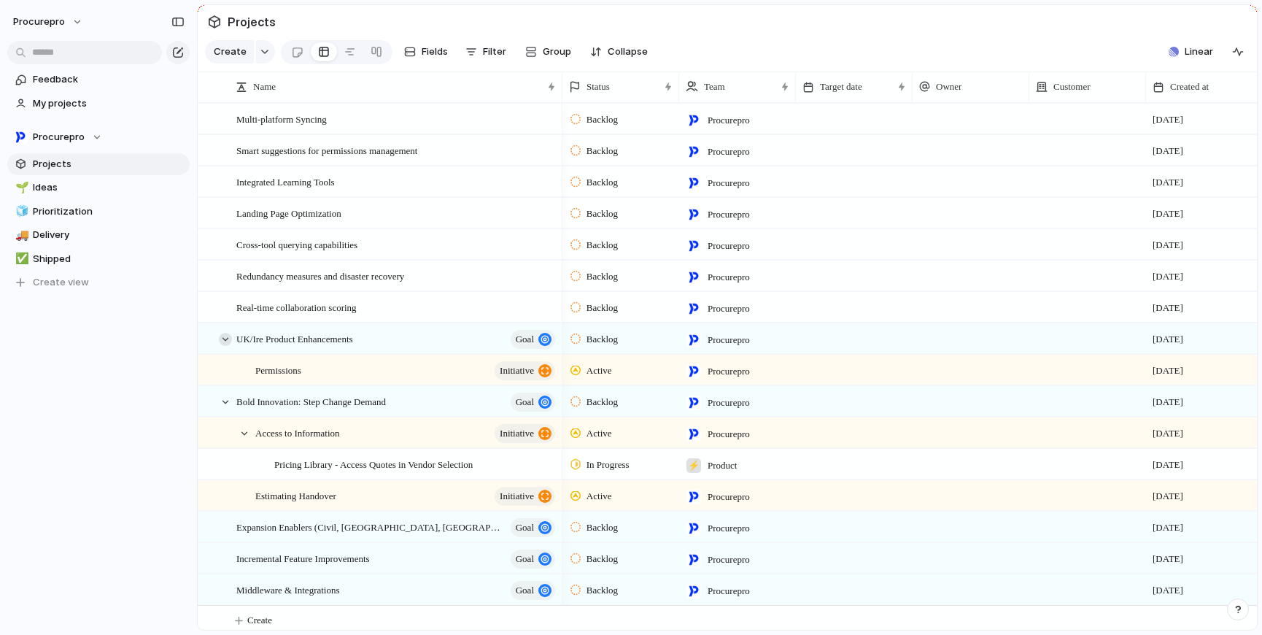
click at [220, 346] on div at bounding box center [225, 339] width 13 height 13
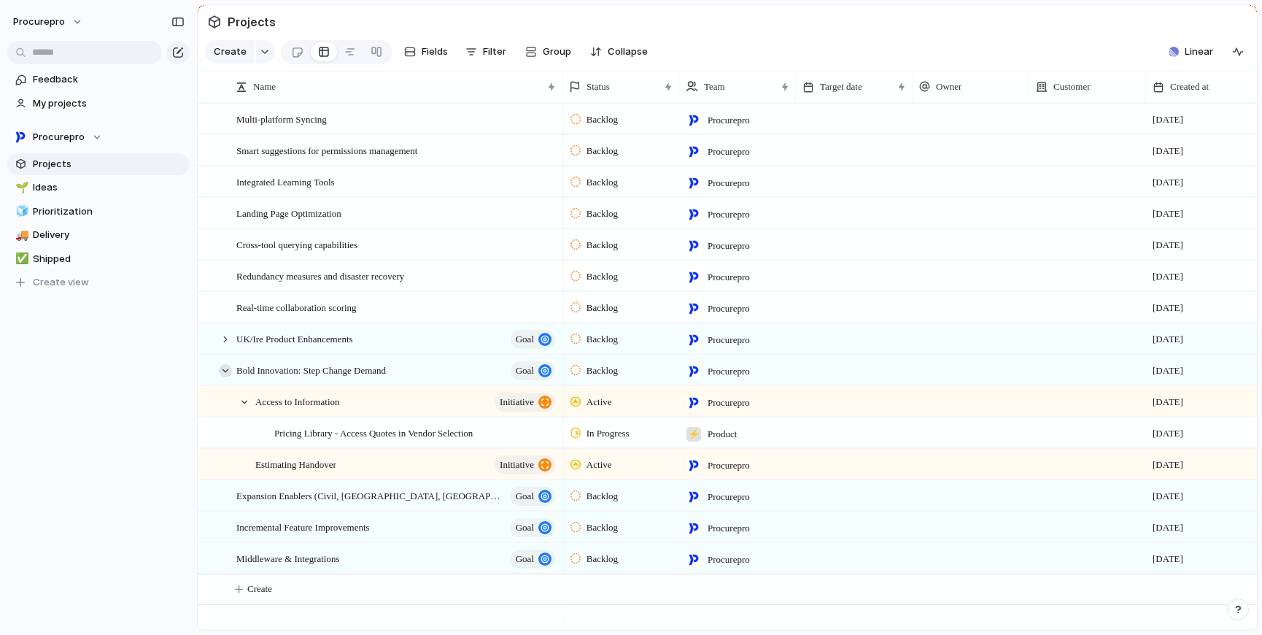
click at [223, 377] on div at bounding box center [225, 370] width 13 height 13
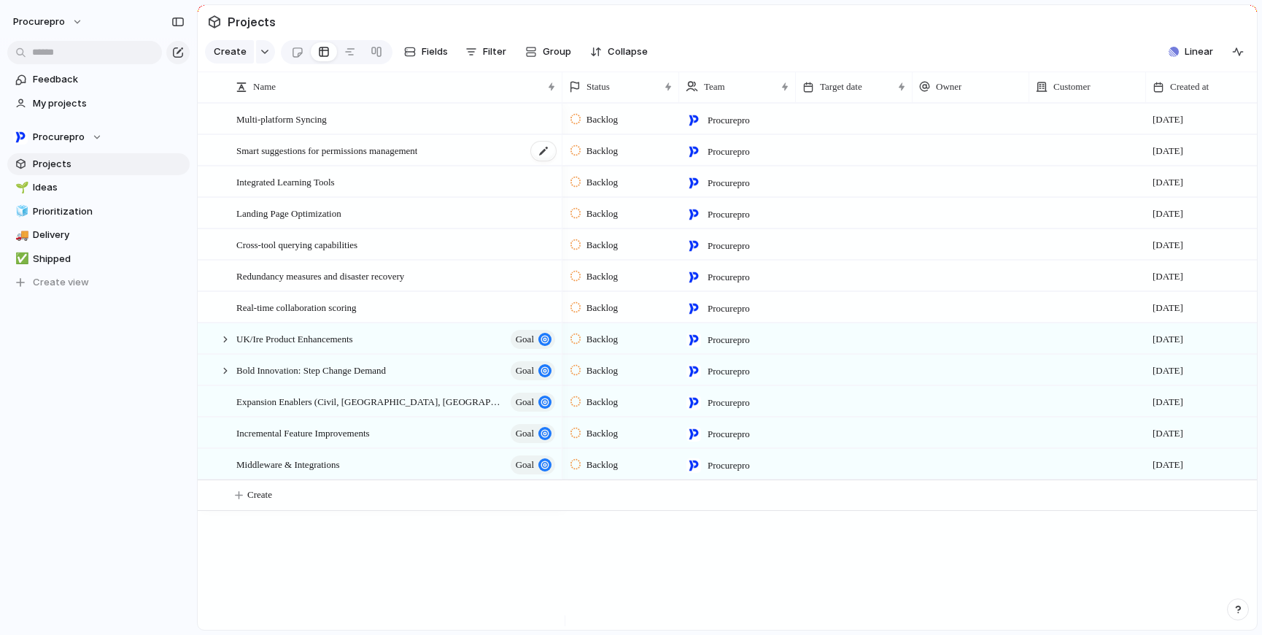
click at [302, 158] on span "Smart suggestions for permissions management" at bounding box center [326, 150] width 181 height 17
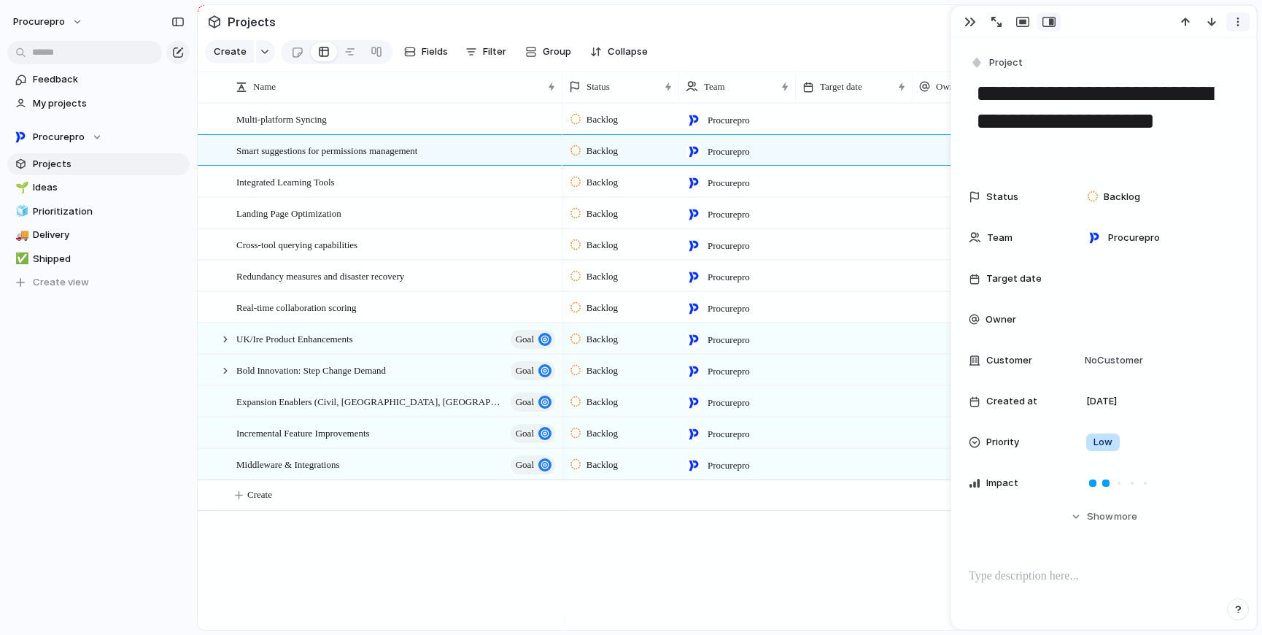
click at [1238, 24] on div "button" at bounding box center [1238, 22] width 12 height 12
click at [1192, 74] on li "Delete" at bounding box center [1192, 75] width 109 height 23
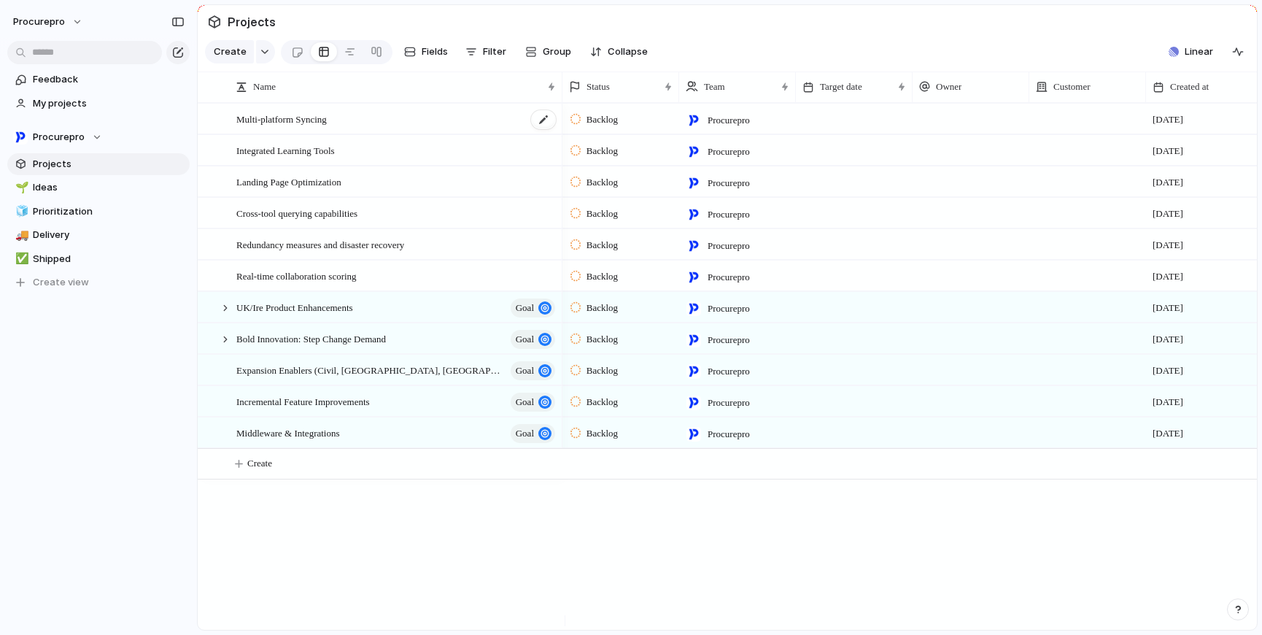
click at [409, 130] on div "Multi-platform Syncing" at bounding box center [396, 119] width 321 height 30
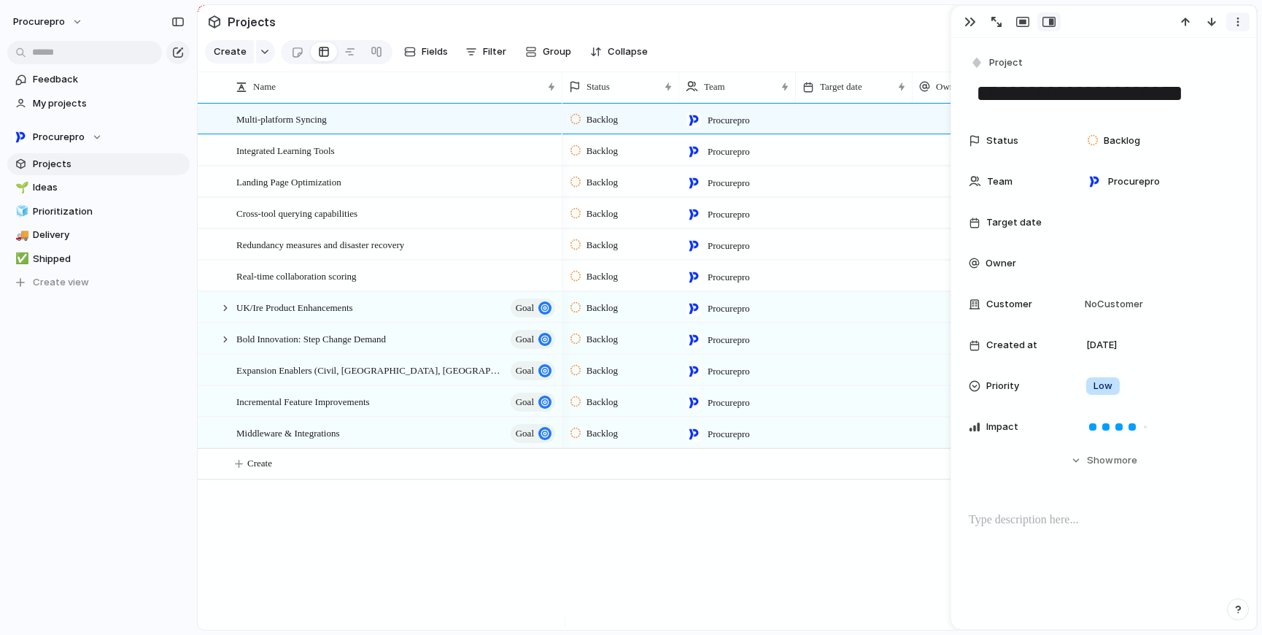
click at [1235, 20] on div "button" at bounding box center [1238, 22] width 12 height 12
click at [1200, 72] on li "Delete" at bounding box center [1192, 75] width 109 height 23
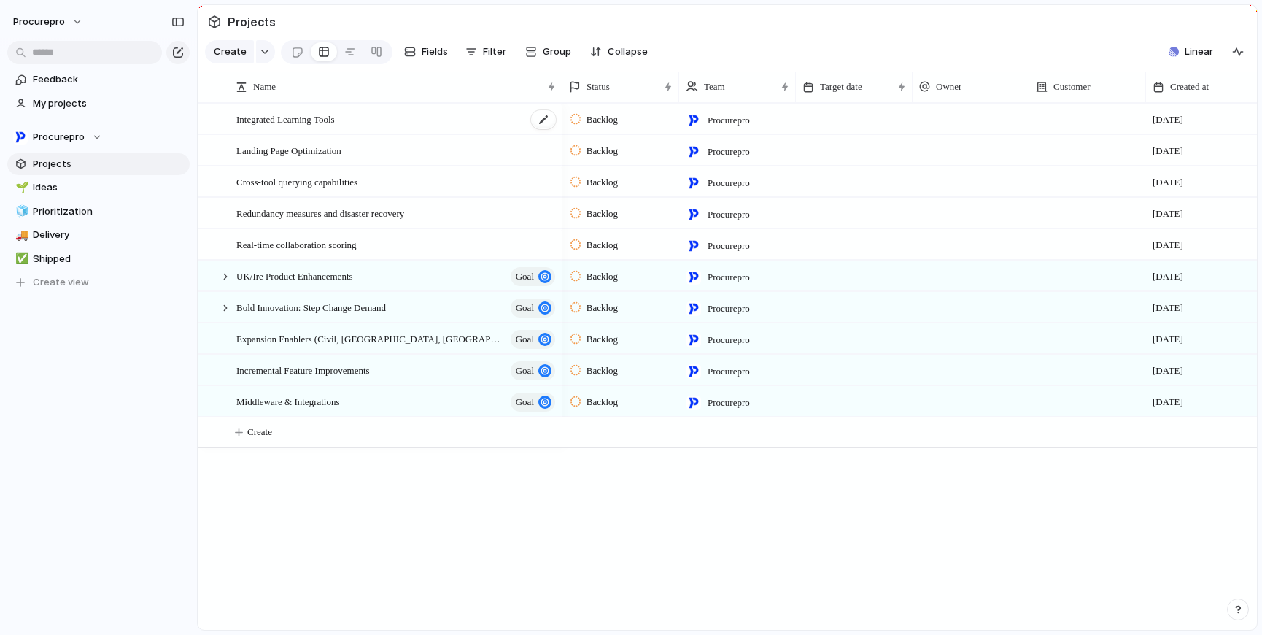
click at [405, 128] on div "Integrated Learning Tools" at bounding box center [396, 119] width 321 height 30
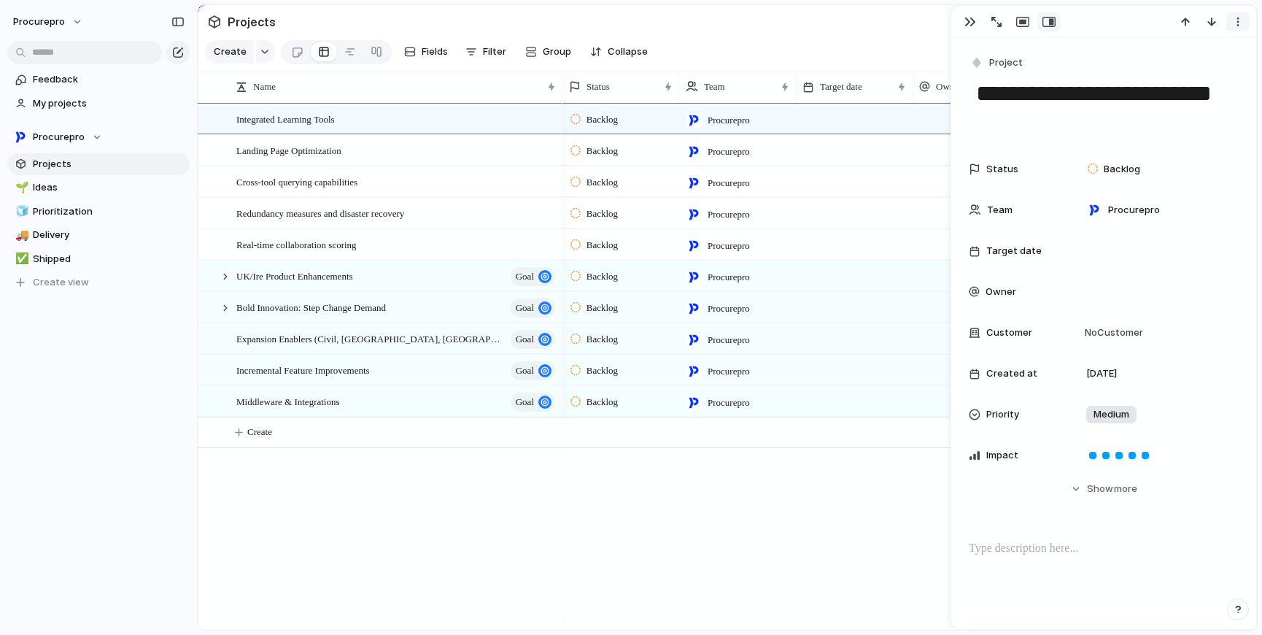
click at [1243, 29] on button "button" at bounding box center [1238, 21] width 23 height 19
click at [1200, 80] on li "Delete" at bounding box center [1192, 75] width 109 height 23
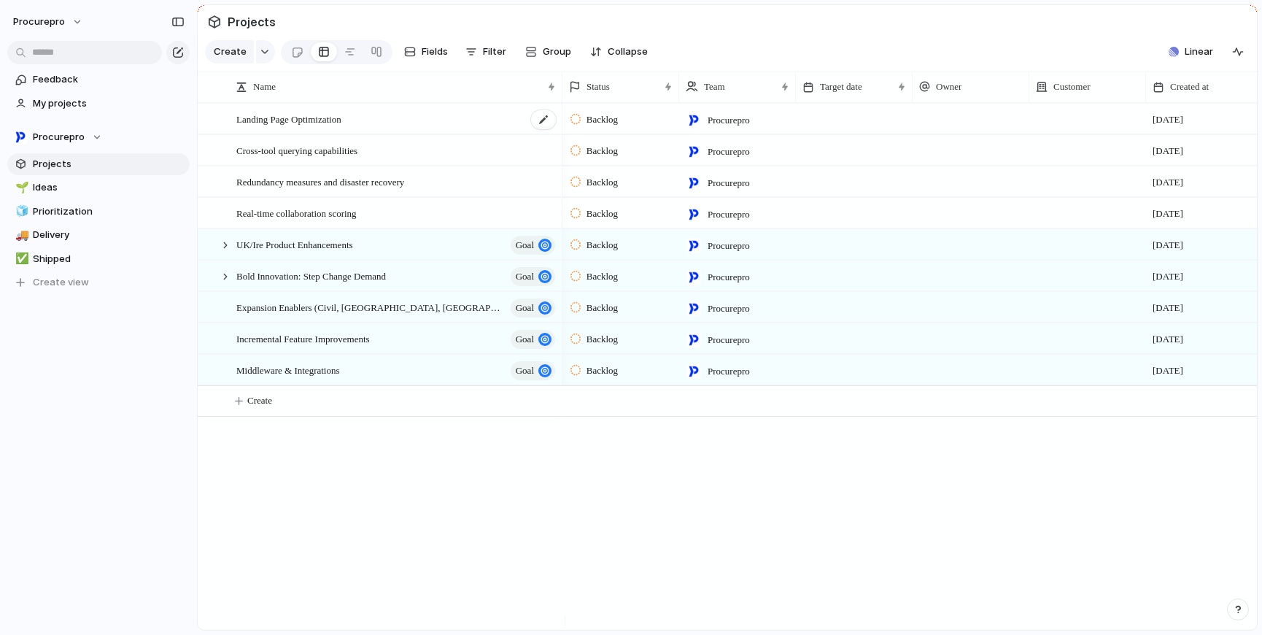
click at [393, 134] on div "Landing Page Optimization" at bounding box center [396, 119] width 321 height 30
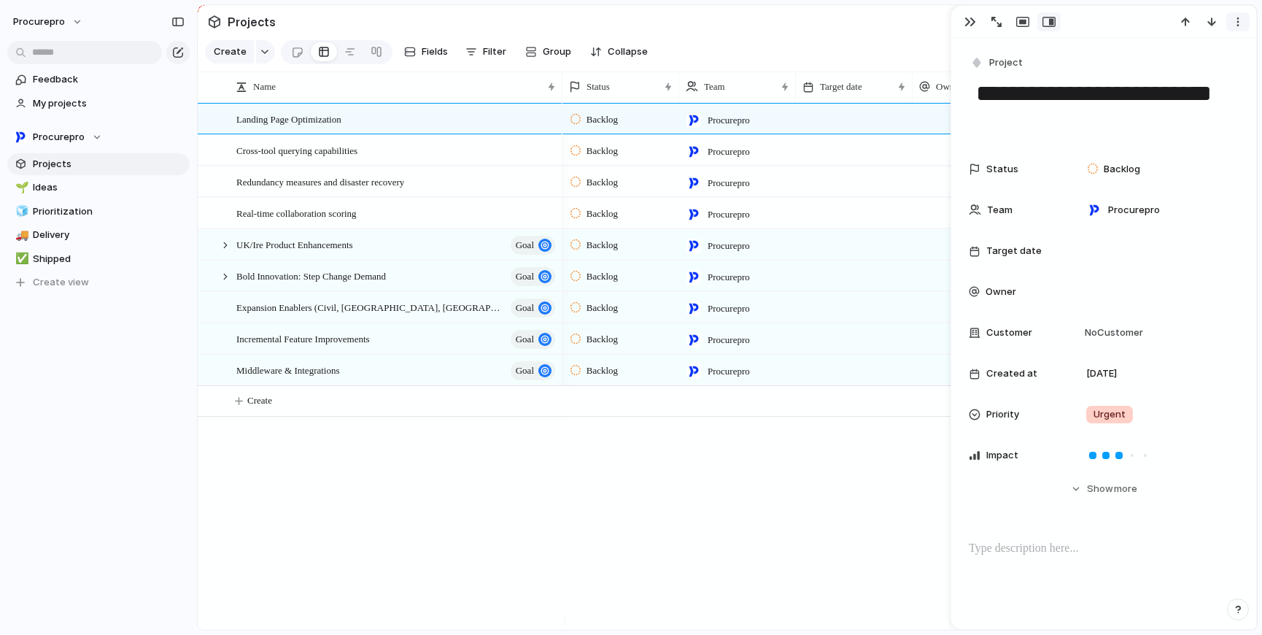
click at [1238, 20] on div "button" at bounding box center [1238, 22] width 12 height 12
click at [1219, 70] on li "Delete" at bounding box center [1192, 75] width 109 height 23
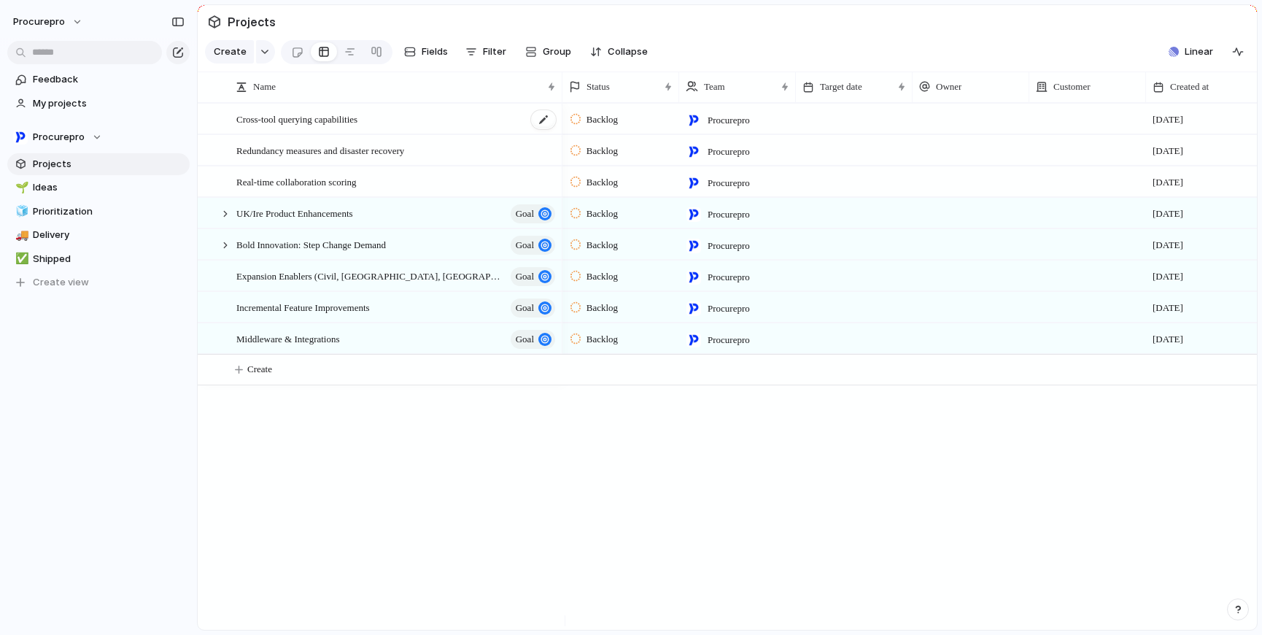
click at [452, 134] on div "Cross-tool querying capabilities" at bounding box center [396, 119] width 321 height 30
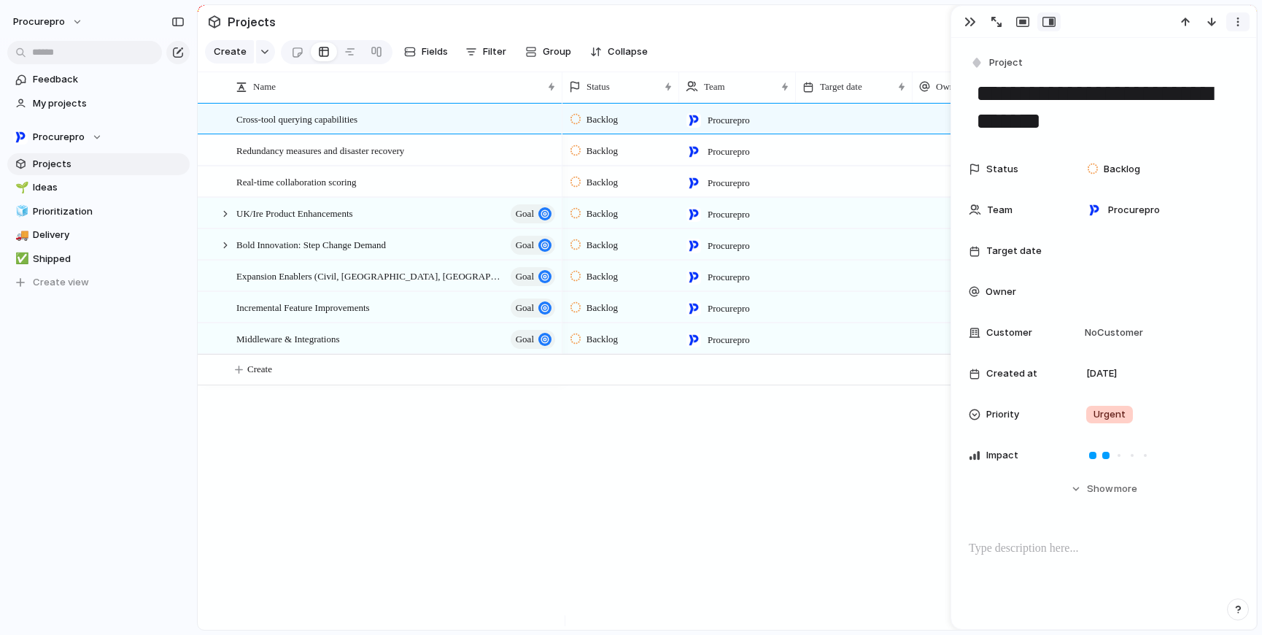
click at [1240, 18] on div "button" at bounding box center [1238, 22] width 12 height 12
click at [1209, 74] on li "Delete" at bounding box center [1192, 75] width 109 height 23
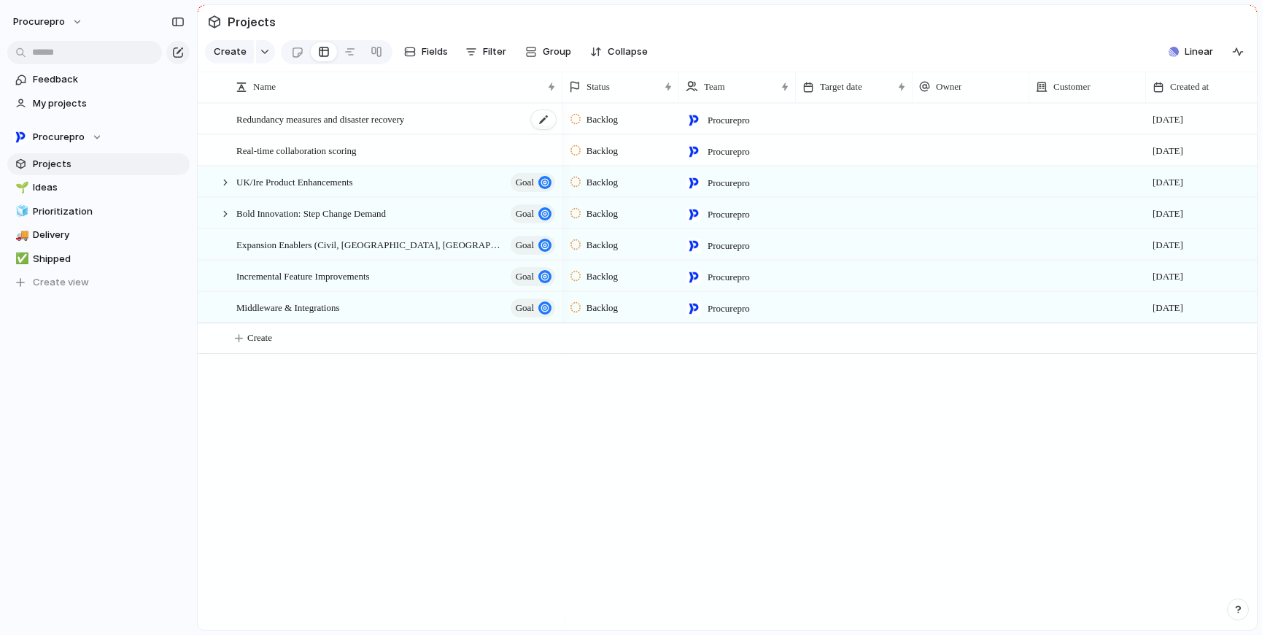
click at [456, 133] on div "Redundancy measures and disaster recovery" at bounding box center [396, 119] width 321 height 30
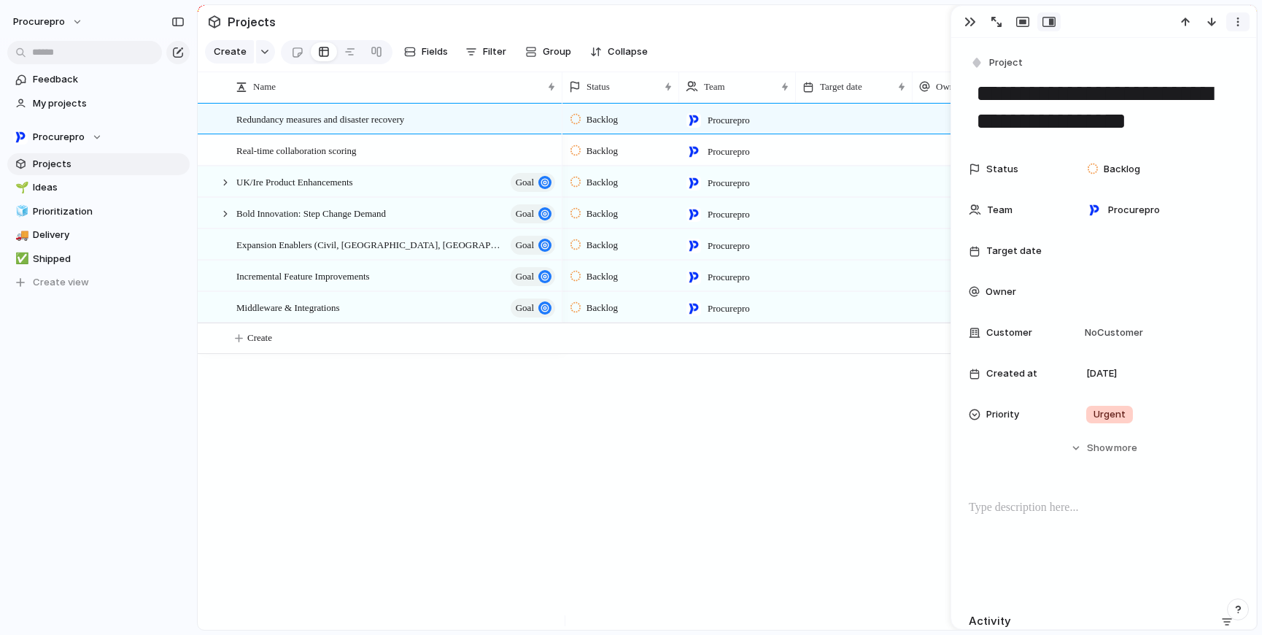
click at [1235, 26] on div "button" at bounding box center [1238, 22] width 12 height 12
click at [1200, 74] on li "Delete" at bounding box center [1192, 75] width 109 height 23
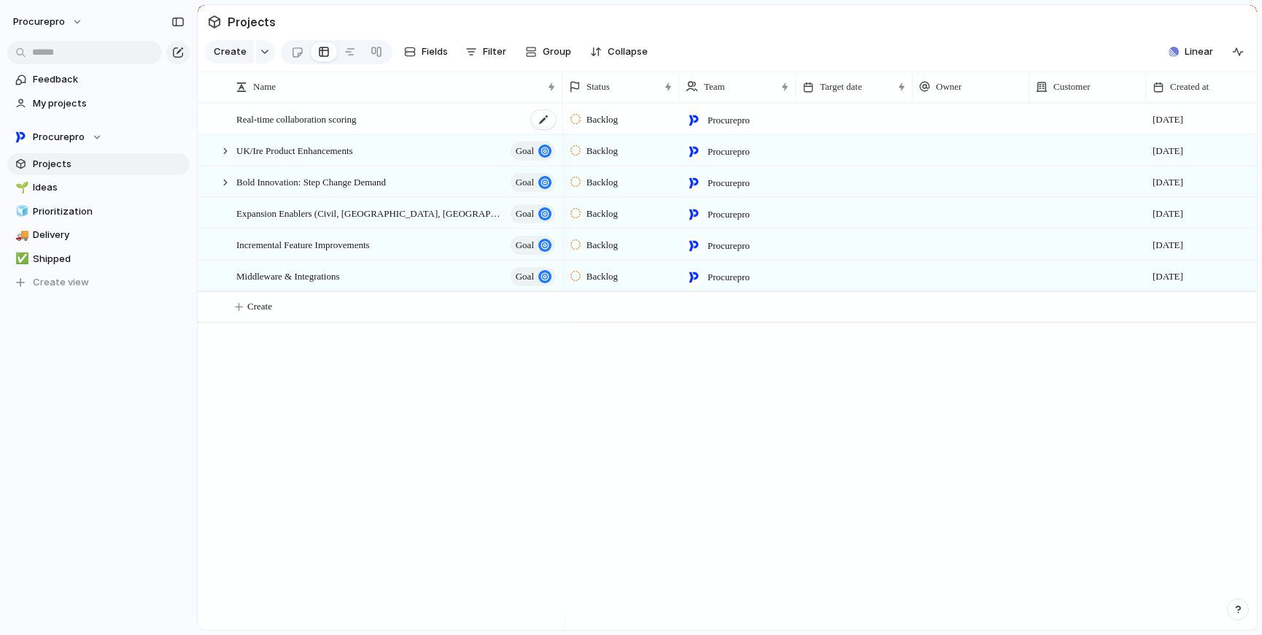
click at [424, 122] on div "Real-time collaboration scoring" at bounding box center [396, 119] width 321 height 30
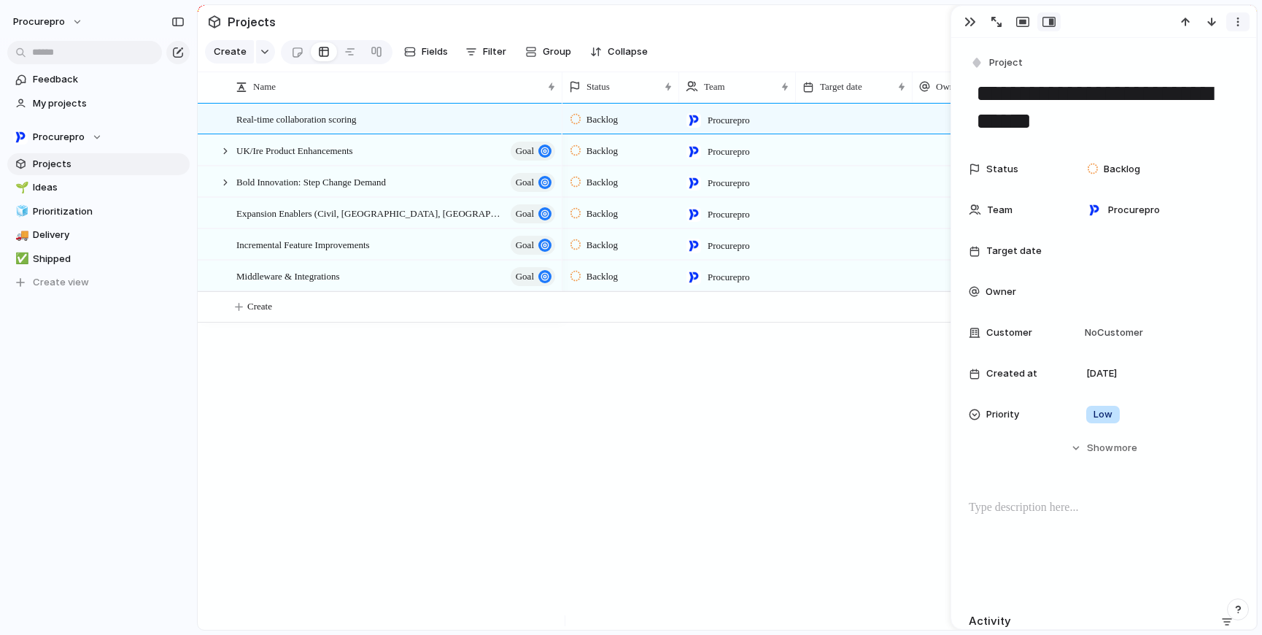
click at [1243, 23] on div "button" at bounding box center [1238, 22] width 12 height 12
click at [1194, 75] on li "Delete" at bounding box center [1192, 75] width 109 height 23
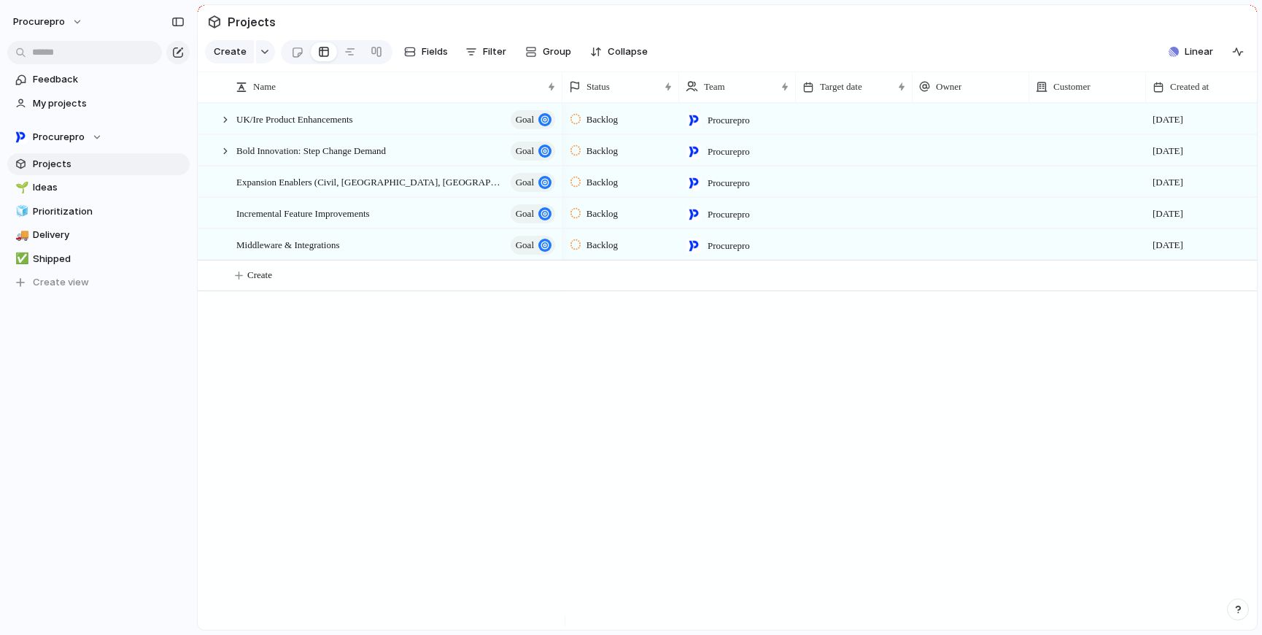
click at [495, 390] on div "UK/Ire Product Enhancements goal Bold Innovation: Step Change Demand goal Expan…" at bounding box center [727, 366] width 1059 height 527
click at [223, 158] on div at bounding box center [225, 150] width 13 height 13
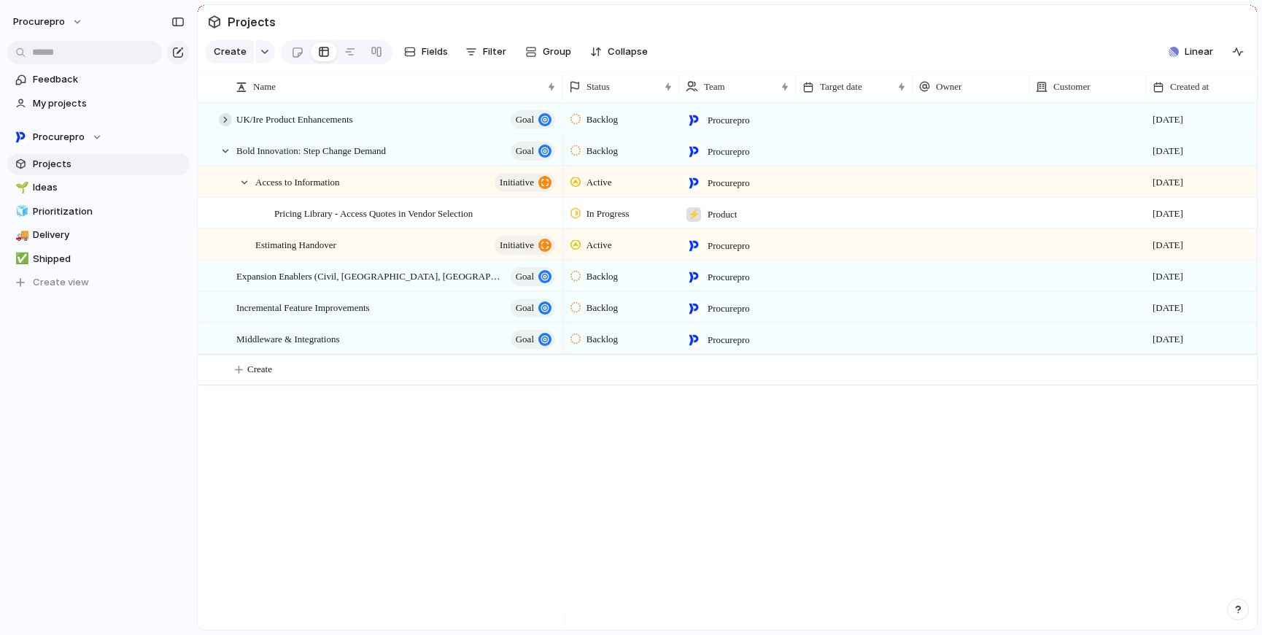
click at [226, 126] on div at bounding box center [225, 119] width 13 height 13
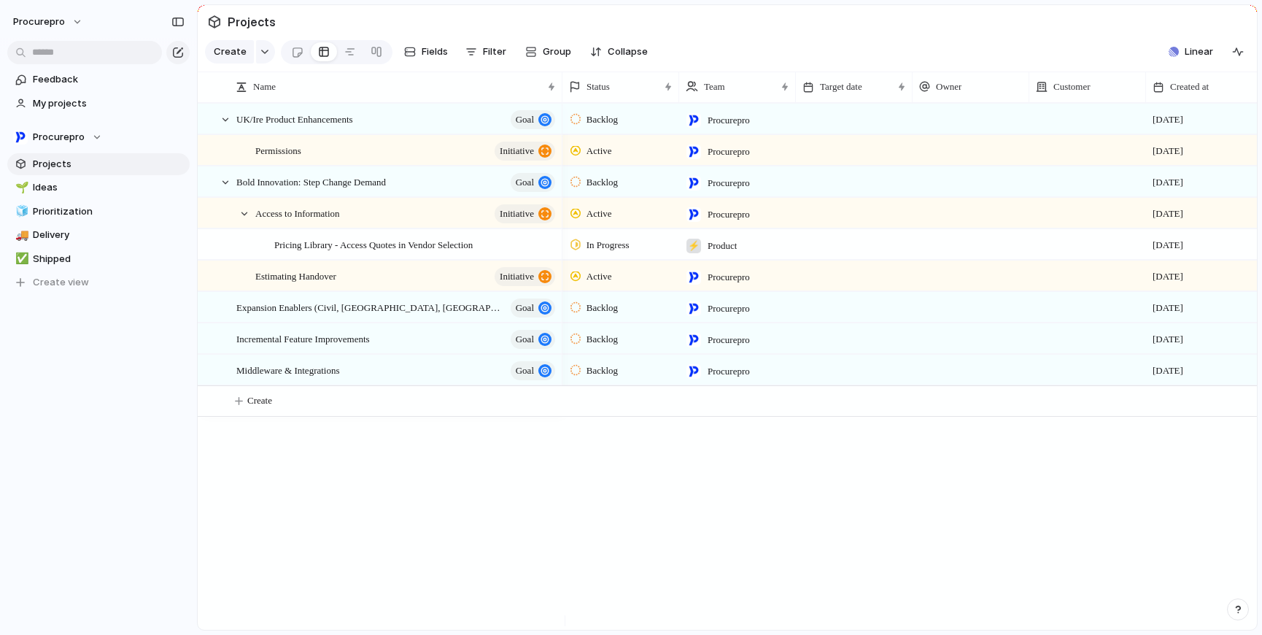
click at [731, 247] on div "⚡ Product" at bounding box center [711, 242] width 63 height 24
click at [694, 312] on div at bounding box center [695, 317] width 26 height 26
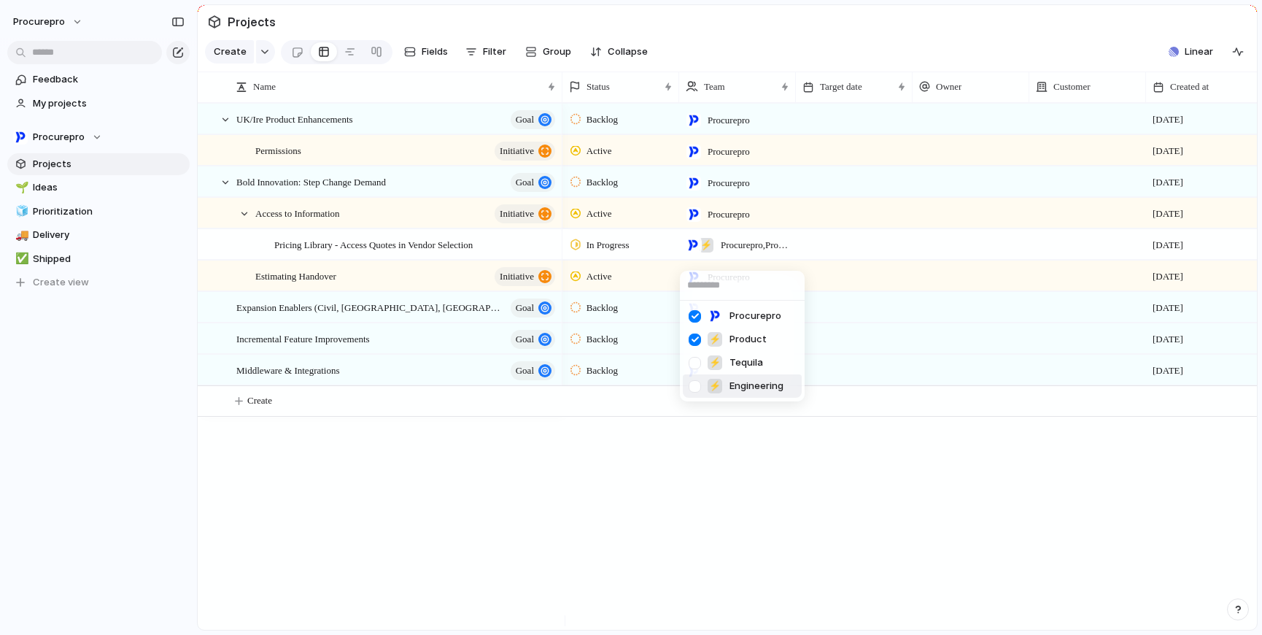
click at [753, 506] on div "Procurepro ⚡ Product ⚡ Tequila ⚡ Engineering" at bounding box center [631, 317] width 1262 height 635
click at [714, 254] on div "⚡" at bounding box center [707, 245] width 18 height 18
click at [690, 340] on div at bounding box center [695, 340] width 26 height 26
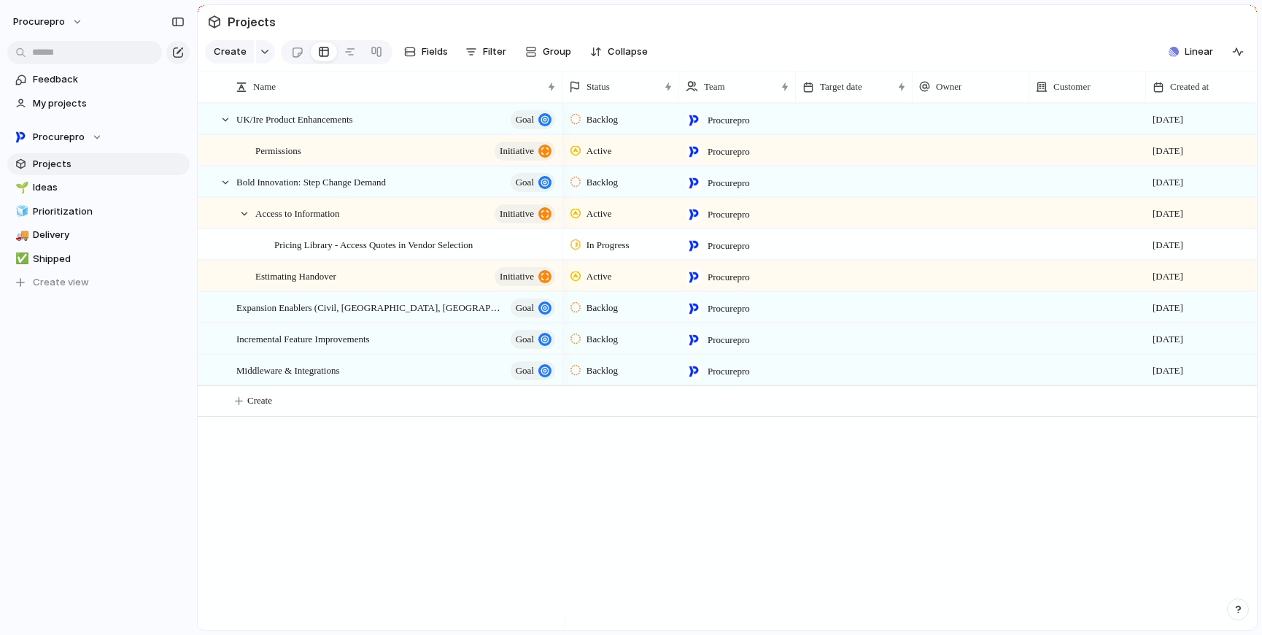
click at [730, 509] on div "Procurepro ⚡ Product ⚡ Tequila ⚡ Engineering" at bounding box center [631, 317] width 1262 height 635
click at [613, 127] on span "Backlog" at bounding box center [602, 119] width 31 height 15
click at [615, 130] on div "Backlog Planned In Progress Completed Canceled" at bounding box center [631, 317] width 1262 height 635
click at [617, 127] on span "Backlog" at bounding box center [602, 119] width 31 height 15
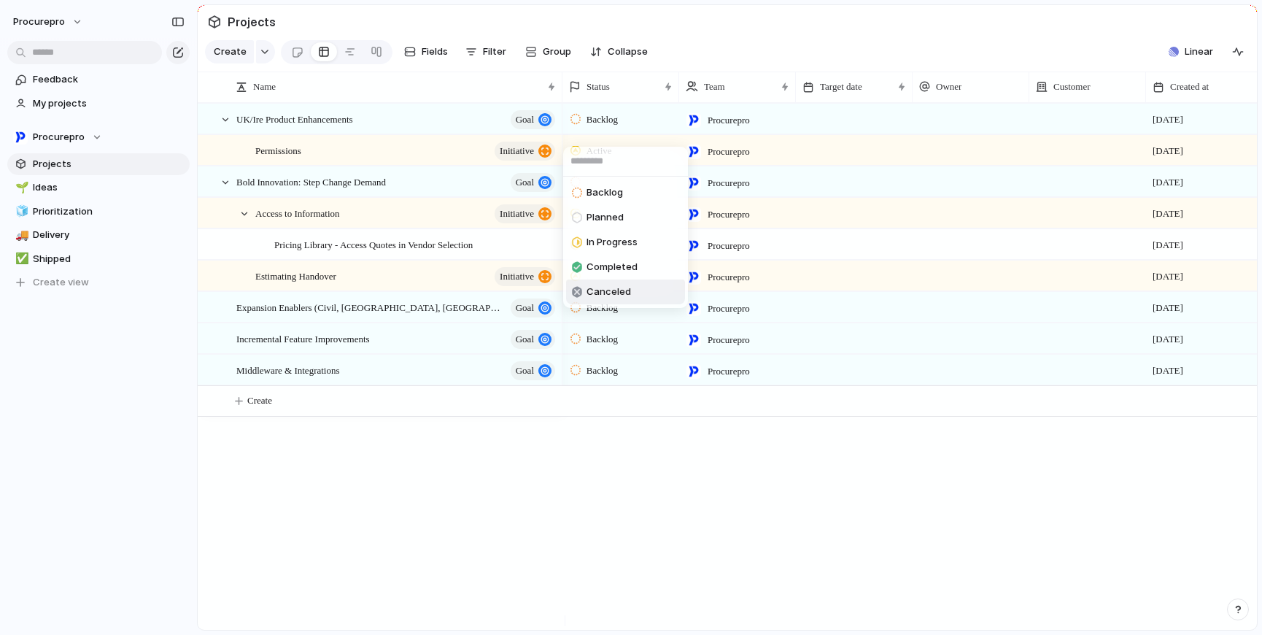
click at [617, 509] on div "Backlog Planned In Progress Completed Canceled" at bounding box center [631, 317] width 1262 height 635
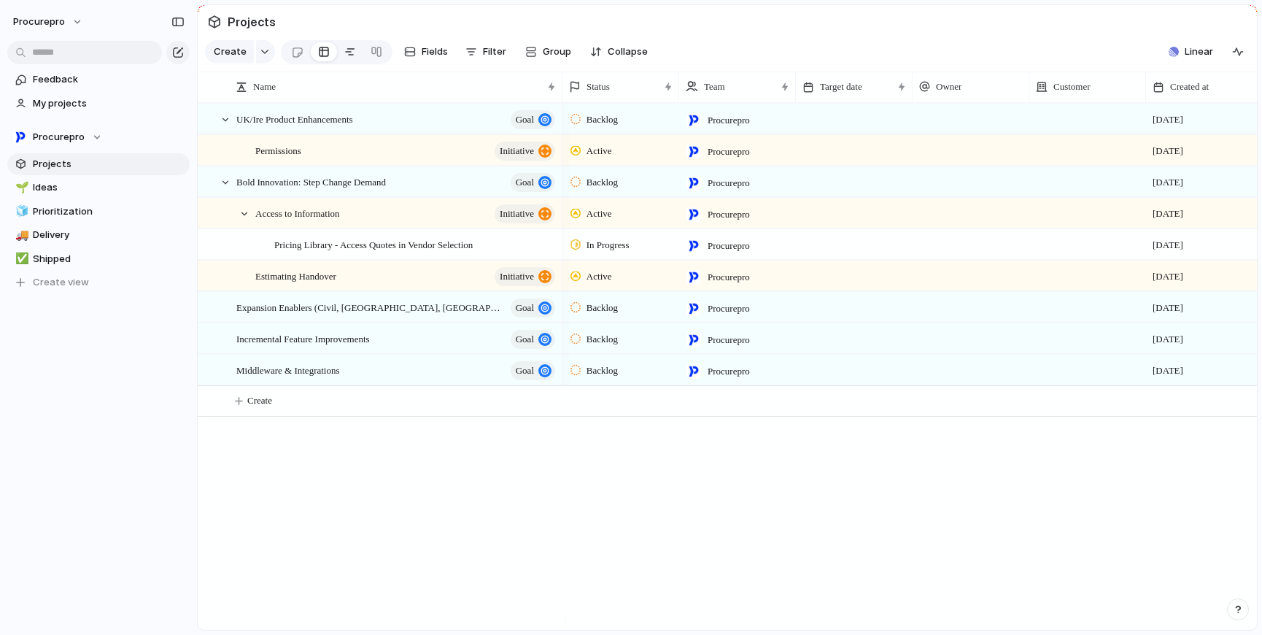
click at [349, 63] on div at bounding box center [350, 51] width 12 height 23
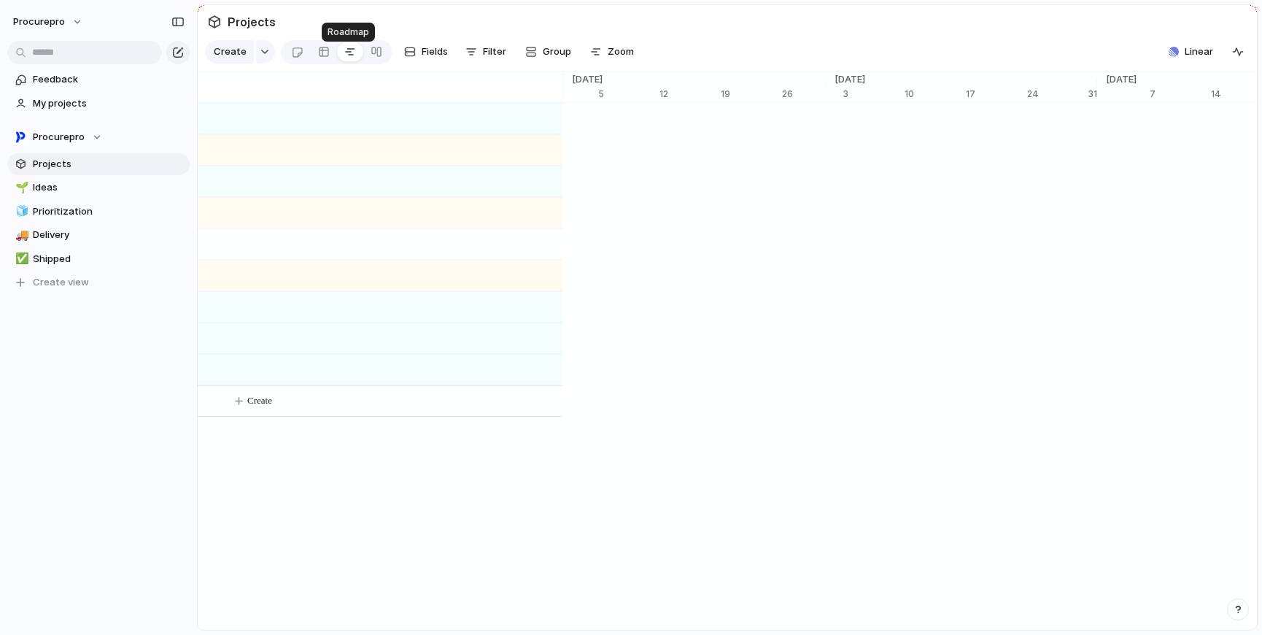
scroll to position [0, 9270]
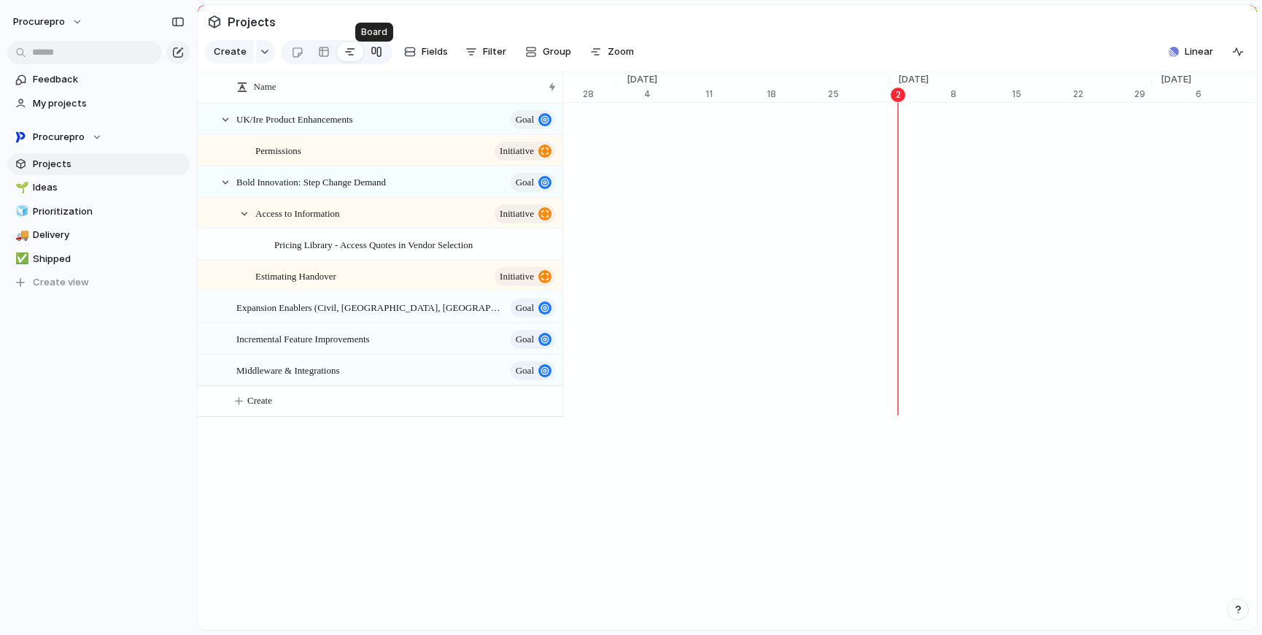
click at [376, 61] on div at bounding box center [377, 51] width 12 height 23
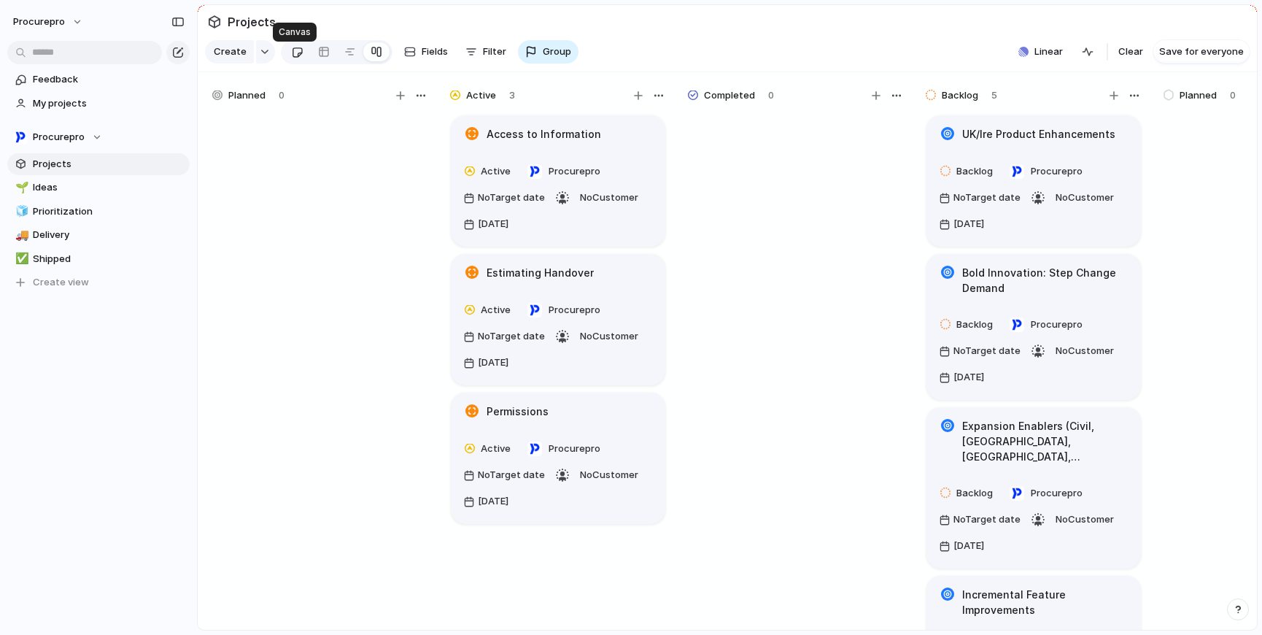
click at [291, 61] on div at bounding box center [297, 52] width 12 height 24
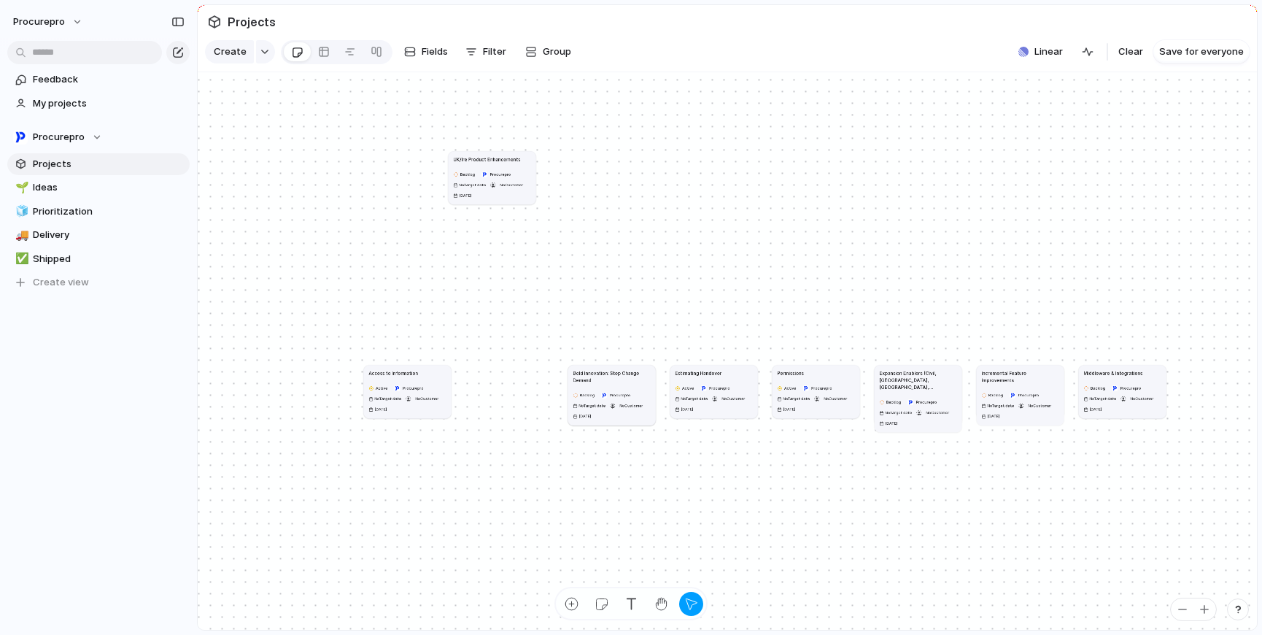
drag, startPoint x: 536, startPoint y: 411, endPoint x: 527, endPoint y: 220, distance: 191.4
click at [527, 200] on div "Backlog Procurepro No Target date No Customer [DATE]" at bounding box center [491, 184] width 77 height 31
click at [685, 603] on div "button" at bounding box center [691, 603] width 15 height 15
drag, startPoint x: 510, startPoint y: 250, endPoint x: 501, endPoint y: 414, distance: 164.4
click at [501, 412] on div "Backlog Procurepro No Target date No Customer [DATE]" at bounding box center [498, 396] width 77 height 31
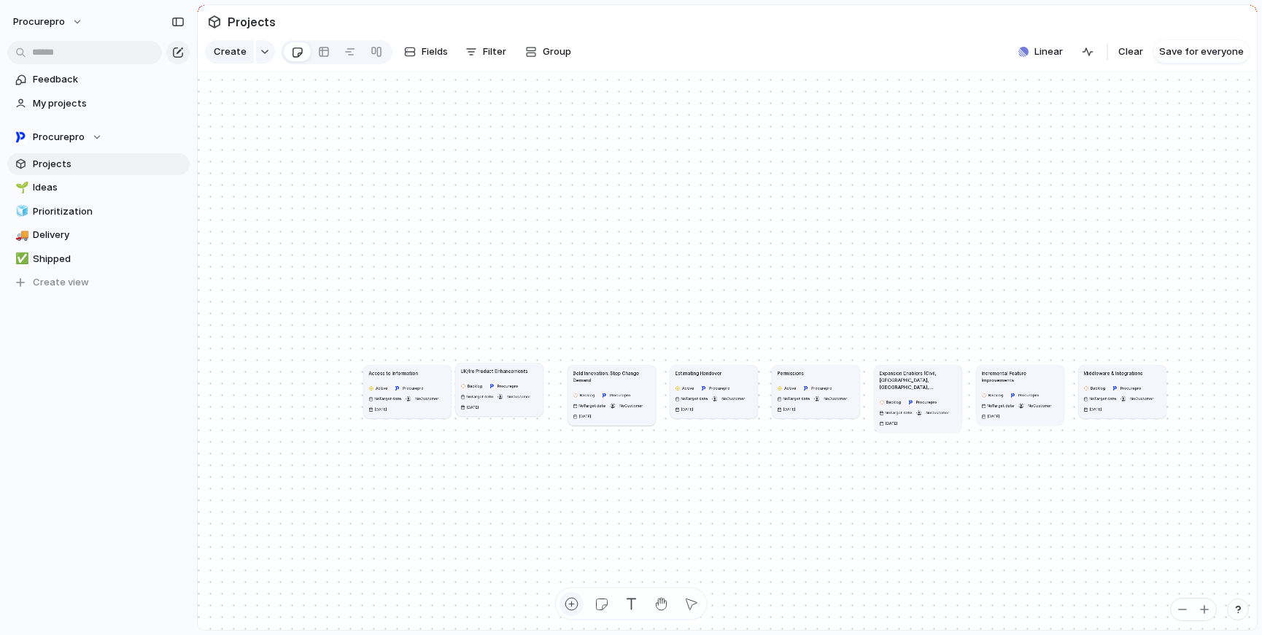
click at [580, 603] on button "button" at bounding box center [572, 604] width 24 height 24
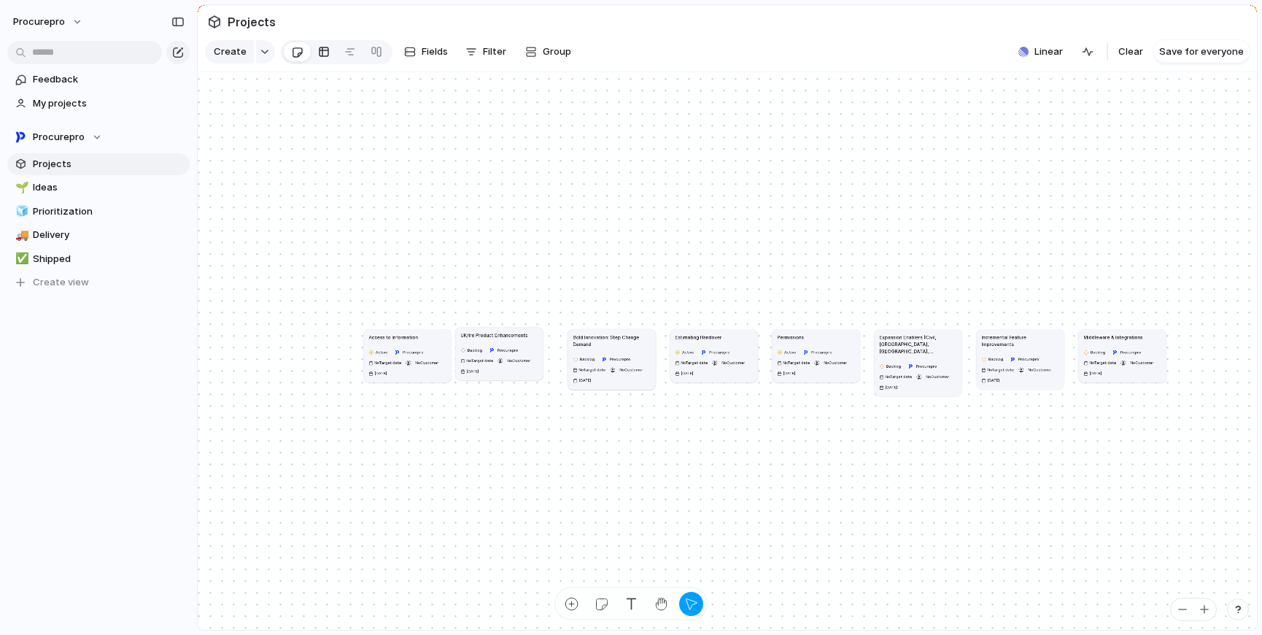
click at [320, 63] on div at bounding box center [324, 51] width 12 height 23
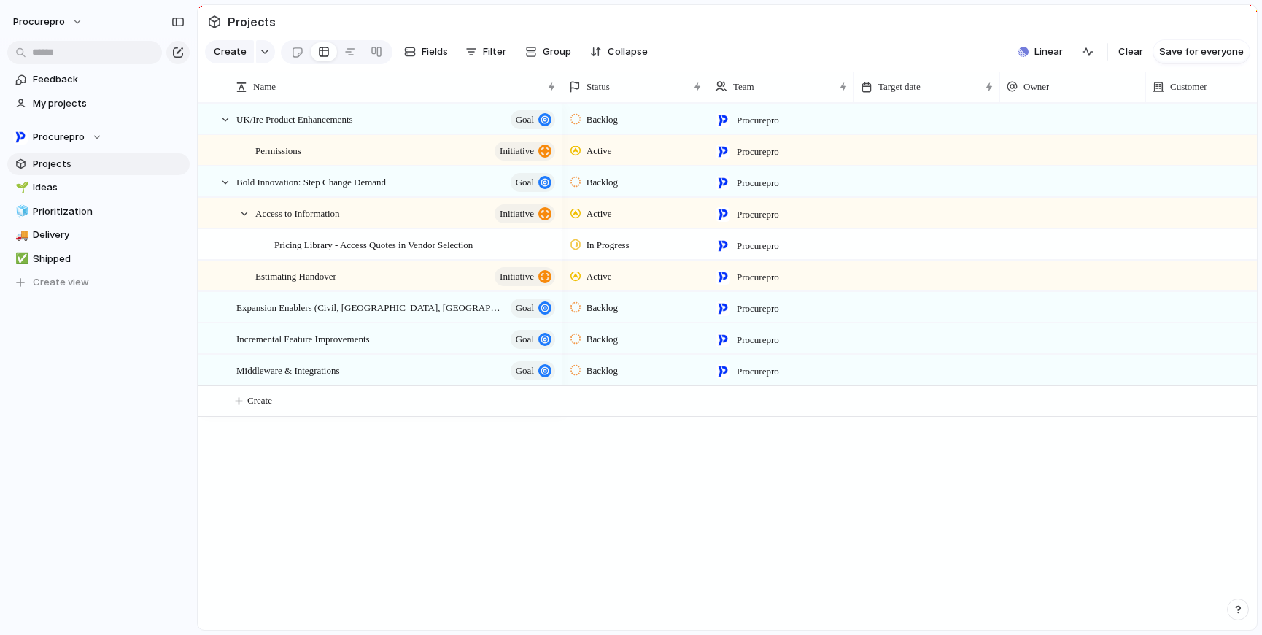
click at [319, 473] on div "UK/Ire Product Enhancements goal Permissions initiative Bold Innovation: Step C…" at bounding box center [727, 366] width 1059 height 527
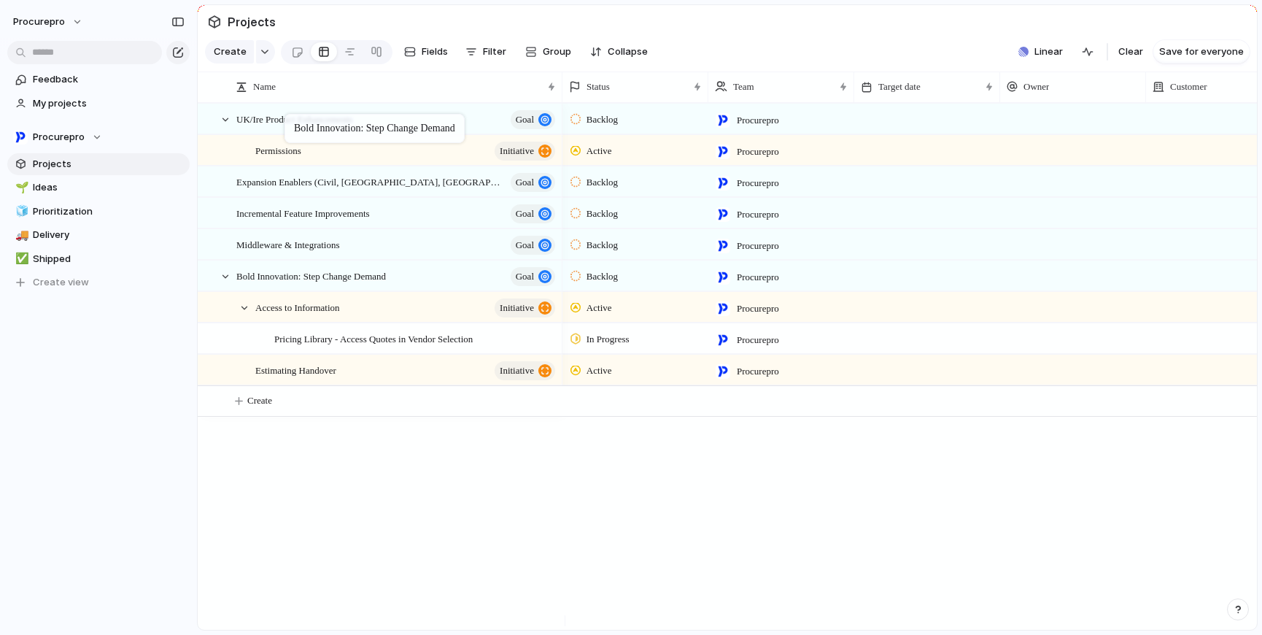
drag, startPoint x: 301, startPoint y: 188, endPoint x: 292, endPoint y: 117, distance: 71.4
drag, startPoint x: 253, startPoint y: 288, endPoint x: 238, endPoint y: 117, distance: 172.1
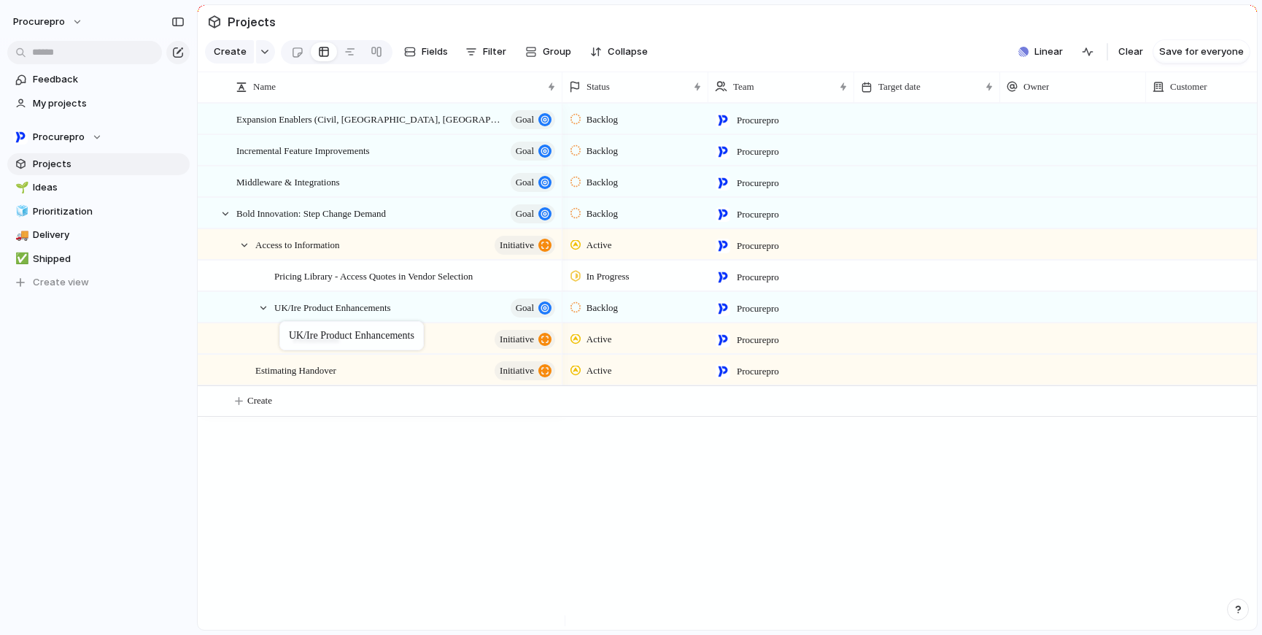
drag, startPoint x: 292, startPoint y: 133, endPoint x: 287, endPoint y: 324, distance: 191.2
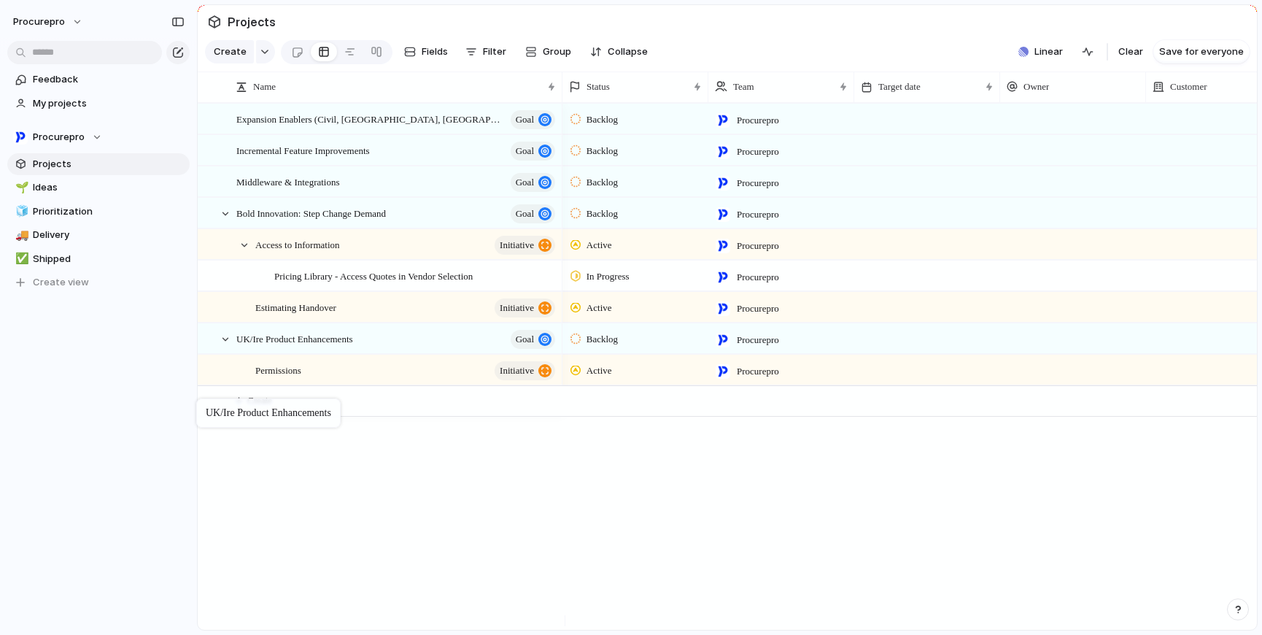
drag, startPoint x: 317, startPoint y: 323, endPoint x: 204, endPoint y: 401, distance: 137.8
click at [223, 220] on div at bounding box center [225, 213] width 13 height 13
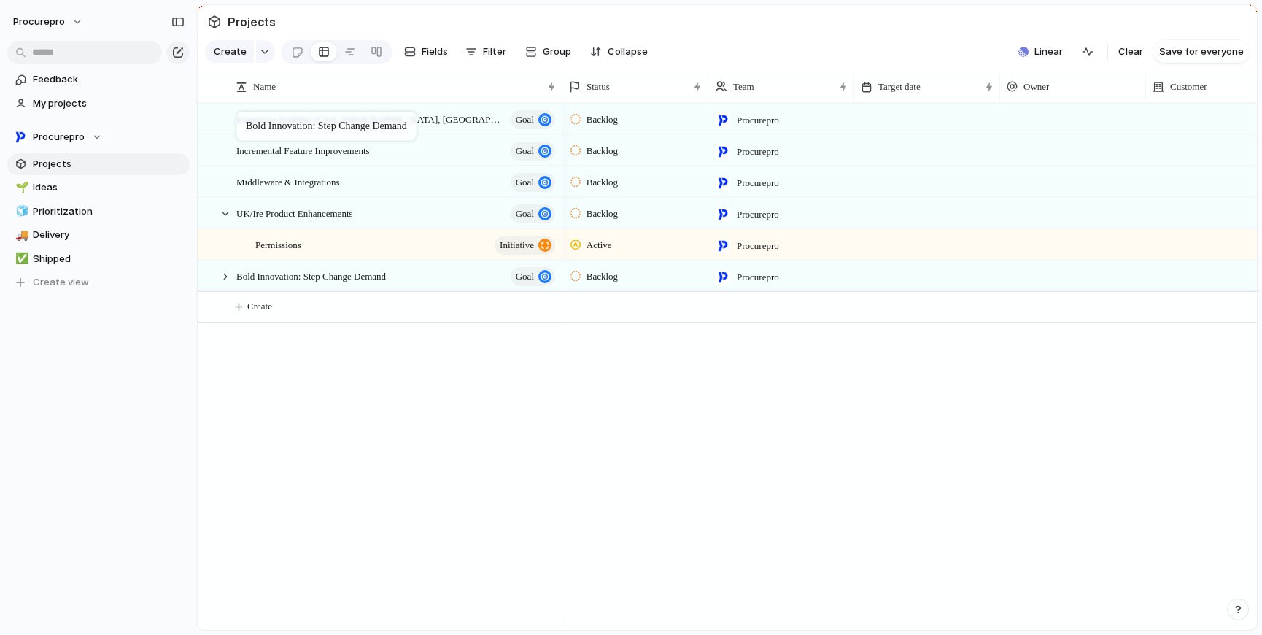
drag, startPoint x: 263, startPoint y: 223, endPoint x: 244, endPoint y: 115, distance: 110.4
drag, startPoint x: 301, startPoint y: 160, endPoint x: 282, endPoint y: 155, distance: 18.9
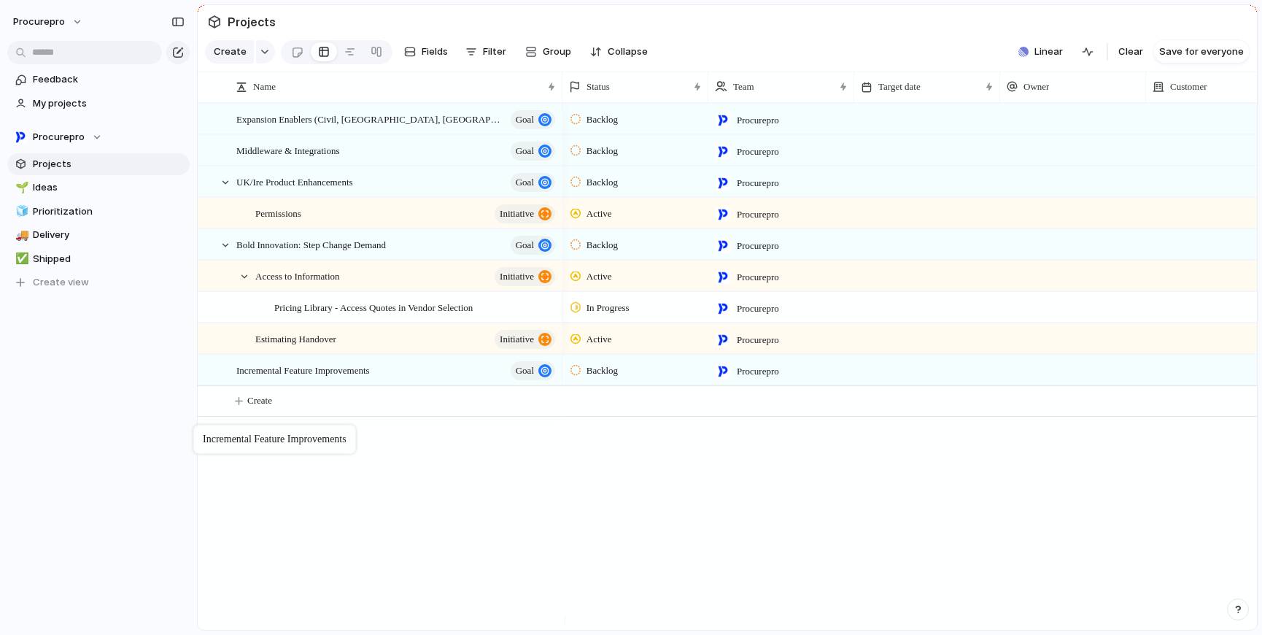
drag, startPoint x: 272, startPoint y: 160, endPoint x: 201, endPoint y: 430, distance: 279.3
click at [225, 189] on div at bounding box center [225, 182] width 13 height 13
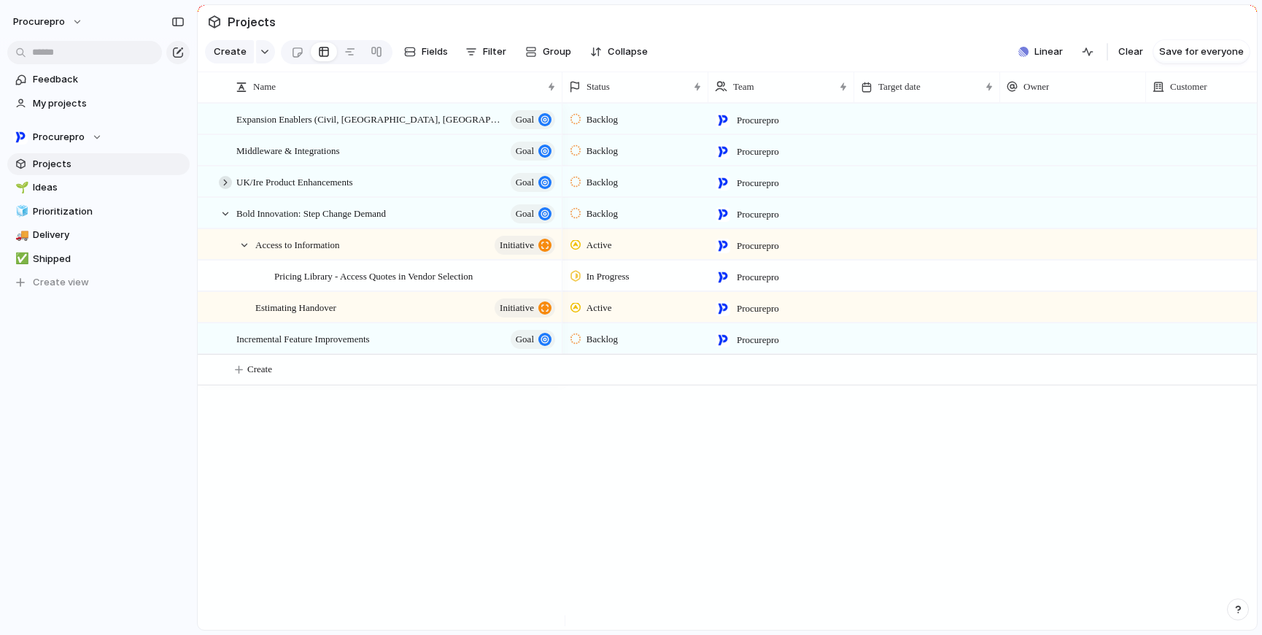
click at [225, 189] on div at bounding box center [225, 182] width 13 height 13
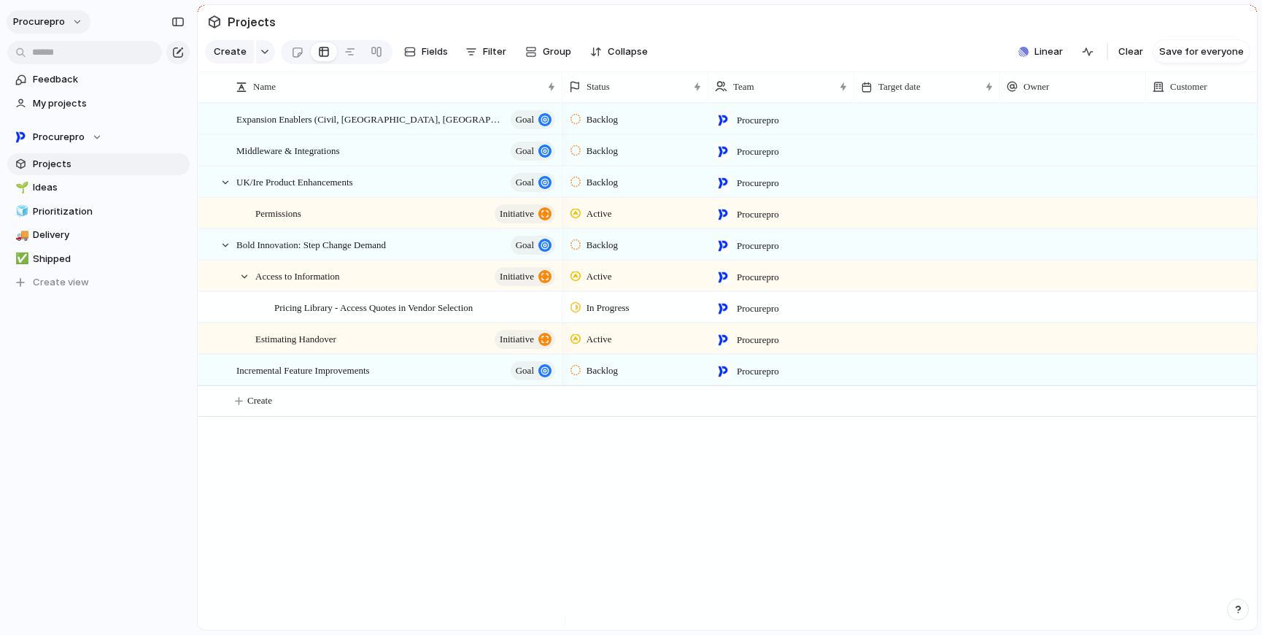
click at [75, 20] on button "procurepro" at bounding box center [49, 21] width 84 height 23
click at [61, 50] on span "Settings" at bounding box center [54, 54] width 40 height 15
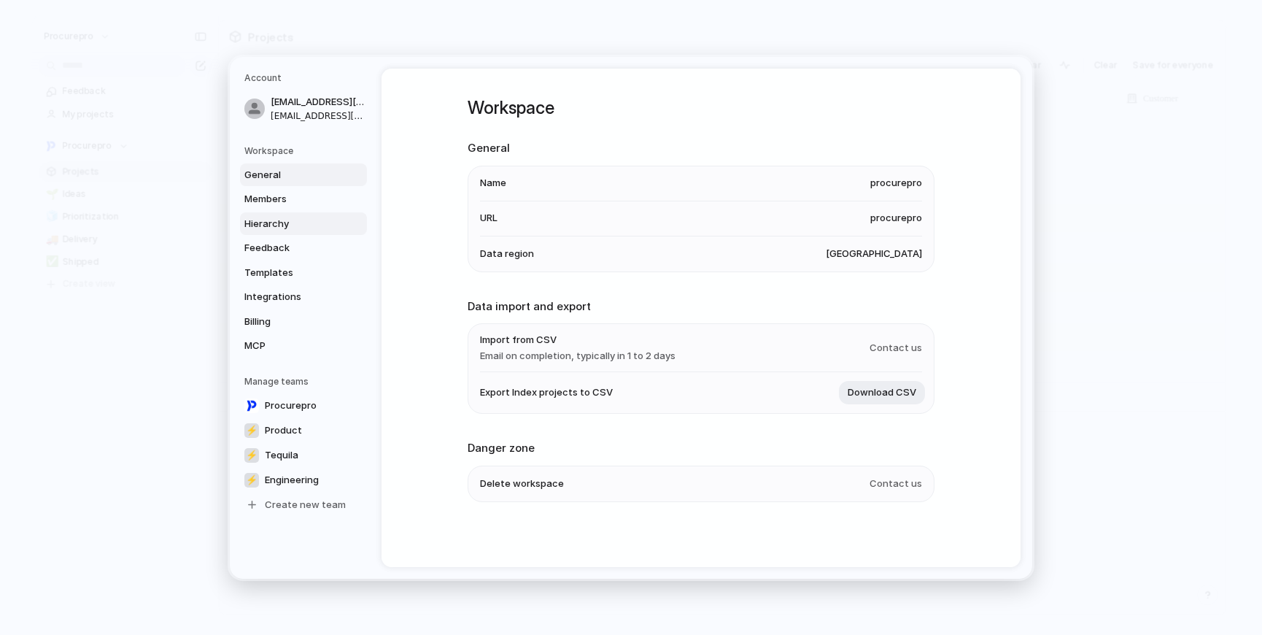
click at [258, 223] on span "Hierarchy" at bounding box center [290, 223] width 93 height 15
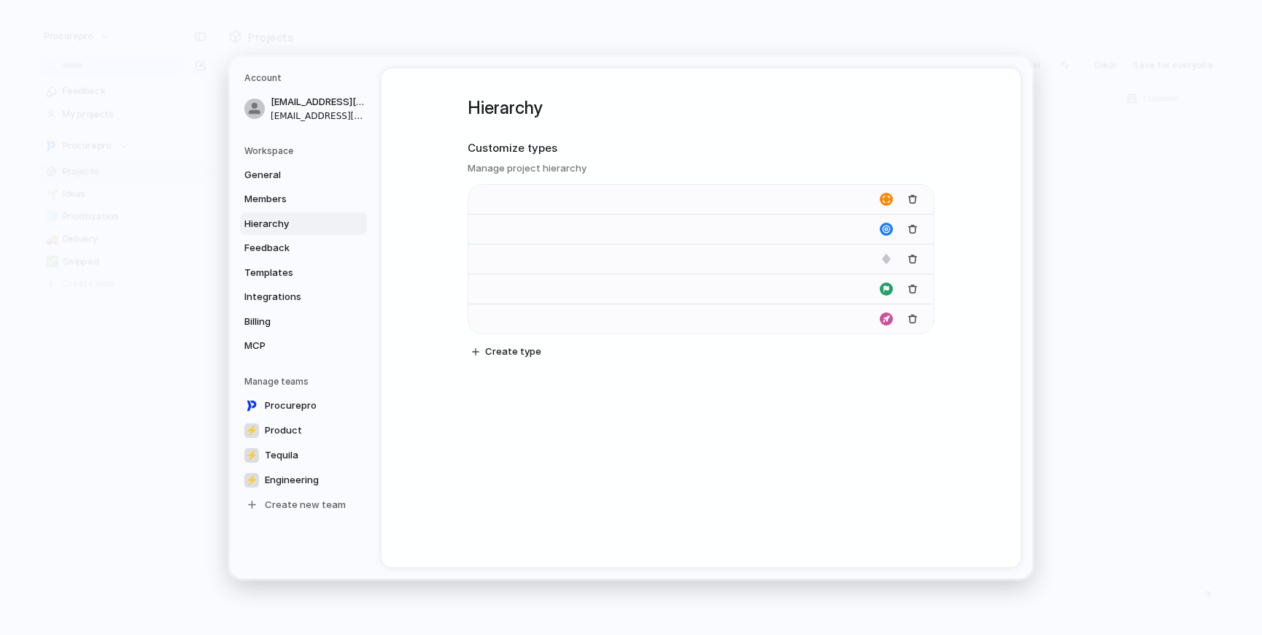
type input "**********"
type input "****"
type input "*******"
type input "******"
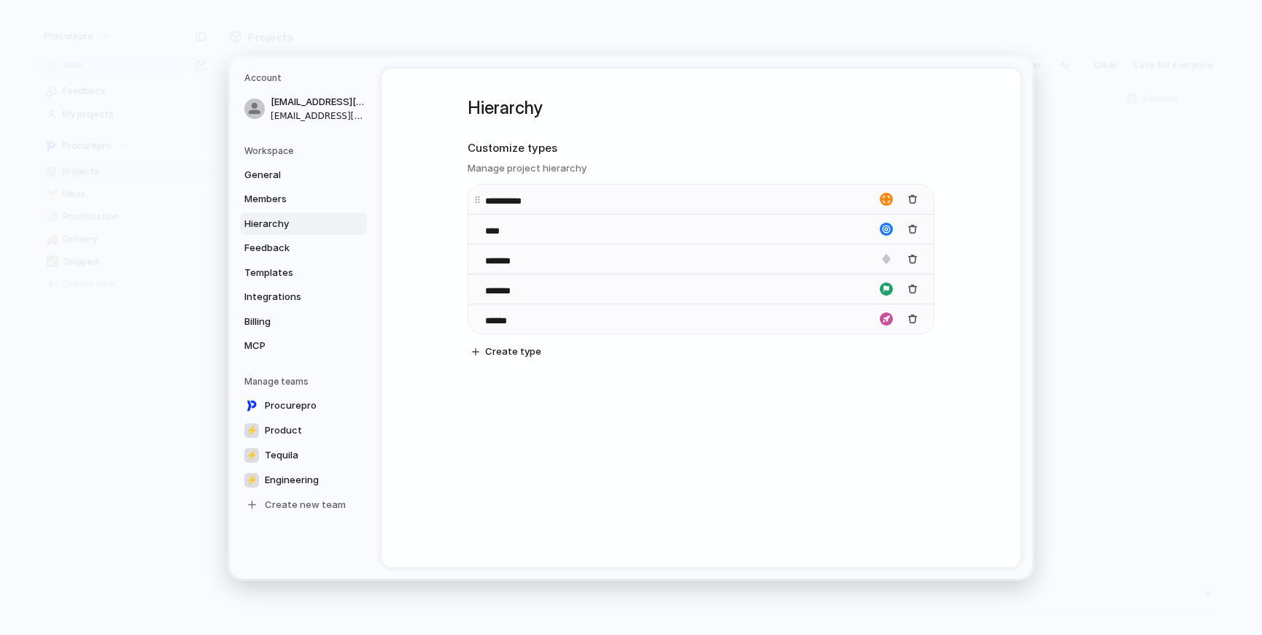
drag, startPoint x: 543, startPoint y: 236, endPoint x: 547, endPoint y: 204, distance: 31.7
click at [547, 204] on div "**********" at bounding box center [701, 259] width 466 height 150
drag, startPoint x: 476, startPoint y: 232, endPoint x: 472, endPoint y: 190, distance: 42.5
click at [472, 190] on body "procurepro Feedback My projects Procurepro Projects 🌱 Ideas 🧊 Prioritization 🚚 …" at bounding box center [631, 317] width 1262 height 635
drag, startPoint x: 474, startPoint y: 290, endPoint x: 473, endPoint y: 329, distance: 39.4
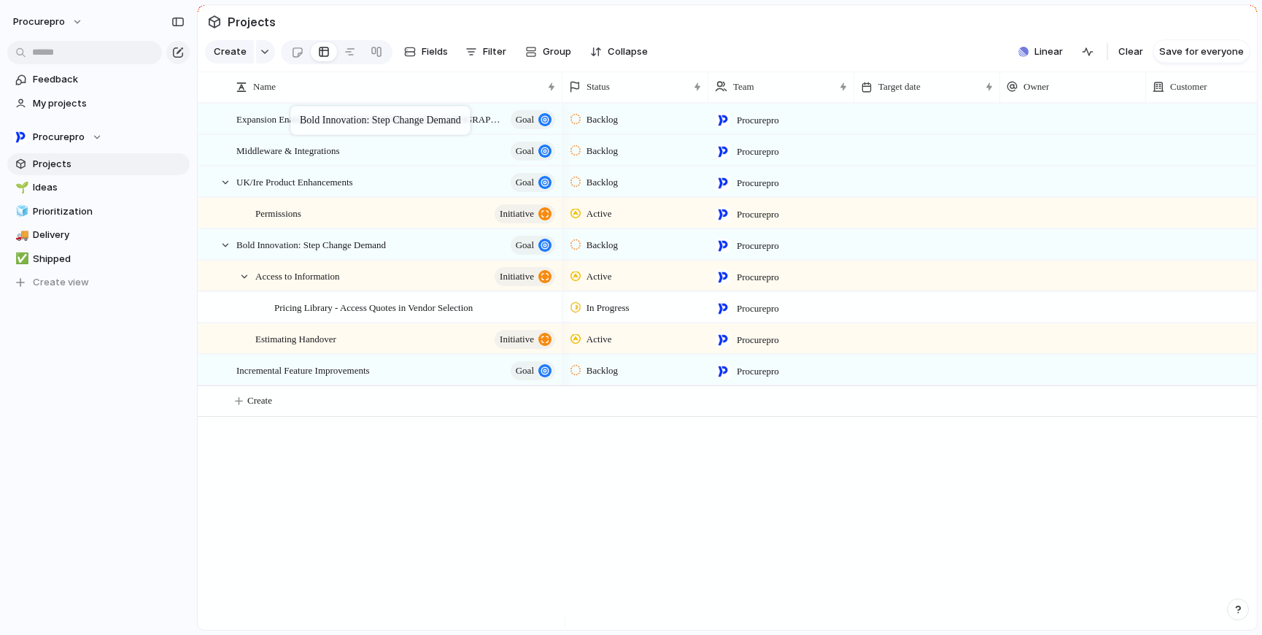
drag, startPoint x: 305, startPoint y: 258, endPoint x: 298, endPoint y: 109, distance: 149.8
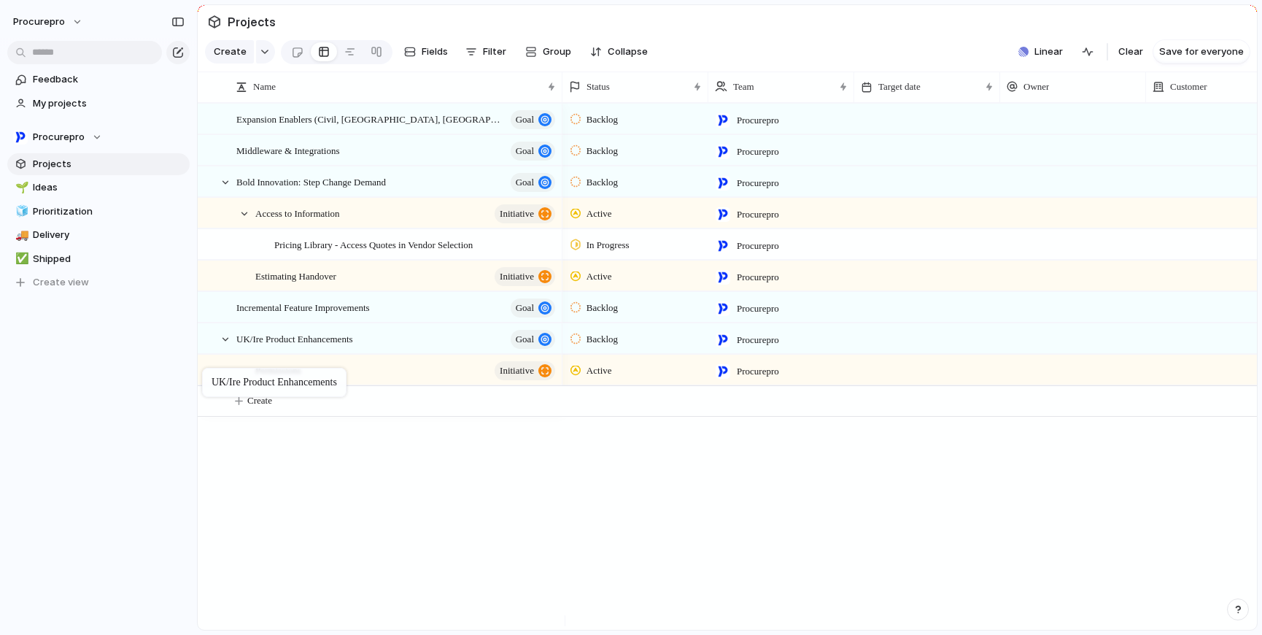
drag, startPoint x: 283, startPoint y: 191, endPoint x: 209, endPoint y: 371, distance: 194.0
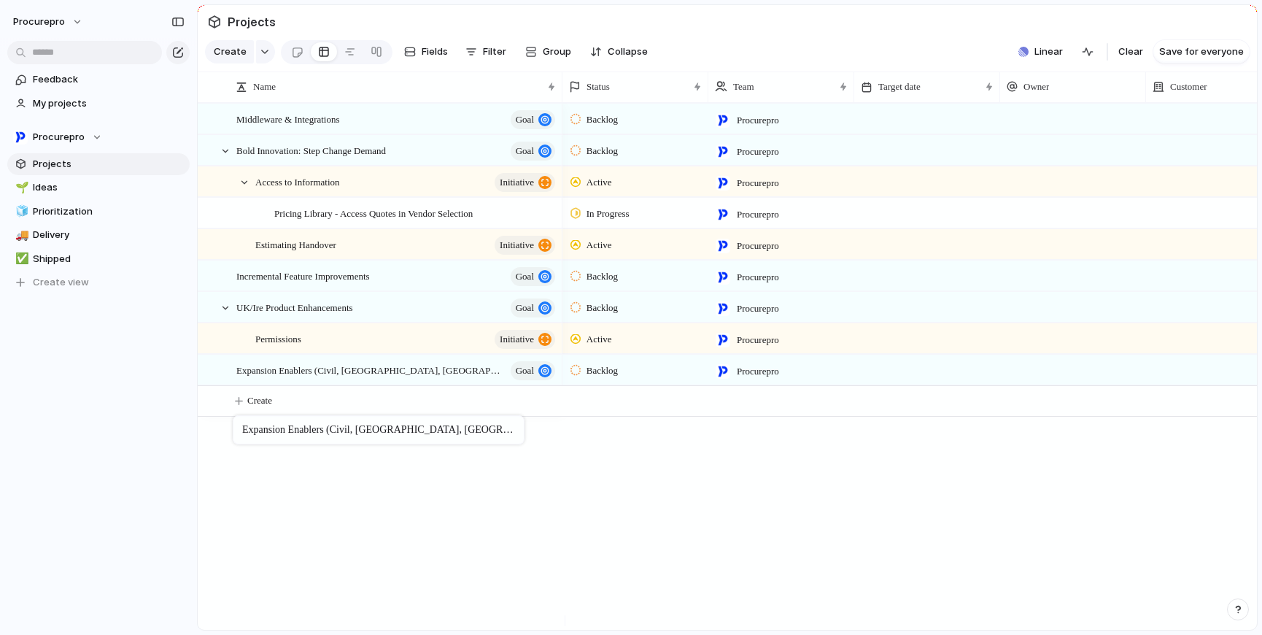
drag, startPoint x: 296, startPoint y: 130, endPoint x: 240, endPoint y: 418, distance: 293.6
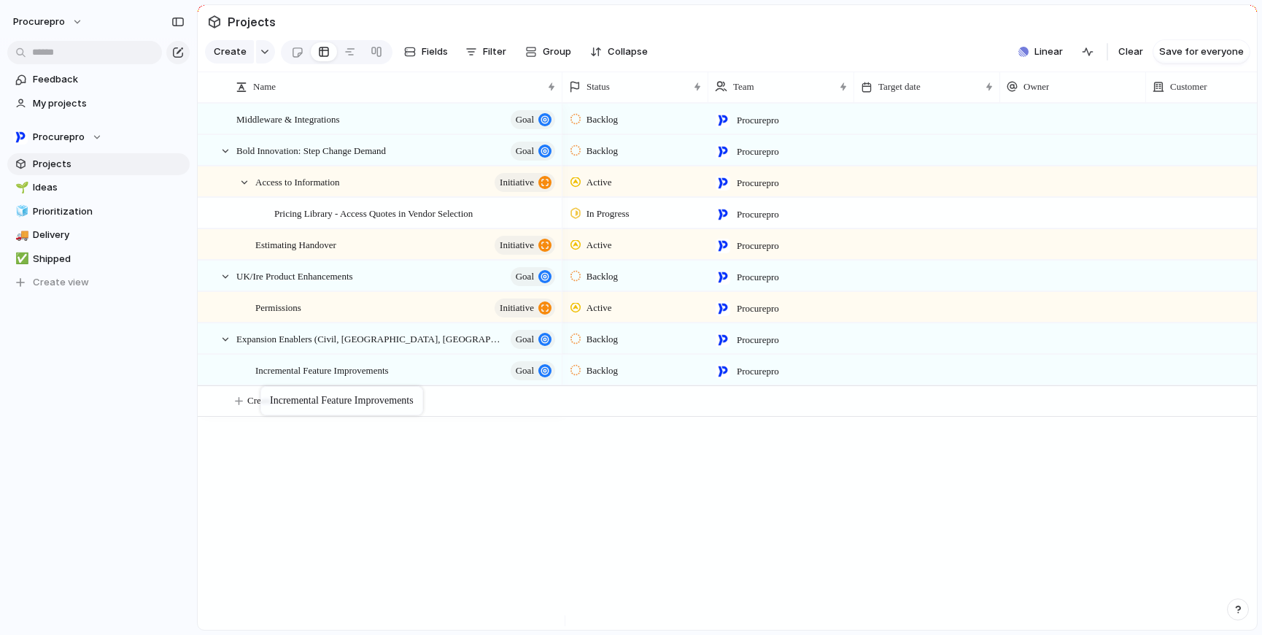
drag, startPoint x: 293, startPoint y: 282, endPoint x: 268, endPoint y: 389, distance: 109.4
drag, startPoint x: 312, startPoint y: 382, endPoint x: 275, endPoint y: 381, distance: 37.2
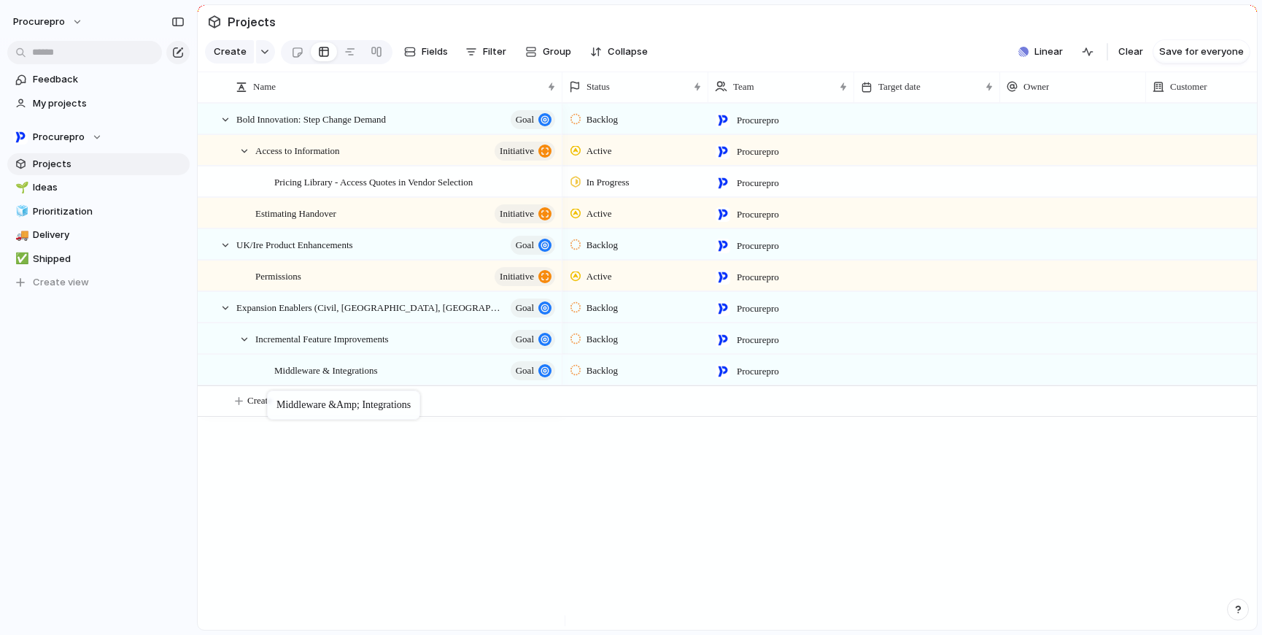
drag, startPoint x: 301, startPoint y: 128, endPoint x: 274, endPoint y: 393, distance: 266.9
drag, startPoint x: 320, startPoint y: 381, endPoint x: 228, endPoint y: 393, distance: 92.0
click at [242, 346] on div at bounding box center [244, 339] width 13 height 13
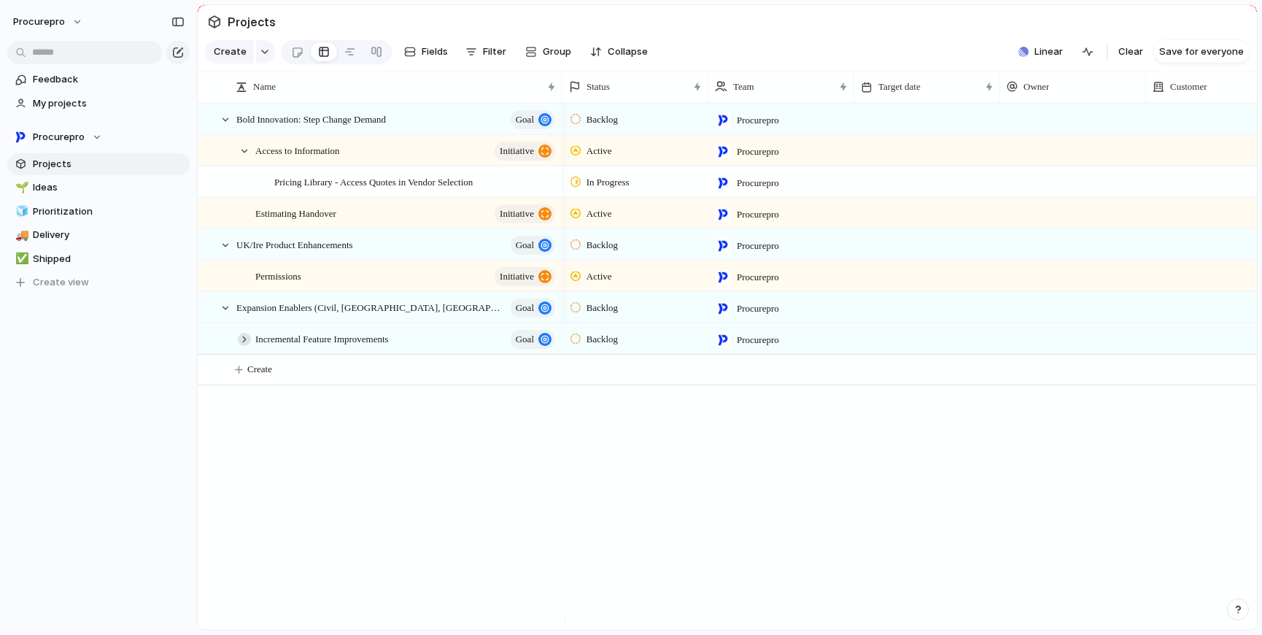
click at [244, 346] on div at bounding box center [244, 339] width 13 height 13
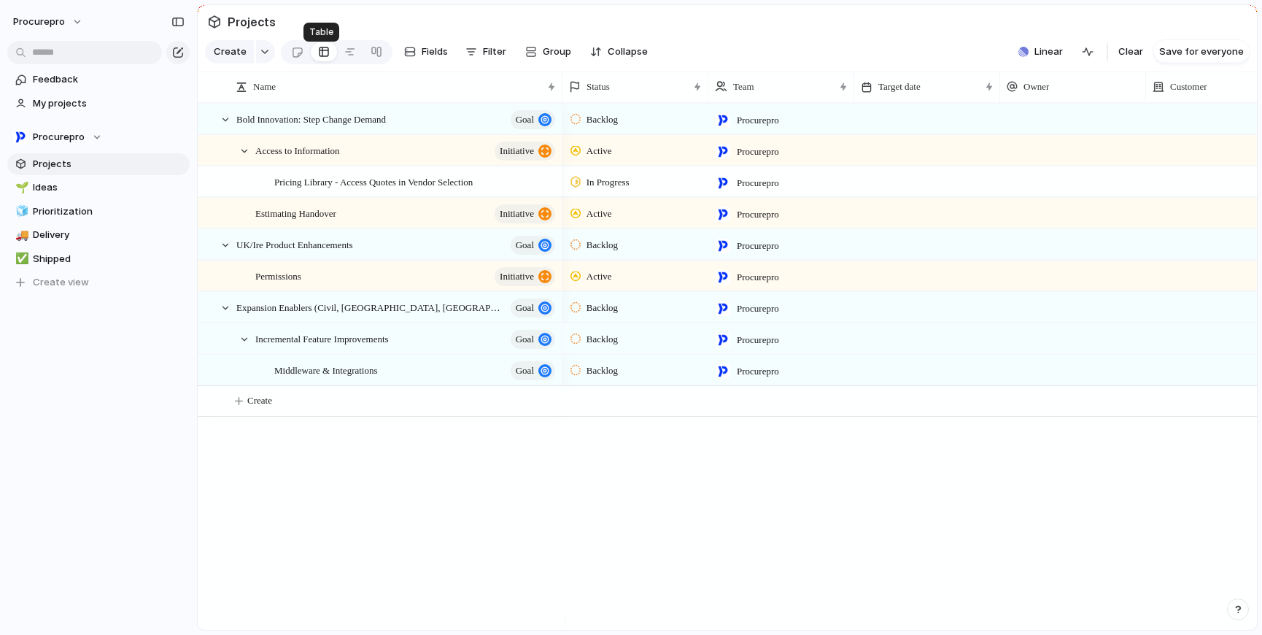
click at [320, 60] on div at bounding box center [324, 51] width 12 height 23
click at [42, 179] on link "🌱 Ideas" at bounding box center [98, 188] width 182 height 22
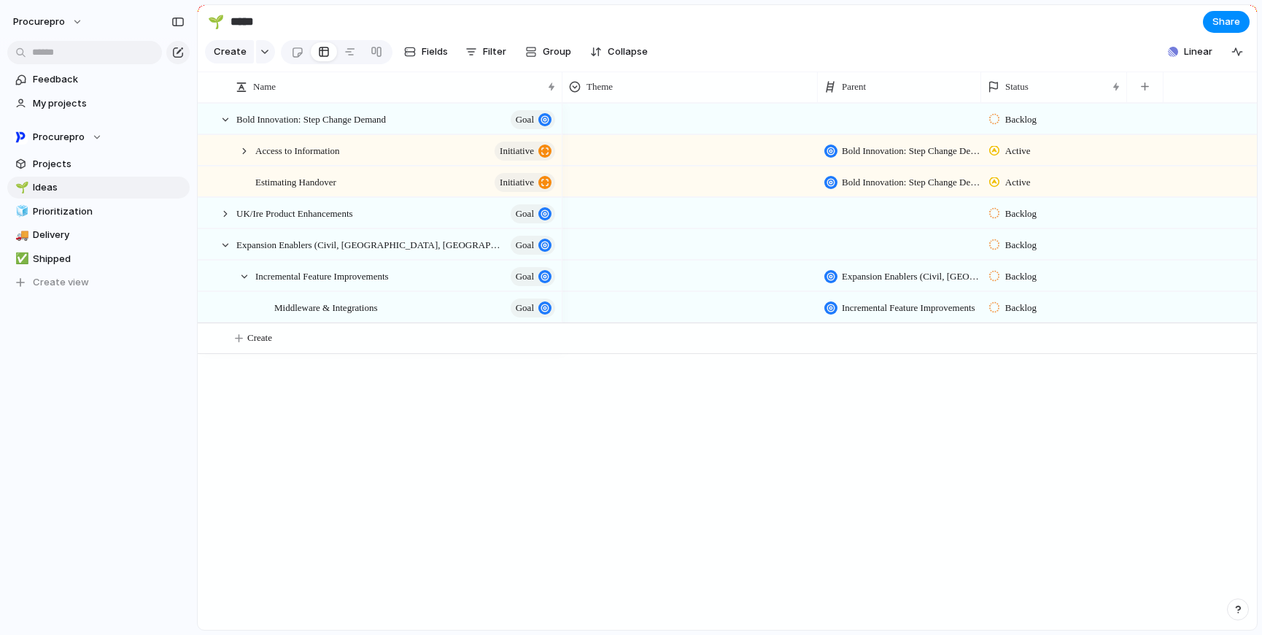
click at [899, 315] on span "Incremental Feature Improvements" at bounding box center [909, 308] width 134 height 15
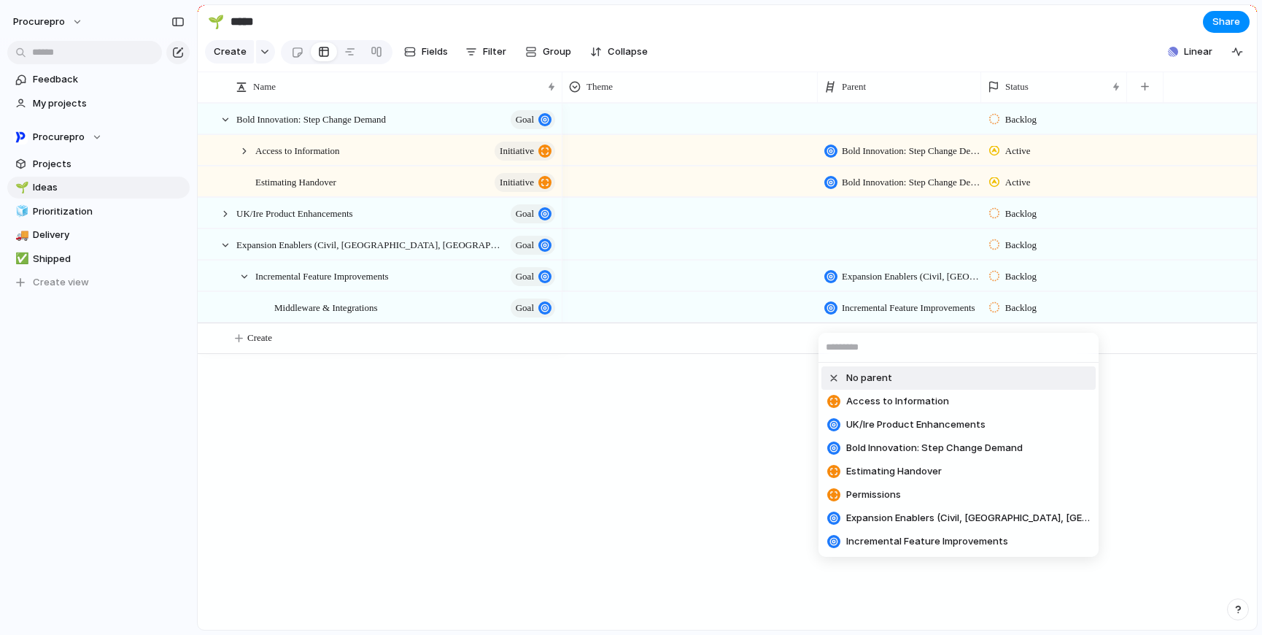
click at [832, 381] on div at bounding box center [833, 377] width 13 height 13
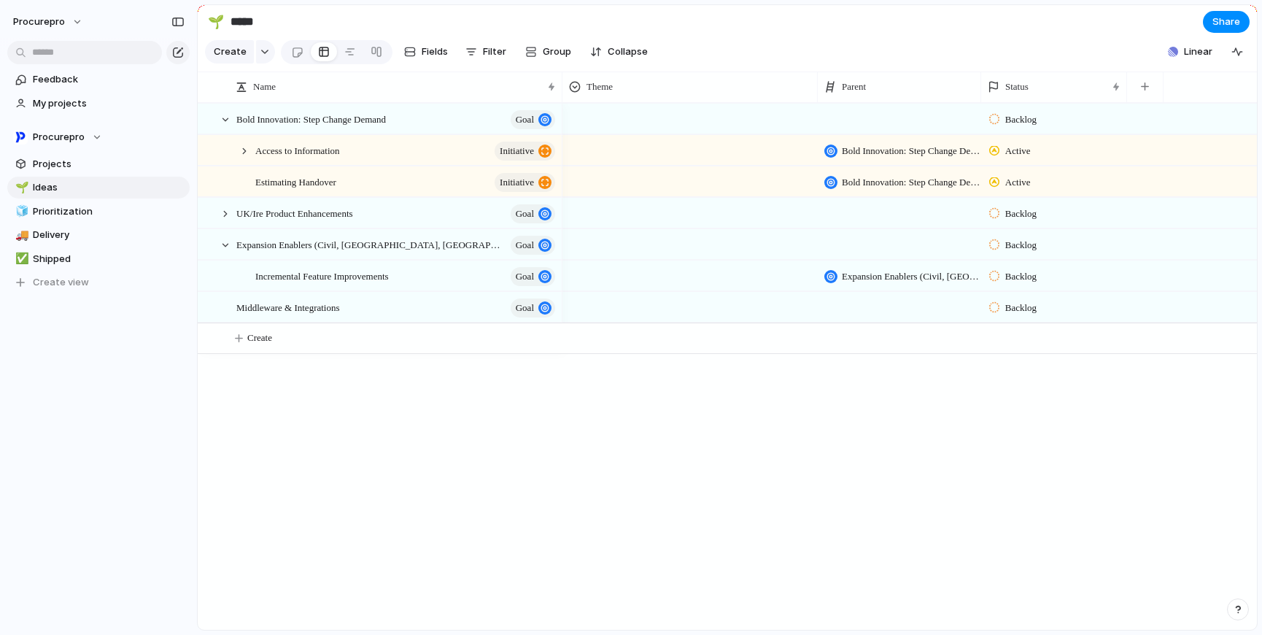
click at [883, 284] on span "Expansion Enablers (Civil, [GEOGRAPHIC_DATA], [GEOGRAPHIC_DATA], [GEOGRAPHIC_DA…" at bounding box center [911, 276] width 139 height 15
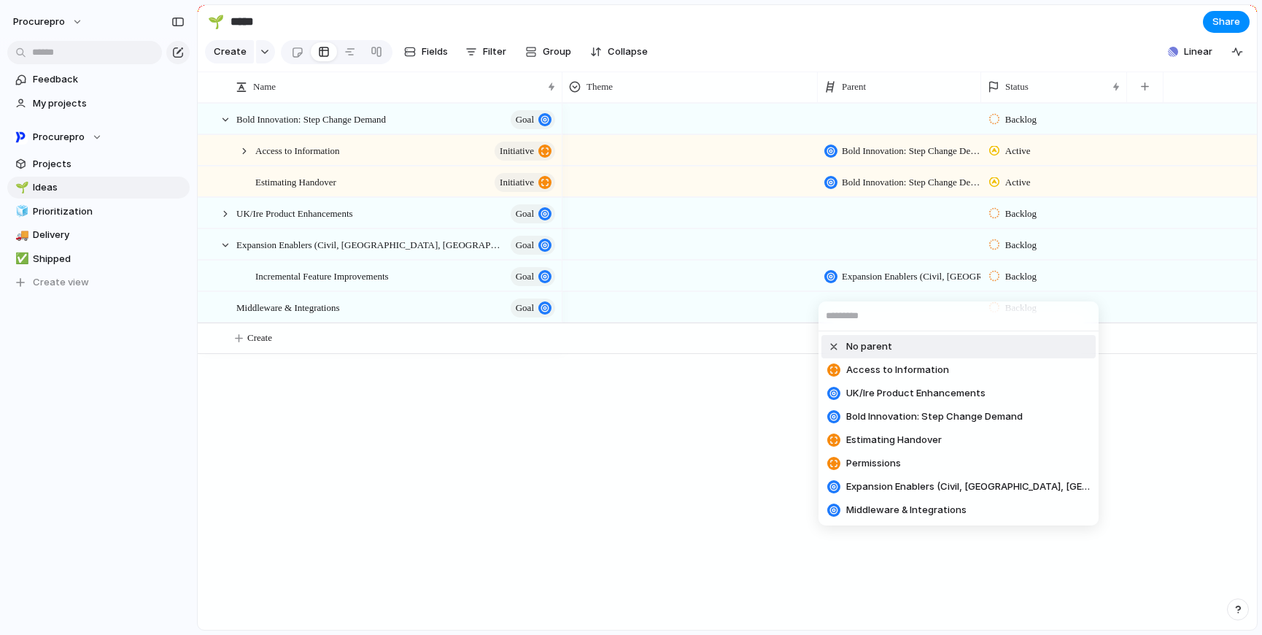
click at [836, 347] on div at bounding box center [833, 346] width 13 height 13
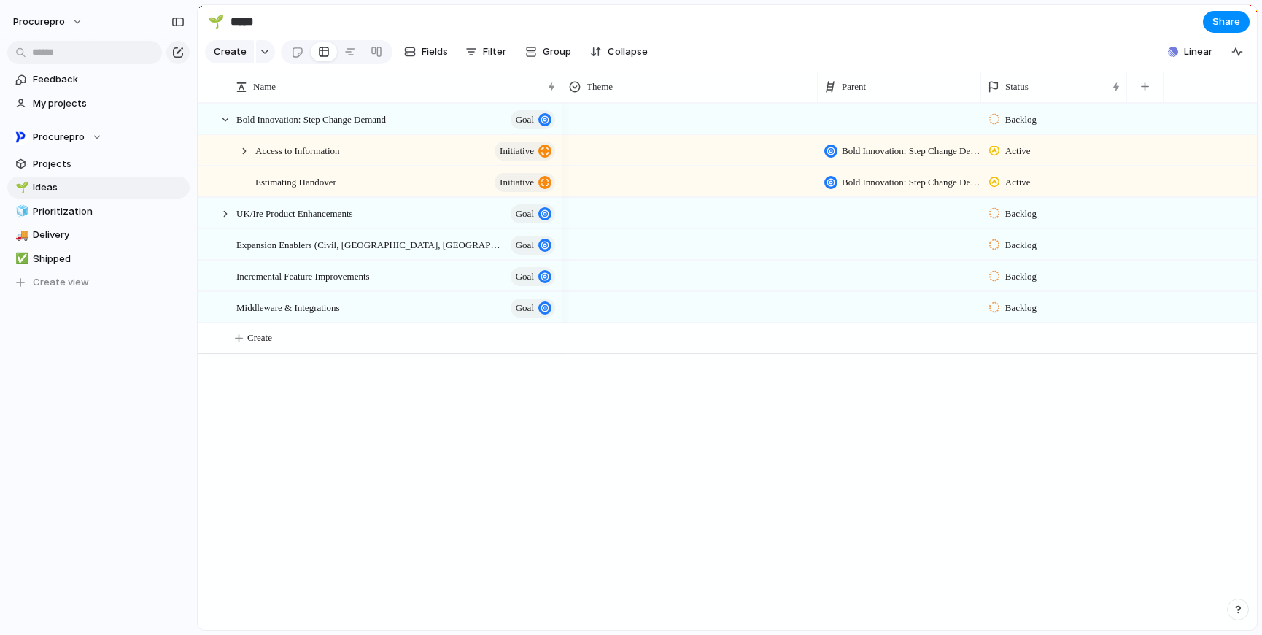
click at [810, 19] on section "🌱 ***** Share" at bounding box center [727, 21] width 1059 height 33
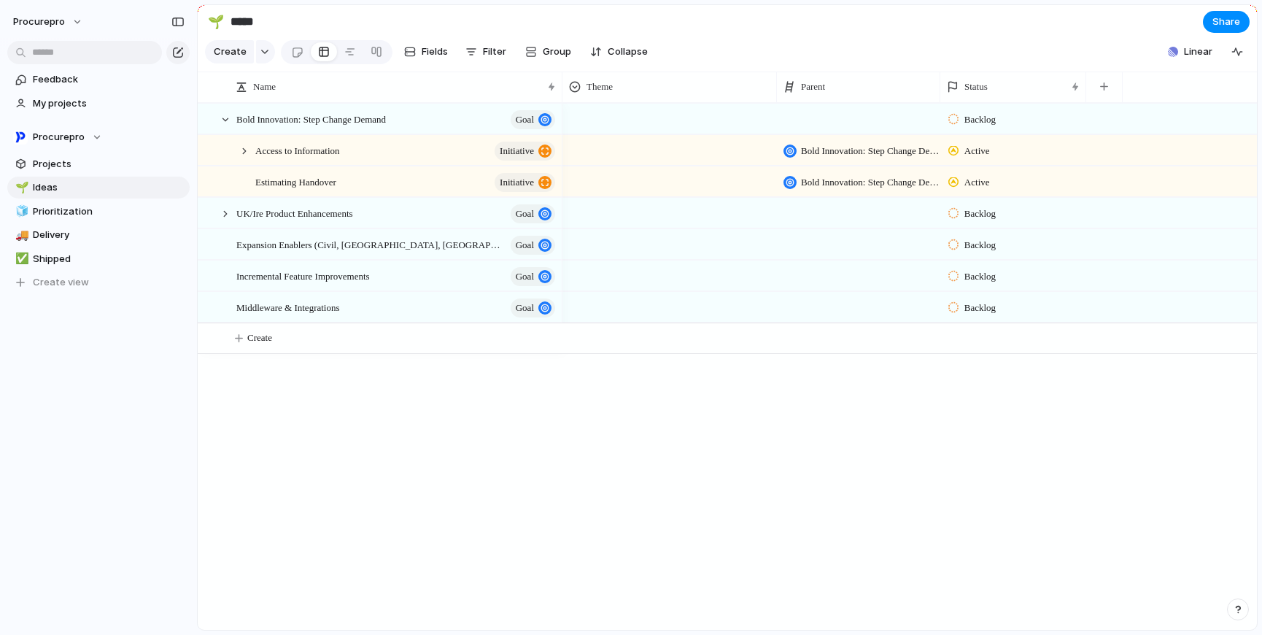
drag, startPoint x: 816, startPoint y: 101, endPoint x: 775, endPoint y: 100, distance: 41.6
click at [775, 100] on div at bounding box center [776, 87] width 7 height 31
click at [856, 14] on section "🌱 ***** Share" at bounding box center [727, 21] width 1059 height 33
click at [247, 158] on div at bounding box center [244, 150] width 13 height 13
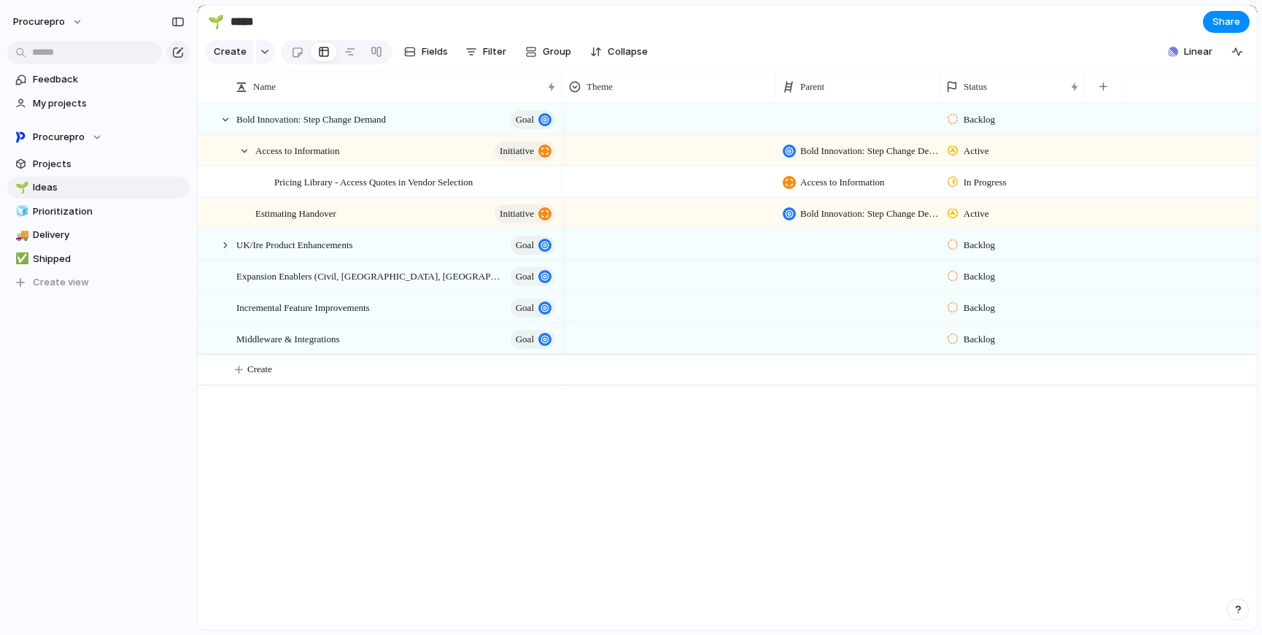
click at [822, 188] on span "Access to Information" at bounding box center [842, 182] width 85 height 15
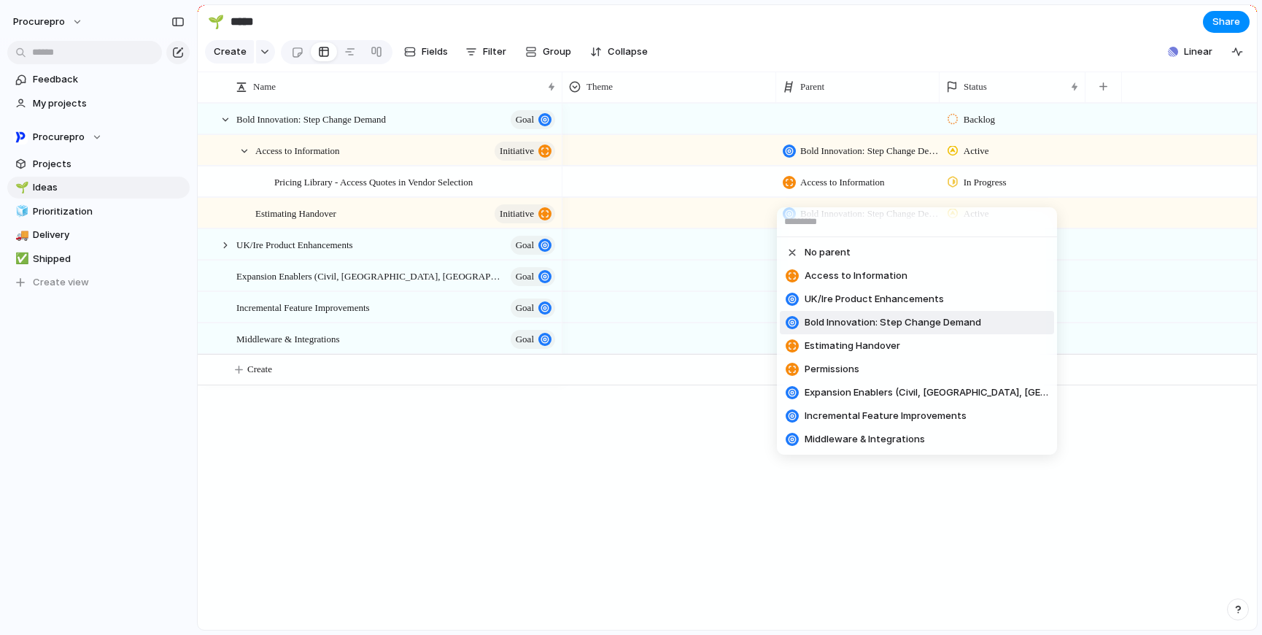
click at [830, 315] on span "Bold Innovation: Step Change Demand" at bounding box center [893, 322] width 177 height 15
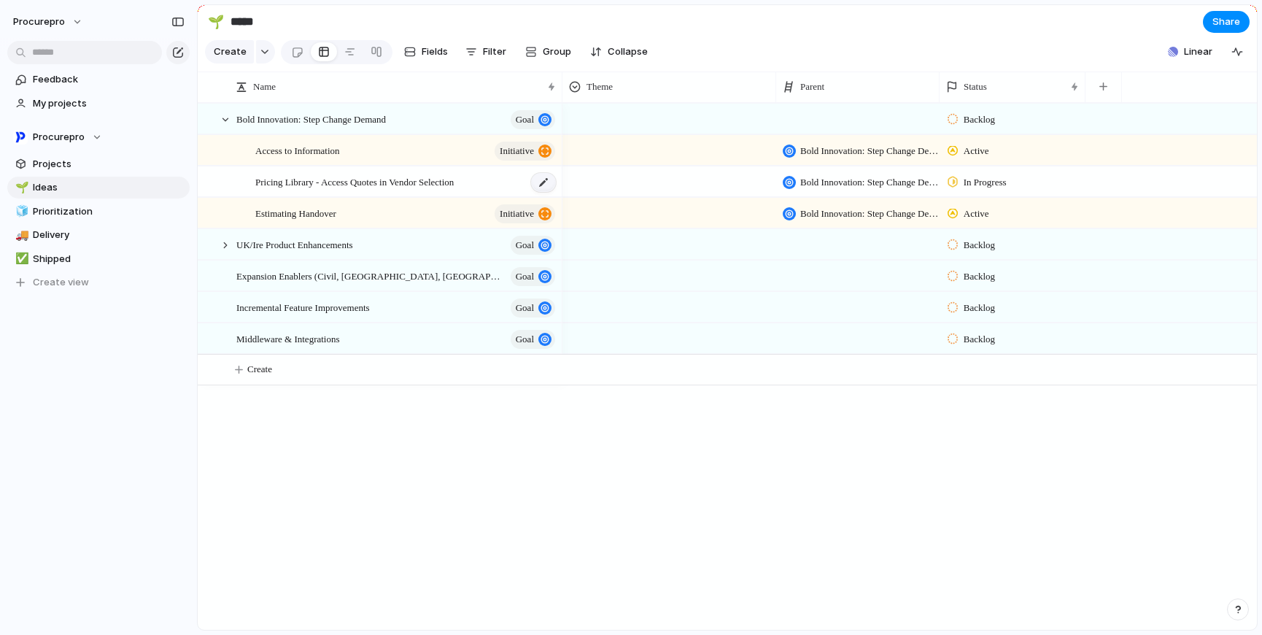
click at [544, 192] on div at bounding box center [543, 182] width 25 height 19
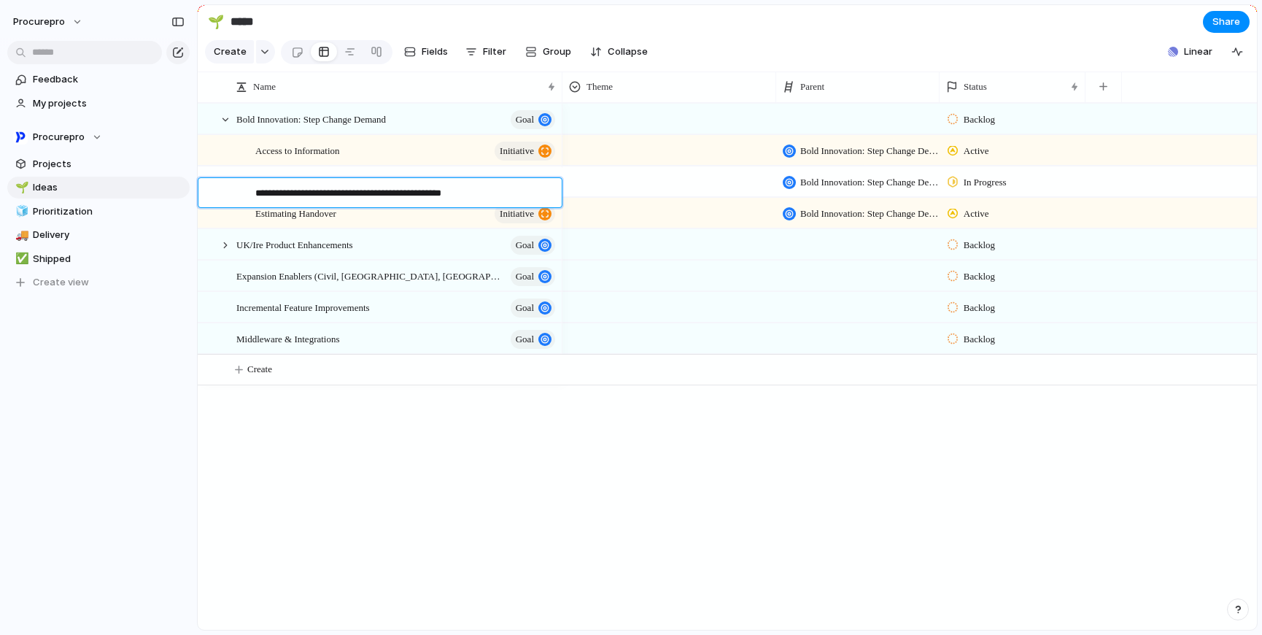
click at [437, 194] on textarea "**********" at bounding box center [403, 194] width 296 height 17
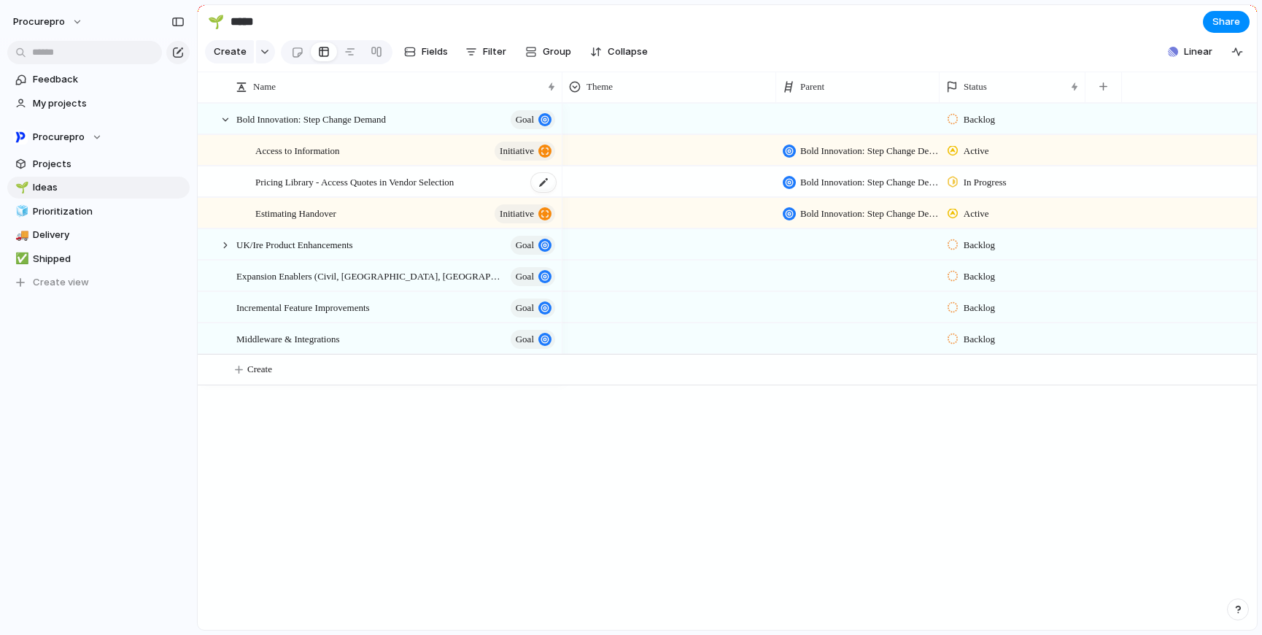
click at [371, 190] on span "Pricing Library - Access Quotes in Vendor Selection" at bounding box center [354, 181] width 198 height 17
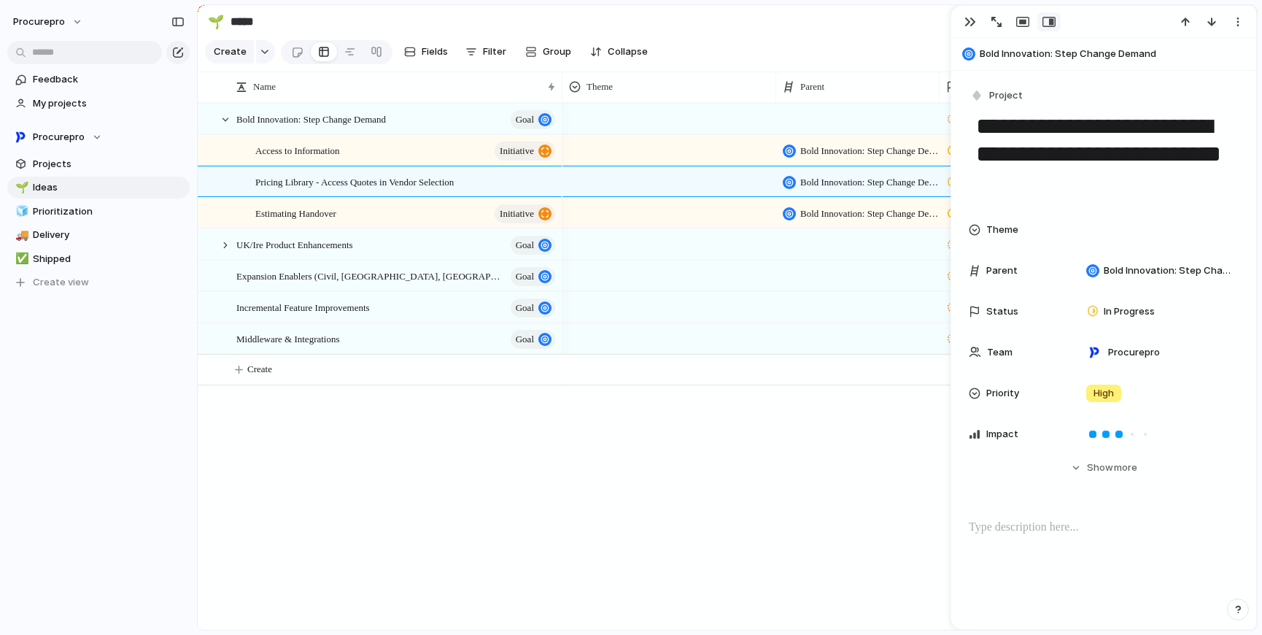
click at [1067, 55] on span "Bold Innovation: Step Change Demand" at bounding box center [1115, 54] width 270 height 15
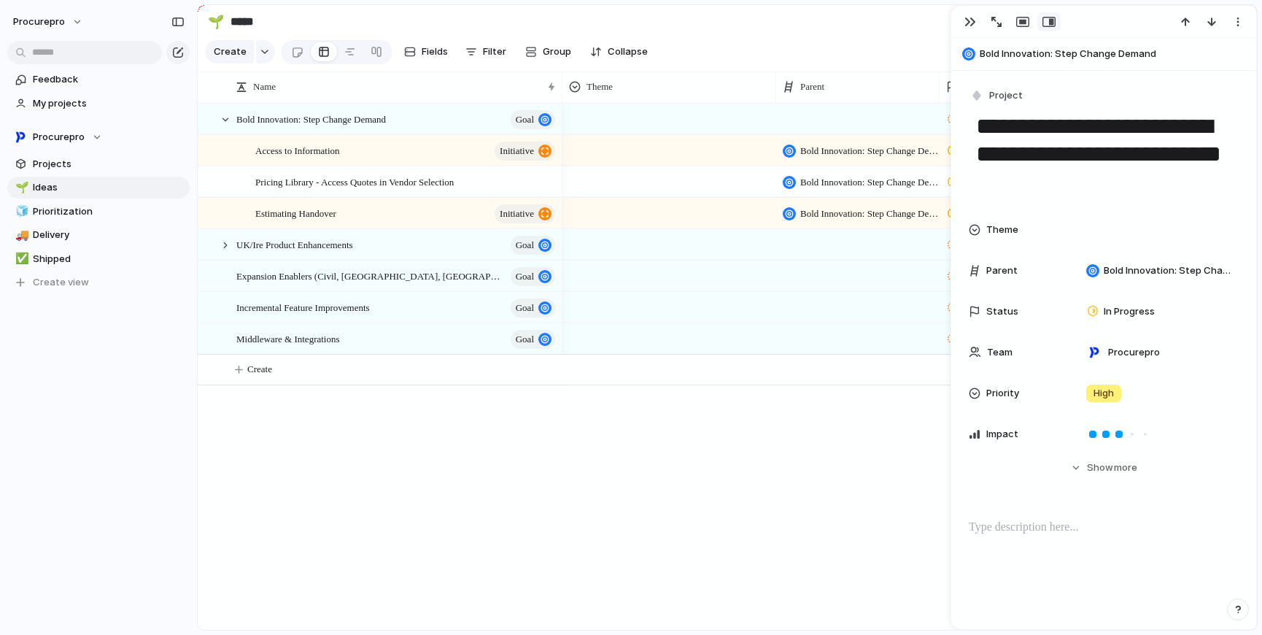
type textarea "**********"
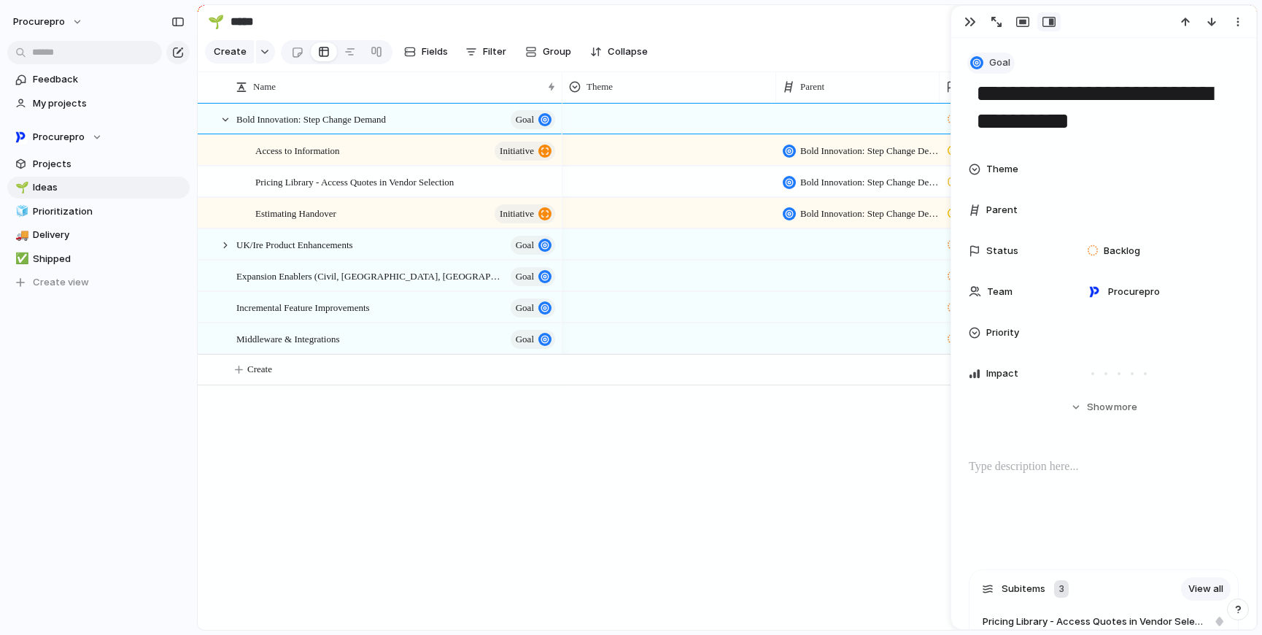
click at [993, 67] on span "Goal" at bounding box center [999, 62] width 21 height 15
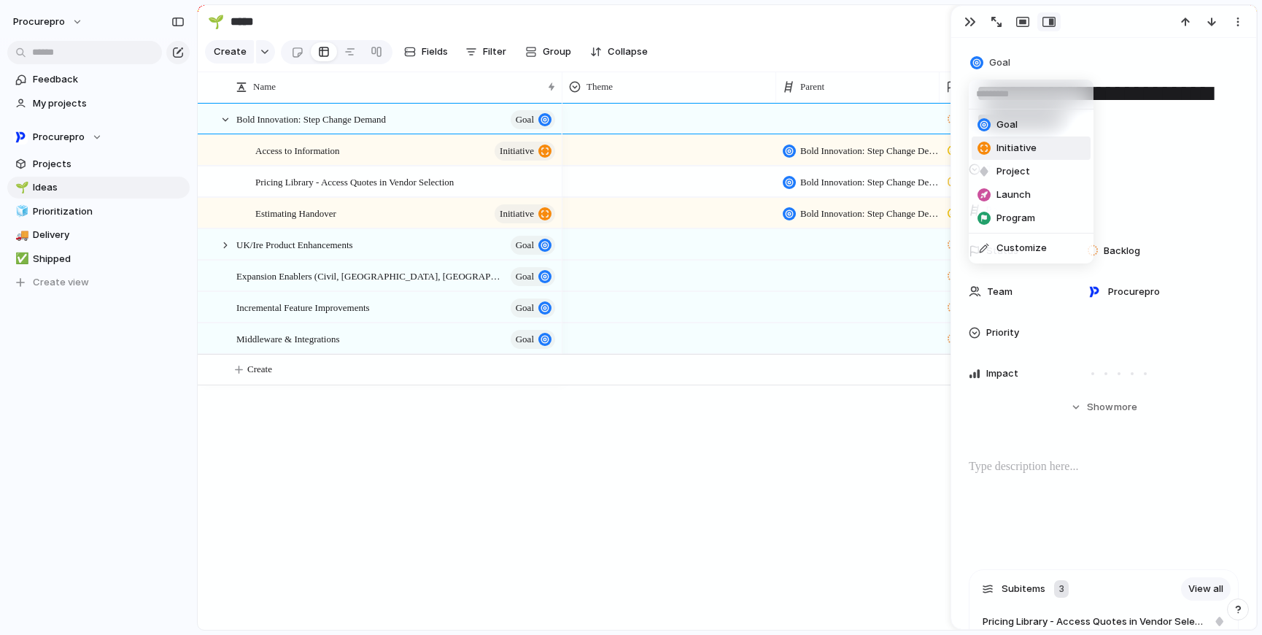
click at [1035, 152] on li "Initiative" at bounding box center [1031, 147] width 119 height 23
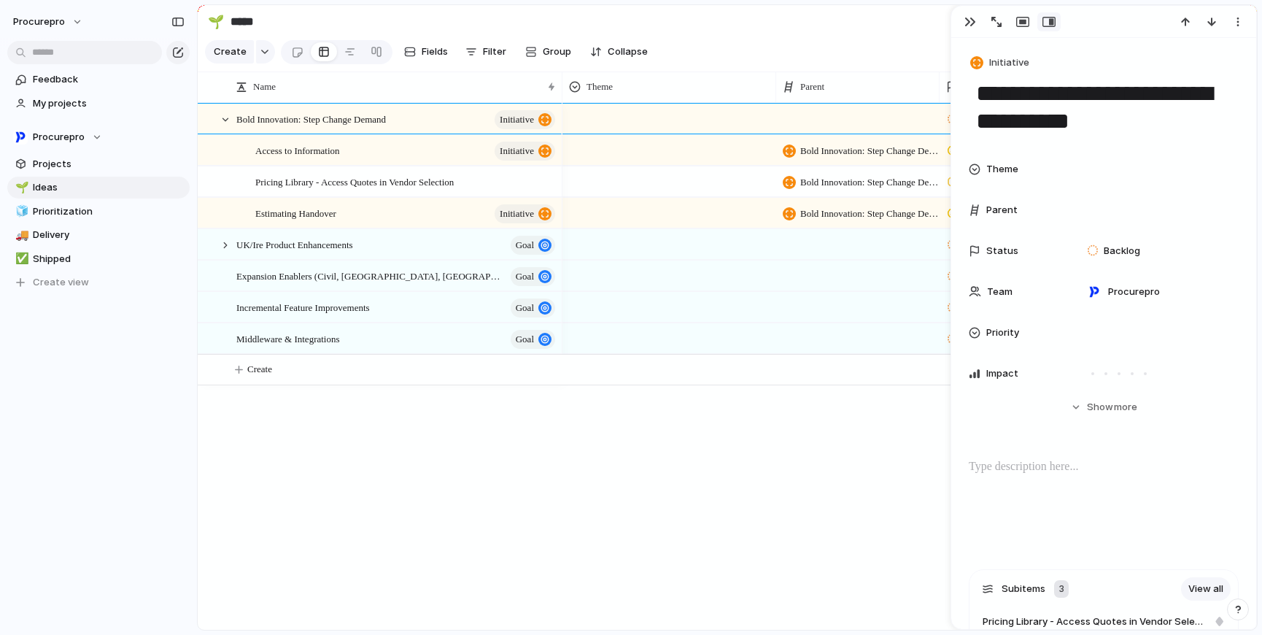
click at [844, 29] on section "🌱 ***** Share" at bounding box center [727, 21] width 1059 height 33
click at [970, 28] on button "button" at bounding box center [970, 21] width 23 height 19
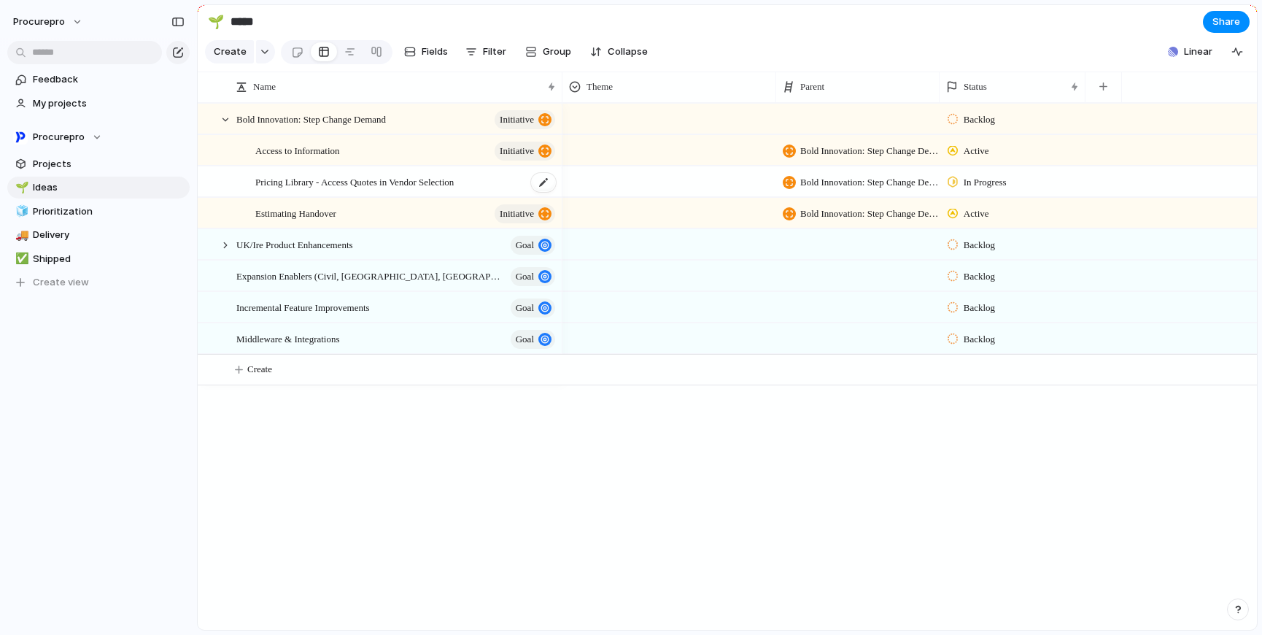
click at [445, 185] on span "Pricing Library - Access Quotes in Vendor Selection" at bounding box center [354, 181] width 198 height 17
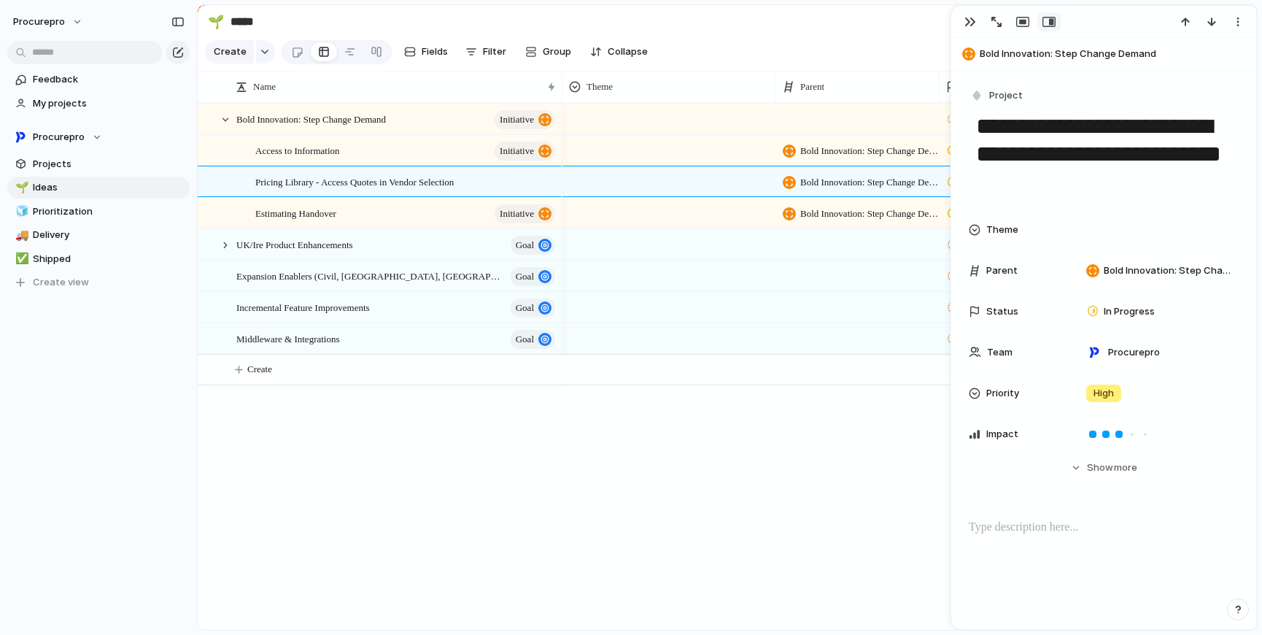
click at [700, 537] on div "Backlog Bold Innovation: Step Change Demand Active Bold Innovation: Step Change…" at bounding box center [910, 366] width 695 height 527
click at [771, 23] on section "🌱 ***** Share" at bounding box center [727, 21] width 1059 height 33
click at [541, 192] on div at bounding box center [543, 182] width 25 height 19
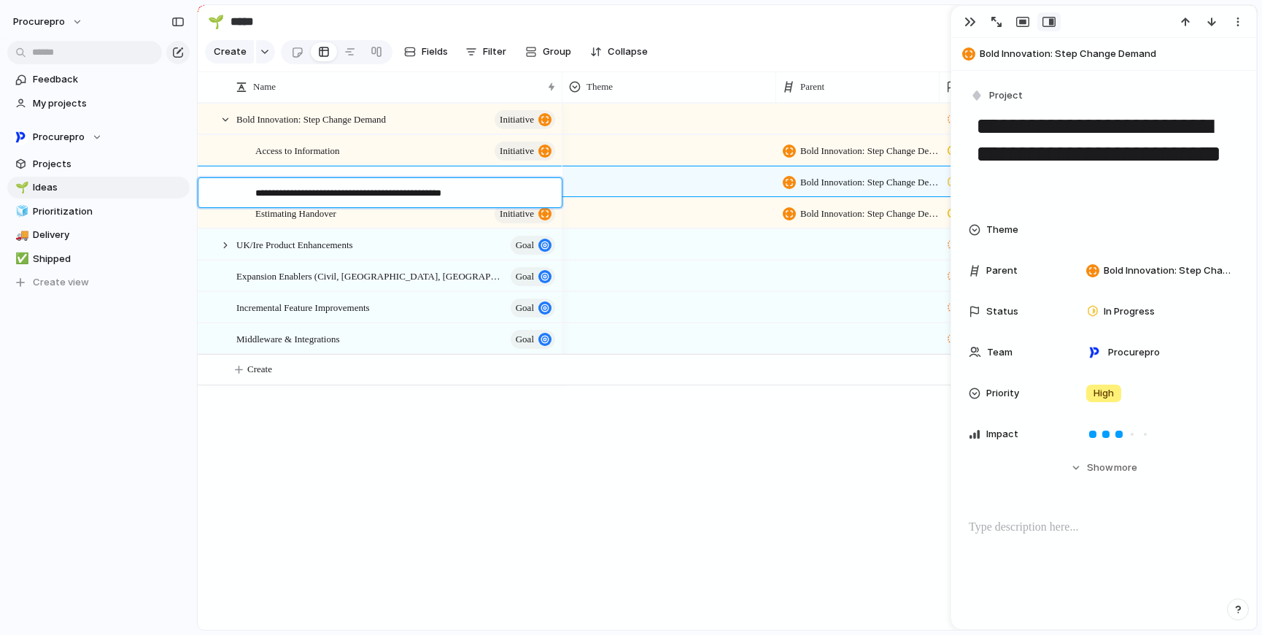
click at [425, 193] on textarea "**********" at bounding box center [403, 194] width 296 height 17
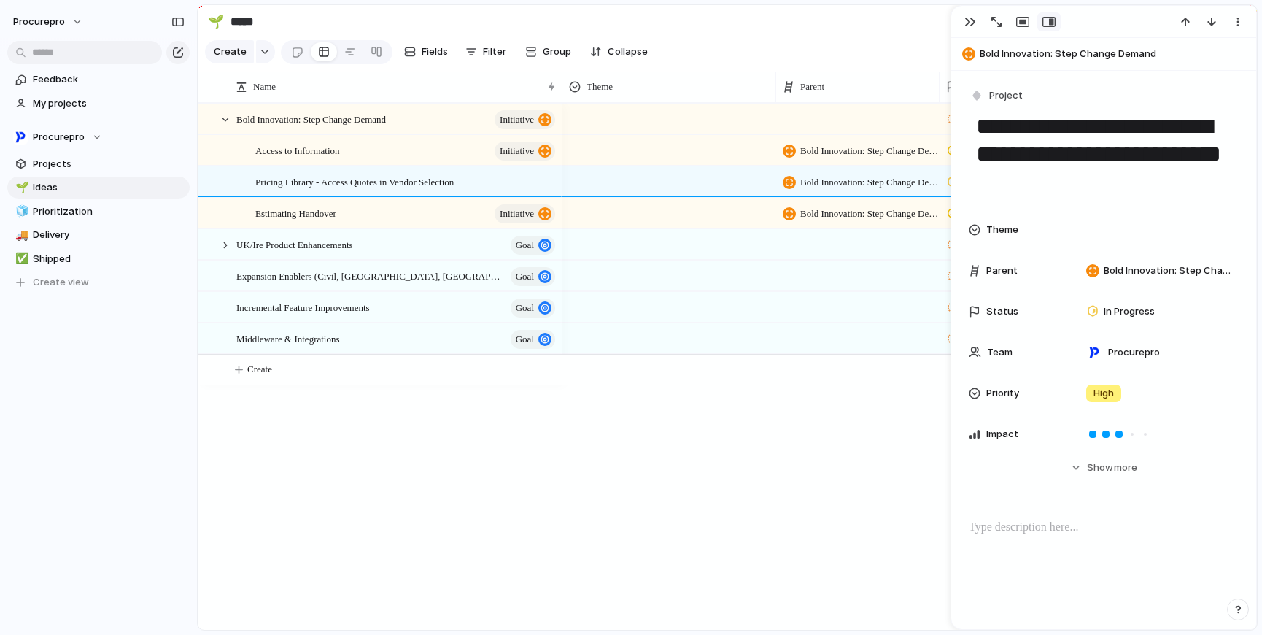
click at [968, 55] on div "button" at bounding box center [968, 53] width 13 height 13
type textarea "**********"
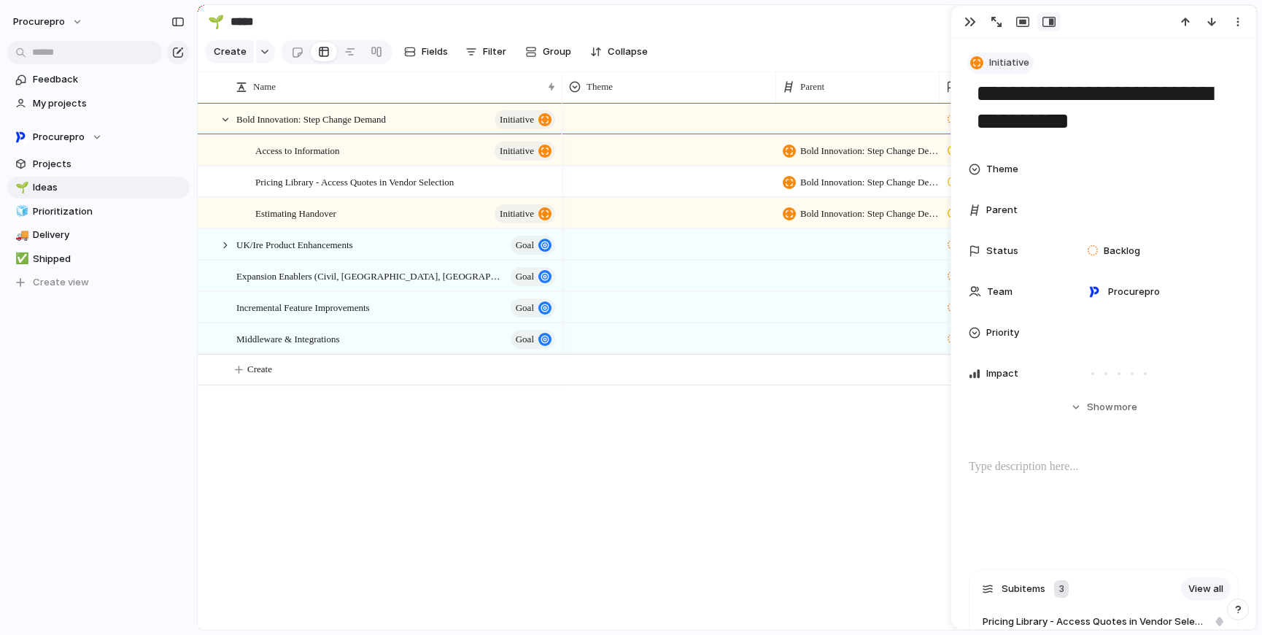
click at [1012, 68] on span "Initiative" at bounding box center [1009, 62] width 40 height 15
click at [1012, 126] on span "Goal" at bounding box center [1007, 124] width 21 height 15
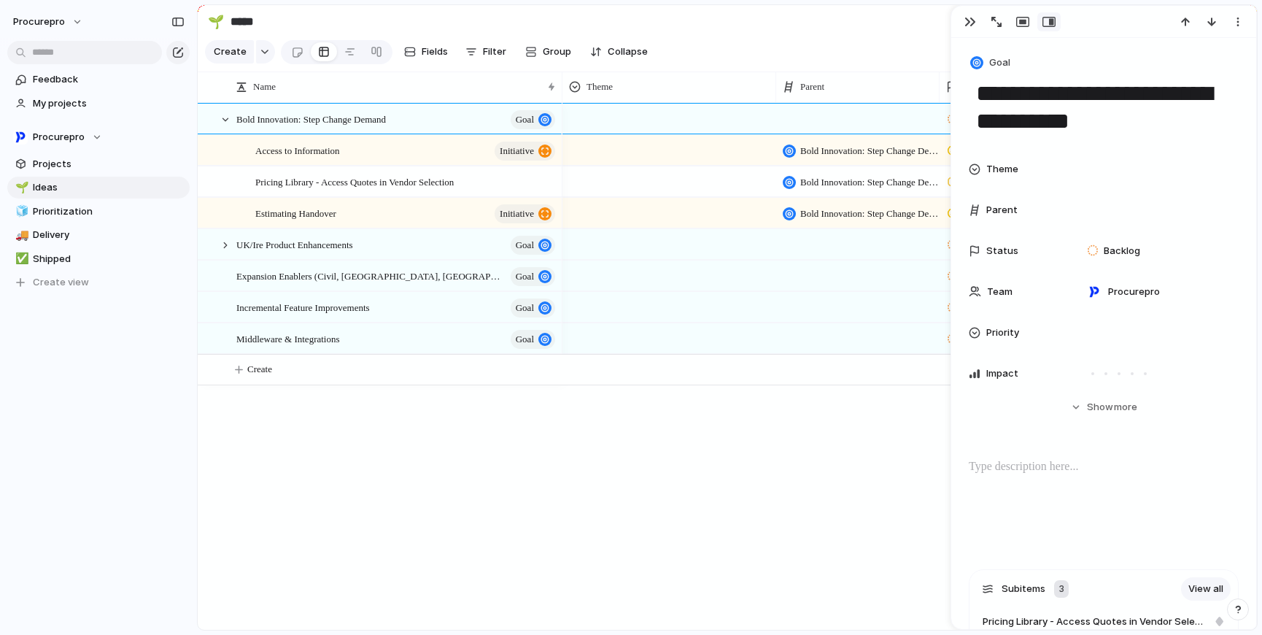
drag, startPoint x: 625, startPoint y: 501, endPoint x: 663, endPoint y: 487, distance: 39.7
click at [625, 501] on div "Backlog Bold Innovation: Step Change Demand Active Bold Innovation: Step Change…" at bounding box center [910, 366] width 695 height 527
click at [970, 23] on div "button" at bounding box center [971, 22] width 12 height 12
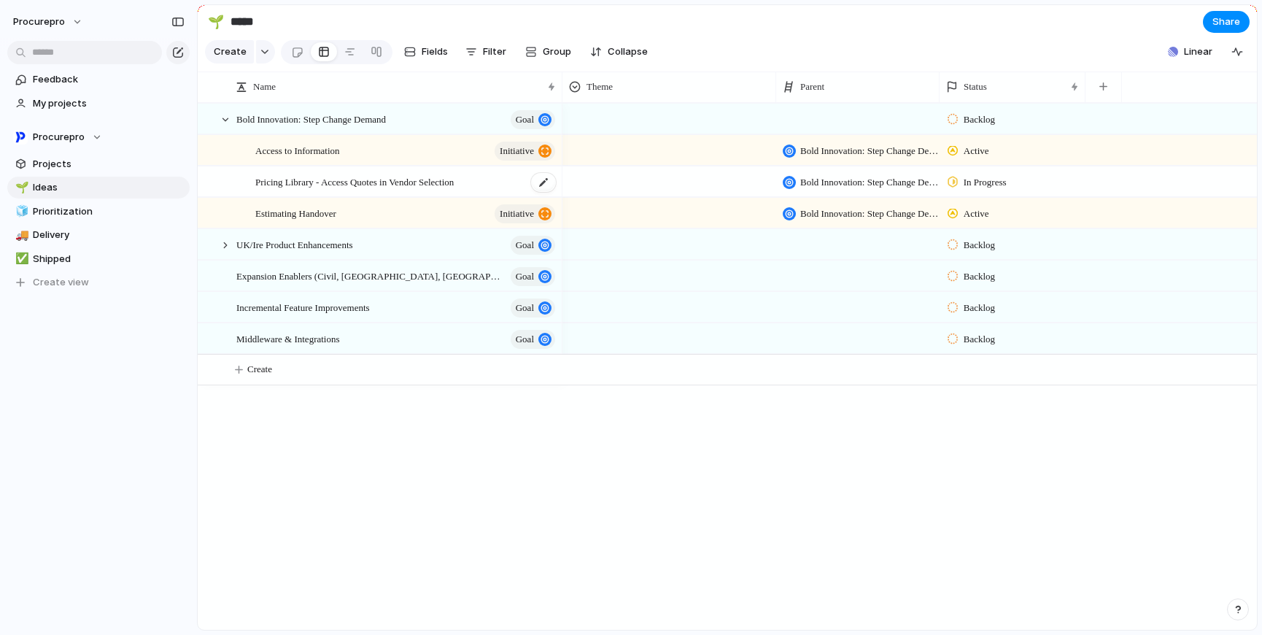
click at [454, 190] on span "Pricing Library - Access Quotes in Vendor Selection" at bounding box center [354, 181] width 198 height 17
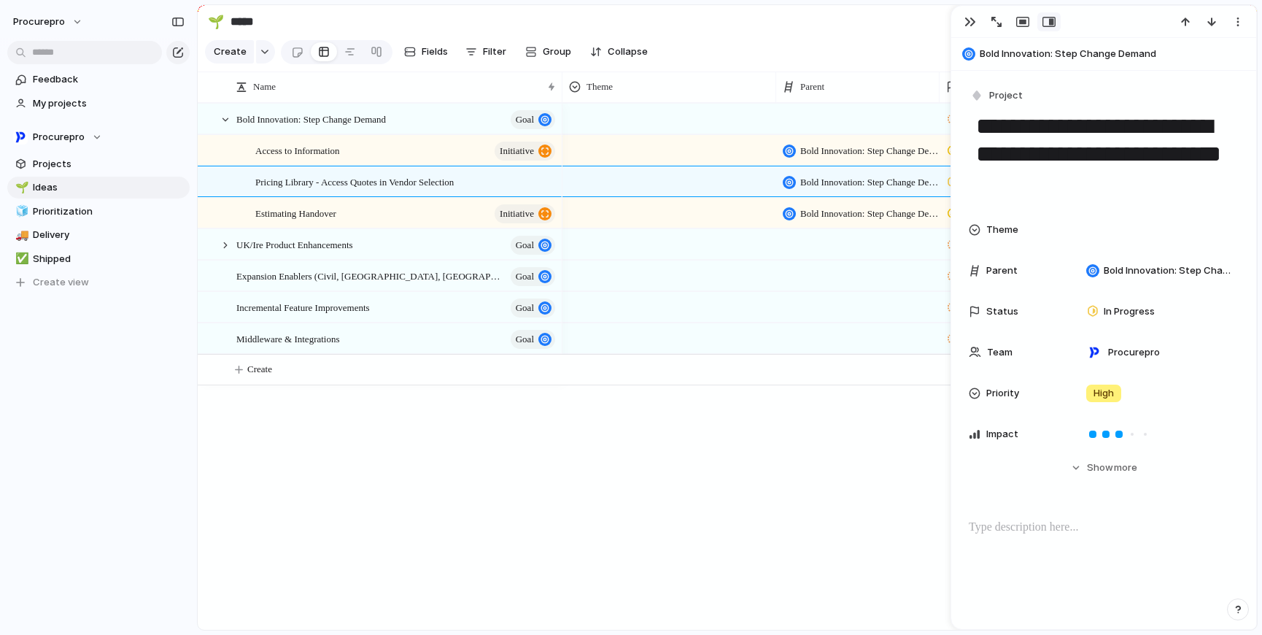
click at [986, 55] on span "Bold Innovation: Step Change Demand" at bounding box center [1115, 54] width 270 height 15
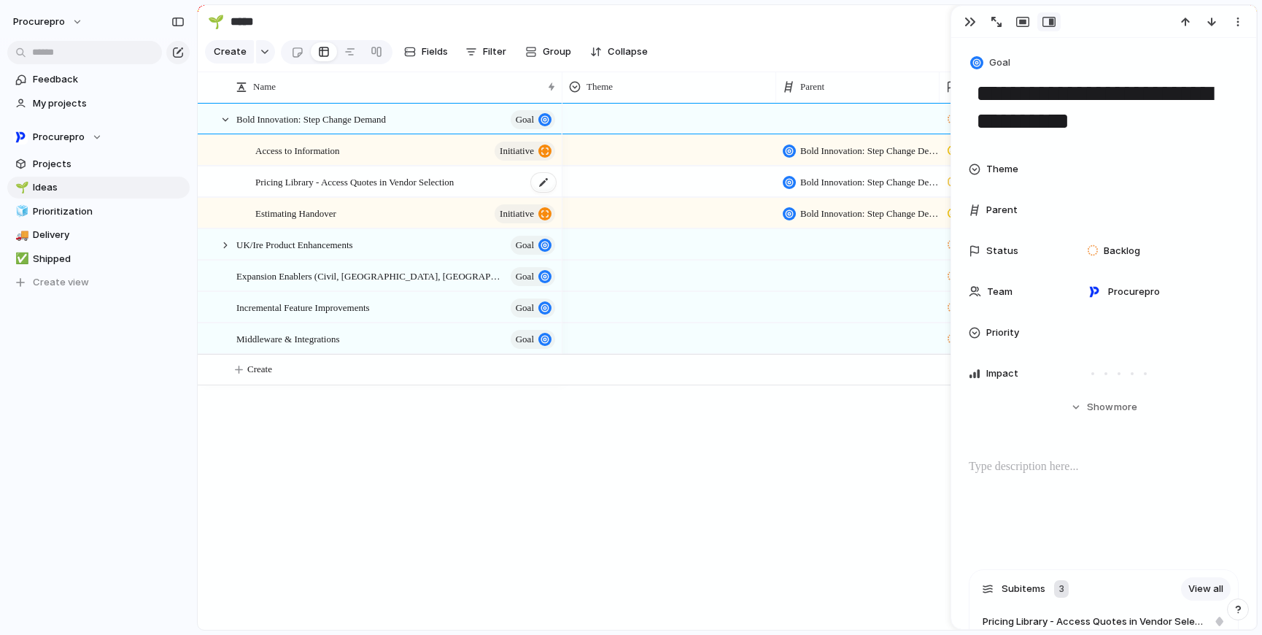
click at [393, 190] on span "Pricing Library - Access Quotes in Vendor Selection" at bounding box center [354, 181] width 198 height 17
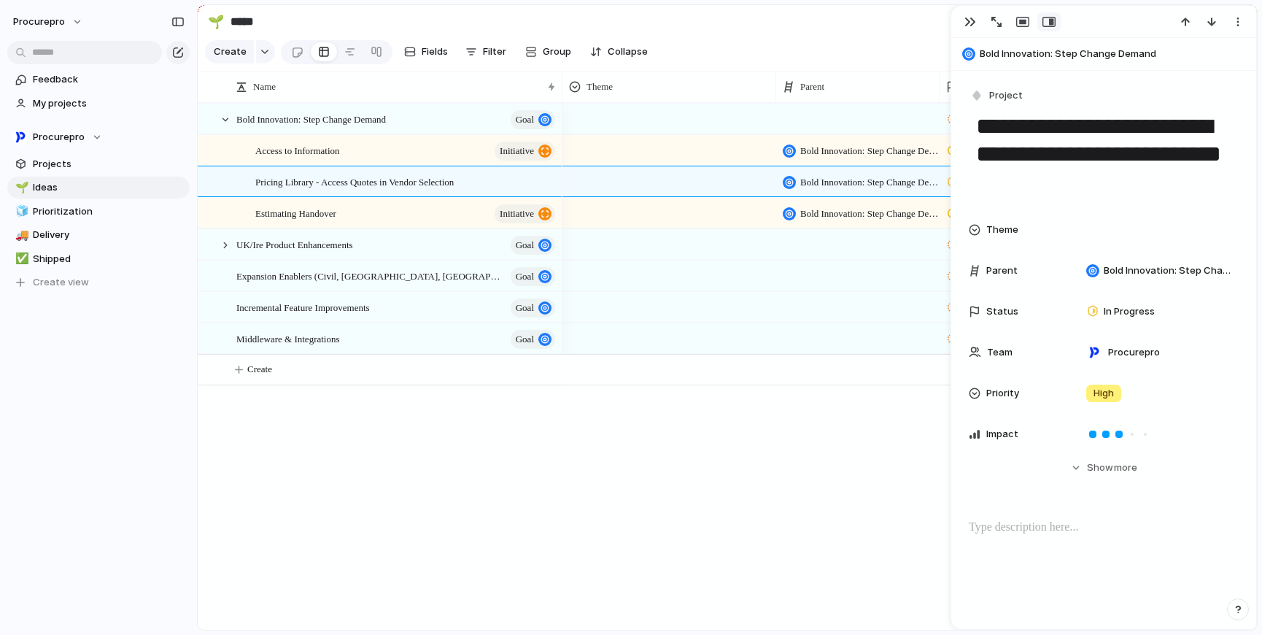
click at [1000, 47] on span "Bold Innovation: Step Change Demand" at bounding box center [1115, 54] width 270 height 15
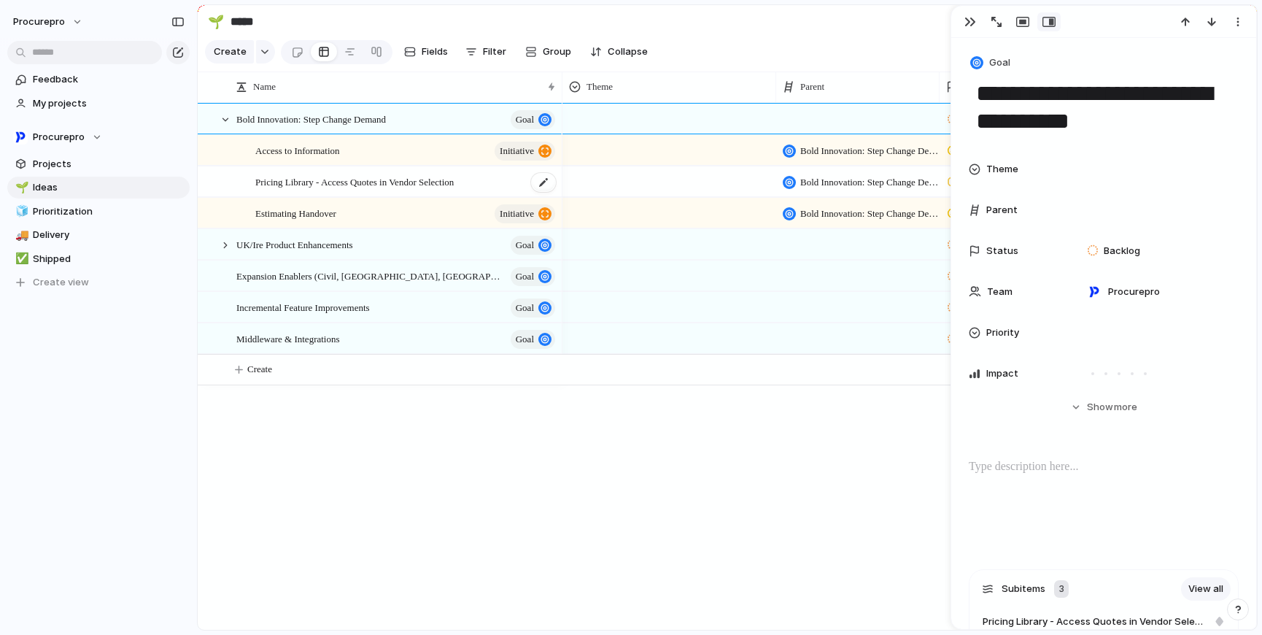
click at [439, 190] on span "Pricing Library - Access Quotes in Vendor Selection" at bounding box center [354, 181] width 198 height 17
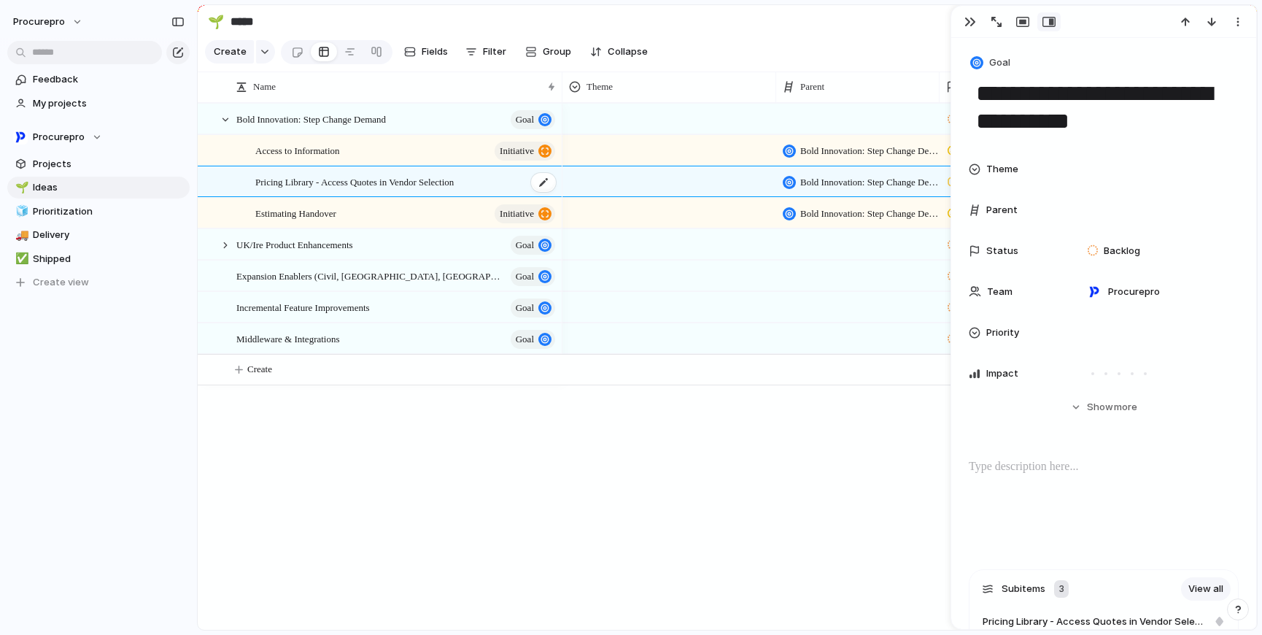
type textarea "**********"
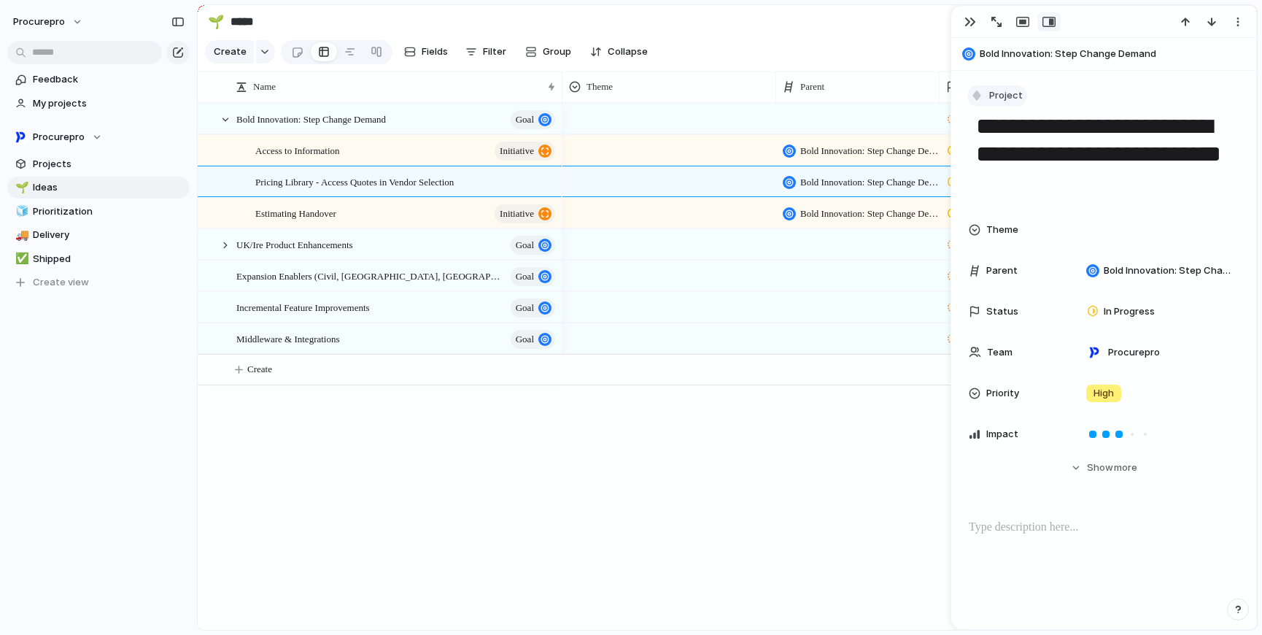
click at [996, 92] on span "Project" at bounding box center [1006, 95] width 34 height 15
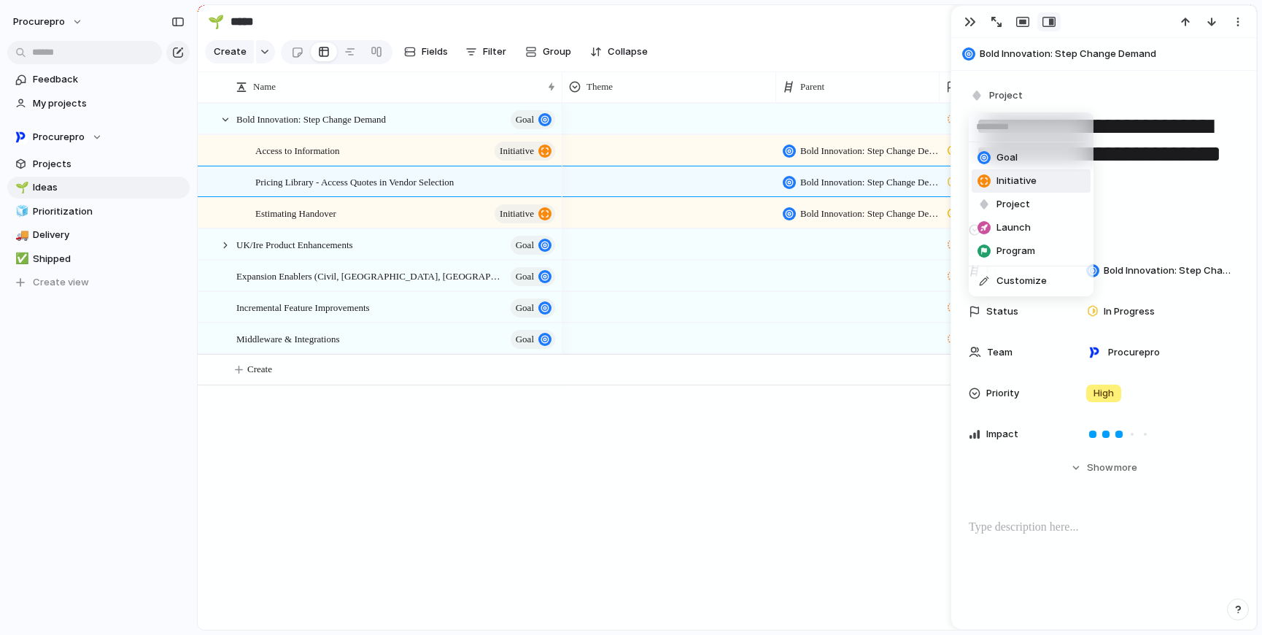
click at [1013, 179] on span "Initiative" at bounding box center [1017, 181] width 40 height 15
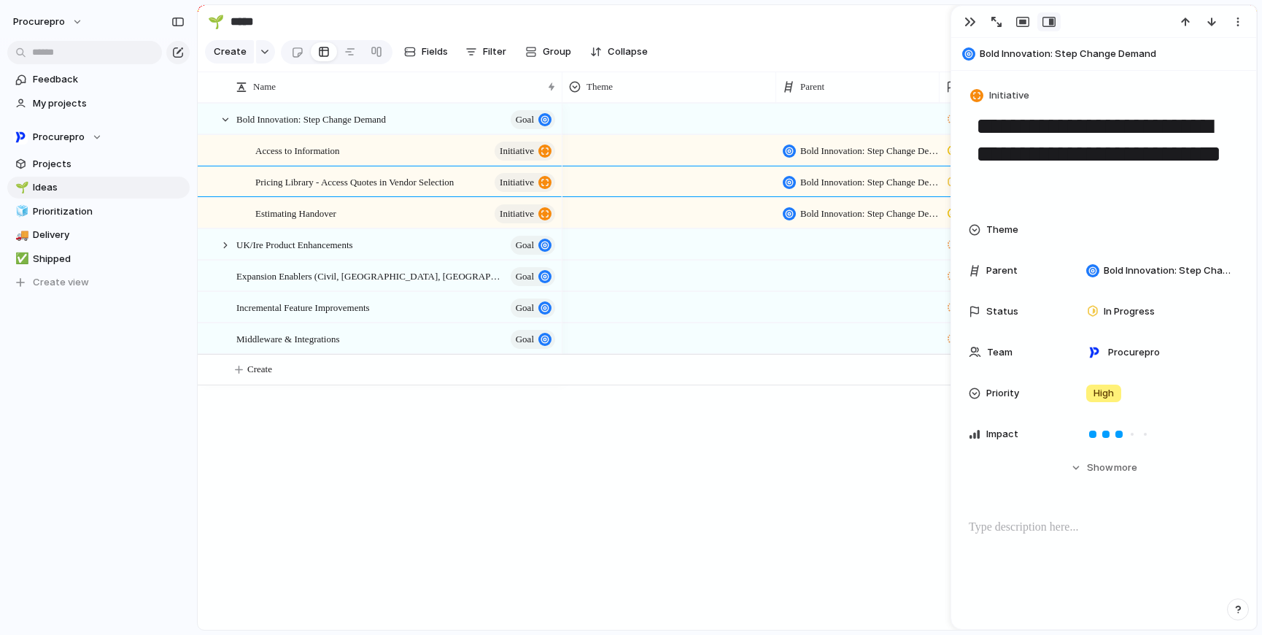
drag, startPoint x: 671, startPoint y: 504, endPoint x: 679, endPoint y: 506, distance: 7.6
click at [671, 504] on div "Backlog Bold Innovation: Step Change Demand Active Bold Innovation: Step Change…" at bounding box center [910, 366] width 695 height 527
drag, startPoint x: 969, startPoint y: 29, endPoint x: 958, endPoint y: 32, distance: 11.3
click at [969, 29] on button "button" at bounding box center [970, 21] width 23 height 19
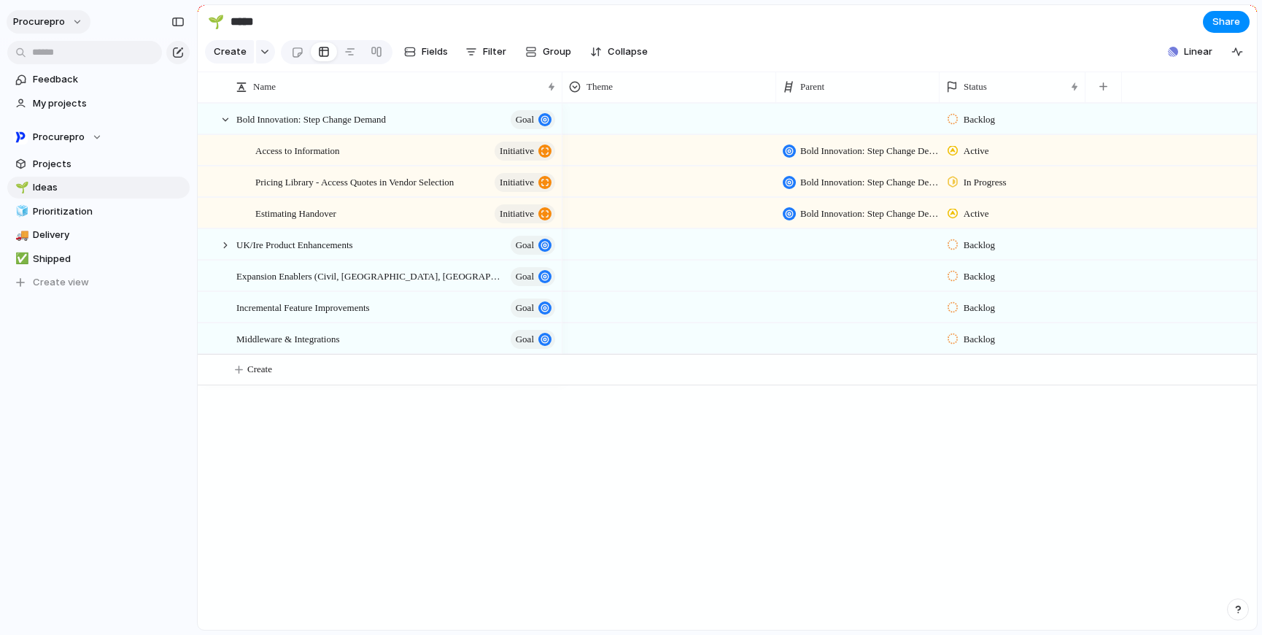
click at [82, 20] on button "procurepro" at bounding box center [49, 21] width 84 height 23
click at [69, 55] on span "Settings" at bounding box center [54, 54] width 40 height 15
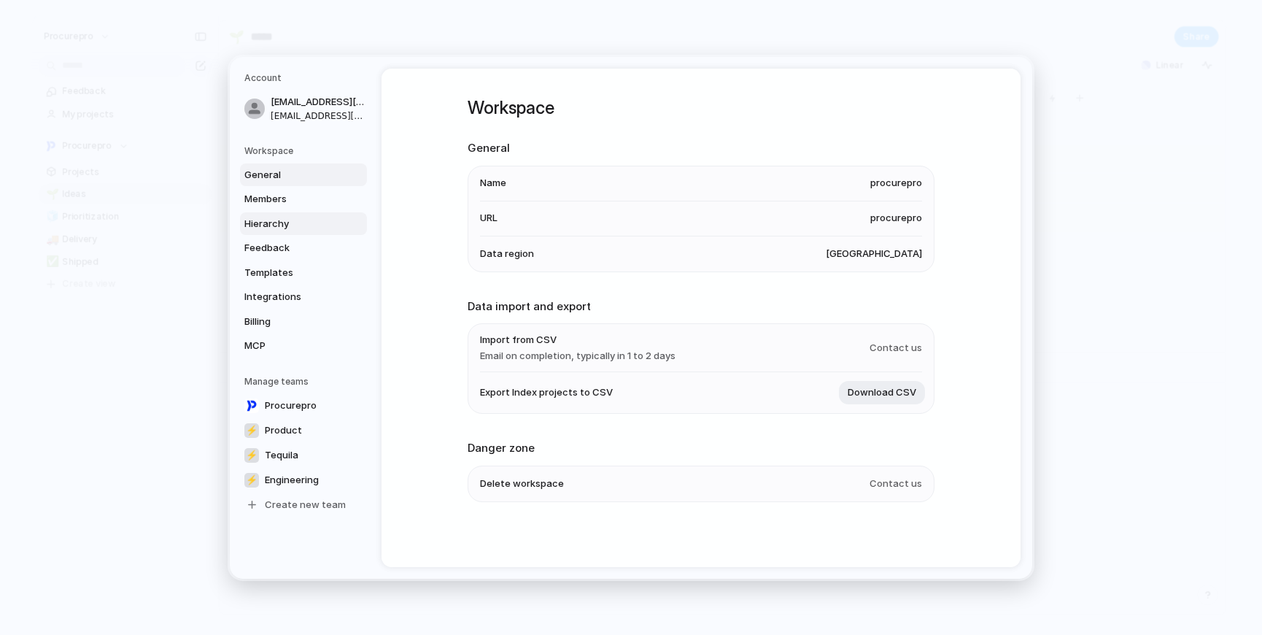
click at [279, 217] on span "Hierarchy" at bounding box center [290, 223] width 93 height 15
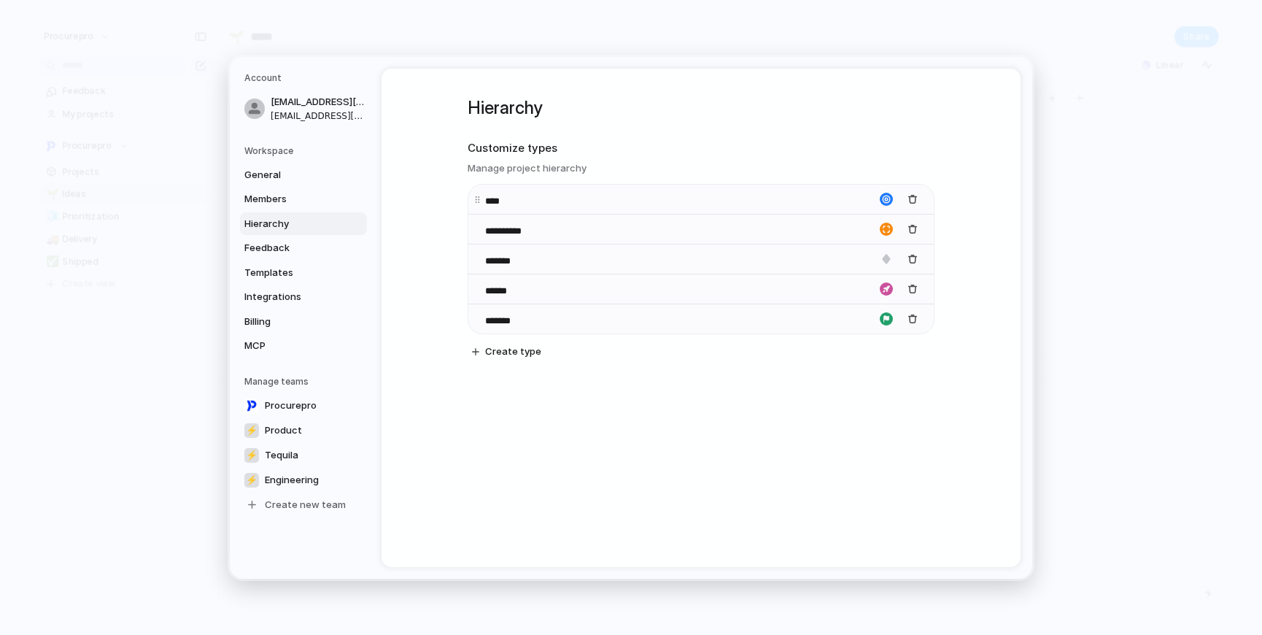
click at [571, 211] on div "****" at bounding box center [701, 199] width 466 height 30
click at [645, 194] on div "****" at bounding box center [701, 199] width 466 height 30
click at [477, 198] on body "procurepro Feedback My projects Procurepro Projects 🌱 Ideas 🧊 Prioritization 🚚 …" at bounding box center [631, 317] width 1262 height 635
click at [507, 198] on input "****" at bounding box center [510, 200] width 51 height 15
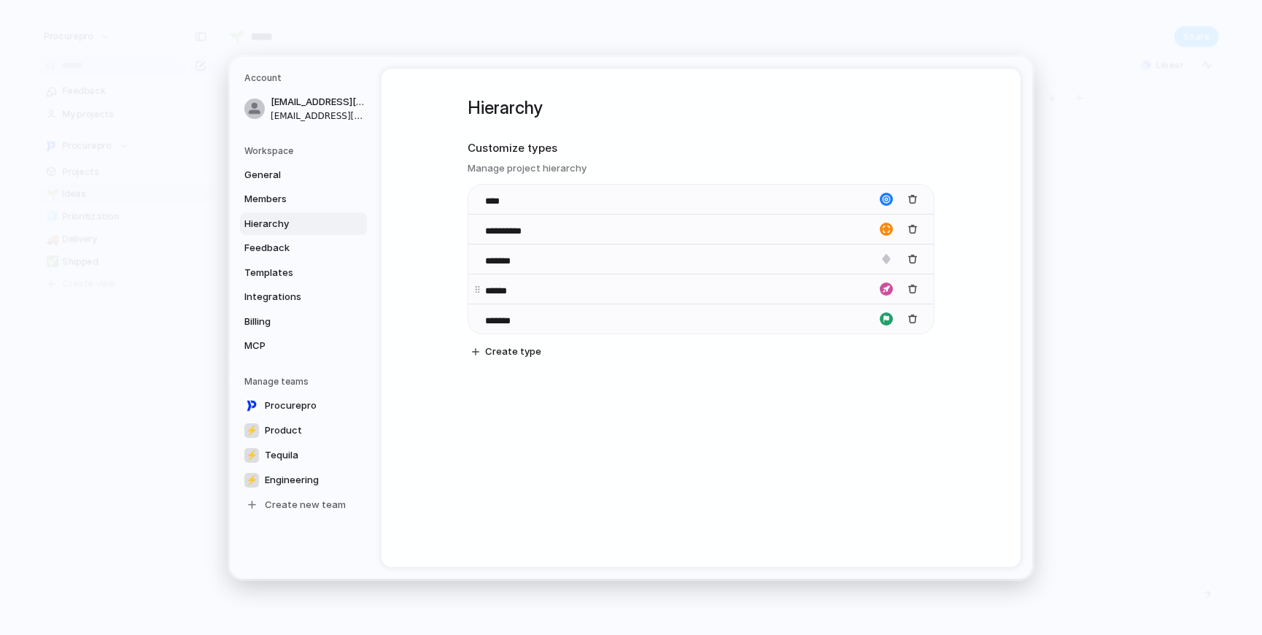
click at [501, 293] on input "******" at bounding box center [510, 290] width 51 height 15
click at [500, 314] on input "*******" at bounding box center [511, 320] width 53 height 15
click at [262, 179] on span "General" at bounding box center [290, 174] width 93 height 15
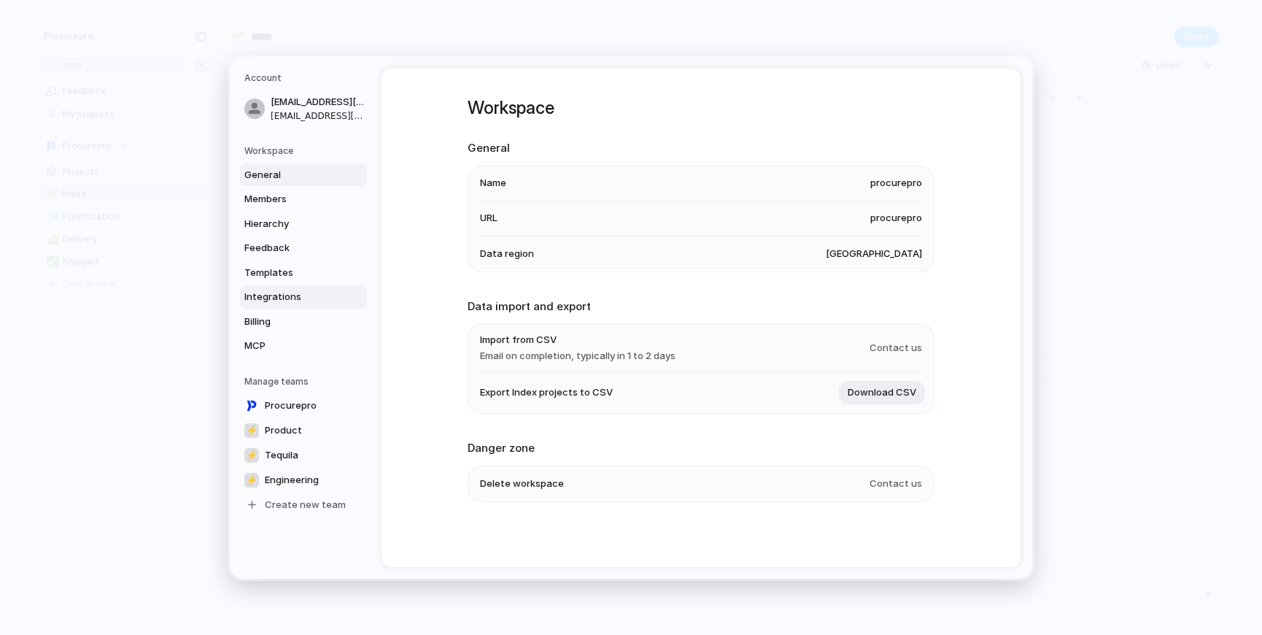
click at [256, 293] on span "Integrations" at bounding box center [290, 297] width 93 height 15
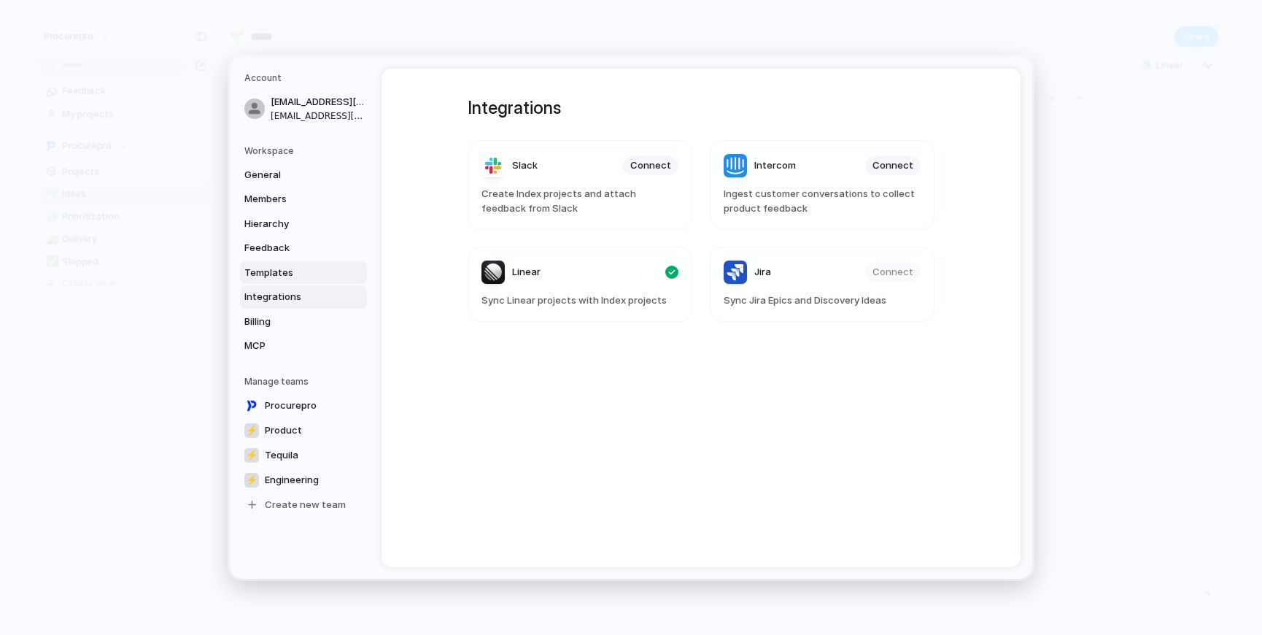
click at [262, 274] on span "Templates" at bounding box center [290, 272] width 93 height 15
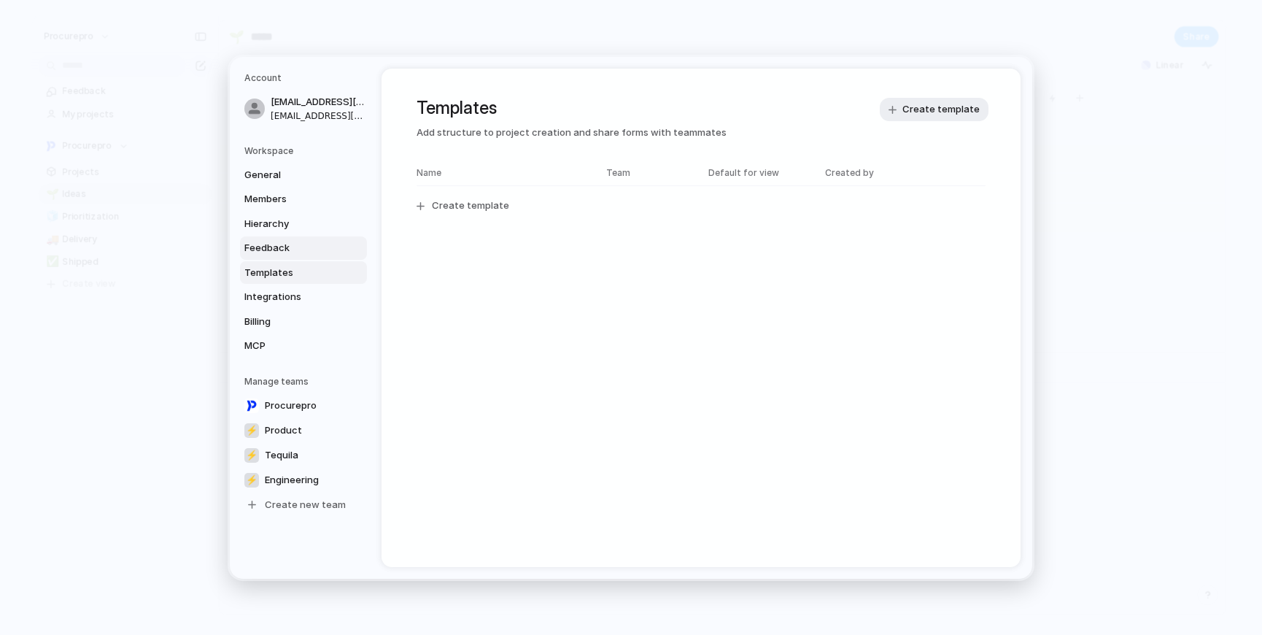
click at [270, 249] on span "Feedback" at bounding box center [290, 248] width 93 height 15
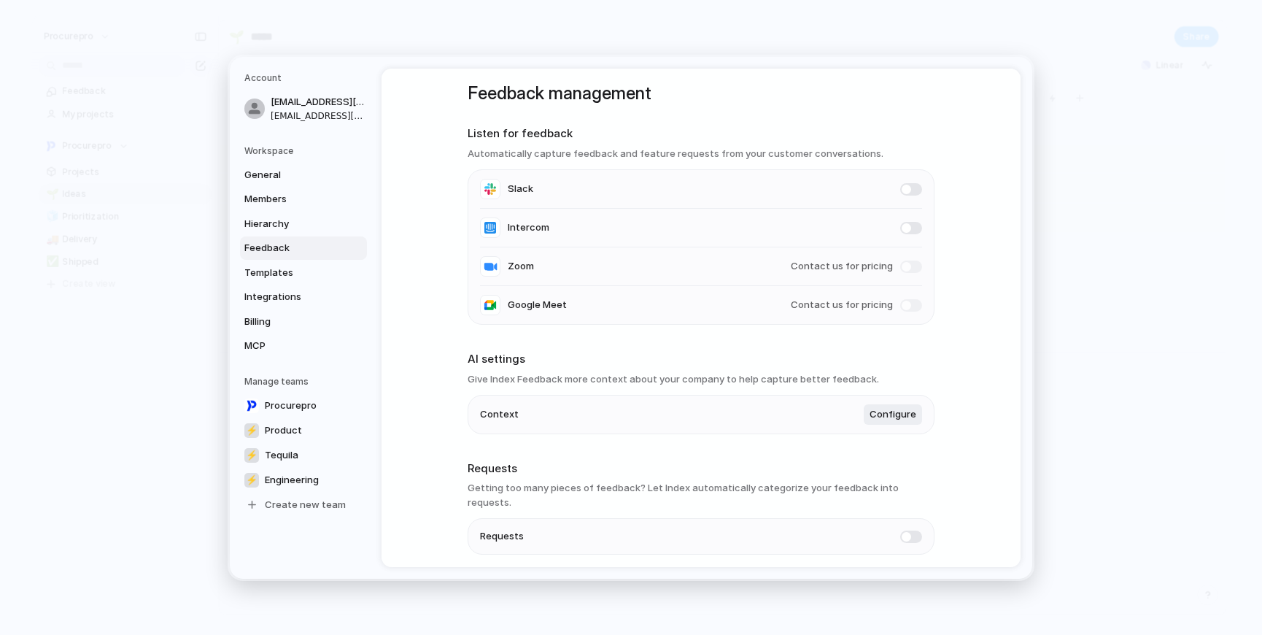
scroll to position [54, 0]
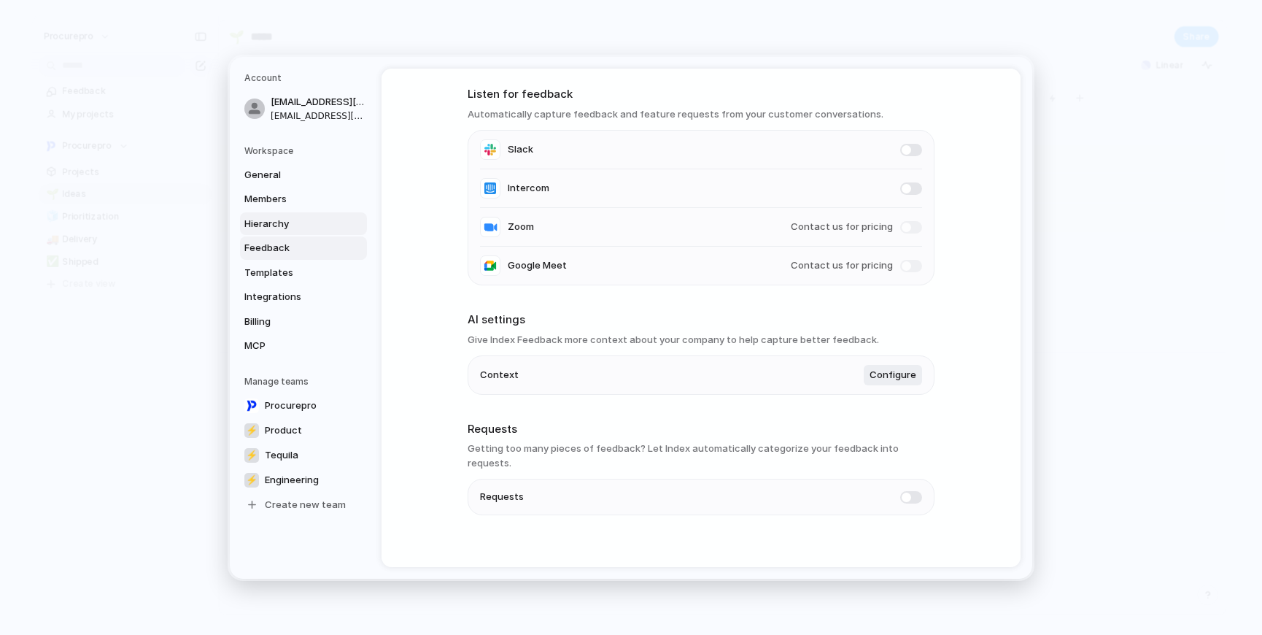
click at [271, 228] on span "Hierarchy" at bounding box center [290, 223] width 93 height 15
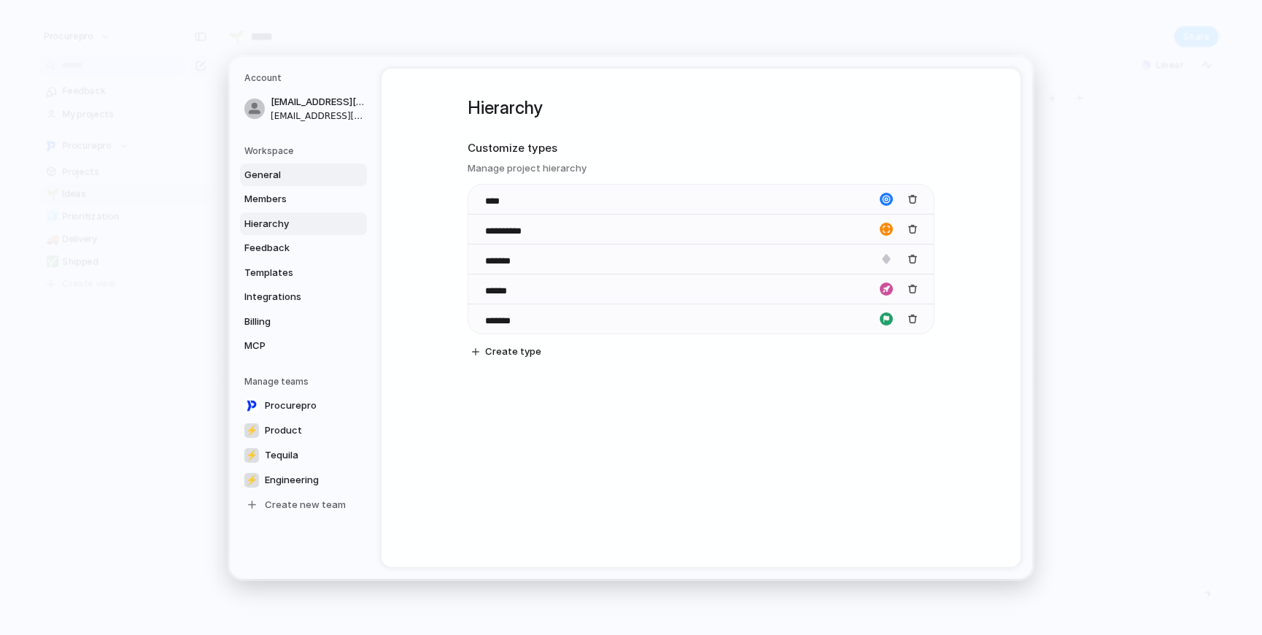
click at [265, 184] on link "General" at bounding box center [303, 174] width 127 height 23
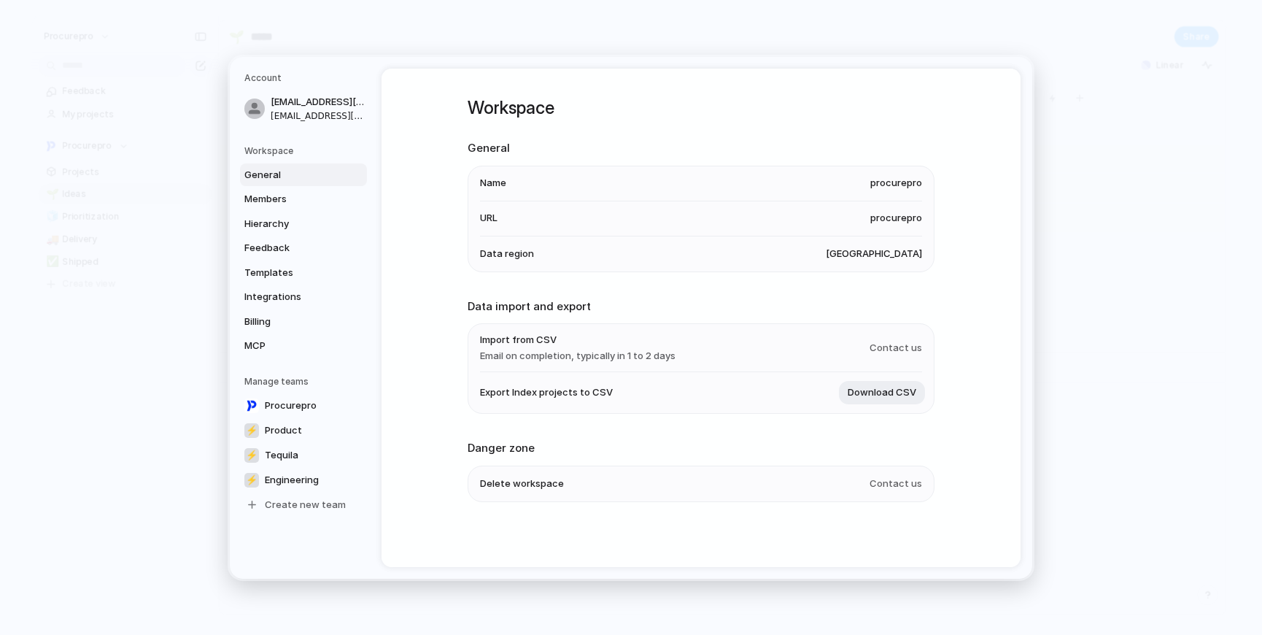
scroll to position [1, 0]
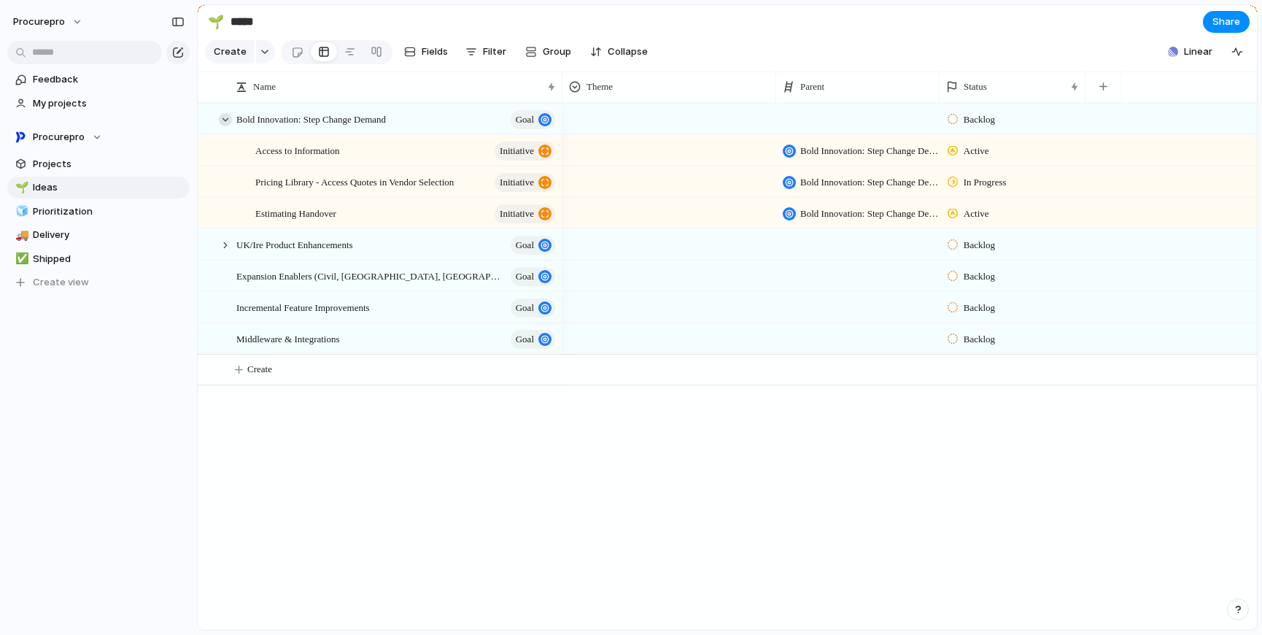
click at [226, 126] on div at bounding box center [225, 119] width 13 height 13
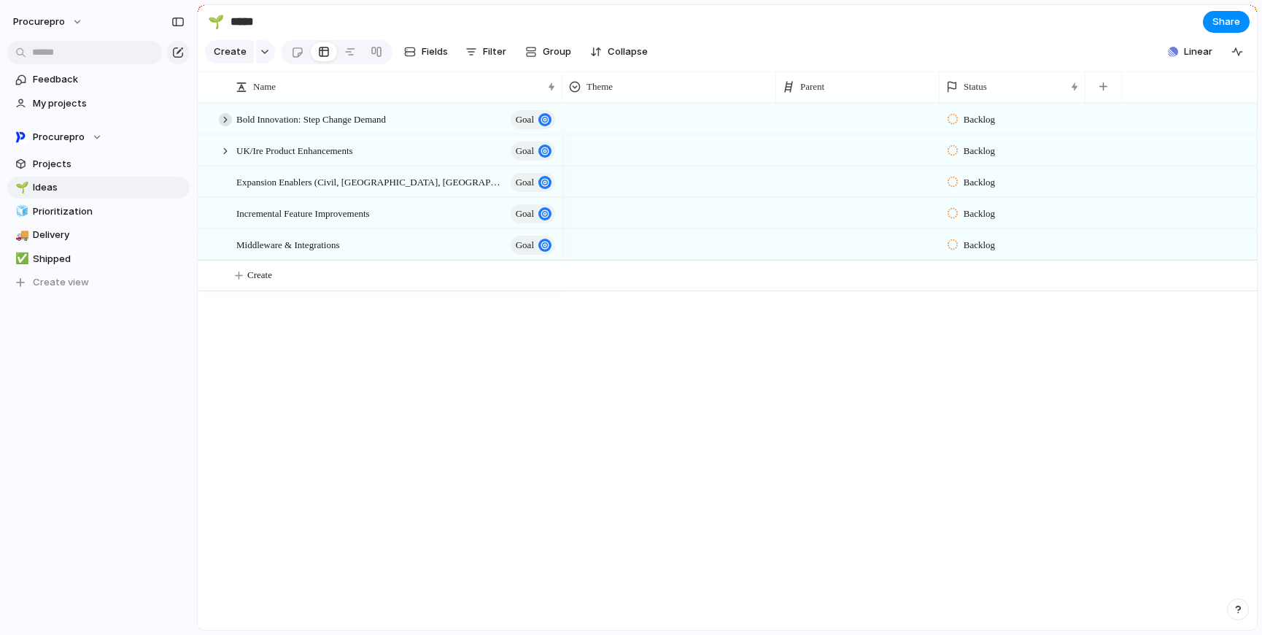
click at [226, 126] on div at bounding box center [225, 119] width 13 height 13
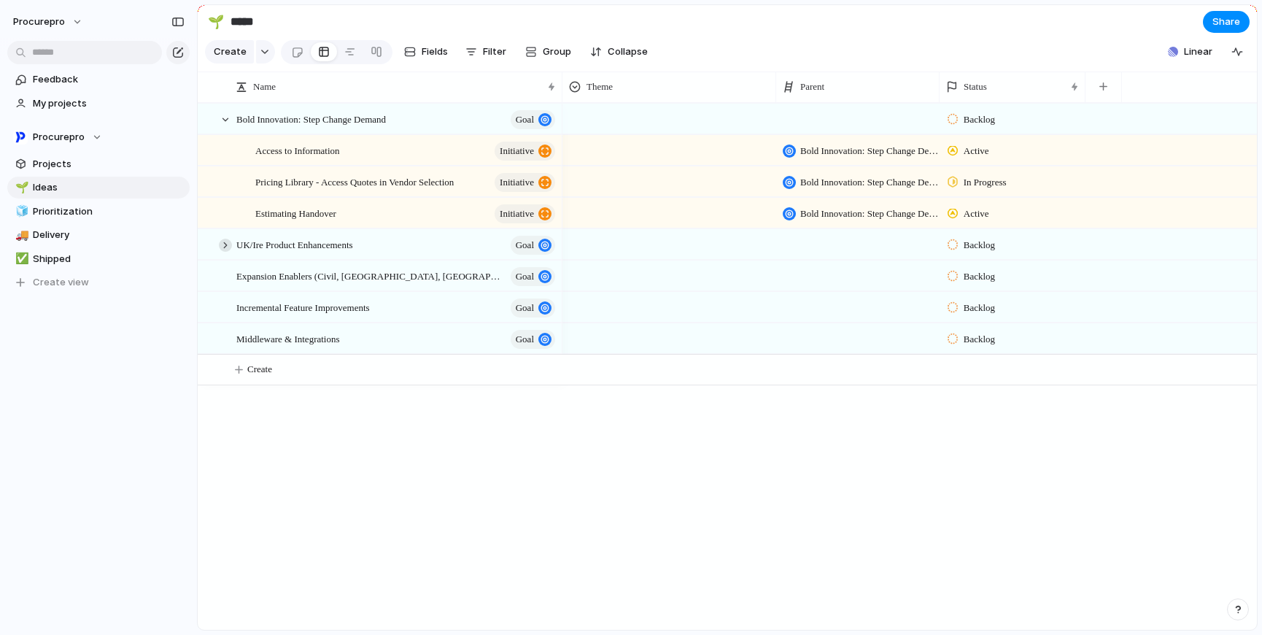
click at [224, 252] on div at bounding box center [225, 245] width 13 height 13
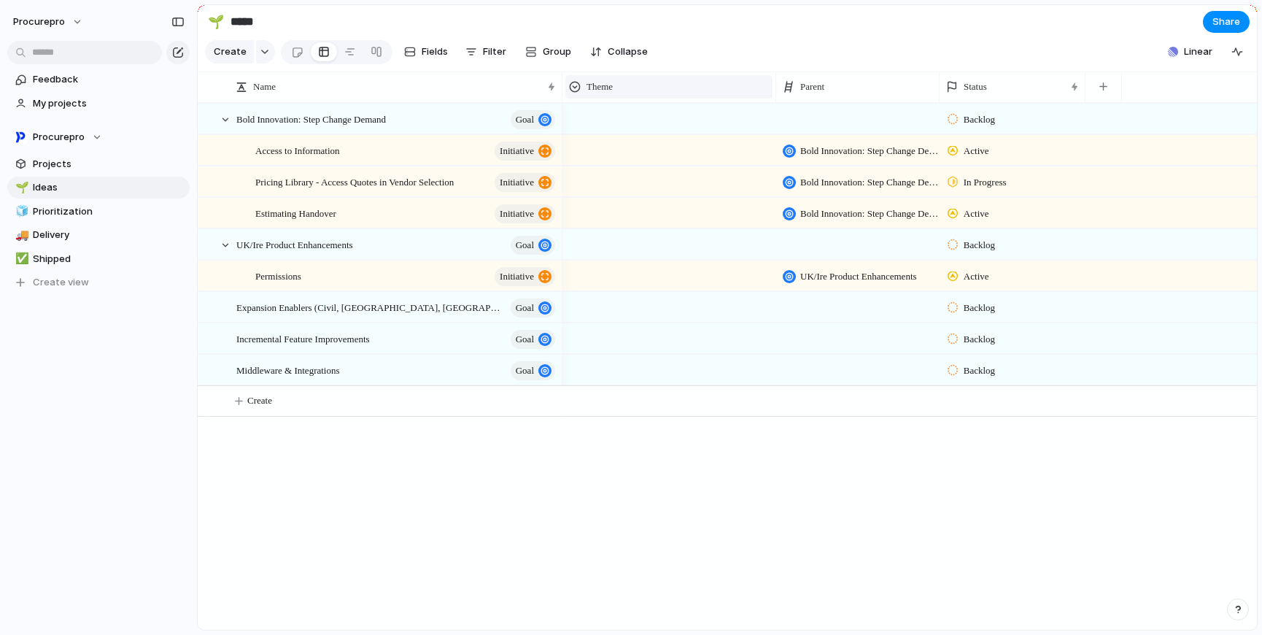
click at [627, 94] on div "Theme" at bounding box center [669, 87] width 200 height 15
click at [792, 28] on div "Modify Hide Sort ascending Sort descending" at bounding box center [631, 317] width 1262 height 635
click at [611, 128] on div at bounding box center [669, 116] width 212 height 24
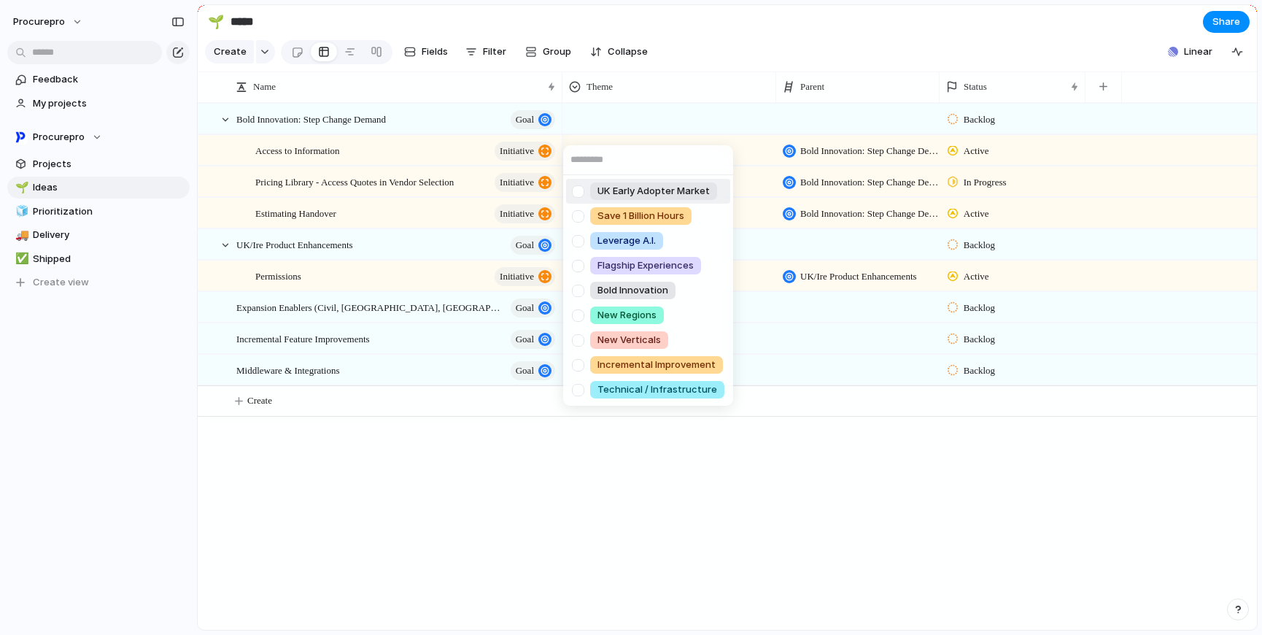
click at [577, 193] on div at bounding box center [578, 192] width 26 height 26
click at [578, 215] on div at bounding box center [578, 217] width 26 height 26
drag, startPoint x: 581, startPoint y: 240, endPoint x: 581, endPoint y: 251, distance: 10.9
click at [581, 240] on div at bounding box center [578, 241] width 26 height 26
click at [583, 263] on div at bounding box center [578, 266] width 26 height 26
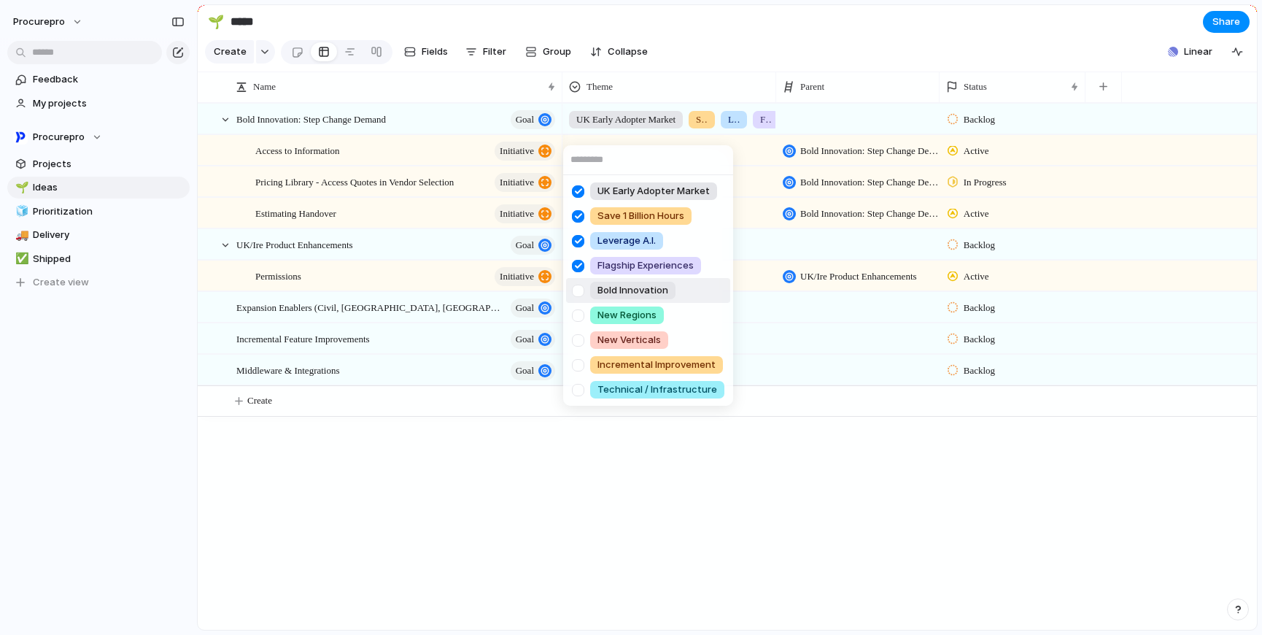
click at [581, 290] on div at bounding box center [578, 291] width 26 height 26
click at [750, 24] on div "UK Early Adopter Market Save 1 Billion Hours Leverage A.I. Flagship Experiences…" at bounding box center [631, 317] width 1262 height 635
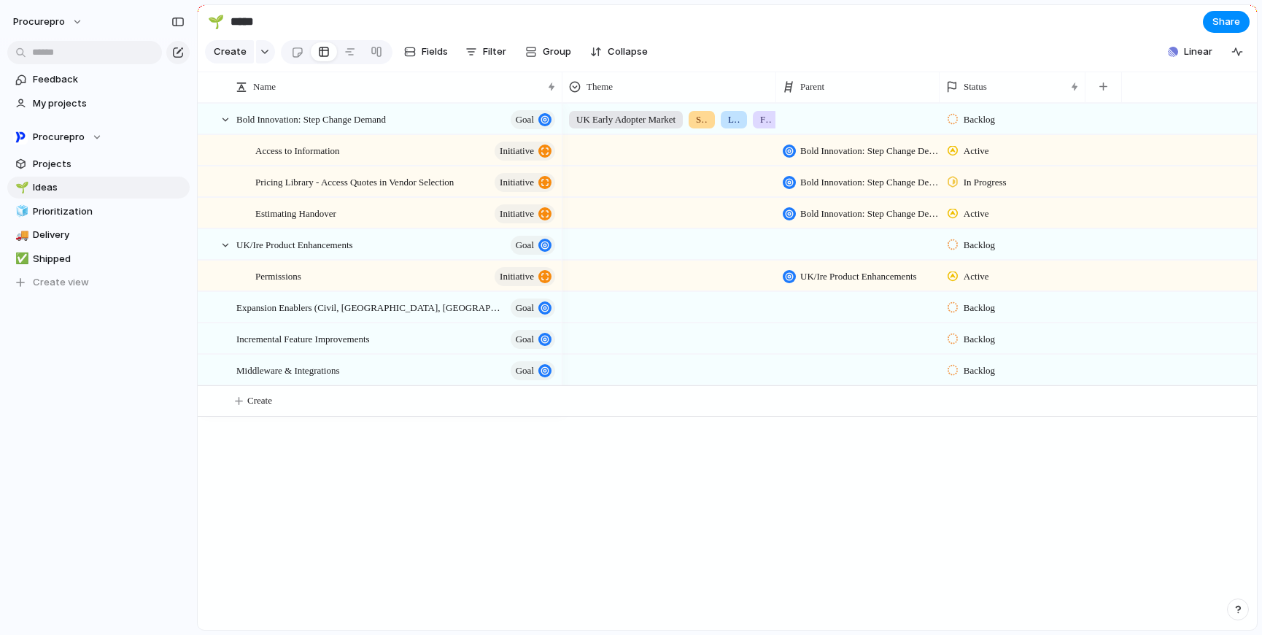
click at [634, 160] on div at bounding box center [669, 148] width 212 height 24
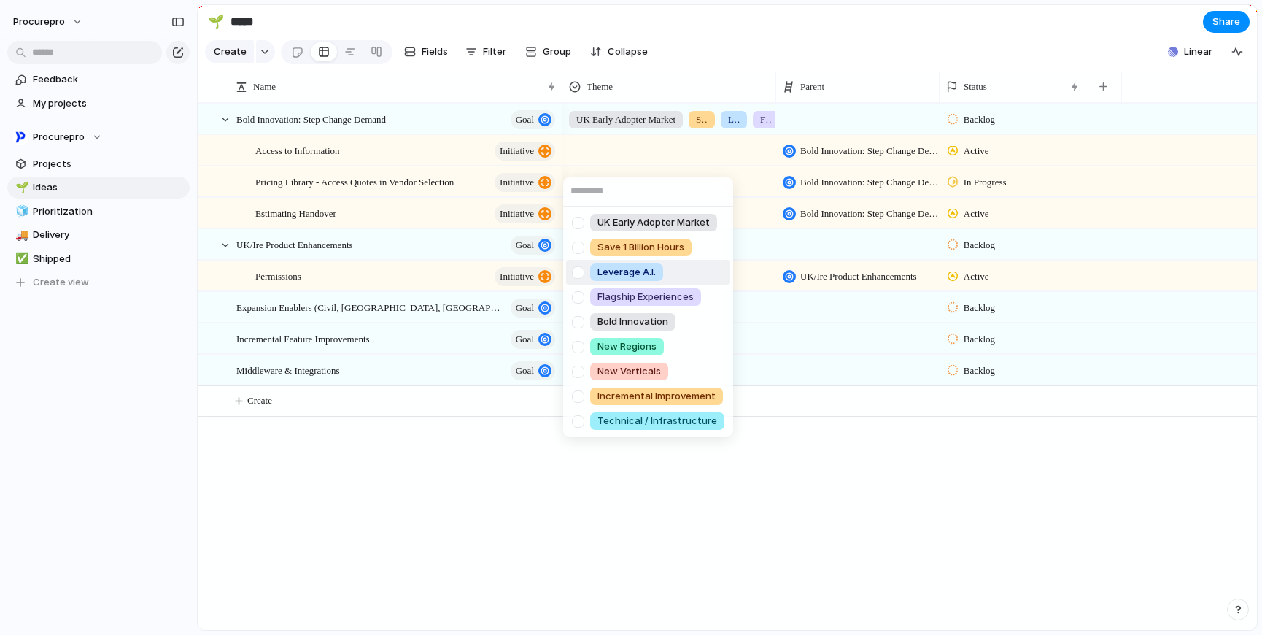
click at [581, 275] on div at bounding box center [578, 273] width 26 height 26
click at [579, 221] on div at bounding box center [578, 223] width 26 height 26
click at [581, 249] on div at bounding box center [578, 248] width 26 height 26
click at [580, 295] on div at bounding box center [578, 298] width 26 height 26
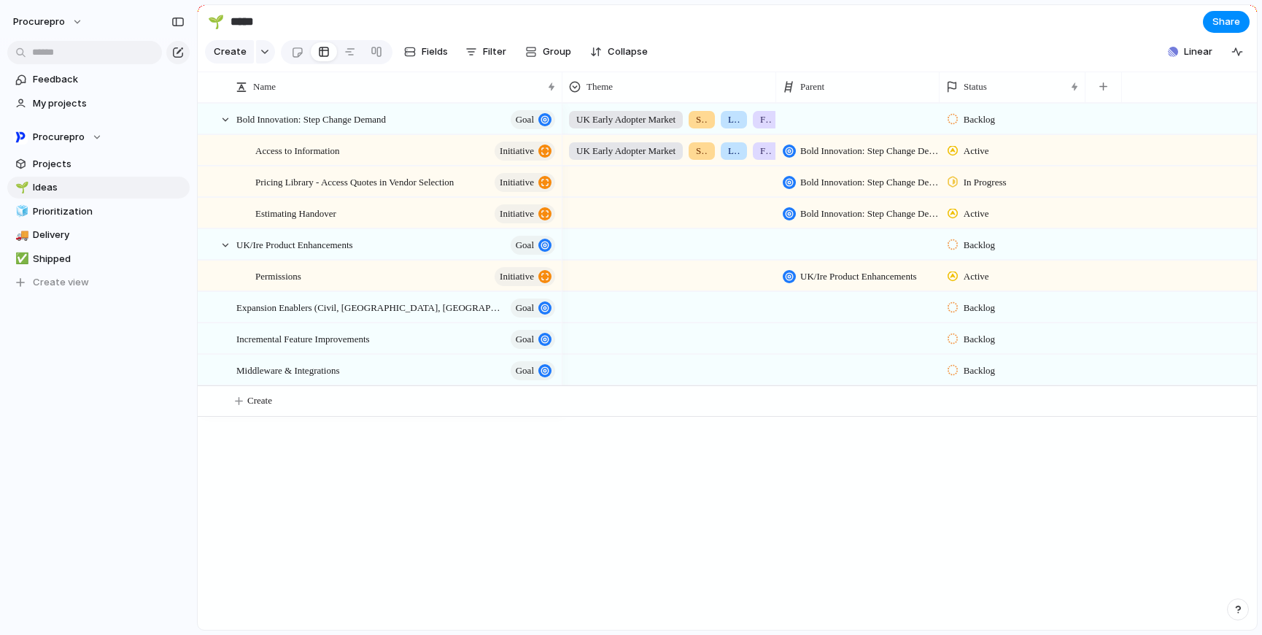
click at [725, 29] on div "UK Early Adopter Market Save 1 Billion Hours Leverage A.I. Flagship Experiences…" at bounding box center [631, 317] width 1262 height 635
click at [340, 158] on span "Access to Information" at bounding box center [297, 150] width 85 height 17
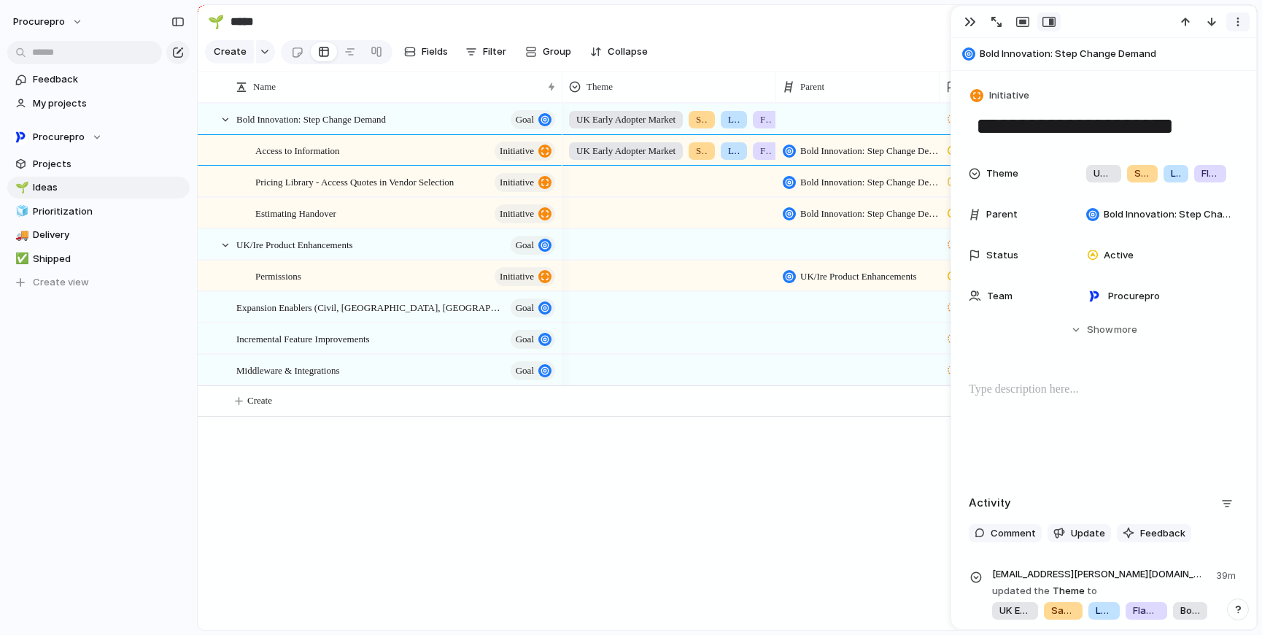
click at [1245, 23] on button "button" at bounding box center [1238, 21] width 23 height 19
click at [1200, 71] on li "Delete" at bounding box center [1192, 75] width 109 height 23
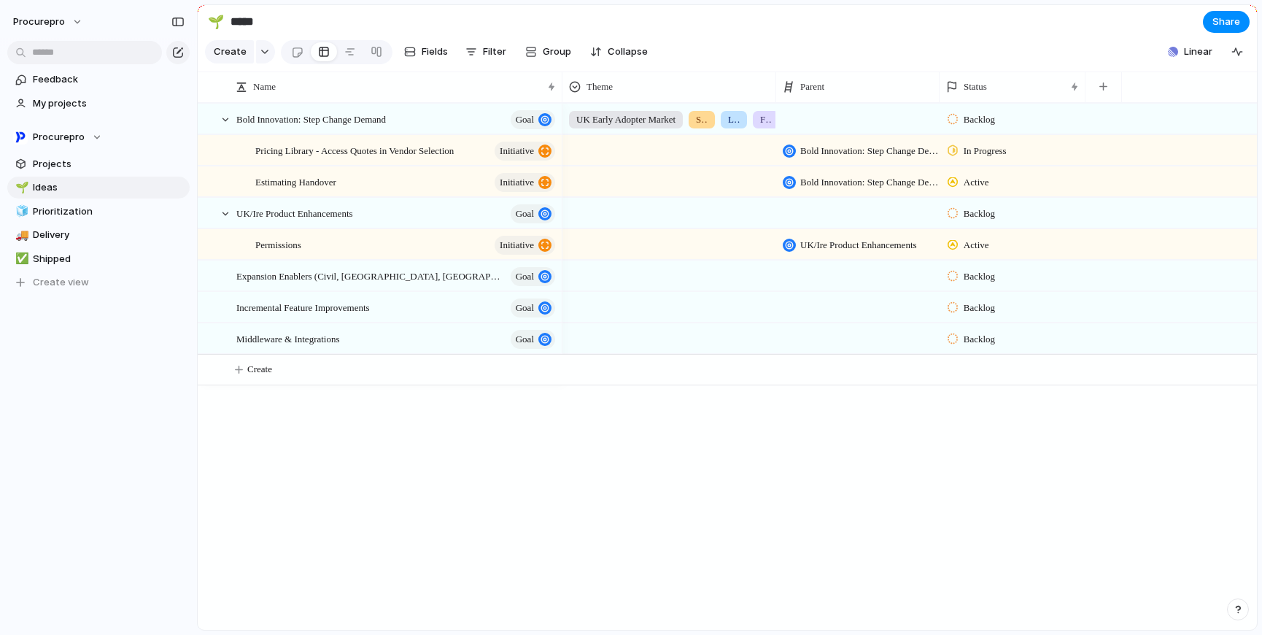
click at [652, 160] on div at bounding box center [669, 148] width 212 height 24
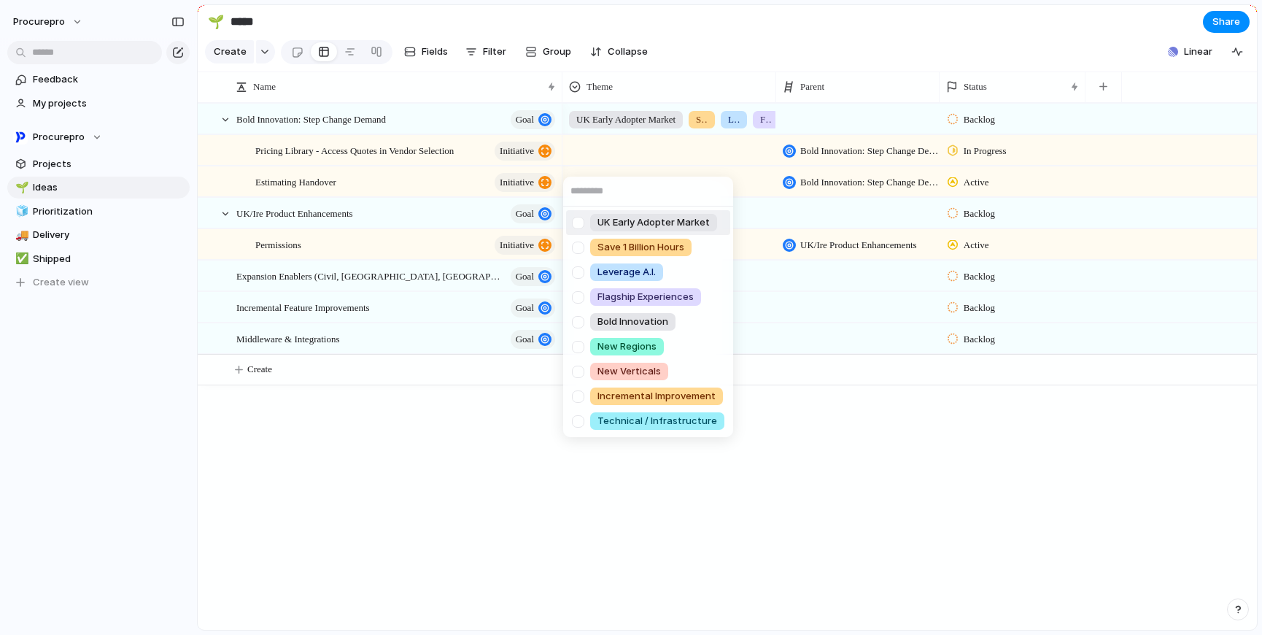
click at [577, 228] on div at bounding box center [578, 223] width 26 height 26
click at [583, 270] on div at bounding box center [578, 273] width 26 height 26
click at [582, 246] on div at bounding box center [578, 248] width 26 height 26
click at [579, 302] on div at bounding box center [578, 298] width 26 height 26
click at [581, 324] on div at bounding box center [578, 322] width 26 height 26
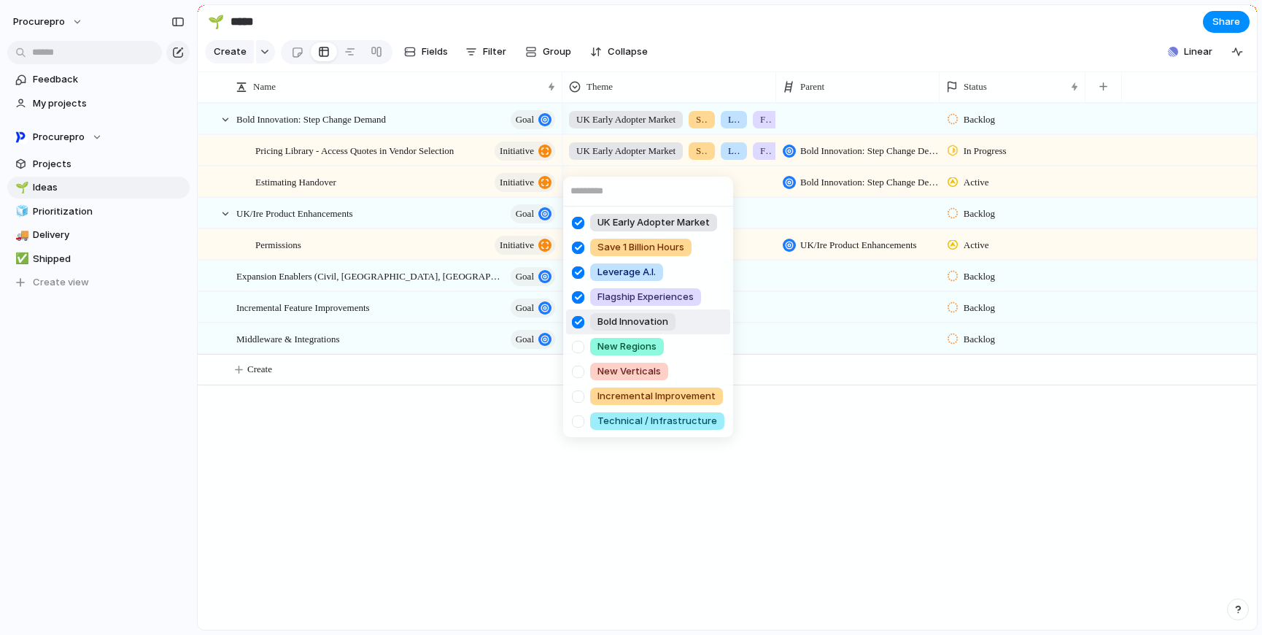
click at [582, 322] on div at bounding box center [578, 322] width 26 height 26
click at [583, 221] on div at bounding box center [578, 223] width 26 height 26
click at [580, 250] on div at bounding box center [578, 248] width 26 height 26
click at [582, 270] on div at bounding box center [578, 273] width 26 height 26
click at [580, 298] on div at bounding box center [578, 298] width 26 height 26
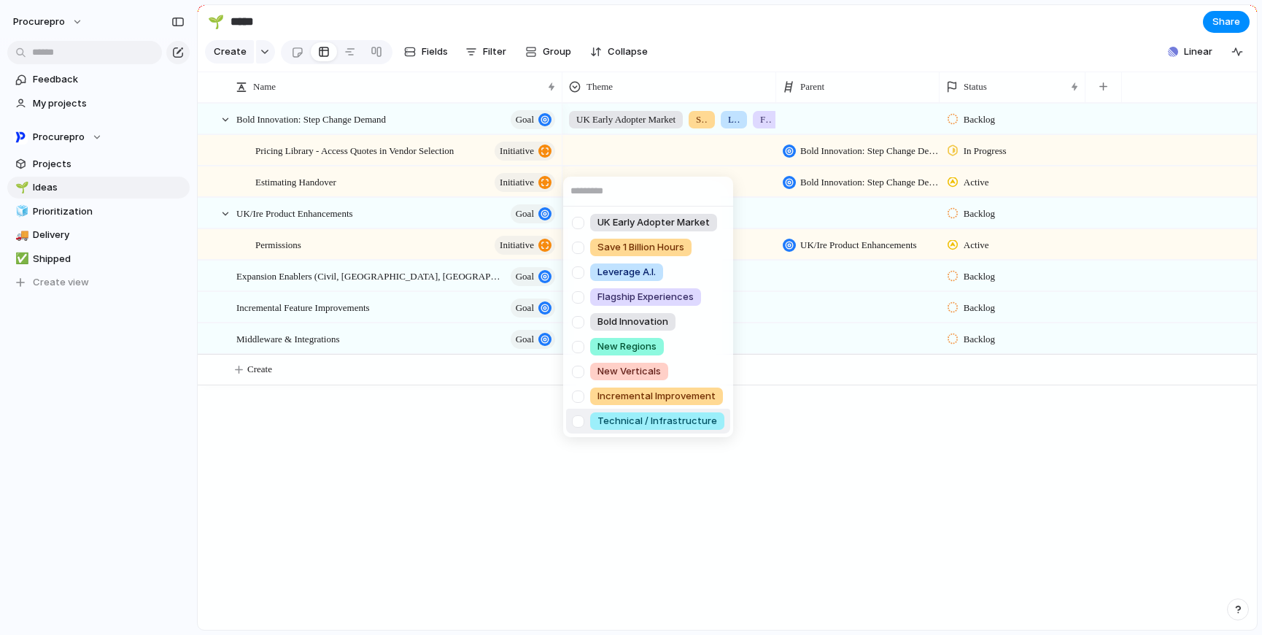
click at [900, 522] on div "UK Early Adopter Market Save 1 Billion Hours Leverage A.I. Flagship Experiences…" at bounding box center [631, 317] width 1262 height 635
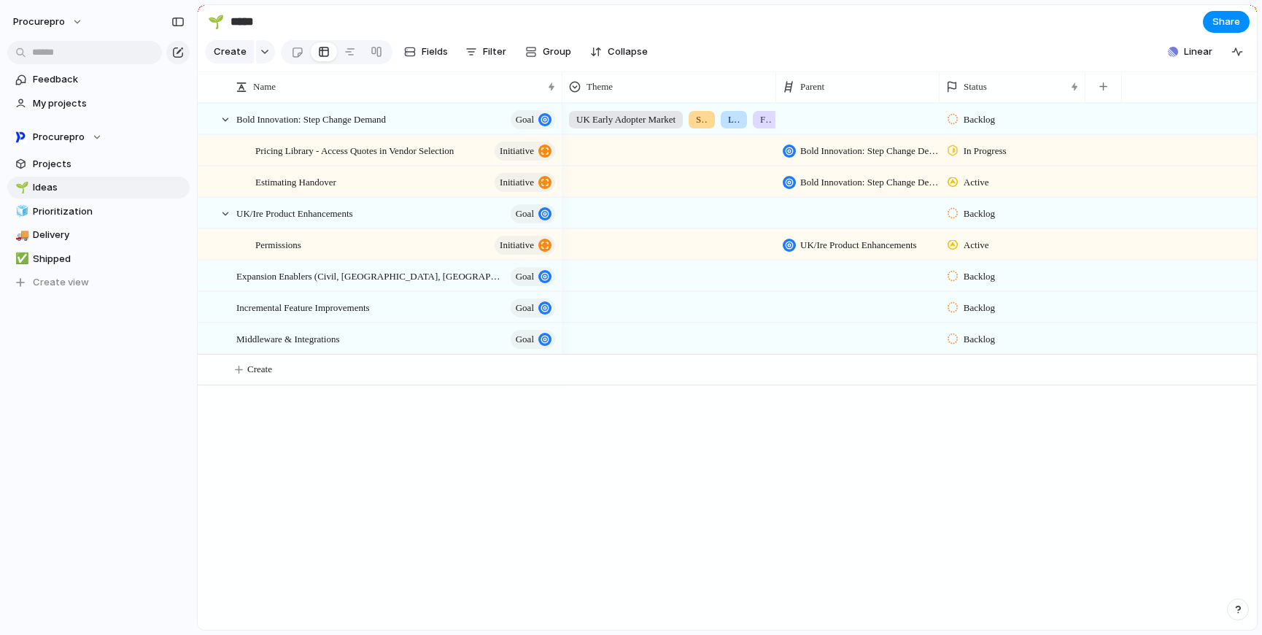
click at [610, 127] on span "UK Early Adopter Market" at bounding box center [625, 119] width 99 height 15
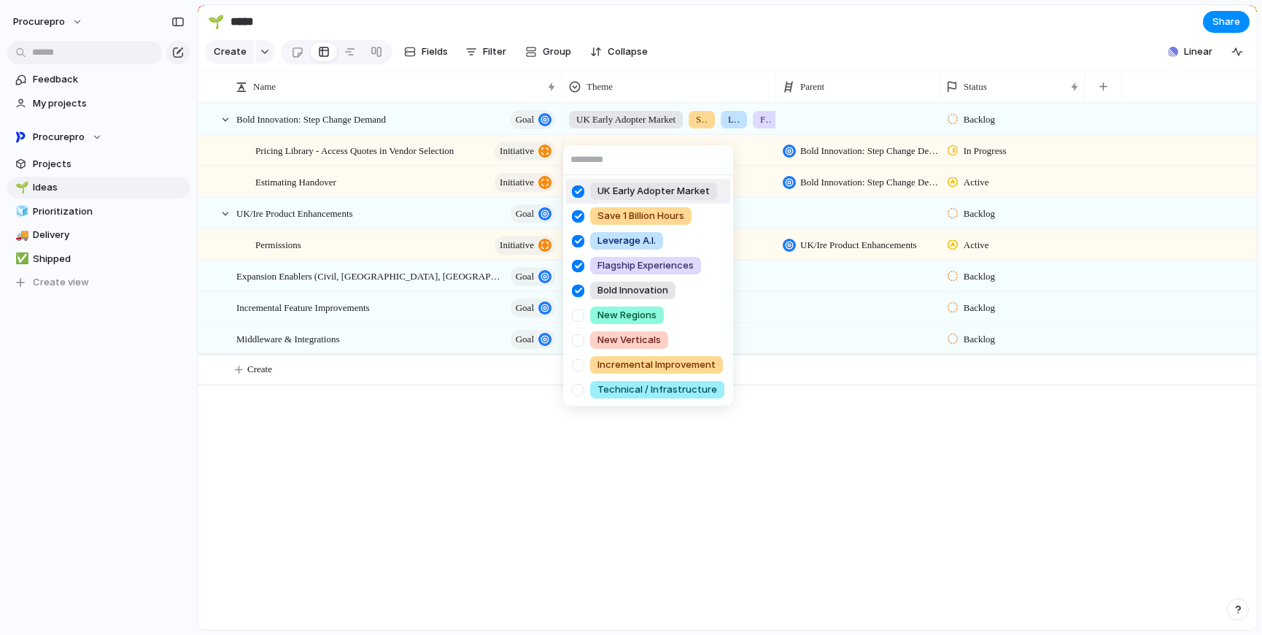
click at [581, 193] on div at bounding box center [578, 192] width 26 height 26
click at [583, 217] on div at bounding box center [578, 217] width 26 height 26
drag, startPoint x: 582, startPoint y: 240, endPoint x: 580, endPoint y: 255, distance: 15.5
click at [582, 240] on div at bounding box center [578, 241] width 26 height 26
click at [582, 268] on div at bounding box center [578, 266] width 26 height 26
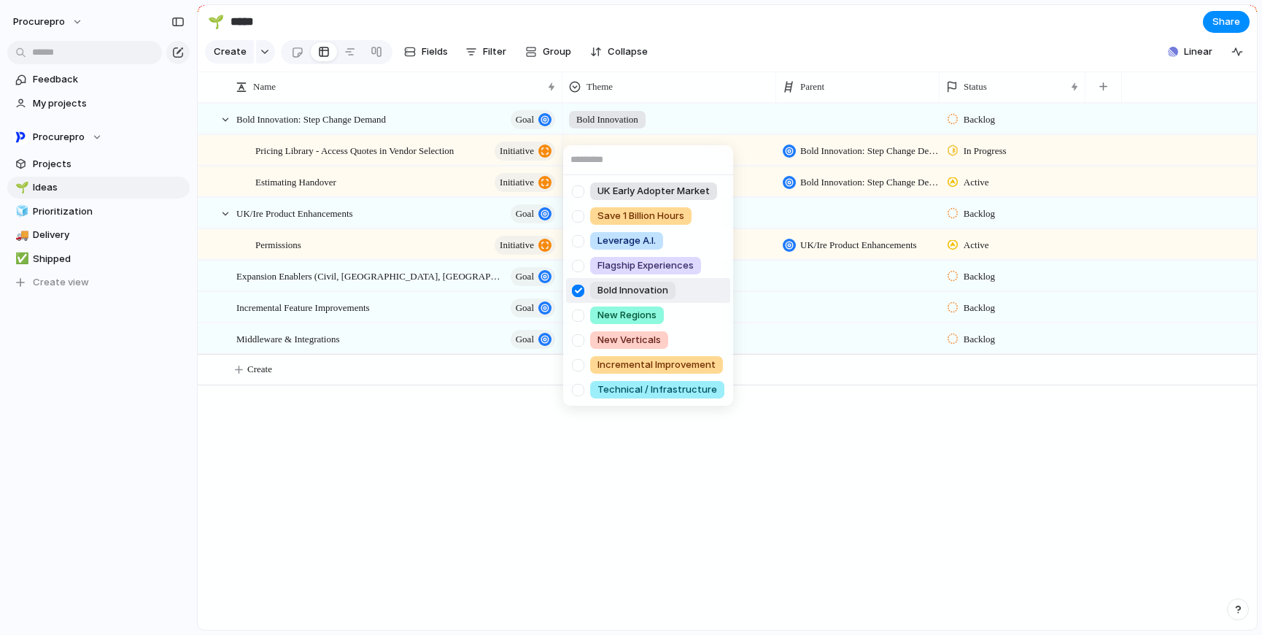
click at [582, 290] on div at bounding box center [578, 291] width 26 height 26
click at [726, 21] on div "UK Early Adopter Market Save 1 Billion Hours Leverage A.I. Flagship Experiences…" at bounding box center [631, 317] width 1262 height 635
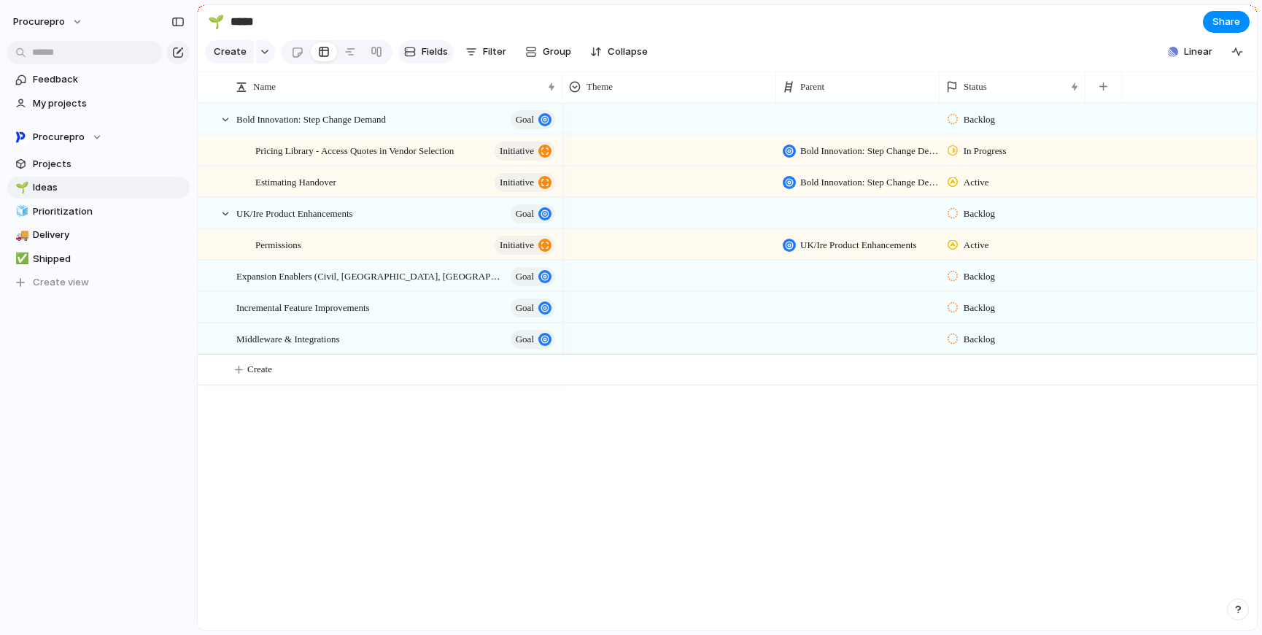
click at [432, 56] on span "Fields" at bounding box center [435, 52] width 26 height 15
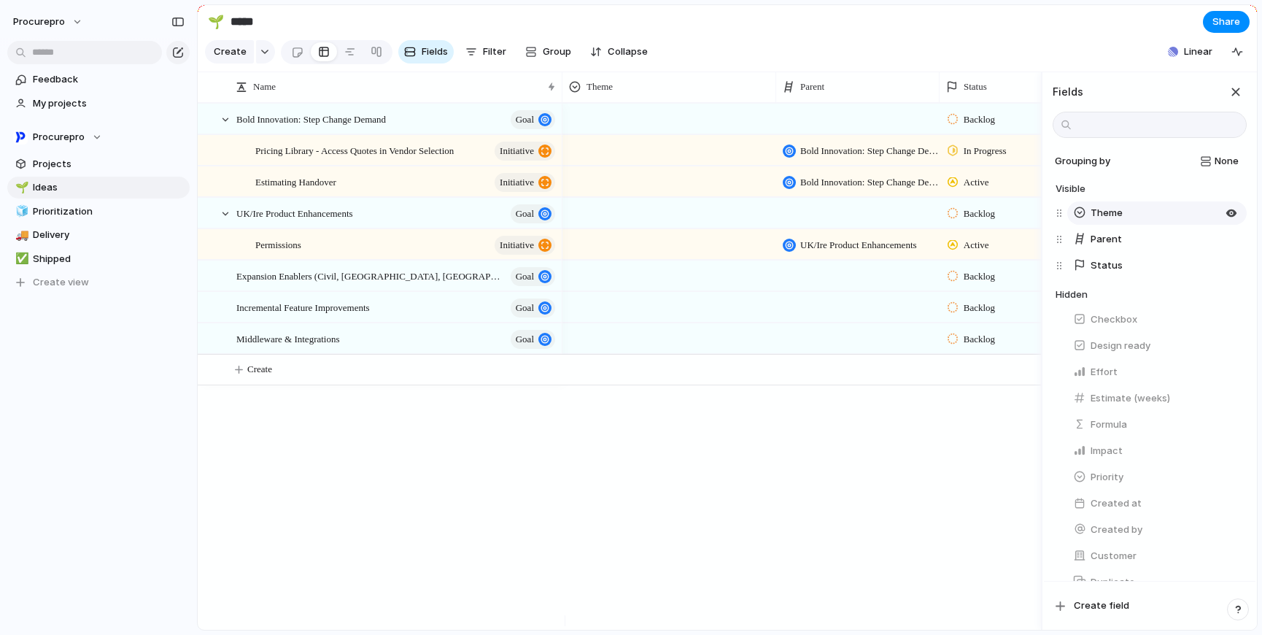
click at [1119, 220] on span "Theme" at bounding box center [1107, 213] width 32 height 15
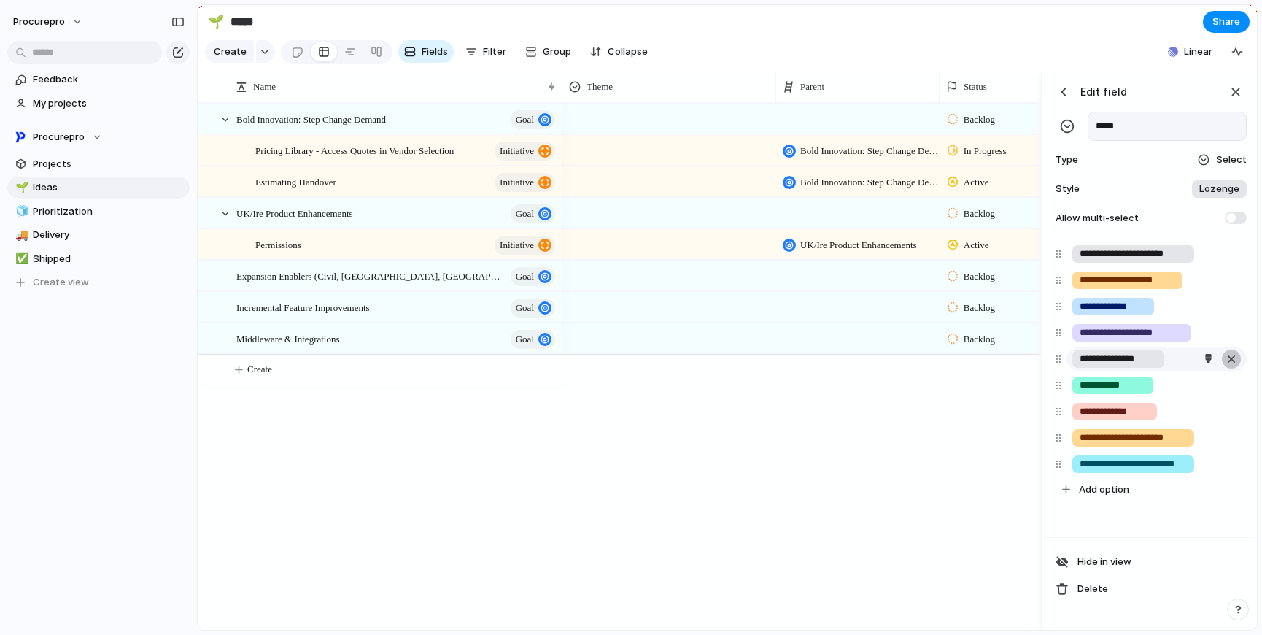
click at [1233, 368] on div "button" at bounding box center [1231, 358] width 15 height 19
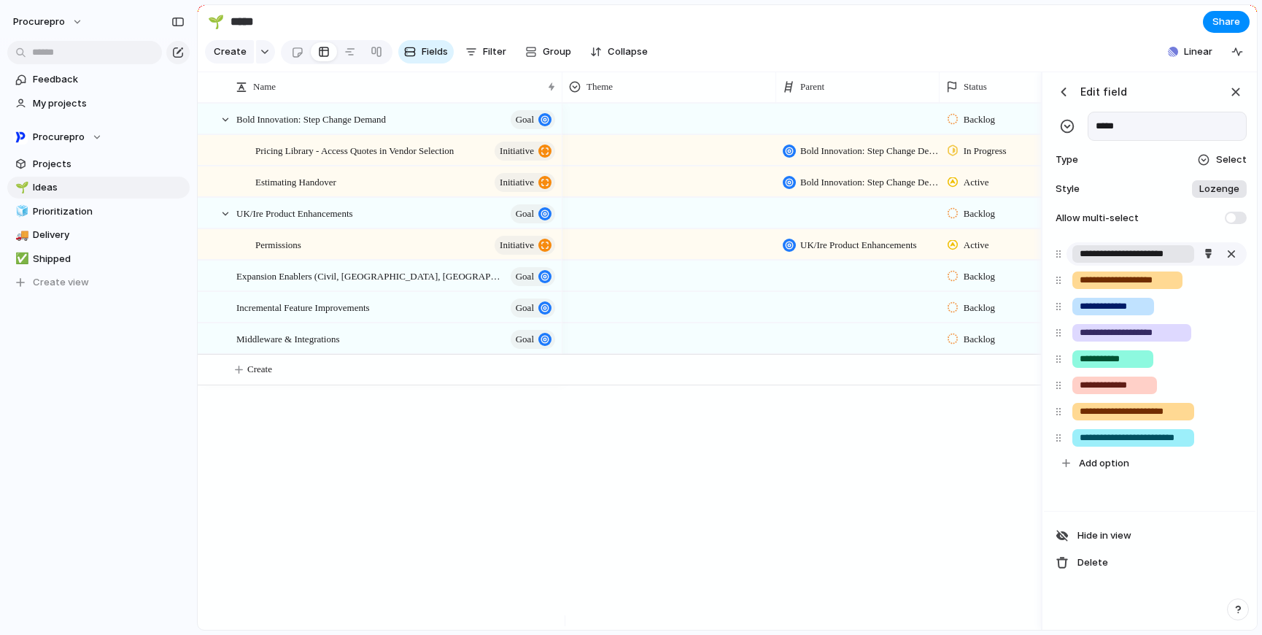
click at [1161, 261] on input "**********" at bounding box center [1134, 254] width 109 height 15
drag, startPoint x: 1165, startPoint y: 267, endPoint x: 1190, endPoint y: 266, distance: 25.5
click at [1190, 263] on div "**********" at bounding box center [1134, 254] width 122 height 18
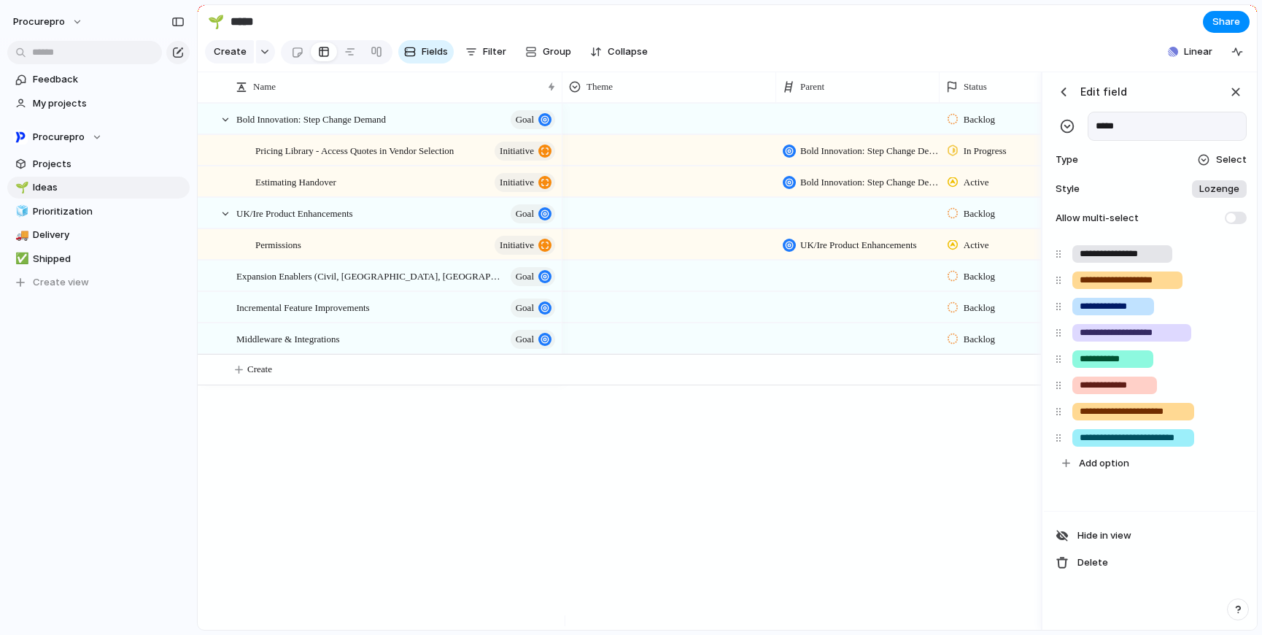
type input "**********"
click at [550, 506] on div "Bold Innovation: Step Change Demand Goal UK/Ire Product Enhancements Goal Expan…" at bounding box center [619, 366] width 843 height 527
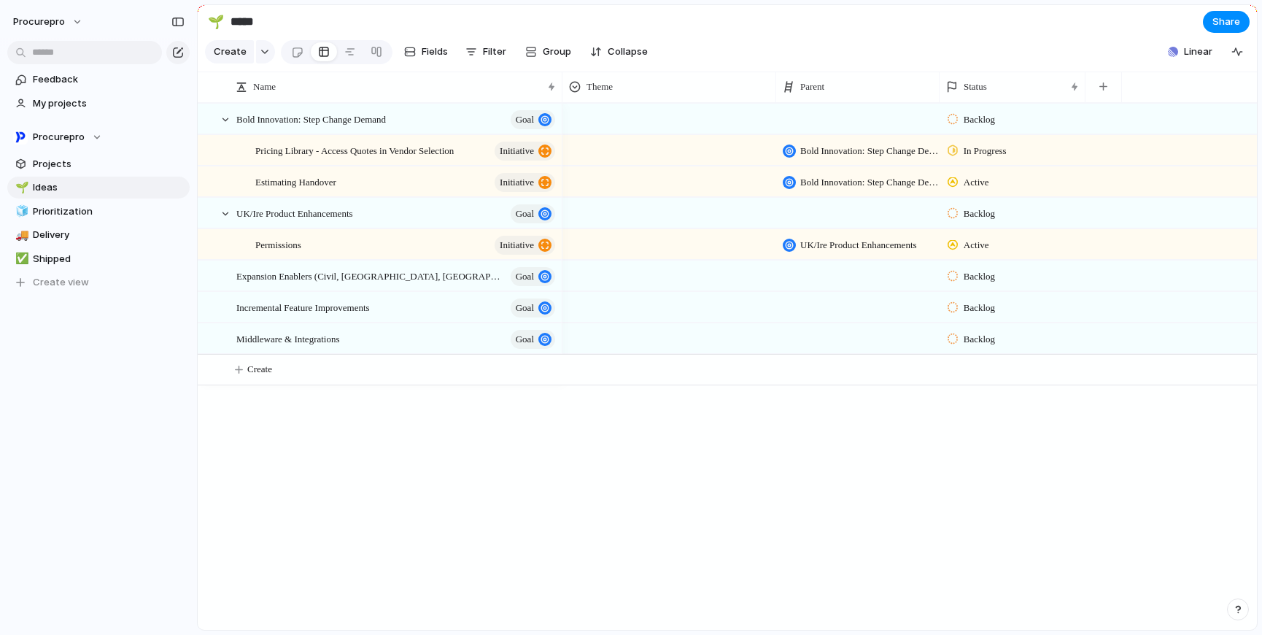
click at [585, 152] on div at bounding box center [669, 148] width 212 height 24
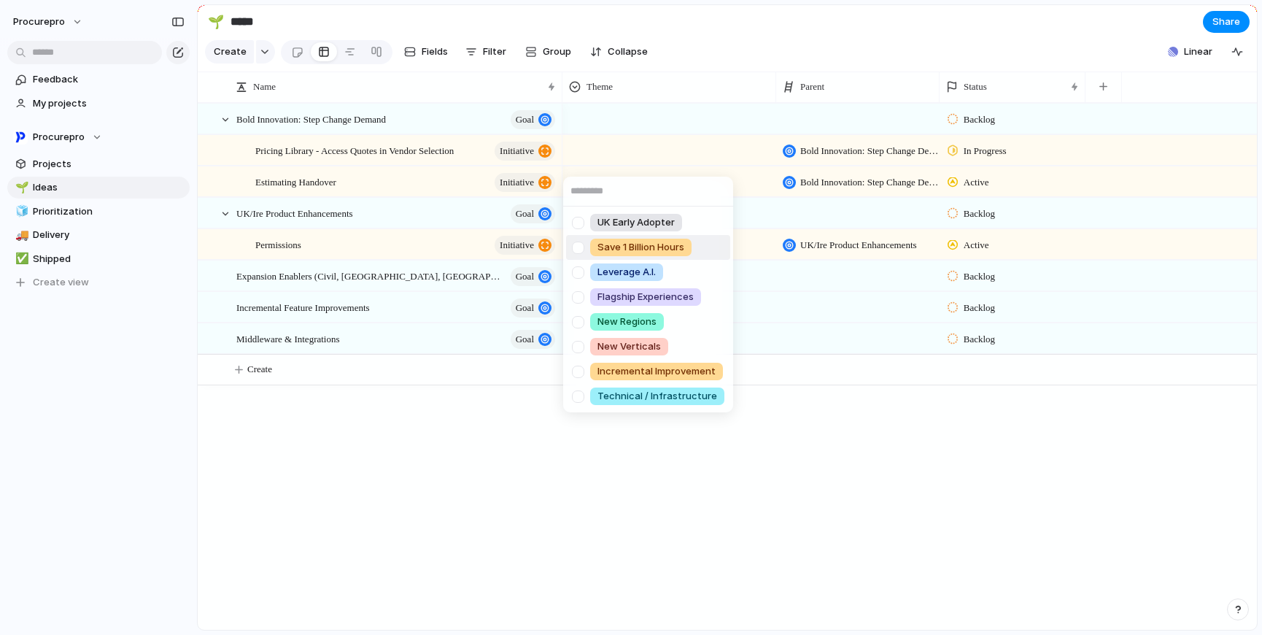
click at [580, 249] on div at bounding box center [578, 248] width 26 height 26
click at [583, 223] on div at bounding box center [578, 223] width 26 height 26
click at [583, 271] on div at bounding box center [578, 273] width 26 height 26
click at [578, 298] on div at bounding box center [578, 298] width 26 height 26
click at [719, 463] on div "UK Early Adopter Save 1 Billion Hours Leverage A.I. Flagship Experiences New Re…" at bounding box center [631, 317] width 1262 height 635
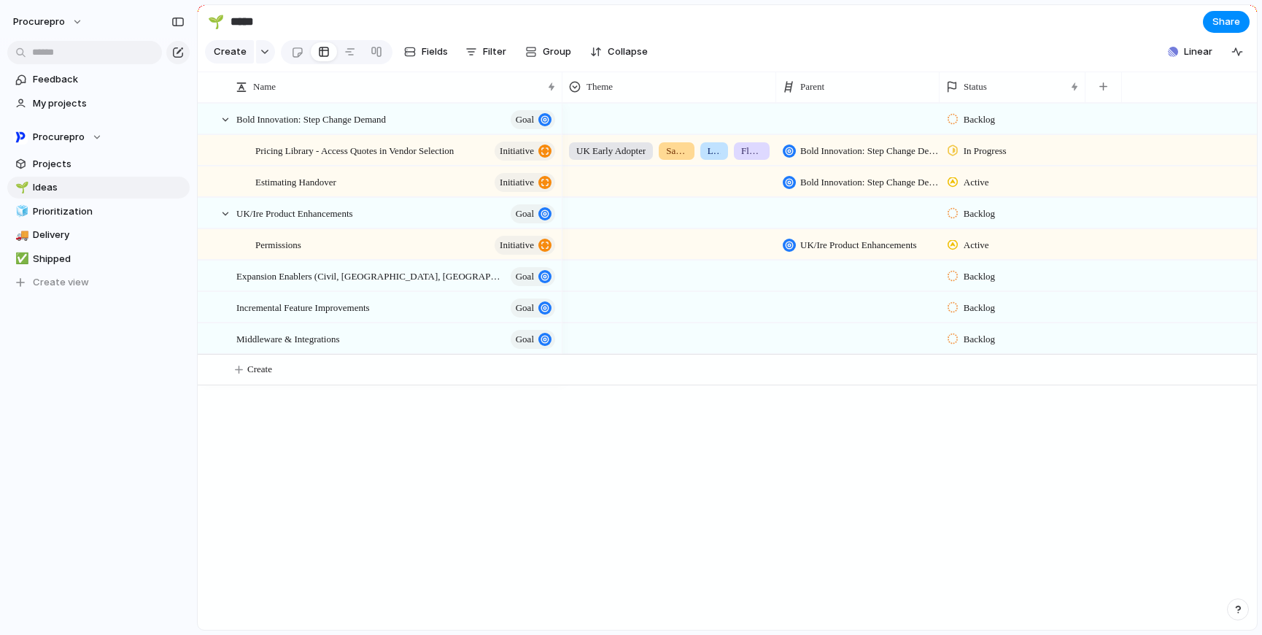
click at [610, 191] on div at bounding box center [669, 179] width 212 height 24
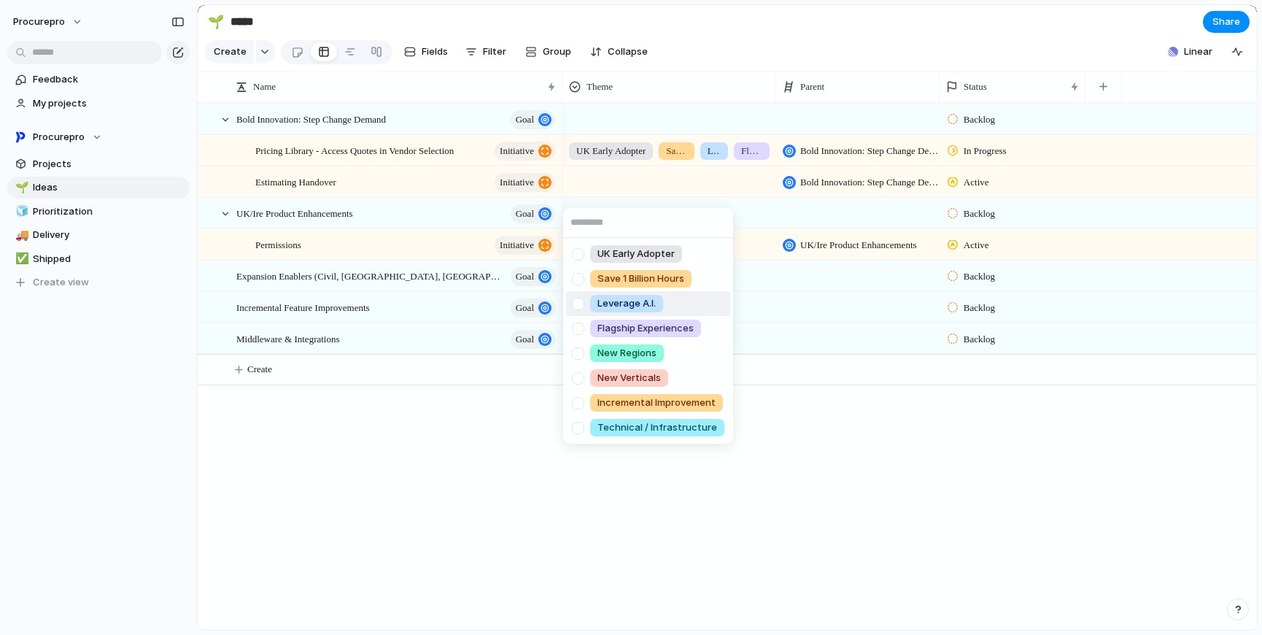
click at [581, 300] on div at bounding box center [578, 304] width 26 height 26
click at [582, 255] on div at bounding box center [578, 255] width 26 height 26
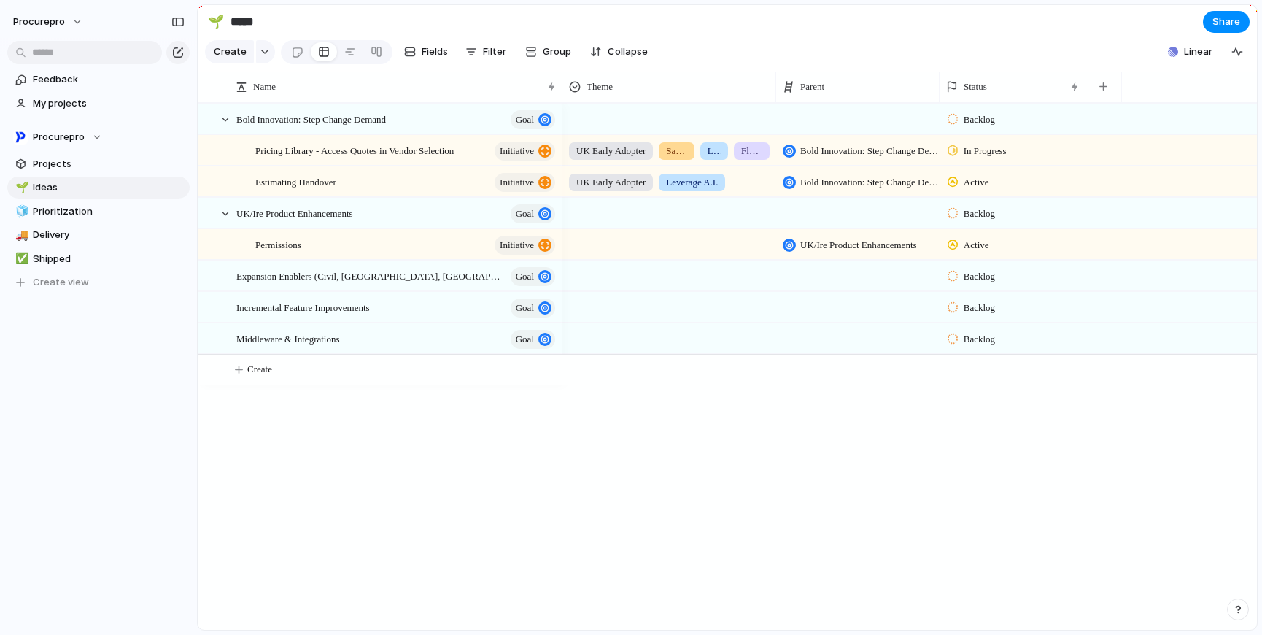
click at [463, 493] on div "UK Early Adopter Save 1 Billion Hours Leverage A.I. Flagship Experiences New Re…" at bounding box center [631, 317] width 1262 height 635
click at [603, 252] on div at bounding box center [669, 242] width 212 height 24
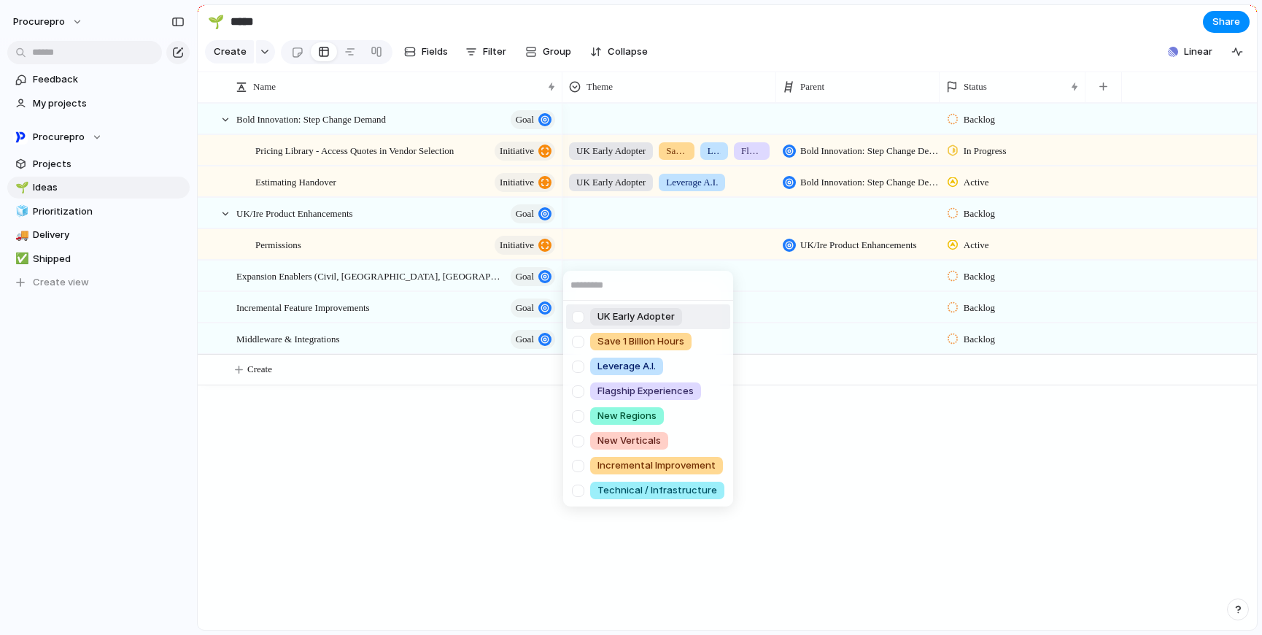
click at [581, 322] on div at bounding box center [578, 317] width 26 height 26
click at [582, 538] on div "UK Early Adopter Save 1 Billion Hours Leverage A.I. Flagship Experiences New Re…" at bounding box center [631, 317] width 1262 height 635
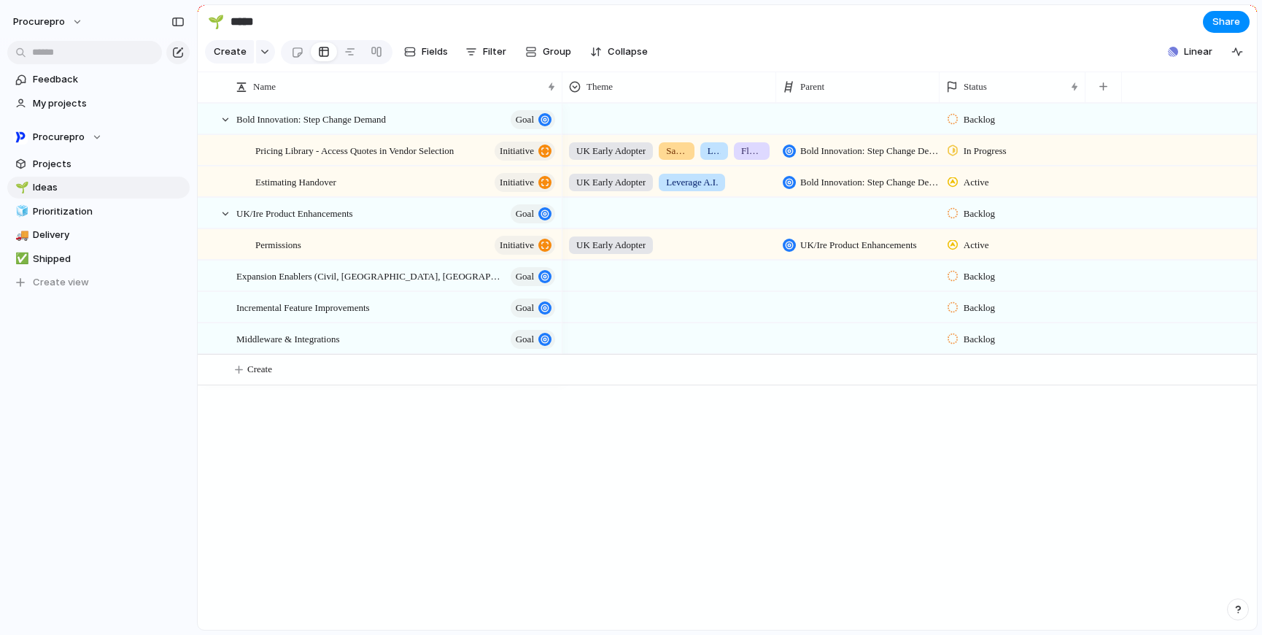
click at [580, 285] on div at bounding box center [669, 273] width 212 height 24
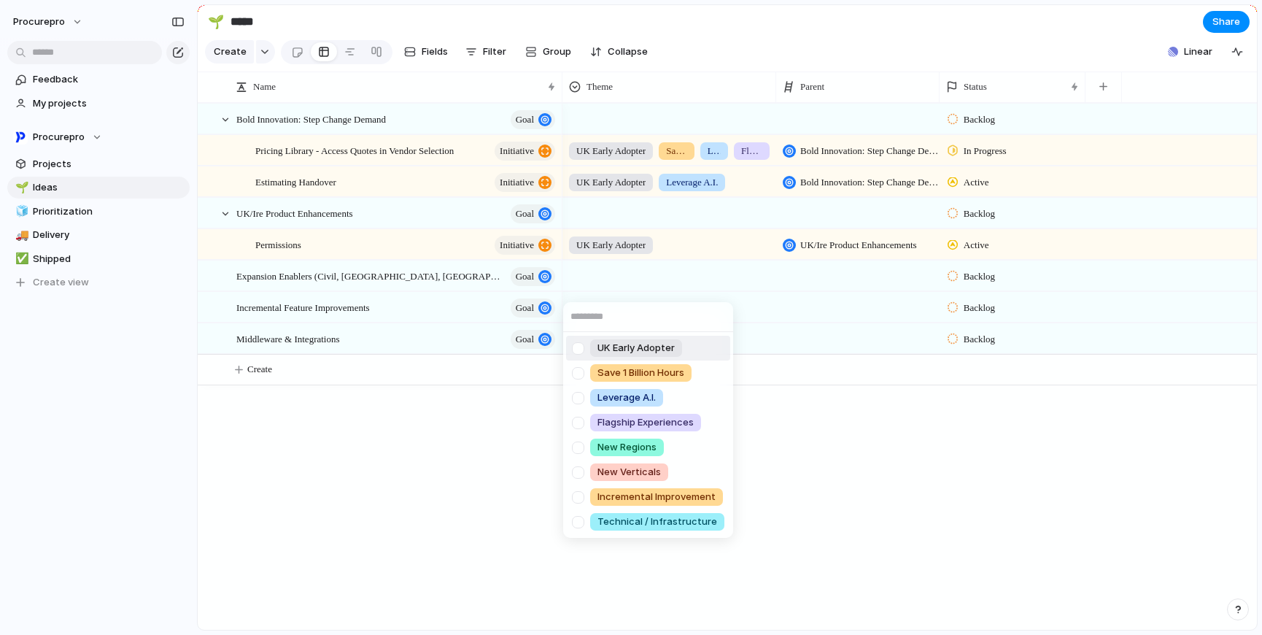
click at [627, 286] on div "UK Early Adopter Save 1 Billion Hours Leverage A.I. Flagship Experiences New Re…" at bounding box center [631, 317] width 1262 height 635
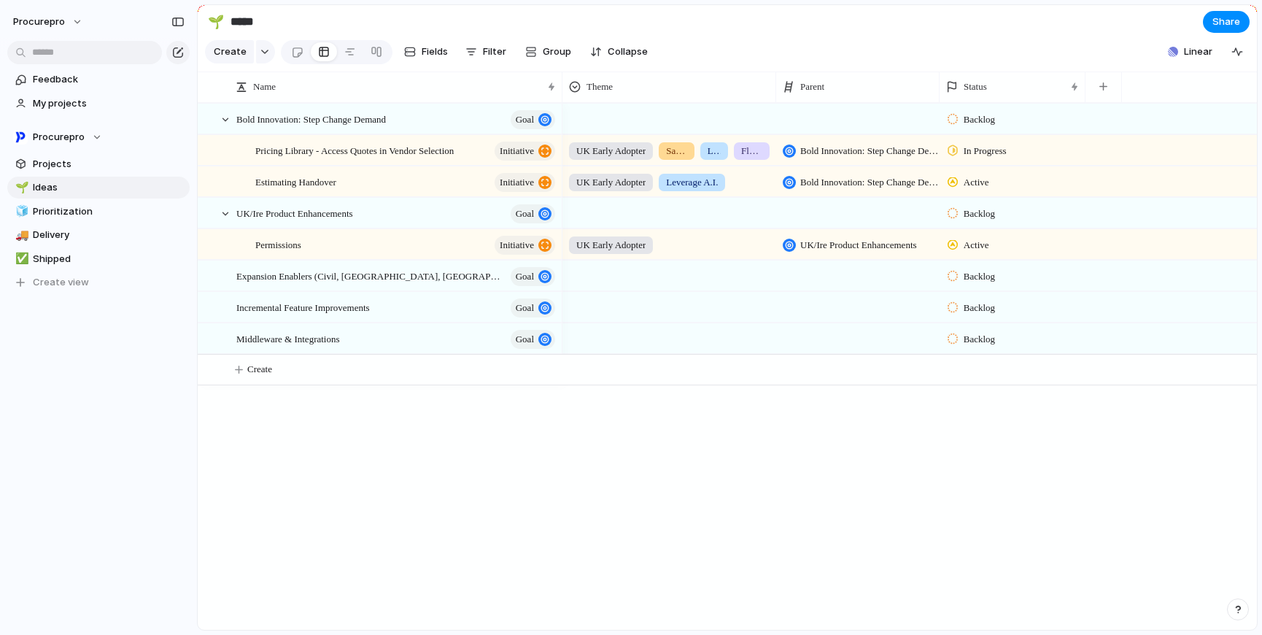
click at [623, 283] on div at bounding box center [669, 273] width 212 height 24
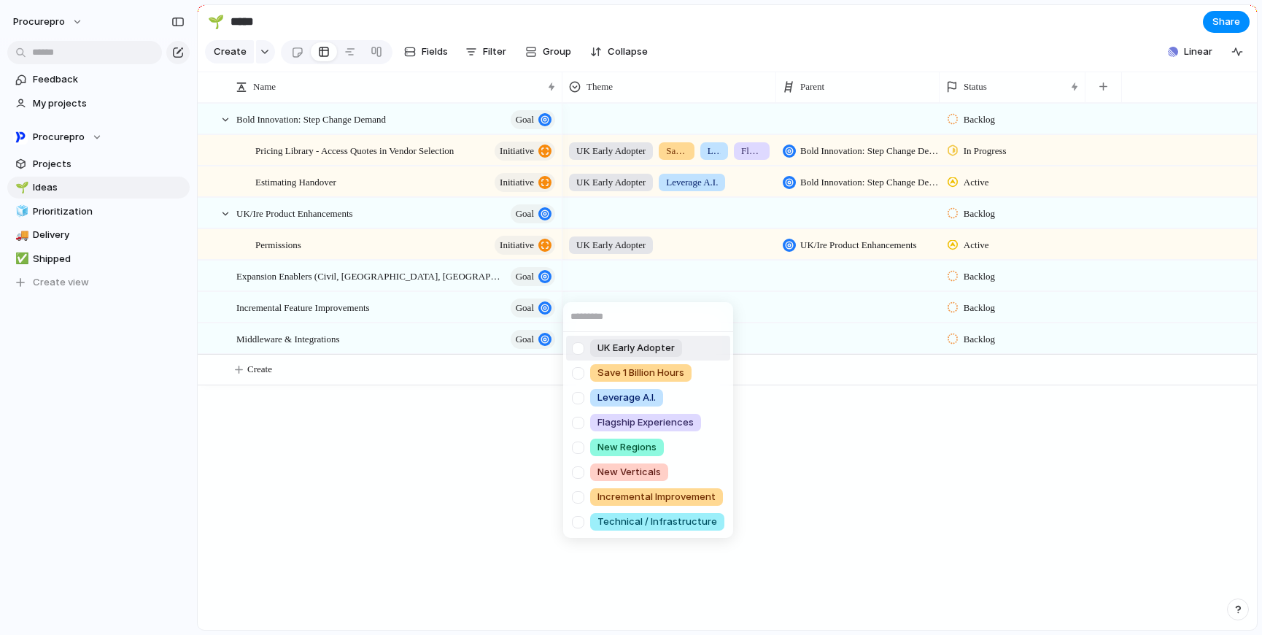
click at [263, 458] on div "UK Early Adopter Save 1 Billion Hours Leverage A.I. Flagship Experiences New Re…" at bounding box center [631, 317] width 1262 height 635
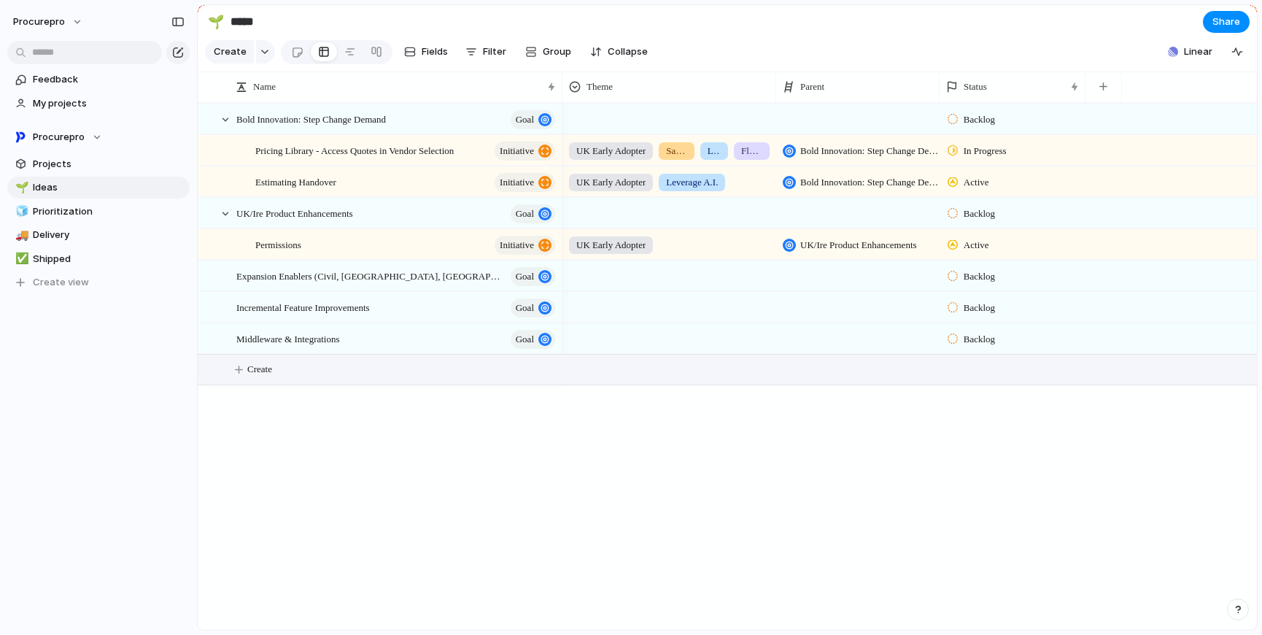
click at [255, 376] on span "Create" at bounding box center [259, 369] width 25 height 15
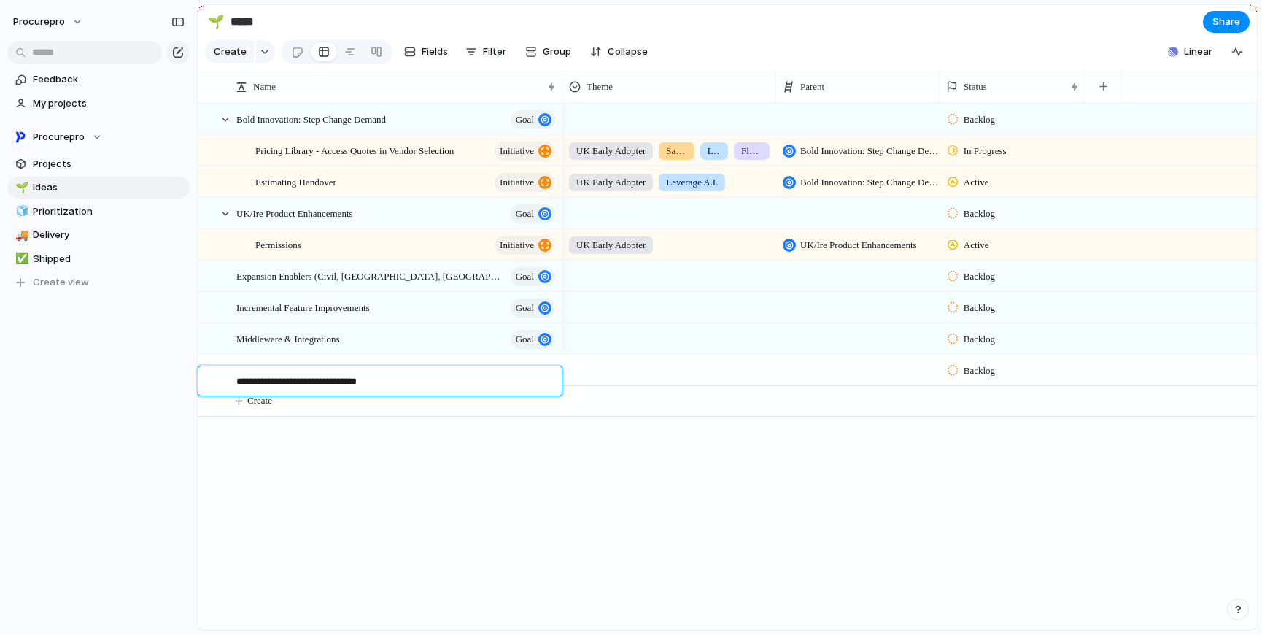
type textarea "**********"
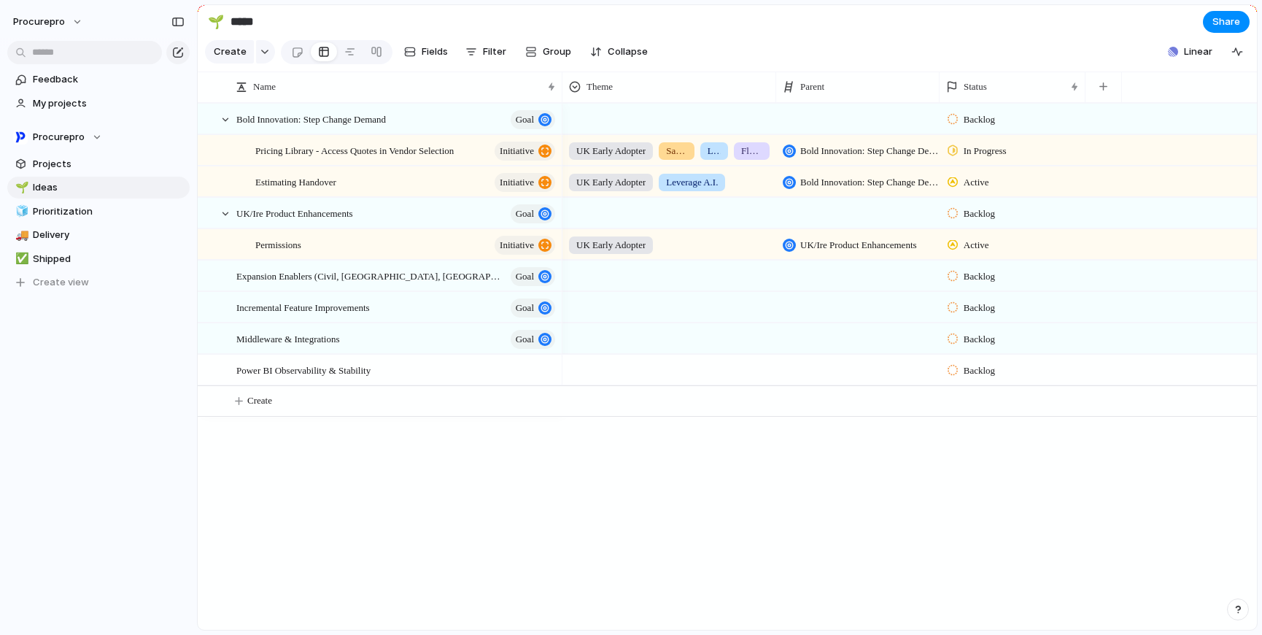
click at [633, 379] on div at bounding box center [669, 367] width 212 height 24
click at [350, 382] on div "UK Early Adopter Save 1 Billion Hours Leverage A.I. Flagship Experiences New Re…" at bounding box center [631, 317] width 1262 height 635
click at [445, 385] on div "Power BI Observability & Stability" at bounding box center [396, 370] width 321 height 30
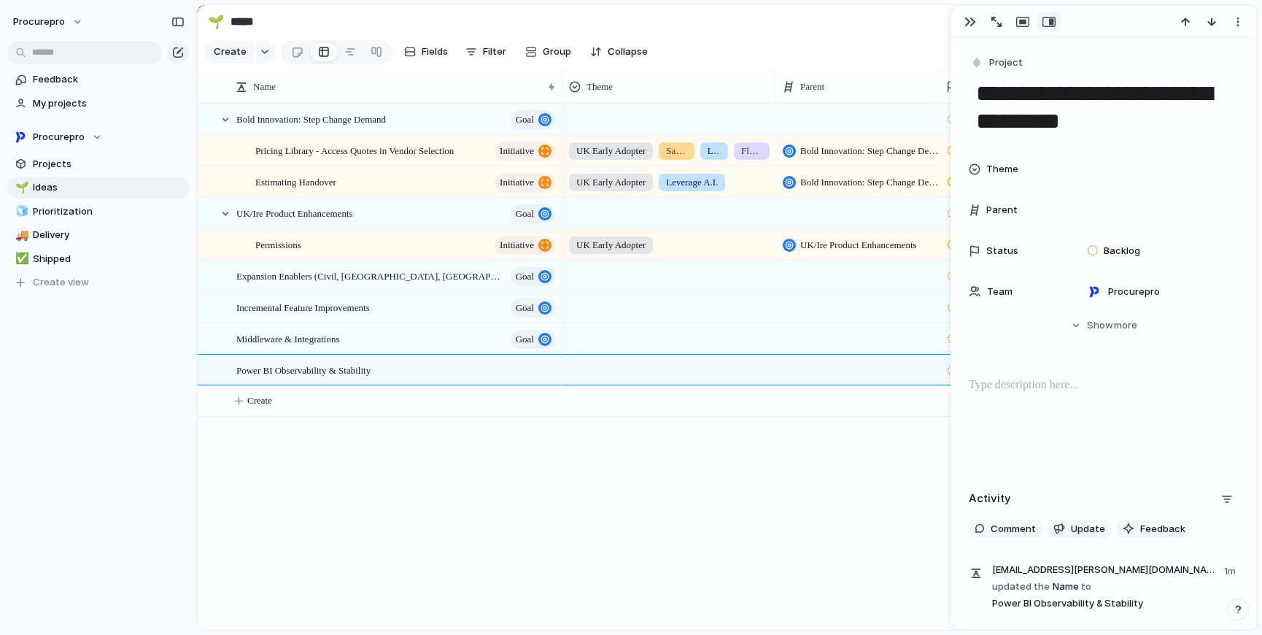
click at [1002, 166] on span "Theme" at bounding box center [1002, 169] width 32 height 15
click at [1007, 216] on div "UK Early Adopter Save 1 Billion Hours Leverage A.I. Flagship Experiences New Re…" at bounding box center [631, 317] width 1262 height 635
click at [986, 213] on span "Parent" at bounding box center [1001, 210] width 31 height 15
click at [1134, 203] on div at bounding box center [1157, 210] width 152 height 16
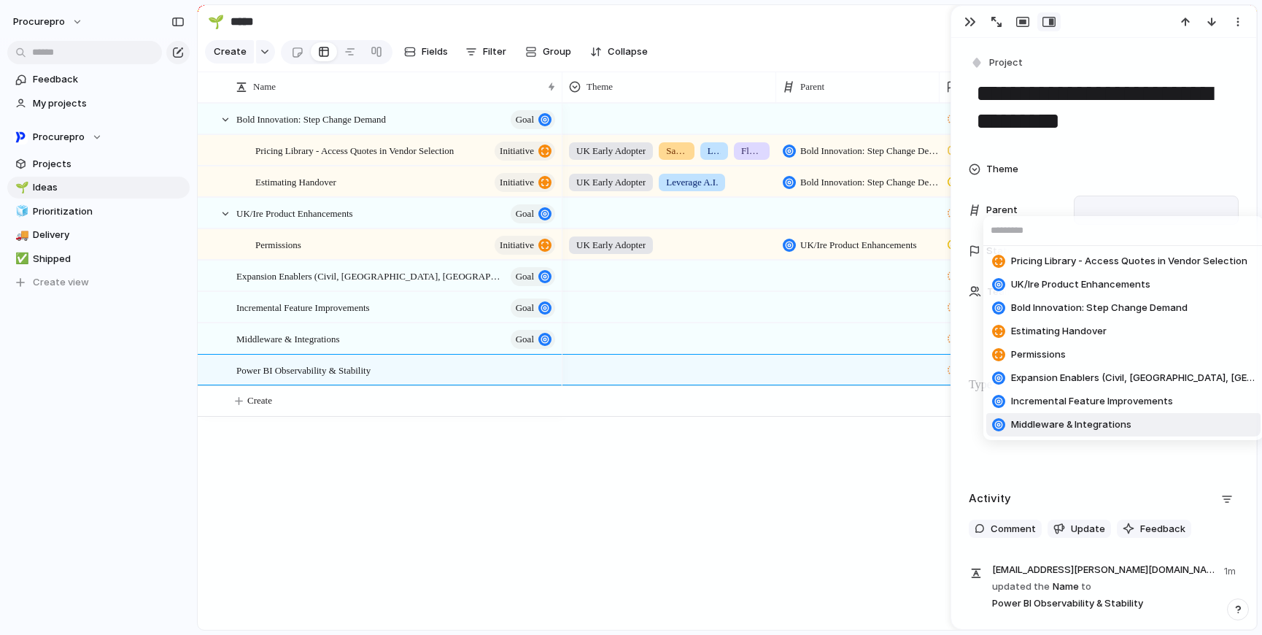
click at [1082, 422] on span "Middleware & Integrations" at bounding box center [1071, 424] width 120 height 15
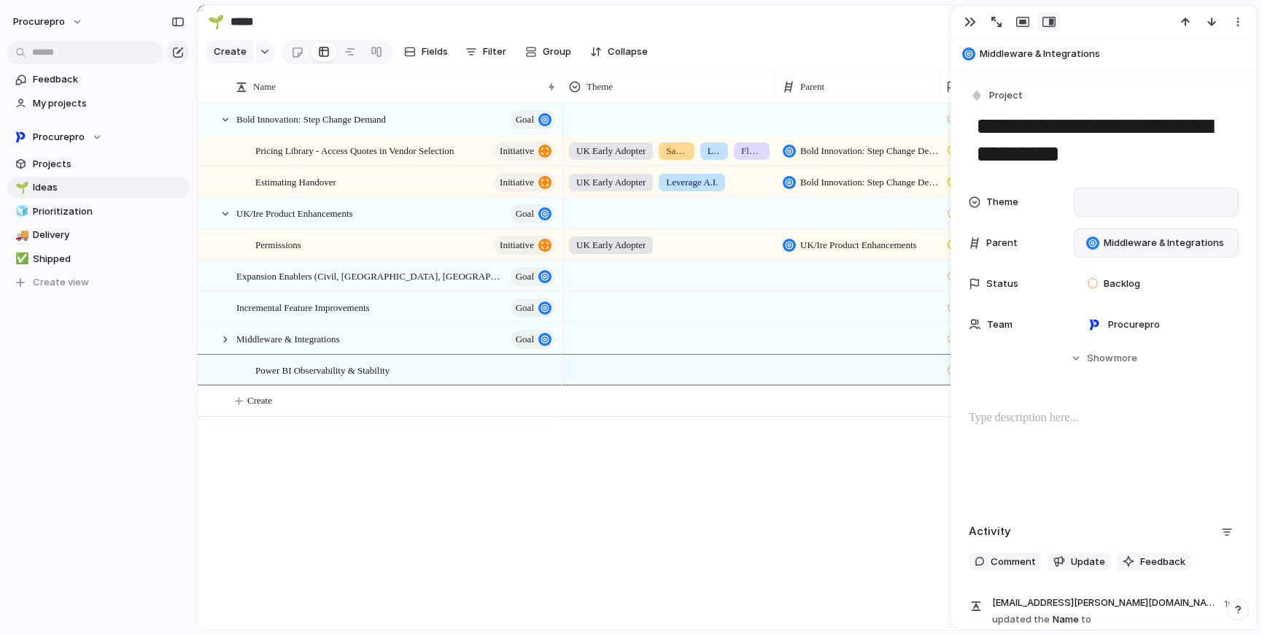
click at [1117, 204] on div at bounding box center [1157, 202] width 152 height 16
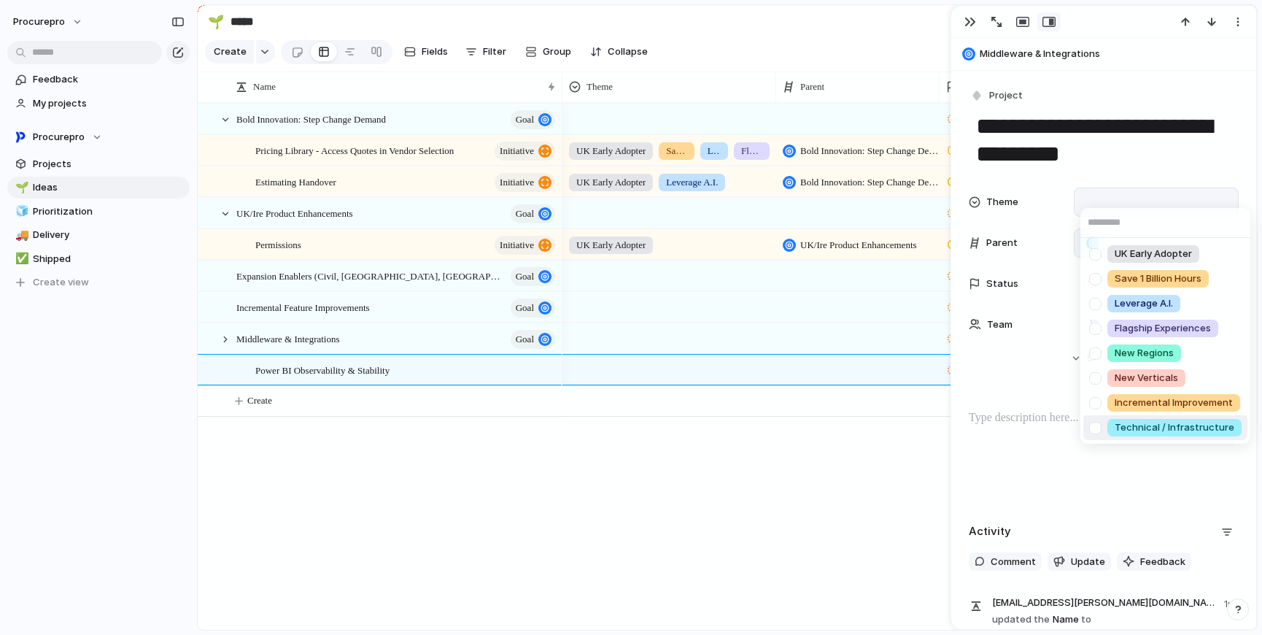
click at [1099, 427] on div at bounding box center [1096, 428] width 26 height 26
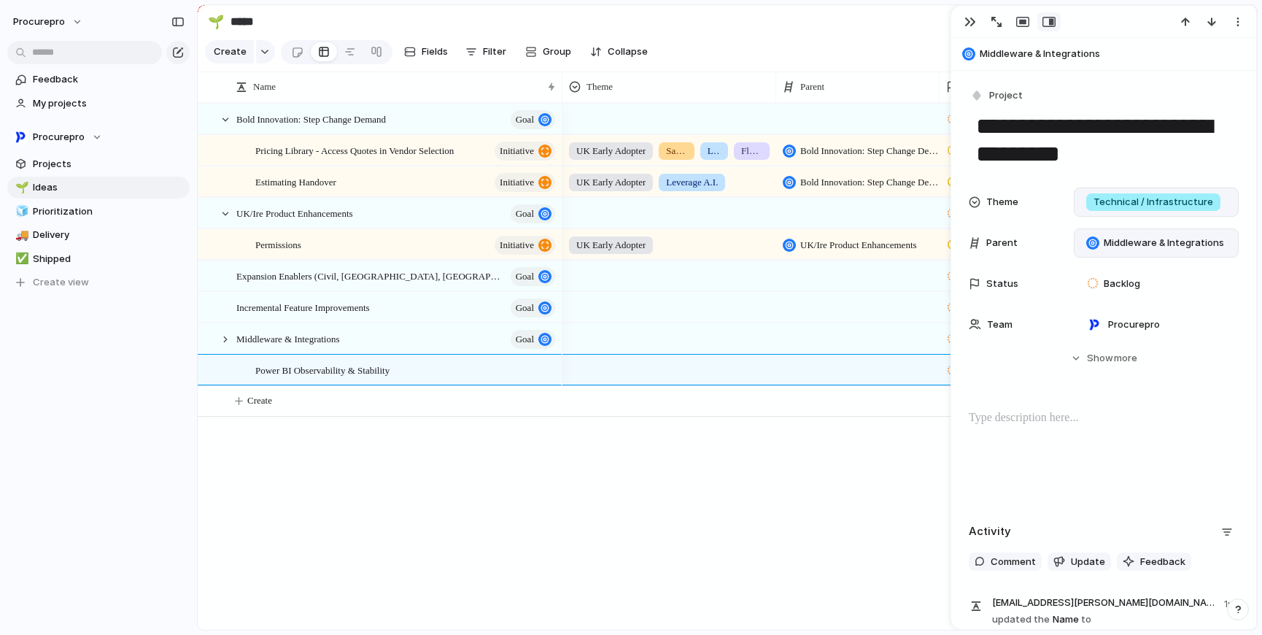
click at [766, 20] on div "UK Early Adopter Save 1 Billion Hours Leverage A.I. Flagship Experiences New Re…" at bounding box center [631, 317] width 1262 height 635
click at [409, 574] on div "Bold Innovation: Step Change Demand Goal UK/Ire Product Enhancements Goal Expan…" at bounding box center [727, 366] width 1059 height 527
click at [970, 23] on div "button" at bounding box center [971, 22] width 12 height 12
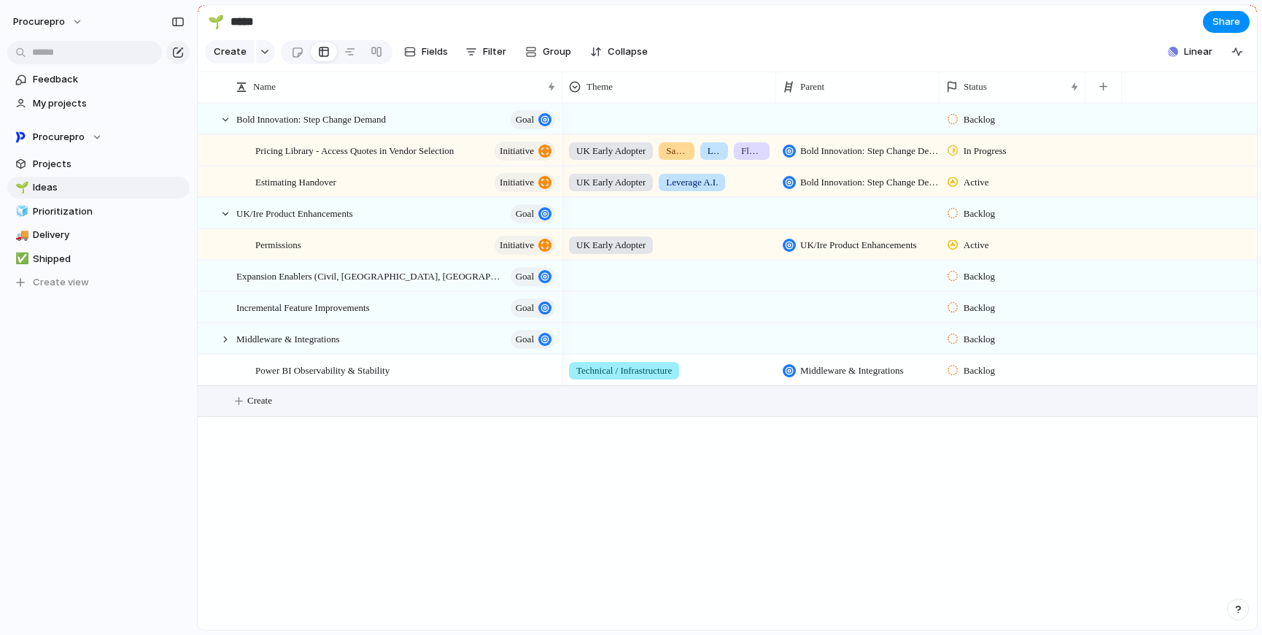
click at [264, 408] on span "Create" at bounding box center [259, 400] width 25 height 15
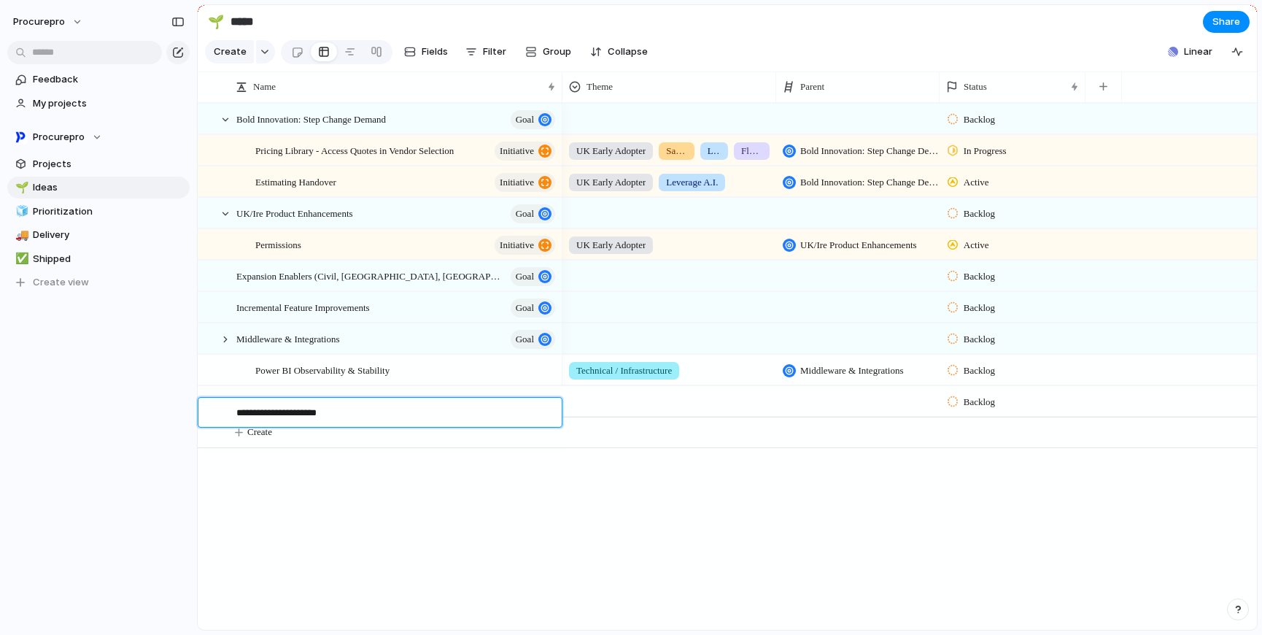
type textarea "**********"
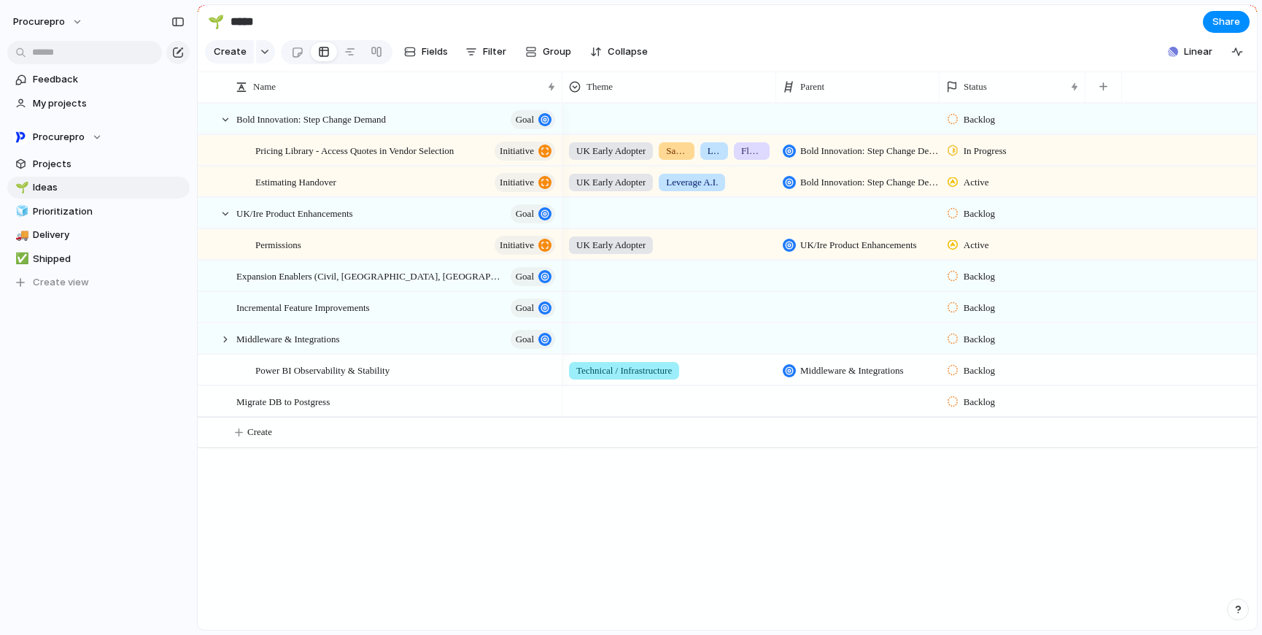
click at [633, 398] on div at bounding box center [669, 399] width 212 height 24
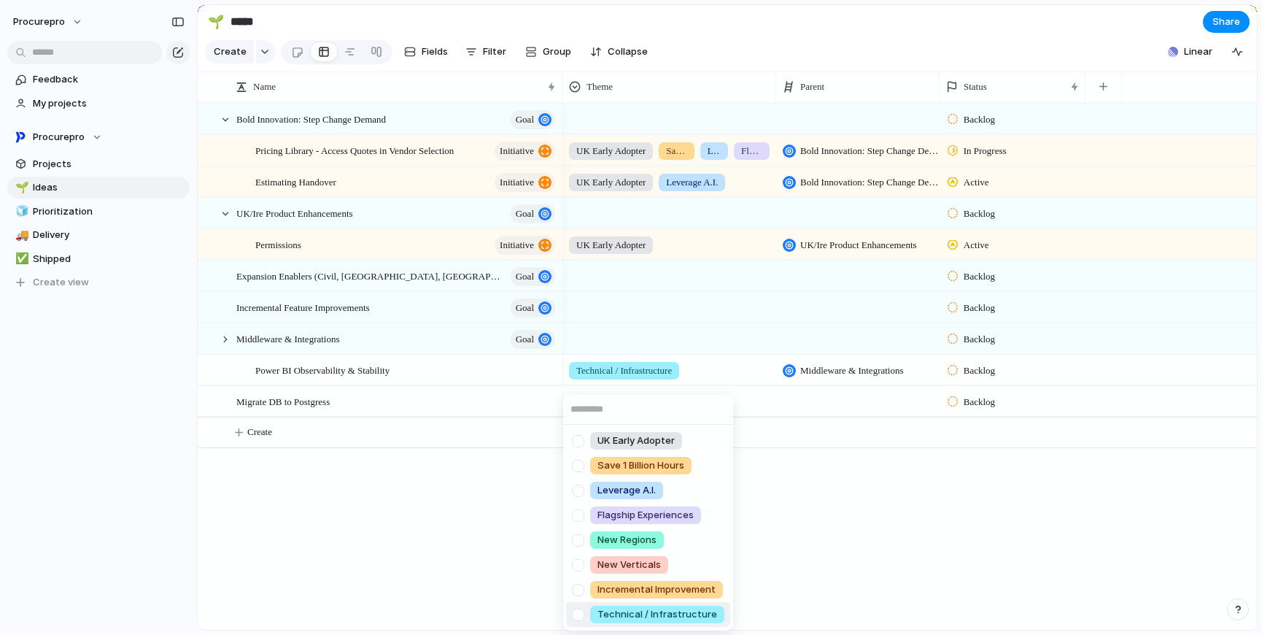
click at [579, 616] on div at bounding box center [578, 615] width 26 height 26
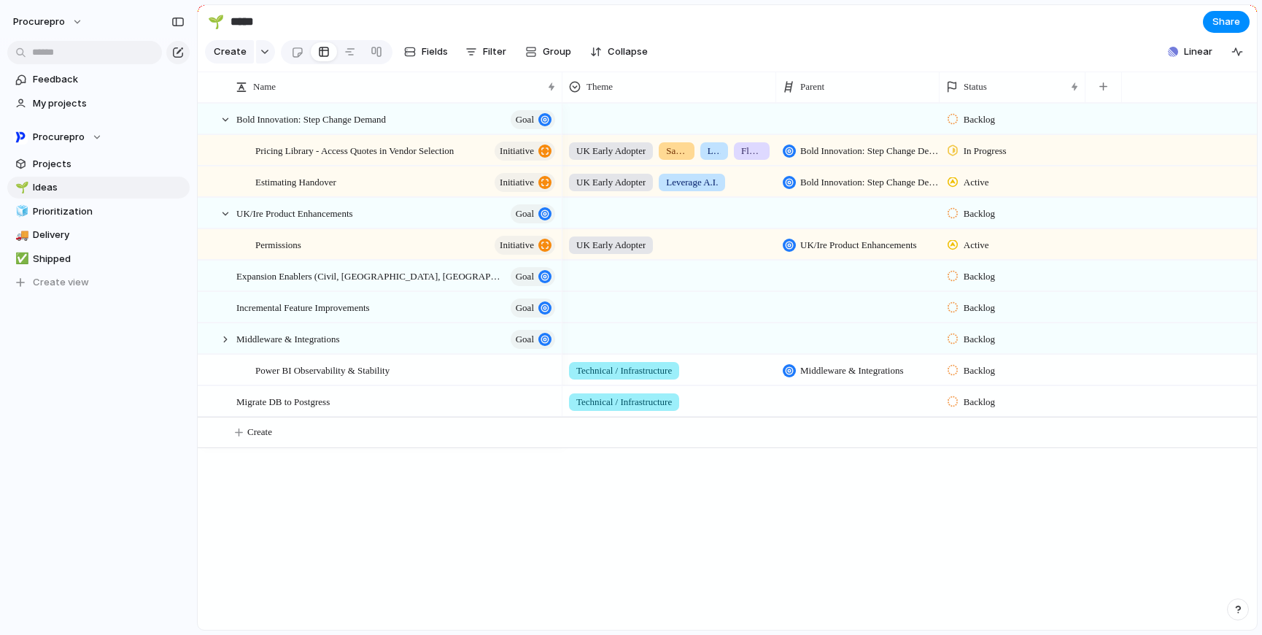
click at [819, 405] on div "UK Early Adopter Save 1 Billion Hours Leverage A.I. Flagship Experiences New Re…" at bounding box center [631, 317] width 1262 height 635
click at [830, 409] on div at bounding box center [857, 401] width 163 height 30
click at [355, 513] on div "Pricing Library - Access Quotes in Vendor Selection UK/Ire Product Enhancements…" at bounding box center [631, 317] width 1262 height 635
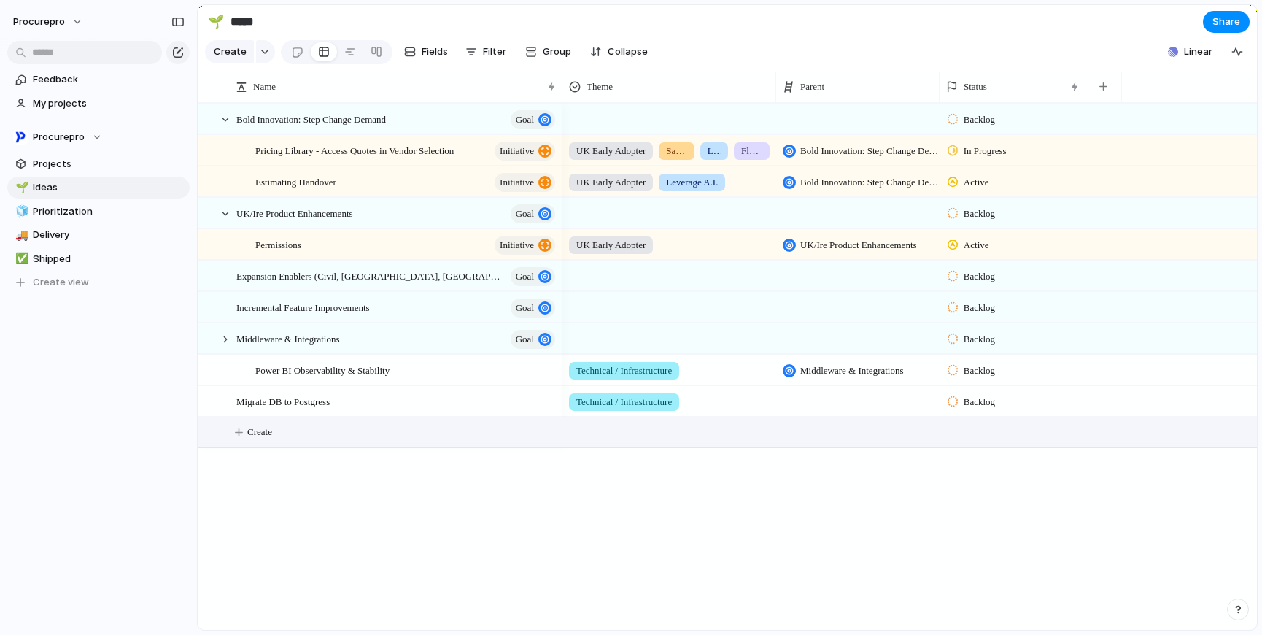
click at [269, 436] on span "Create" at bounding box center [259, 432] width 25 height 15
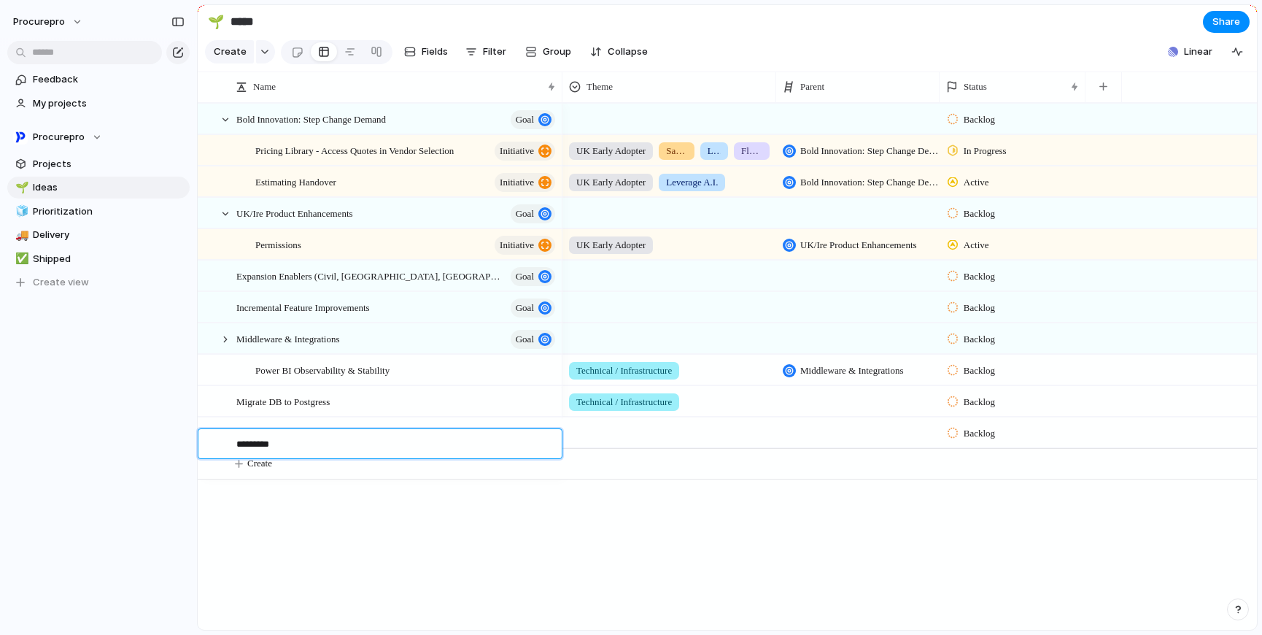
click at [244, 447] on textarea "*********" at bounding box center [393, 445] width 315 height 17
type textarea "**********"
click at [439, 439] on div "A.I. Search" at bounding box center [396, 433] width 321 height 30
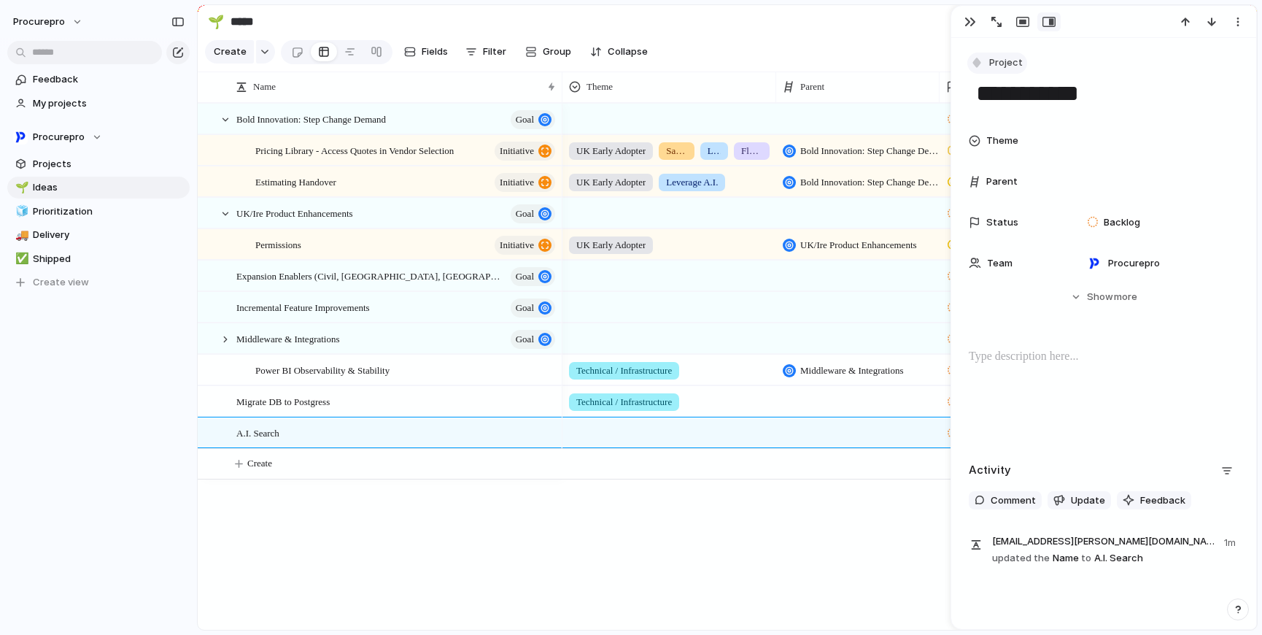
click at [976, 65] on div "button" at bounding box center [976, 62] width 13 height 13
click at [1031, 145] on span "Initiative" at bounding box center [1017, 148] width 40 height 15
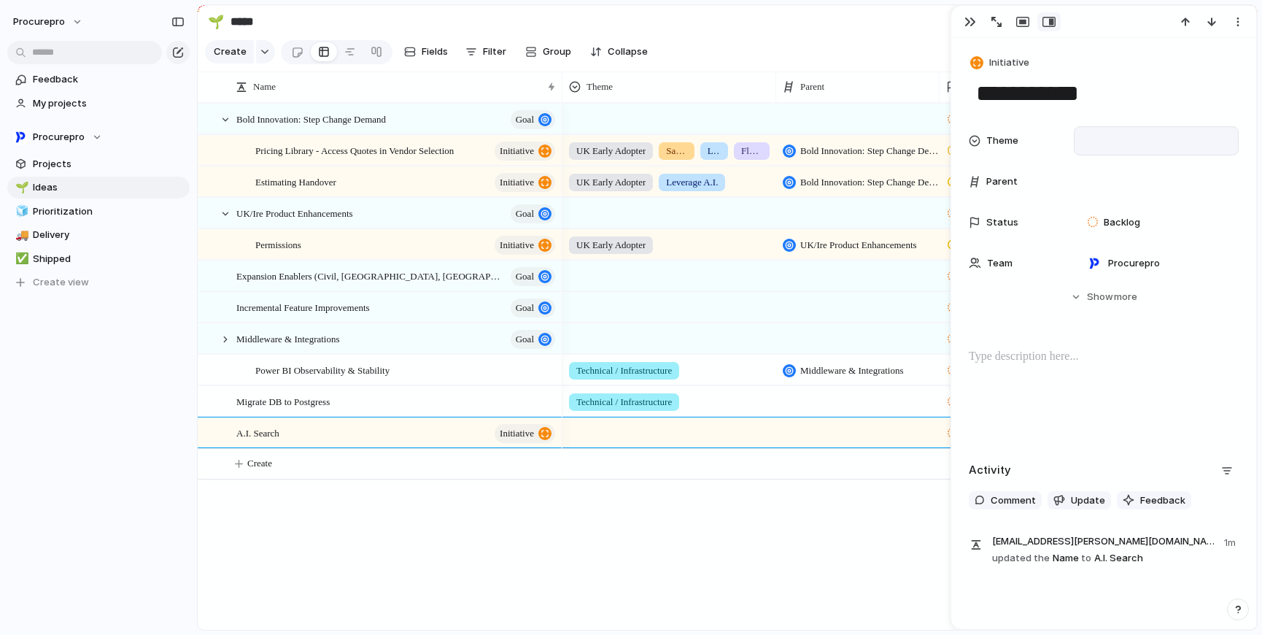
click at [1144, 144] on div at bounding box center [1157, 141] width 152 height 16
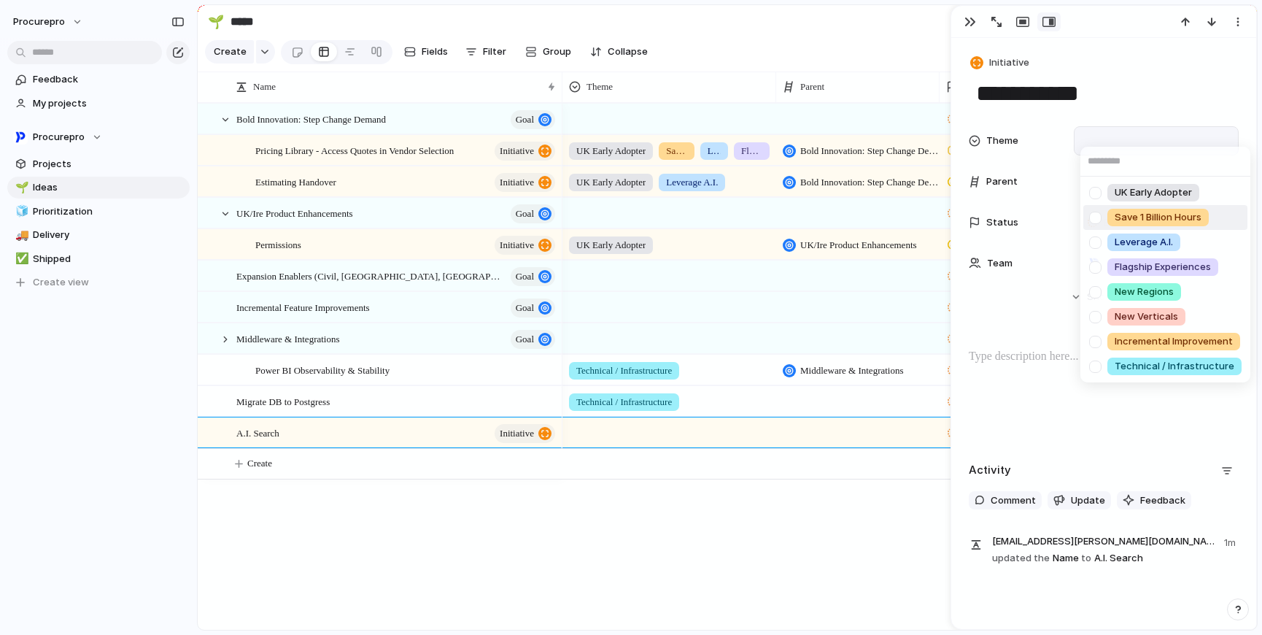
drag, startPoint x: 1094, startPoint y: 218, endPoint x: 1090, endPoint y: 229, distance: 11.8
click at [1094, 218] on div at bounding box center [1096, 218] width 26 height 26
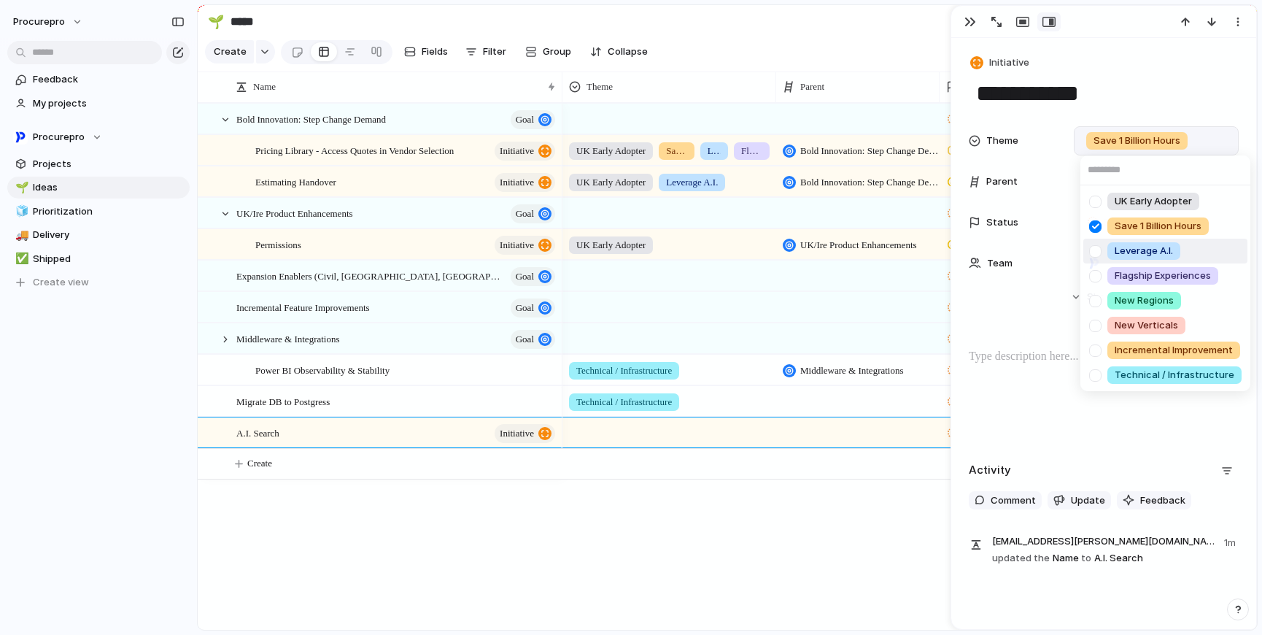
click at [1097, 250] on div at bounding box center [1096, 252] width 26 height 26
click at [1098, 277] on div at bounding box center [1096, 276] width 26 height 26
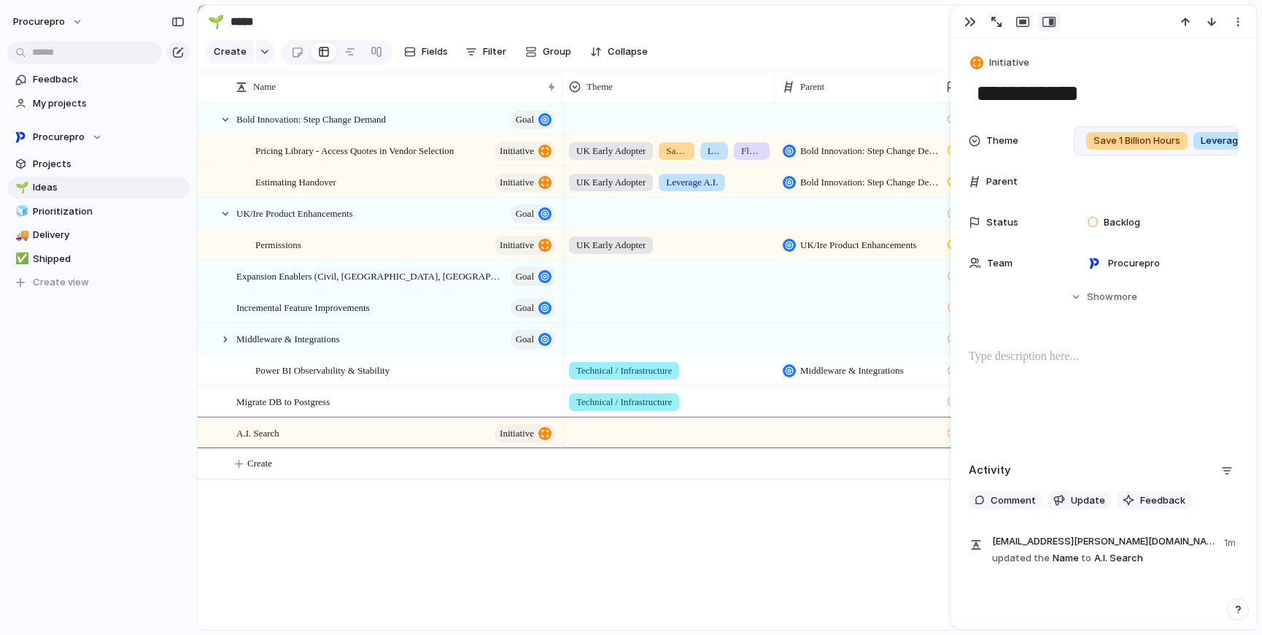
click at [841, 32] on div "UK Early Adopter Save 1 Billion Hours Leverage A.I. Flagship Experiences New Re…" at bounding box center [631, 317] width 1262 height 635
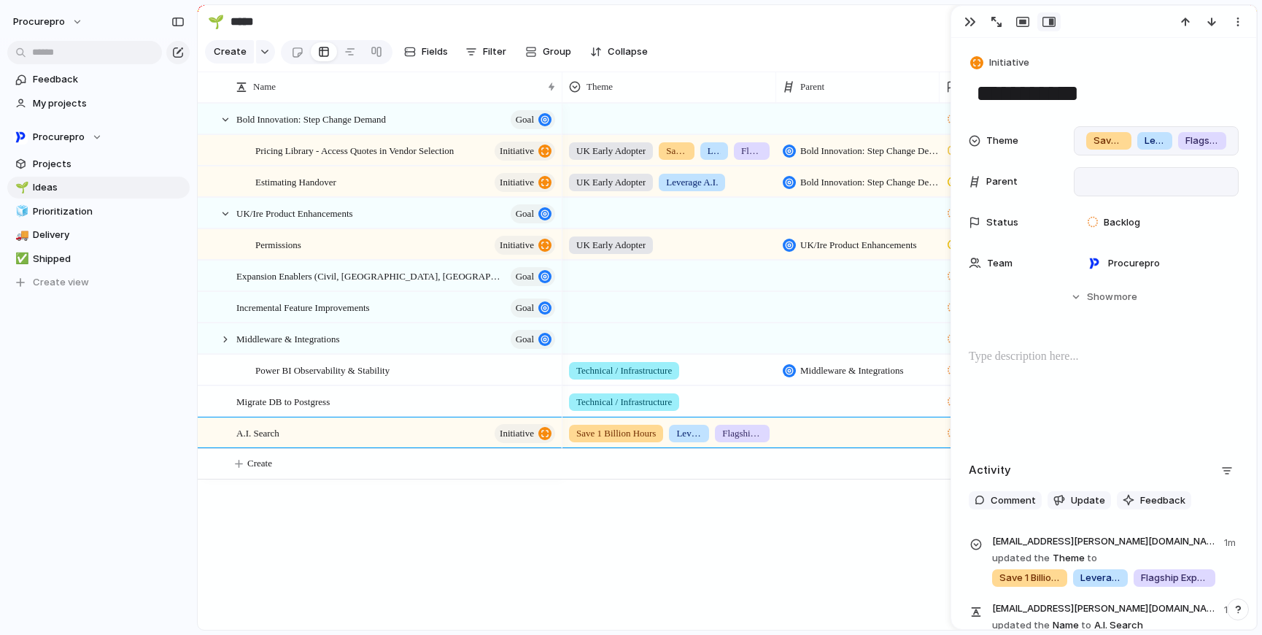
click at [1142, 188] on div at bounding box center [1157, 182] width 152 height 16
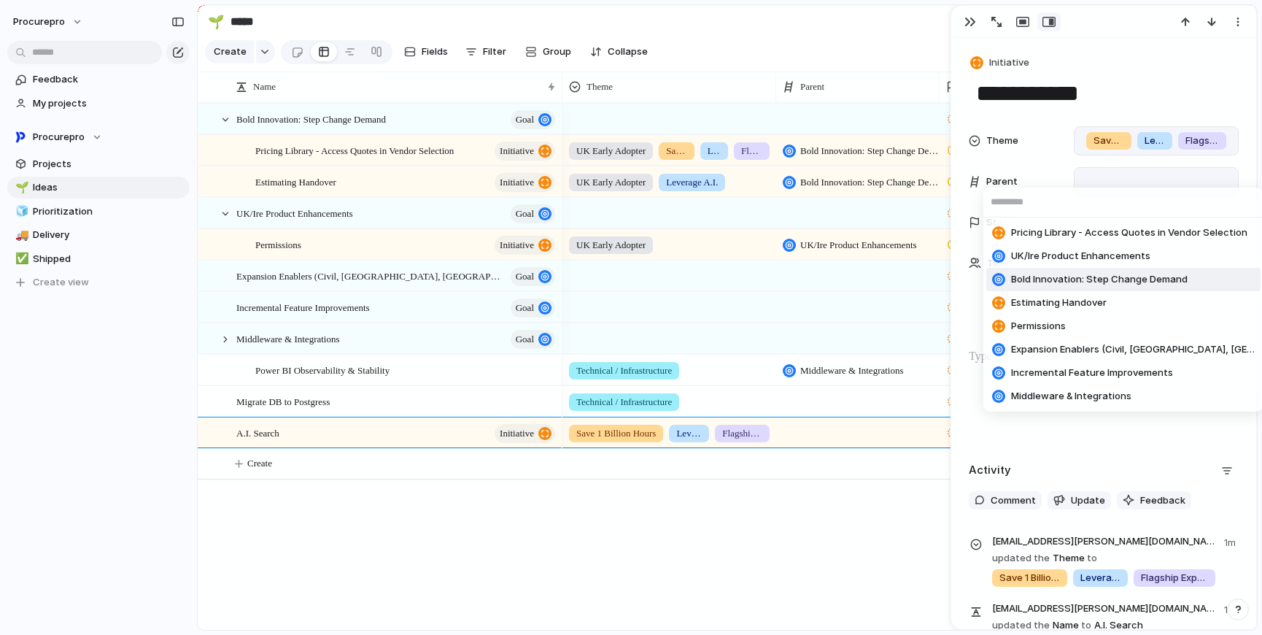
click at [1175, 279] on span "Bold Innovation: Step Change Demand" at bounding box center [1099, 279] width 177 height 15
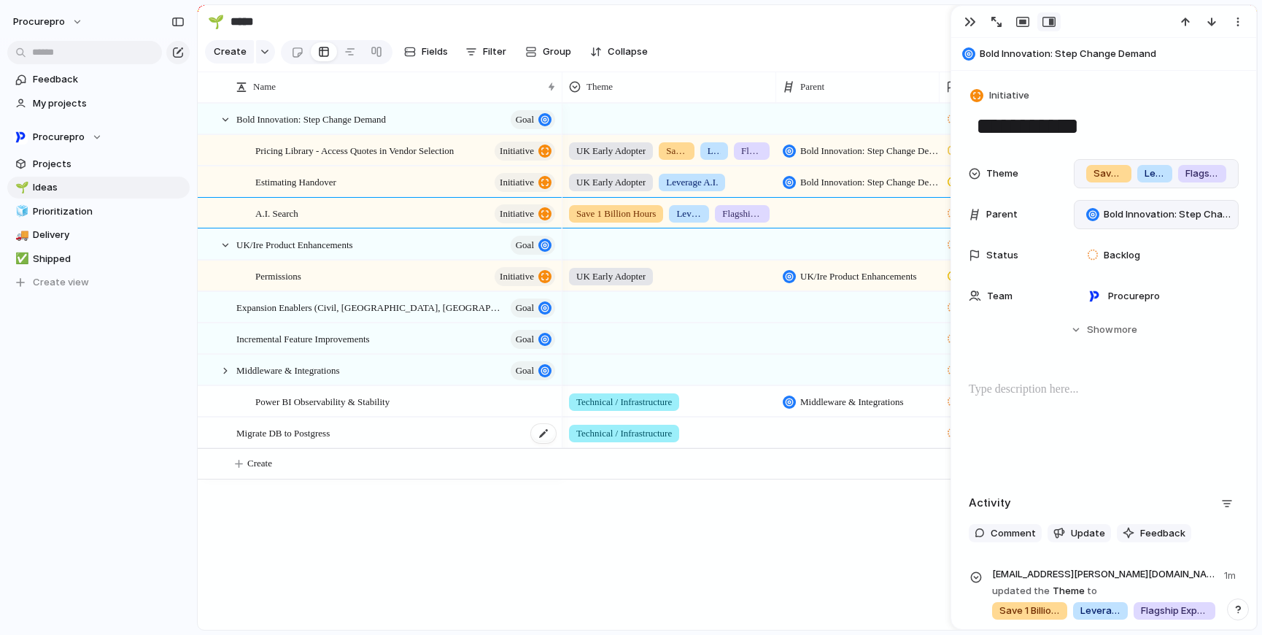
click at [330, 441] on span "Migrate DB to Postgress" at bounding box center [282, 432] width 93 height 17
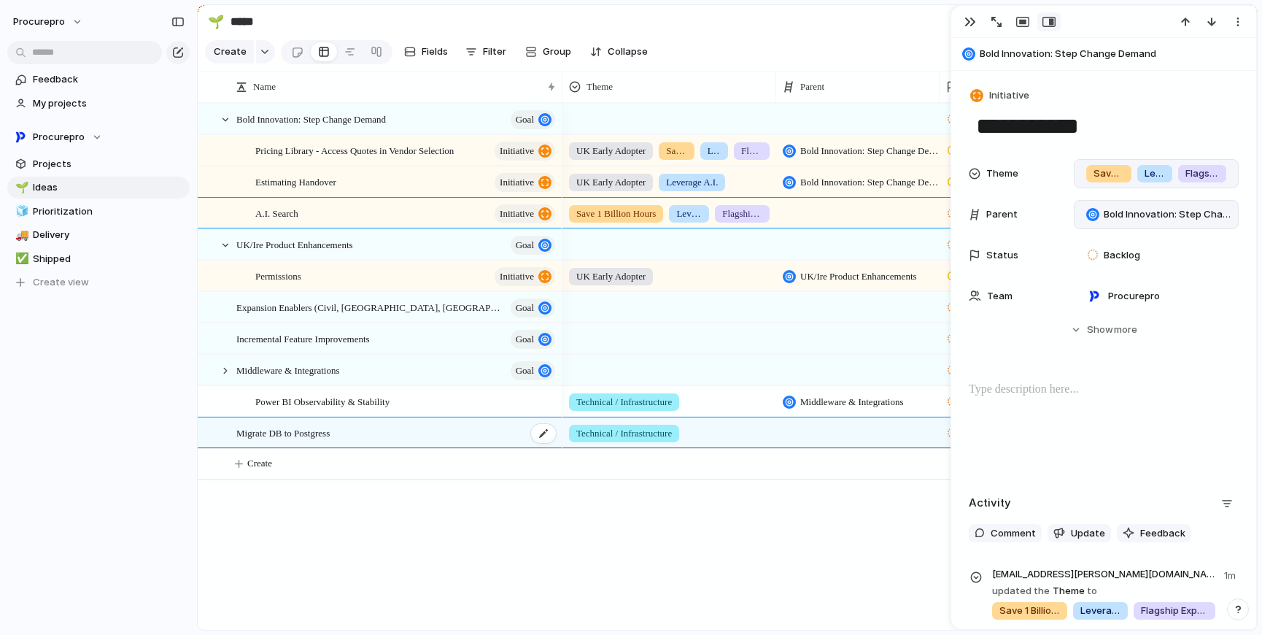
type textarea "**********"
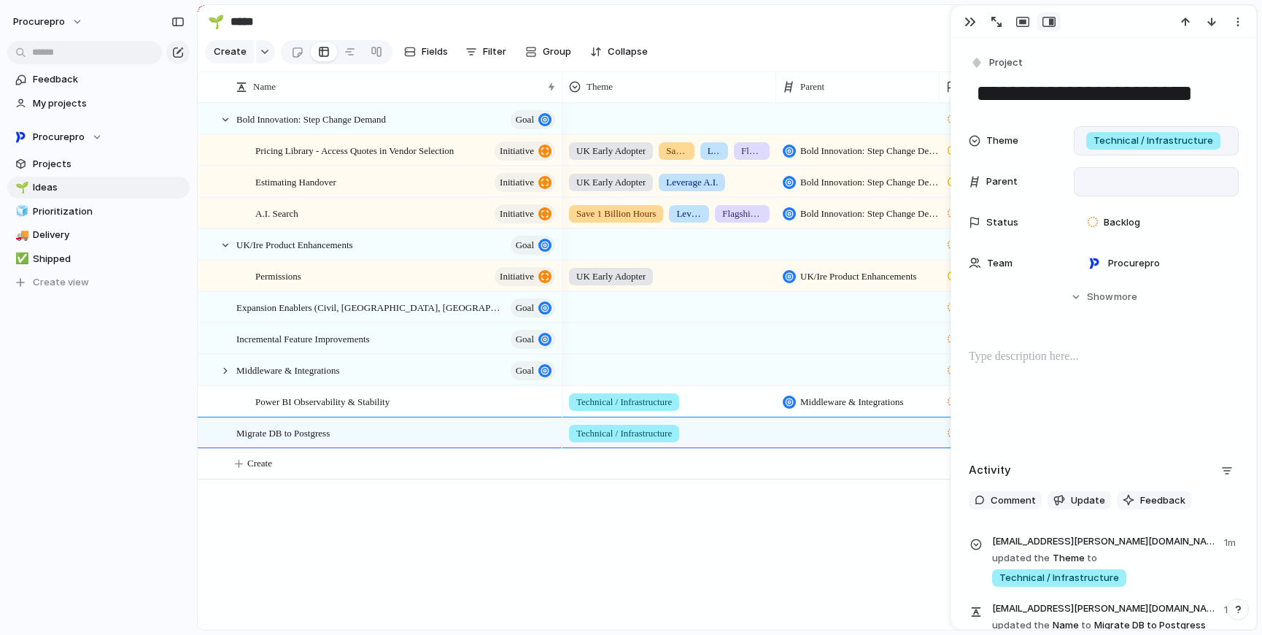
click at [1116, 185] on div at bounding box center [1157, 182] width 152 height 16
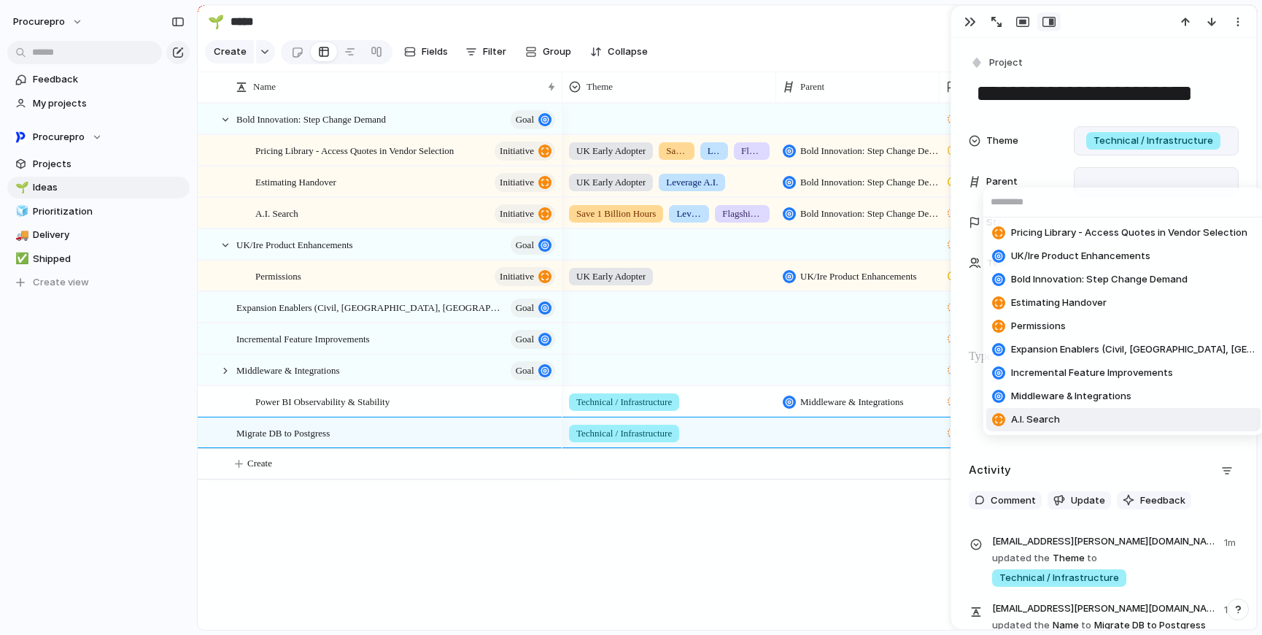
click at [1034, 417] on span "A.I. Search" at bounding box center [1035, 419] width 49 height 15
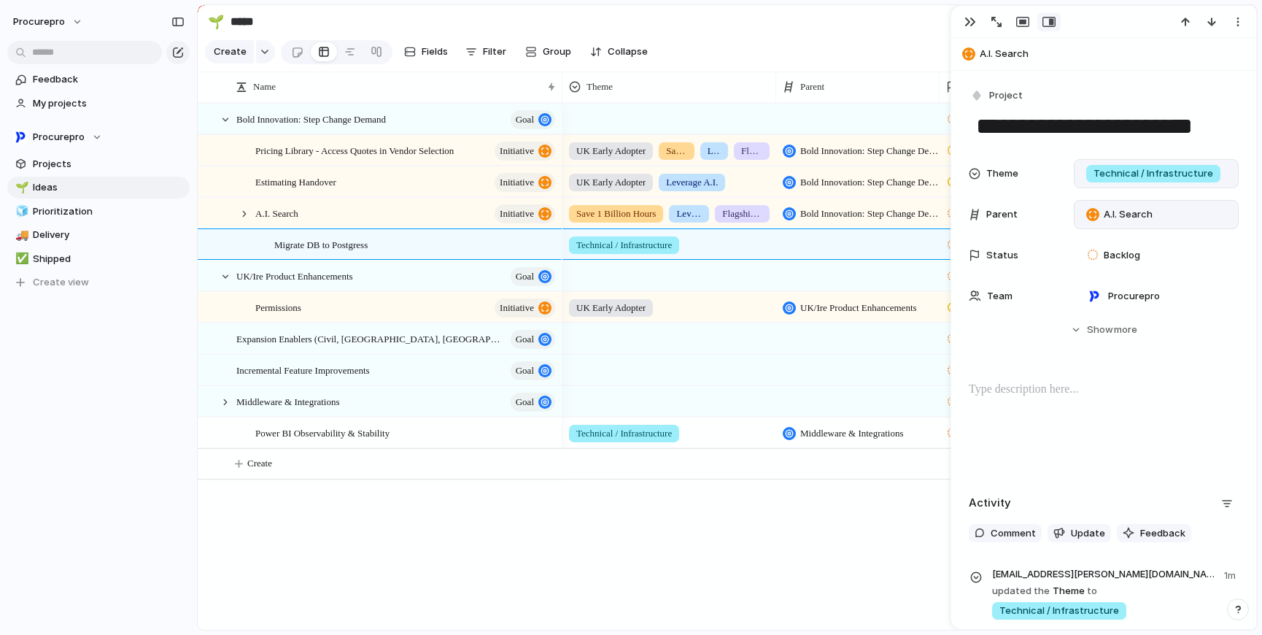
click at [808, 541] on div "Backlog Backlog Backlog Backlog Backlog UK Early Adopter Save 1 Billion Hours L…" at bounding box center [910, 366] width 695 height 527
click at [873, 18] on section "🌱 ***** Share" at bounding box center [727, 21] width 1059 height 33
click at [976, 23] on div "button" at bounding box center [971, 22] width 12 height 12
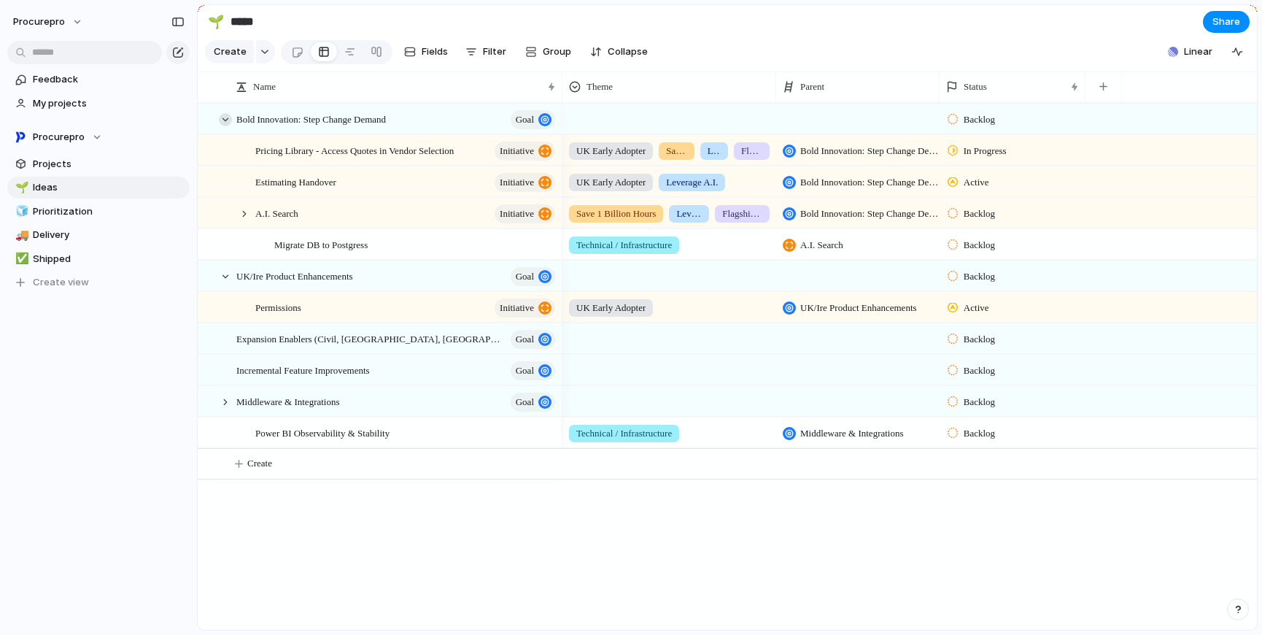
click at [227, 126] on div at bounding box center [225, 119] width 13 height 13
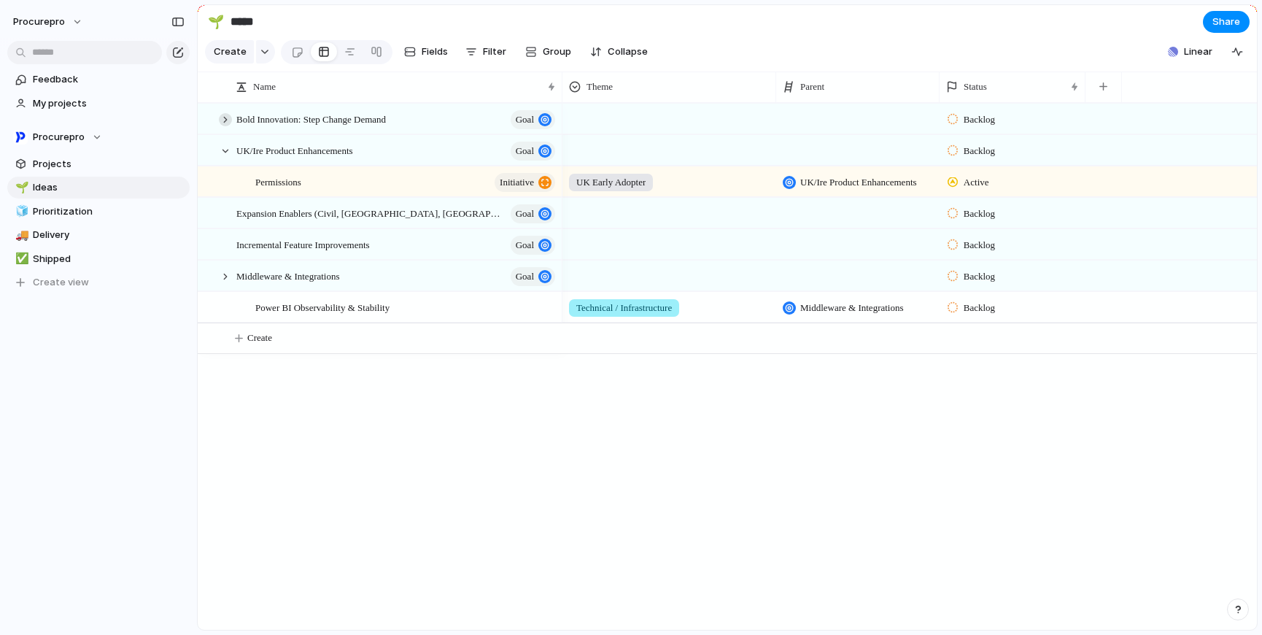
click at [224, 126] on div at bounding box center [225, 119] width 13 height 13
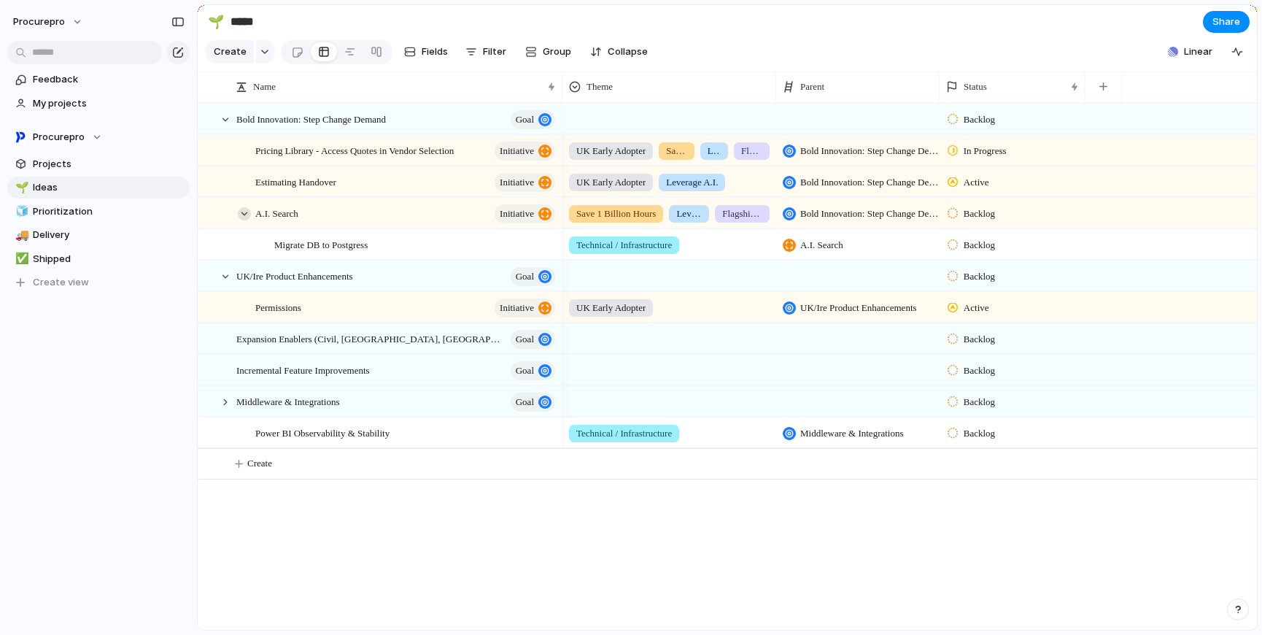
click at [243, 220] on div at bounding box center [244, 213] width 13 height 13
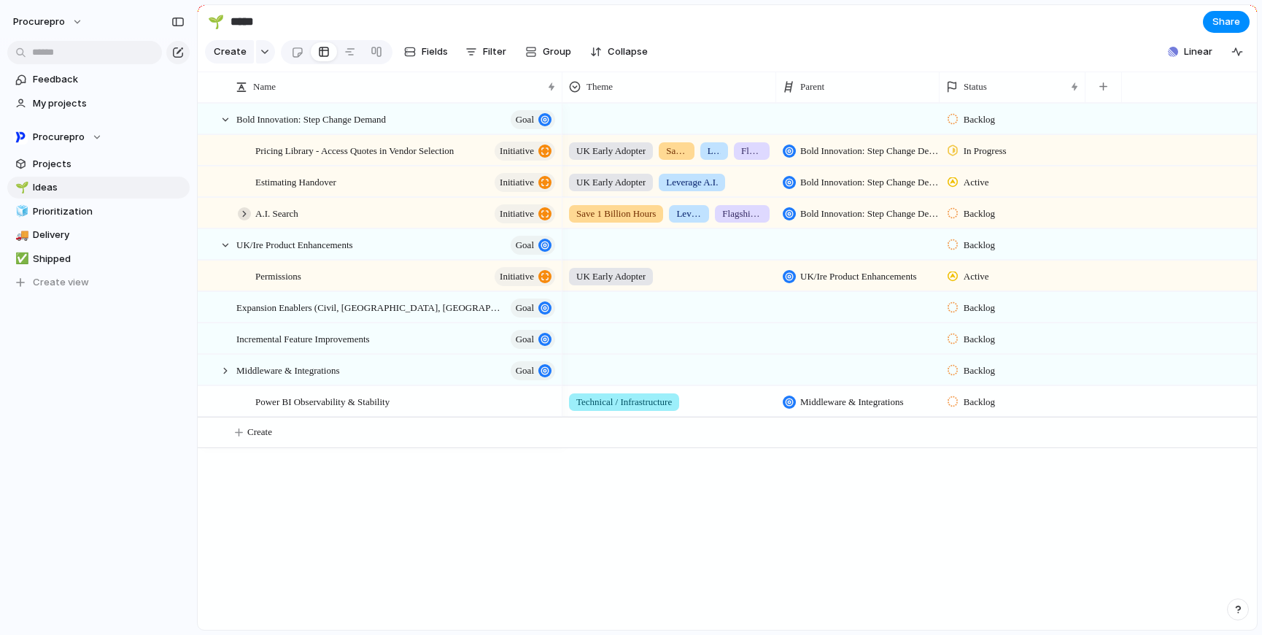
click at [243, 220] on div at bounding box center [244, 213] width 13 height 13
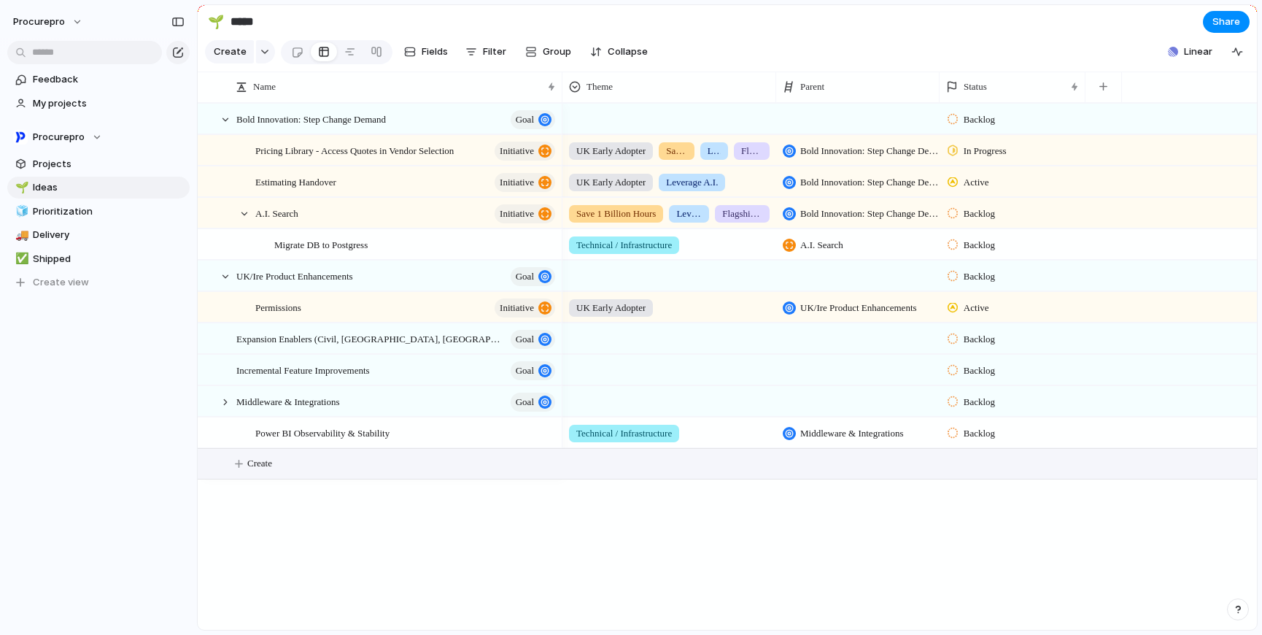
click at [261, 471] on span "Create" at bounding box center [259, 463] width 25 height 15
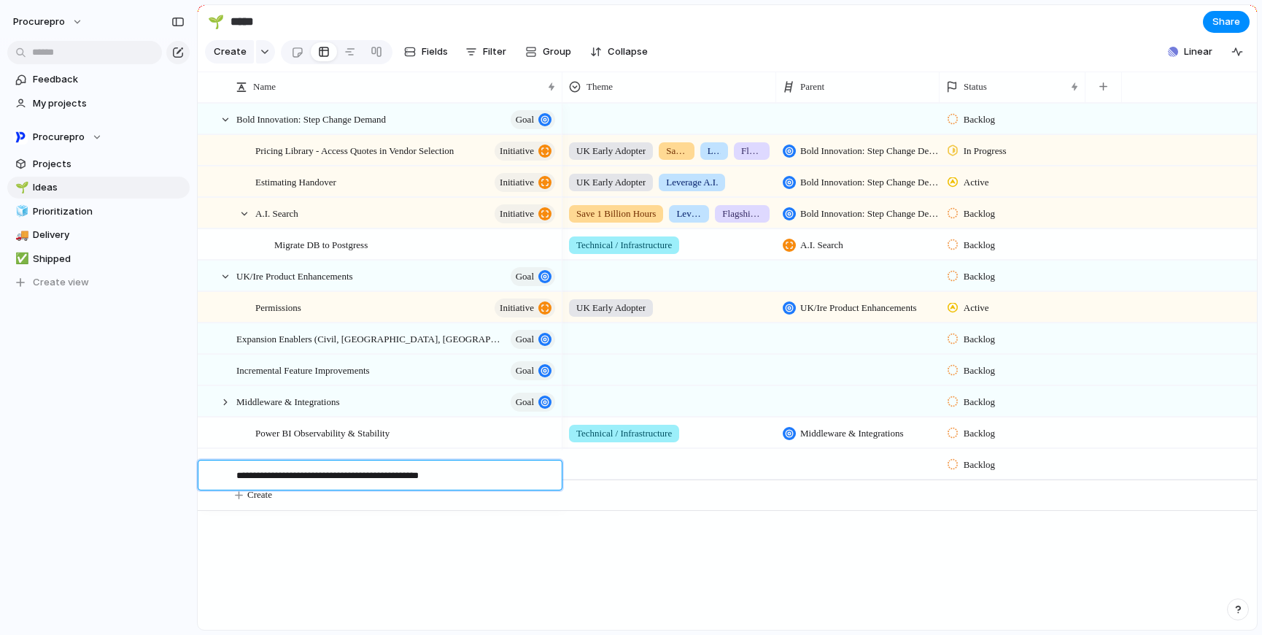
type textarea "**********"
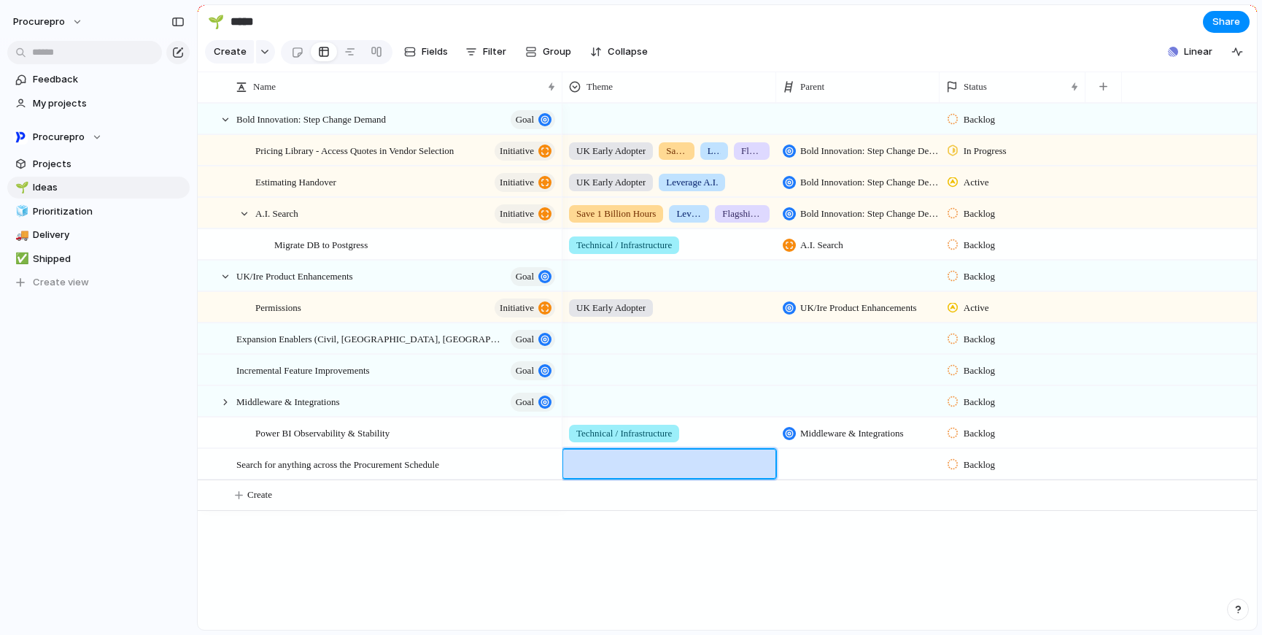
click at [583, 471] on div at bounding box center [669, 461] width 212 height 24
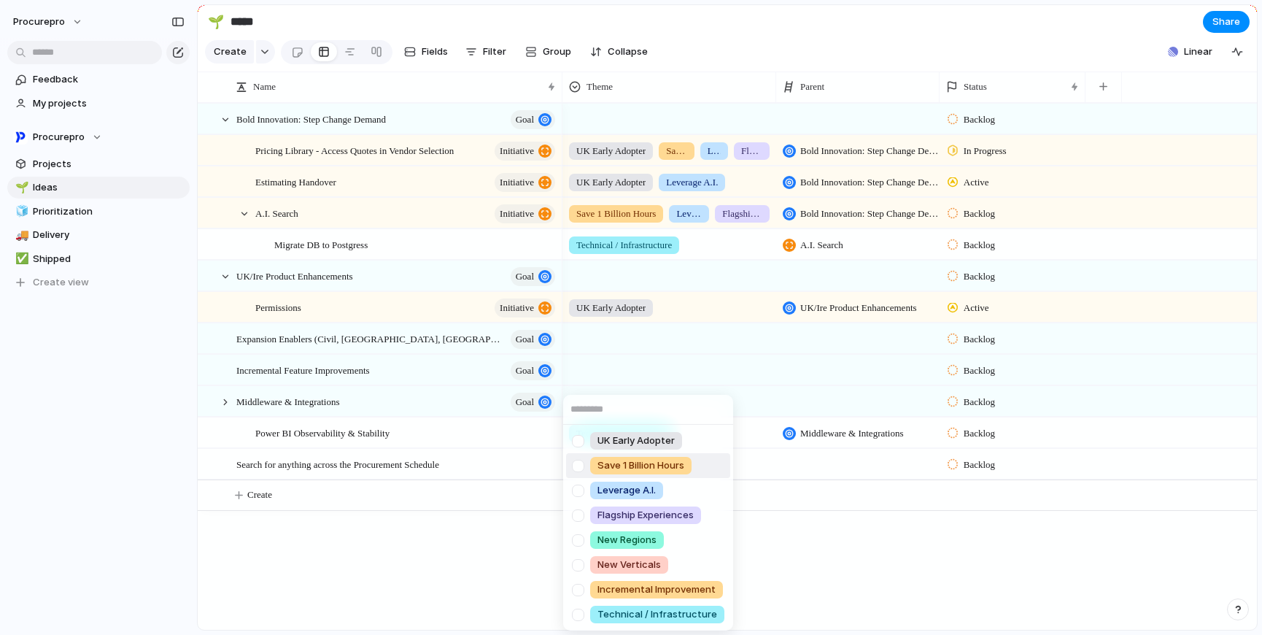
click at [579, 468] on div at bounding box center [578, 466] width 26 height 26
click at [582, 517] on div at bounding box center [578, 516] width 26 height 26
click at [581, 490] on div at bounding box center [578, 491] width 26 height 26
click at [834, 544] on div "UK Early Adopter Save 1 Billion Hours Leverage A.I. Flagship Experiences New Re…" at bounding box center [631, 317] width 1262 height 635
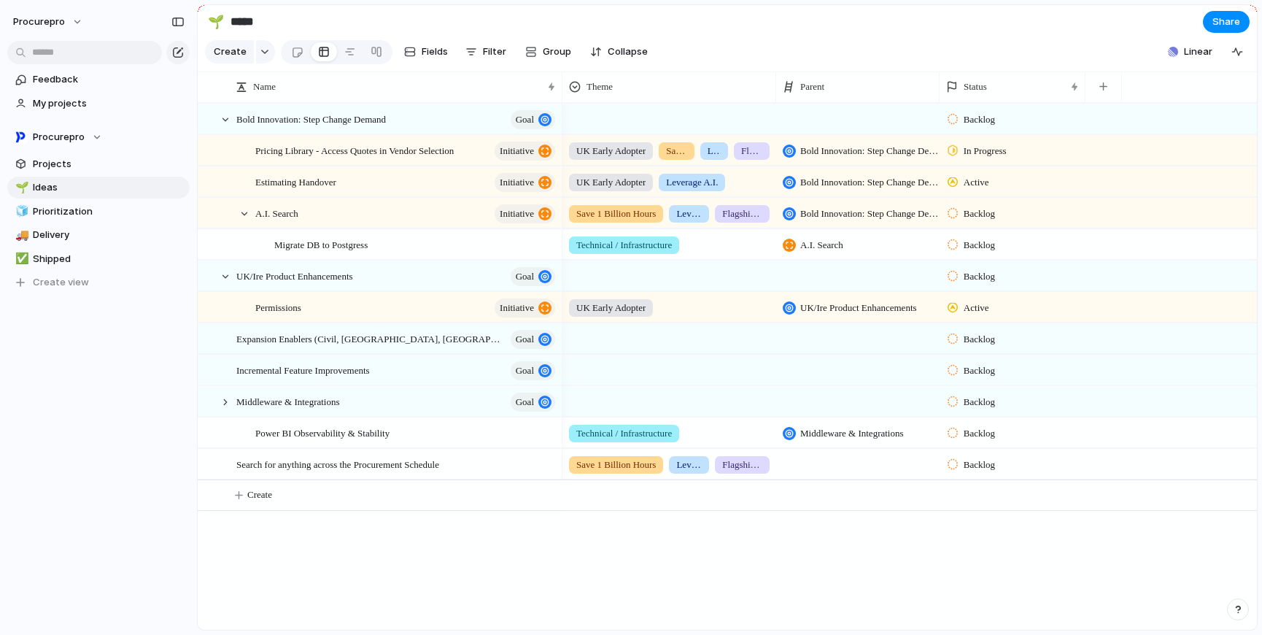
click at [859, 473] on div at bounding box center [857, 464] width 163 height 30
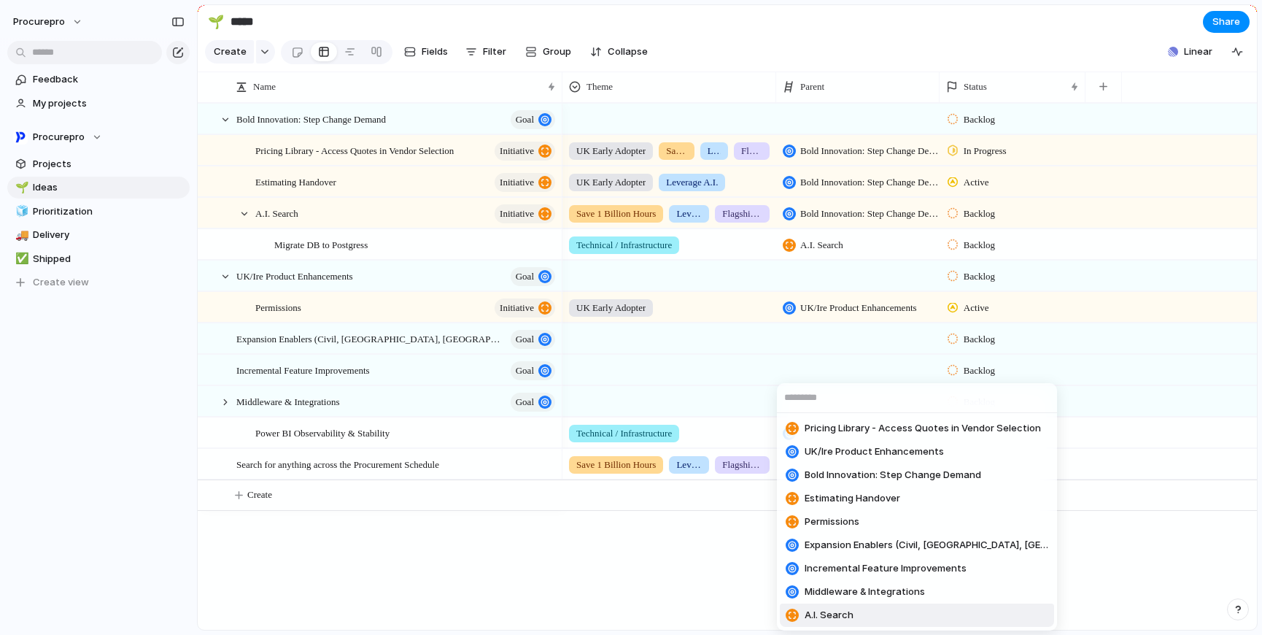
click at [851, 617] on span "A.I. Search" at bounding box center [829, 615] width 49 height 15
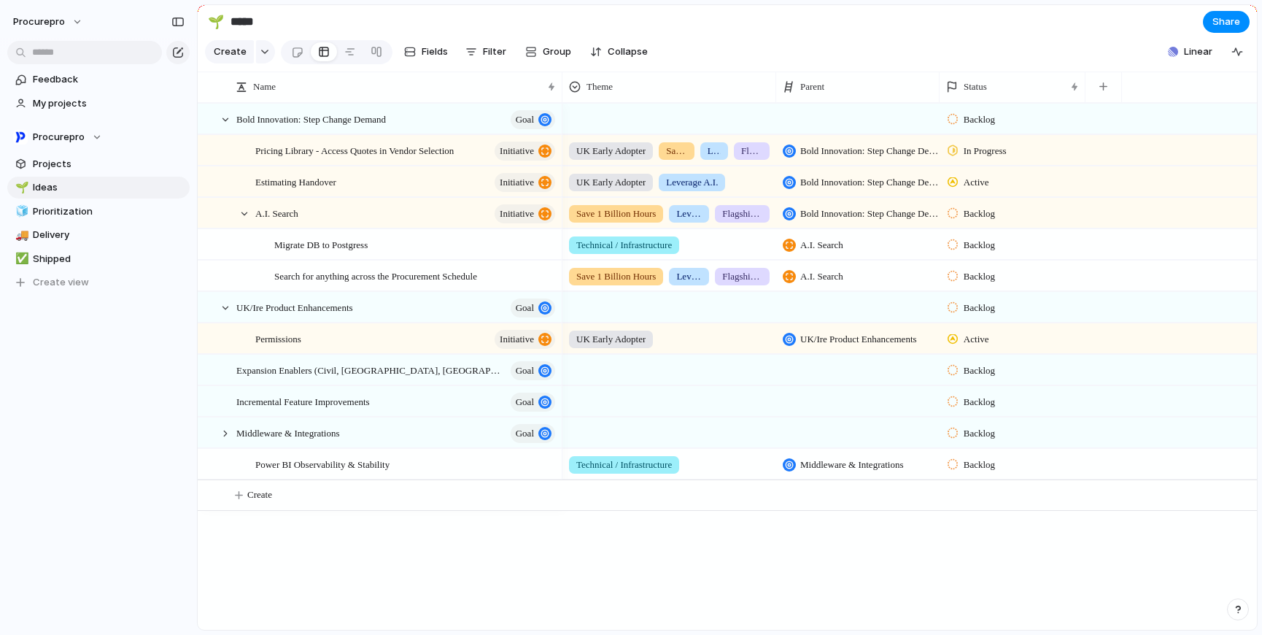
click at [334, 567] on div "Bold Innovation: Step Change Demand Goal UK/Ire Product Enhancements Goal Expan…" at bounding box center [727, 366] width 1059 height 527
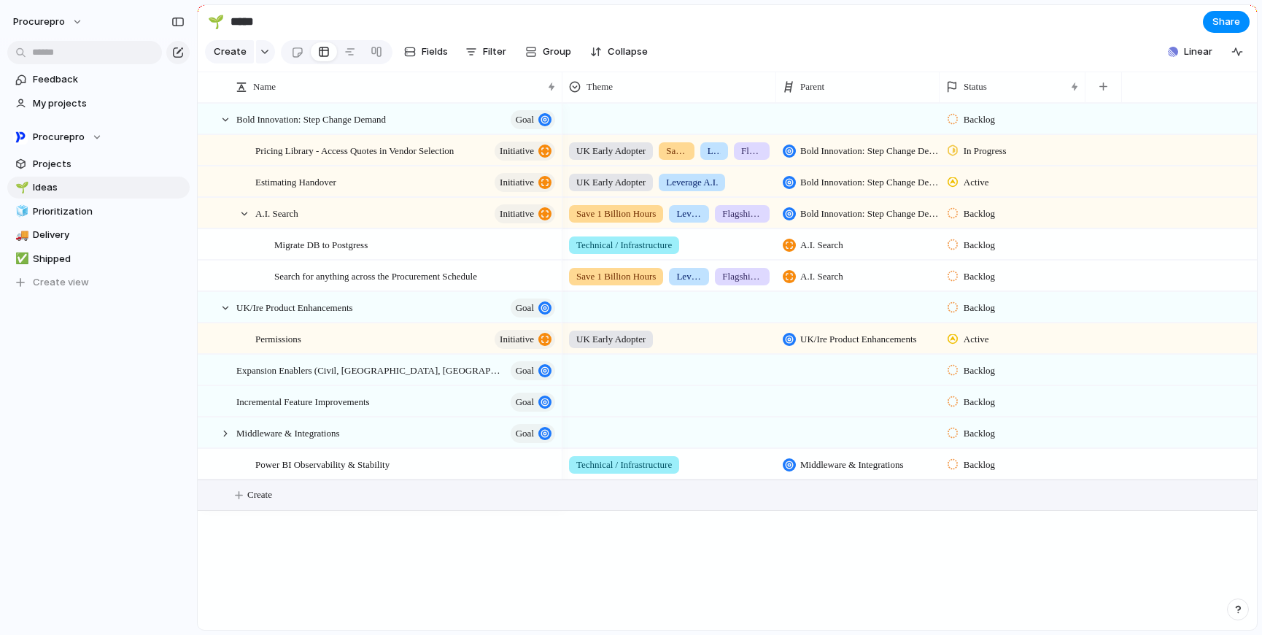
click at [260, 502] on span "Create" at bounding box center [259, 494] width 25 height 15
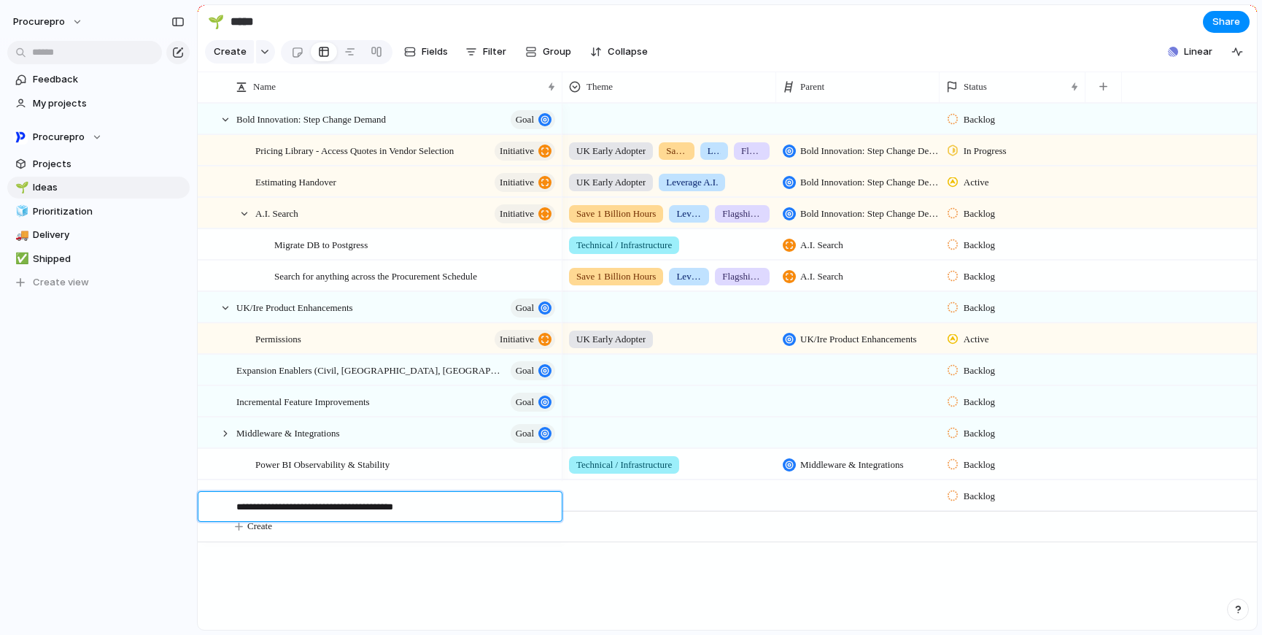
type textarea "**********"
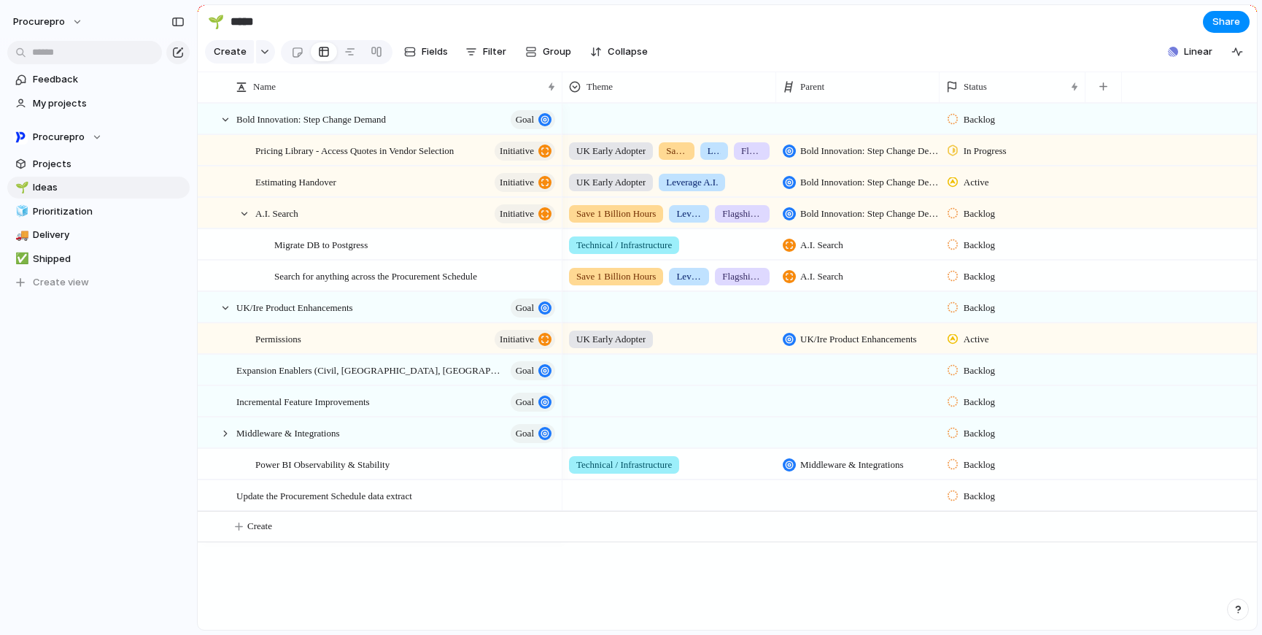
click at [598, 505] on div at bounding box center [669, 493] width 212 height 24
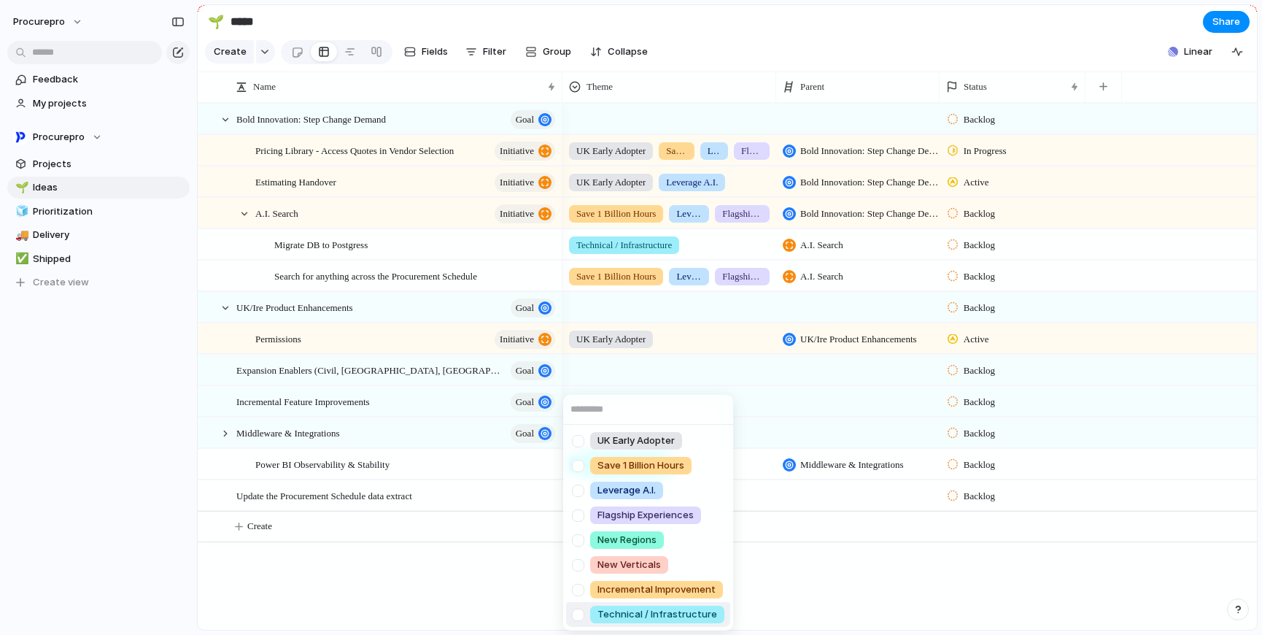
click at [579, 617] on div at bounding box center [578, 615] width 26 height 26
click at [836, 503] on div "UK Early Adopter Save 1 Billion Hours Leverage A.I. Flagship Experiences New Re…" at bounding box center [631, 317] width 1262 height 635
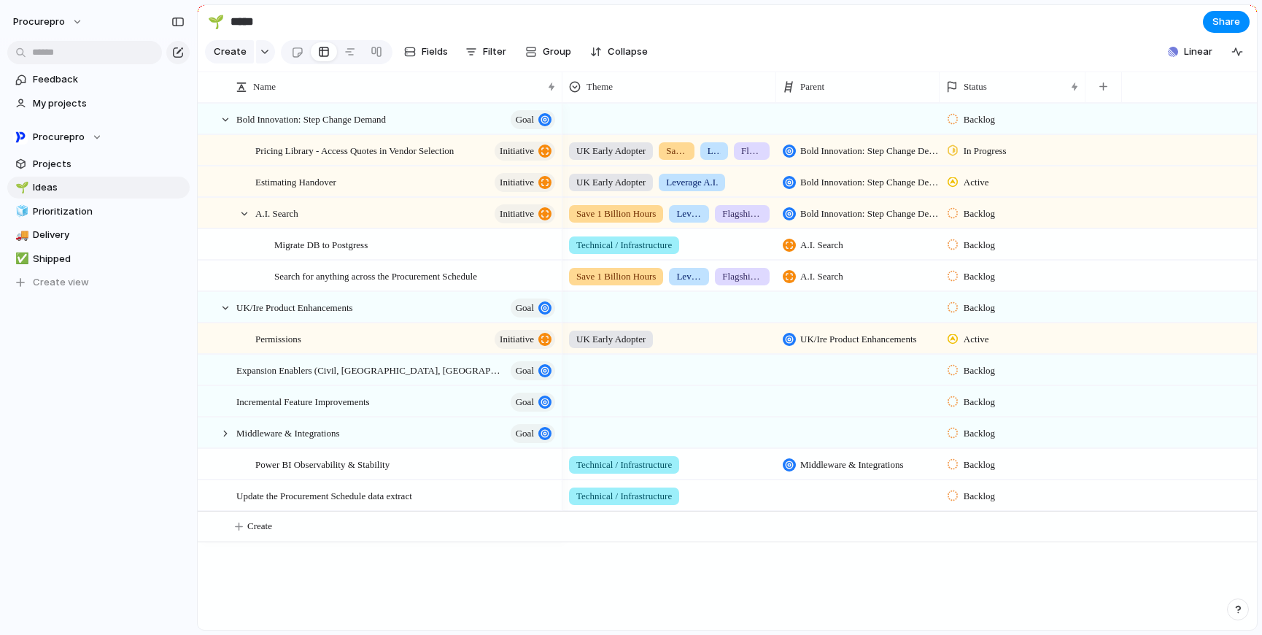
click at [843, 501] on div at bounding box center [857, 495] width 163 height 30
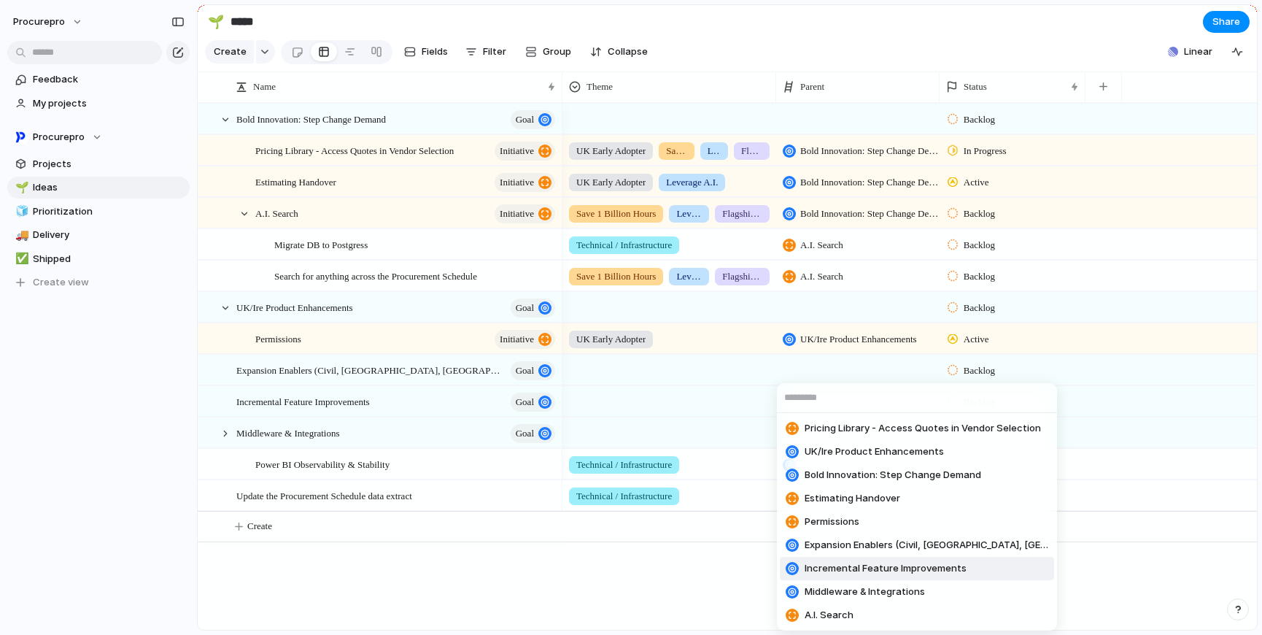
click at [911, 563] on span "Incremental Feature Improvements" at bounding box center [886, 568] width 162 height 15
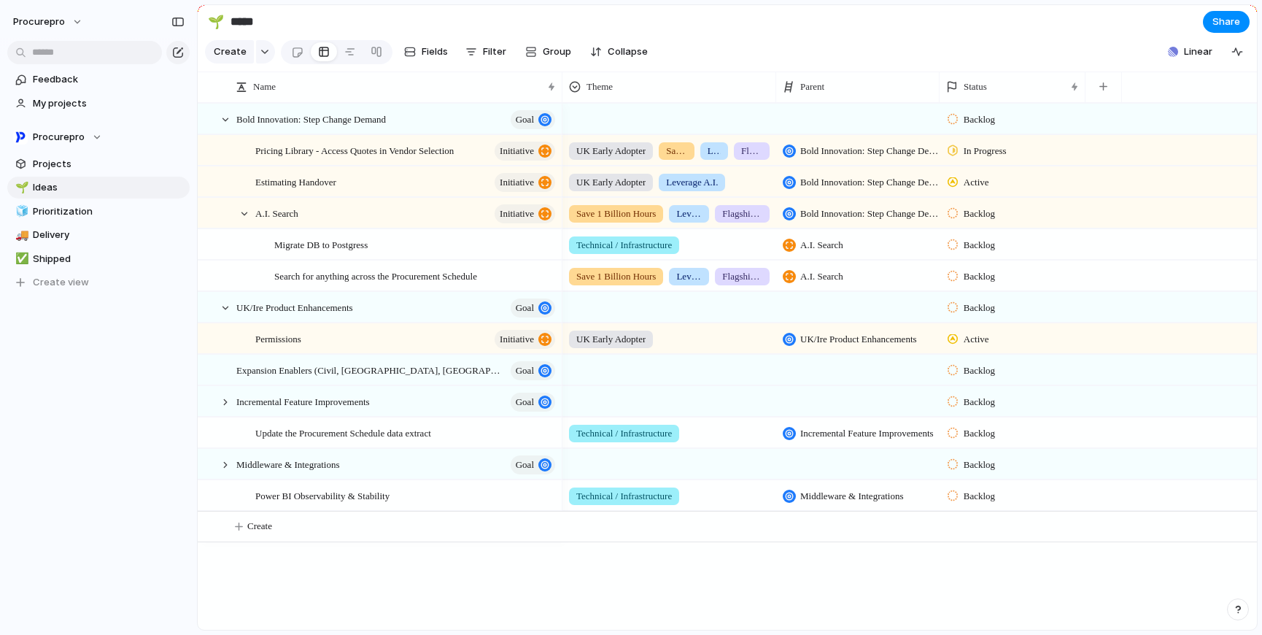
click at [455, 609] on div "Bold Innovation: Step Change Demand Goal UK/Ire Product Enhancements Goal Expan…" at bounding box center [727, 366] width 1059 height 527
click at [426, 441] on span "Update the Procurement Schedule data extract" at bounding box center [343, 432] width 176 height 17
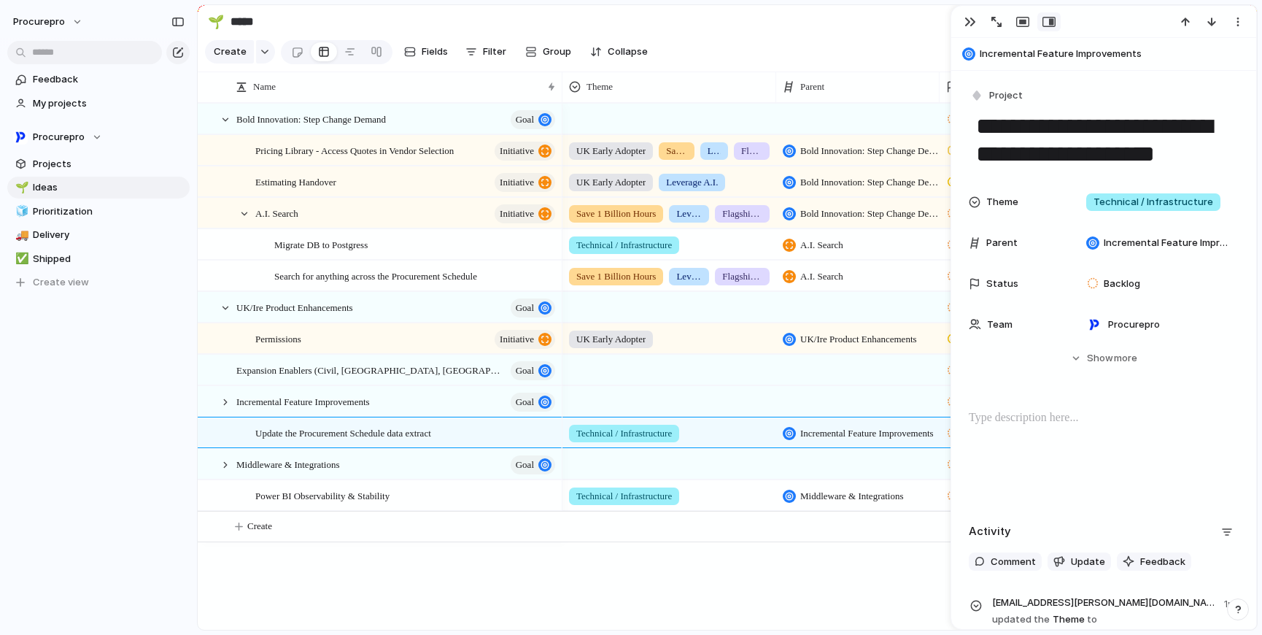
click at [620, 582] on div "Backlog Backlog Backlog Backlog Backlog UK Early Adopter [GEOGRAPHIC_DATA]/Ire …" at bounding box center [910, 366] width 695 height 527
click at [125, 538] on section "Keep using Index You're approaching the free limit of 300 items Upgrade plan" at bounding box center [98, 580] width 197 height 109
click at [456, 597] on div "Bold Innovation: Step Change Demand Goal UK/Ire Product Enhancements Goal Expan…" at bounding box center [727, 366] width 1059 height 527
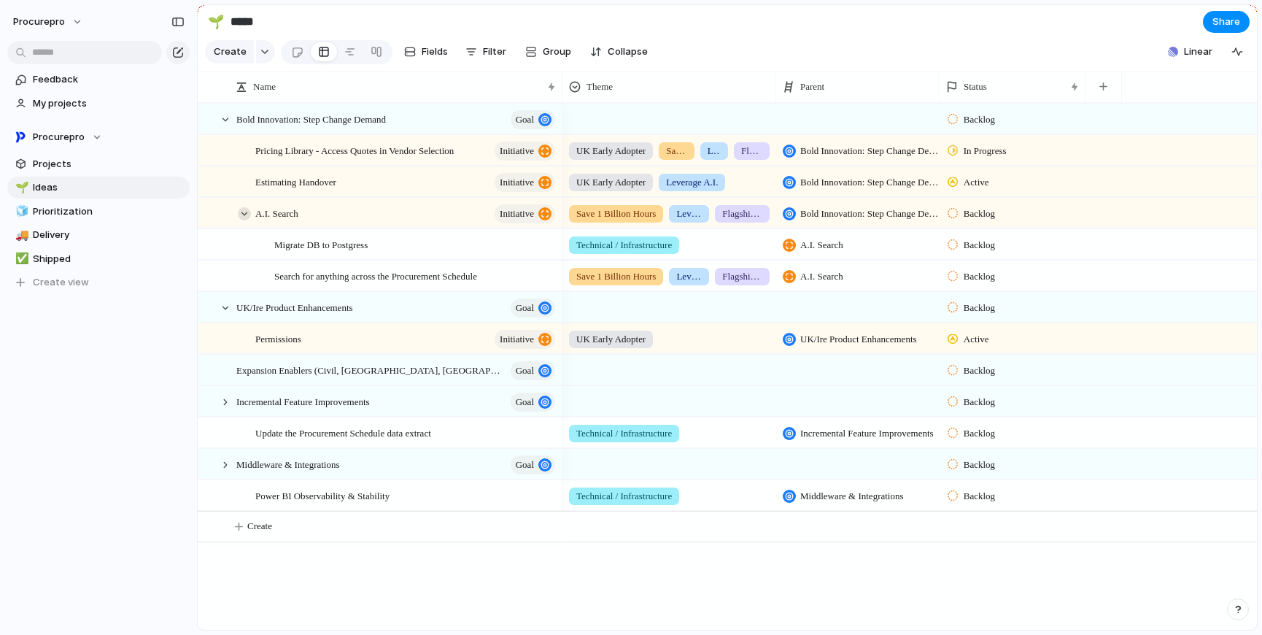
click at [243, 220] on div at bounding box center [244, 213] width 13 height 13
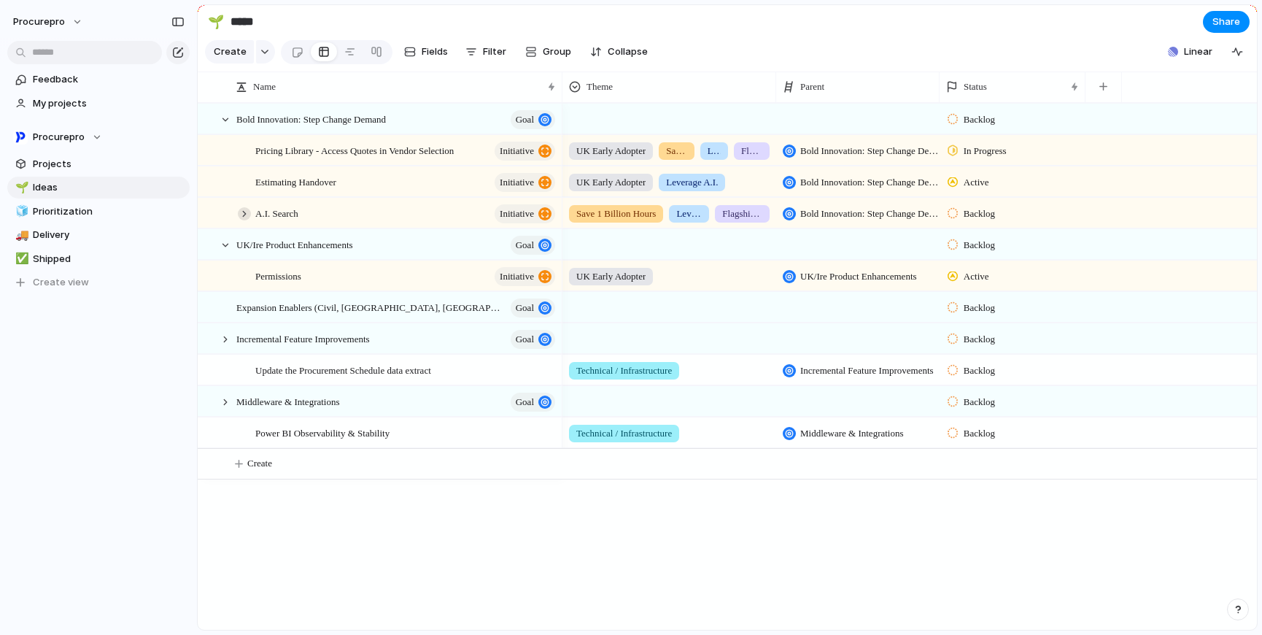
click at [244, 220] on div at bounding box center [244, 213] width 13 height 13
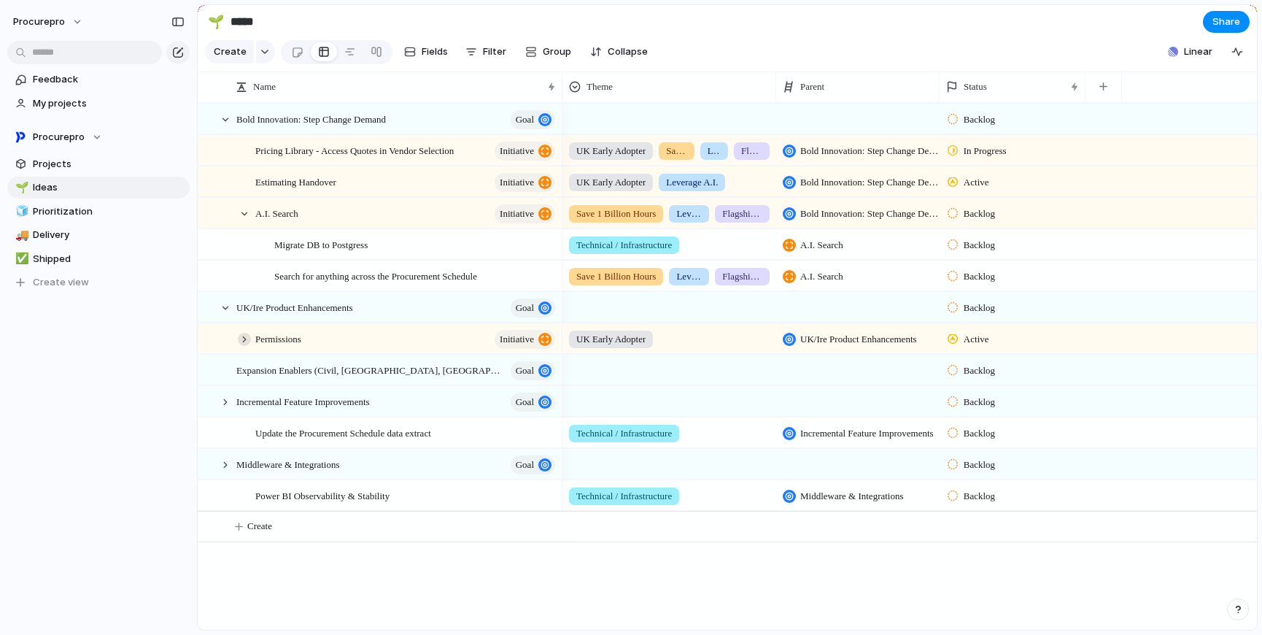
click at [243, 346] on div at bounding box center [244, 339] width 13 height 13
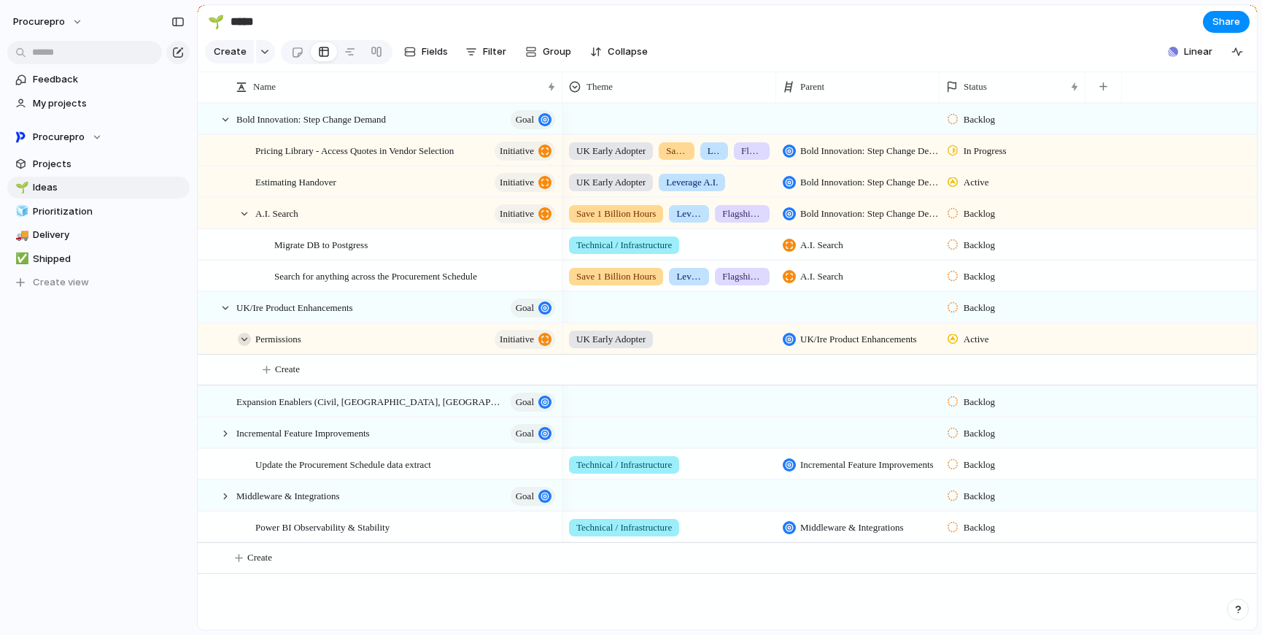
click at [247, 346] on div at bounding box center [244, 339] width 13 height 13
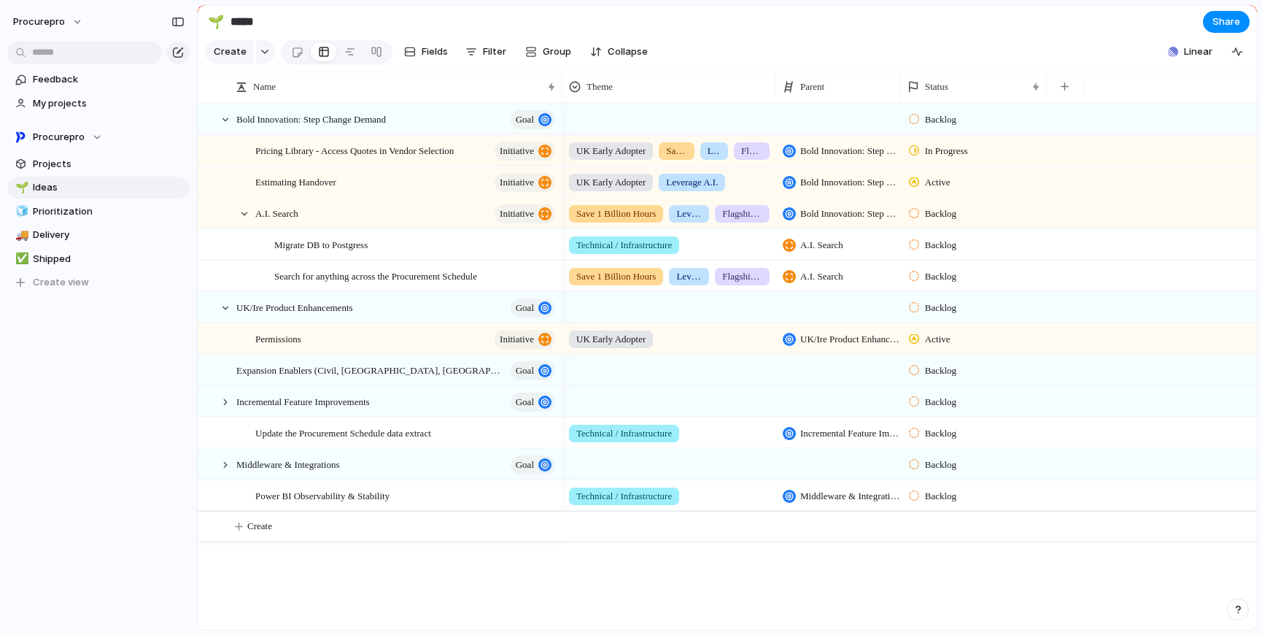
drag, startPoint x: 938, startPoint y: 92, endPoint x: 892, endPoint y: 90, distance: 46.7
click at [897, 90] on div at bounding box center [900, 87] width 7 height 31
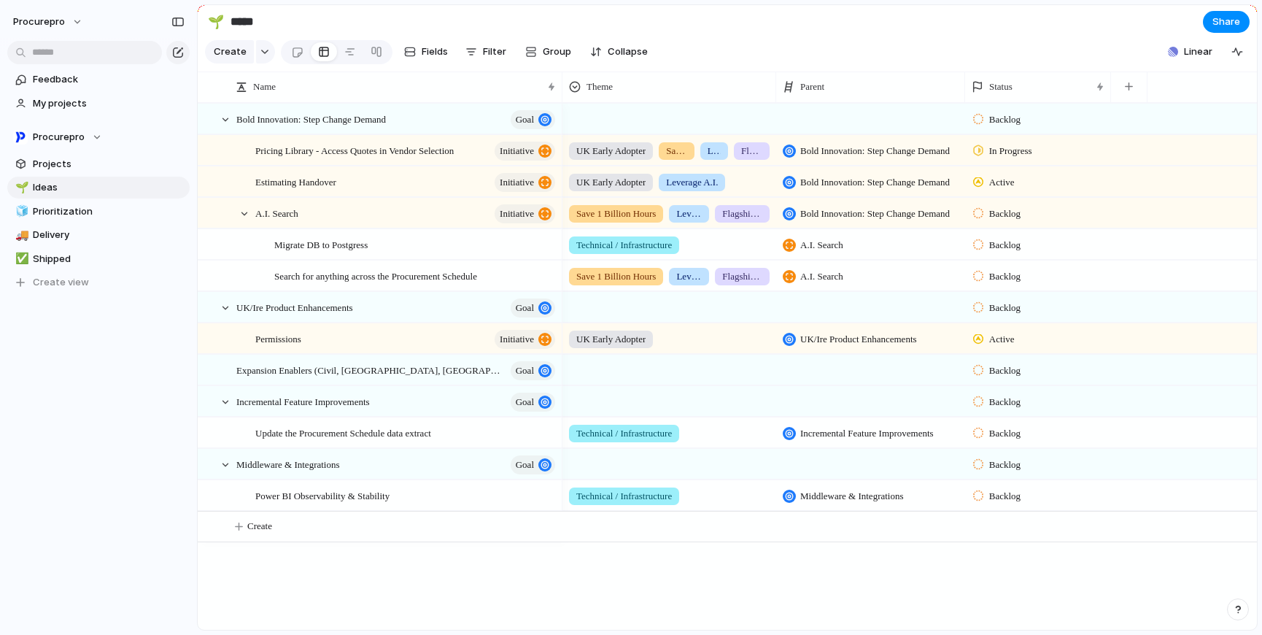
drag, startPoint x: 895, startPoint y: 96, endPoint x: 967, endPoint y: 104, distance: 72.7
click at [967, 102] on div at bounding box center [964, 87] width 7 height 31
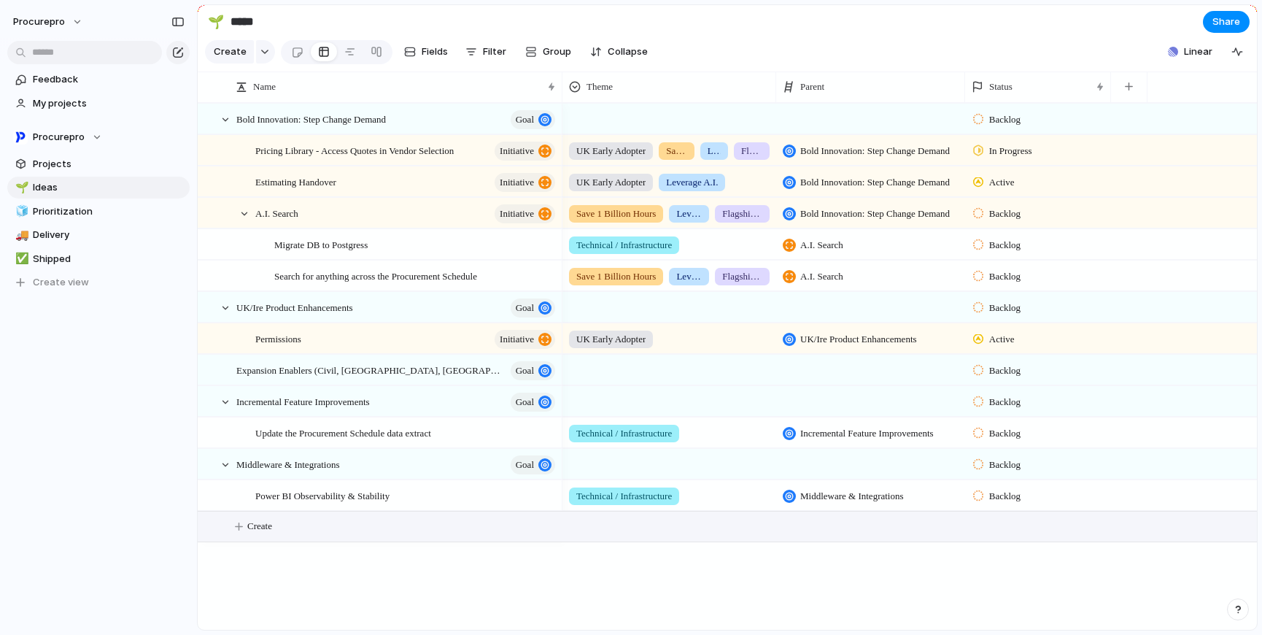
click at [262, 533] on span "Create" at bounding box center [259, 526] width 25 height 15
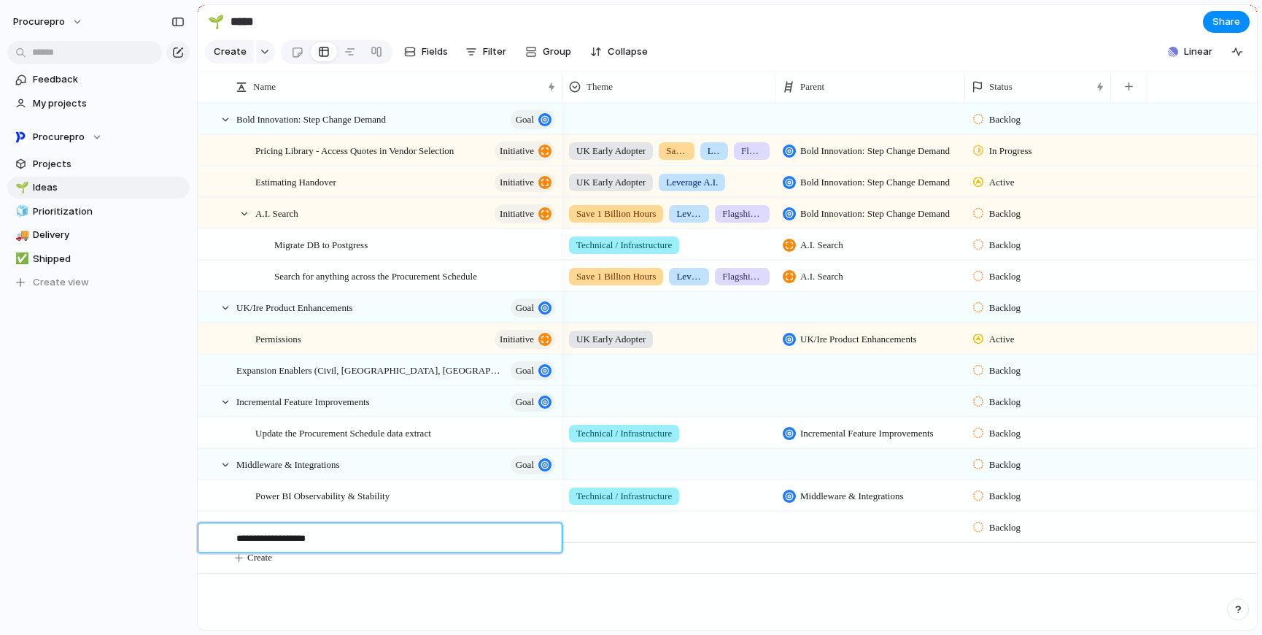
type textarea "**********"
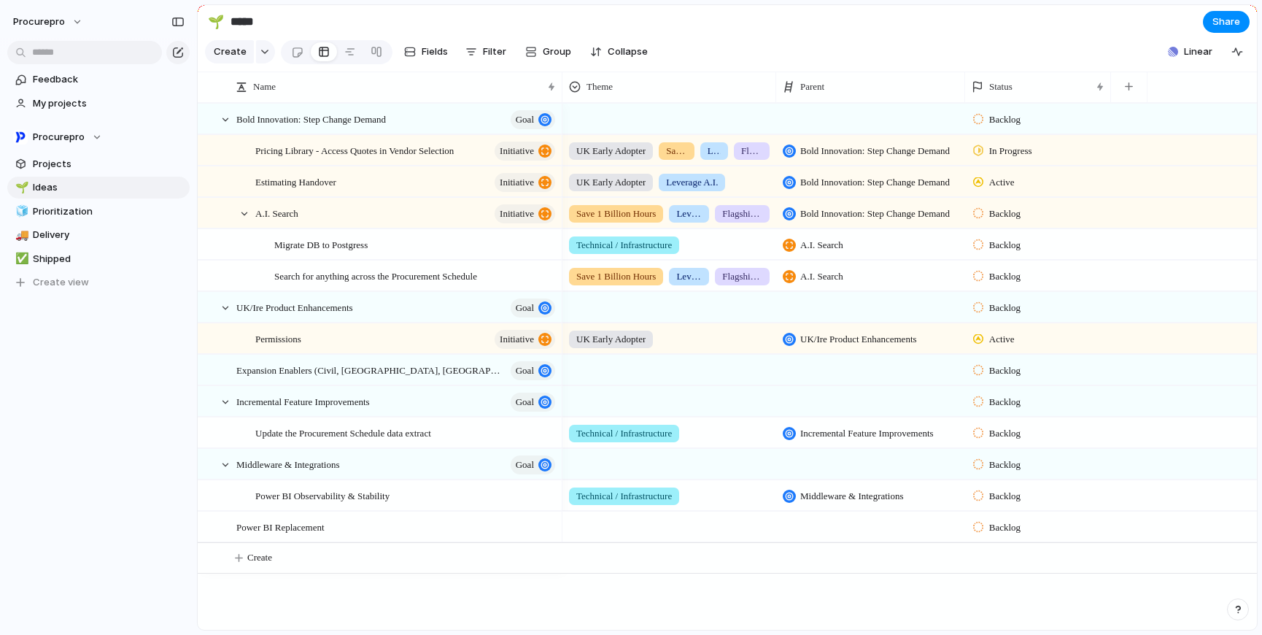
click at [607, 536] on div at bounding box center [669, 524] width 212 height 24
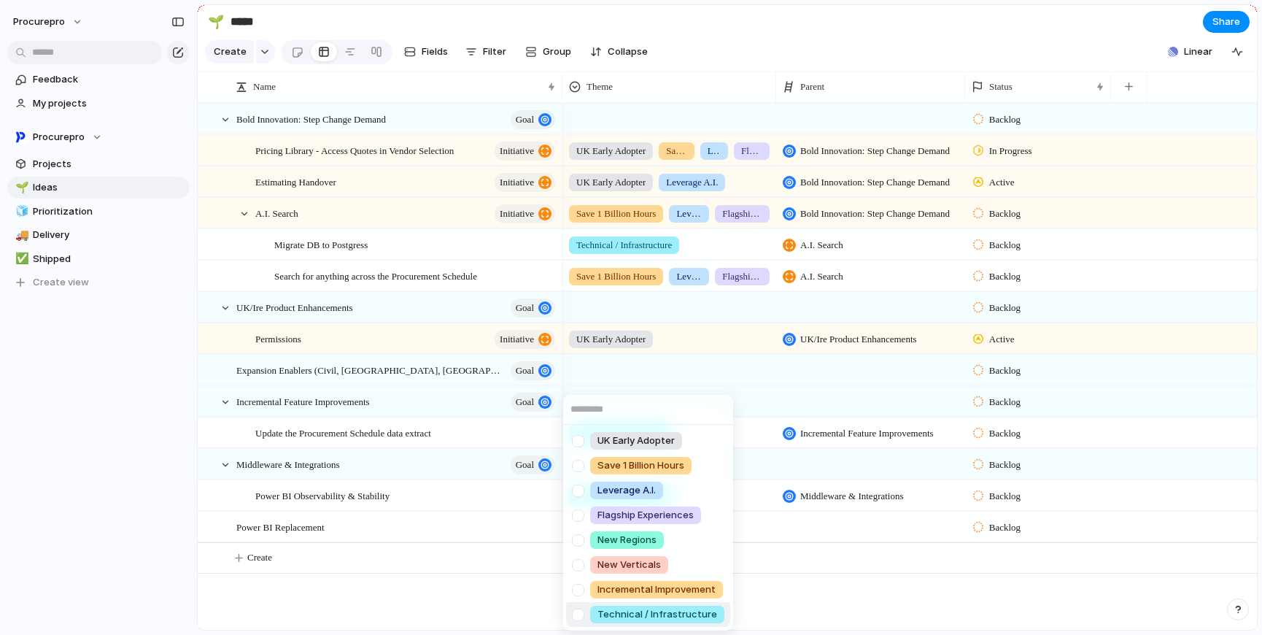
click at [577, 617] on div at bounding box center [578, 615] width 26 height 26
click at [582, 495] on div at bounding box center [578, 491] width 26 height 26
click at [464, 614] on div "UK Early Adopter Save 1 Billion Hours Leverage A.I. Flagship Experiences New Re…" at bounding box center [631, 317] width 1262 height 635
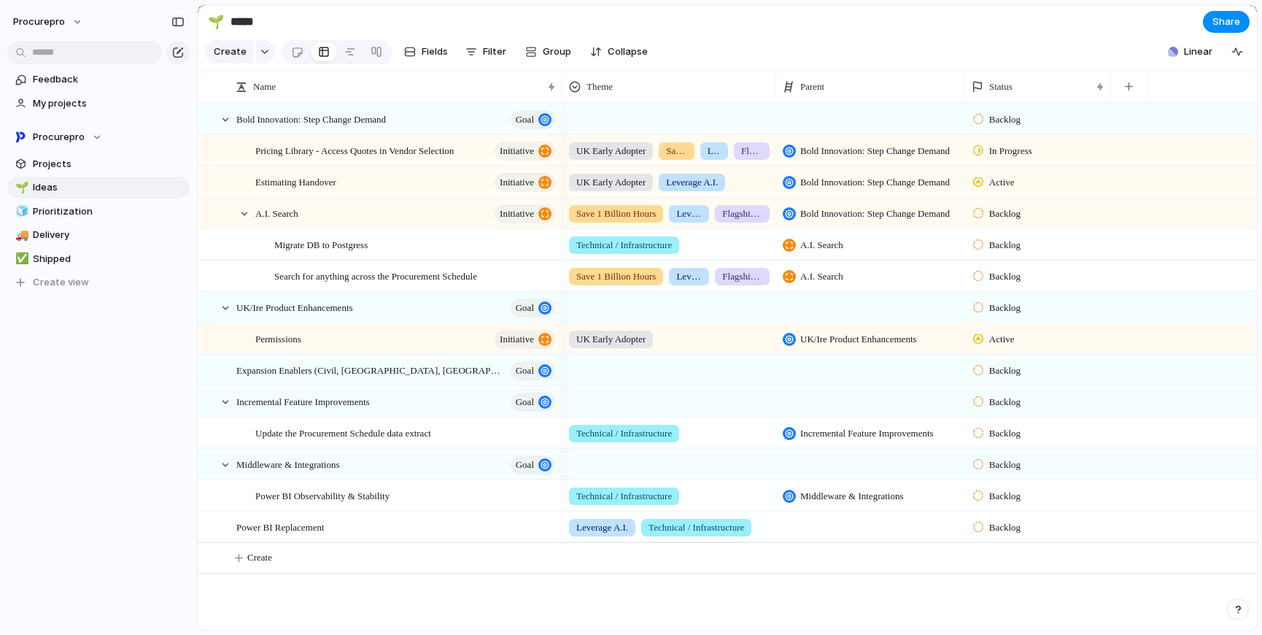
click at [824, 541] on div at bounding box center [870, 526] width 189 height 30
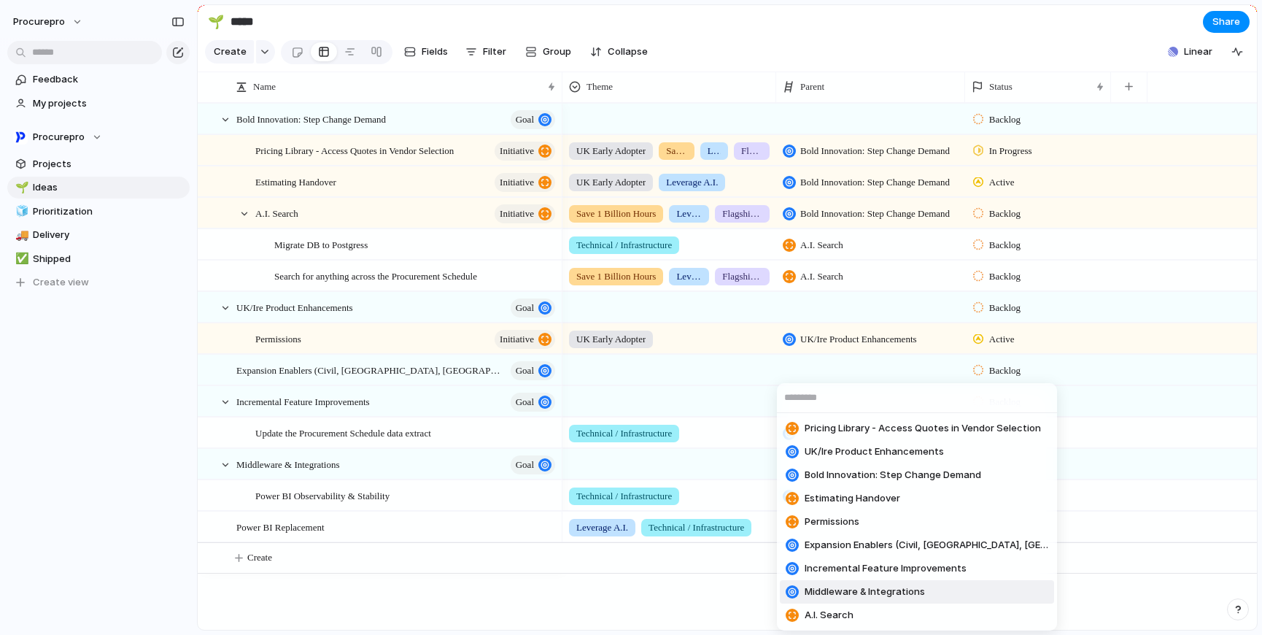
click at [887, 592] on span "Middleware & Integrations" at bounding box center [865, 591] width 120 height 15
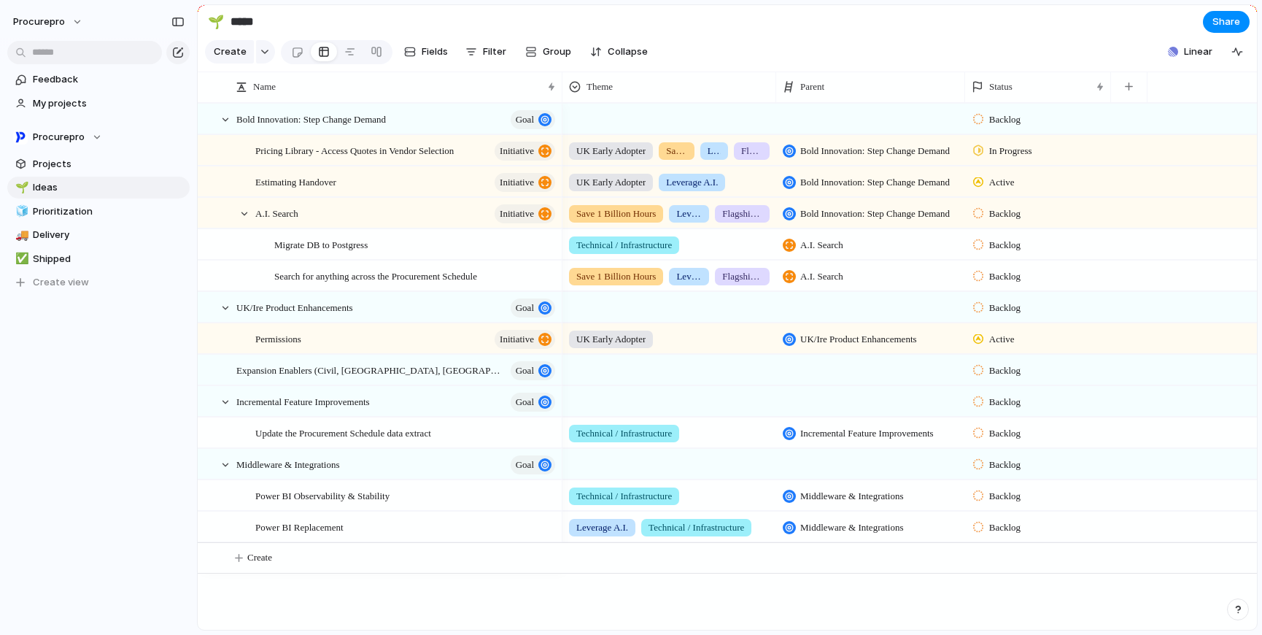
click at [672, 599] on div "Backlog Backlog Backlog Backlog Backlog UK Early Adopter [GEOGRAPHIC_DATA]/Ire …" at bounding box center [910, 366] width 695 height 527
click at [371, 538] on div "Power BI Replacement" at bounding box center [406, 527] width 302 height 30
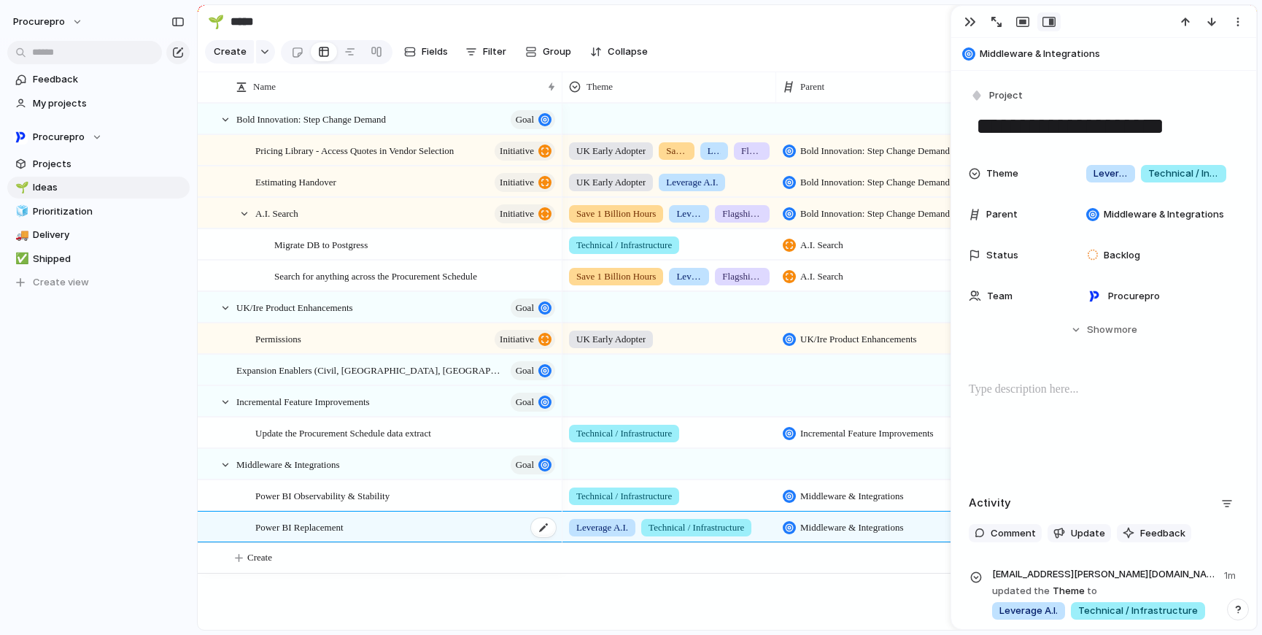
click at [363, 539] on div "Power BI Replacement" at bounding box center [406, 527] width 302 height 30
click at [1208, 127] on textarea "**********" at bounding box center [1104, 126] width 258 height 31
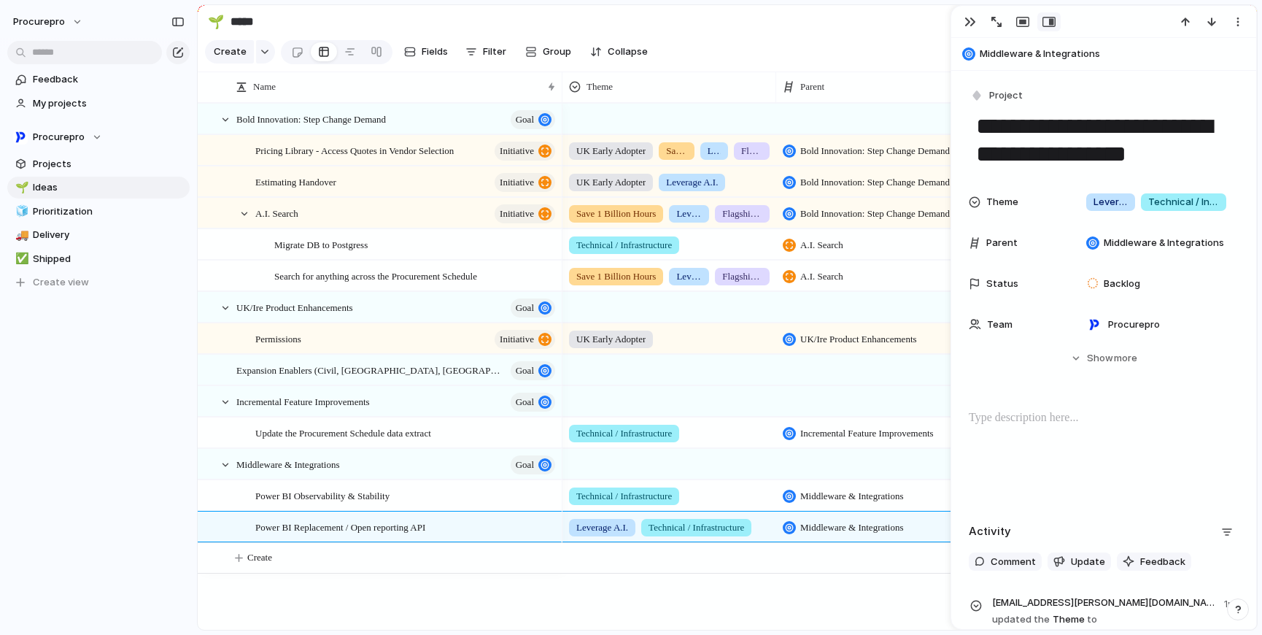
type textarea "**********"
click at [792, 26] on section "🌱 ***** Share" at bounding box center [727, 21] width 1059 height 33
click at [866, 18] on section "🌱 ***** Share" at bounding box center [727, 21] width 1059 height 33
click at [968, 22] on div "button" at bounding box center [971, 22] width 12 height 12
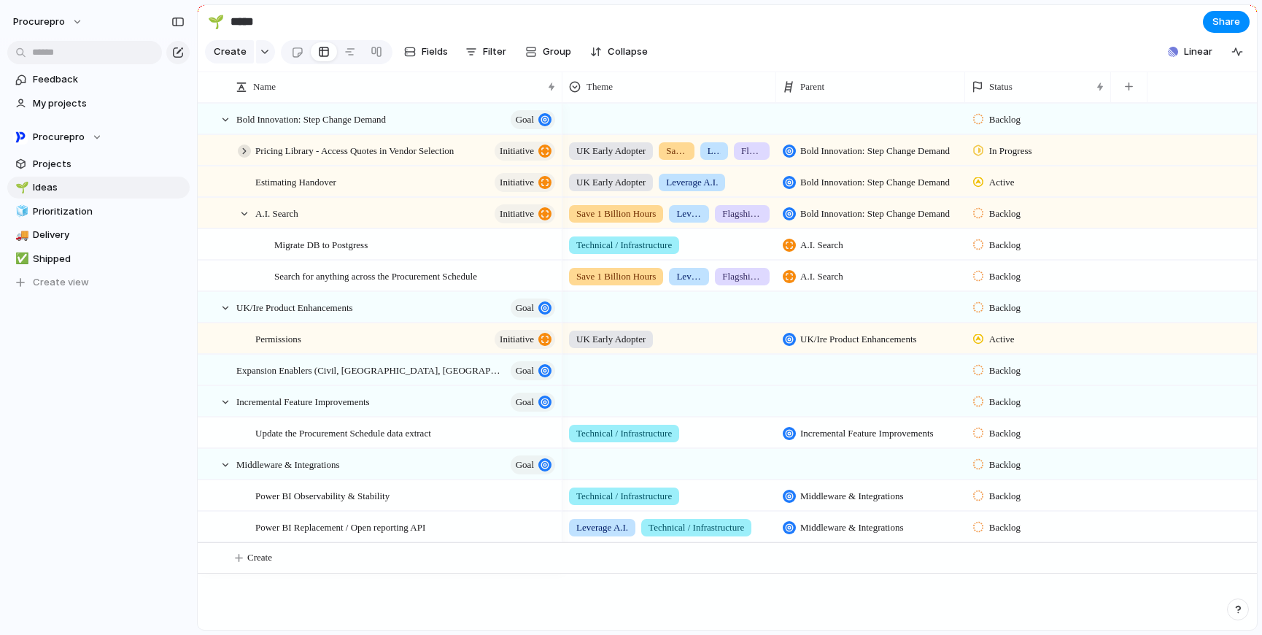
click at [244, 158] on div at bounding box center [244, 150] width 13 height 13
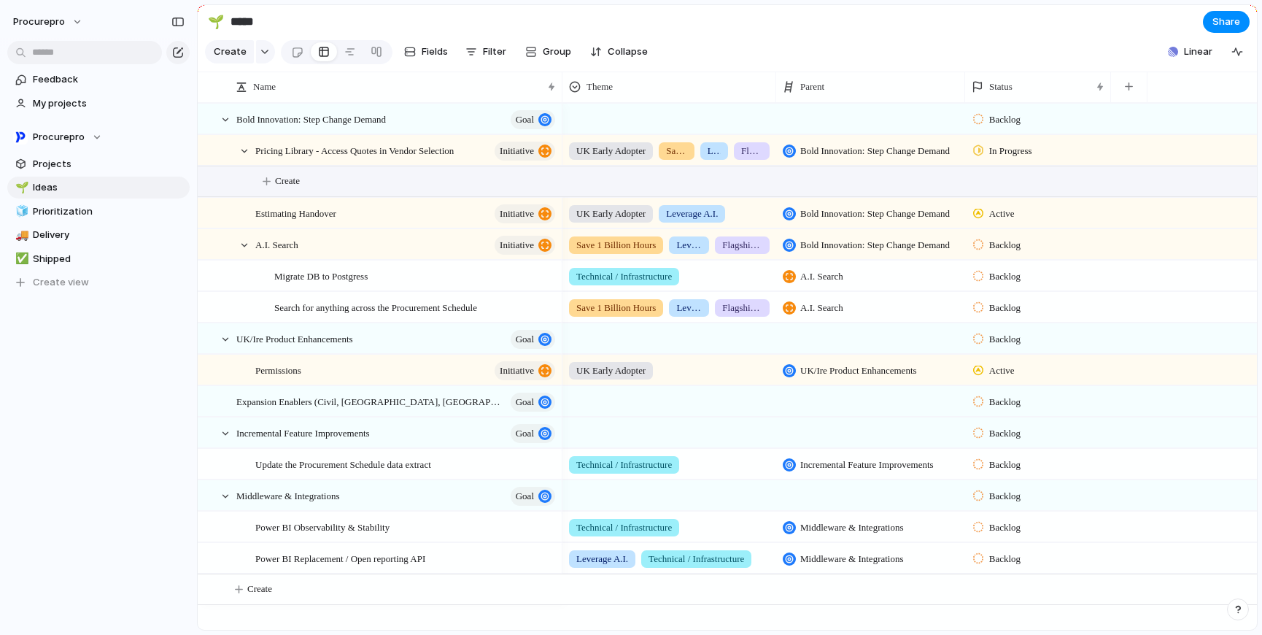
click at [279, 188] on span "Create" at bounding box center [287, 181] width 25 height 15
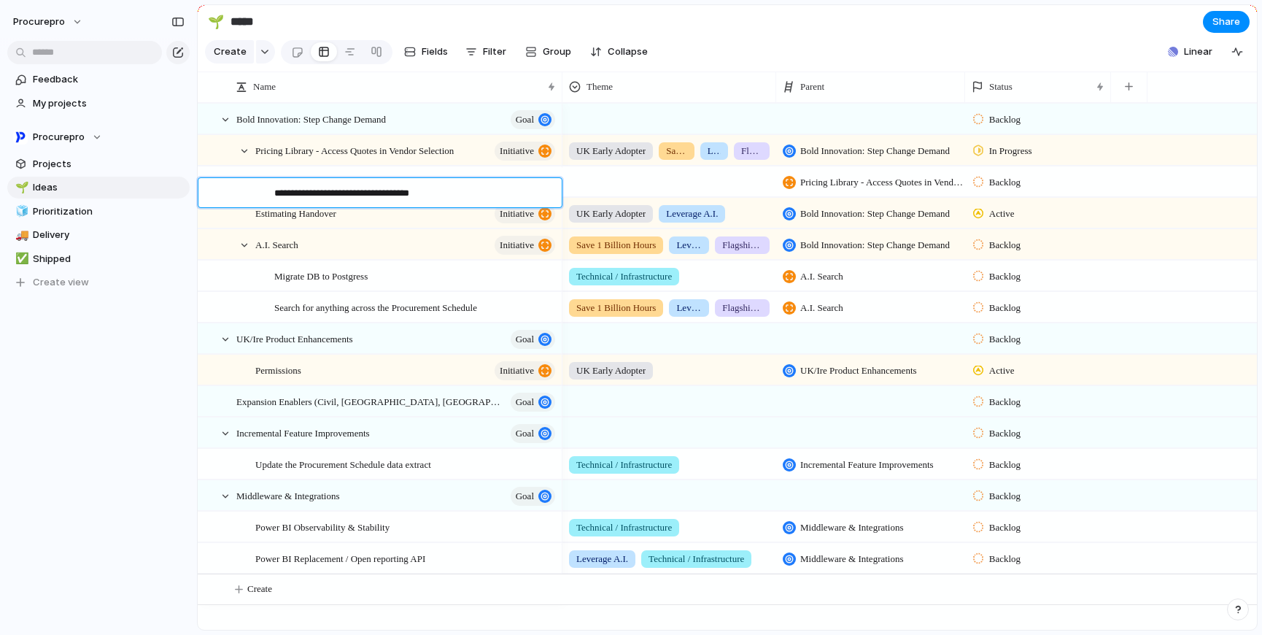
type textarea "**********"
click at [538, 192] on div at bounding box center [543, 182] width 25 height 19
click at [508, 193] on textarea "**********" at bounding box center [412, 194] width 277 height 17
click at [607, 196] on div at bounding box center [670, 181] width 214 height 30
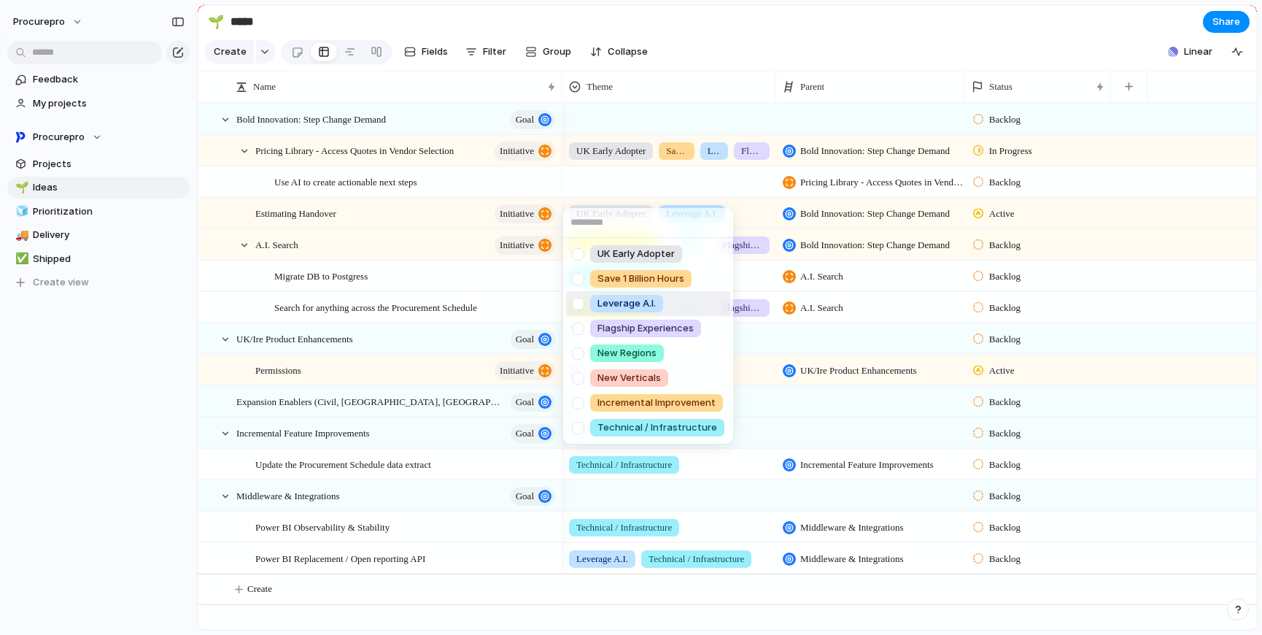
click at [585, 302] on div at bounding box center [578, 304] width 26 height 26
click at [578, 285] on div at bounding box center [578, 279] width 26 height 26
click at [737, 14] on div "UK Early Adopter Save 1 Billion Hours Leverage A.I. Flagship Experiences New Re…" at bounding box center [631, 317] width 1262 height 635
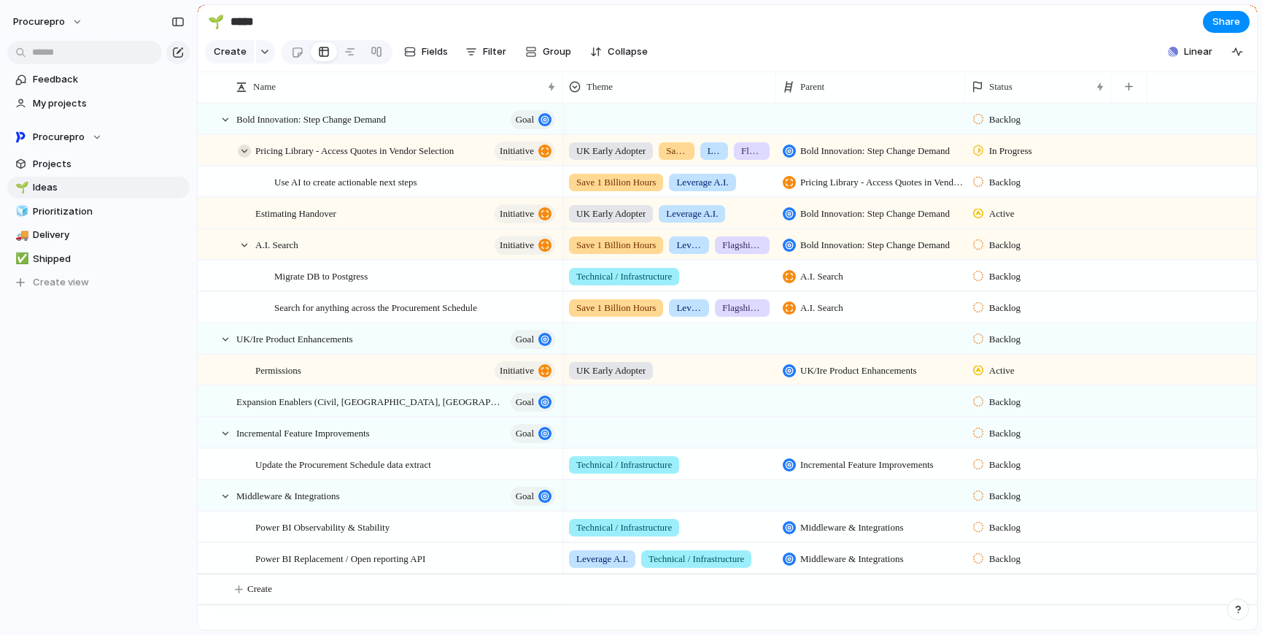
click at [250, 158] on div at bounding box center [244, 150] width 13 height 13
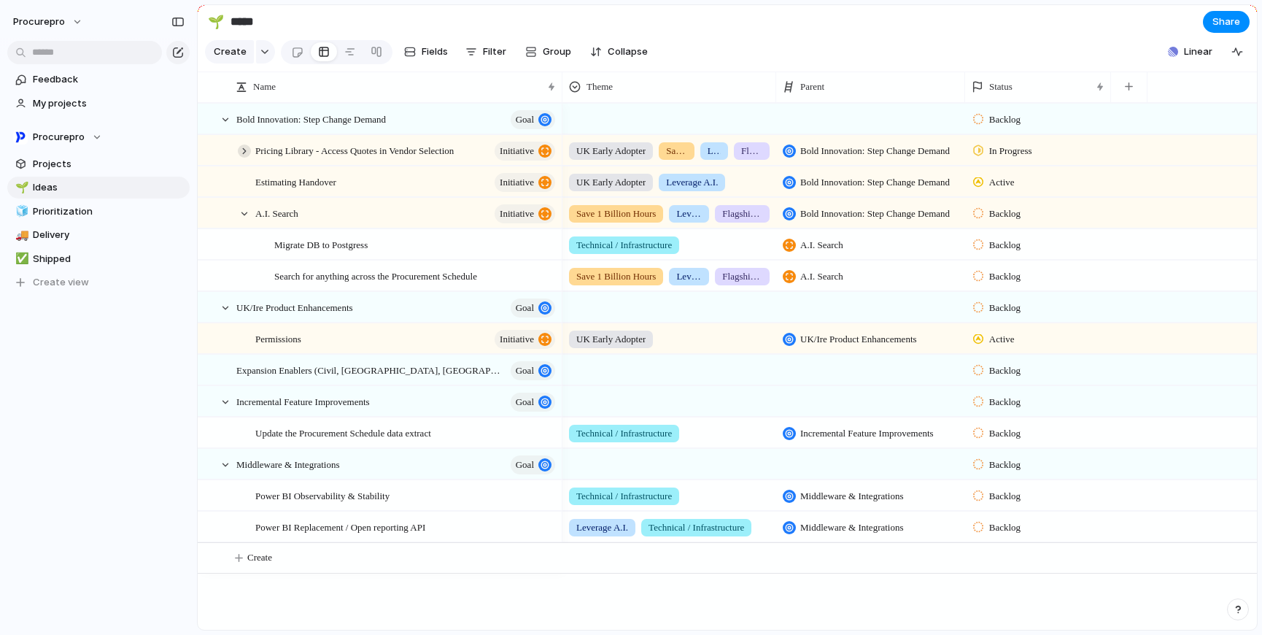
click at [248, 158] on div at bounding box center [244, 150] width 13 height 13
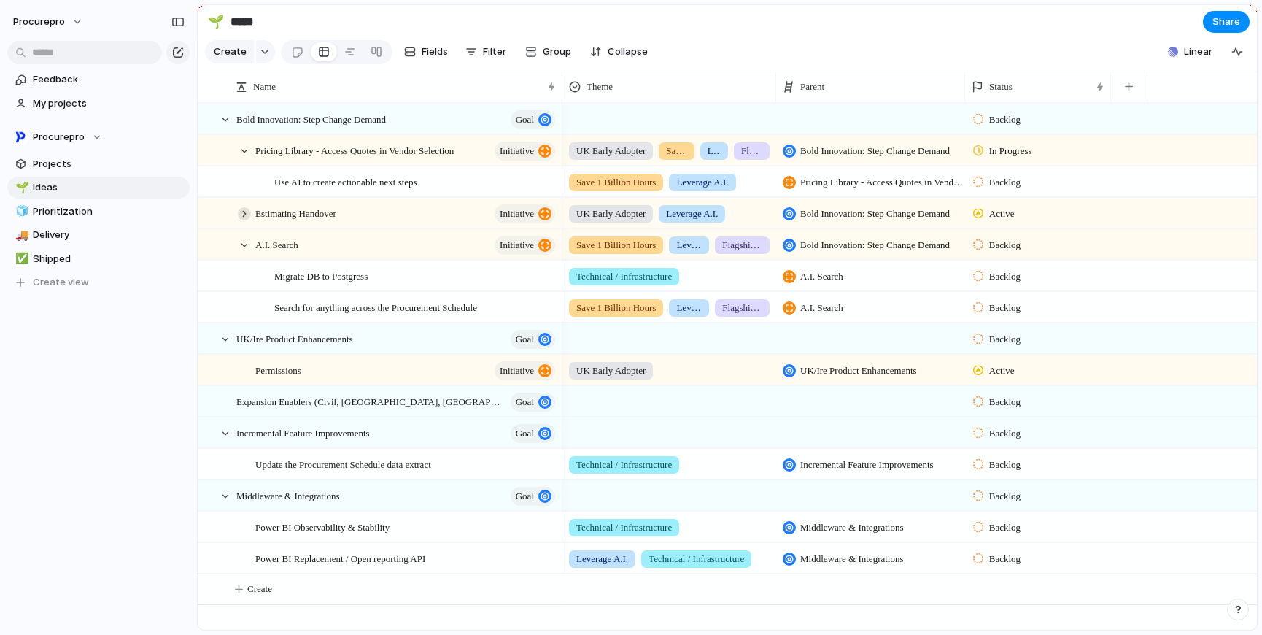
click at [243, 220] on div at bounding box center [244, 213] width 13 height 13
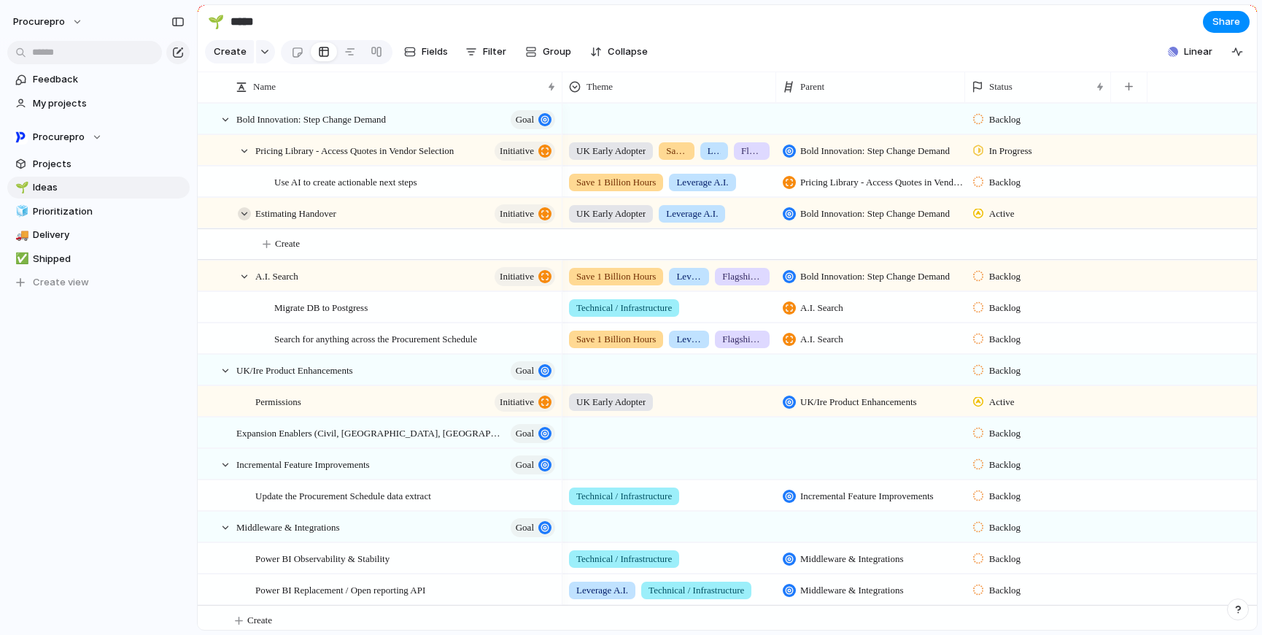
click at [244, 220] on div at bounding box center [244, 213] width 13 height 13
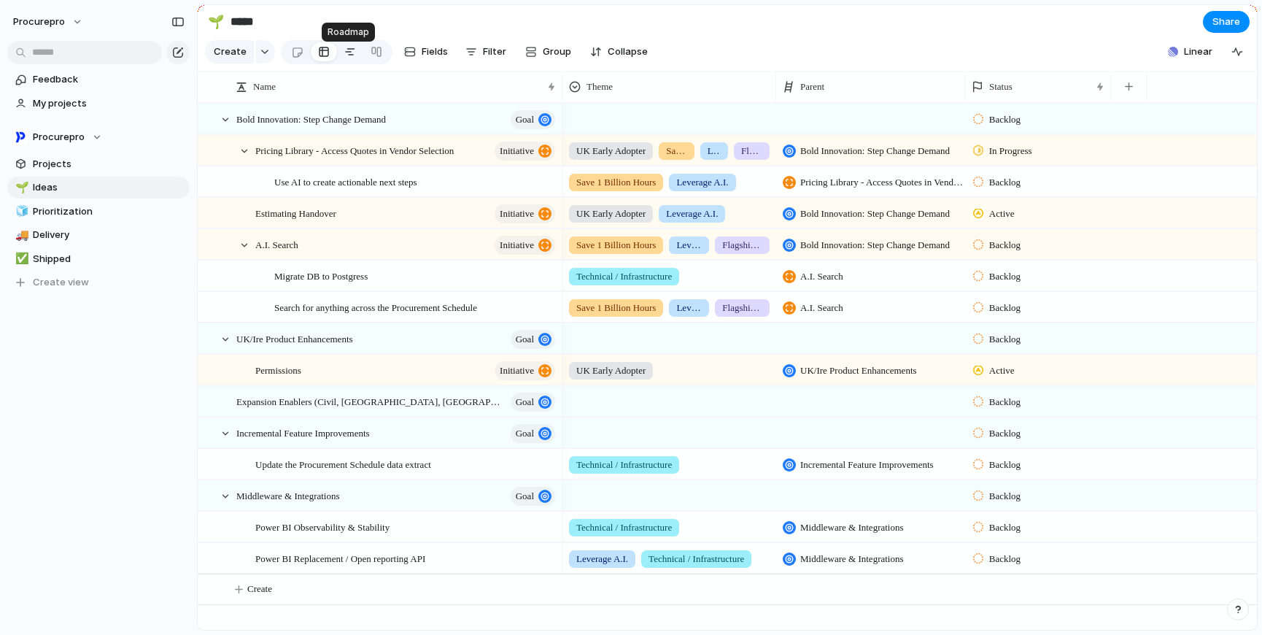
click at [345, 58] on div at bounding box center [350, 51] width 12 height 23
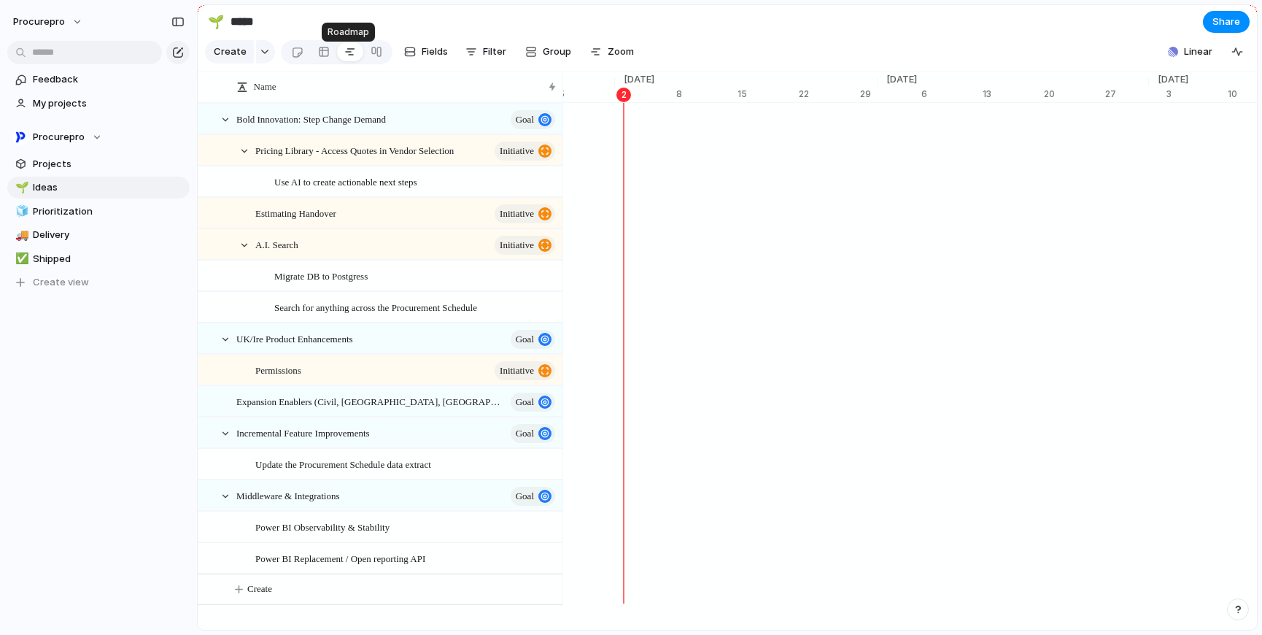
scroll to position [0, 9544]
click at [373, 58] on div at bounding box center [377, 51] width 12 height 23
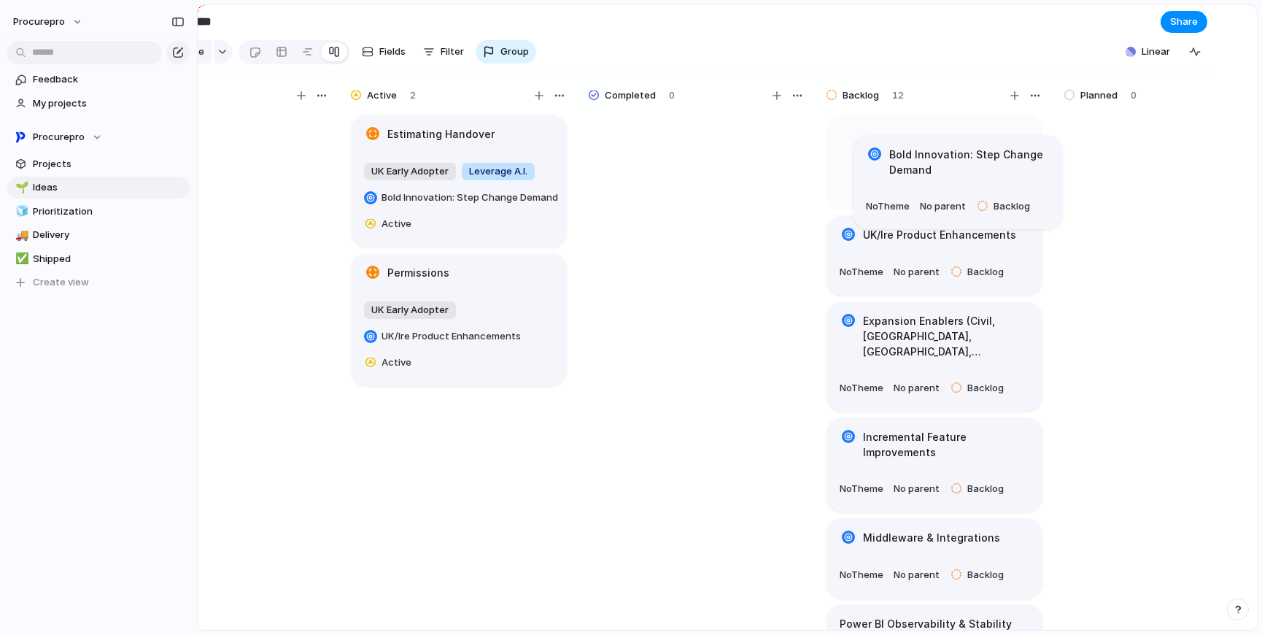
scroll to position [0, 60]
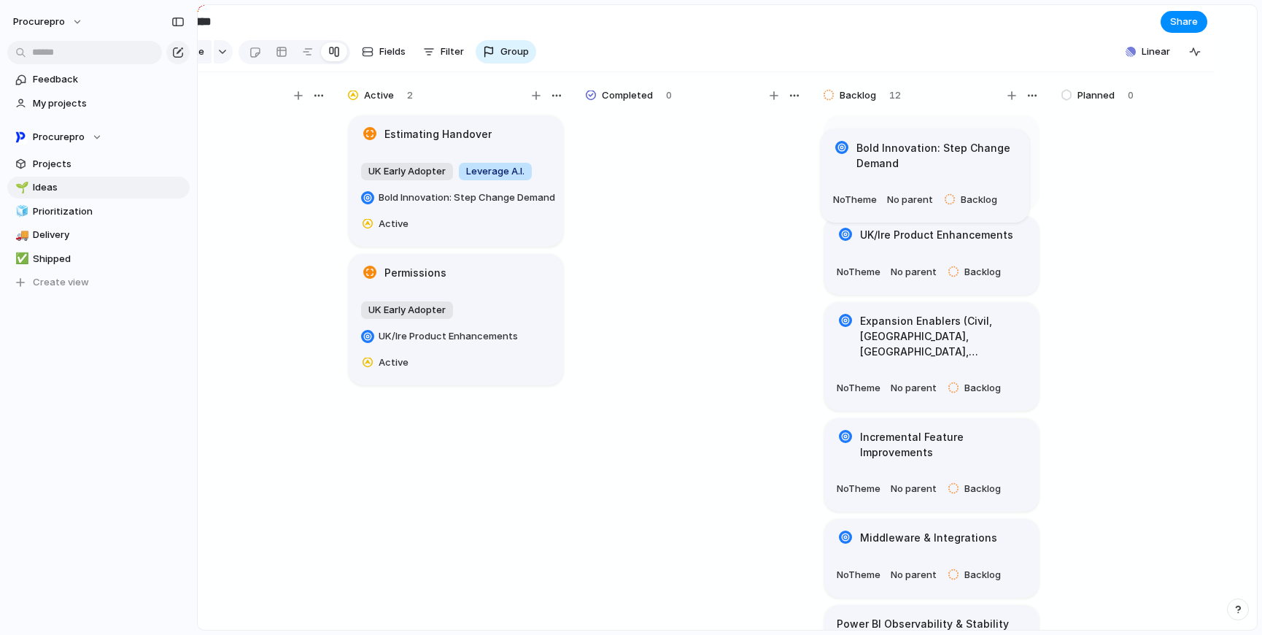
drag, startPoint x: 1032, startPoint y: 166, endPoint x: 926, endPoint y: 169, distance: 105.8
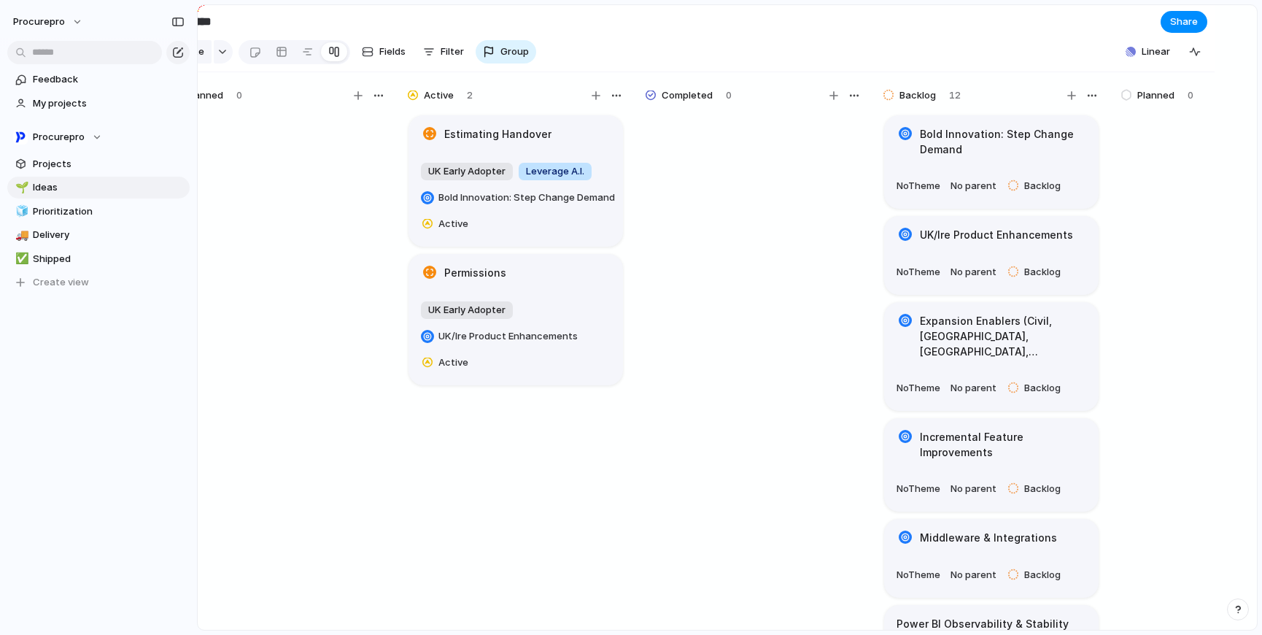
drag, startPoint x: 730, startPoint y: 629, endPoint x: 1142, endPoint y: 640, distance: 412.4
click at [1142, 634] on html "procurepro Feedback My projects Procurepro Projects 🌱 Ideas 🧊 Prioritization 🚚 …" at bounding box center [631, 317] width 1262 height 635
click at [1157, 630] on main "🌱 ***** Share Create Fields Filter Group Zoom Linear Clear Save for everyone Pl…" at bounding box center [727, 317] width 1061 height 626
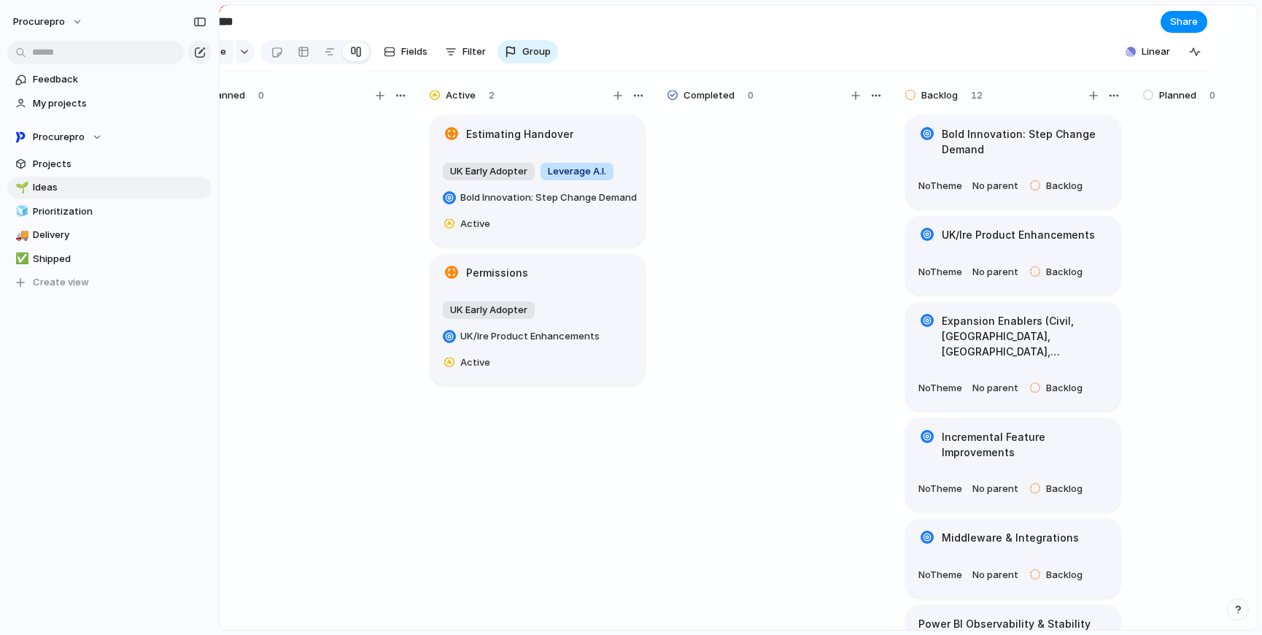
drag, startPoint x: 196, startPoint y: 36, endPoint x: 254, endPoint y: 40, distance: 58.5
click at [272, 55] on div at bounding box center [277, 52] width 12 height 24
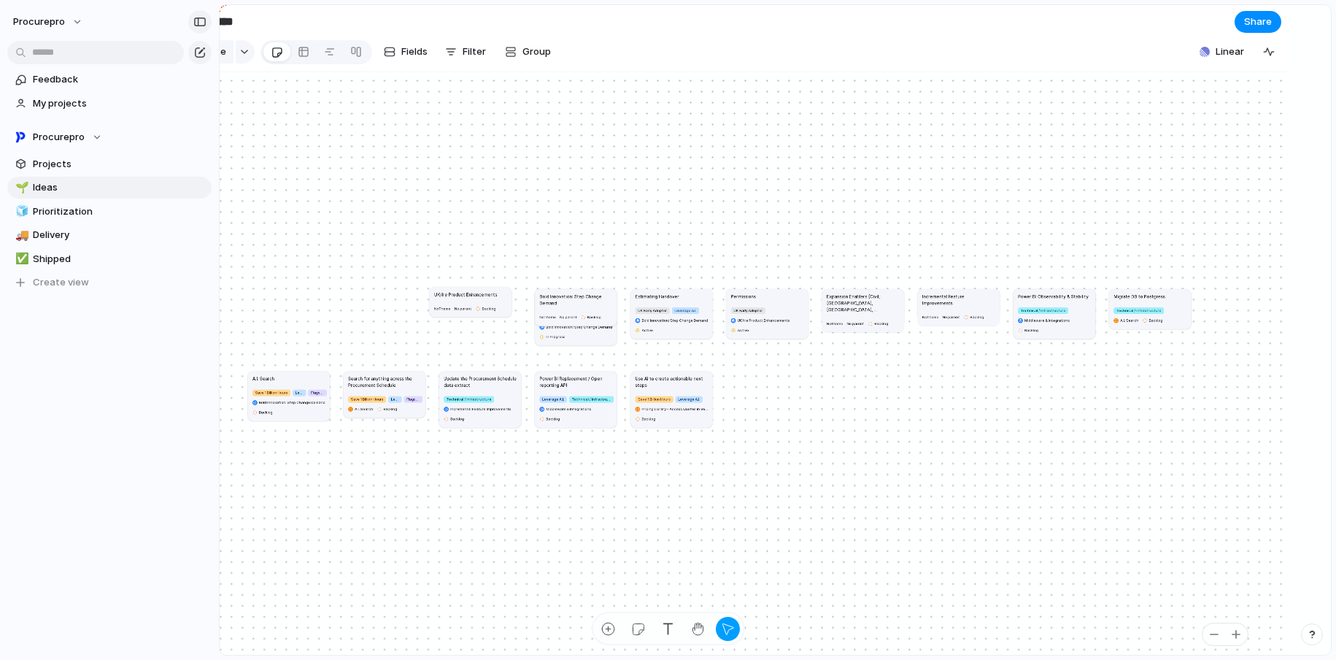
click at [201, 23] on div "button" at bounding box center [199, 22] width 13 height 10
drag, startPoint x: 7, startPoint y: 24, endPoint x: 430, endPoint y: 74, distance: 426.8
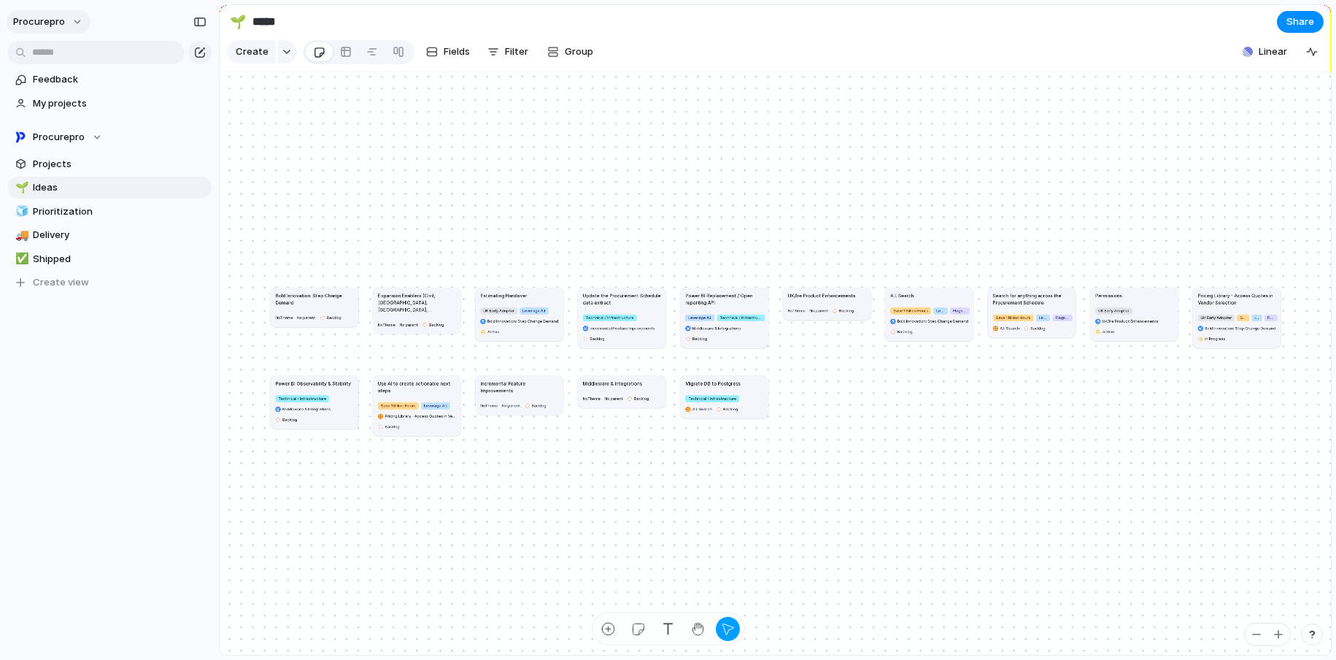
click at [83, 23] on button "procurepro" at bounding box center [49, 21] width 84 height 23
click at [45, 57] on span "Settings" at bounding box center [54, 54] width 40 height 15
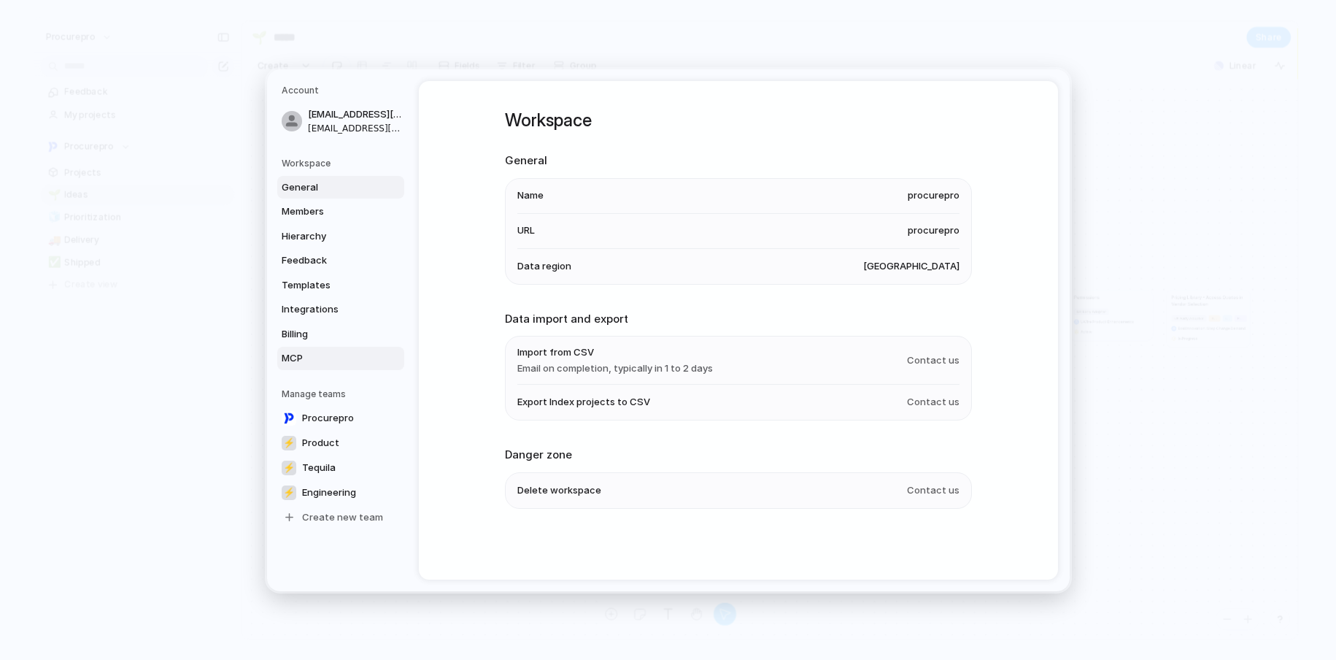
click at [289, 348] on link "MCP" at bounding box center [340, 358] width 127 height 23
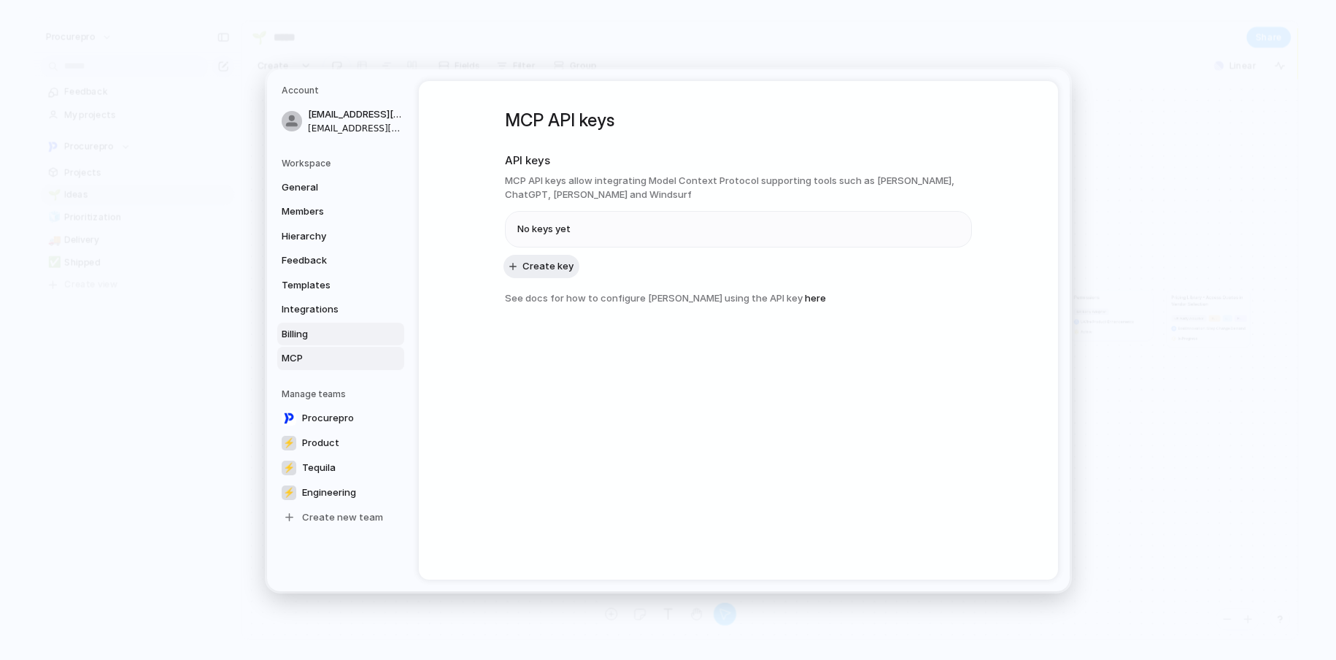
click at [285, 339] on span "Billing" at bounding box center [328, 333] width 93 height 15
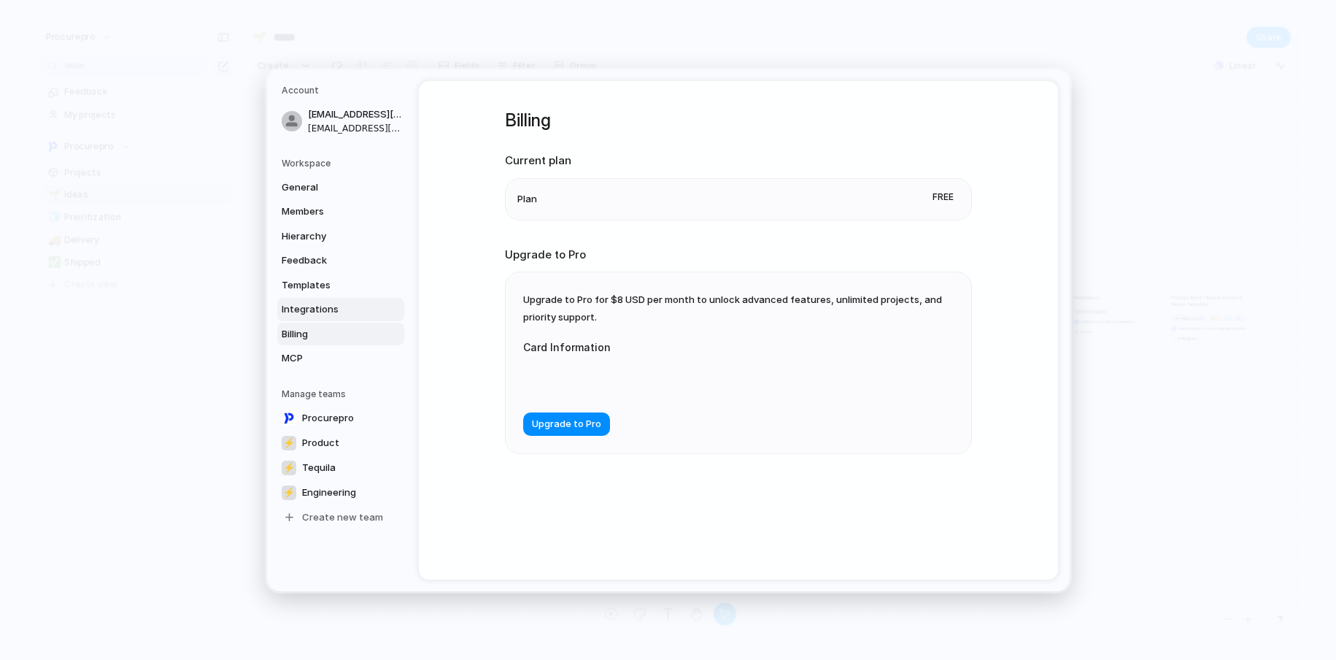
click at [300, 317] on link "Integrations" at bounding box center [340, 309] width 127 height 23
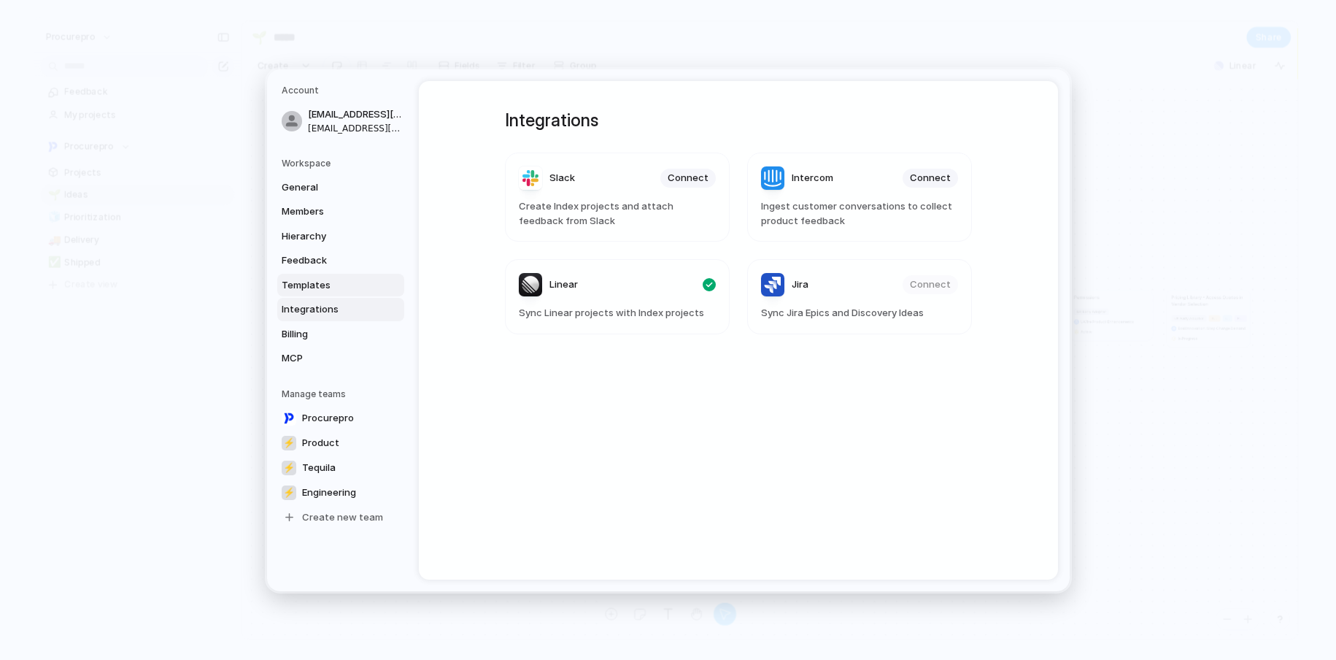
click at [300, 277] on span "Templates" at bounding box center [328, 284] width 93 height 15
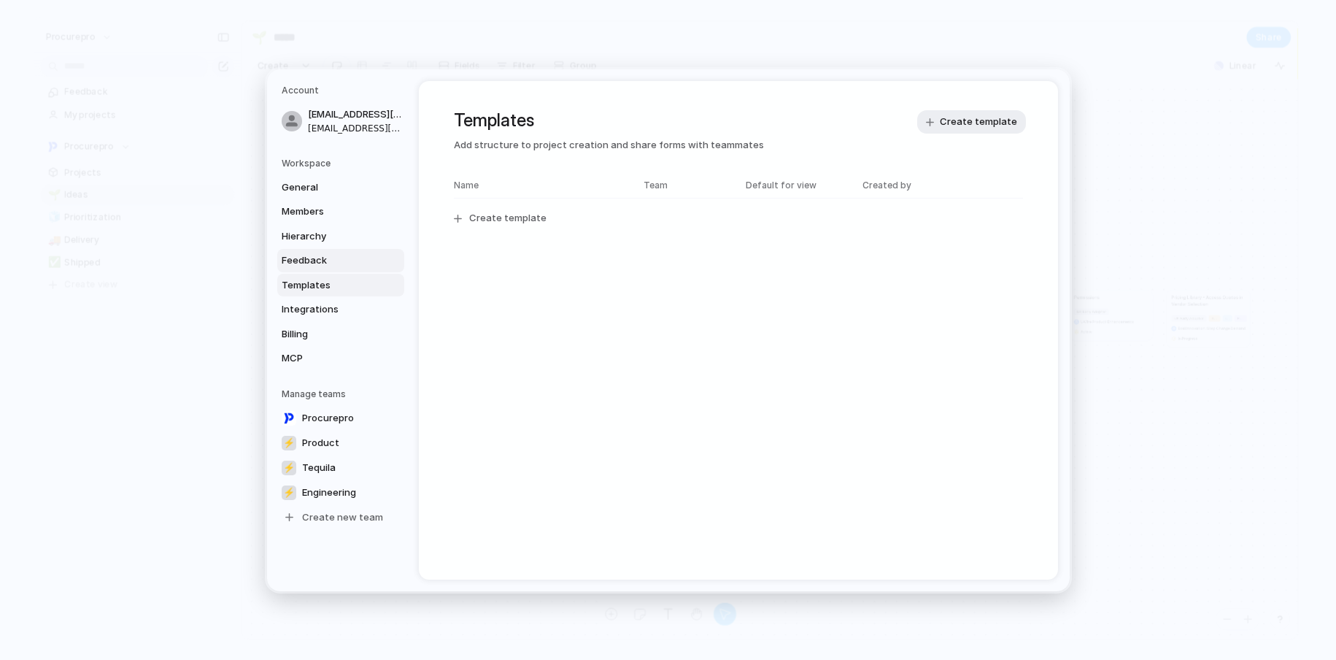
click at [306, 258] on span "Feedback" at bounding box center [328, 260] width 93 height 15
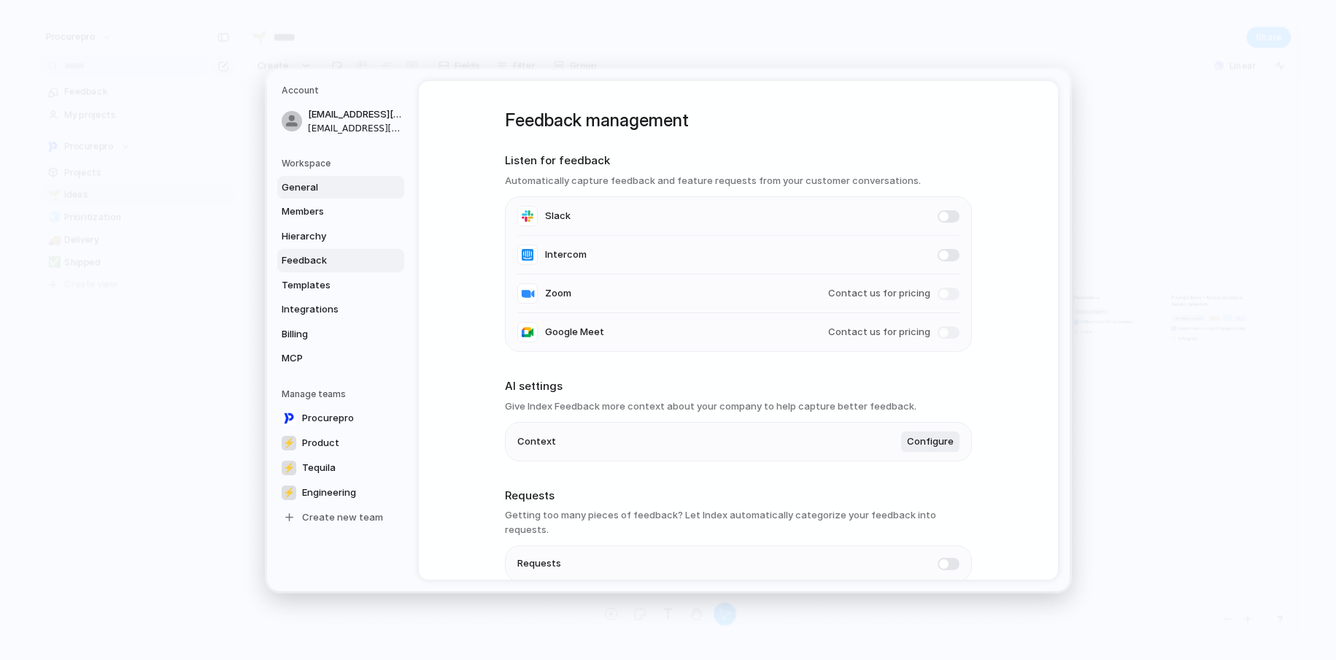
click at [296, 192] on span "General" at bounding box center [328, 186] width 93 height 15
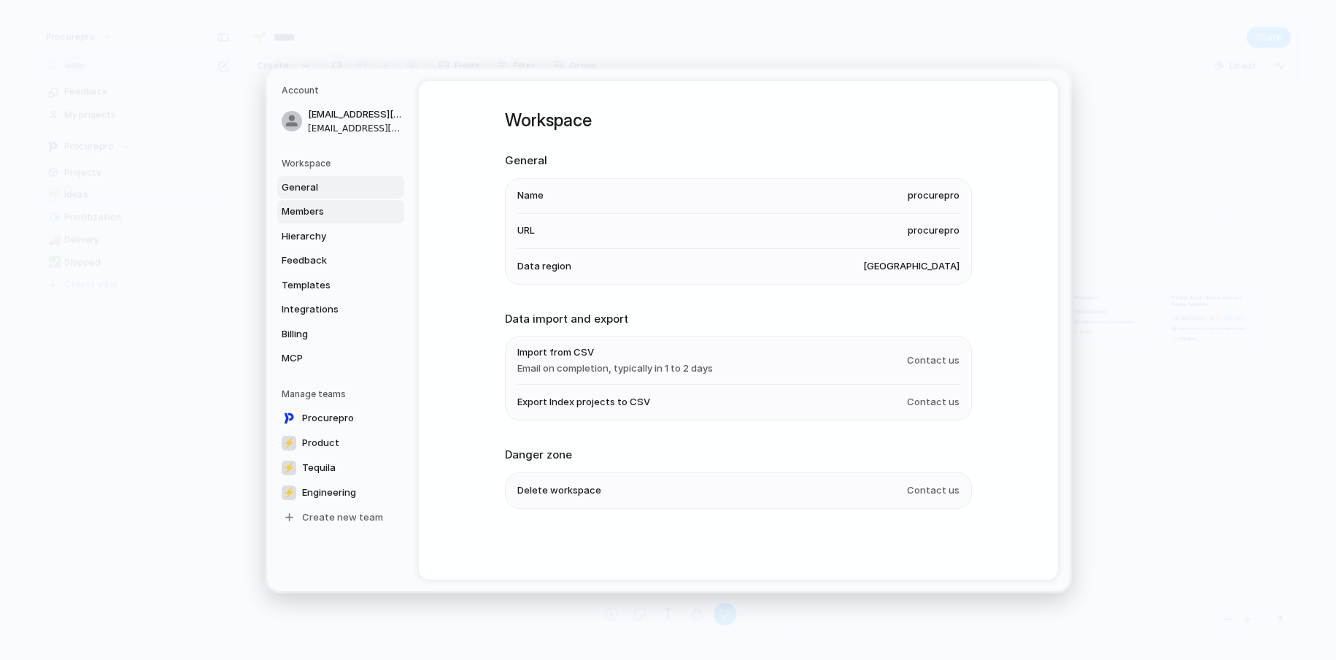
click at [303, 217] on span "Members" at bounding box center [328, 211] width 93 height 15
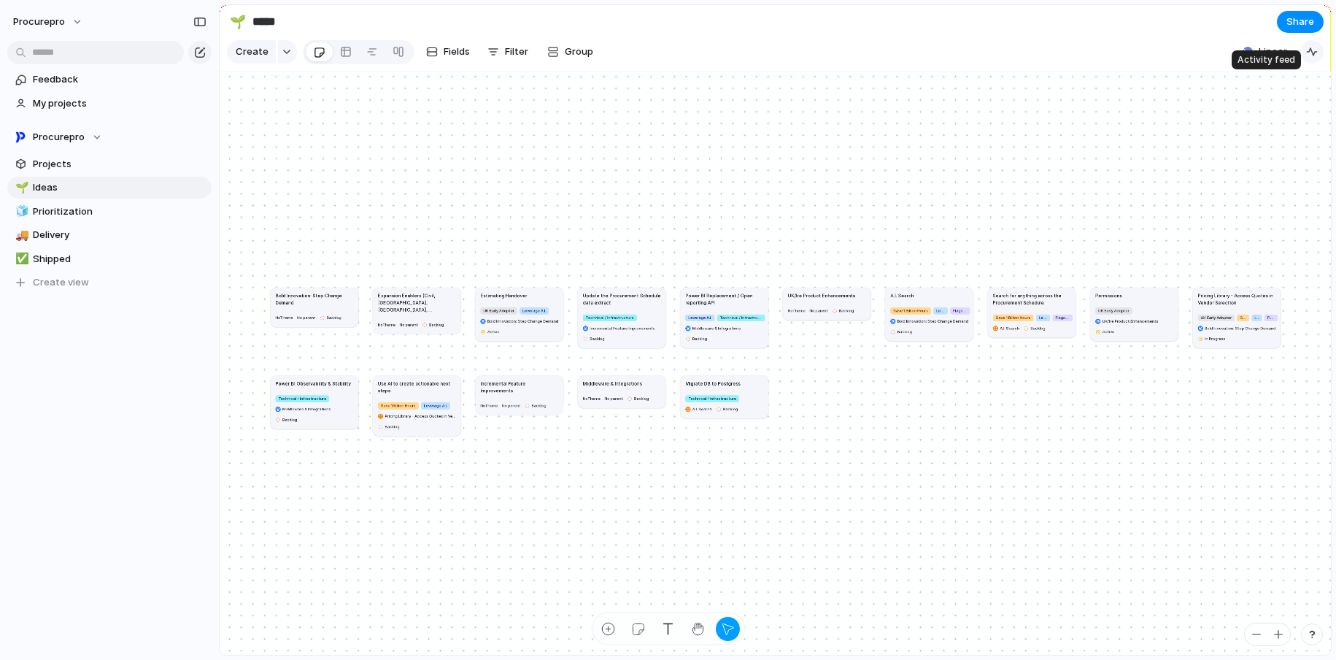
click at [1313, 58] on div "button" at bounding box center [1312, 52] width 12 height 12
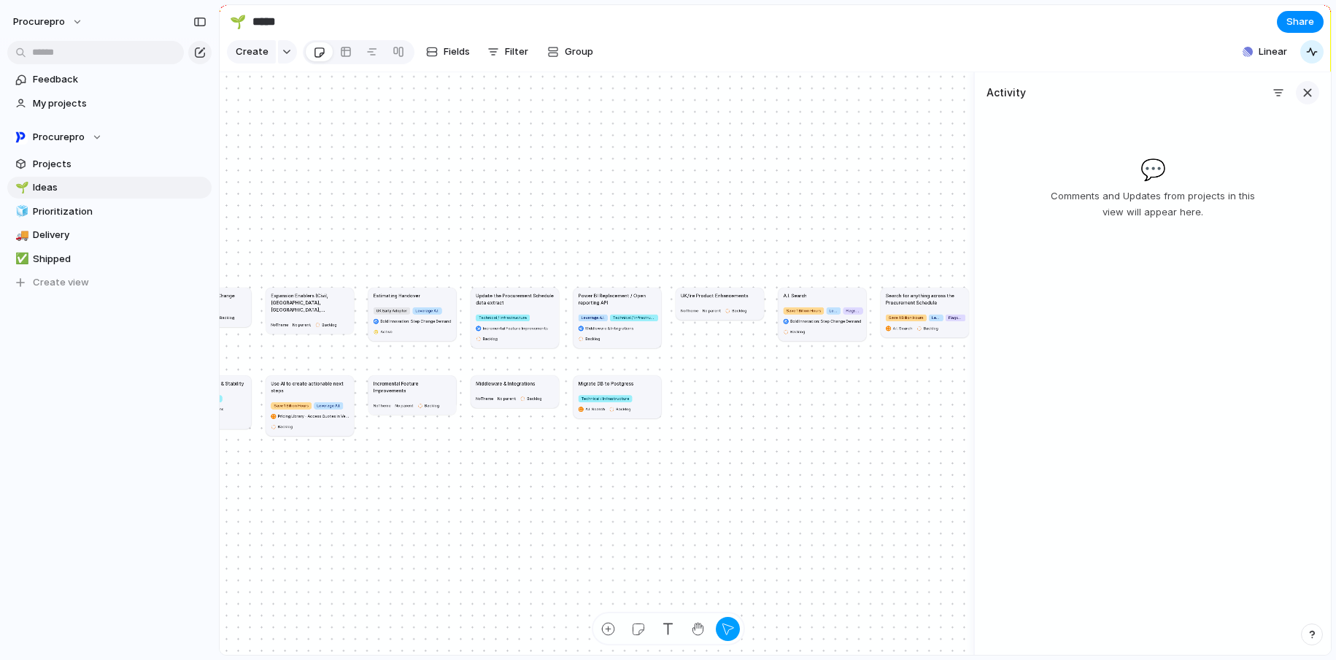
click at [1304, 101] on div "button" at bounding box center [1307, 93] width 16 height 16
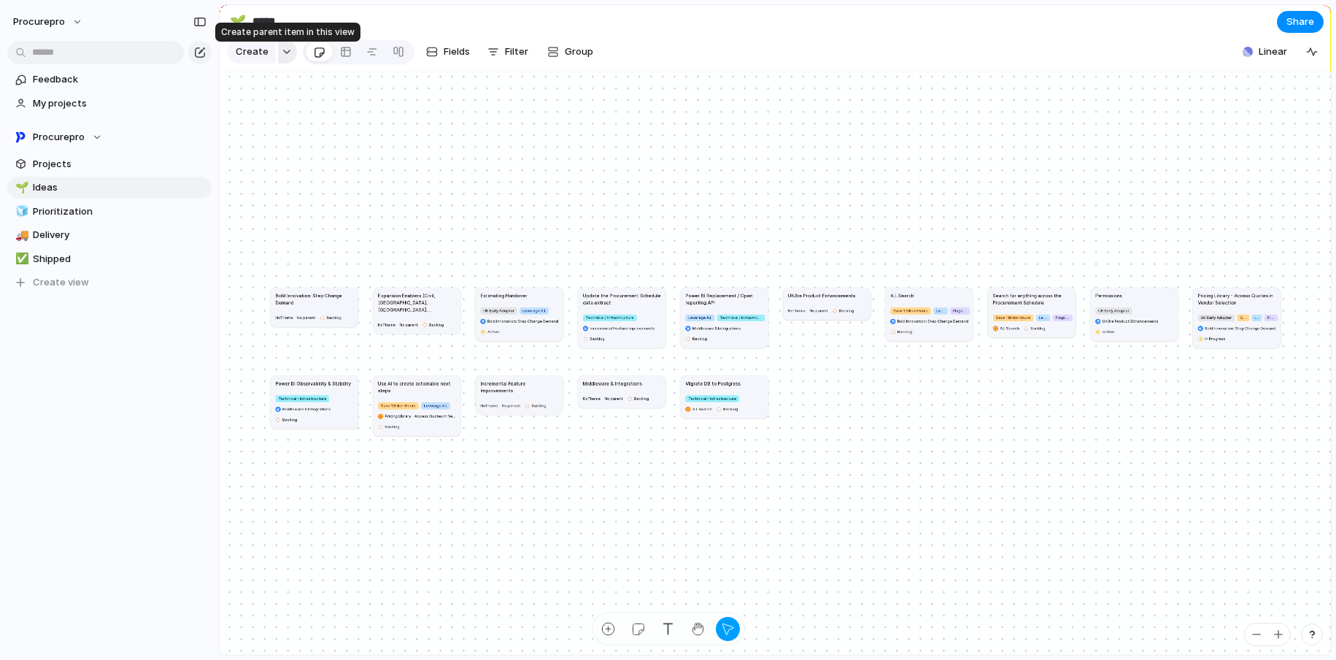
click at [283, 61] on button "button" at bounding box center [287, 51] width 19 height 23
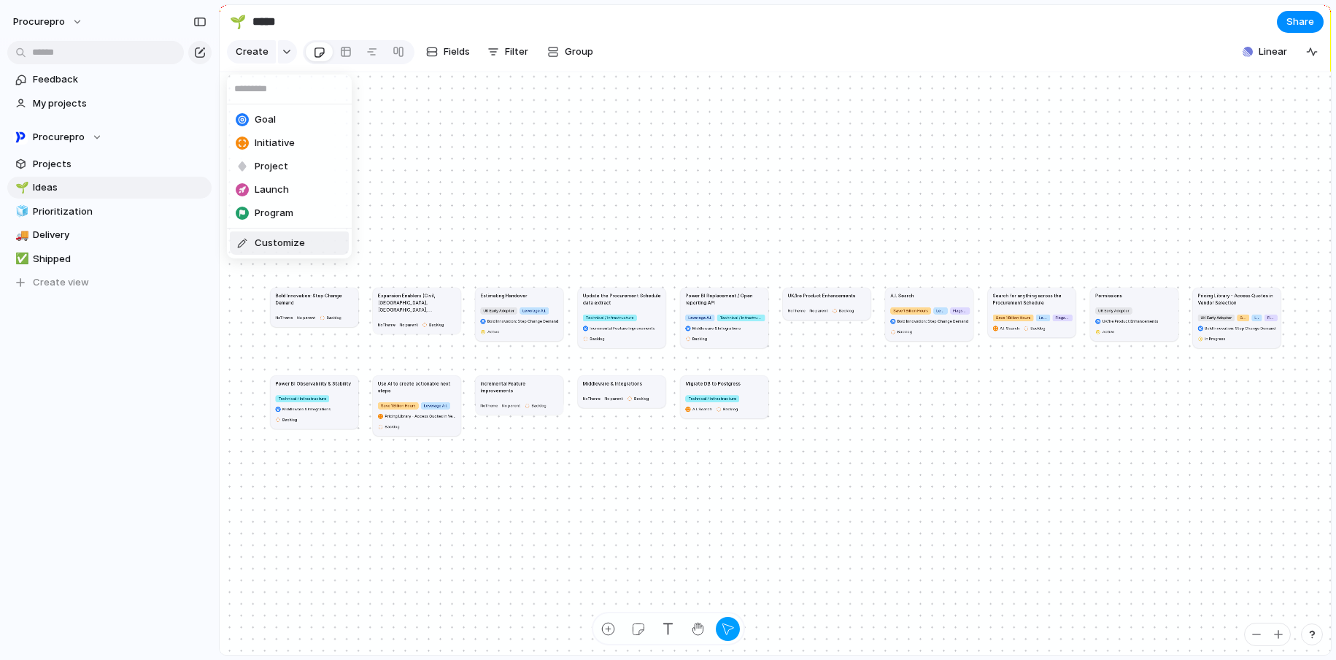
click at [277, 239] on span "Customize" at bounding box center [280, 243] width 50 height 15
click at [581, 57] on span "Group" at bounding box center [579, 52] width 28 height 15
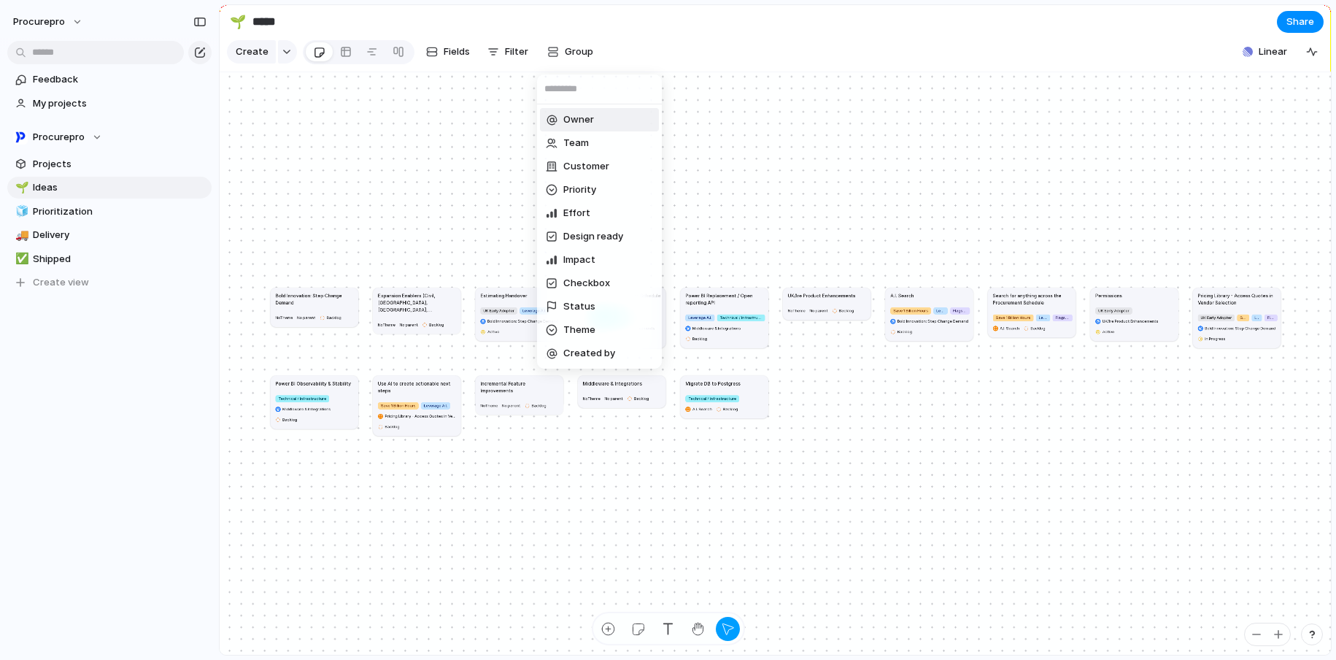
click at [499, 55] on div "Owner Team Customer Priority Effort Design ready Impact Checkbox Status Theme C…" at bounding box center [668, 330] width 1336 height 660
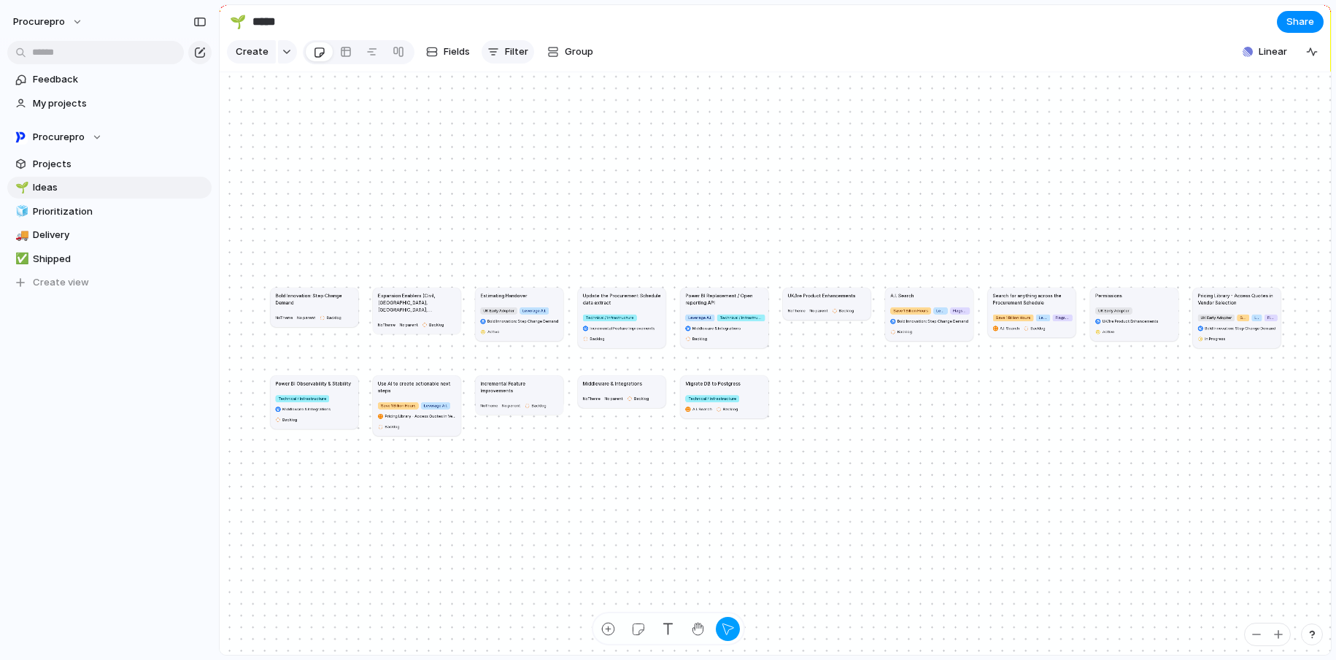
click at [505, 55] on span "Filter" at bounding box center [516, 52] width 23 height 15
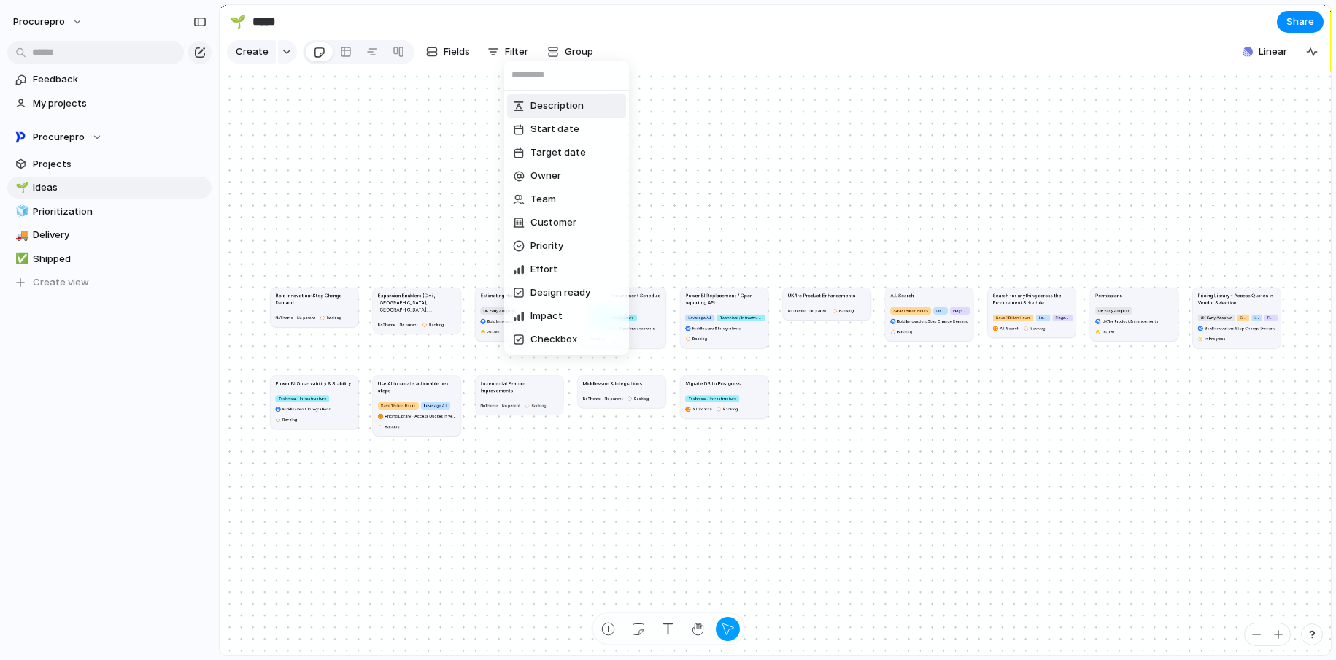
click at [460, 63] on div "Description Start date Target date Owner Team Customer Priority Effort Design r…" at bounding box center [668, 330] width 1336 height 660
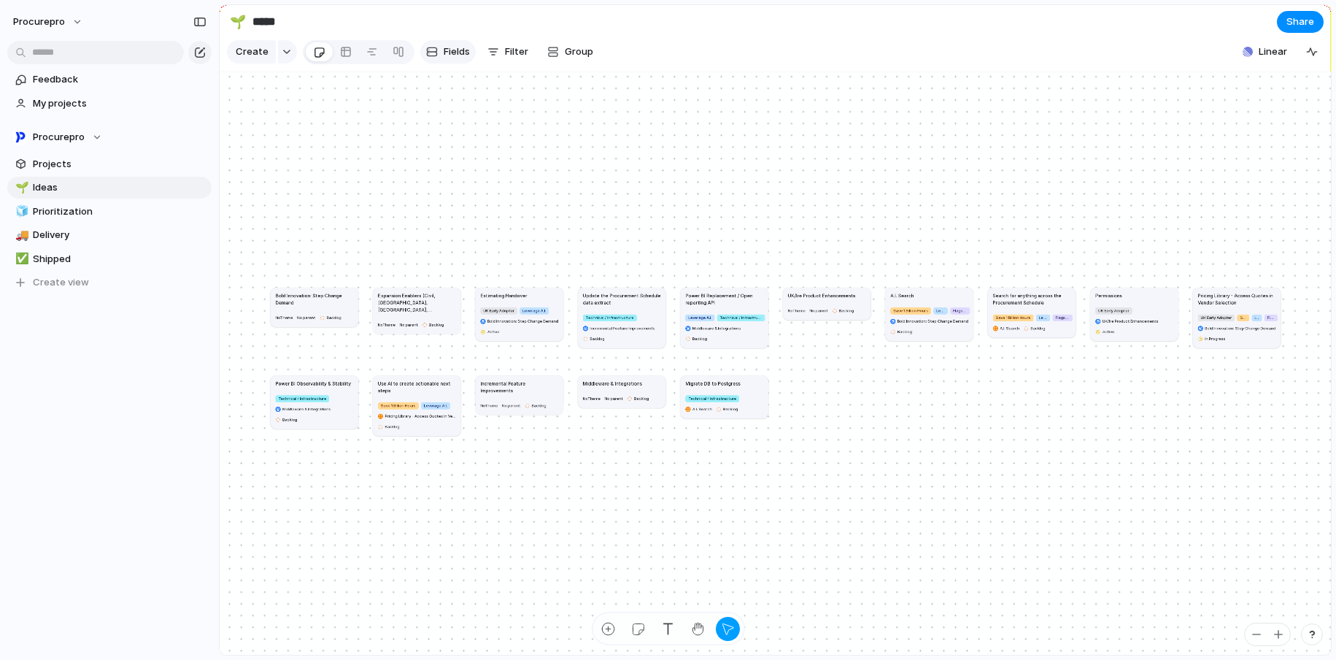
click at [456, 59] on span "Fields" at bounding box center [457, 52] width 26 height 15
click at [347, 58] on div at bounding box center [346, 51] width 12 height 23
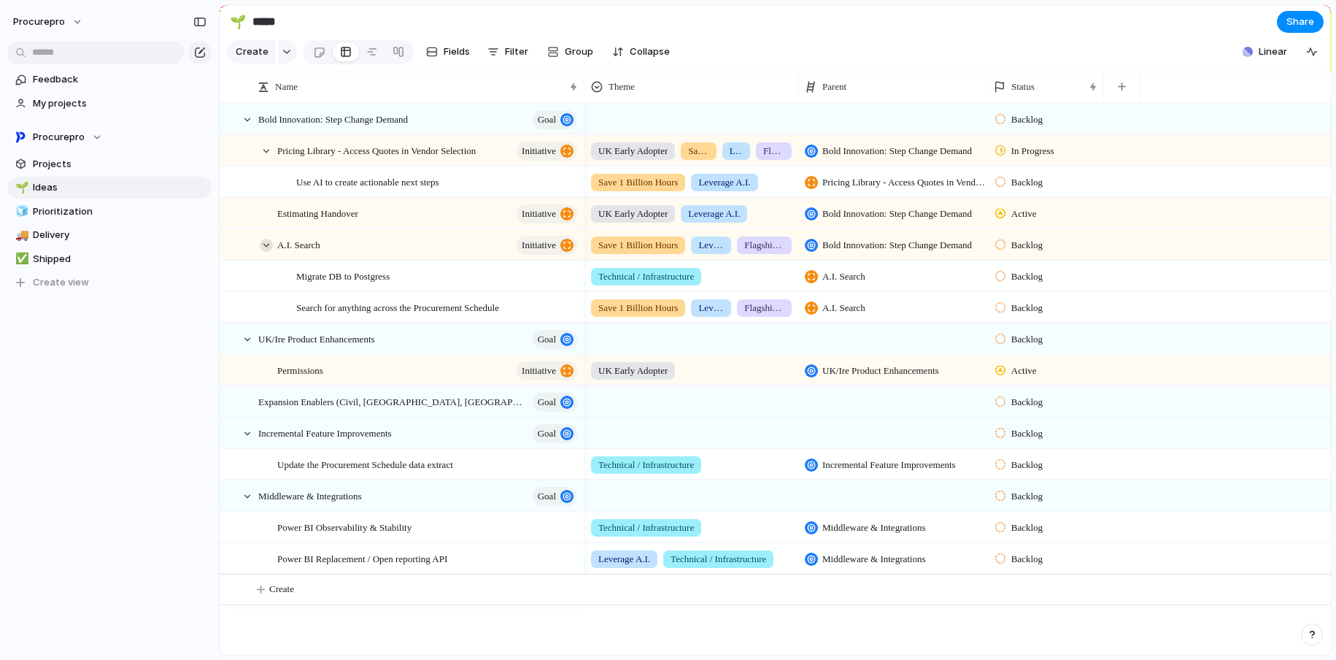
click at [268, 252] on div at bounding box center [266, 245] width 13 height 13
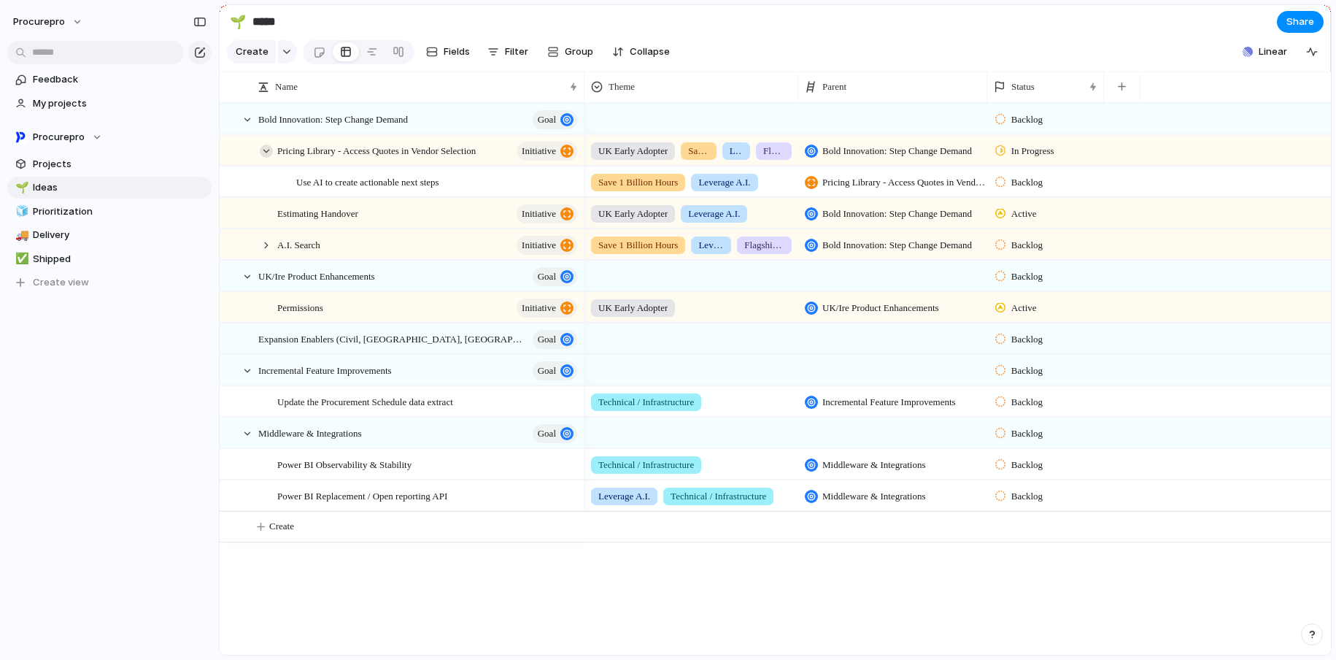
click at [269, 158] on div at bounding box center [266, 150] width 13 height 13
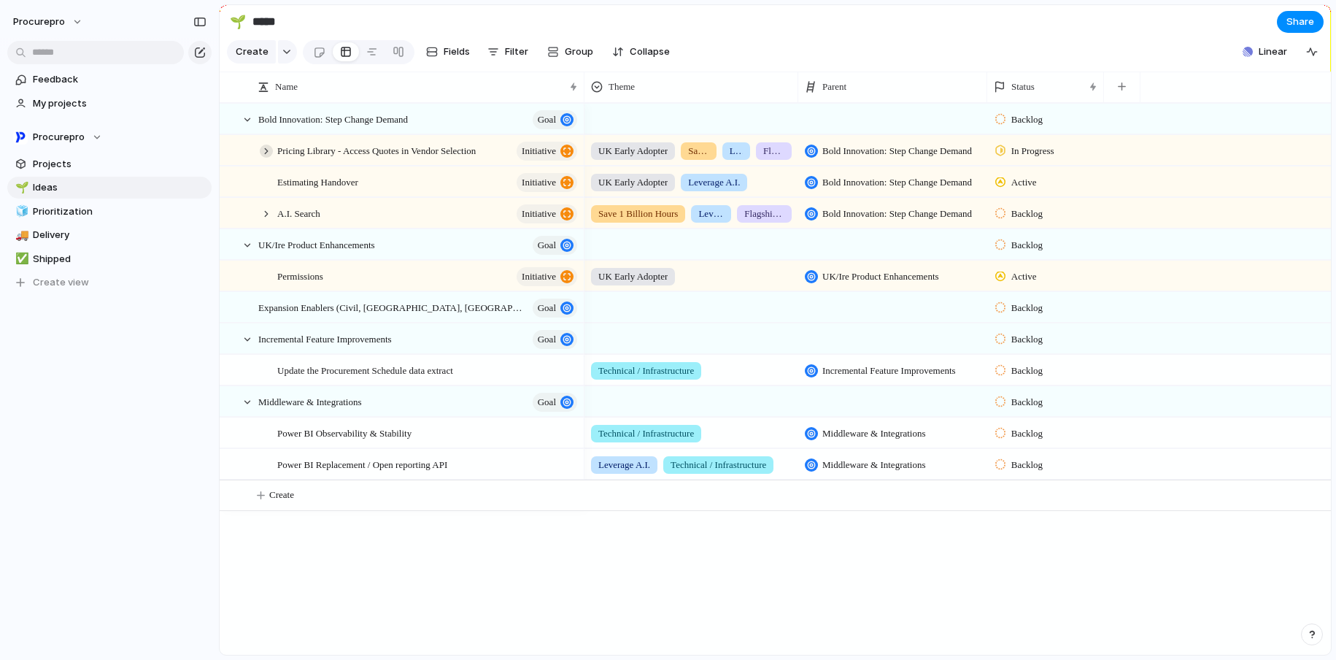
click at [266, 158] on div at bounding box center [266, 150] width 13 height 13
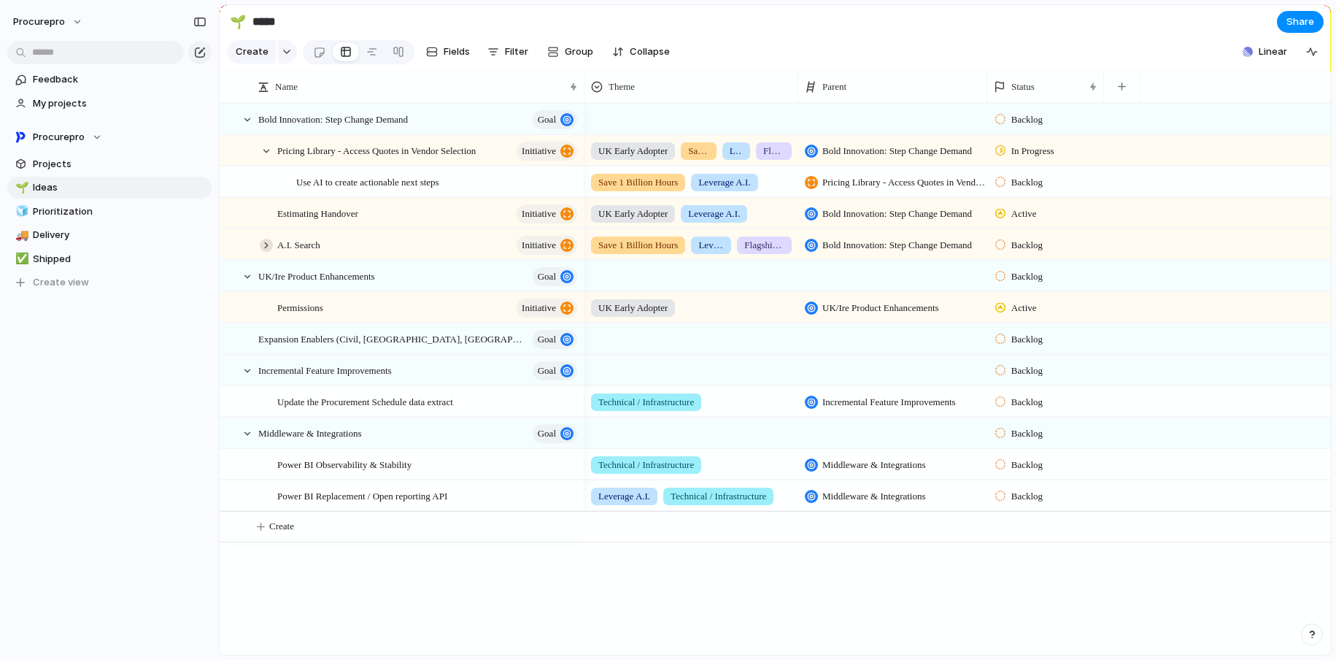
click at [263, 252] on div at bounding box center [266, 245] width 13 height 13
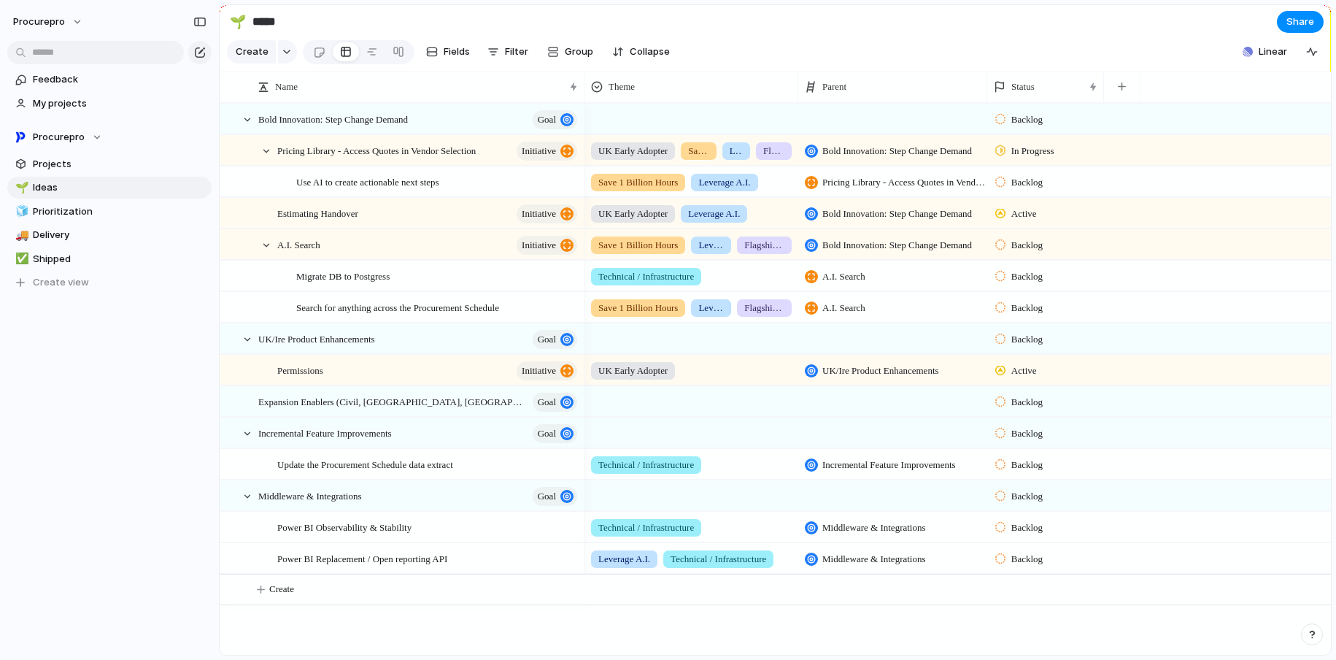
click at [924, 259] on div "Bold Innovation: Step Change Demand" at bounding box center [892, 244] width 189 height 30
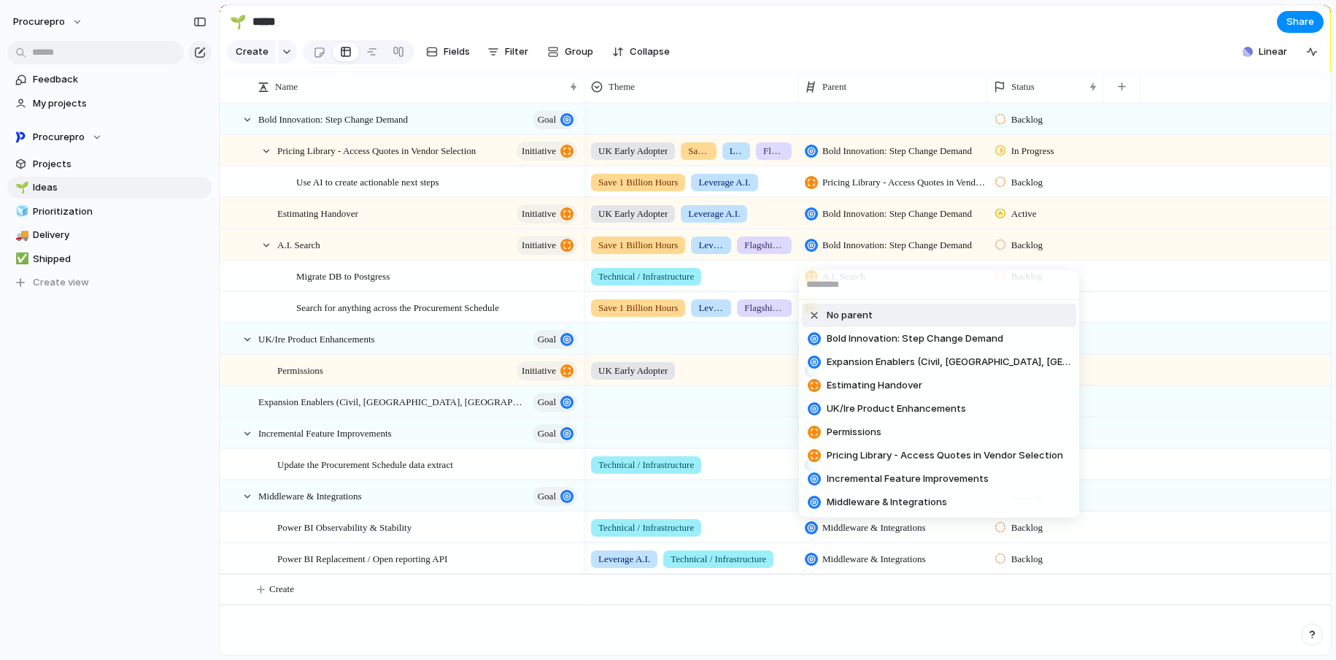
click at [827, 313] on span "No parent" at bounding box center [850, 315] width 46 height 15
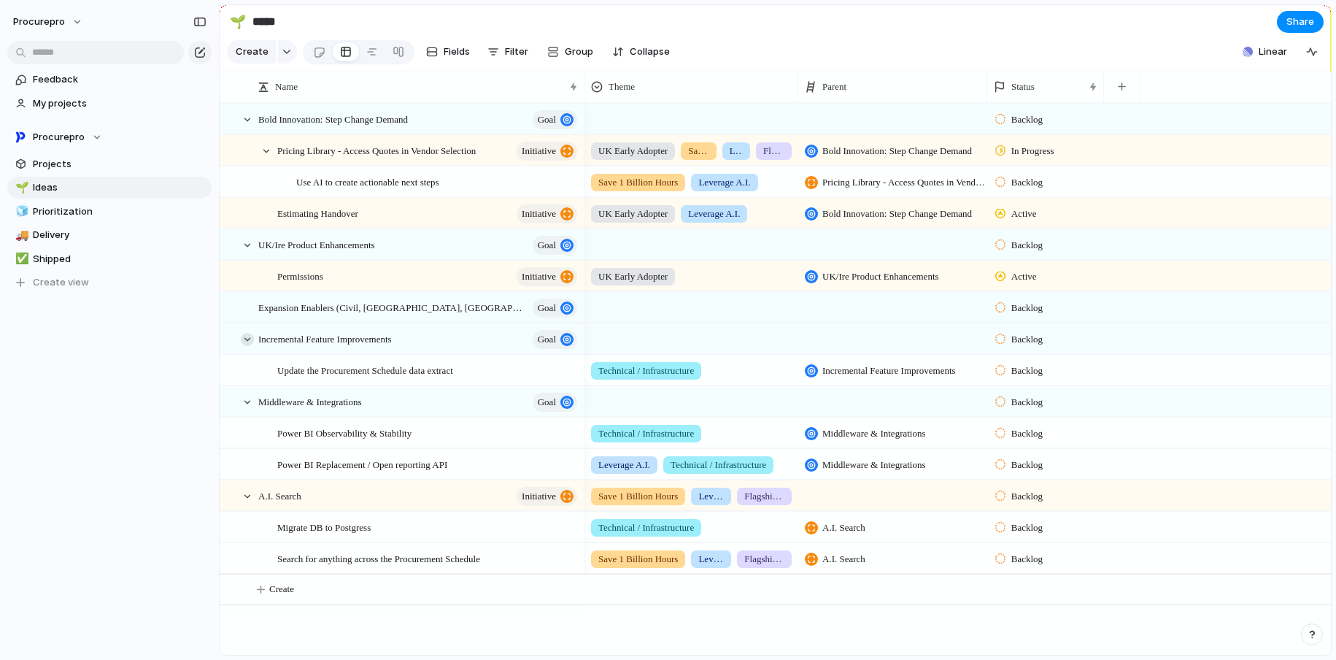
click at [247, 346] on div at bounding box center [247, 339] width 13 height 13
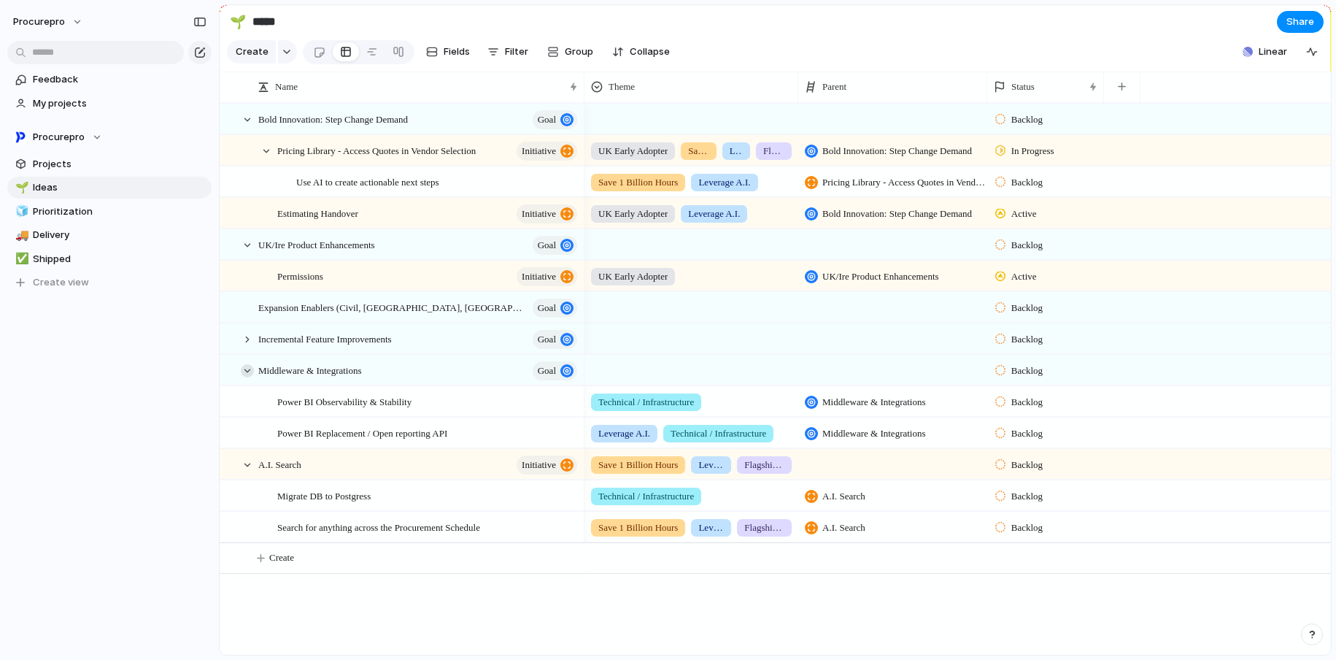
click at [247, 377] on div at bounding box center [247, 370] width 13 height 13
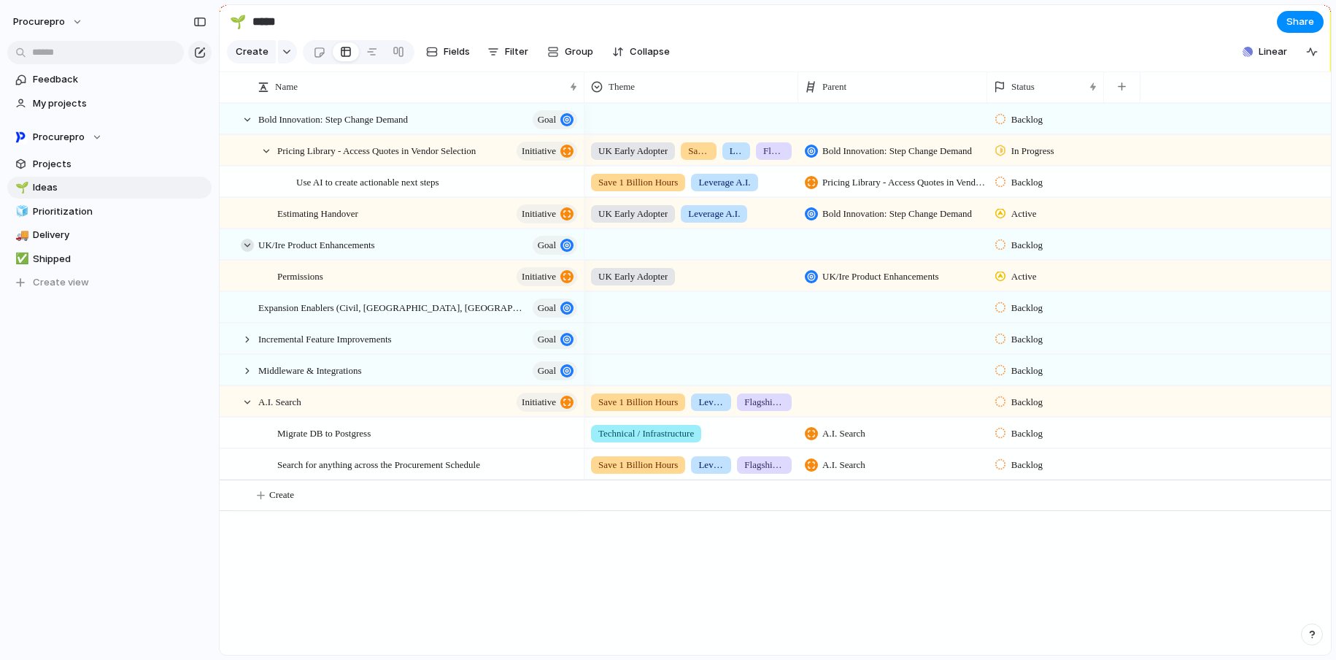
click at [247, 252] on div at bounding box center [247, 245] width 13 height 13
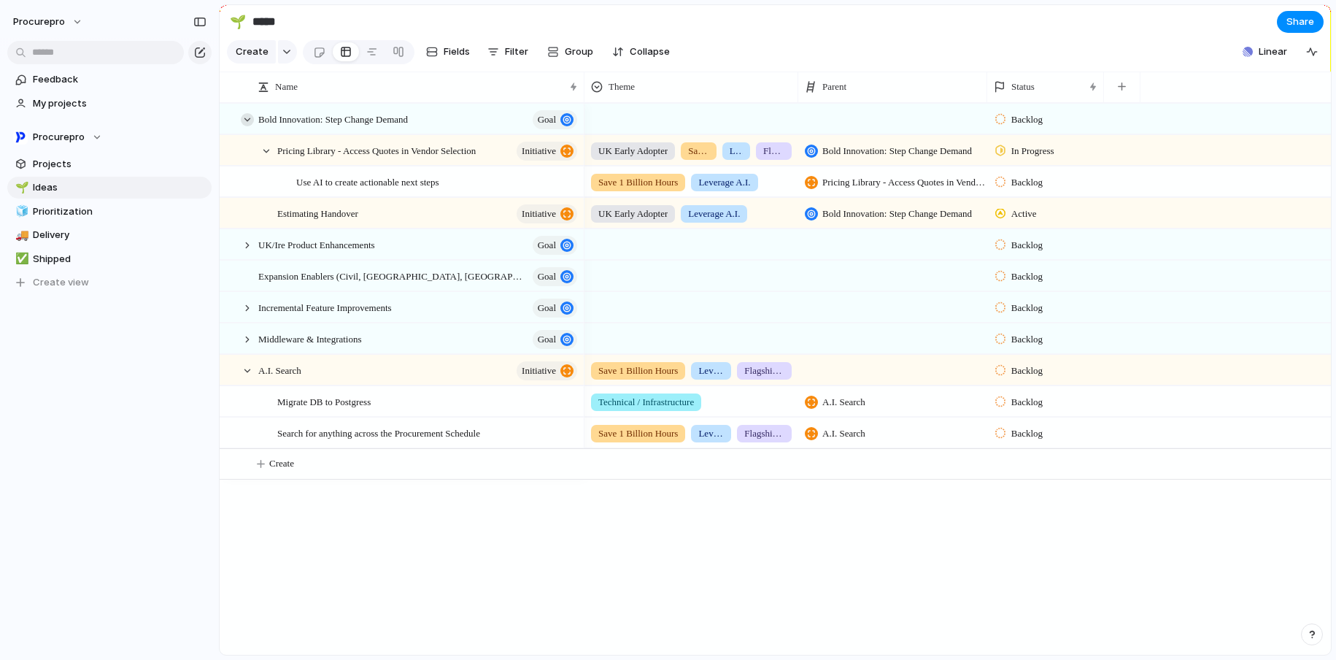
click at [250, 126] on div at bounding box center [247, 119] width 13 height 13
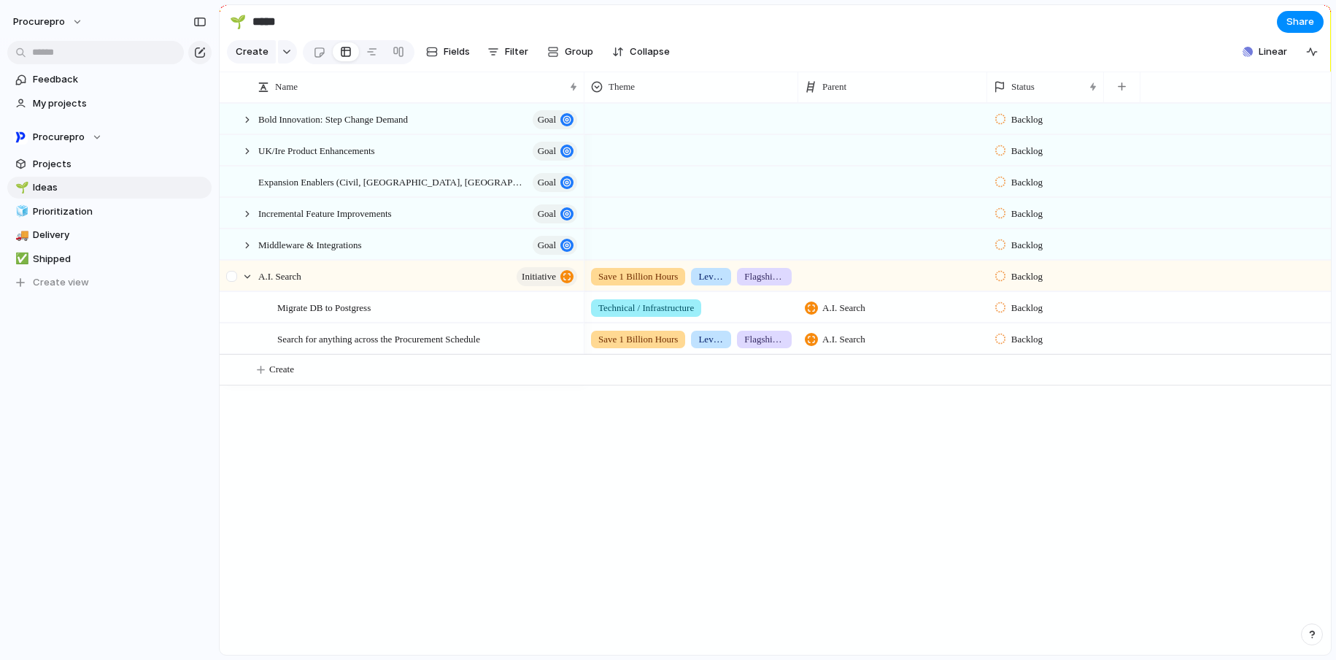
click at [239, 285] on div at bounding box center [233, 280] width 26 height 39
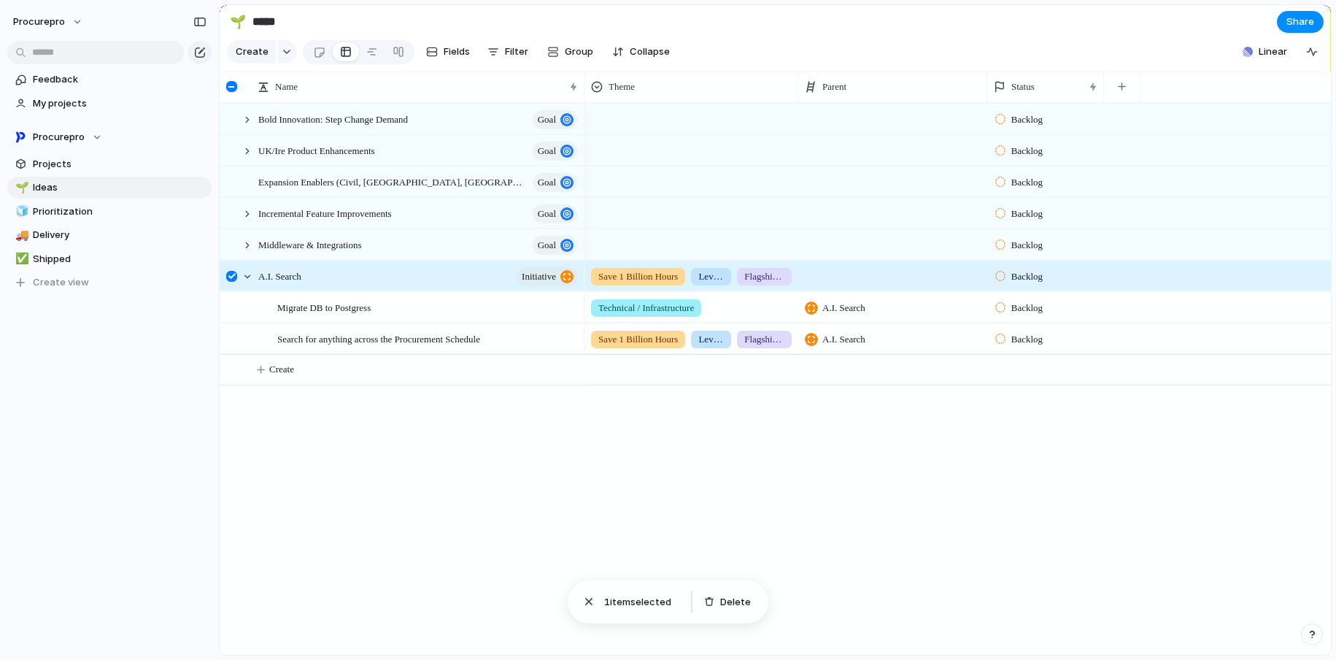
click at [231, 282] on div at bounding box center [231, 276] width 11 height 11
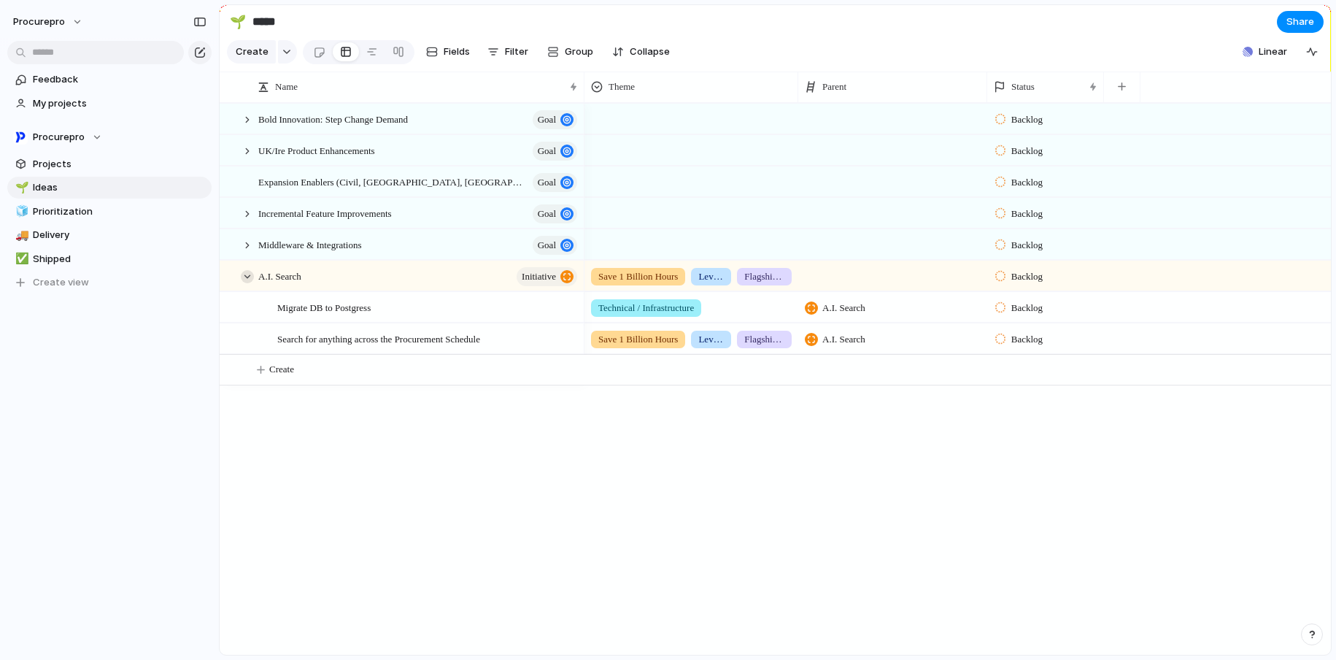
click at [245, 283] on div at bounding box center [247, 276] width 13 height 13
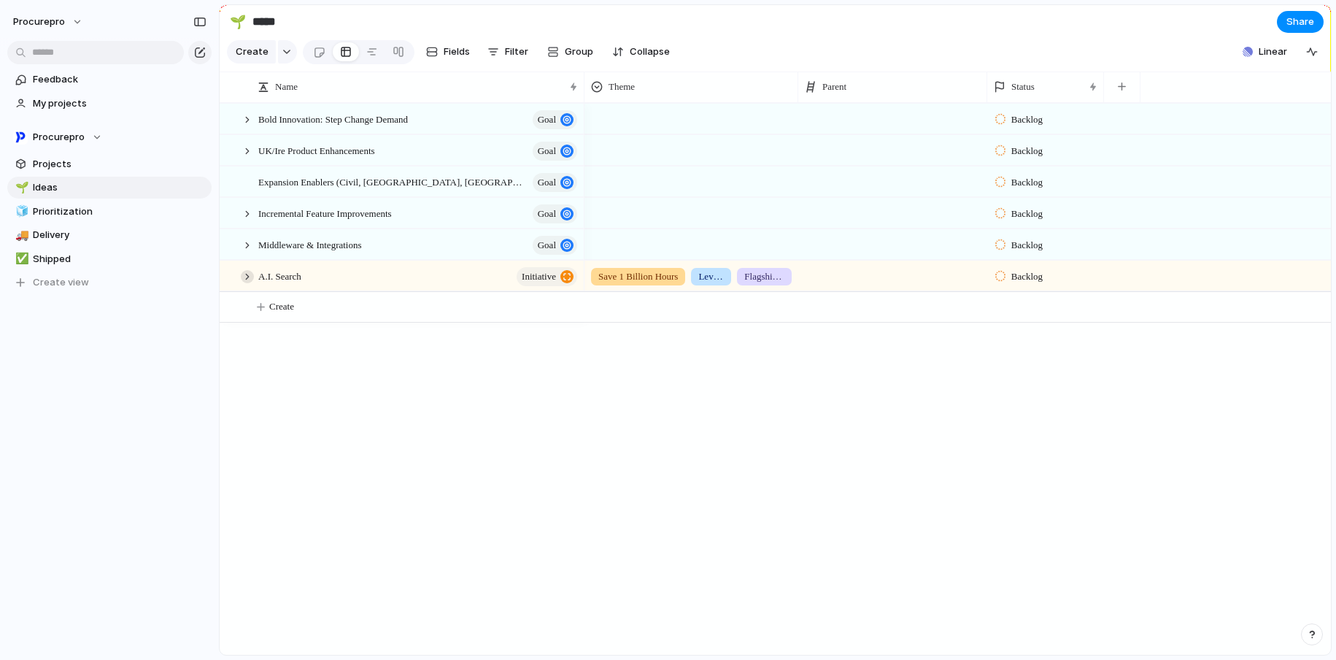
click at [247, 283] on div at bounding box center [247, 276] width 13 height 13
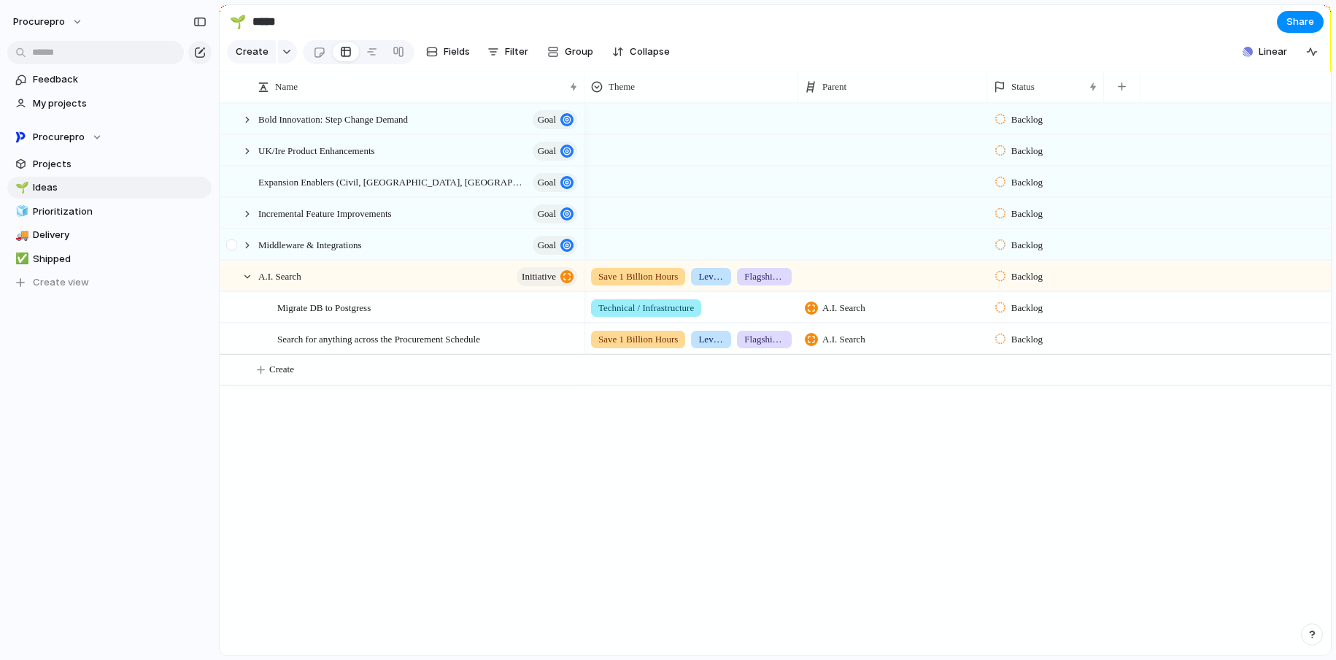
click at [248, 260] on div at bounding box center [239, 245] width 39 height 30
click at [250, 252] on div at bounding box center [247, 245] width 13 height 13
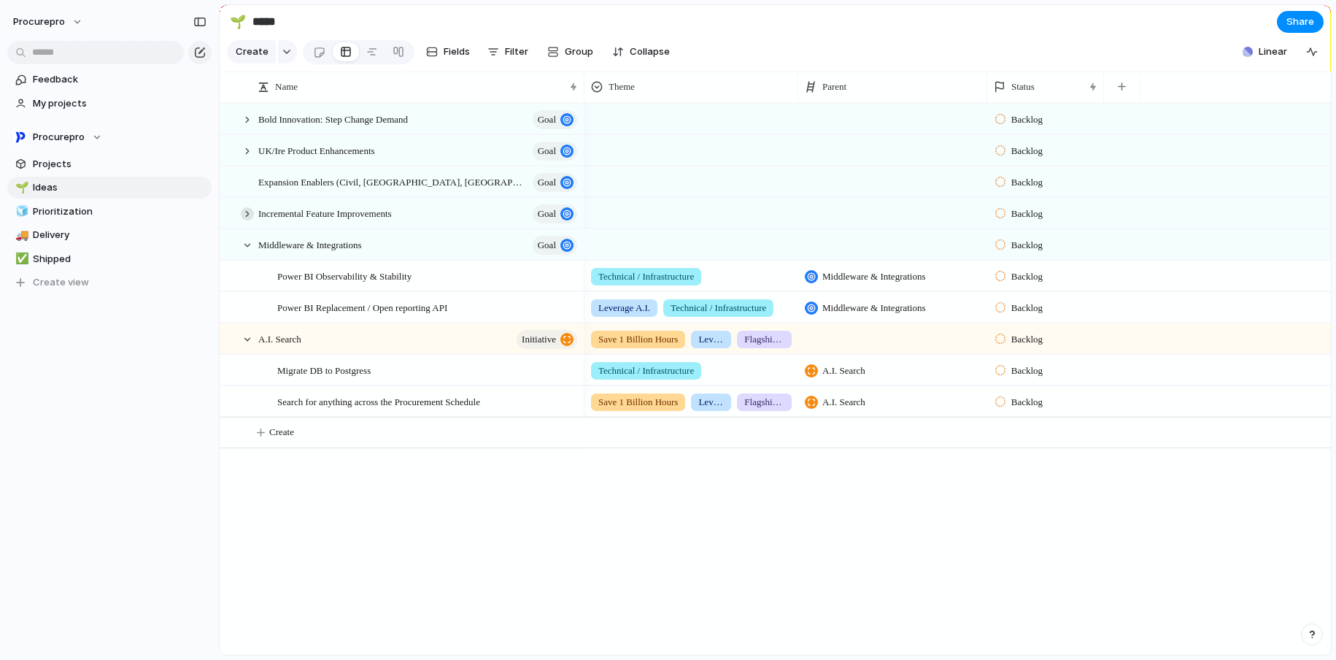
click at [251, 220] on div at bounding box center [247, 213] width 13 height 13
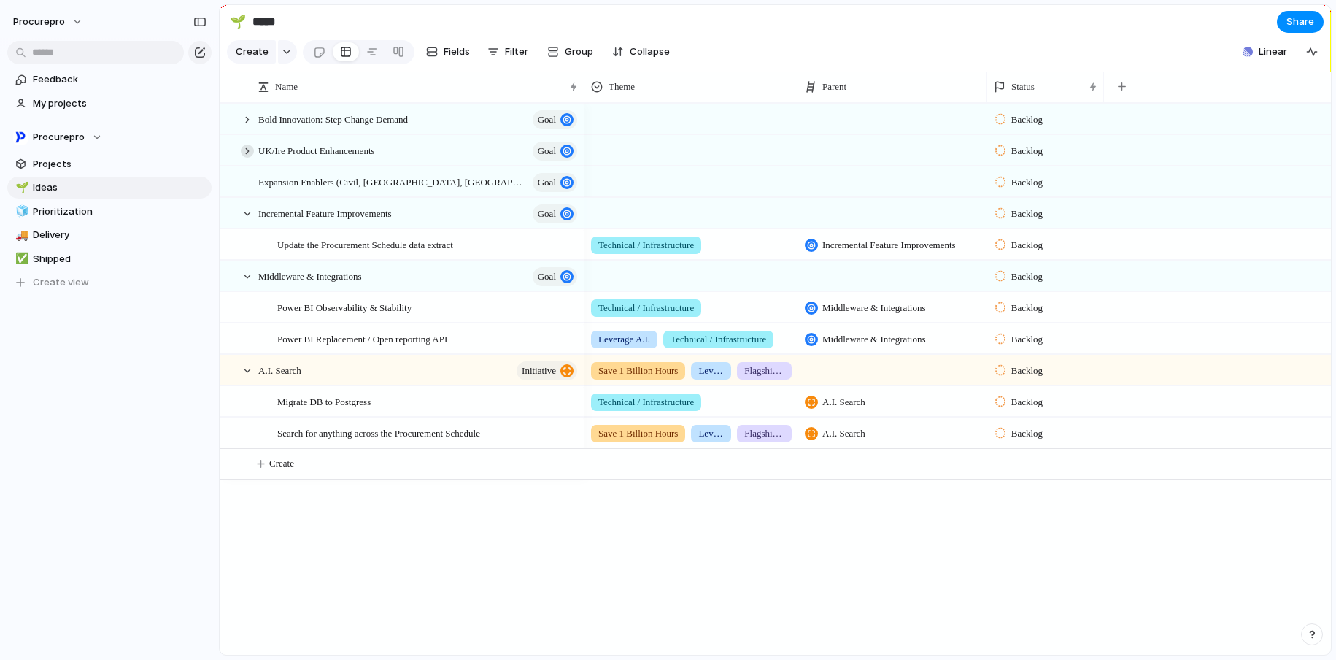
click at [247, 158] on div at bounding box center [247, 150] width 13 height 13
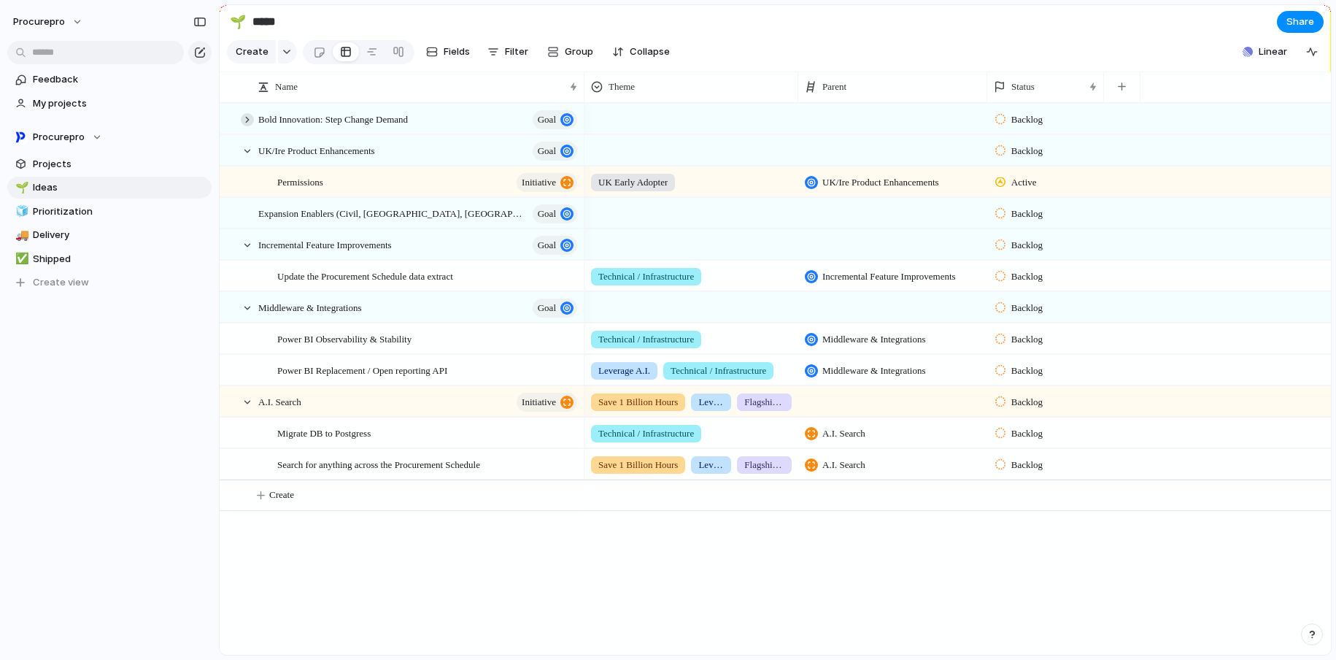
click at [249, 126] on div at bounding box center [247, 119] width 13 height 13
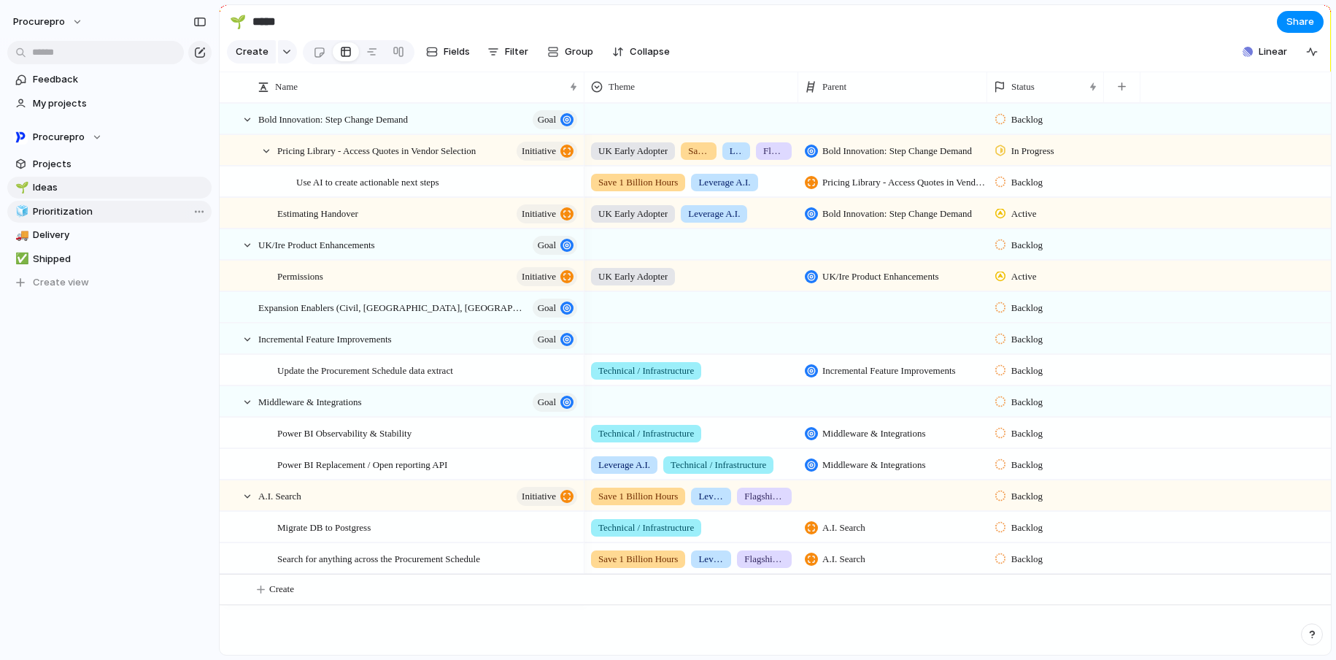
click at [44, 214] on span "Prioritization" at bounding box center [120, 211] width 174 height 15
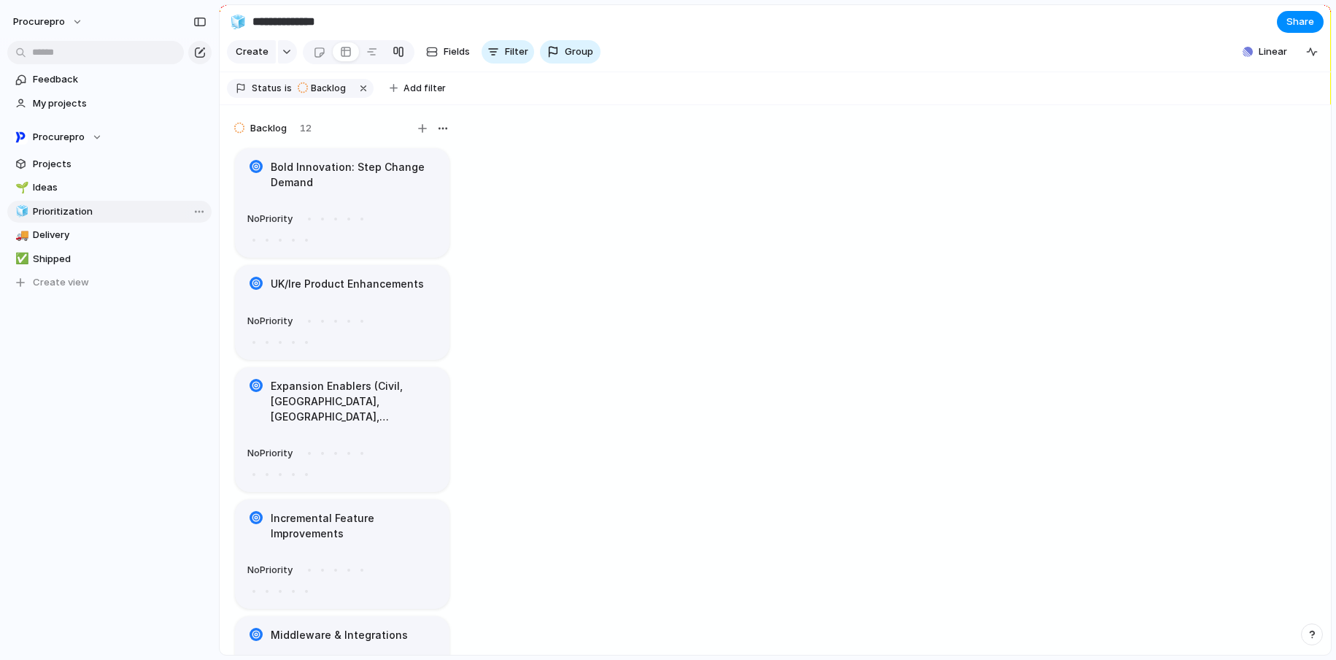
type input "**********"
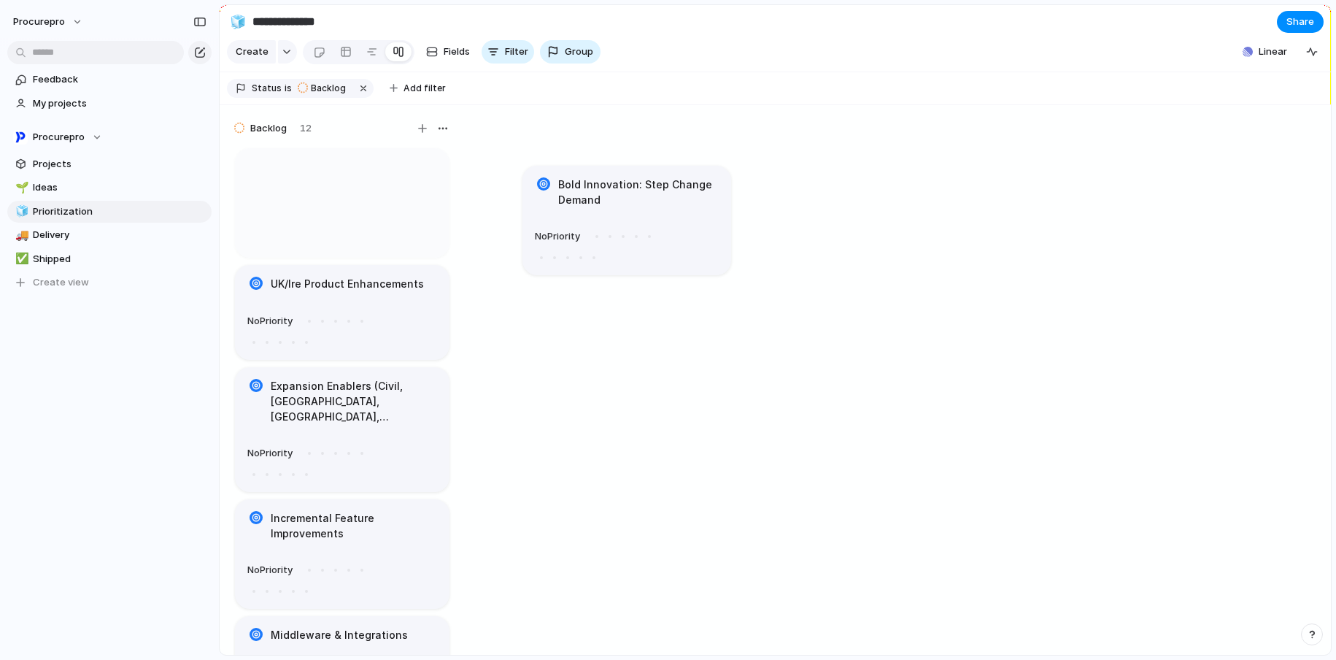
drag, startPoint x: 309, startPoint y: 197, endPoint x: 597, endPoint y: 204, distance: 287.6
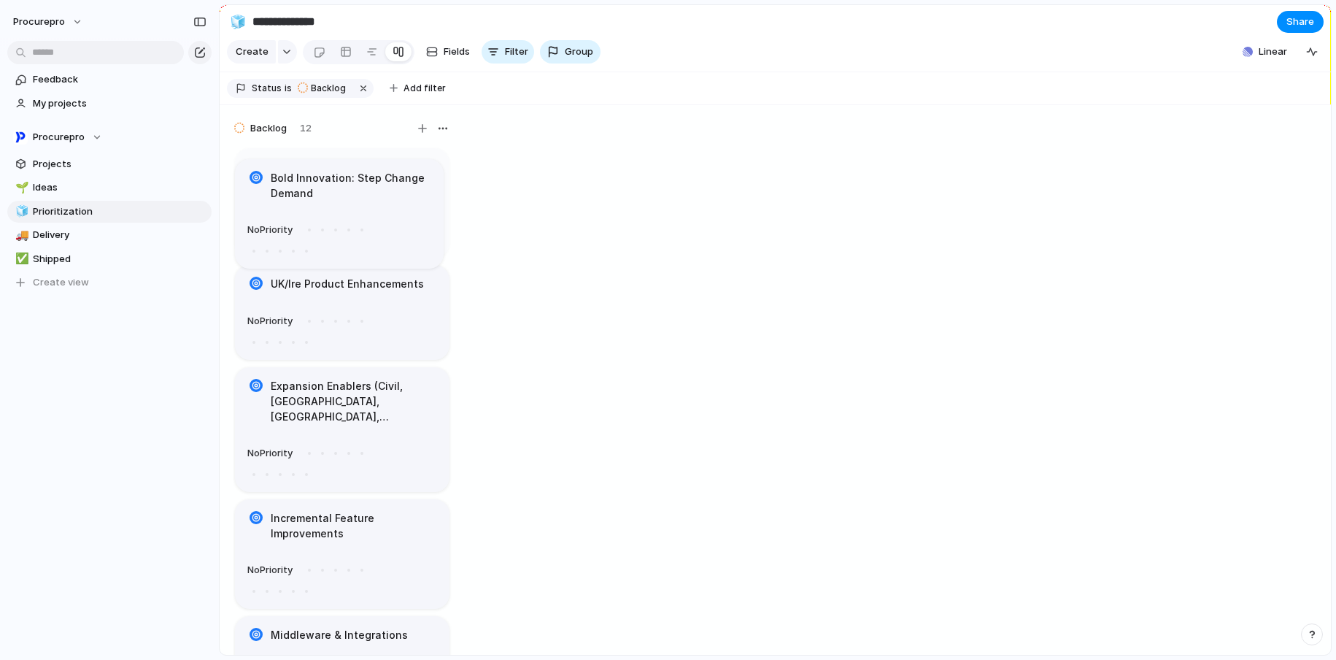
click at [597, 204] on body "**********" at bounding box center [668, 330] width 1336 height 660
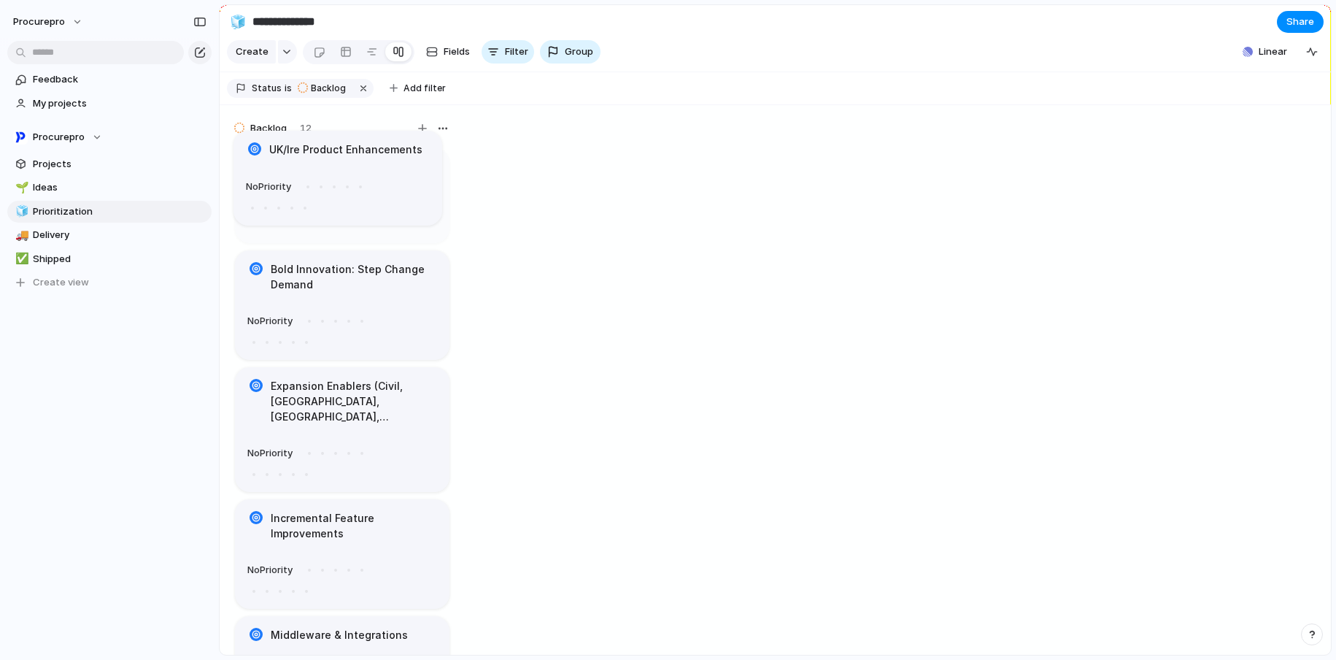
drag, startPoint x: 379, startPoint y: 350, endPoint x: 378, endPoint y: 204, distance: 145.9
click at [378, 204] on body "**********" at bounding box center [668, 330] width 1336 height 660
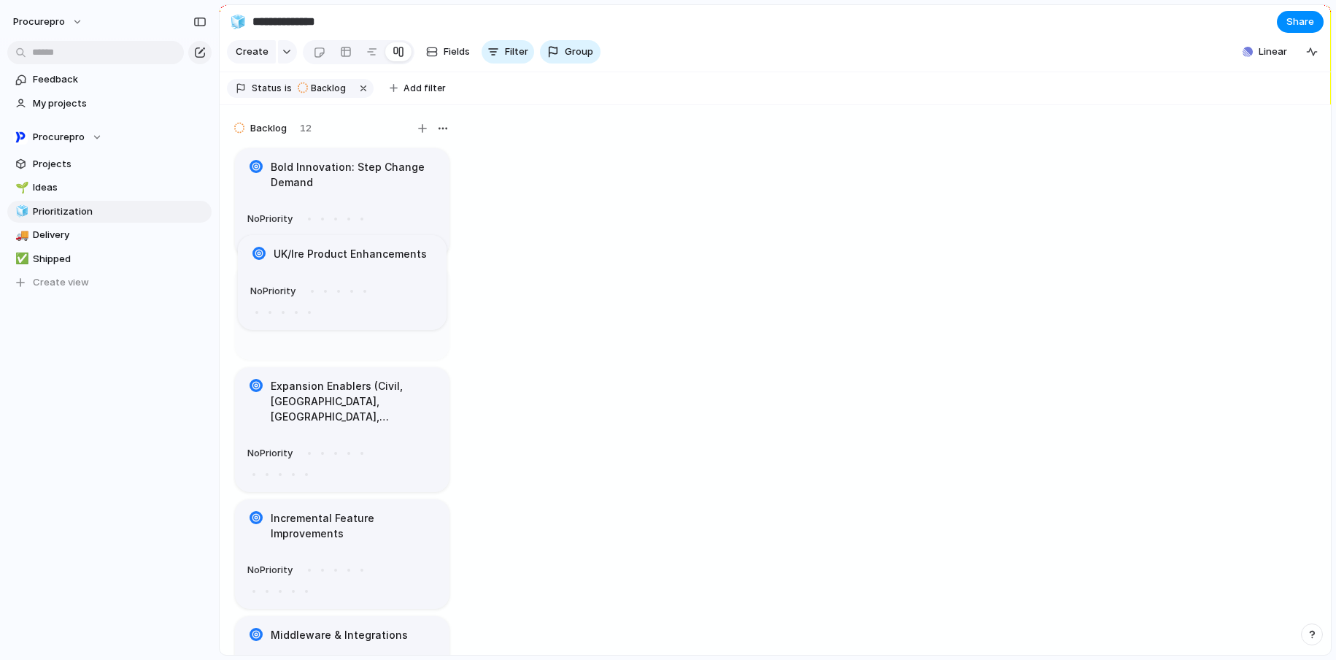
drag, startPoint x: 302, startPoint y: 190, endPoint x: 317, endPoint y: 334, distance: 145.3
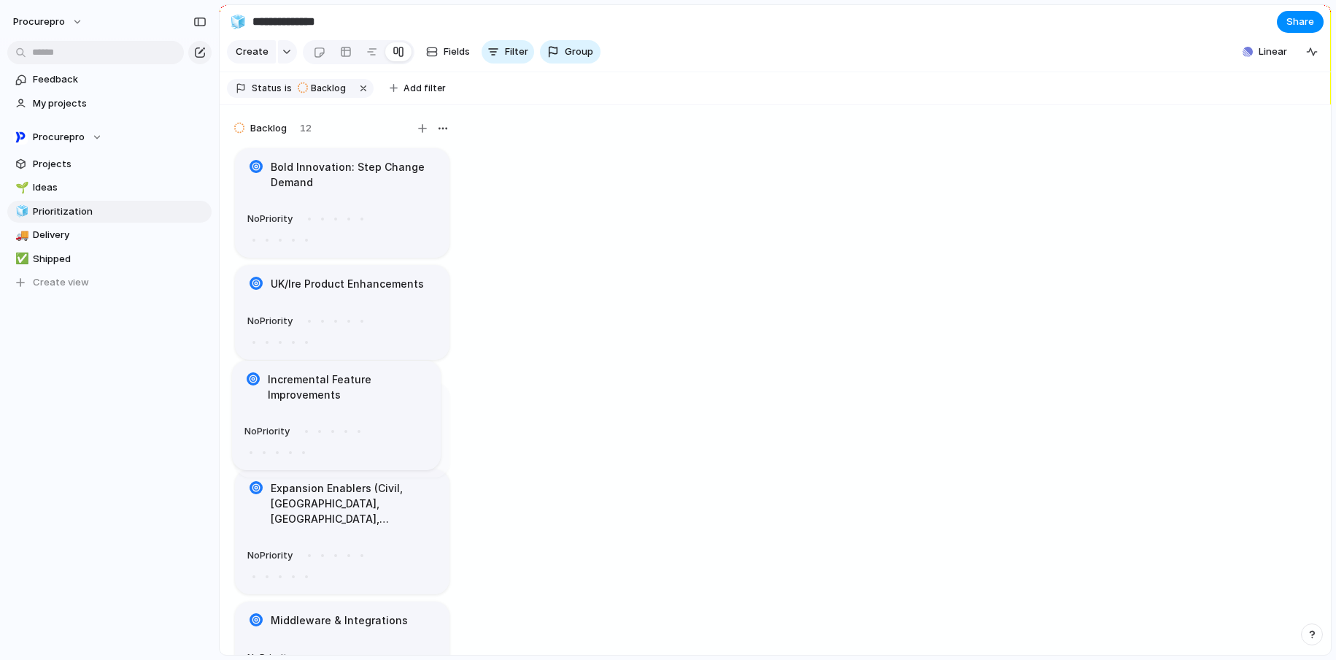
drag, startPoint x: 313, startPoint y: 528, endPoint x: 307, endPoint y: 398, distance: 130.0
click at [307, 398] on body "**********" at bounding box center [668, 330] width 1336 height 660
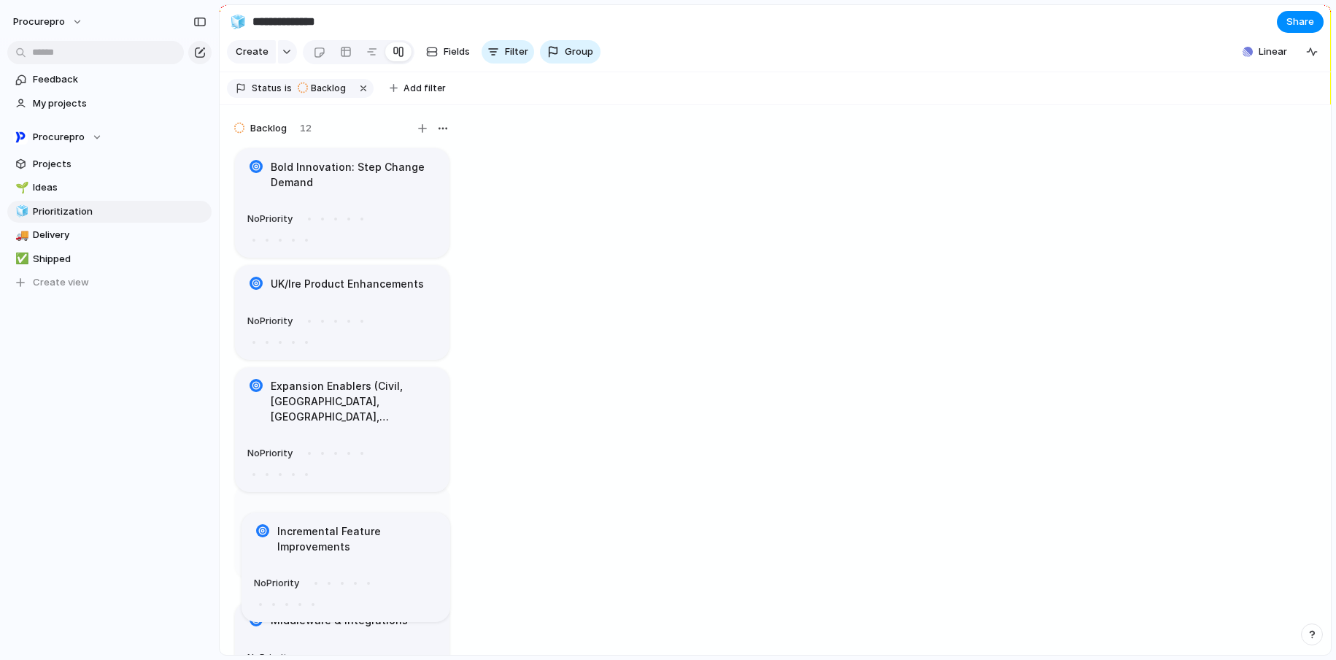
drag, startPoint x: 326, startPoint y: 409, endPoint x: 333, endPoint y: 534, distance: 125.7
click at [440, 134] on div "button" at bounding box center [443, 129] width 12 height 12
click at [422, 140] on div "Change color" at bounding box center [668, 330] width 1336 height 660
click at [422, 133] on div "button" at bounding box center [422, 128] width 9 height 9
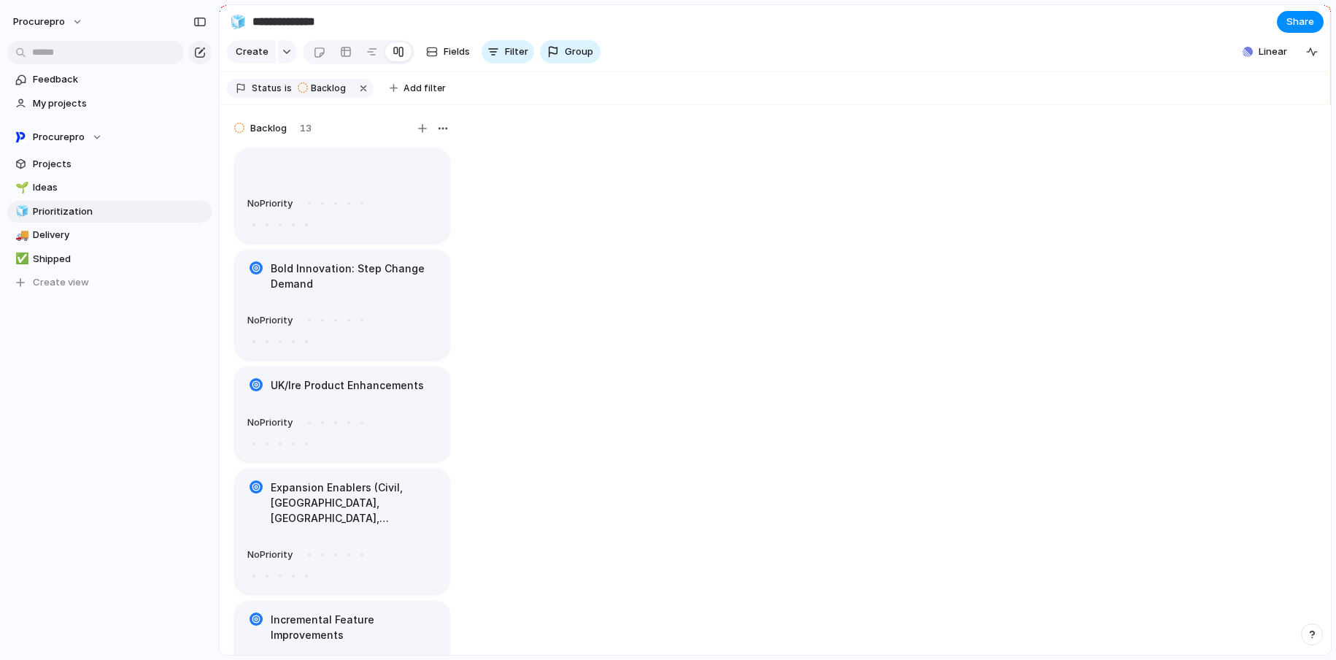
click at [652, 168] on div "Backlog 13 No Priority Bold Innovation: Step Change Demand No Priority UK/Ire P…" at bounding box center [775, 380] width 1111 height 550
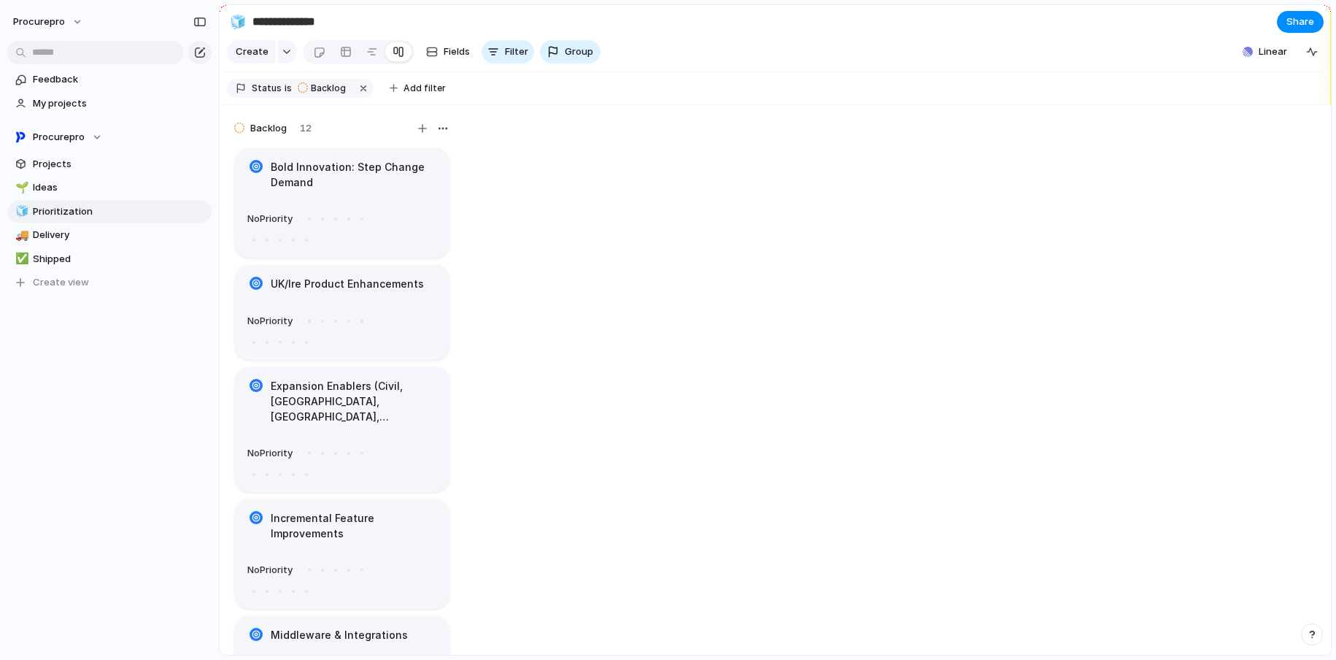
click at [258, 95] on span "Status" at bounding box center [267, 88] width 30 height 13
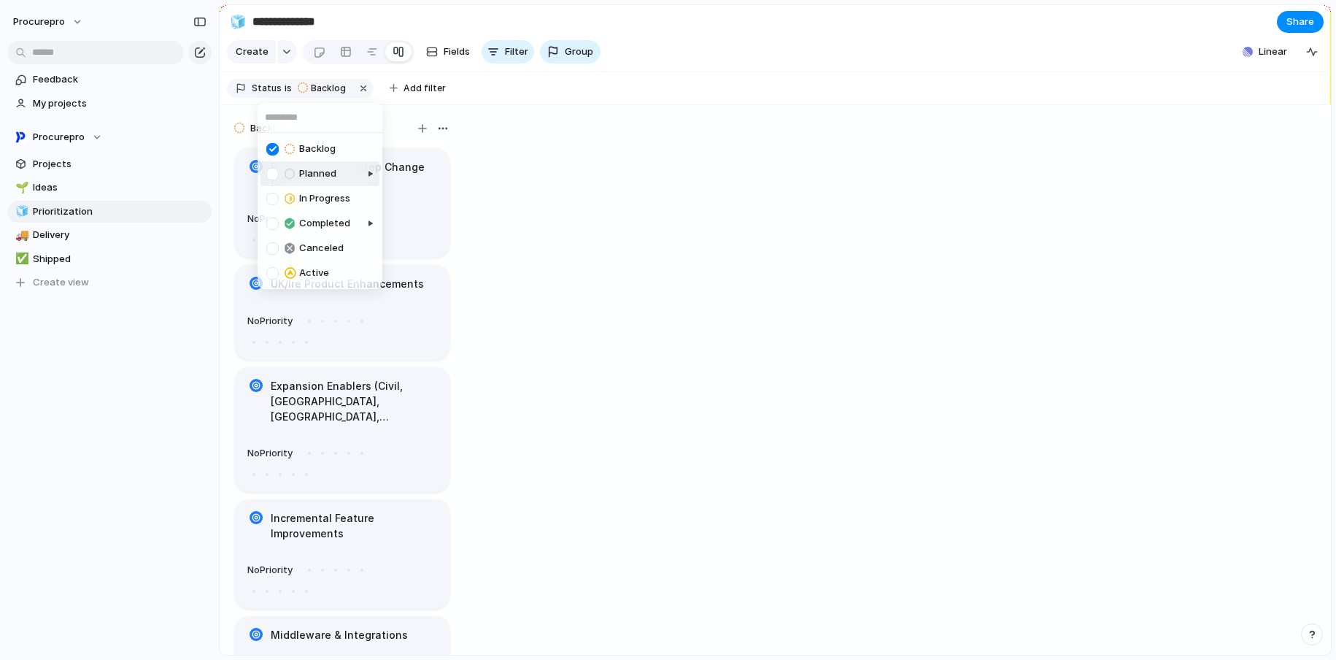
click at [273, 174] on div at bounding box center [272, 174] width 12 height 12
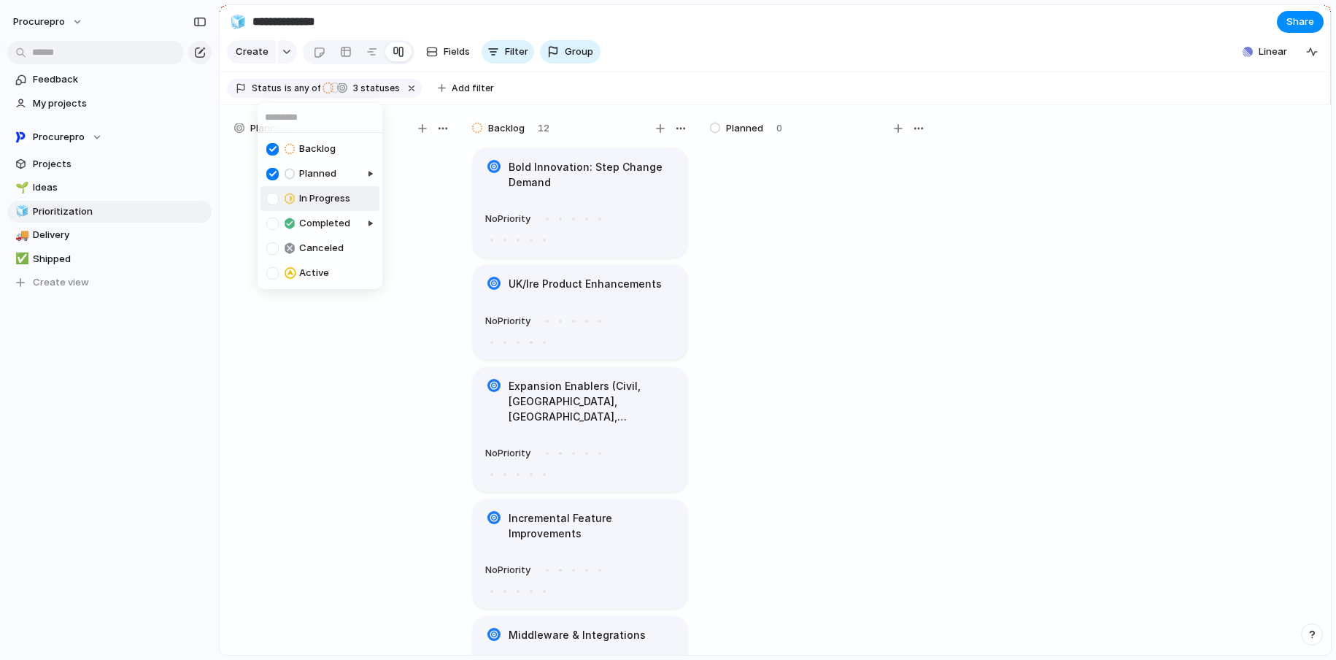
click at [274, 198] on div at bounding box center [272, 199] width 12 height 12
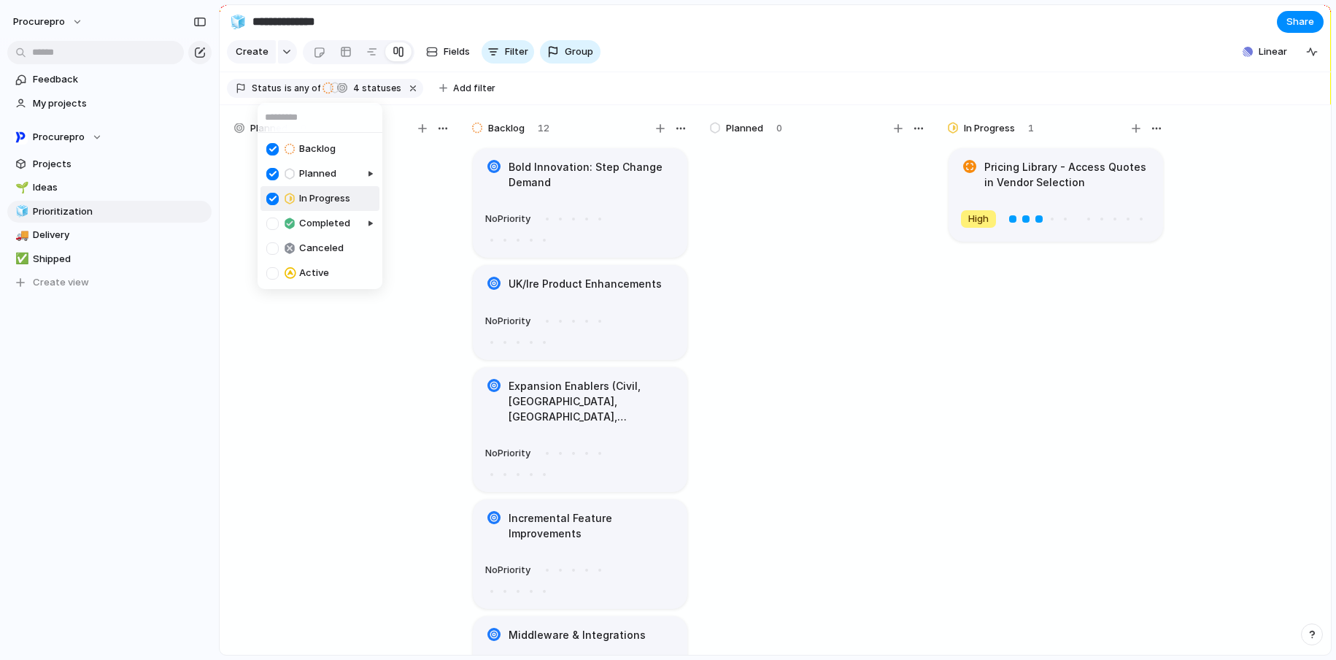
click at [274, 196] on div at bounding box center [272, 199] width 12 height 12
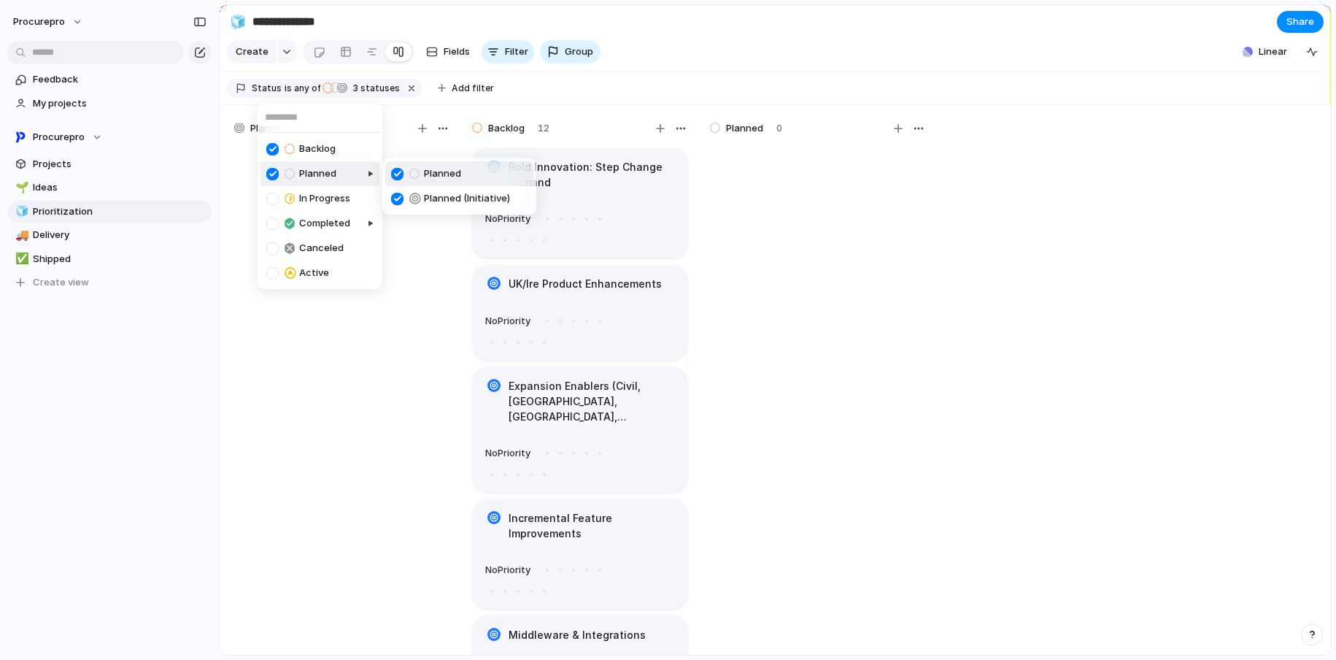
click at [272, 175] on div at bounding box center [327, 186] width 110 height 57
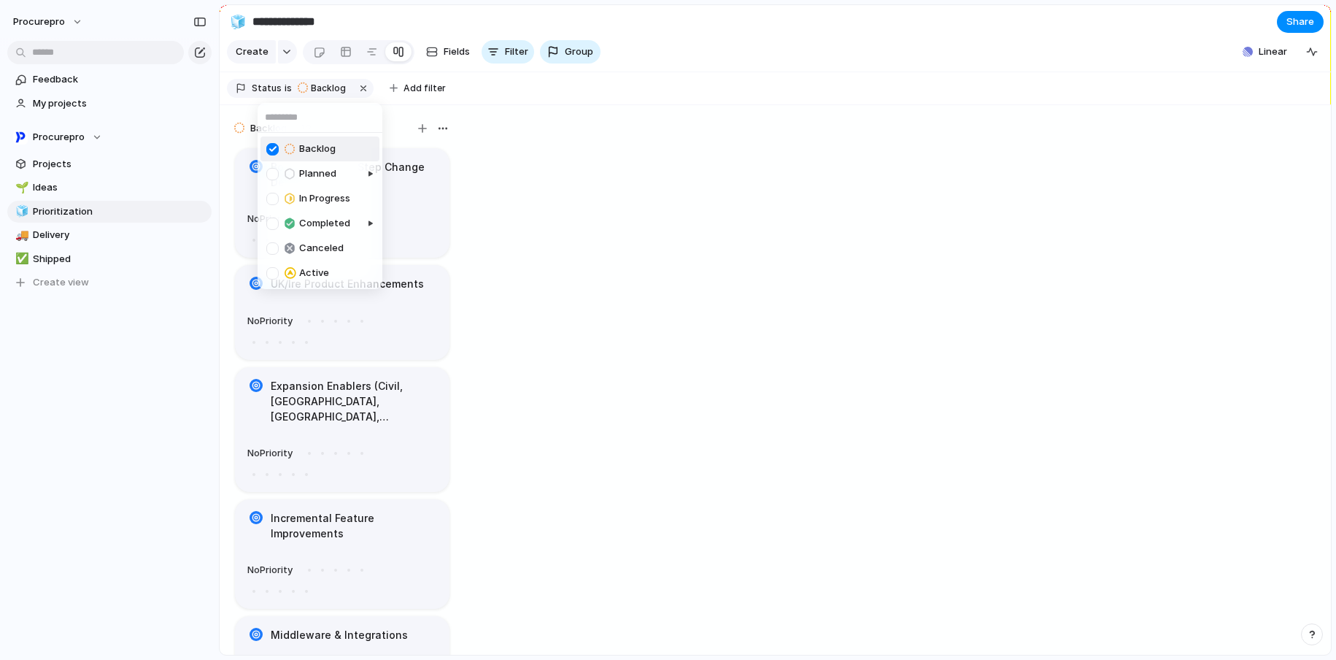
click at [269, 151] on div at bounding box center [272, 149] width 12 height 12
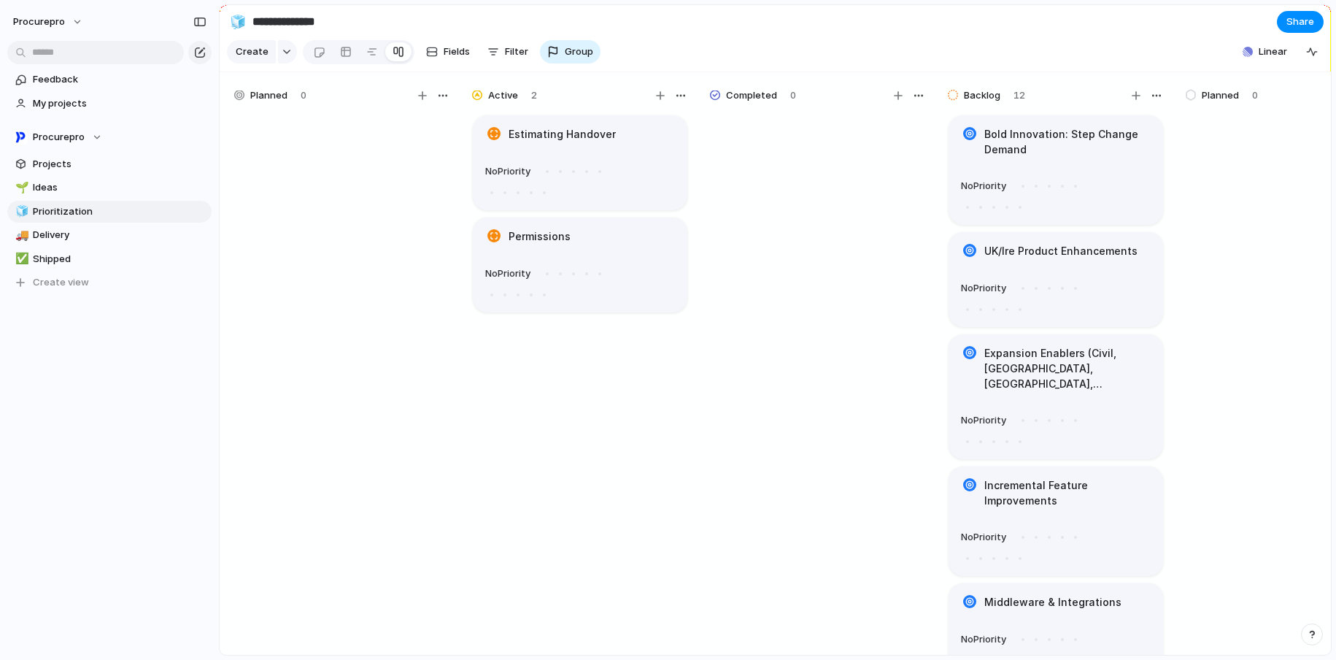
click at [799, 34] on section "**********" at bounding box center [775, 21] width 1111 height 33
